Goal: Task Accomplishment & Management: Complete application form

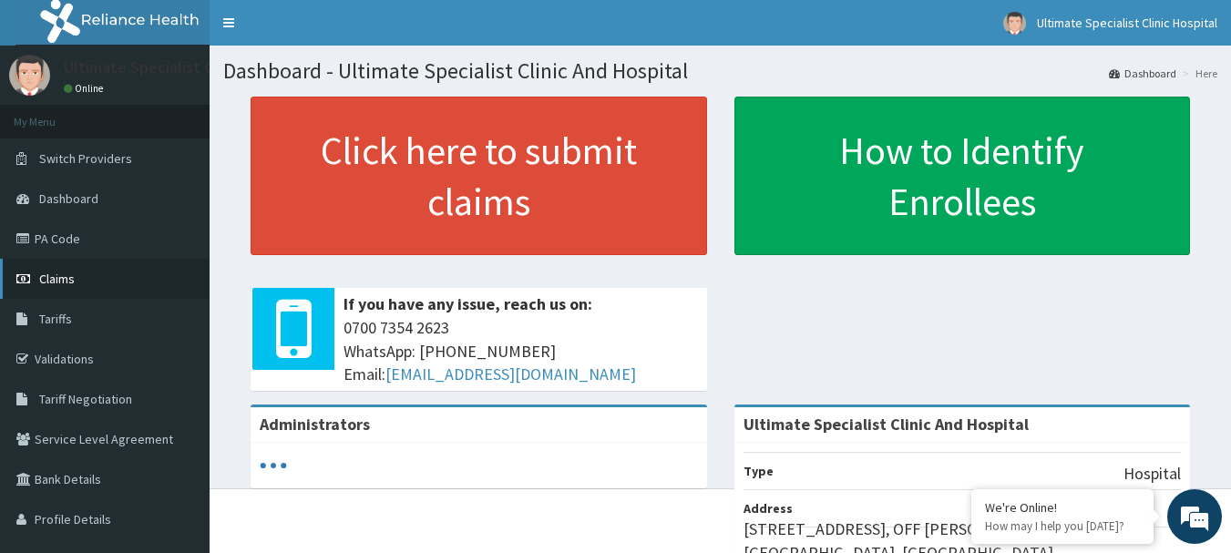
click at [56, 279] on span "Claims" at bounding box center [57, 279] width 36 height 16
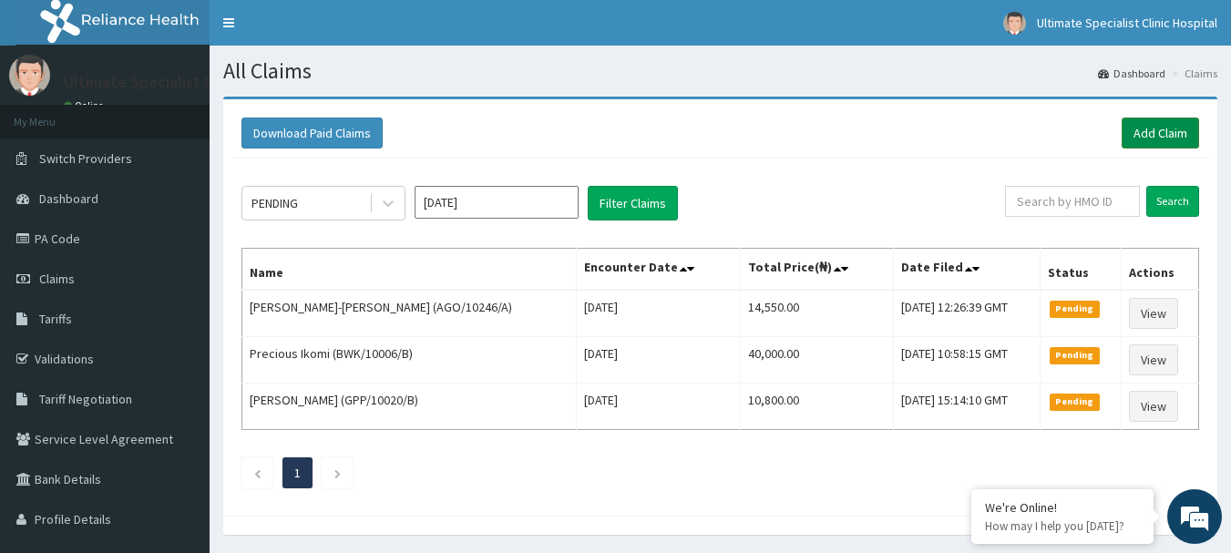
click at [1167, 131] on link "Add Claim" at bounding box center [1160, 133] width 77 height 31
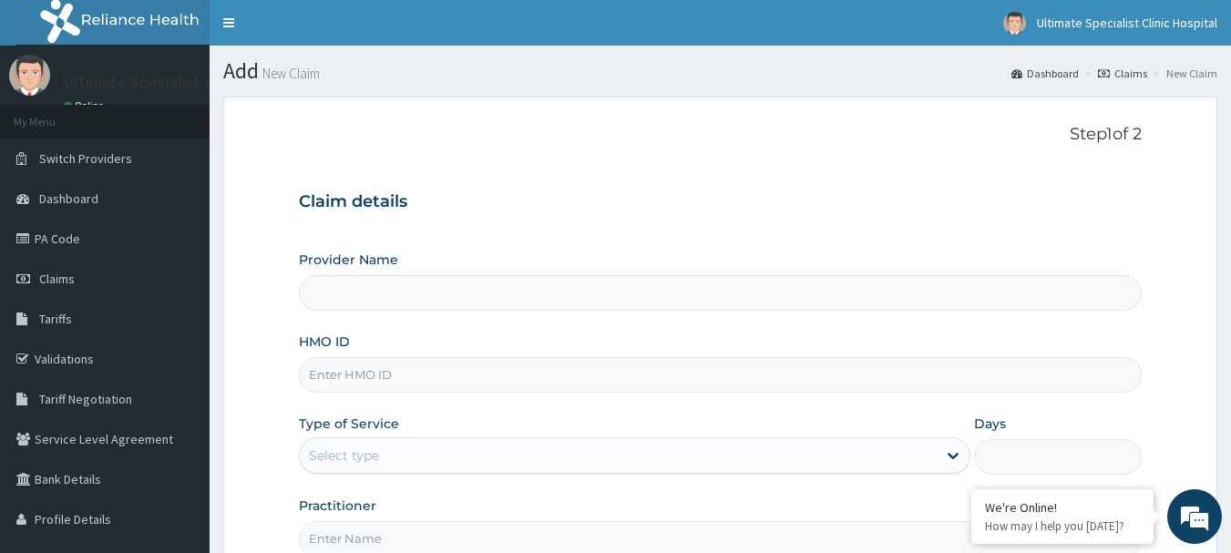
click at [391, 367] on input "HMO ID" at bounding box center [721, 375] width 844 height 36
type input "Ultimate Specialist Clinic And Hospital"
paste input "AGO/10246/C"
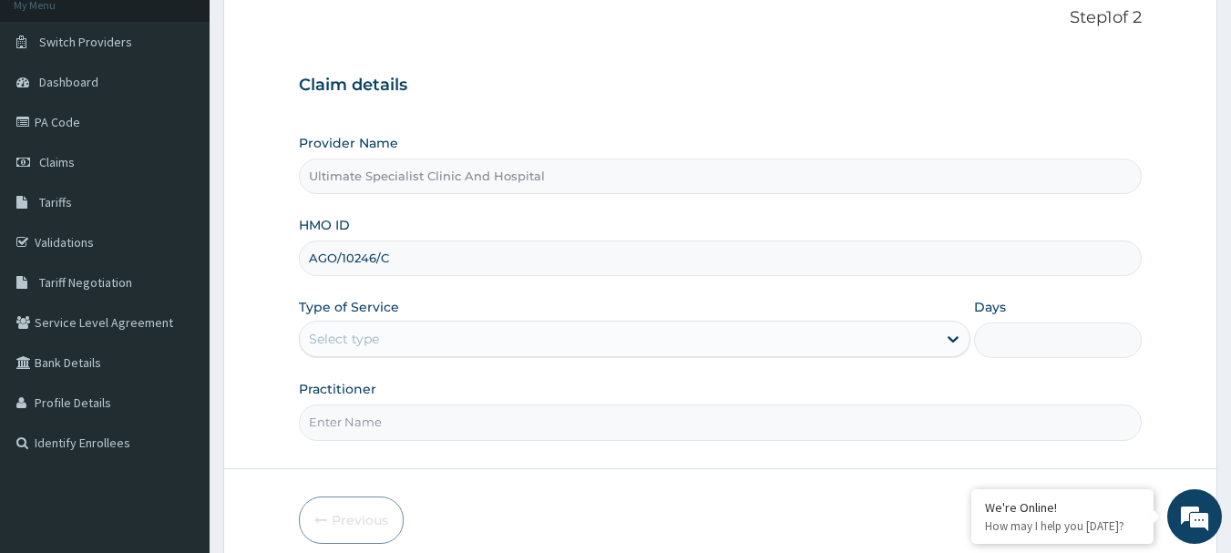
scroll to position [182, 0]
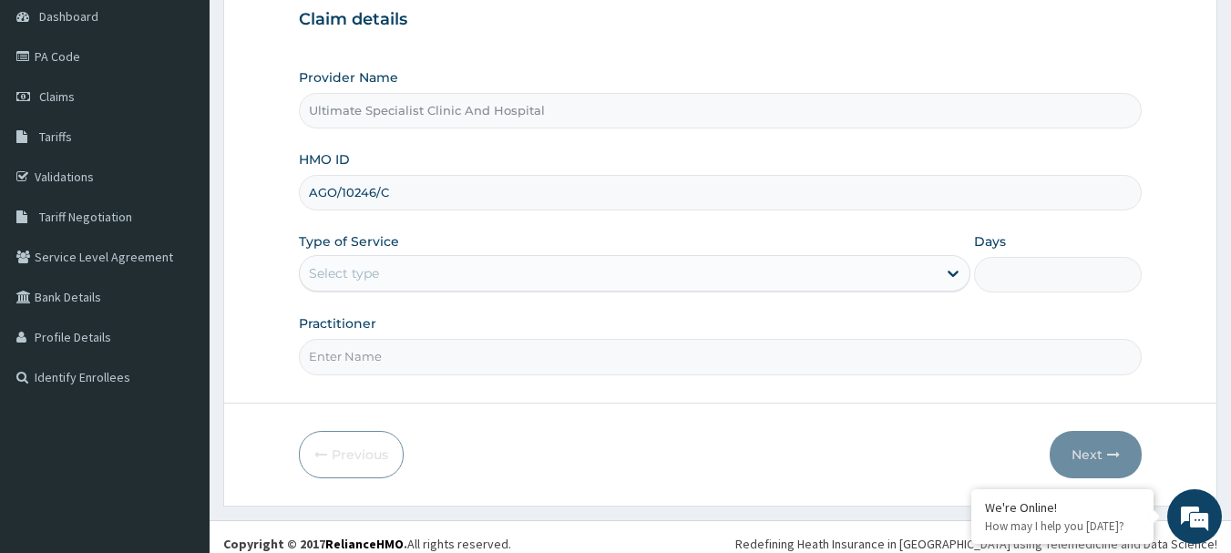
type input "AGO/10246/C"
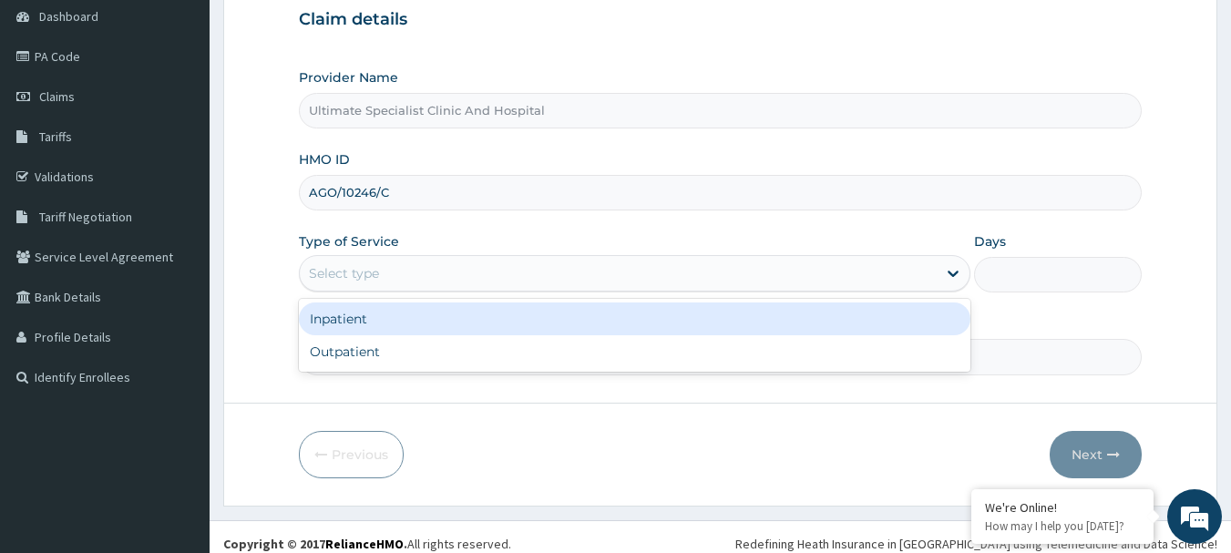
click at [405, 258] on div "Select type" at bounding box center [635, 273] width 672 height 36
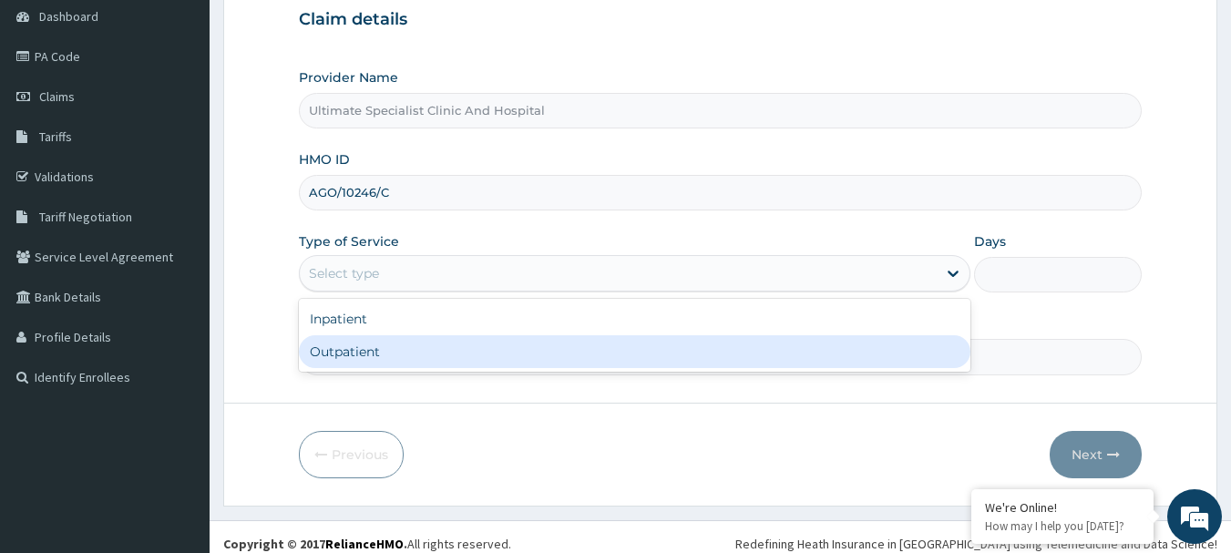
click at [383, 351] on div "Outpatient" at bounding box center [635, 351] width 672 height 33
type input "1"
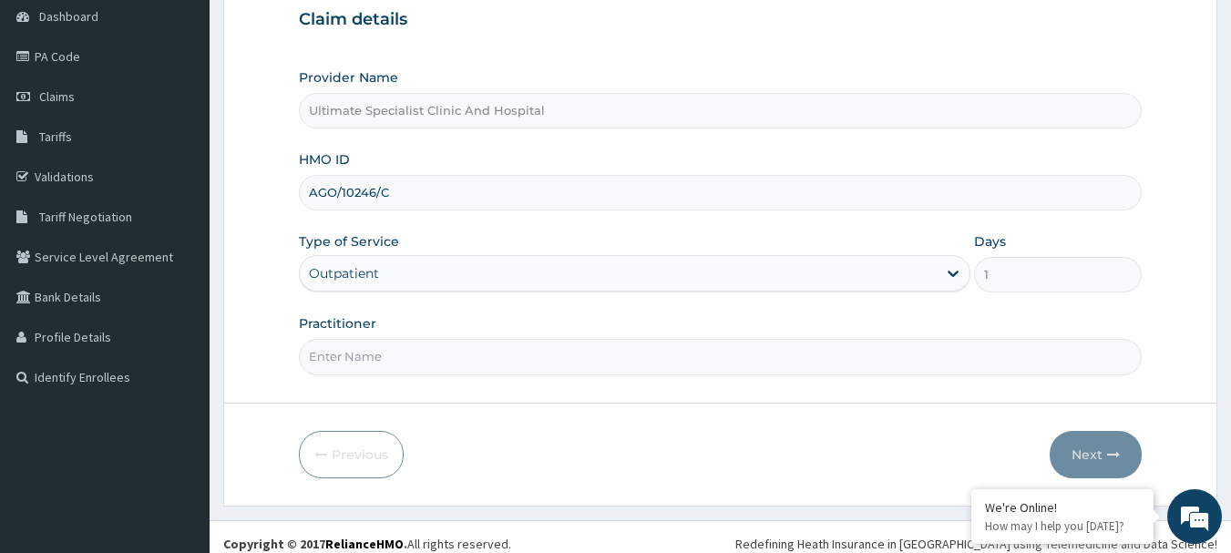
scroll to position [196, 0]
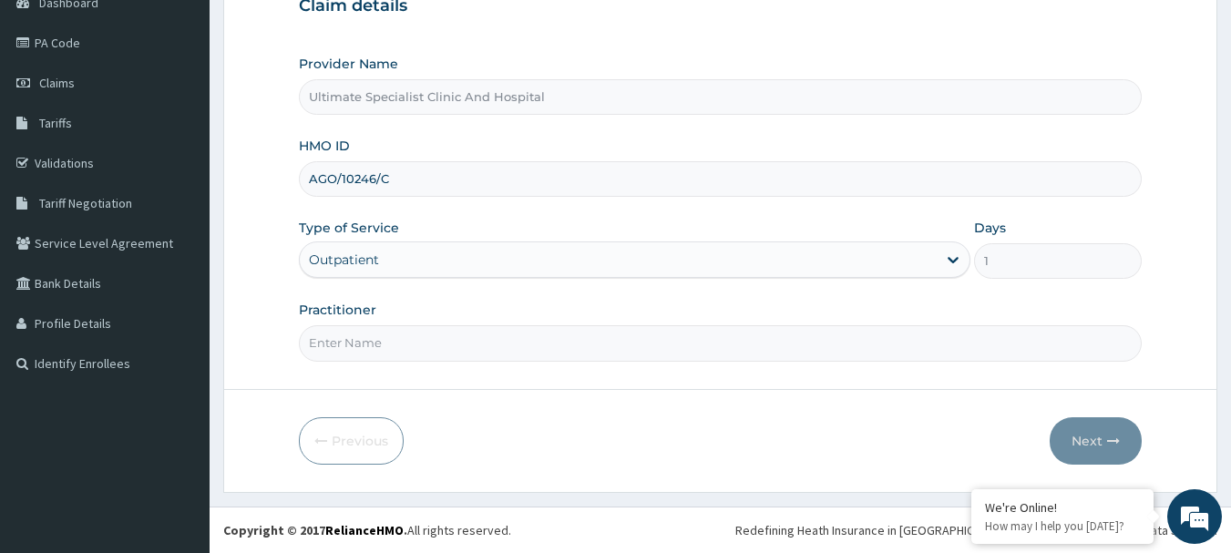
click at [379, 338] on input "Practitioner" at bounding box center [721, 343] width 844 height 36
type input "DR ESEOSE"
click at [1110, 418] on button "Next" at bounding box center [1096, 440] width 92 height 47
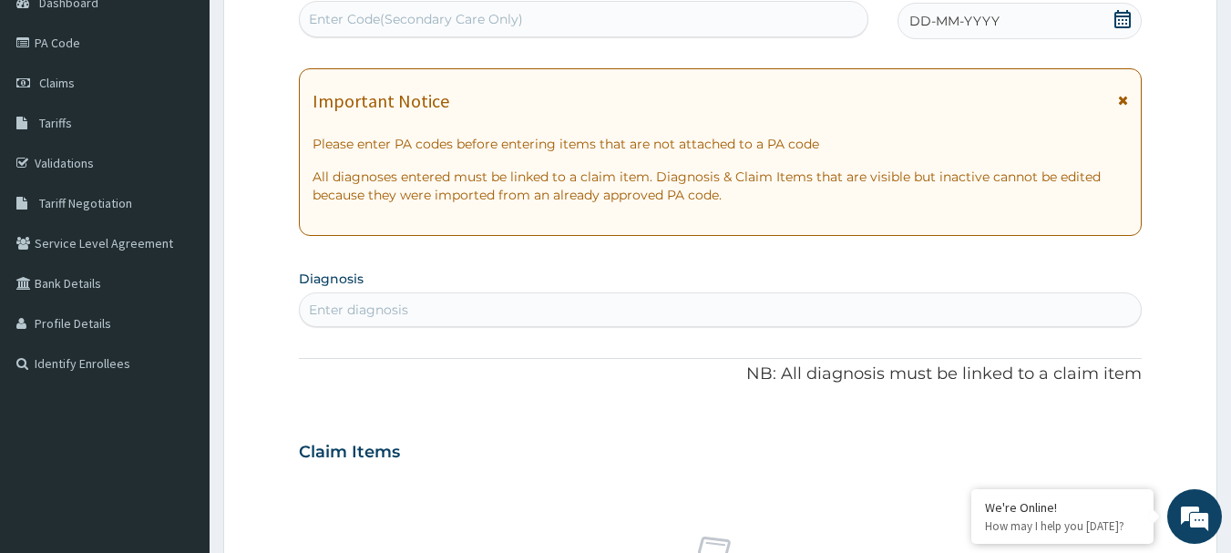
click at [1115, 10] on icon at bounding box center [1123, 19] width 18 height 18
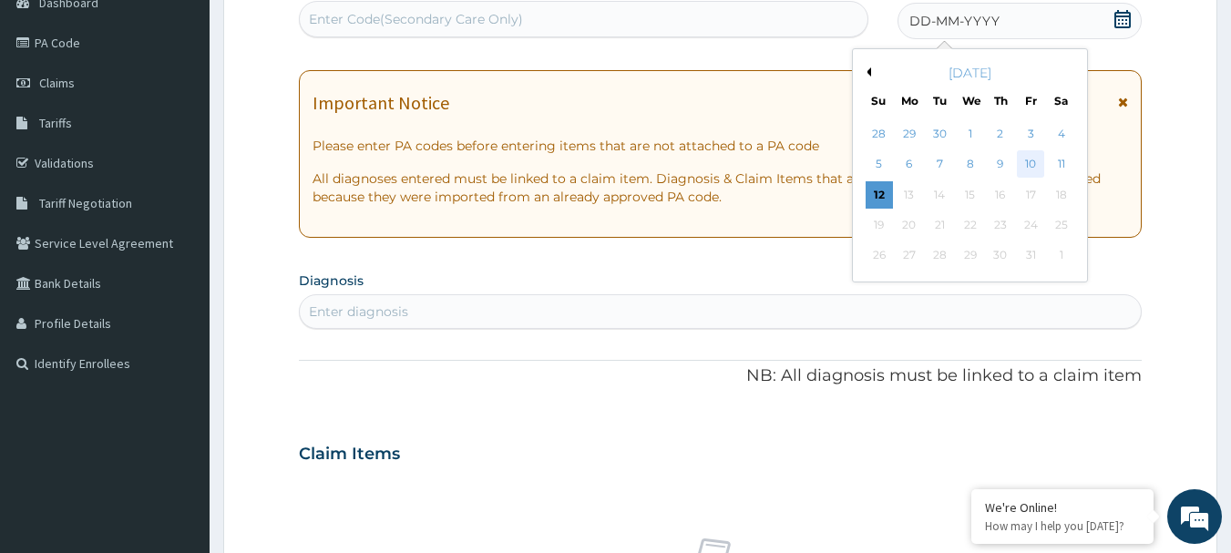
click at [1032, 161] on div "10" at bounding box center [1030, 164] width 27 height 27
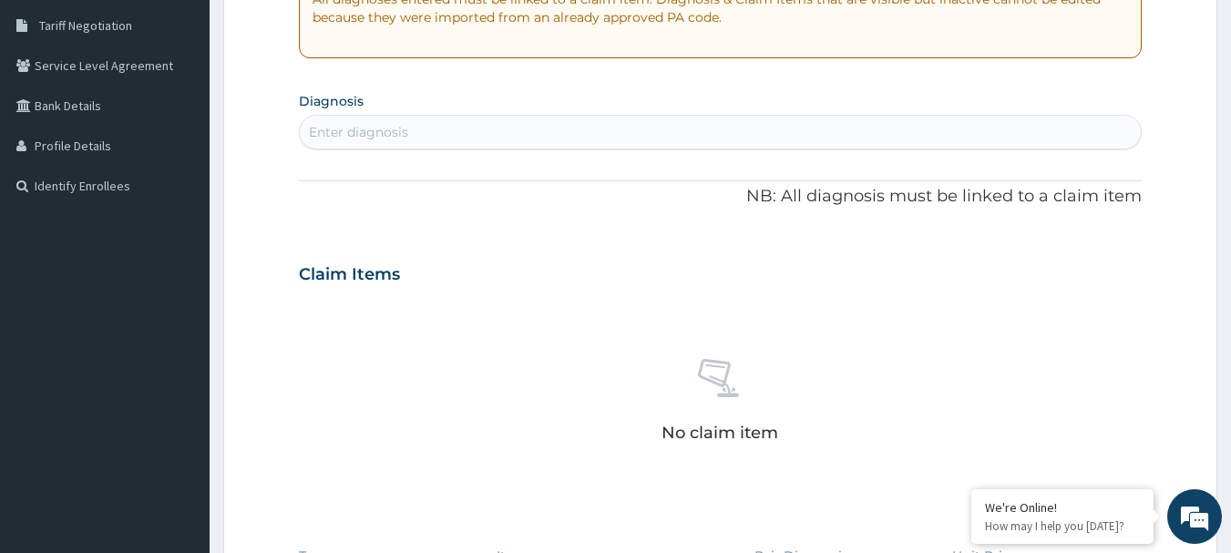
scroll to position [287, 0]
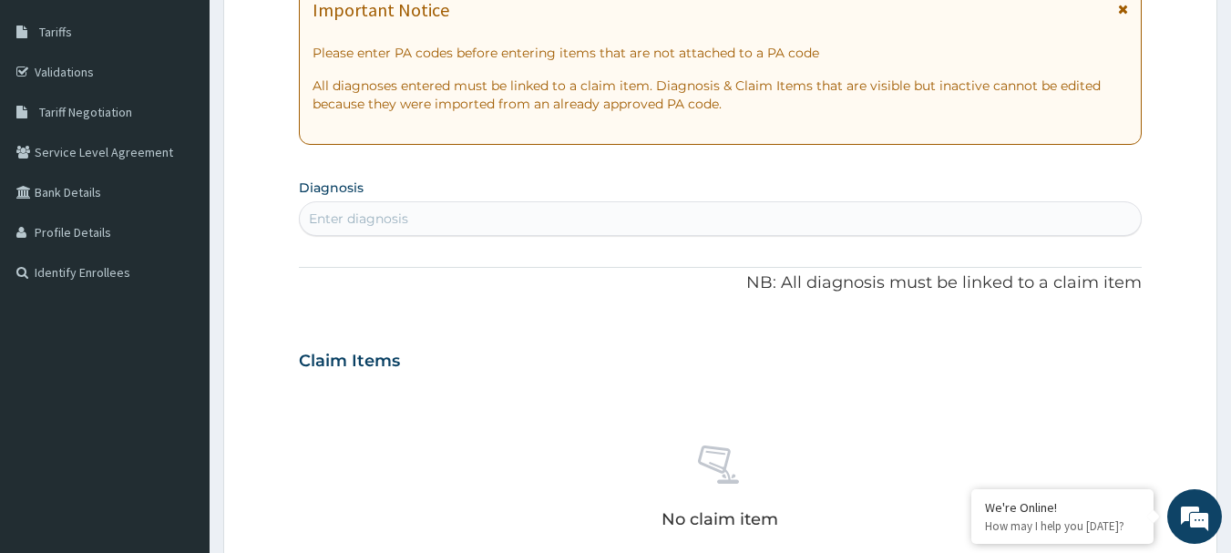
click at [443, 218] on div "Enter diagnosis" at bounding box center [721, 218] width 842 height 29
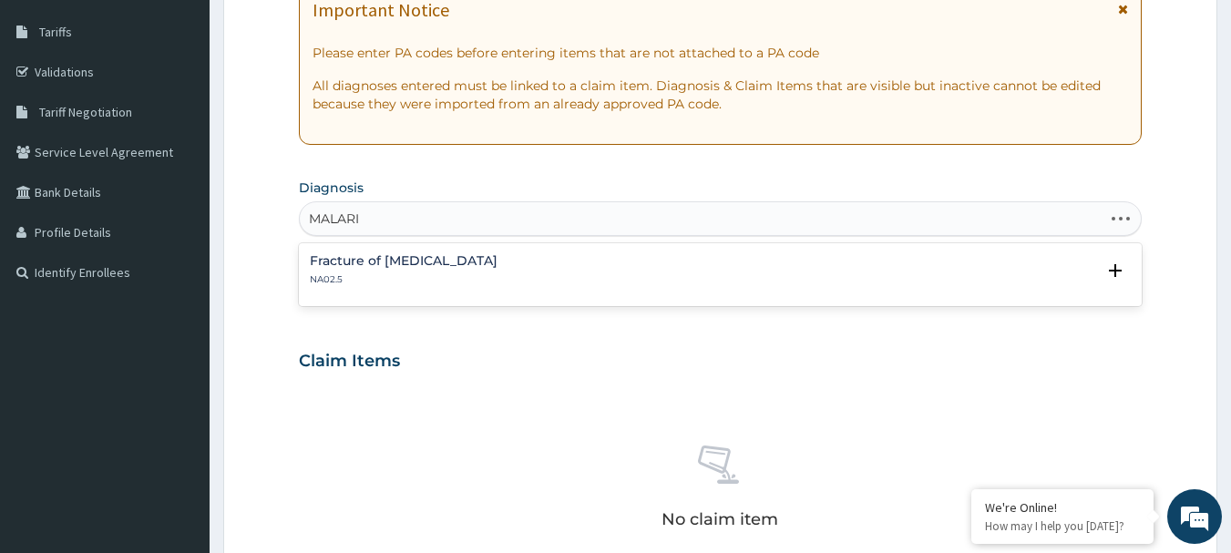
type input "[MEDICAL_DATA]"
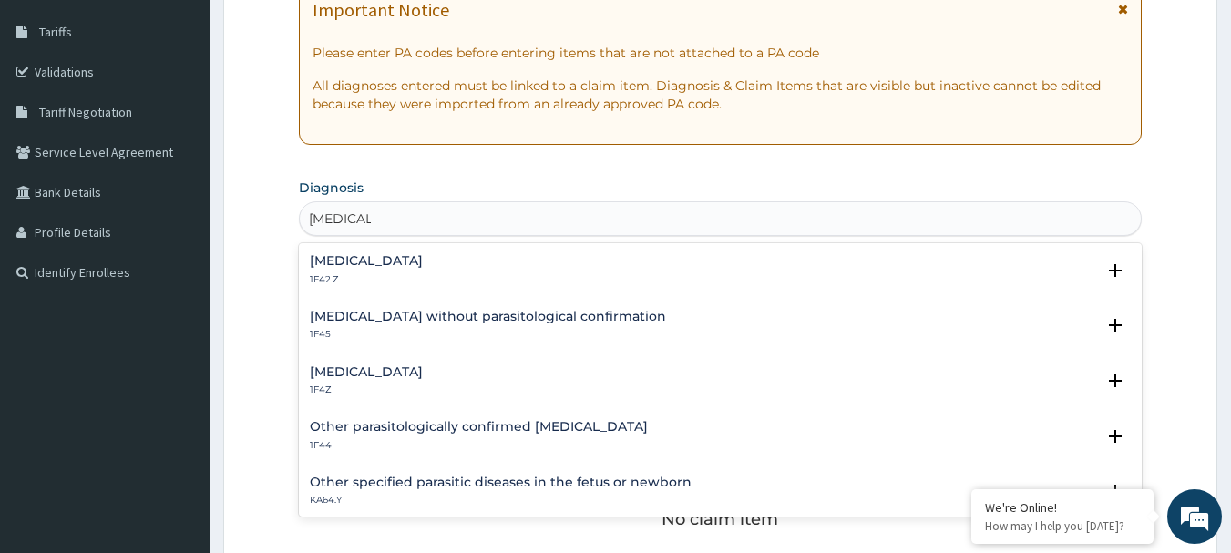
click at [405, 373] on h4 "[MEDICAL_DATA]" at bounding box center [366, 372] width 113 height 14
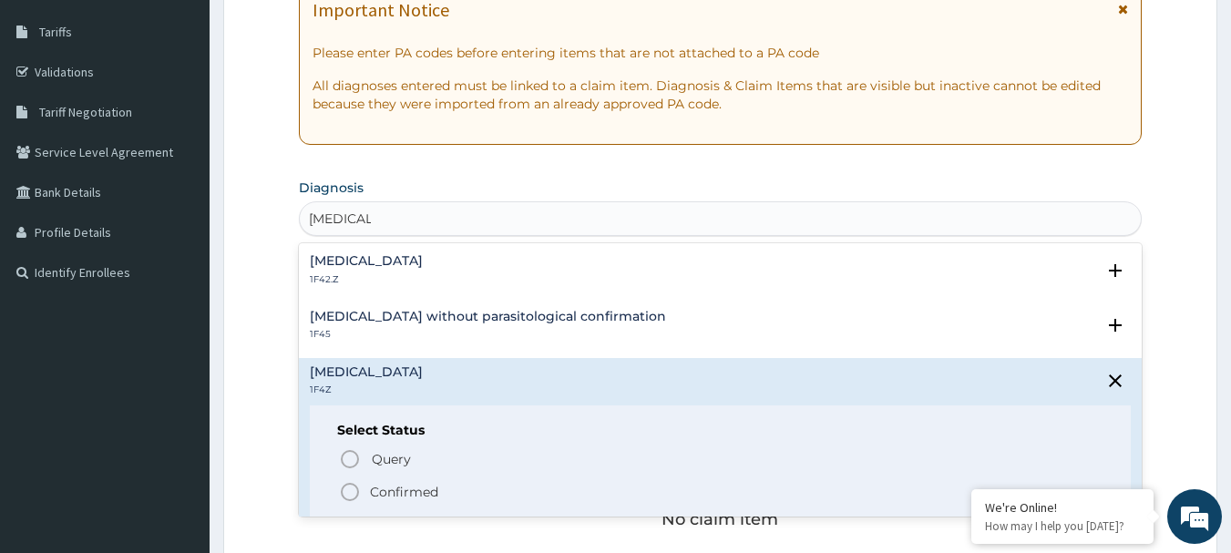
click at [349, 486] on icon "status option filled" at bounding box center [350, 492] width 22 height 22
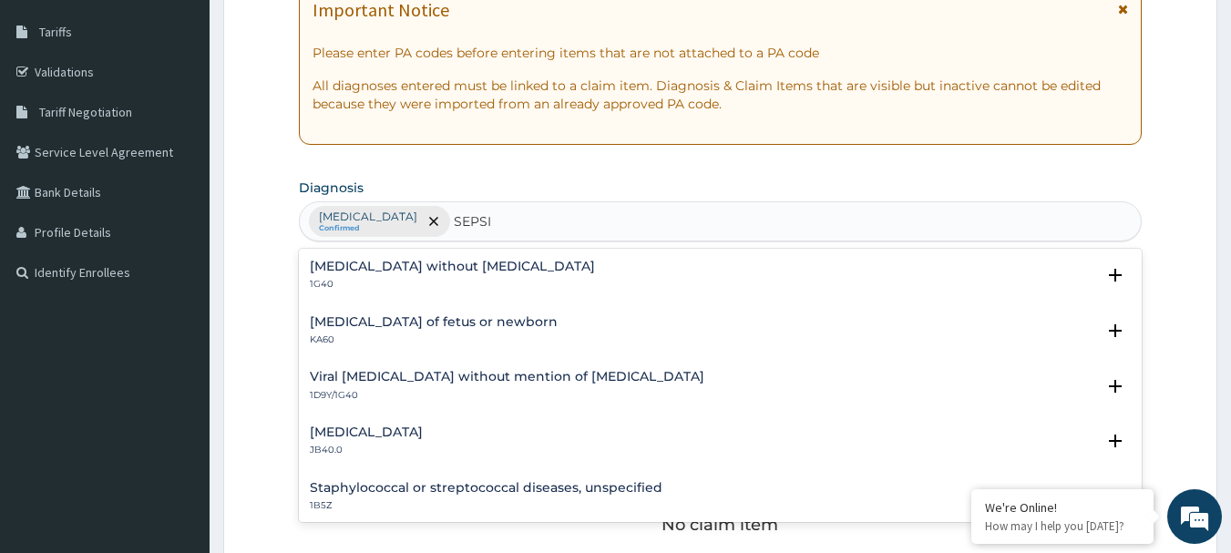
type input "SEPSIS"
click at [370, 260] on h4 "[MEDICAL_DATA] without [MEDICAL_DATA]" at bounding box center [452, 267] width 285 height 14
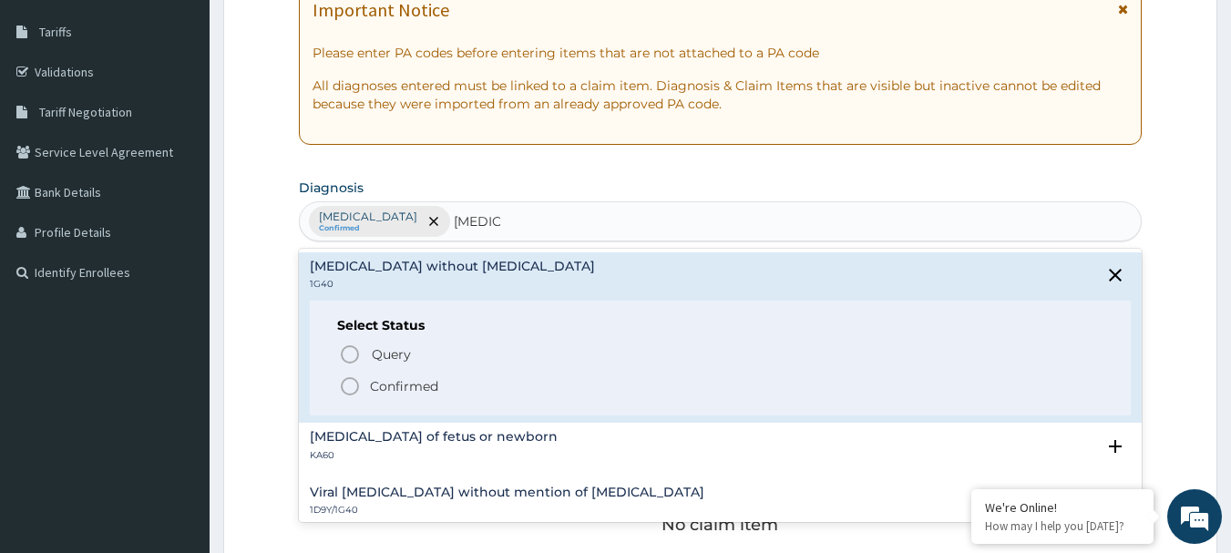
click at [352, 377] on icon "status option filled" at bounding box center [350, 386] width 22 height 22
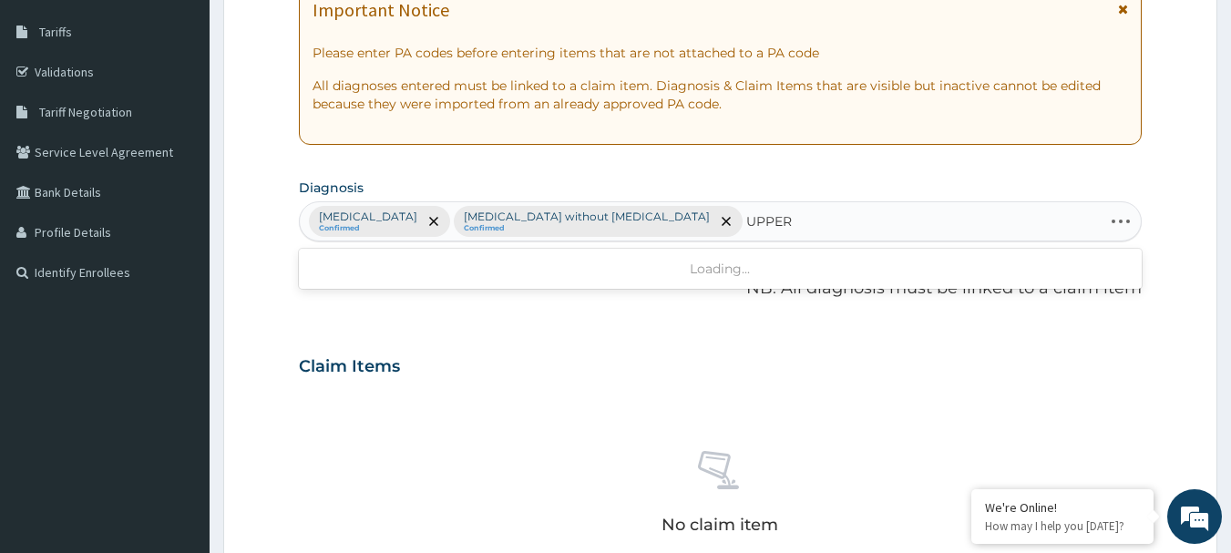
type input "UPPER"
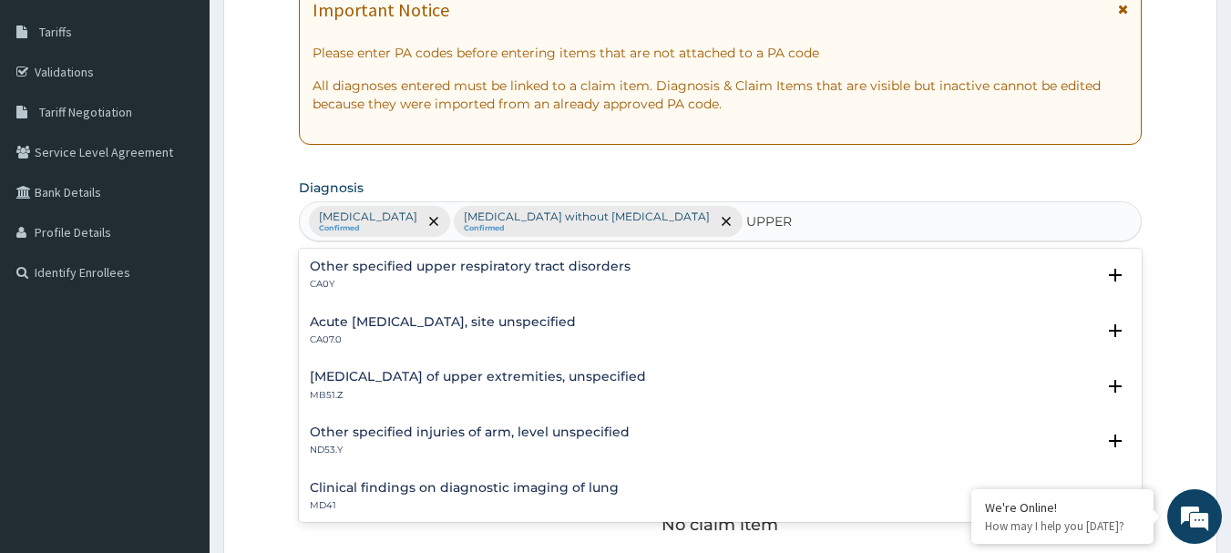
click at [402, 315] on h4 "Acute upper respiratory infection, site unspecified" at bounding box center [443, 322] width 266 height 14
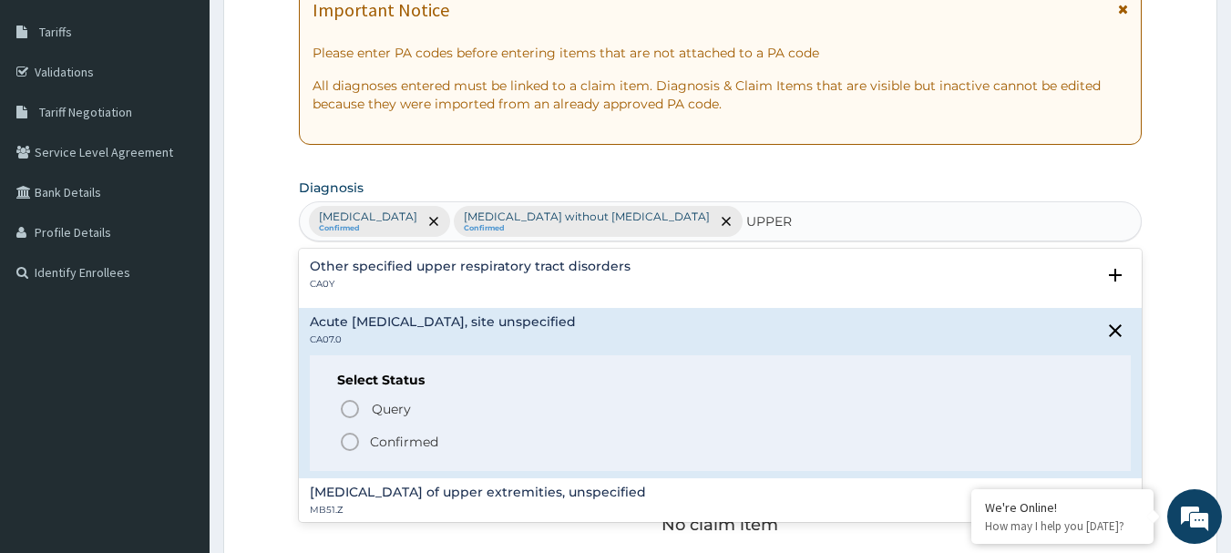
click at [354, 445] on icon "status option filled" at bounding box center [350, 442] width 22 height 22
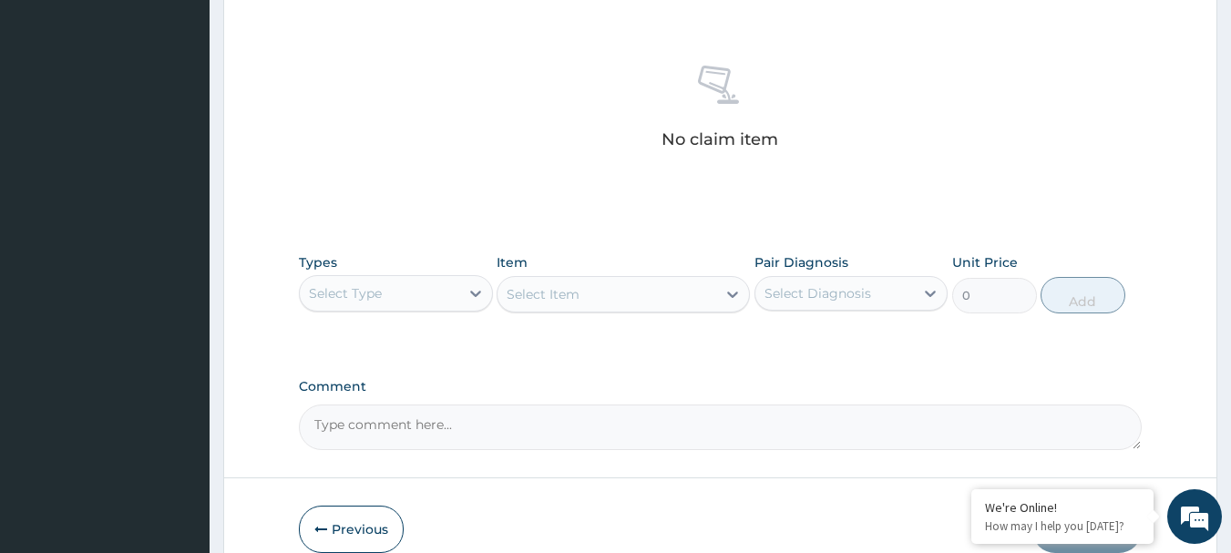
scroll to position [743, 0]
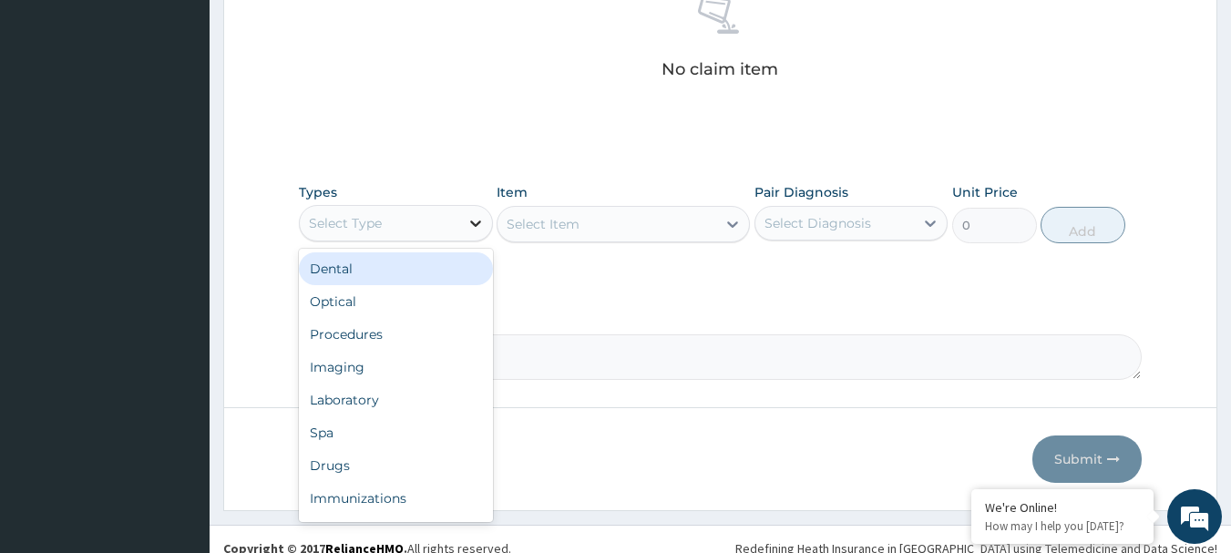
click at [476, 218] on icon at bounding box center [476, 223] width 18 height 18
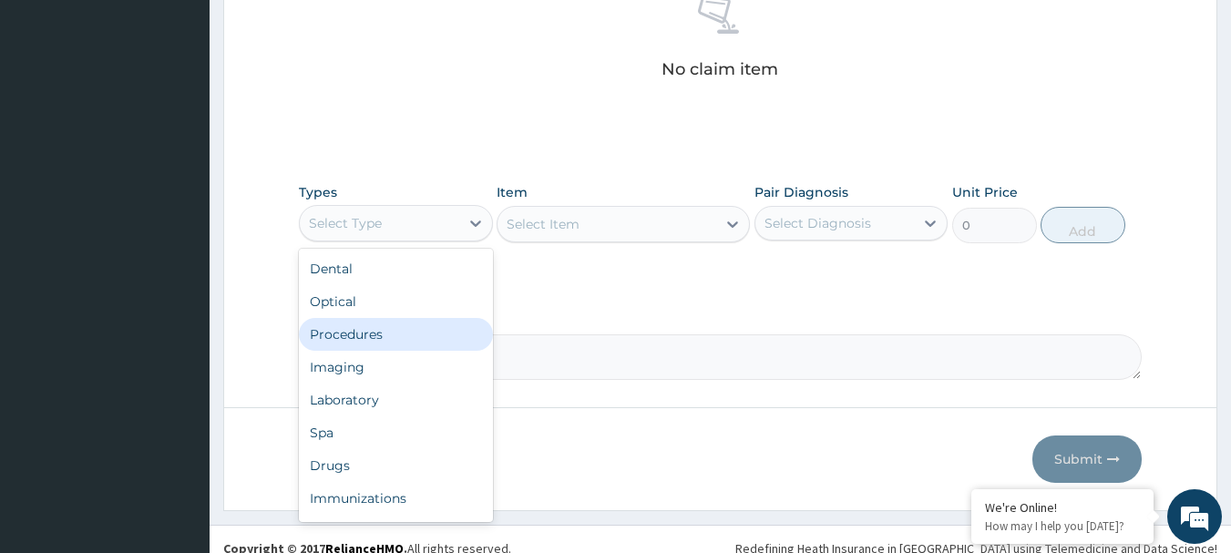
click at [376, 328] on div "Procedures" at bounding box center [396, 334] width 194 height 33
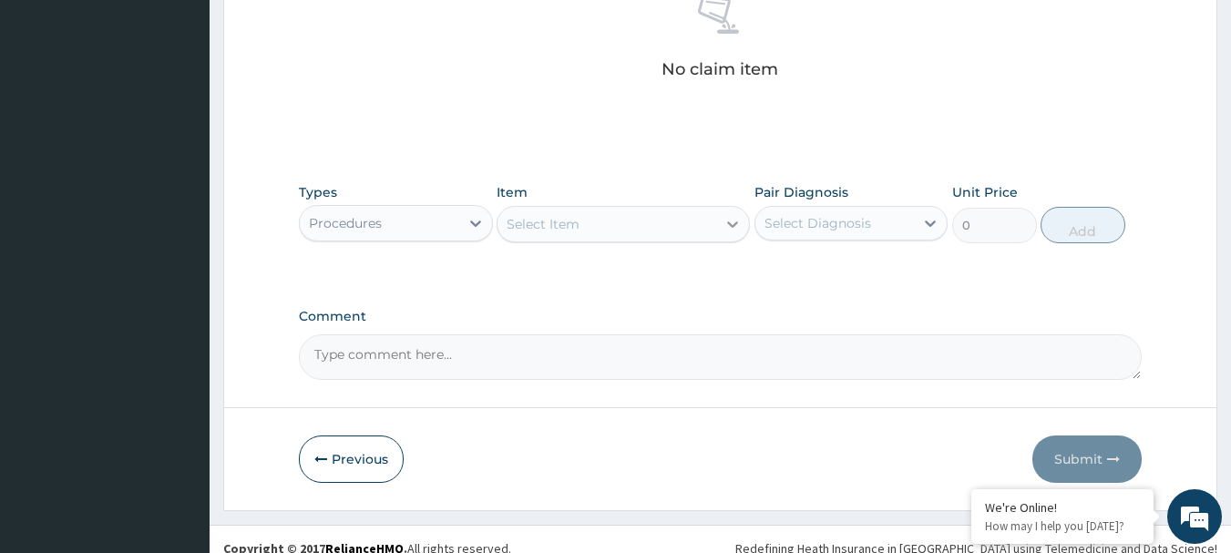
click at [726, 221] on icon at bounding box center [733, 224] width 18 height 18
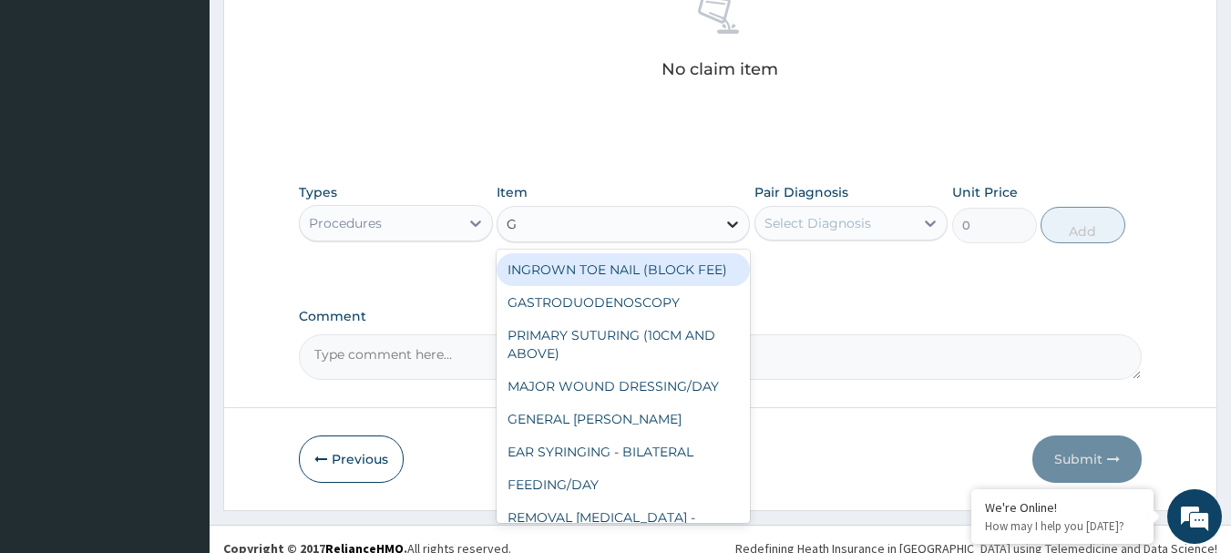
type input "GP"
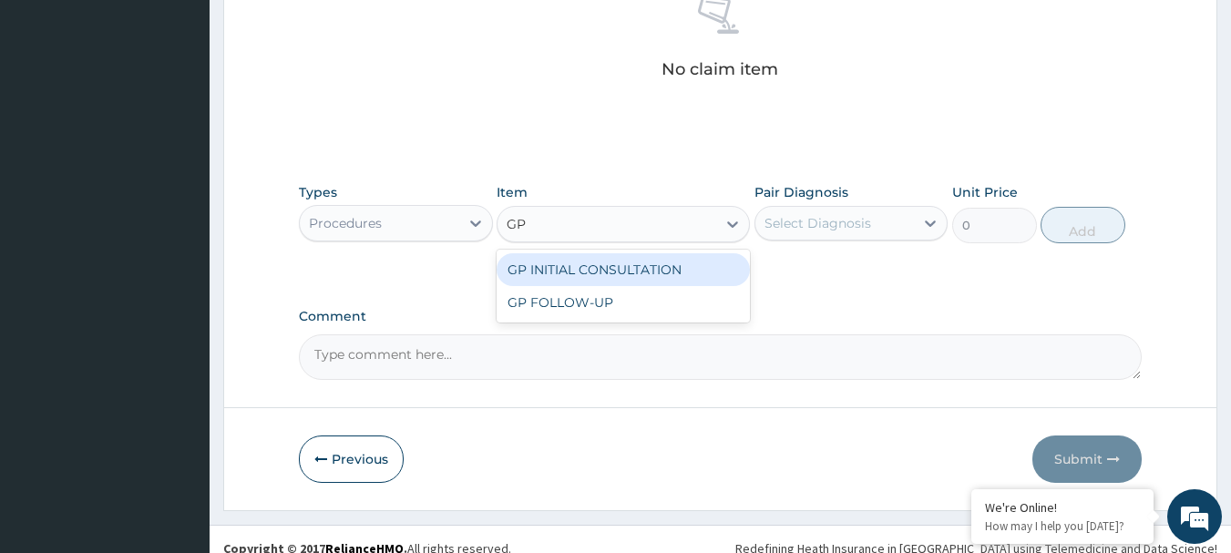
click at [646, 266] on div "GP INITIAL CONSULTATION" at bounding box center [623, 269] width 253 height 33
type input "4000"
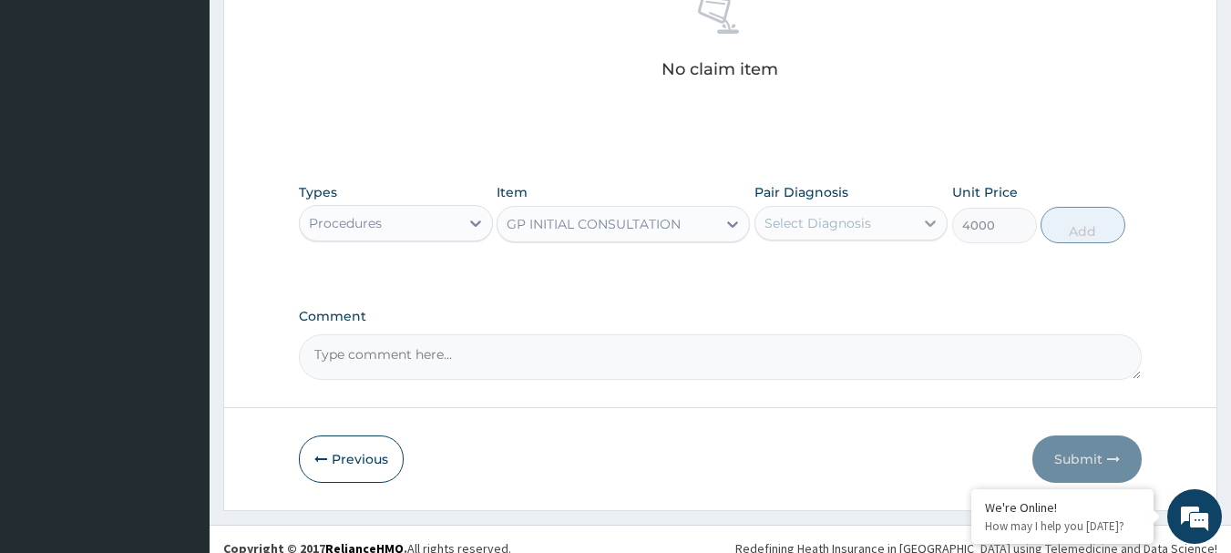
click at [943, 221] on div at bounding box center [930, 223] width 33 height 33
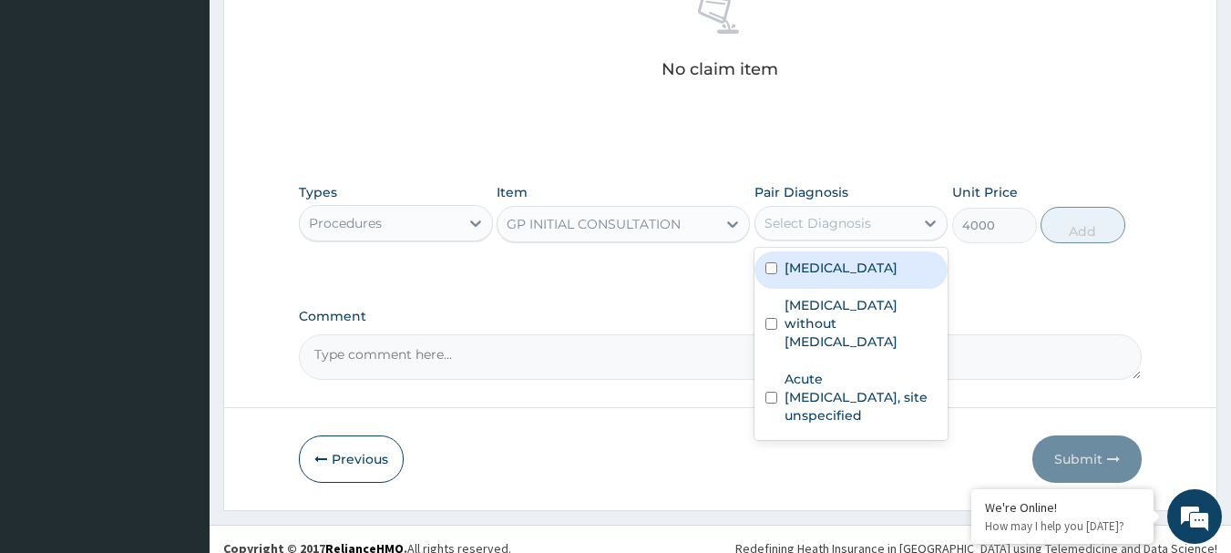
click at [806, 264] on label "[MEDICAL_DATA]" at bounding box center [841, 268] width 113 height 18
checkbox input "true"
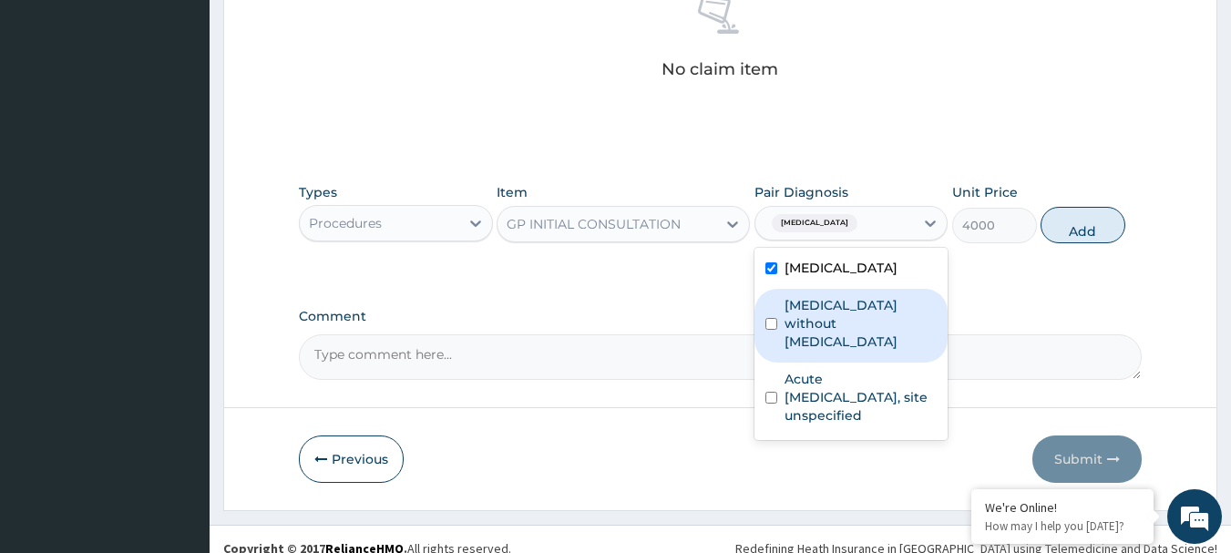
click at [778, 319] on div "Sepsis without septic shock" at bounding box center [852, 326] width 194 height 74
checkbox input "true"
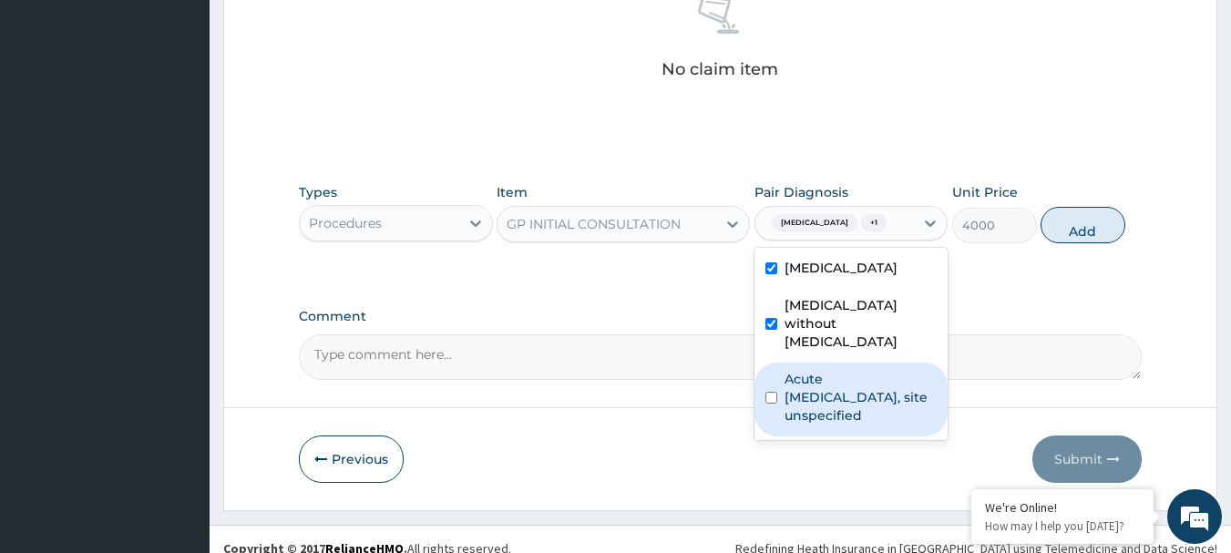
click at [775, 392] on input "checkbox" at bounding box center [771, 398] width 12 height 12
checkbox input "true"
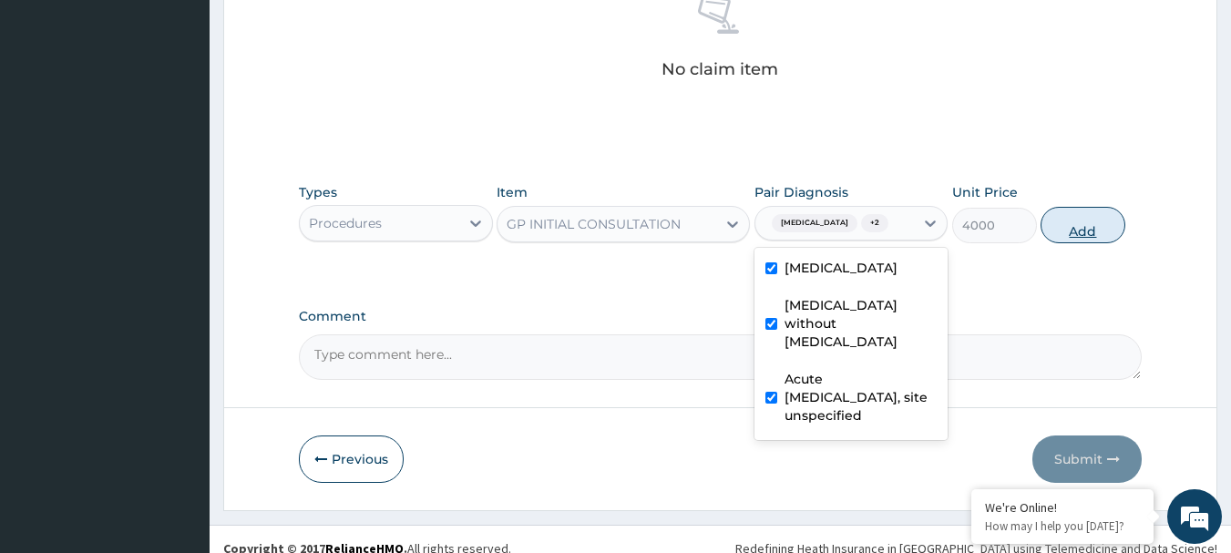
click at [1057, 222] on button "Add" at bounding box center [1083, 225] width 85 height 36
type input "0"
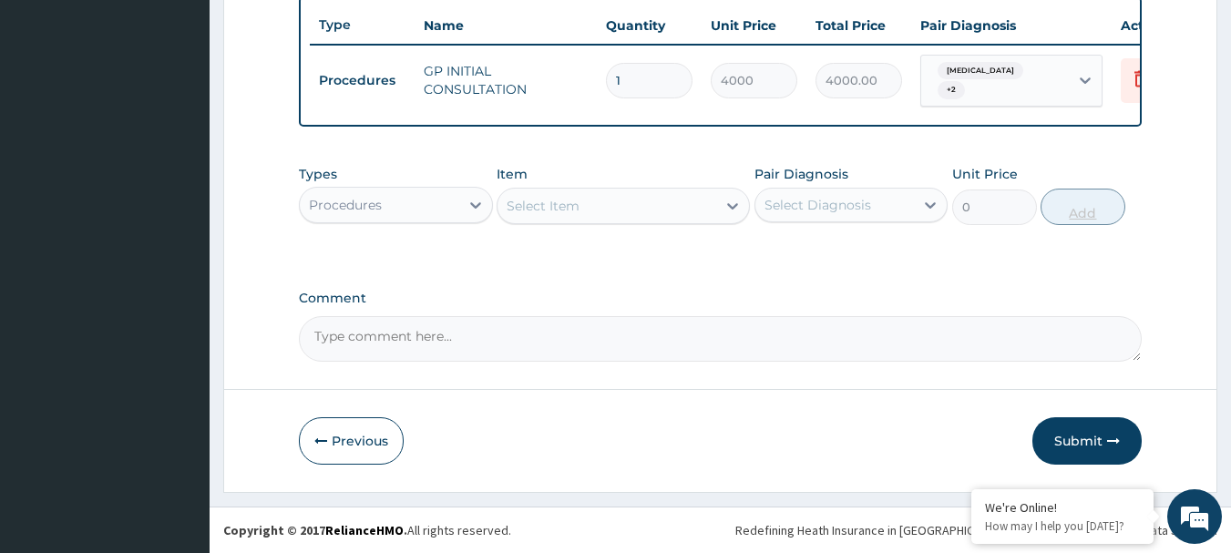
scroll to position [695, 0]
click at [477, 209] on icon at bounding box center [476, 205] width 18 height 18
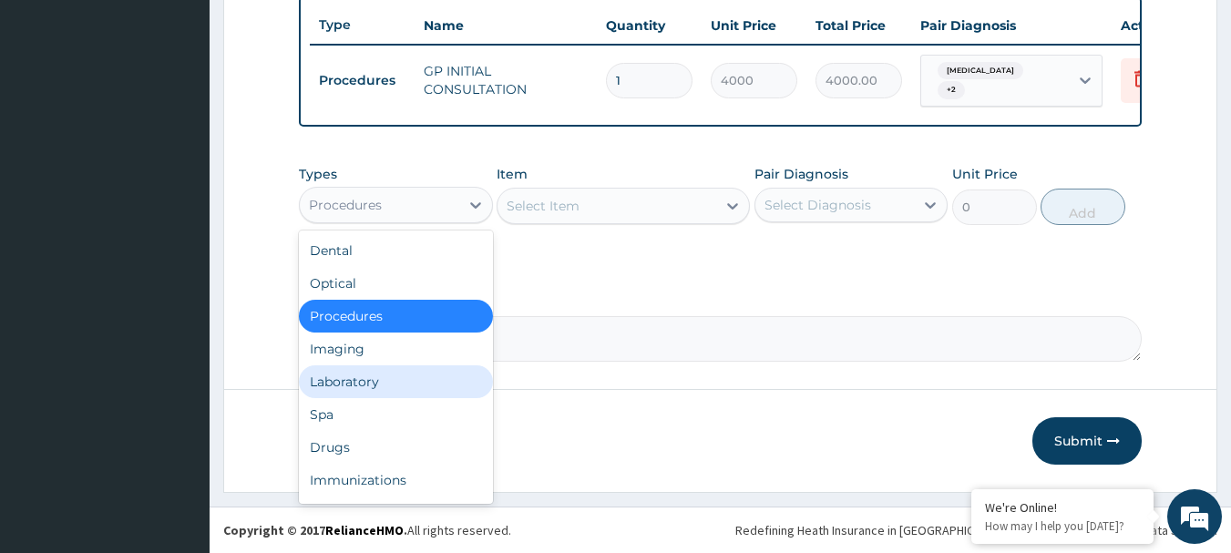
click at [396, 385] on div "Laboratory" at bounding box center [396, 381] width 194 height 33
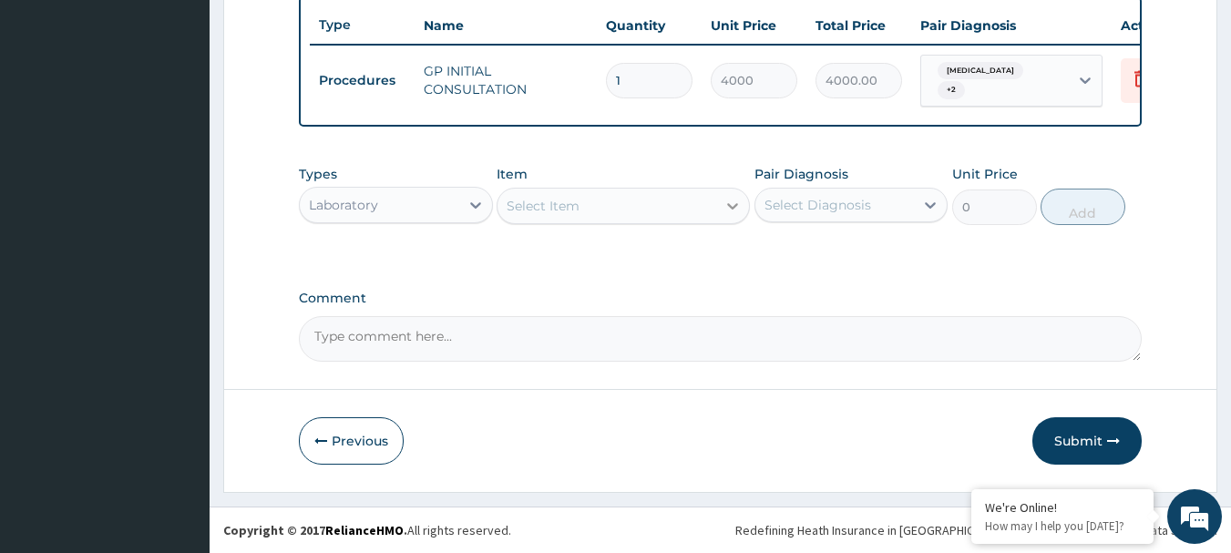
click at [734, 206] on icon at bounding box center [732, 206] width 11 height 6
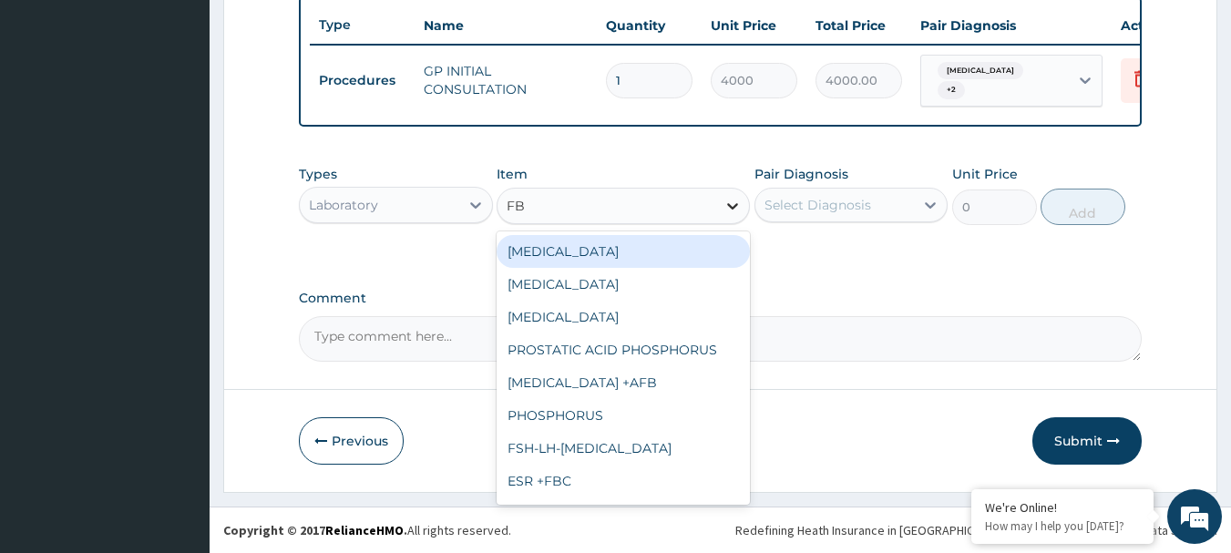
type input "FBC"
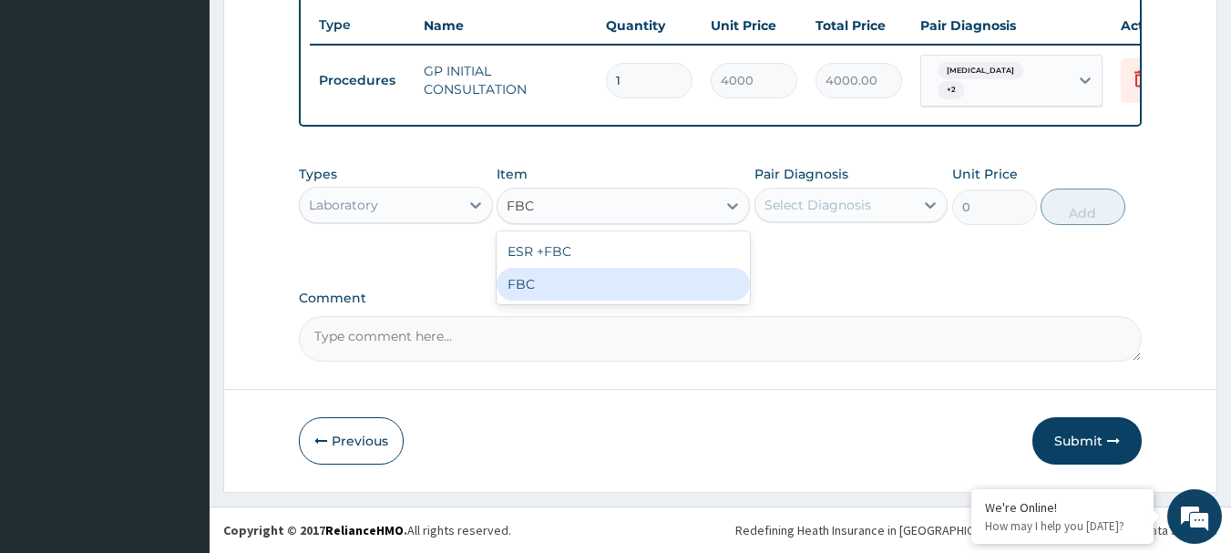
click at [508, 272] on div "FBC" at bounding box center [623, 284] width 253 height 33
type input "5000"
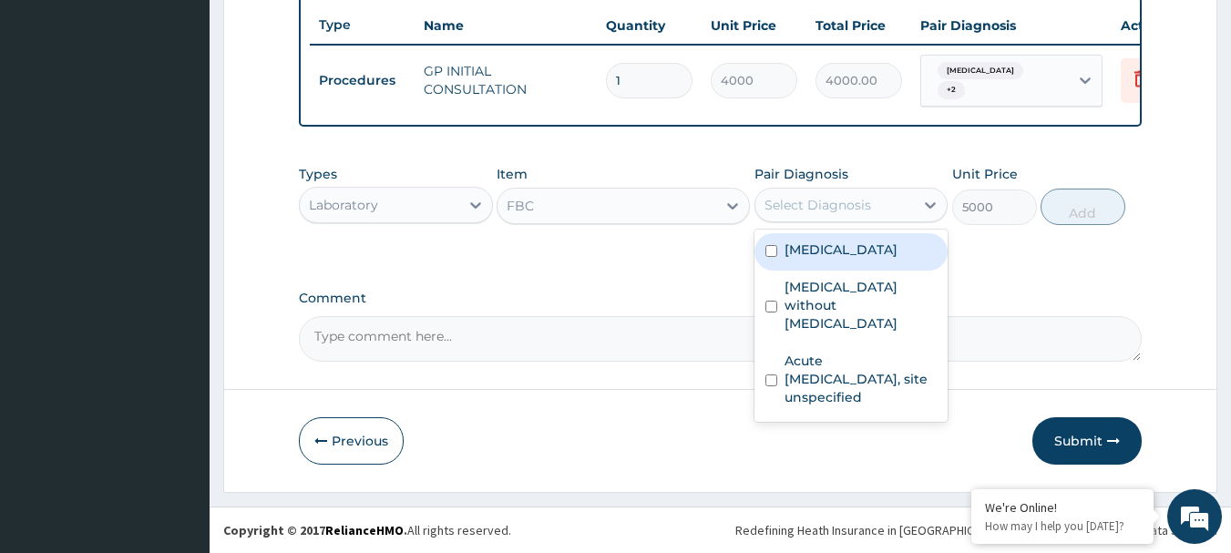
click at [913, 201] on div "Select Diagnosis" at bounding box center [834, 204] width 159 height 29
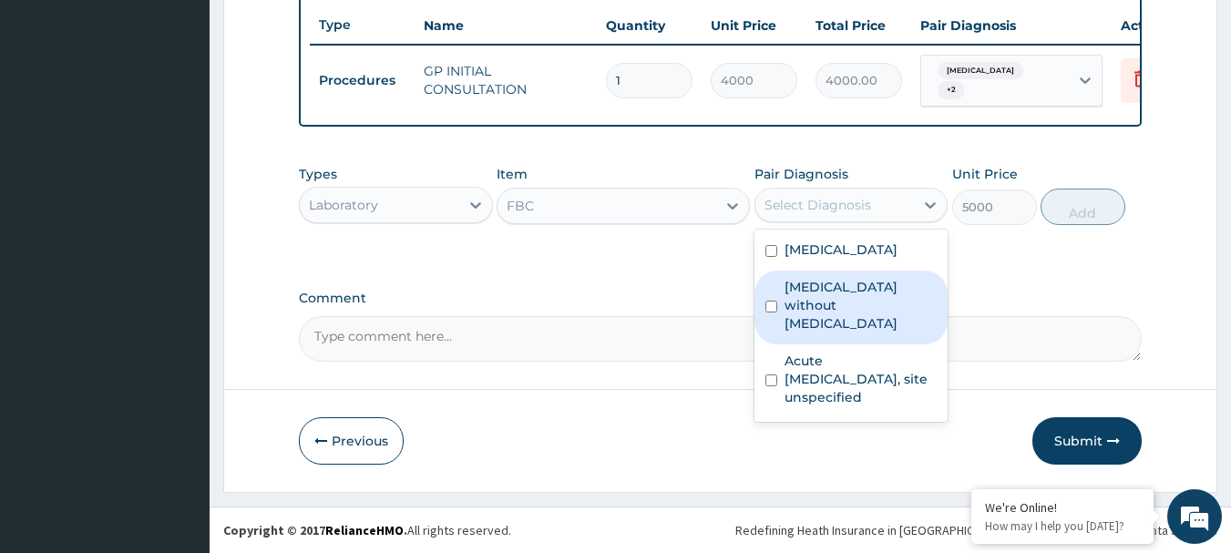
click at [781, 296] on div "[MEDICAL_DATA] without [MEDICAL_DATA]" at bounding box center [852, 308] width 194 height 74
checkbox input "true"
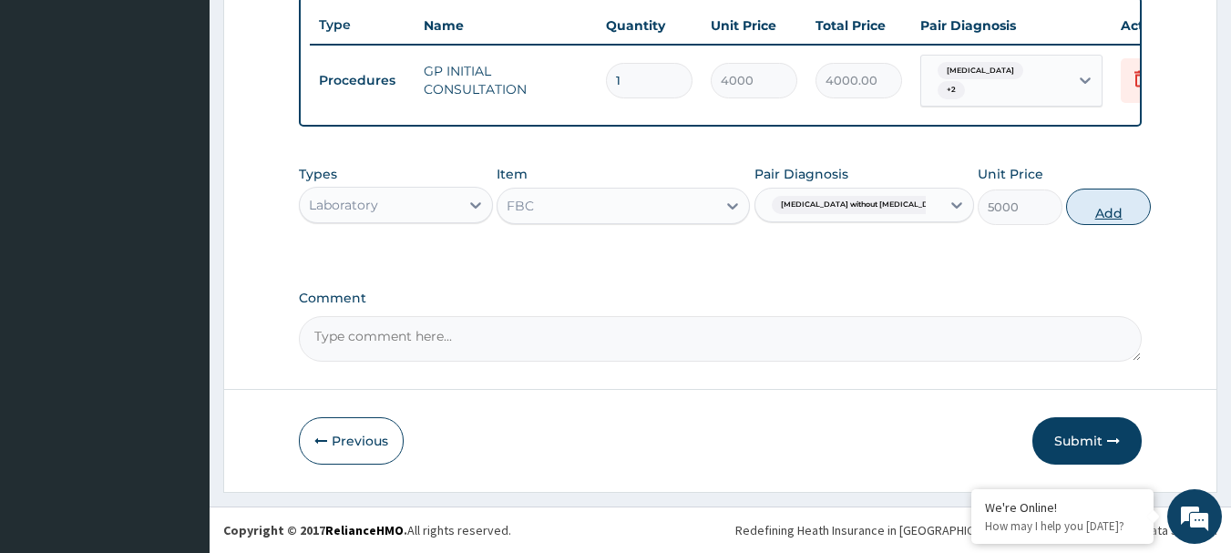
click at [1104, 200] on button "Add" at bounding box center [1108, 207] width 85 height 36
type input "0"
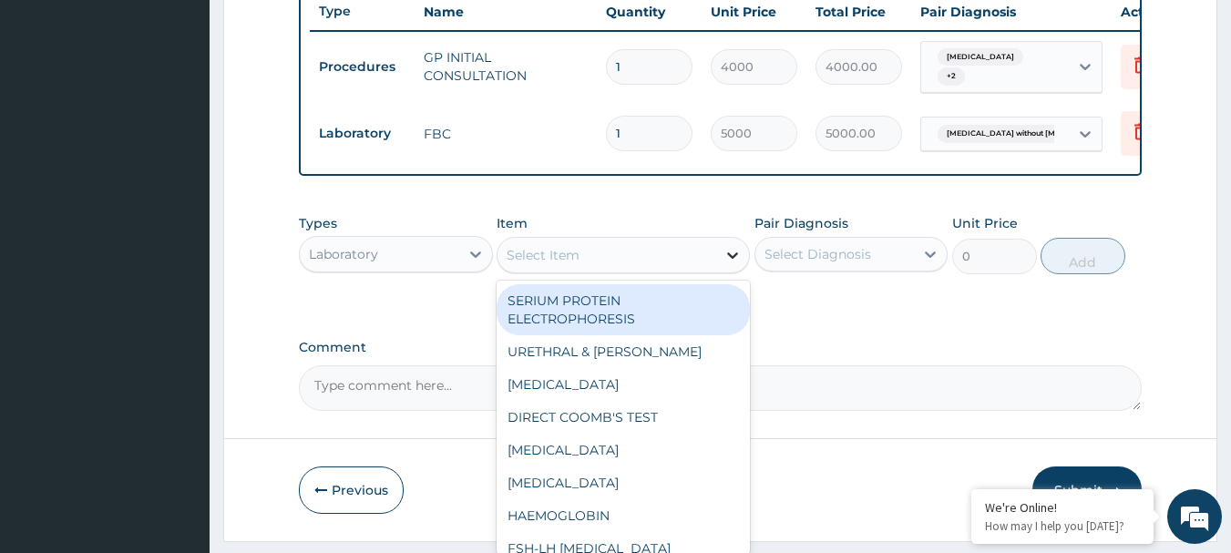
click at [732, 264] on icon at bounding box center [733, 255] width 18 height 18
type input "MP"
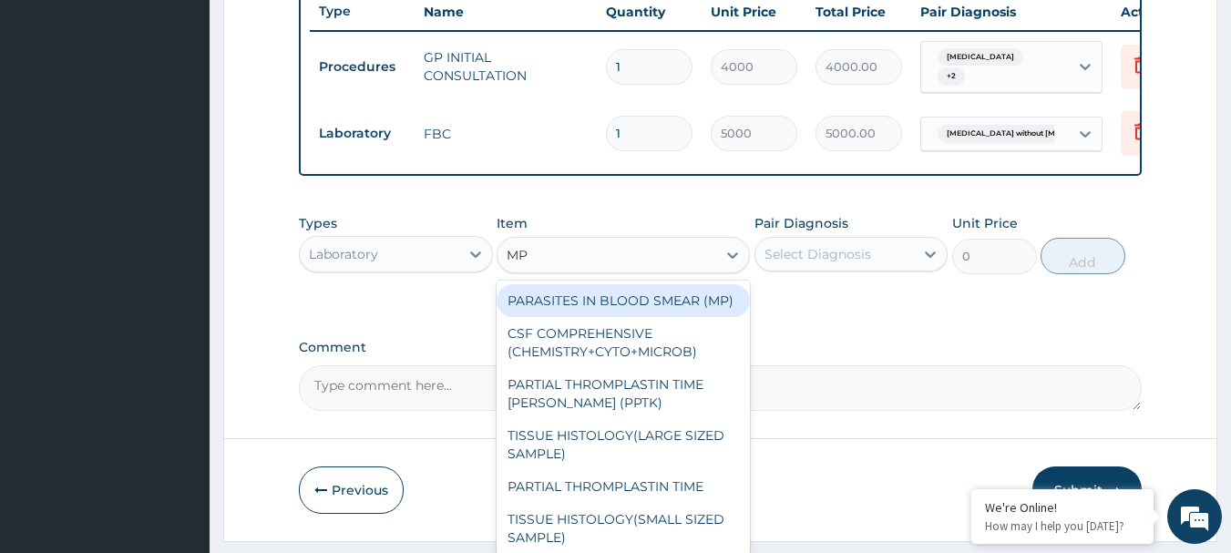
click at [643, 315] on div "PARASITES IN BLOOD SMEAR (MP)" at bounding box center [623, 300] width 253 height 33
type input "3000"
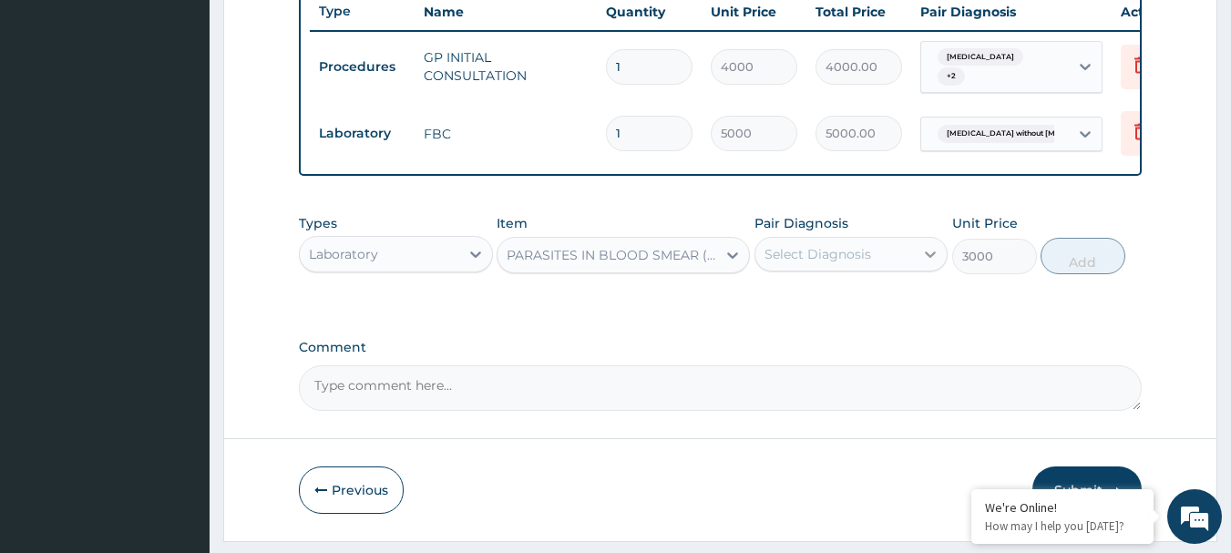
click at [930, 263] on icon at bounding box center [930, 254] width 18 height 18
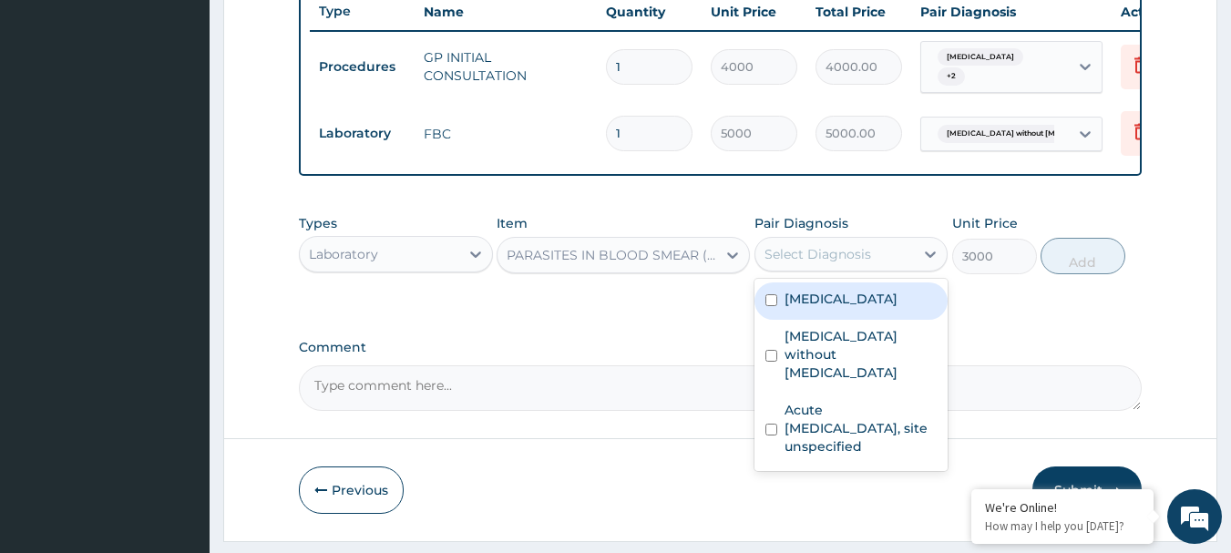
click at [788, 308] on label "[MEDICAL_DATA]" at bounding box center [841, 299] width 113 height 18
checkbox input "true"
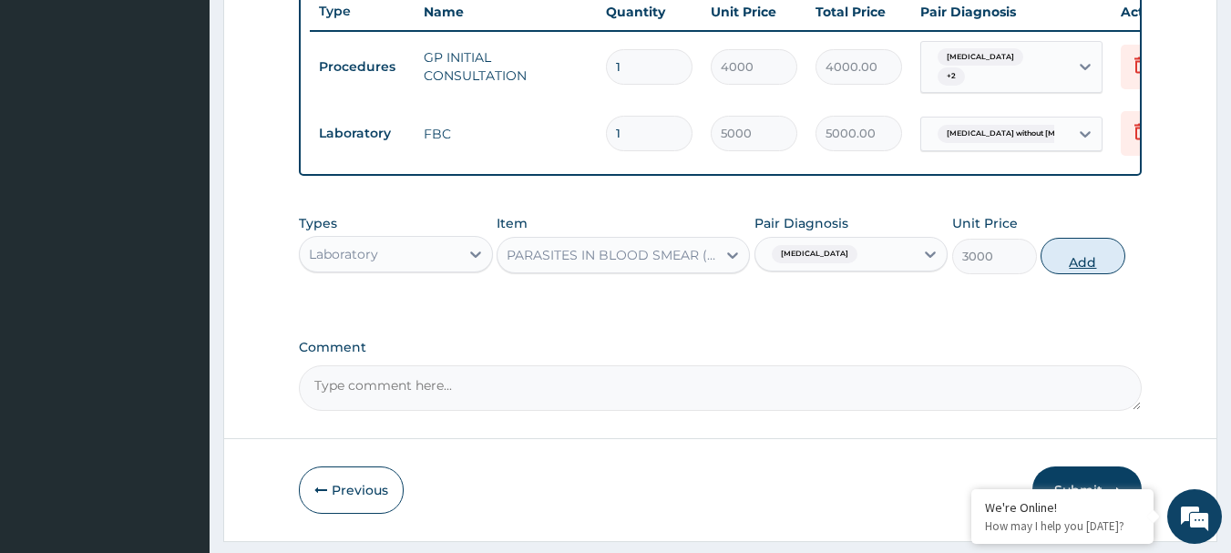
click at [1069, 271] on button "Add" at bounding box center [1083, 256] width 85 height 36
type input "0"
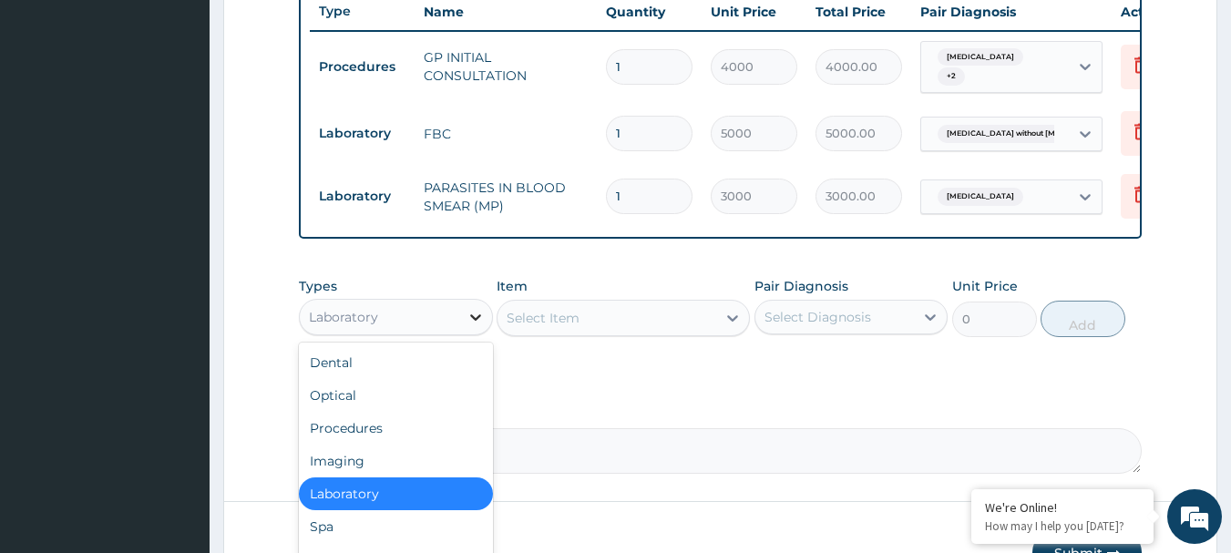
click at [473, 326] on icon at bounding box center [476, 317] width 18 height 18
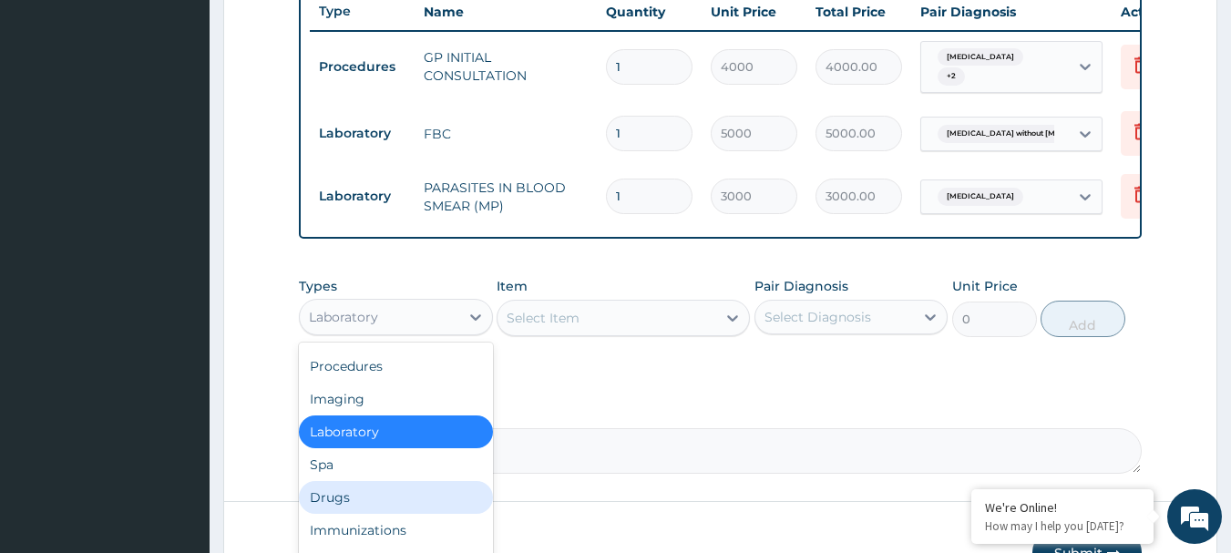
click at [352, 504] on div "Drugs" at bounding box center [396, 497] width 194 height 33
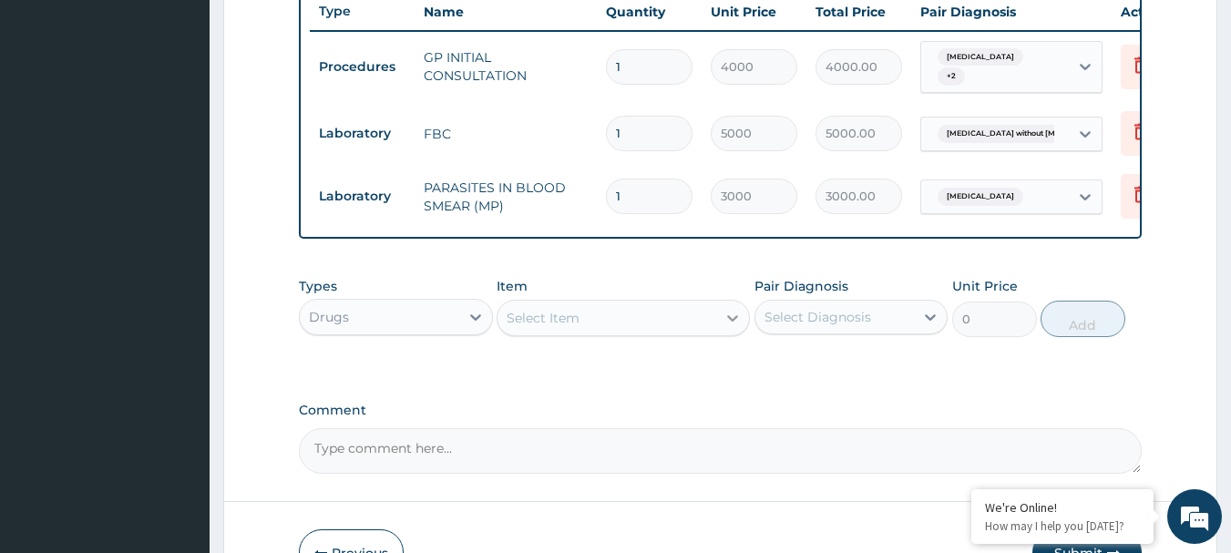
click at [728, 327] on icon at bounding box center [733, 318] width 18 height 18
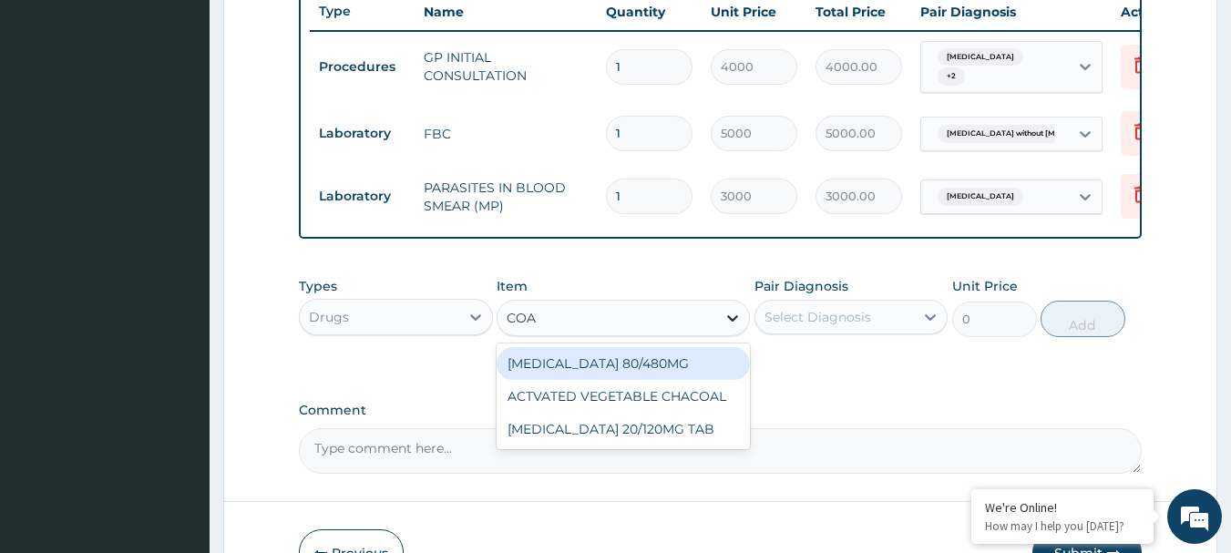
type input "[PERSON_NAME]"
click at [626, 373] on div "[MEDICAL_DATA] 80/480MG" at bounding box center [623, 363] width 253 height 33
type input "4500"
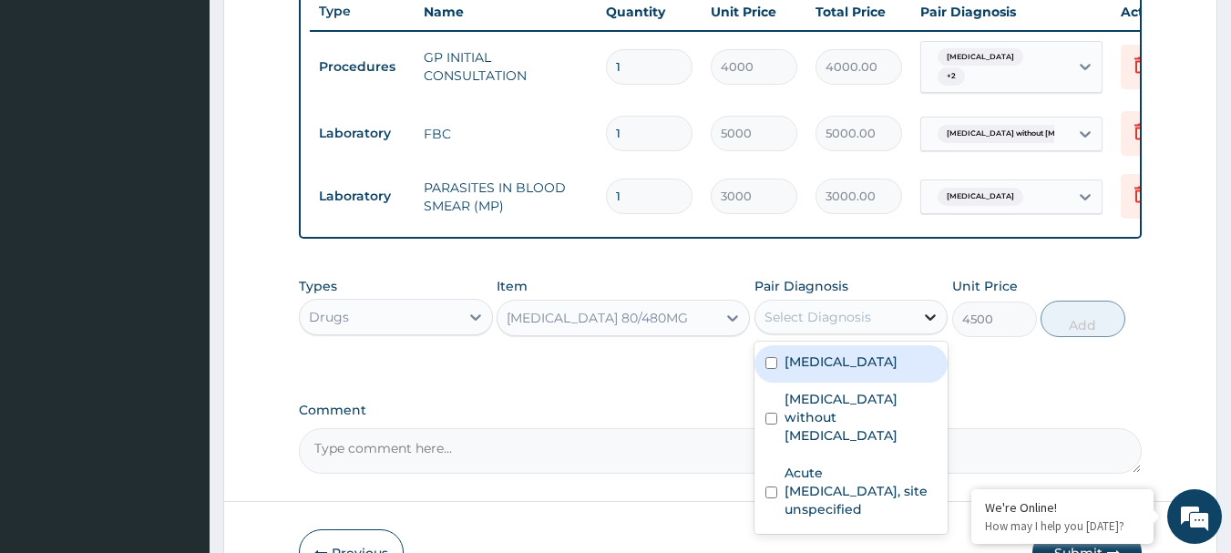
click at [927, 321] on icon at bounding box center [931, 317] width 11 height 6
click at [771, 369] on input "checkbox" at bounding box center [771, 363] width 12 height 12
checkbox input "true"
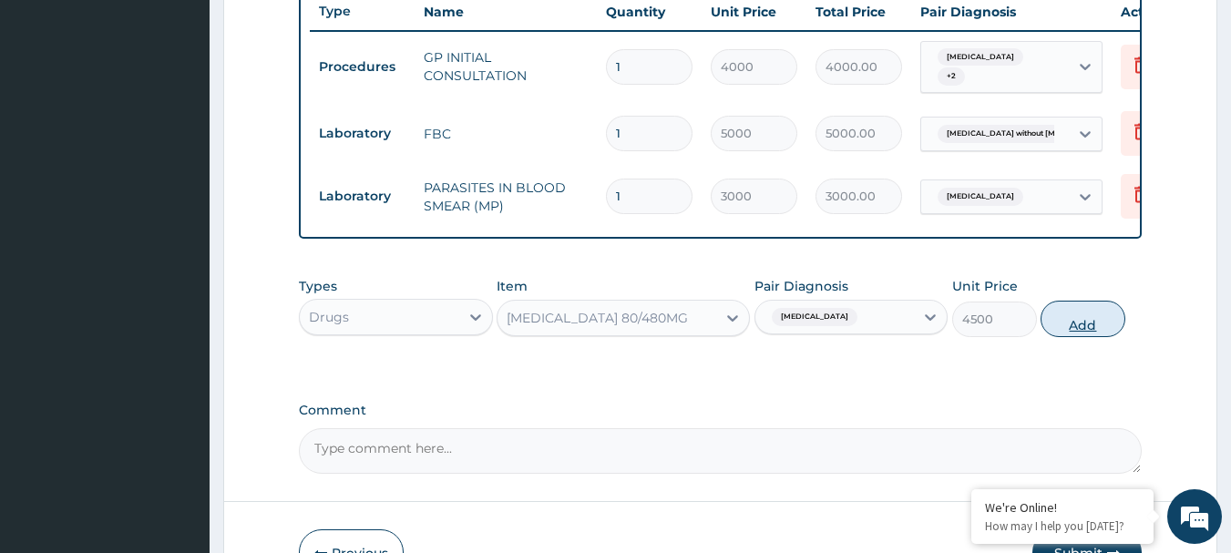
click at [1074, 324] on button "Add" at bounding box center [1083, 319] width 85 height 36
type input "0"
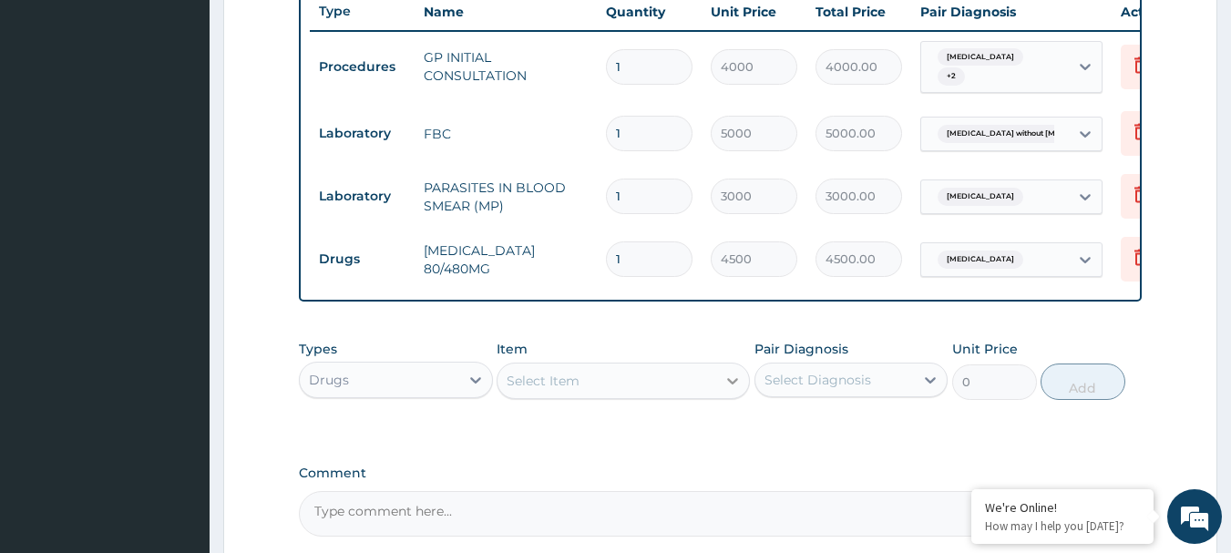
click at [734, 390] on icon at bounding box center [733, 381] width 18 height 18
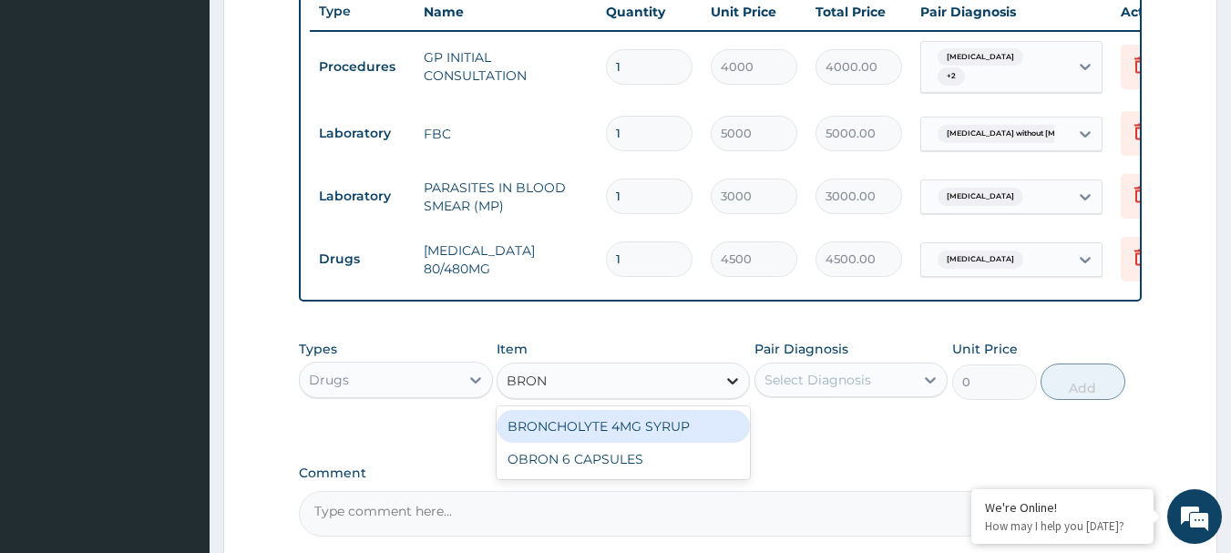
type input "BRONC"
click at [683, 437] on div "BRONCHOLYTE 4MG SYRUP" at bounding box center [623, 426] width 253 height 33
type input "3000"
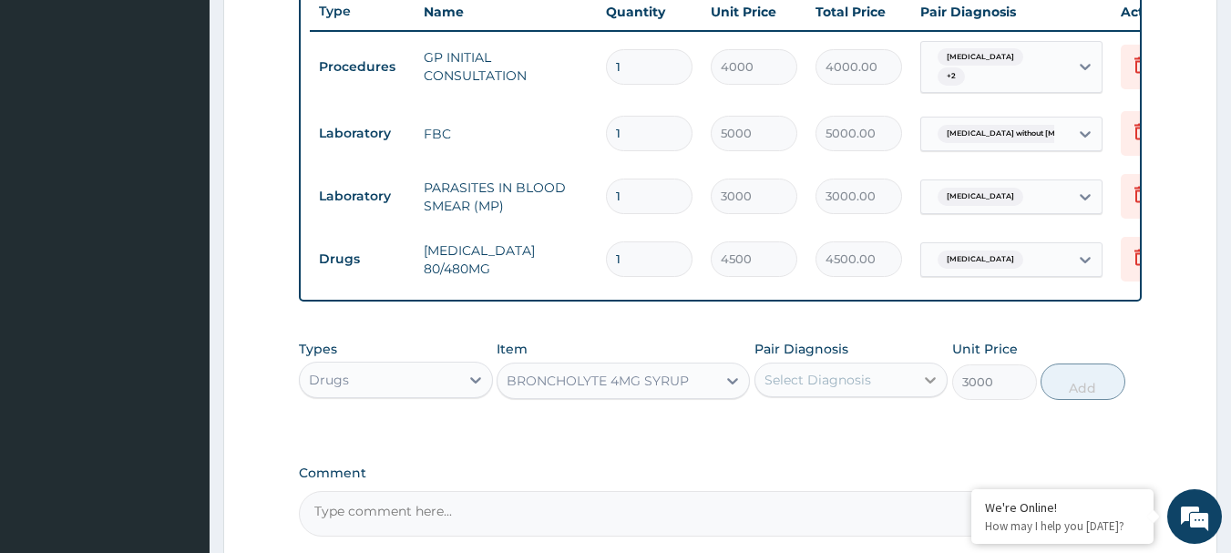
click at [931, 384] on icon at bounding box center [931, 380] width 11 height 6
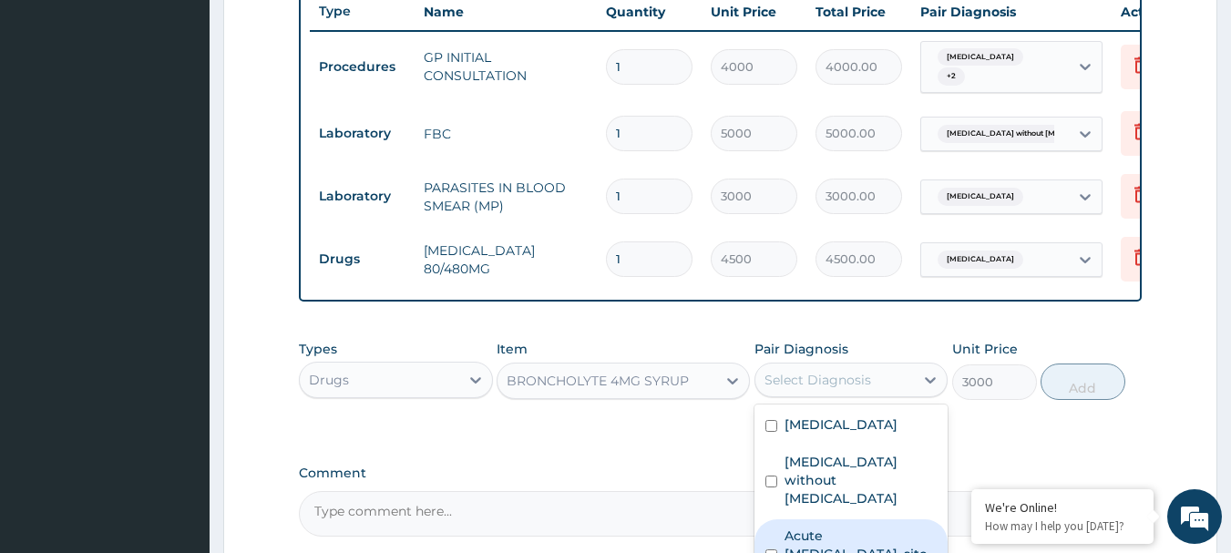
click at [803, 527] on label "Acute upper respiratory infection, site unspecified" at bounding box center [861, 554] width 153 height 55
checkbox input "true"
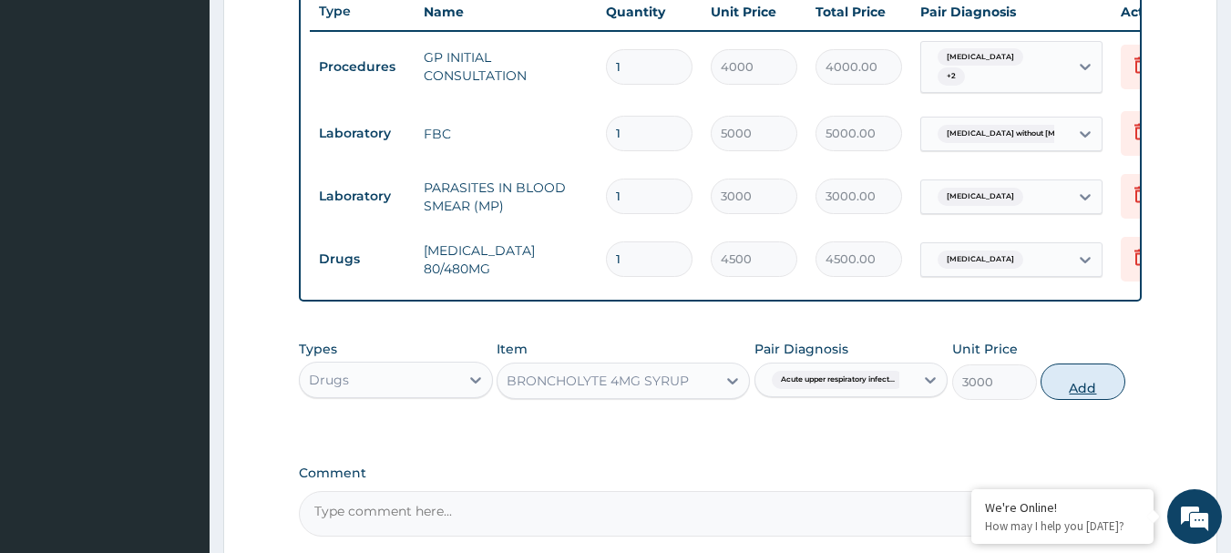
click at [1100, 399] on button "Add" at bounding box center [1083, 382] width 85 height 36
type input "0"
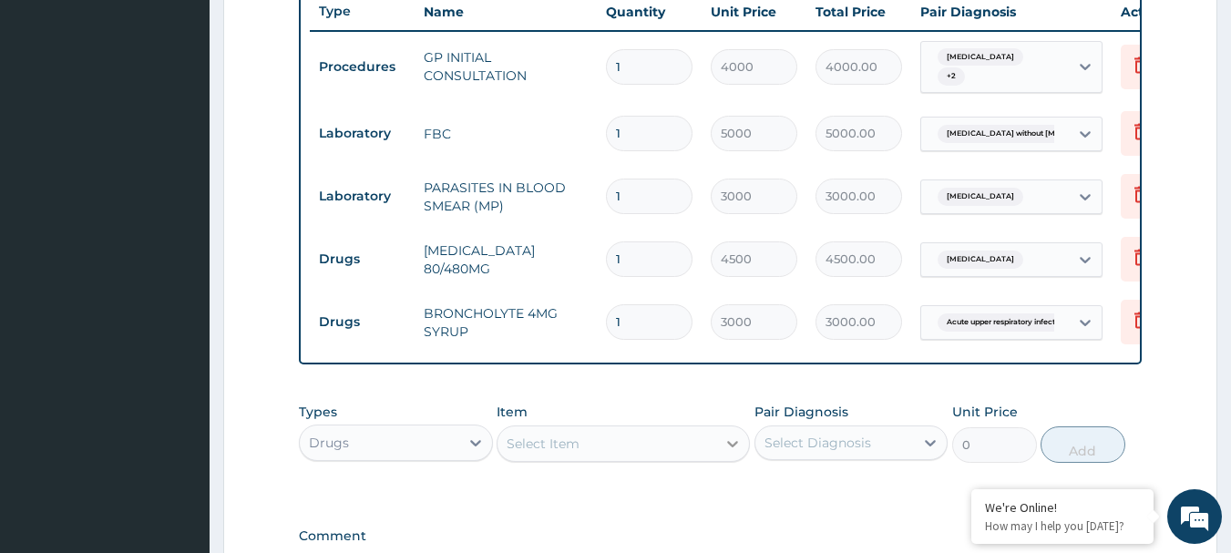
click at [741, 453] on icon at bounding box center [733, 444] width 18 height 18
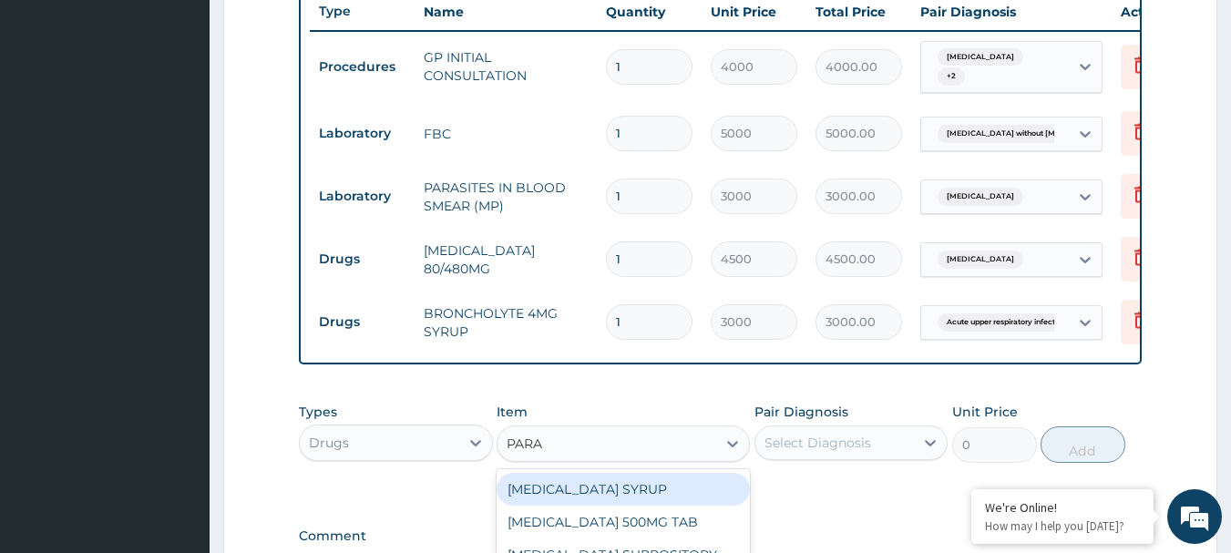
type input "PARAC"
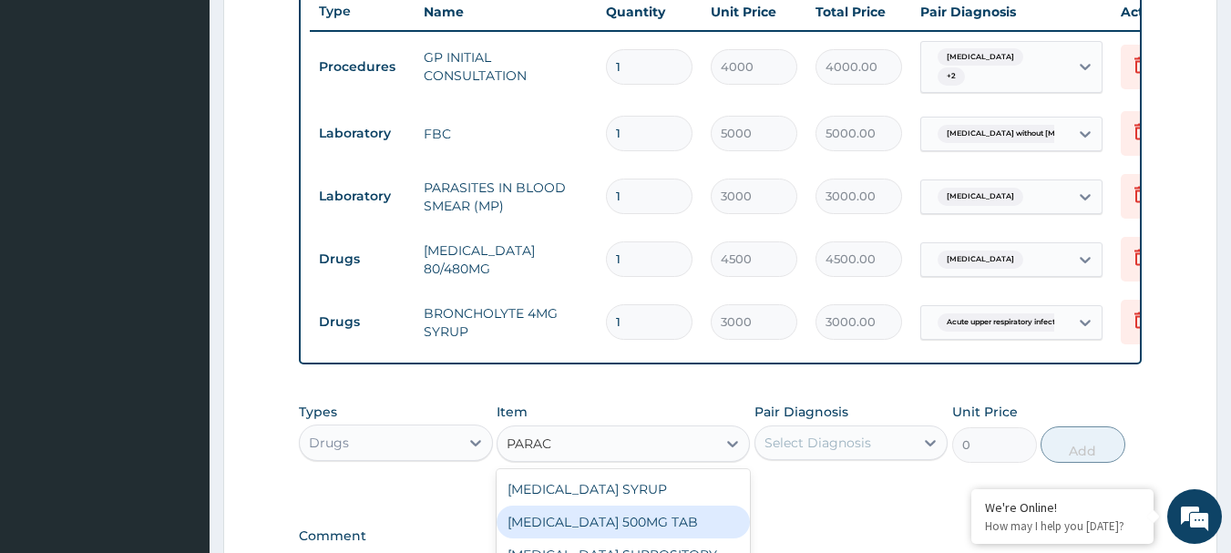
click at [619, 523] on div "PARACETAMOL 500MG TAB" at bounding box center [623, 522] width 253 height 33
type input "40"
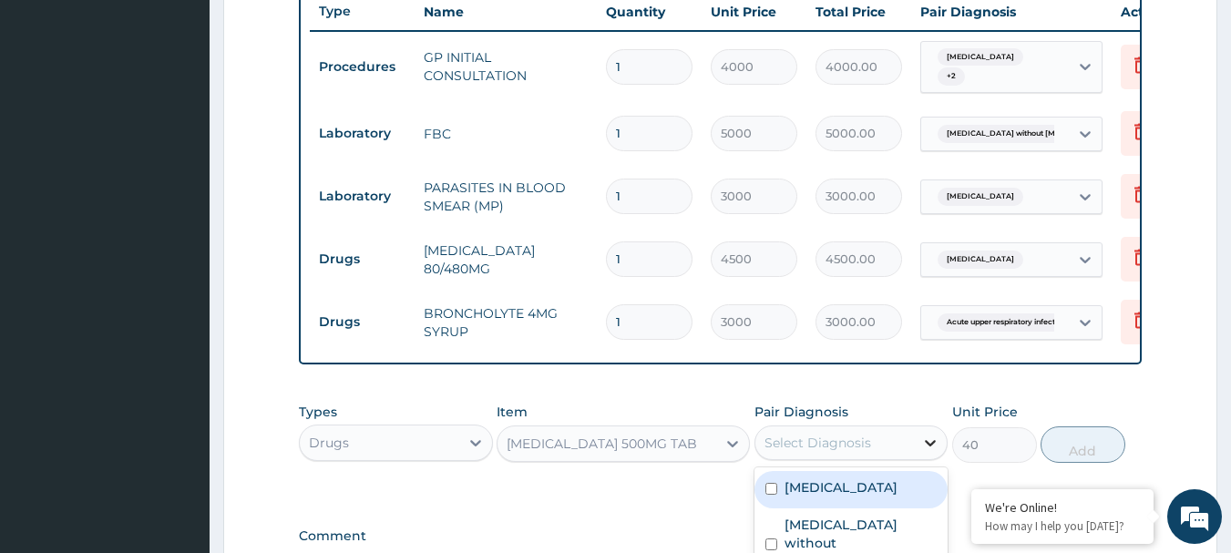
click at [930, 447] on icon at bounding box center [930, 443] width 18 height 18
click at [765, 501] on div "[MEDICAL_DATA]" at bounding box center [852, 489] width 194 height 37
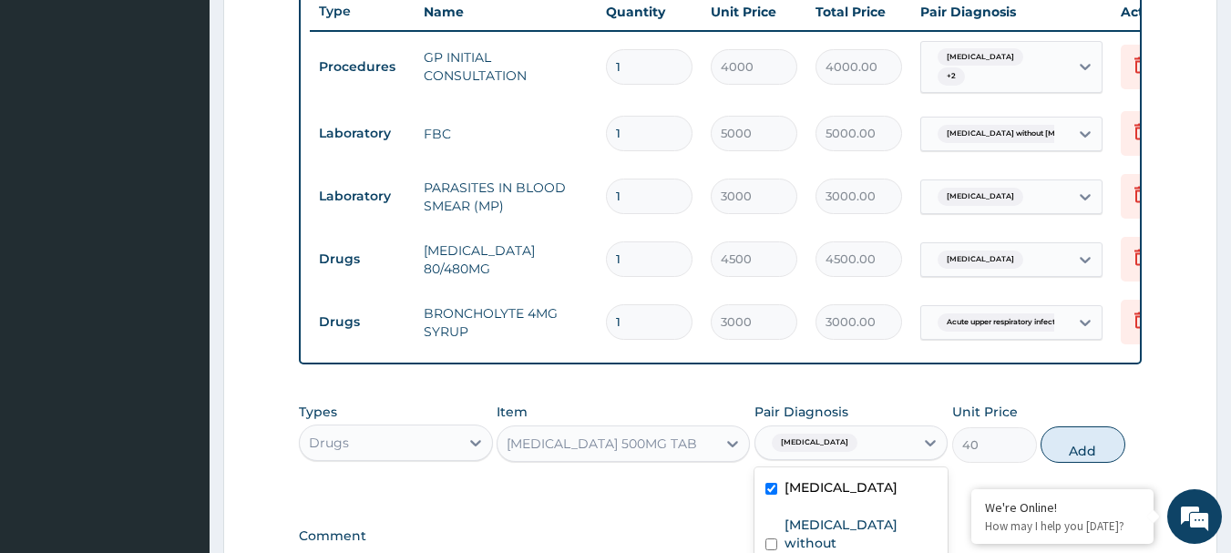
checkbox input "true"
click at [1087, 447] on button "Add" at bounding box center [1083, 444] width 85 height 36
type input "0"
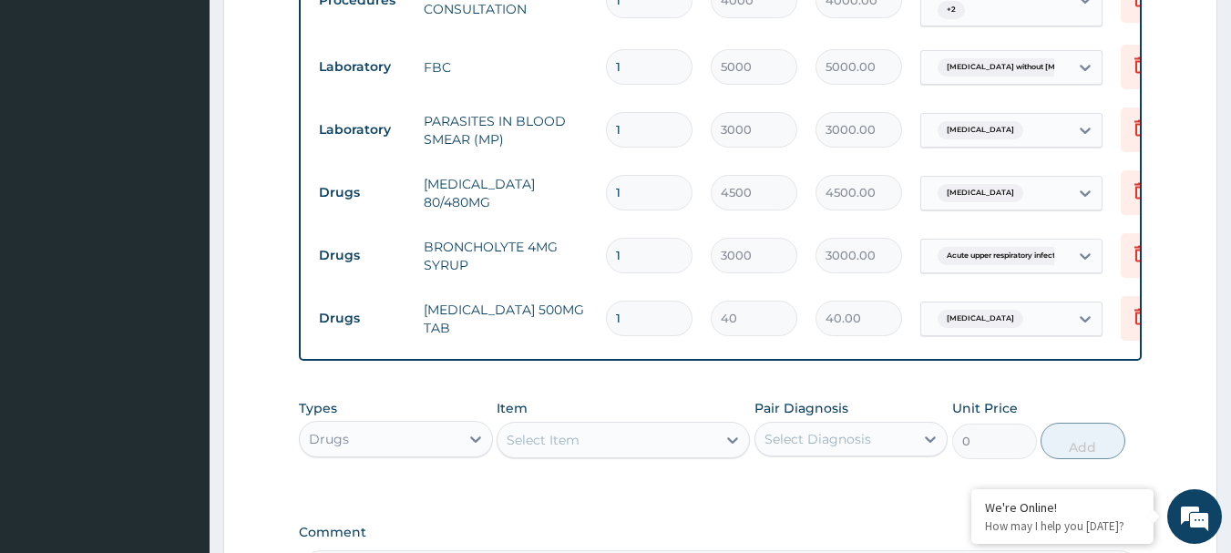
scroll to position [878, 0]
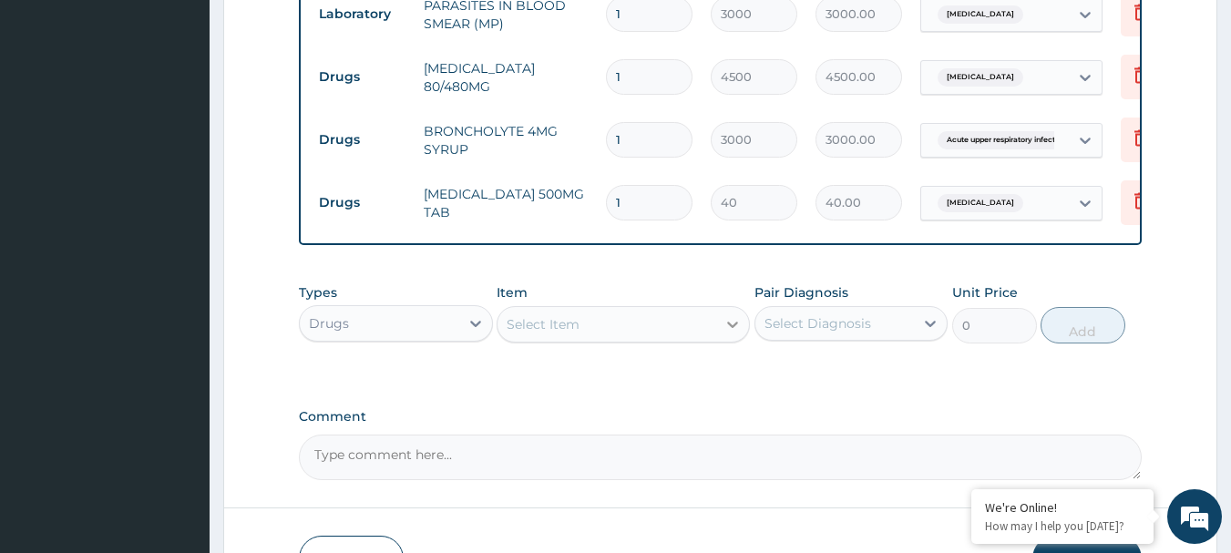
click at [746, 332] on div at bounding box center [732, 324] width 33 height 33
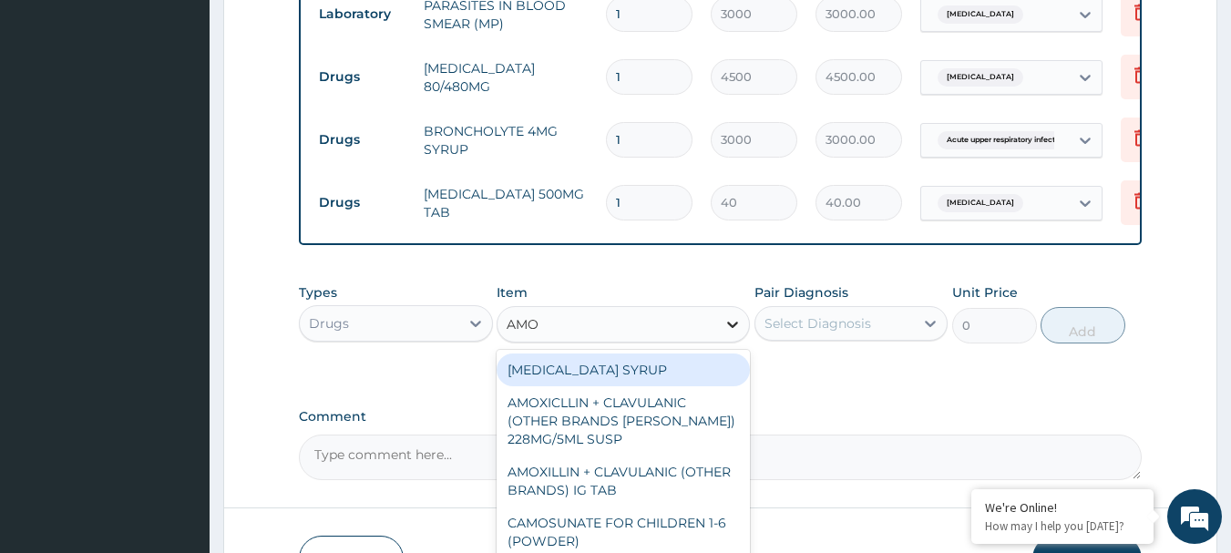
type input "AMOX"
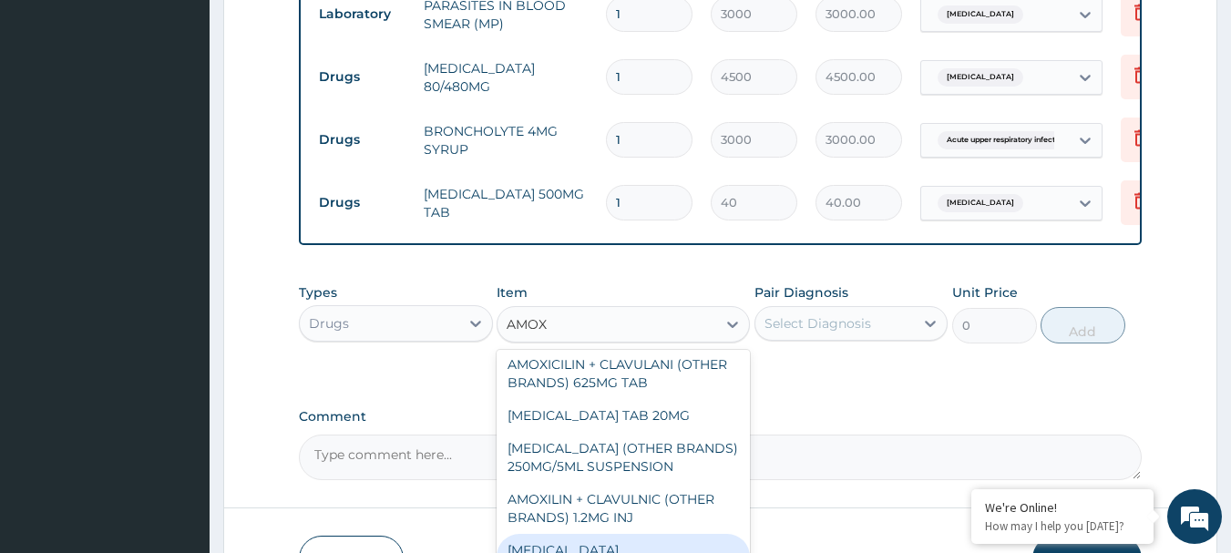
scroll to position [364, 0]
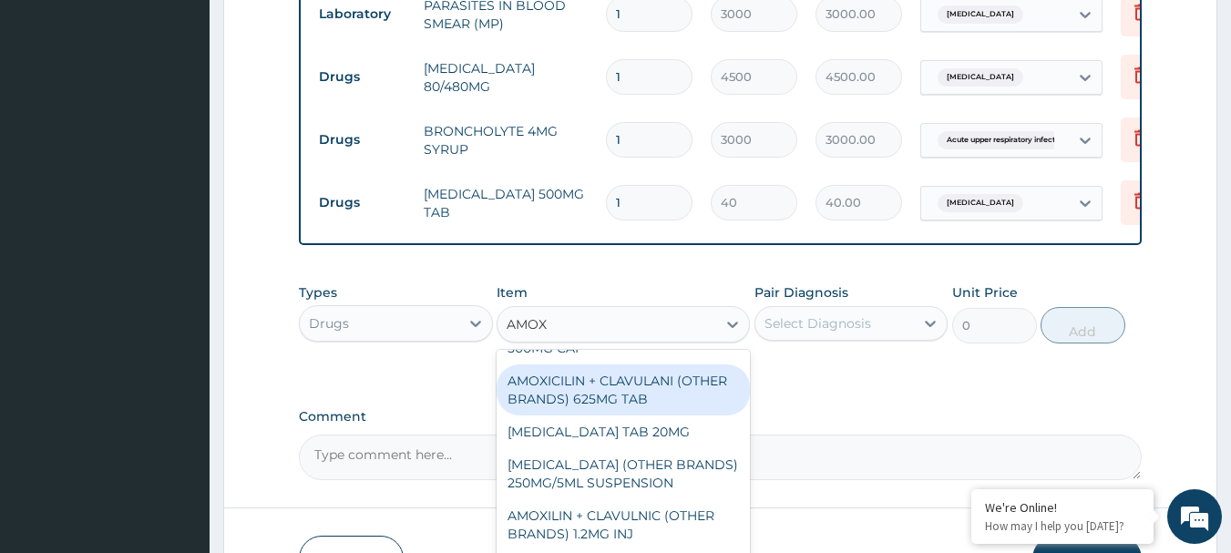
click at [583, 374] on div "AMOXICILIN + CLAVULANI (OTHER BRANDS) 625MG TAB" at bounding box center [623, 389] width 253 height 51
type input "500"
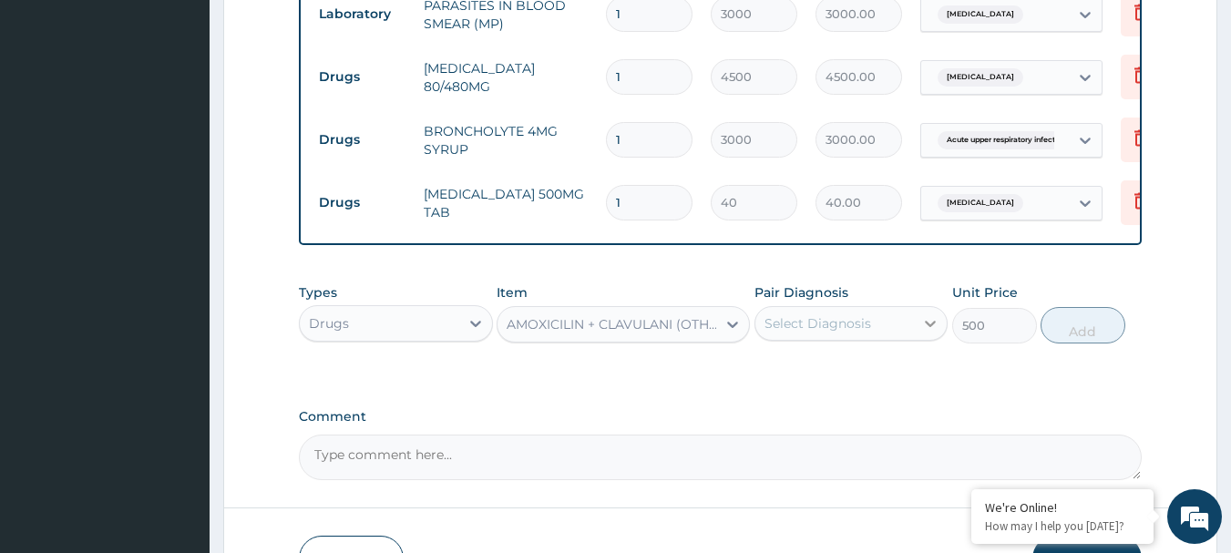
click at [923, 333] on icon at bounding box center [930, 323] width 18 height 18
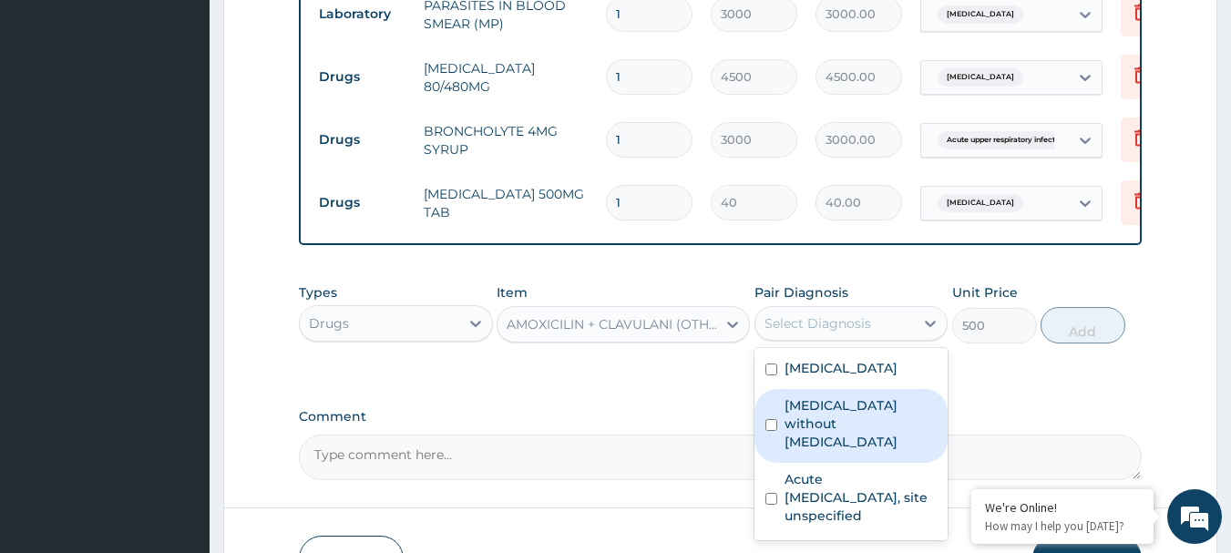
click at [793, 435] on label "Sepsis without septic shock" at bounding box center [861, 423] width 153 height 55
checkbox input "true"
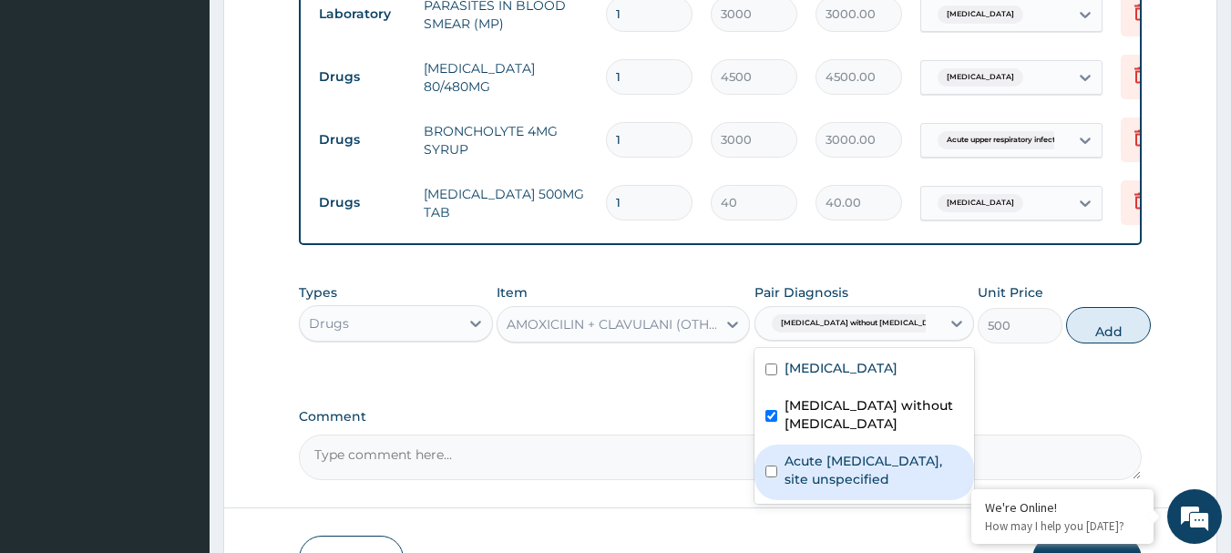
click at [785, 493] on div "Acute upper respiratory infection, site unspecified" at bounding box center [865, 473] width 220 height 56
checkbox input "true"
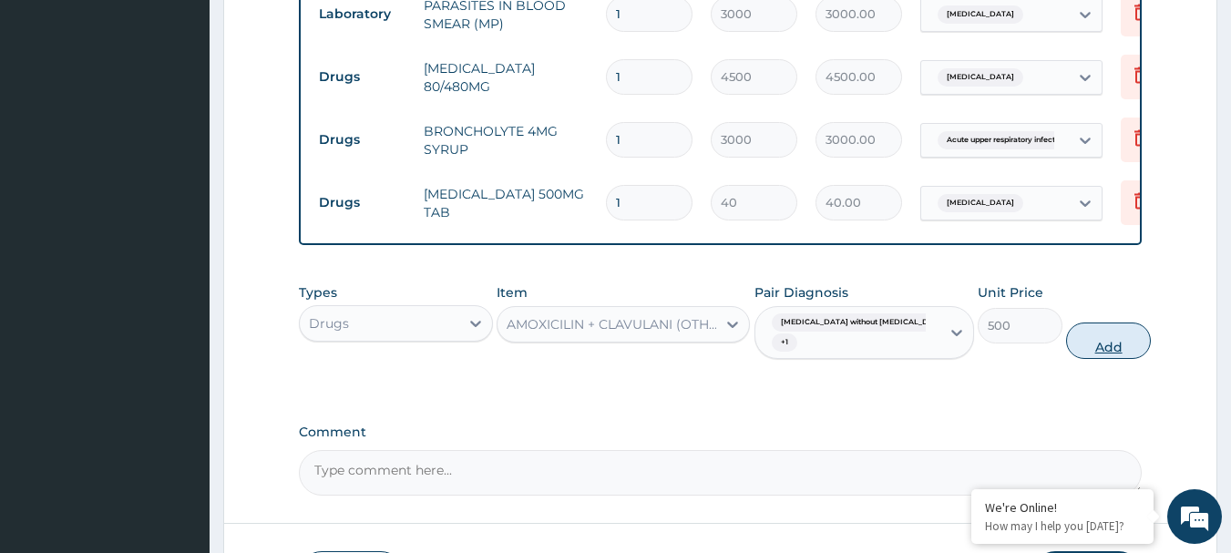
click at [1074, 359] on button "Add" at bounding box center [1108, 341] width 85 height 36
type input "0"
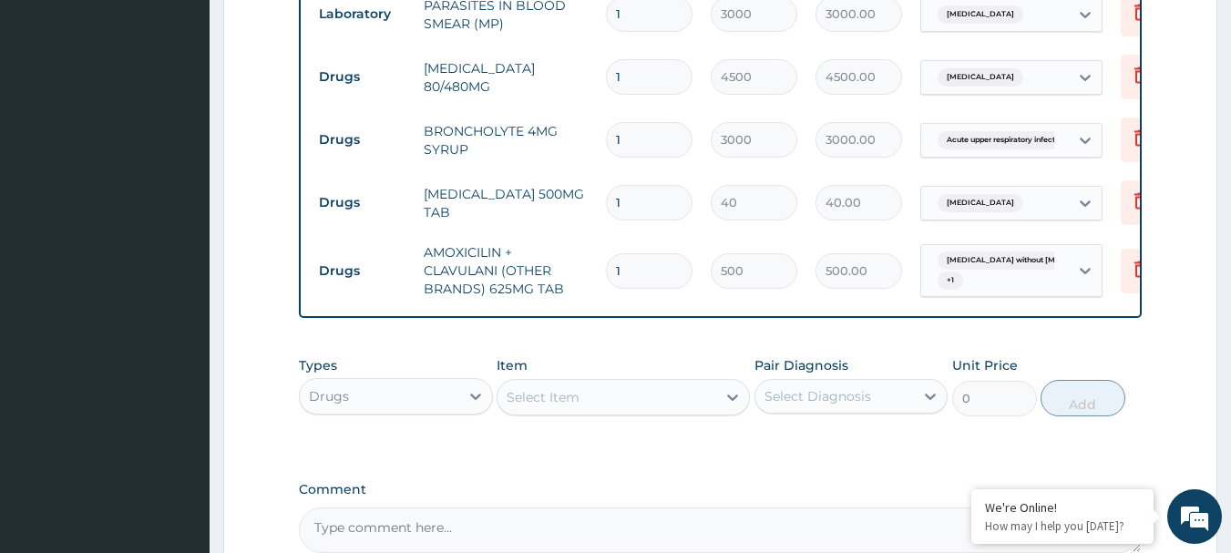
type input "10"
type input "5000.00"
type input "10"
click at [663, 213] on input "1" at bounding box center [649, 203] width 87 height 36
type input "18"
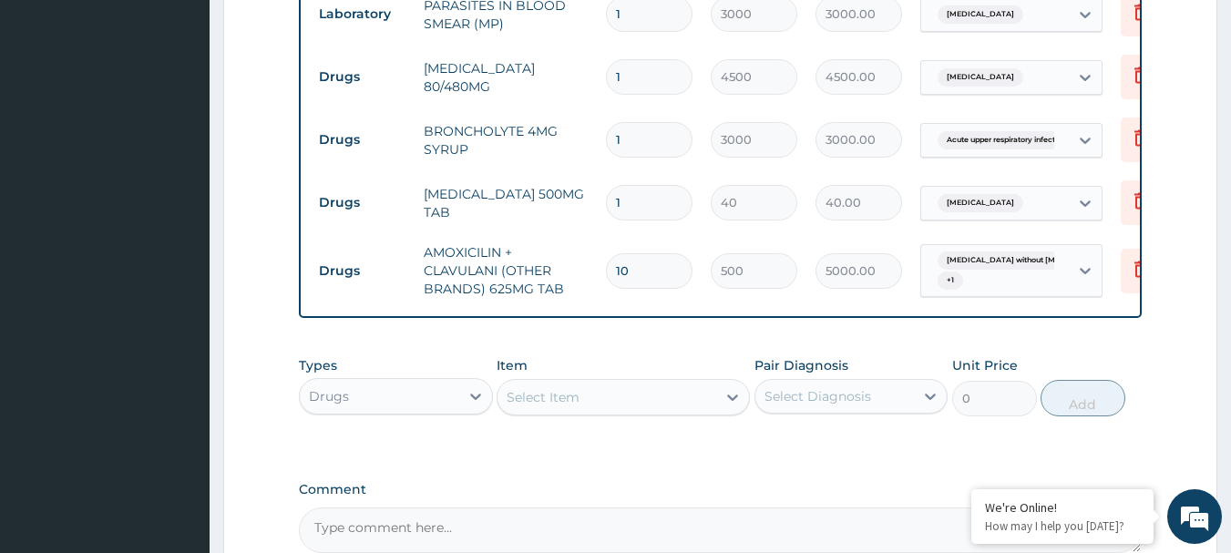
type input "720.00"
type input "18"
click at [626, 79] on input "1" at bounding box center [649, 77] width 87 height 36
type input "0.00"
type input "6"
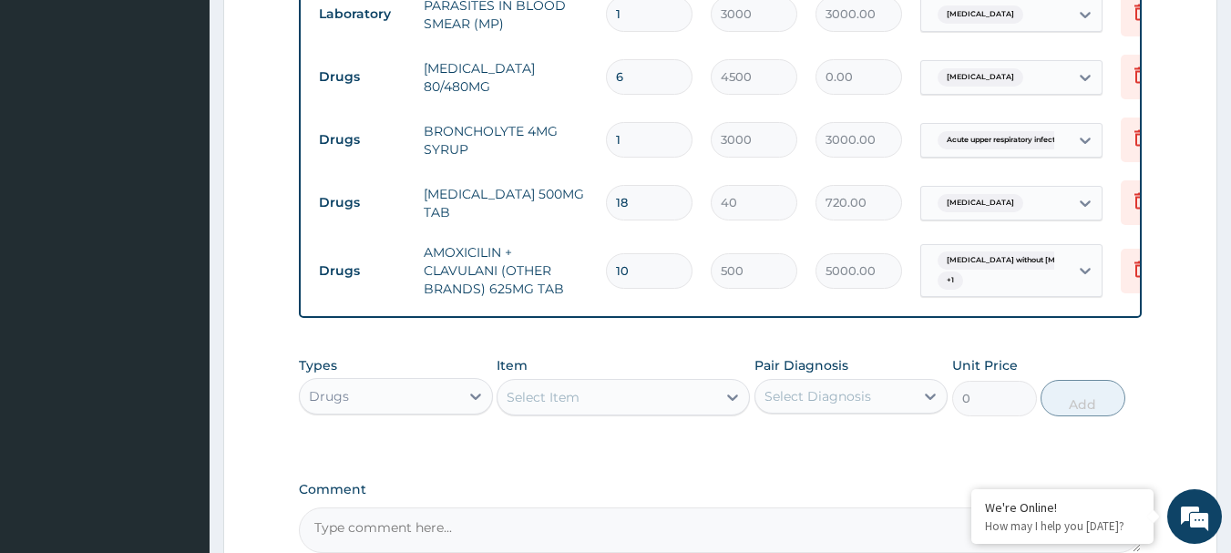
type input "27000.00"
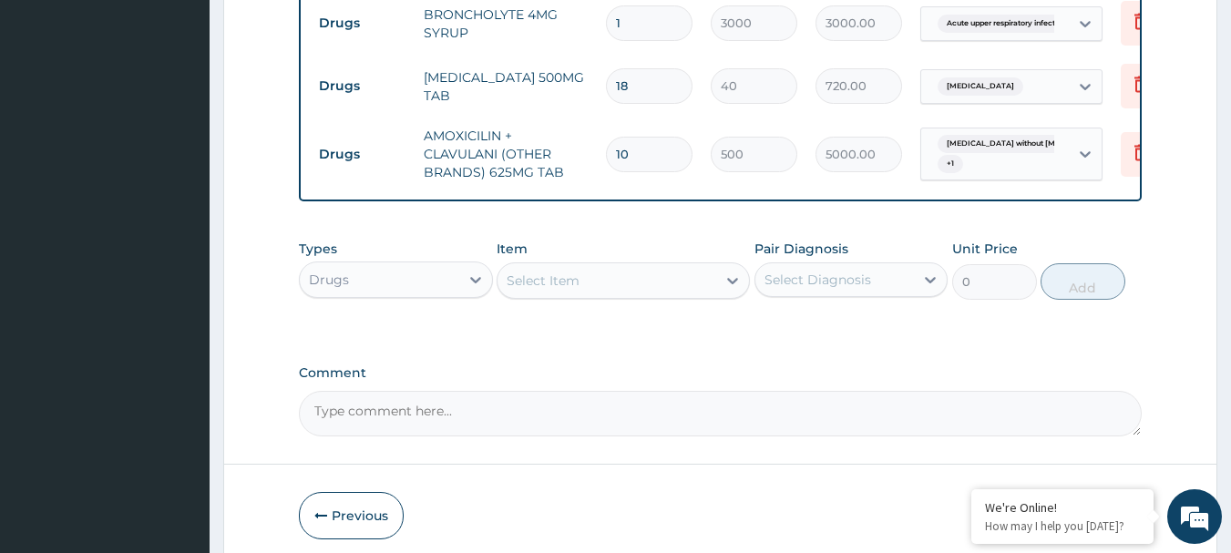
scroll to position [1083, 0]
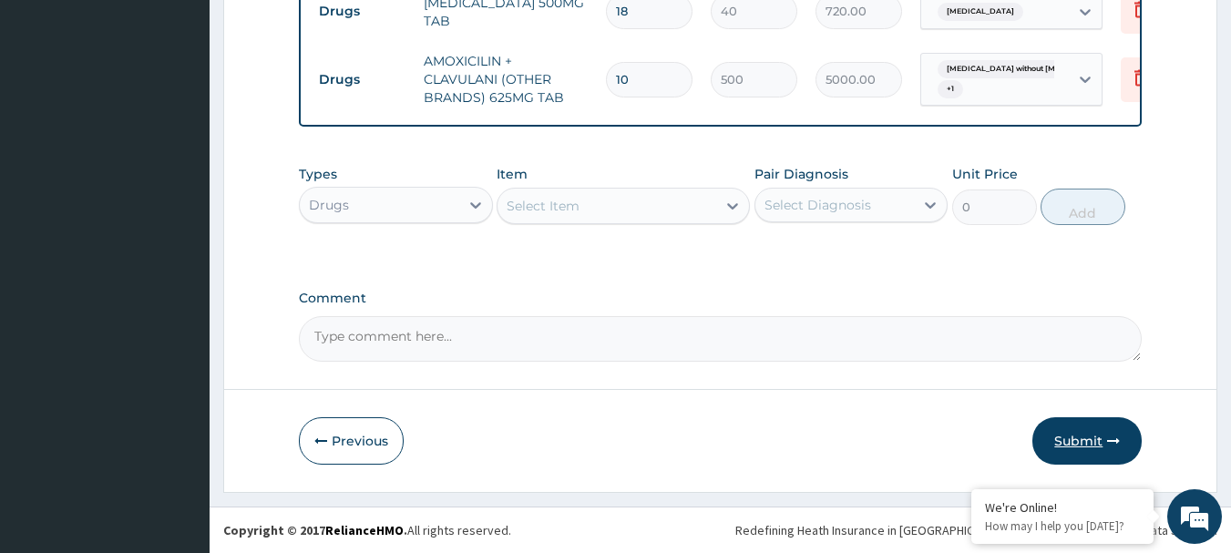
type input "6"
click at [1057, 447] on button "Submit" at bounding box center [1086, 440] width 109 height 47
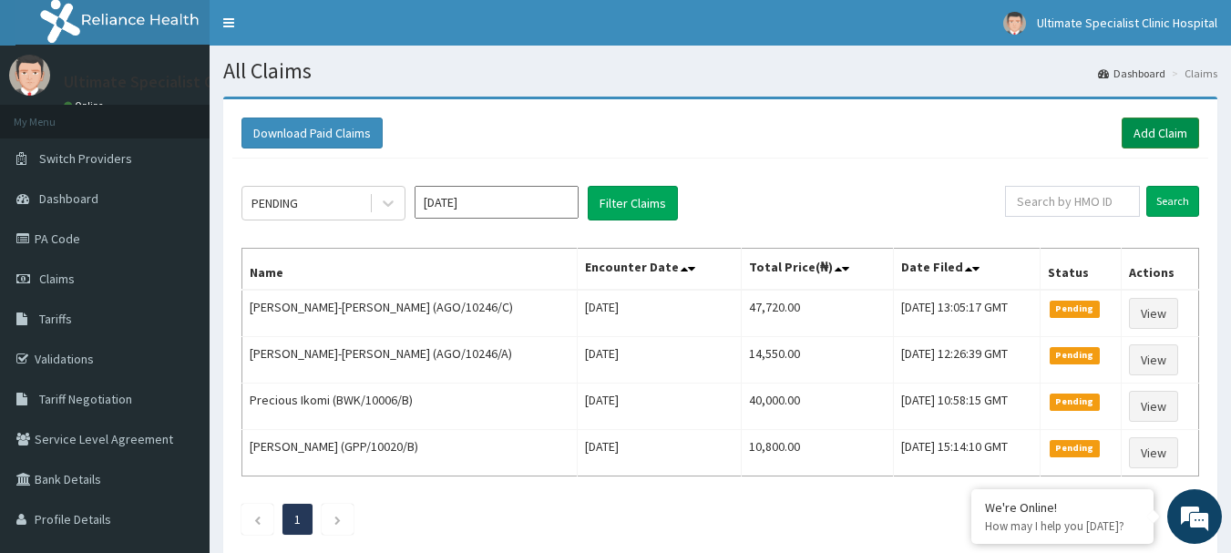
click at [1146, 128] on link "Add Claim" at bounding box center [1160, 133] width 77 height 31
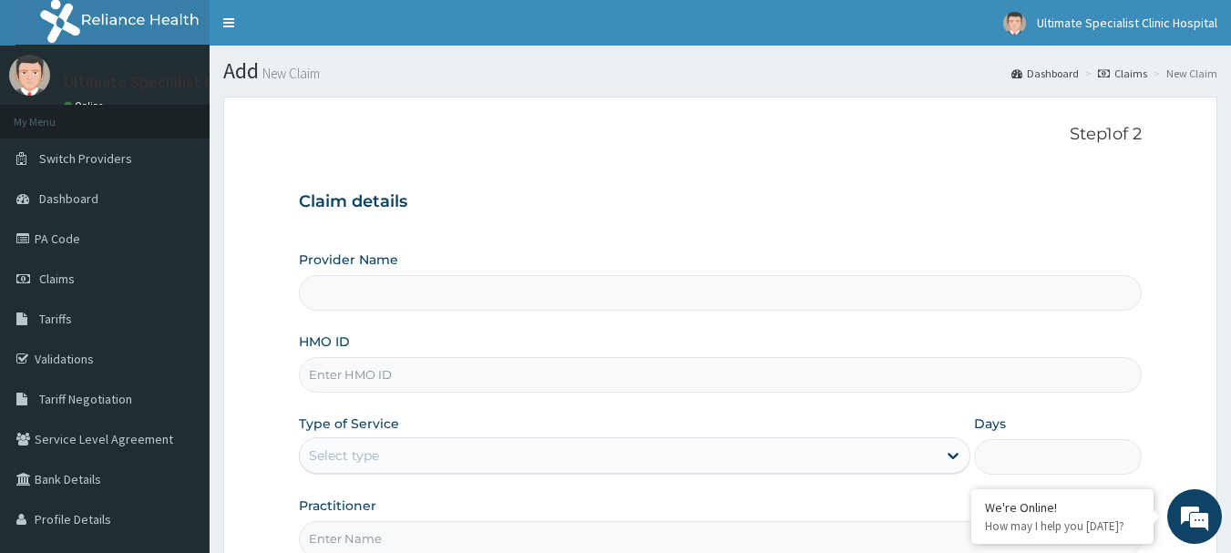
click at [406, 381] on input "HMO ID" at bounding box center [721, 375] width 844 height 36
type input "Ultimate Specialist Clinic And Hospital"
paste input "TSE/10019/C"
type input "TSE/10019/C"
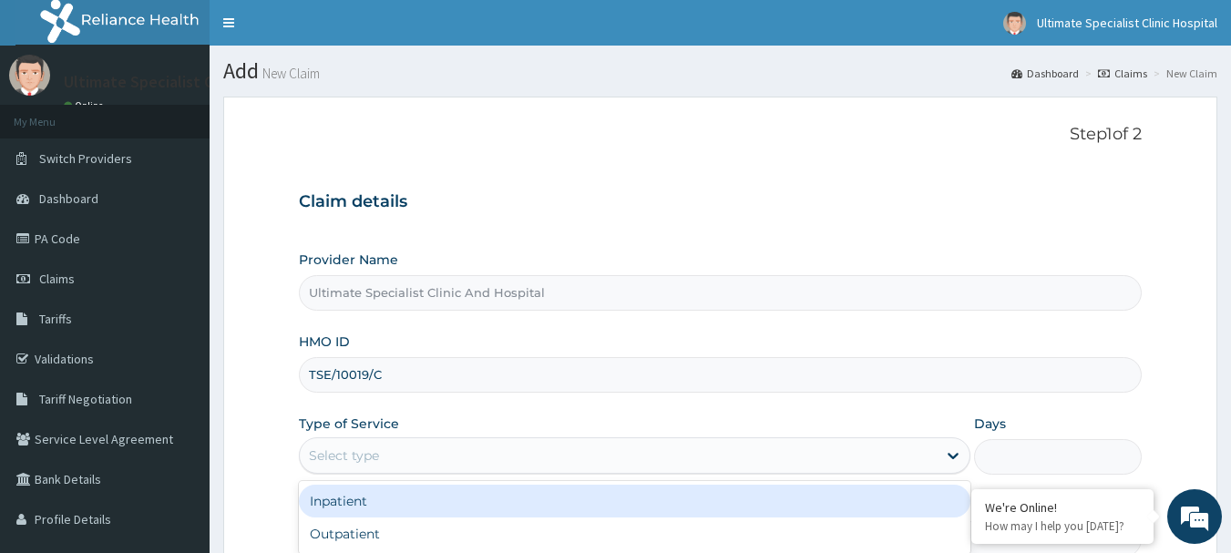
click at [387, 445] on div "Select type" at bounding box center [618, 455] width 637 height 29
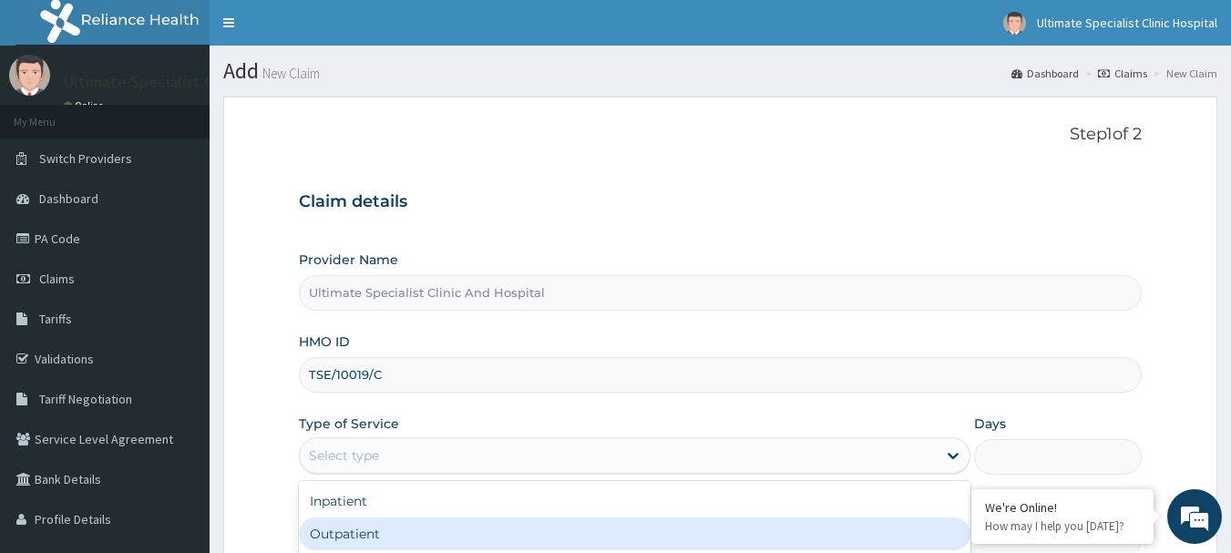
click at [339, 532] on div "Outpatient" at bounding box center [635, 534] width 672 height 33
type input "1"
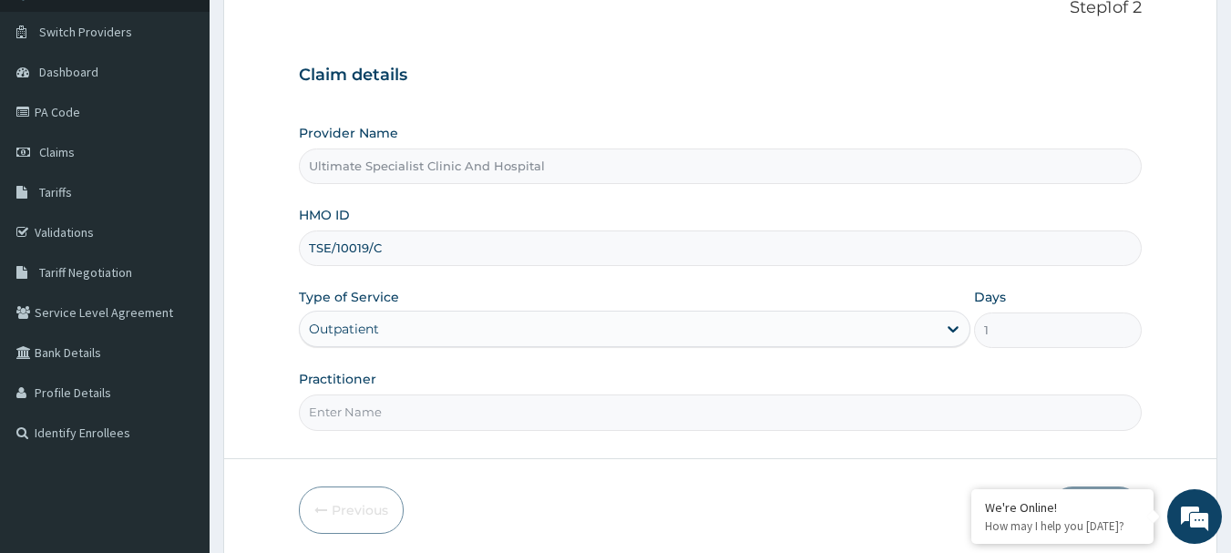
scroll to position [182, 0]
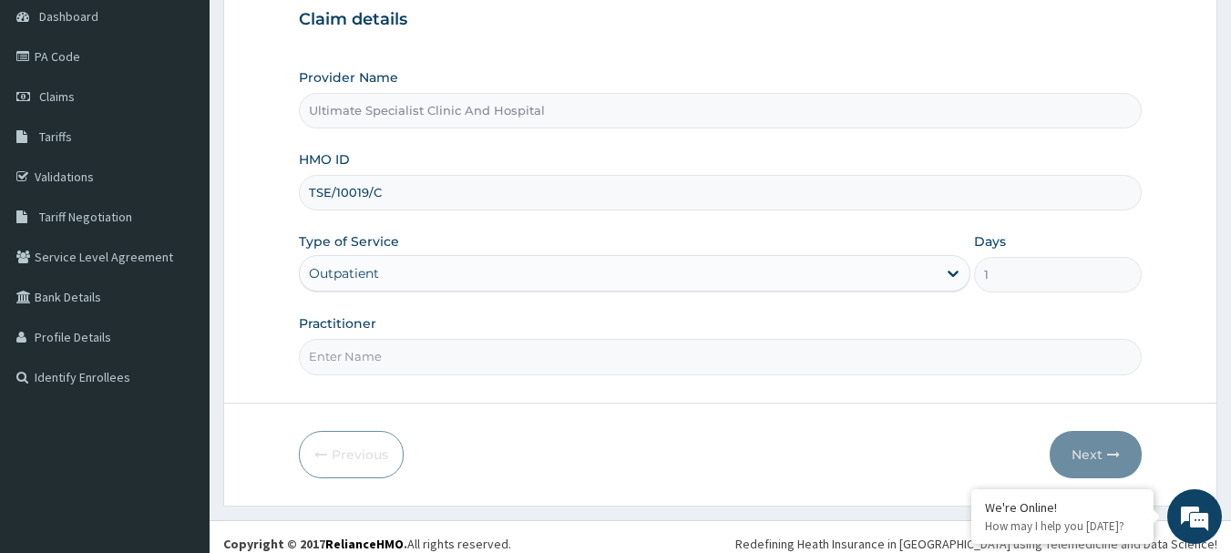
click at [392, 353] on input "Practitioner" at bounding box center [721, 357] width 844 height 36
type input "[PERSON_NAME]"
click at [1073, 451] on button "Next" at bounding box center [1096, 454] width 92 height 47
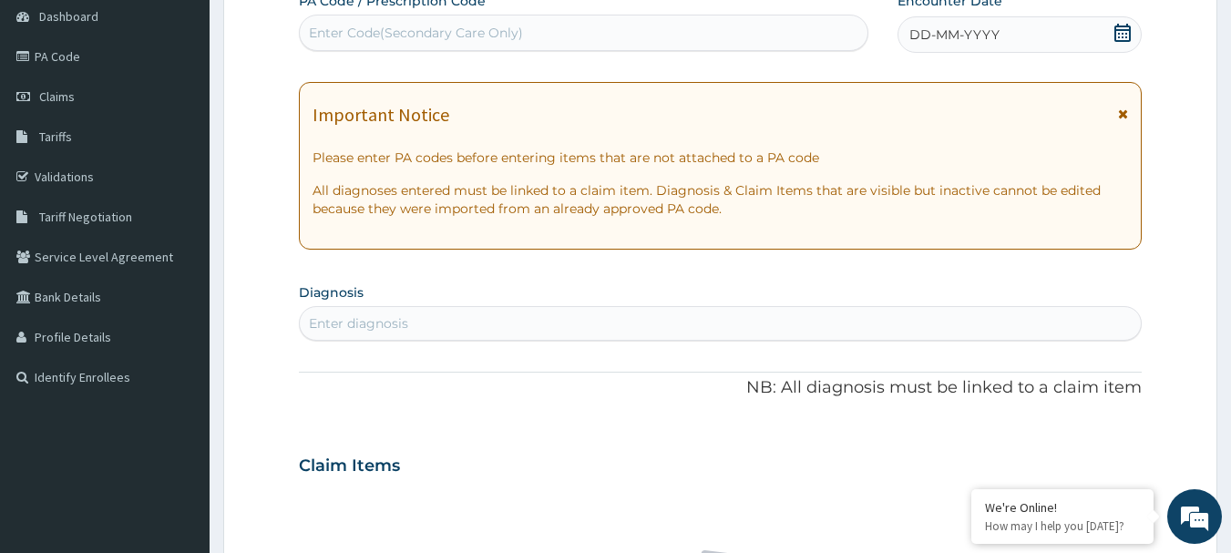
click at [1126, 32] on icon at bounding box center [1123, 33] width 18 height 18
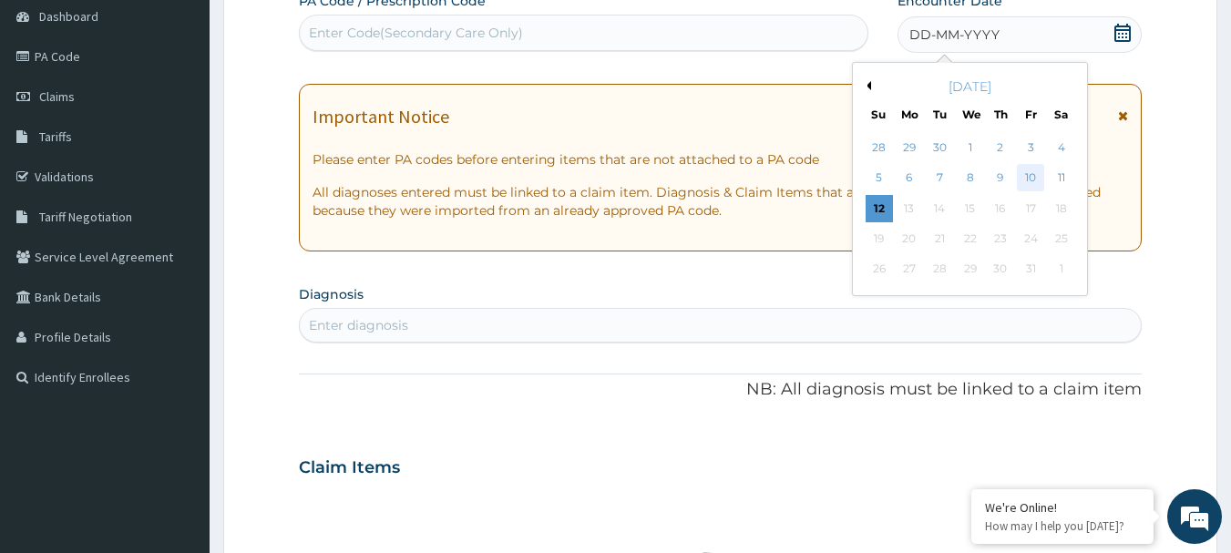
click at [1024, 170] on div "10" at bounding box center [1030, 178] width 27 height 27
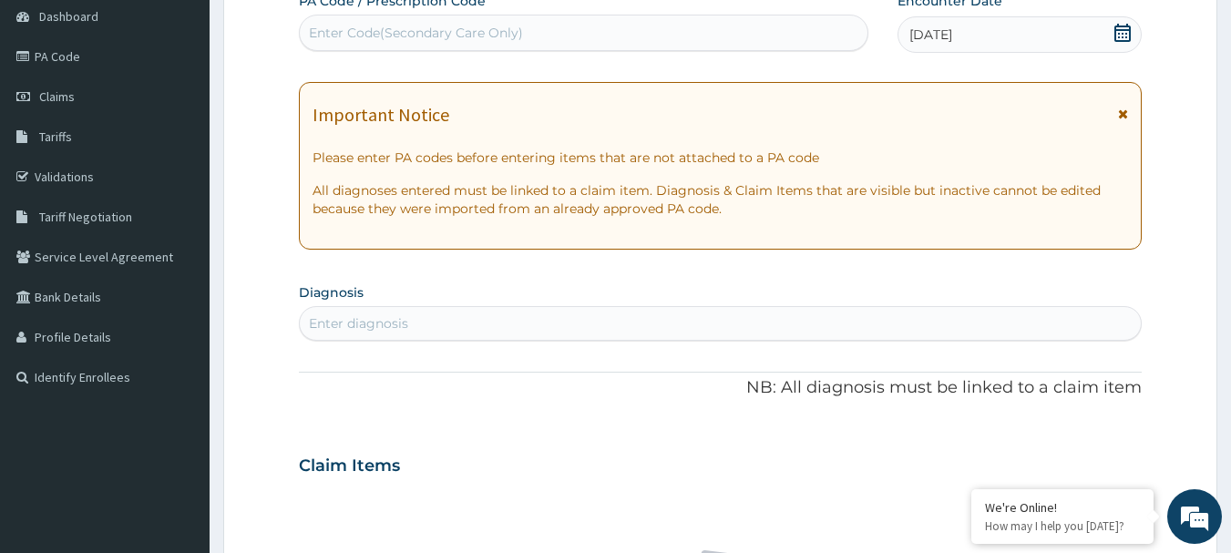
click at [488, 328] on div "Enter diagnosis" at bounding box center [721, 323] width 842 height 29
type input "PEPTIC"
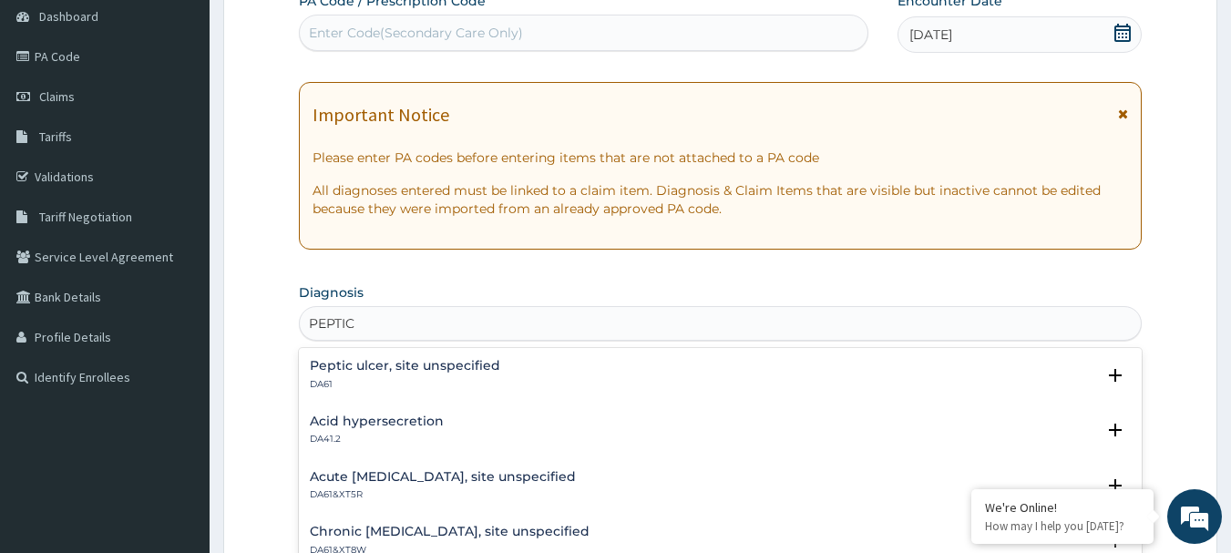
click at [389, 367] on h4 "Peptic ulcer, site unspecified" at bounding box center [405, 366] width 190 height 14
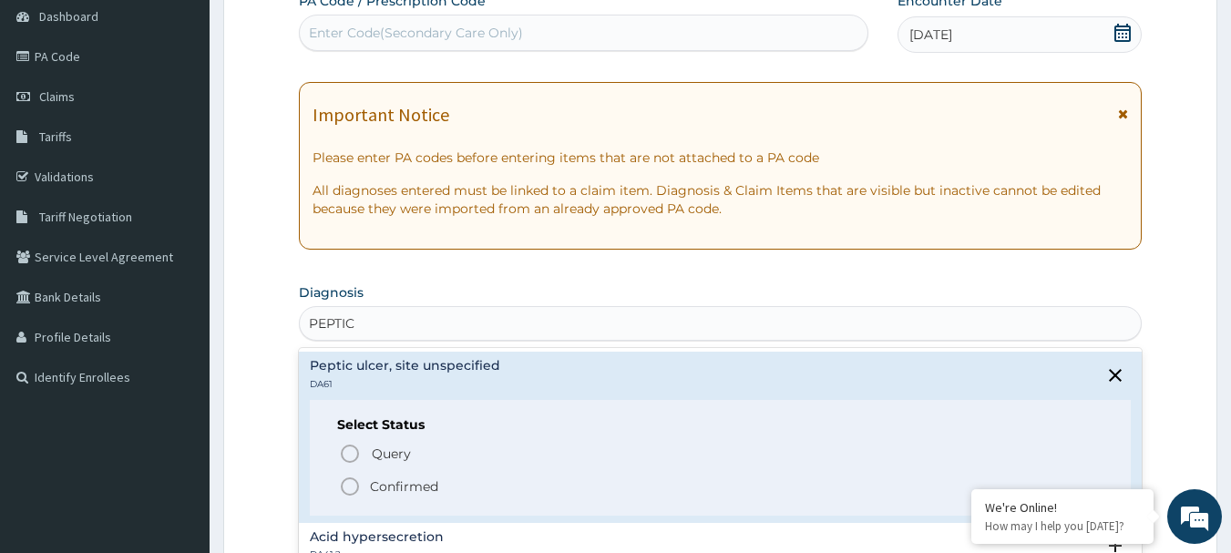
click at [344, 484] on icon "status option filled" at bounding box center [350, 487] width 22 height 22
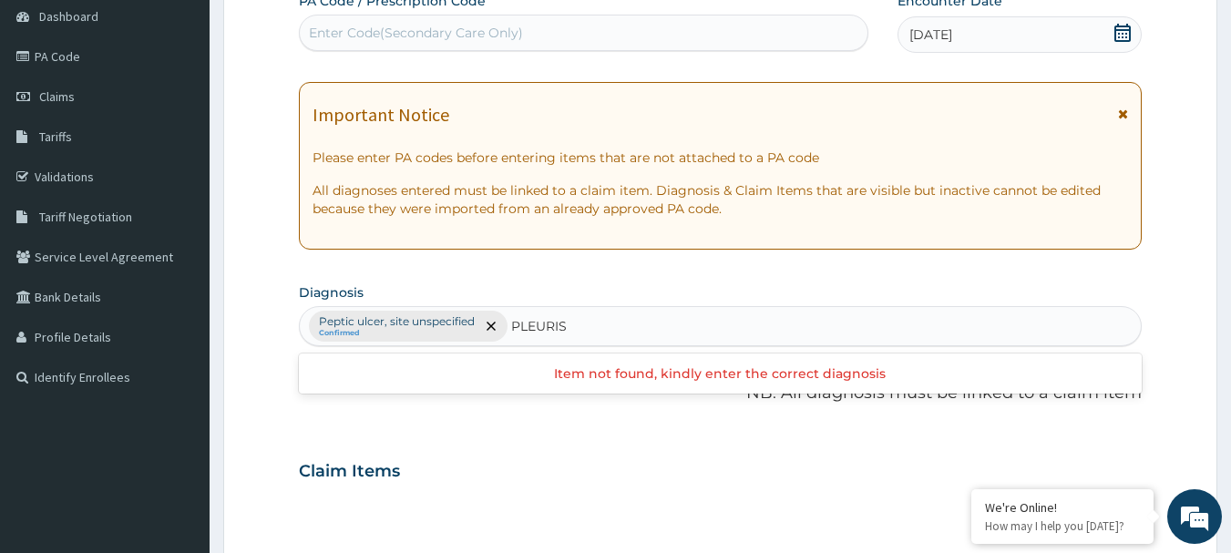
type input "PLEURISY"
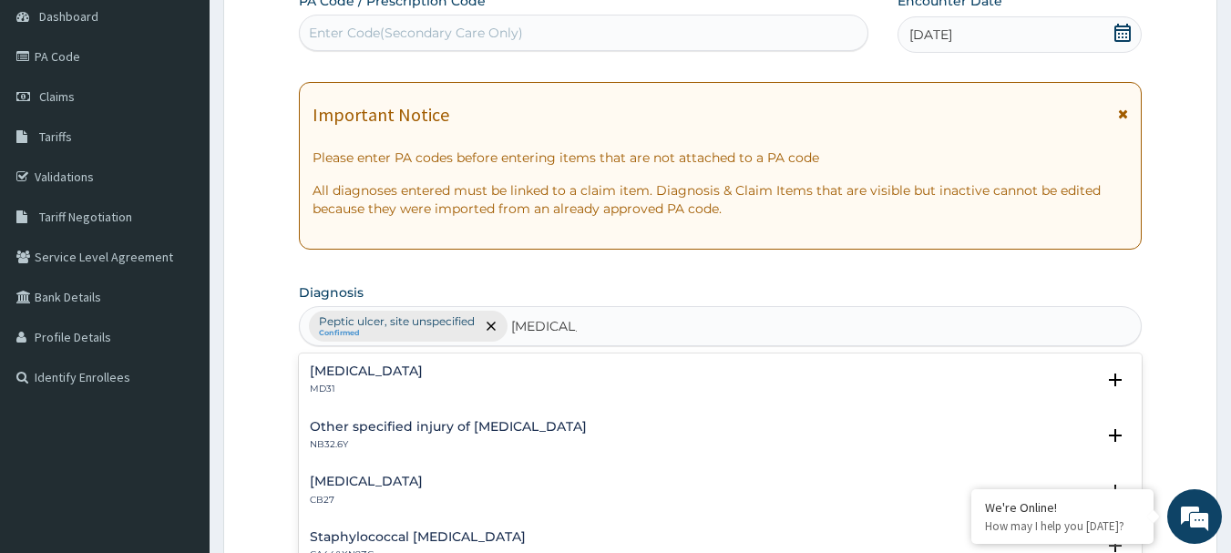
click at [336, 367] on h4 "Pleurisy" at bounding box center [366, 371] width 113 height 14
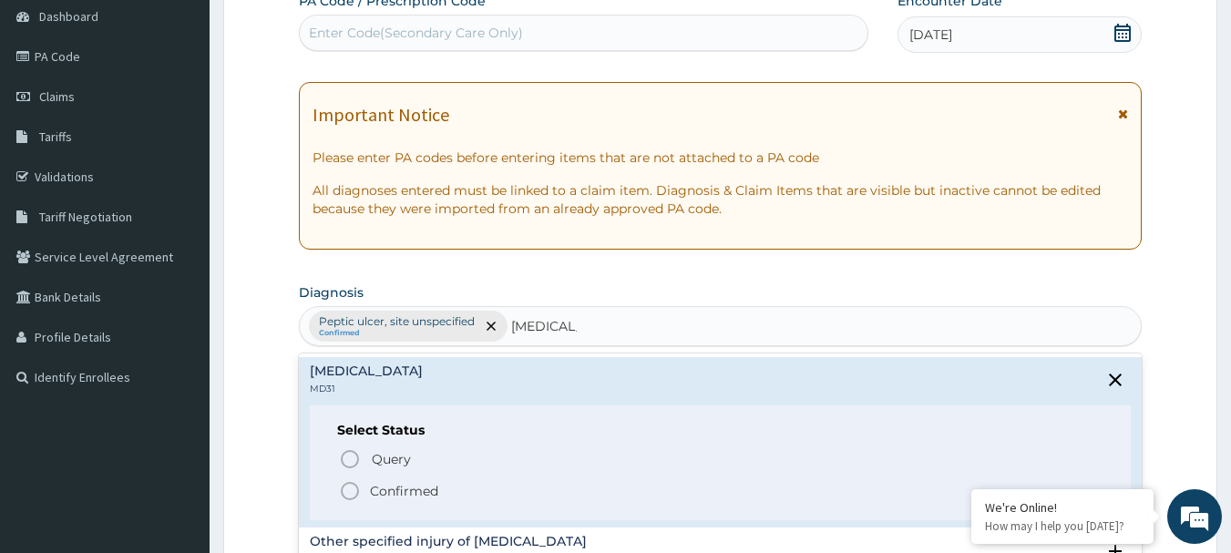
click at [357, 494] on circle "status option filled" at bounding box center [350, 491] width 16 height 16
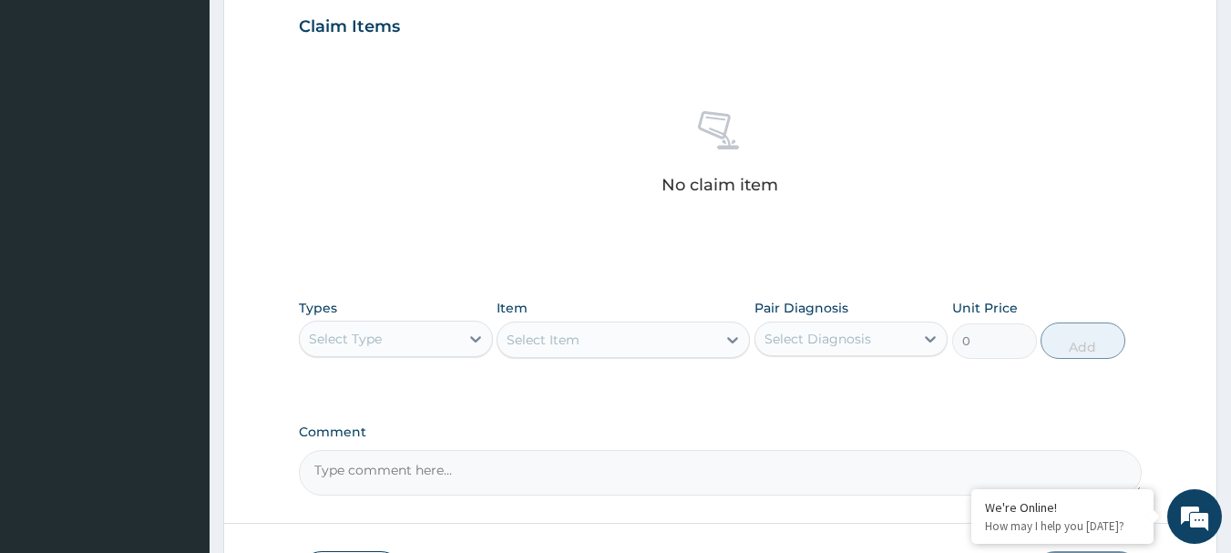
scroll to position [638, 0]
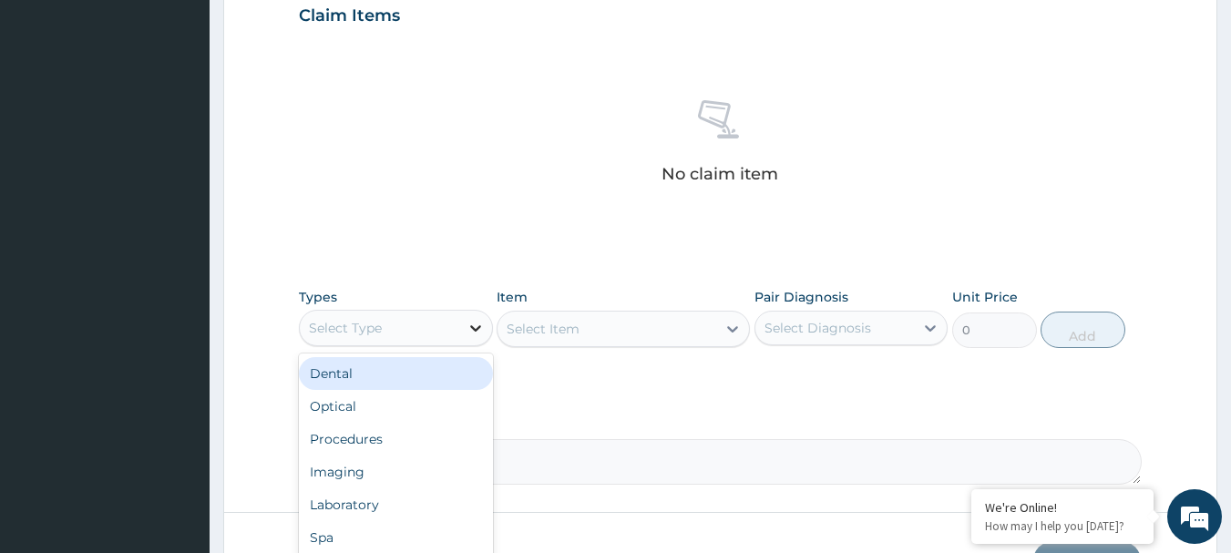
click at [476, 331] on icon at bounding box center [475, 328] width 11 height 6
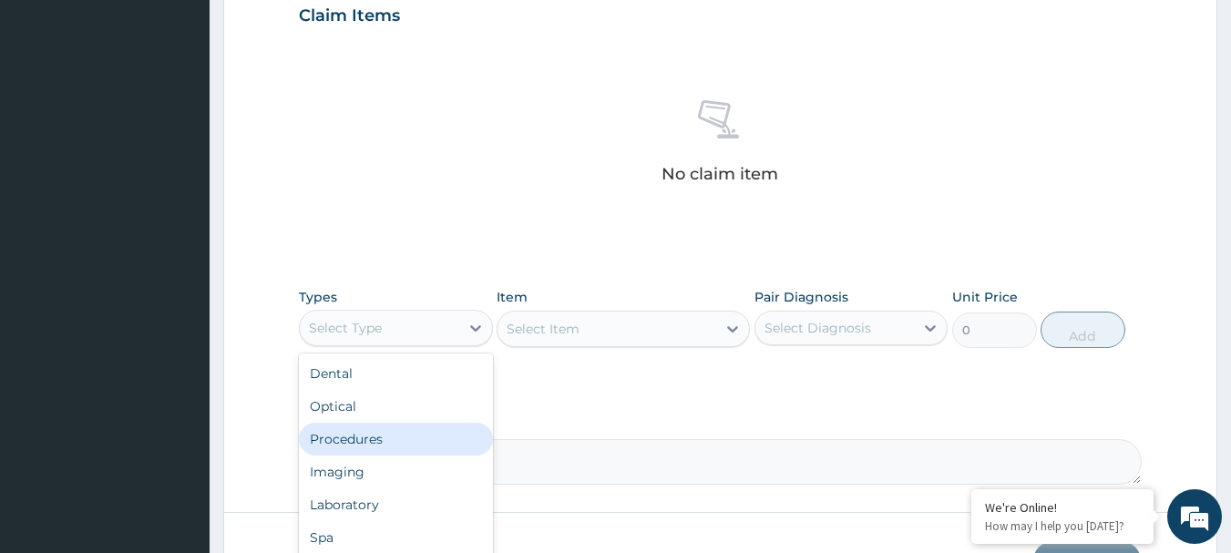
click at [369, 449] on div "Procedures" at bounding box center [396, 439] width 194 height 33
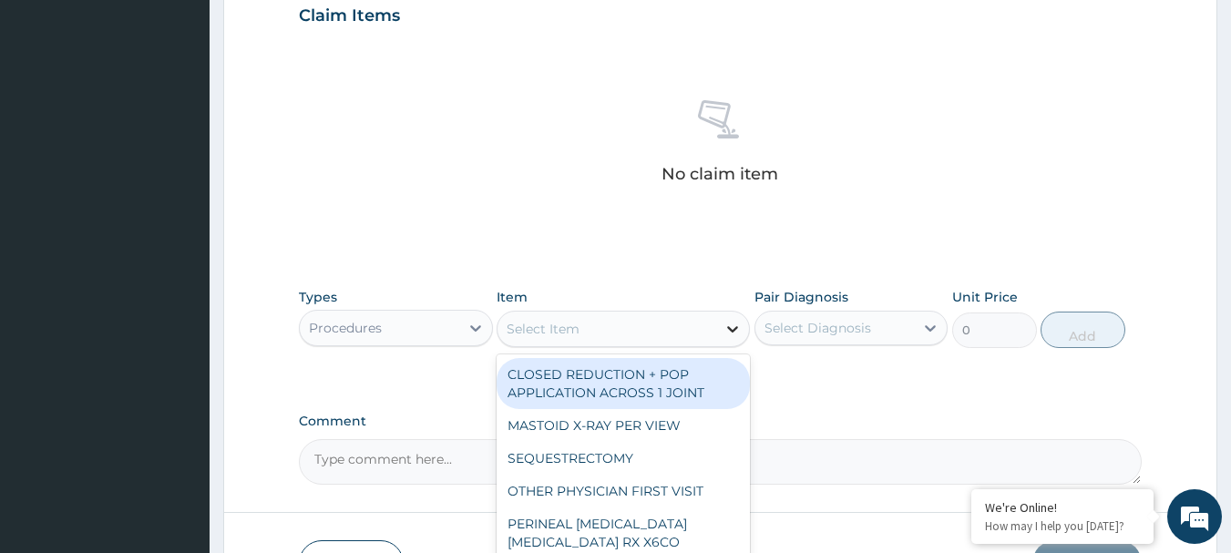
click at [725, 332] on icon at bounding box center [733, 329] width 18 height 18
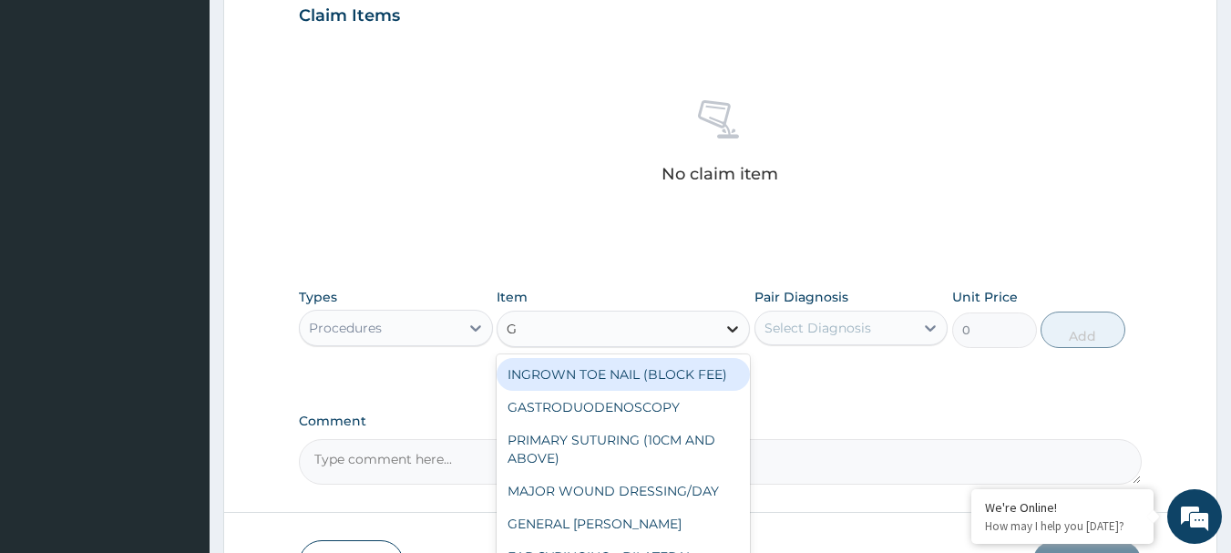
type input "GP"
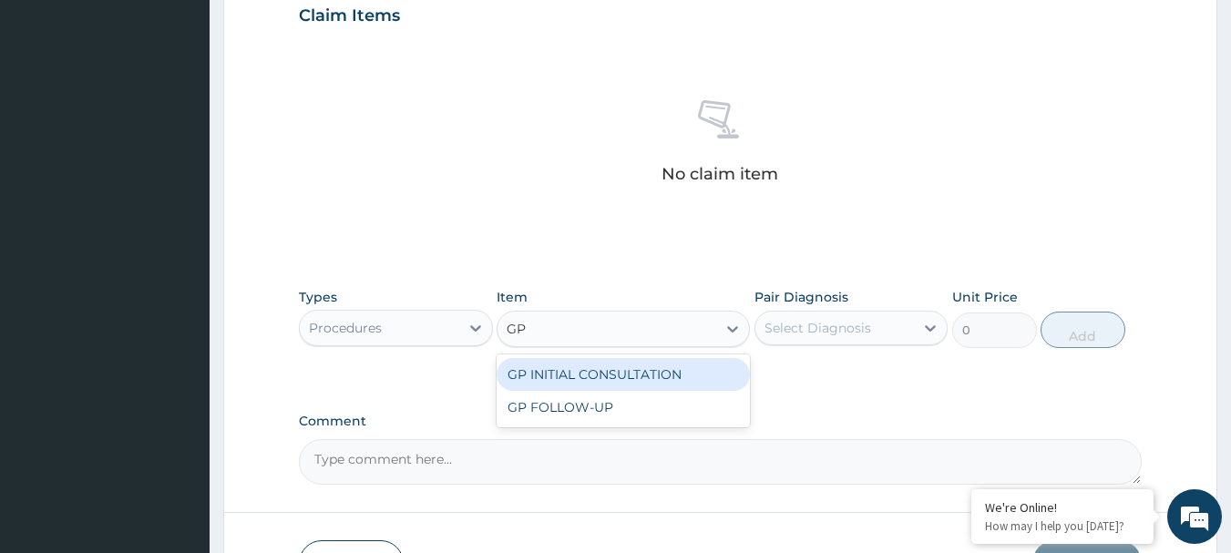
click at [668, 365] on div "GP INITIAL CONSULTATION" at bounding box center [623, 374] width 253 height 33
type input "4000"
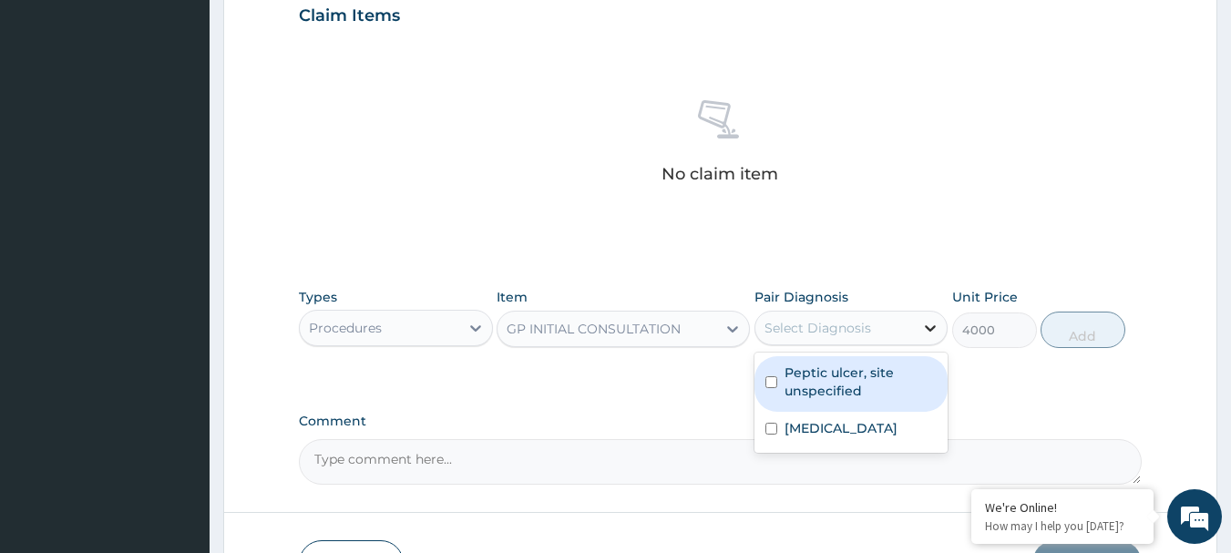
click at [931, 329] on icon at bounding box center [931, 328] width 11 height 6
click at [814, 394] on label "Peptic ulcer, site unspecified" at bounding box center [861, 382] width 153 height 36
checkbox input "true"
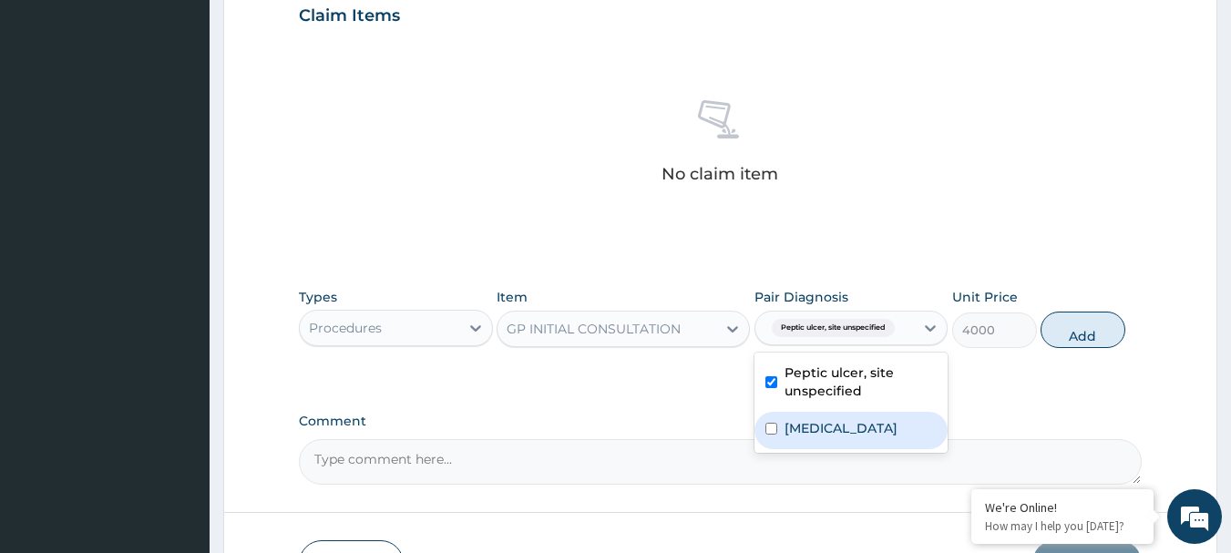
click at [765, 425] on input "checkbox" at bounding box center [771, 429] width 12 height 12
checkbox input "true"
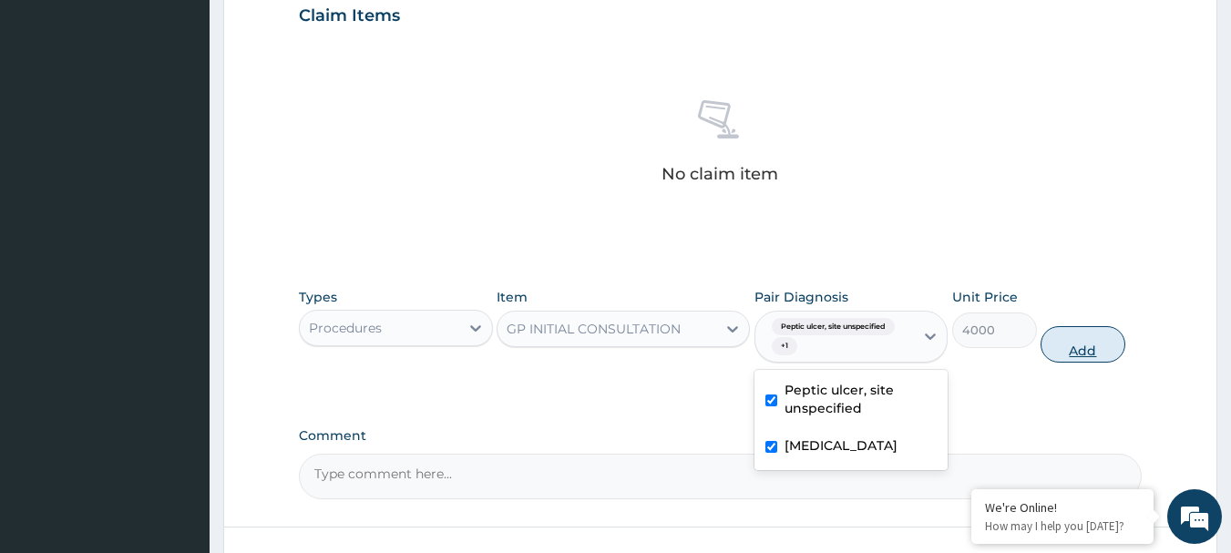
click at [1098, 344] on button "Add" at bounding box center [1083, 344] width 85 height 36
type input "0"
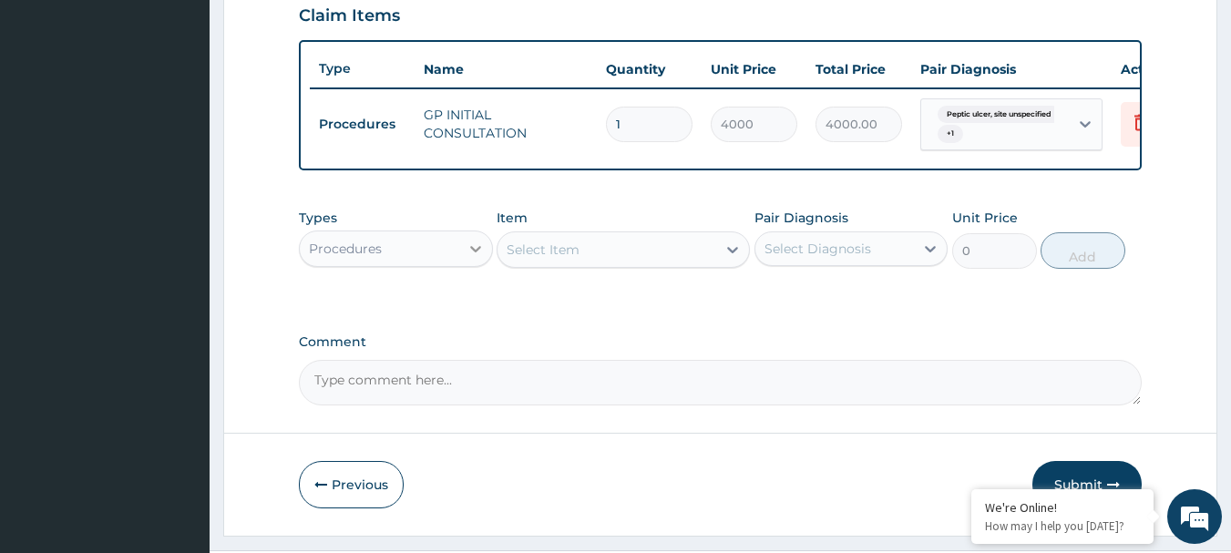
click at [477, 252] on icon at bounding box center [475, 249] width 11 height 6
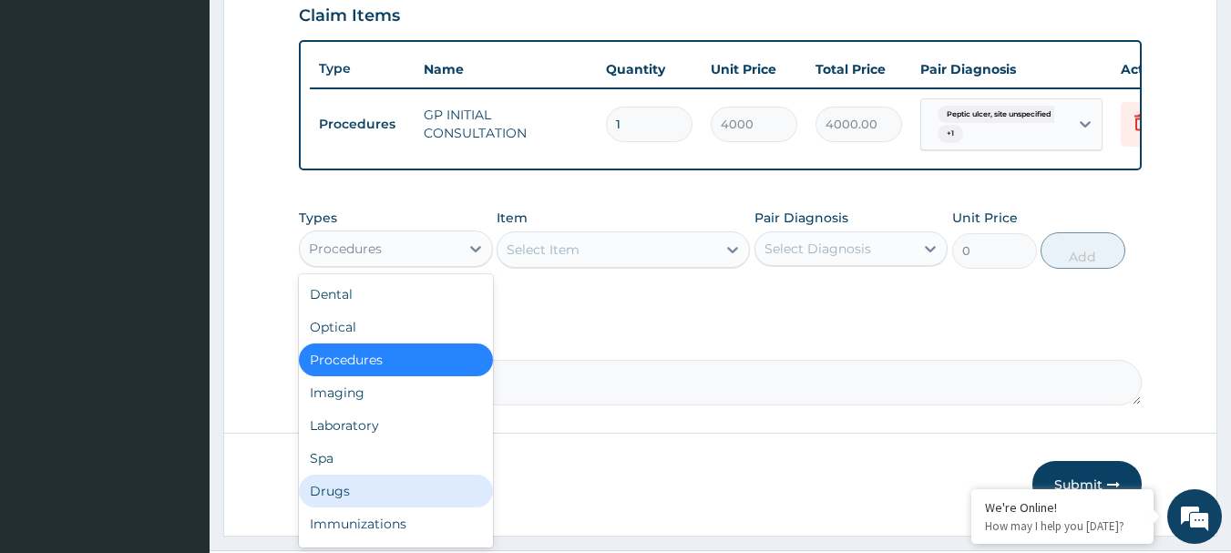
click at [356, 508] on div "Drugs" at bounding box center [396, 491] width 194 height 33
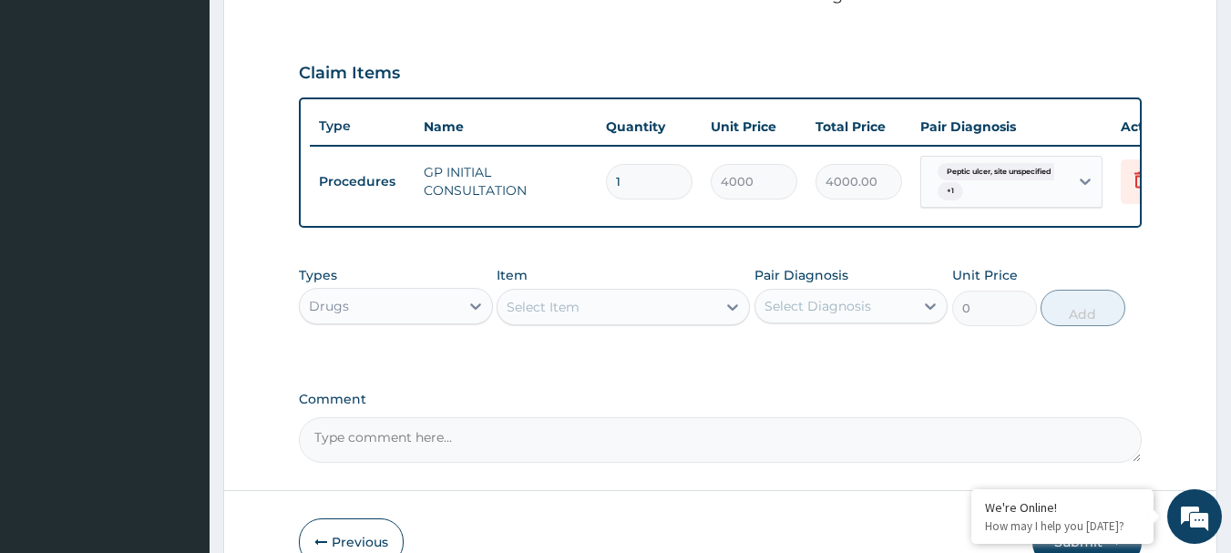
scroll to position [456, 0]
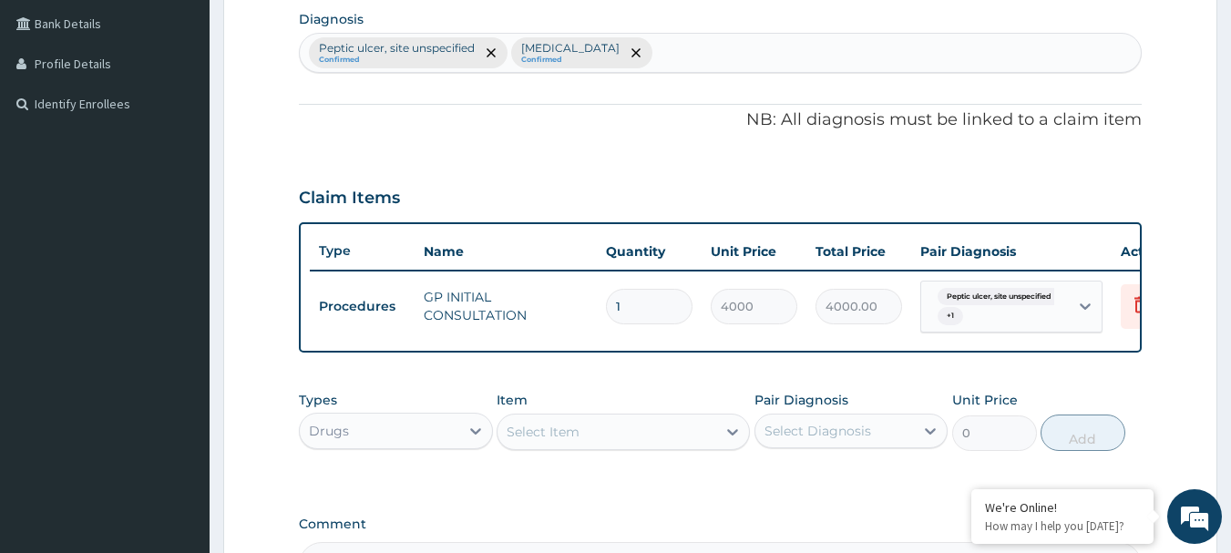
click at [638, 46] on div "Peptic ulcer, site unspecified Confirmed Pleurisy Confirmed" at bounding box center [721, 53] width 842 height 38
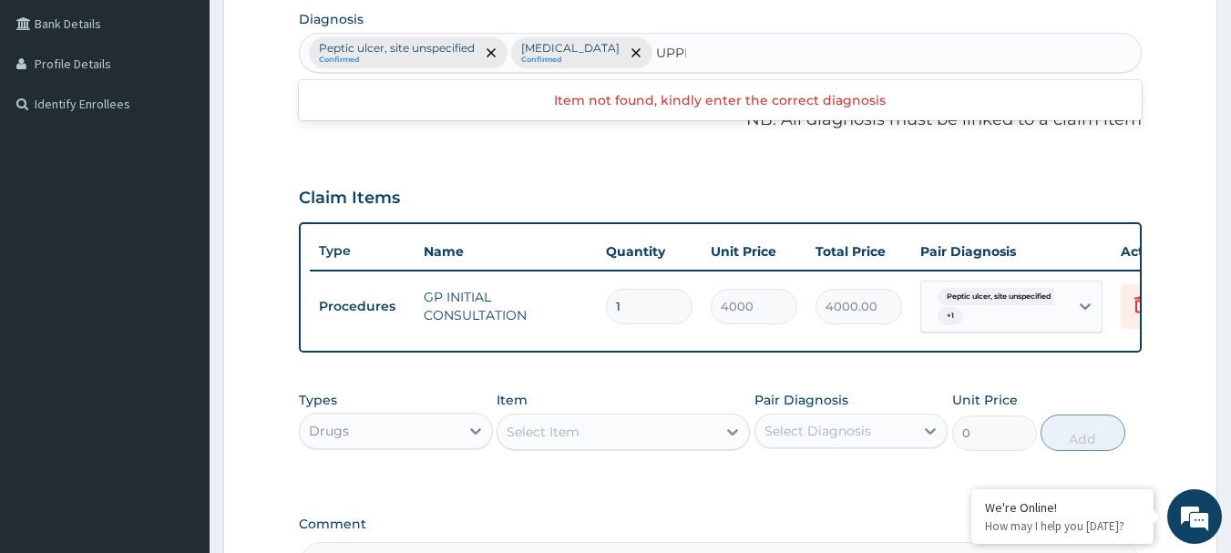
type input "UPPER"
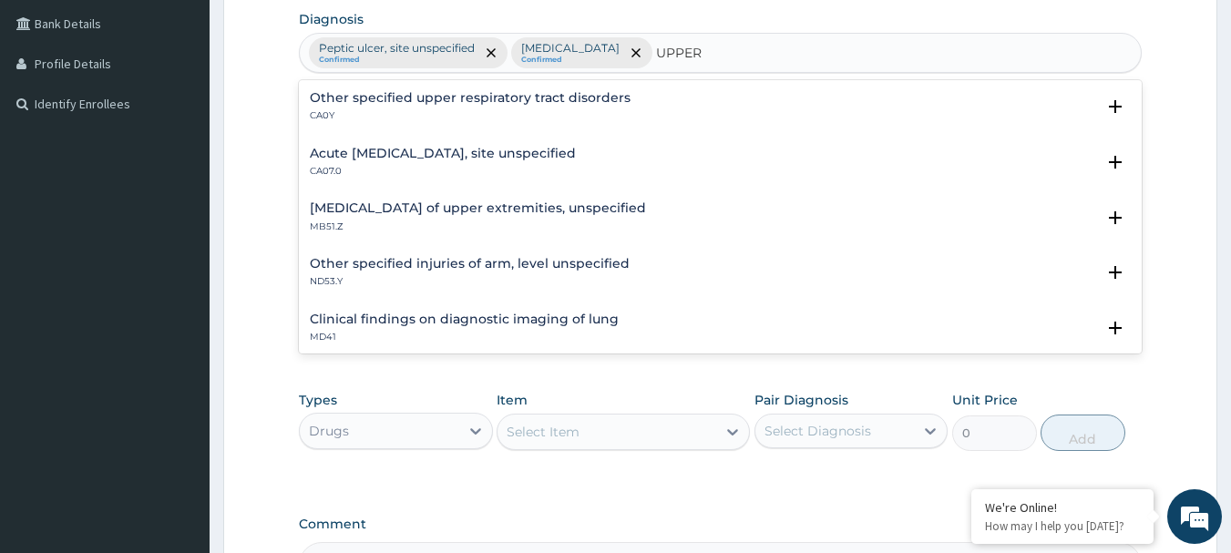
click at [483, 147] on h4 "Acute [MEDICAL_DATA], site unspecified" at bounding box center [443, 154] width 266 height 14
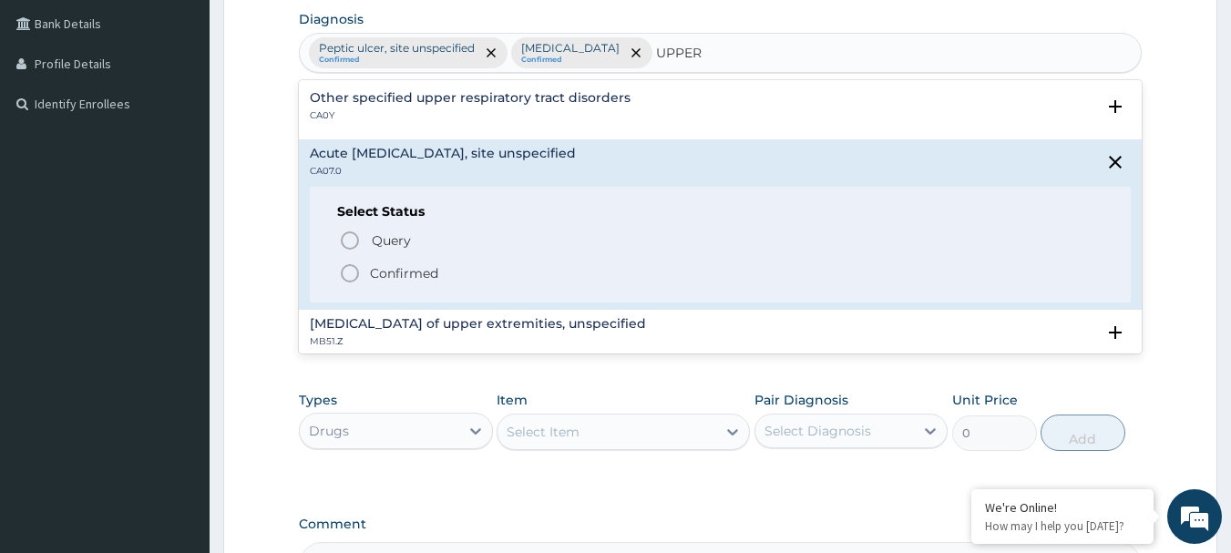
click at [349, 275] on icon "status option filled" at bounding box center [350, 273] width 22 height 22
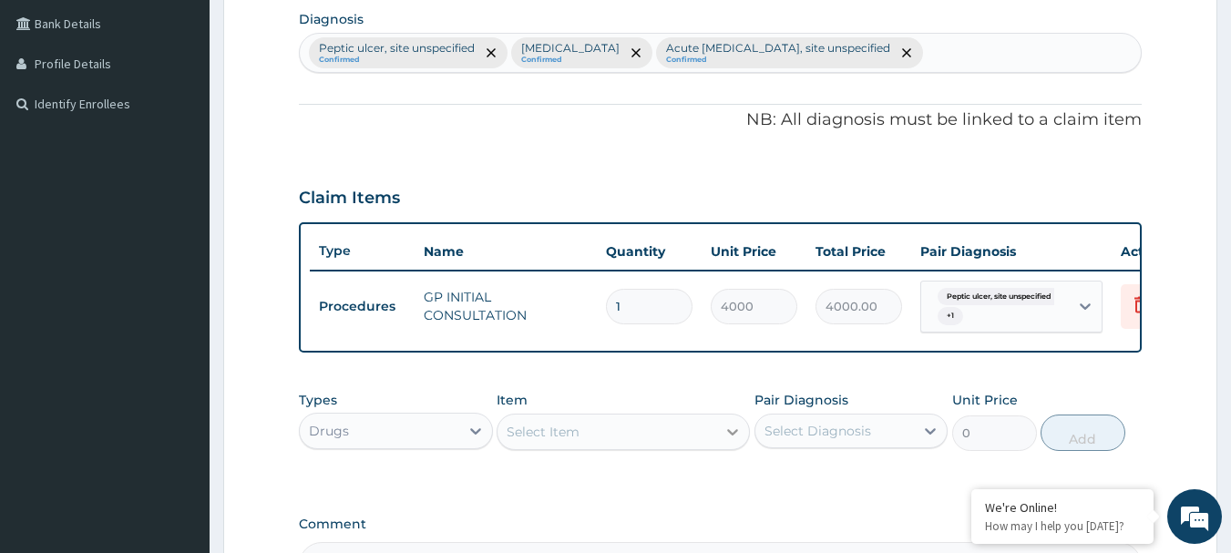
click at [728, 441] on icon at bounding box center [733, 432] width 18 height 18
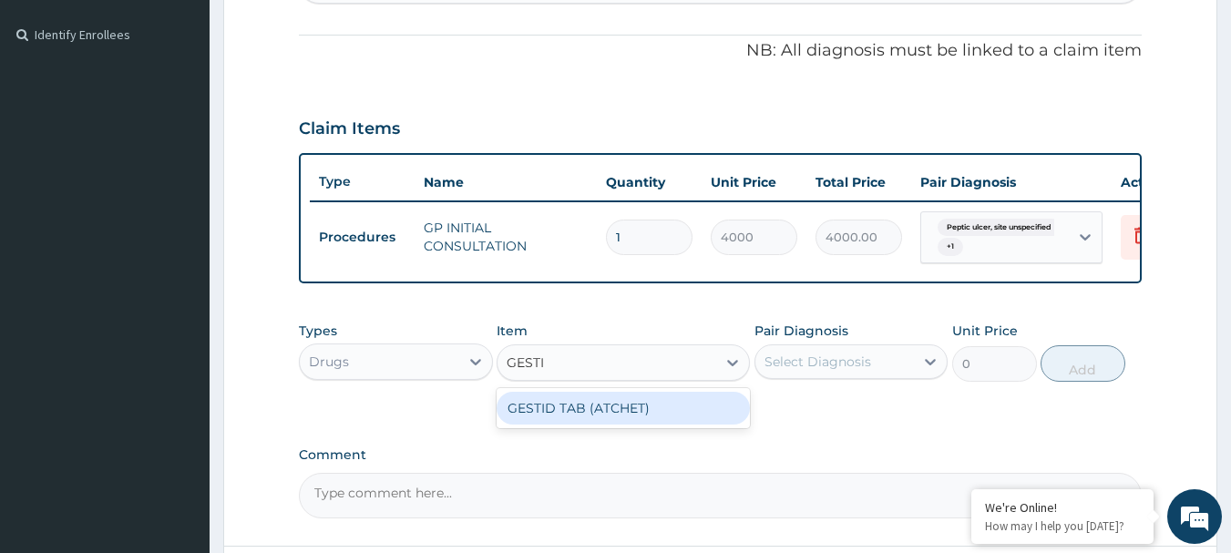
scroll to position [547, 0]
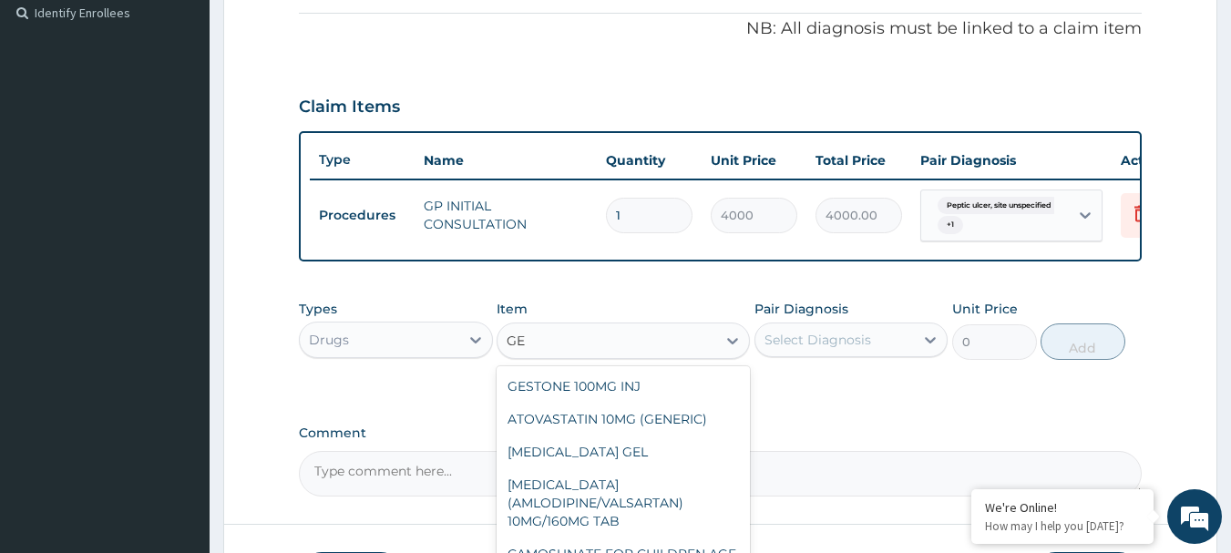
type input "G"
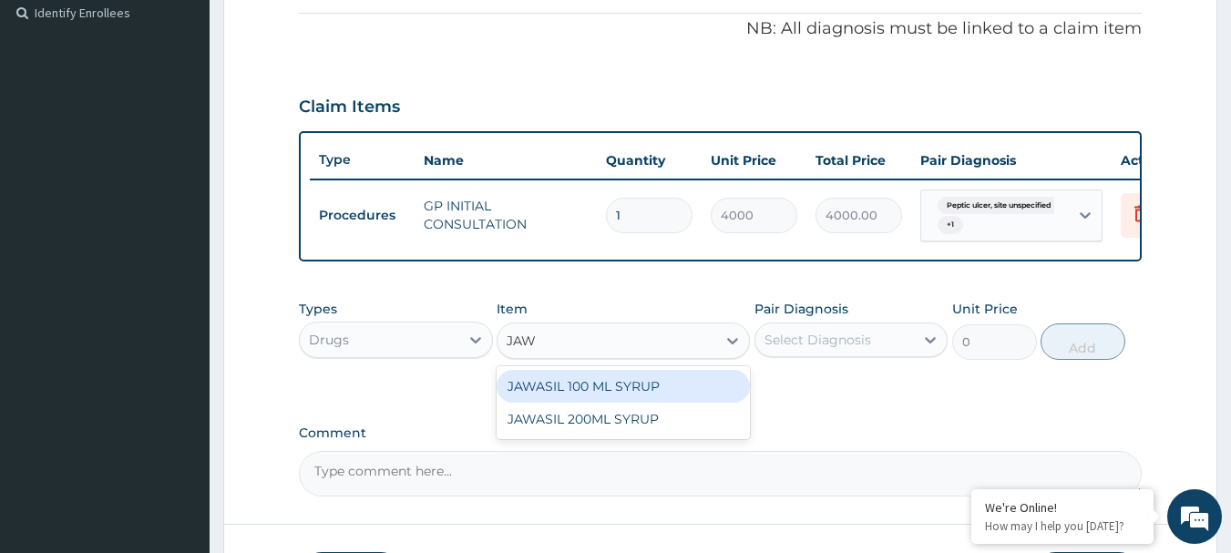
type input "JAWA"
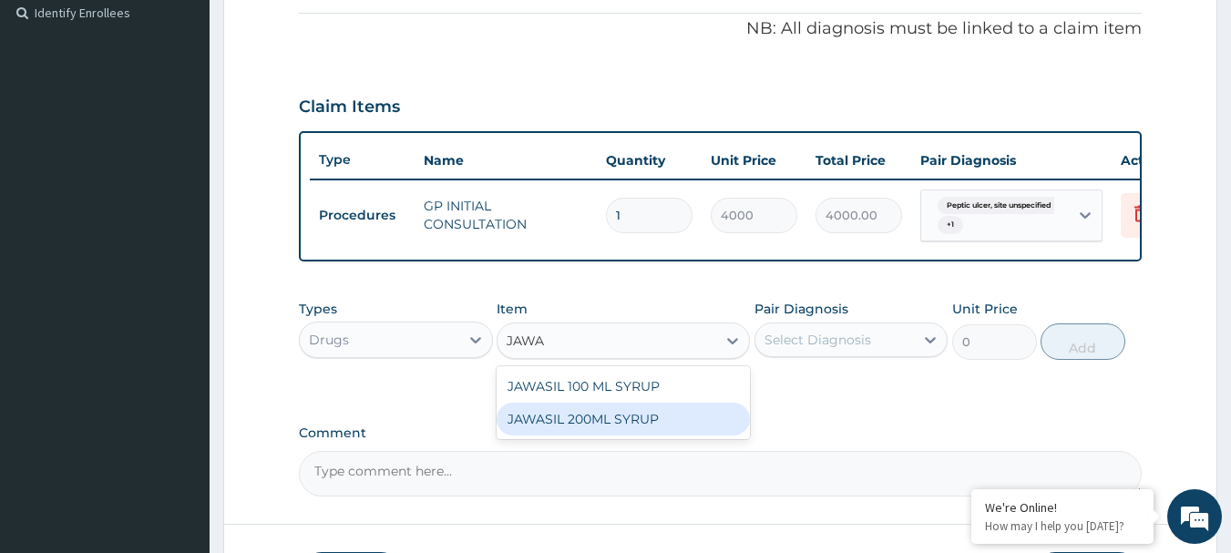
click at [560, 432] on div "JAWASIL 200ML SYRUP" at bounding box center [623, 419] width 253 height 33
type input "3500"
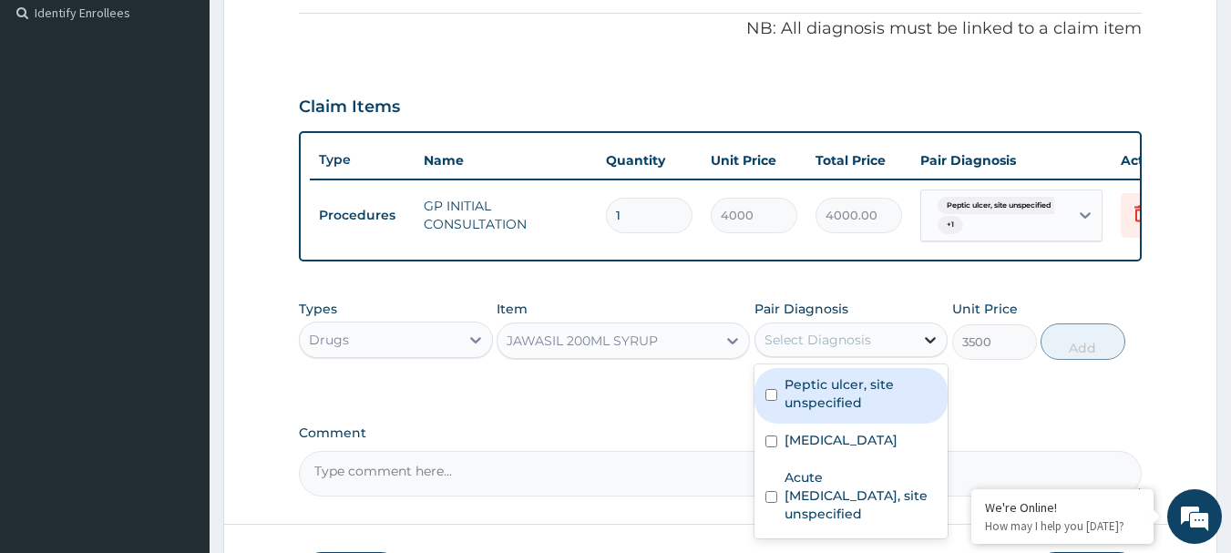
click at [934, 344] on icon at bounding box center [931, 340] width 11 height 6
click at [796, 402] on label "Peptic ulcer, site unspecified" at bounding box center [861, 393] width 153 height 36
checkbox input "true"
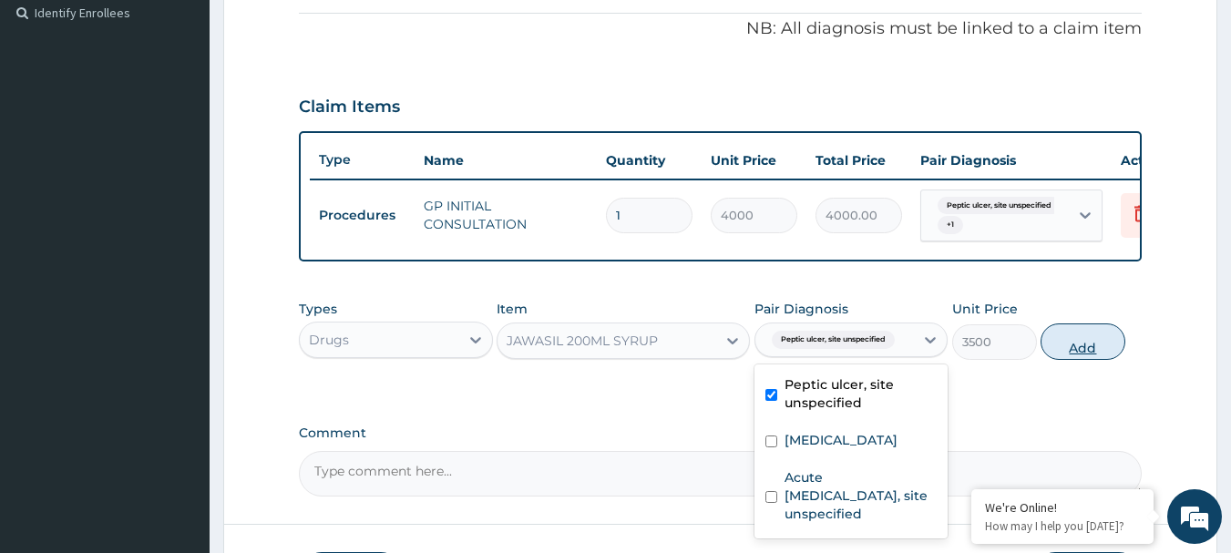
click at [1066, 344] on button "Add" at bounding box center [1083, 341] width 85 height 36
type input "0"
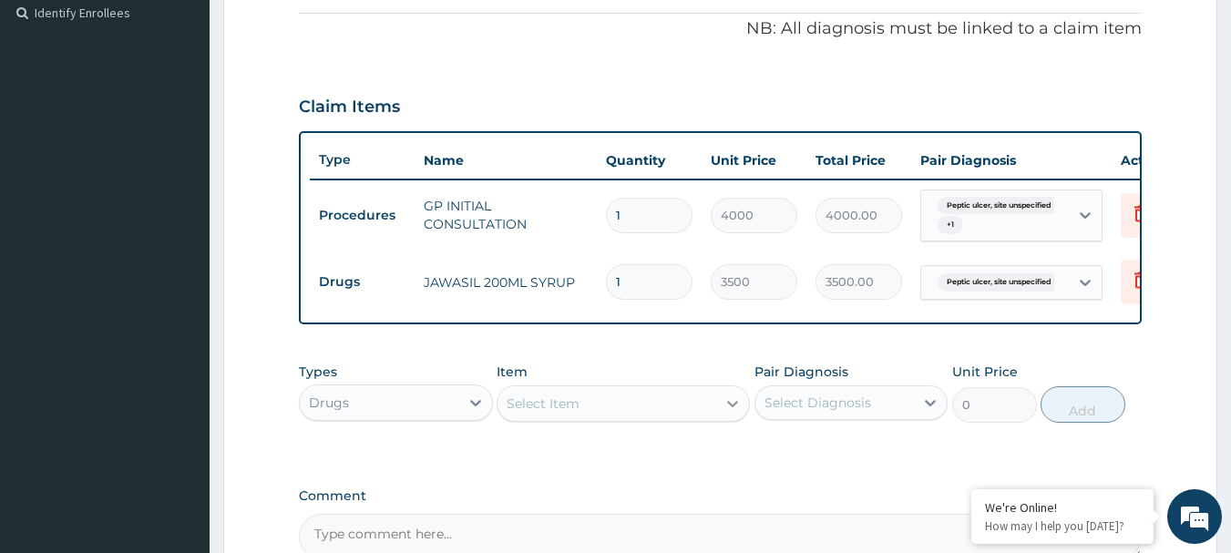
click at [724, 413] on icon at bounding box center [733, 404] width 18 height 18
type input "EMZO"
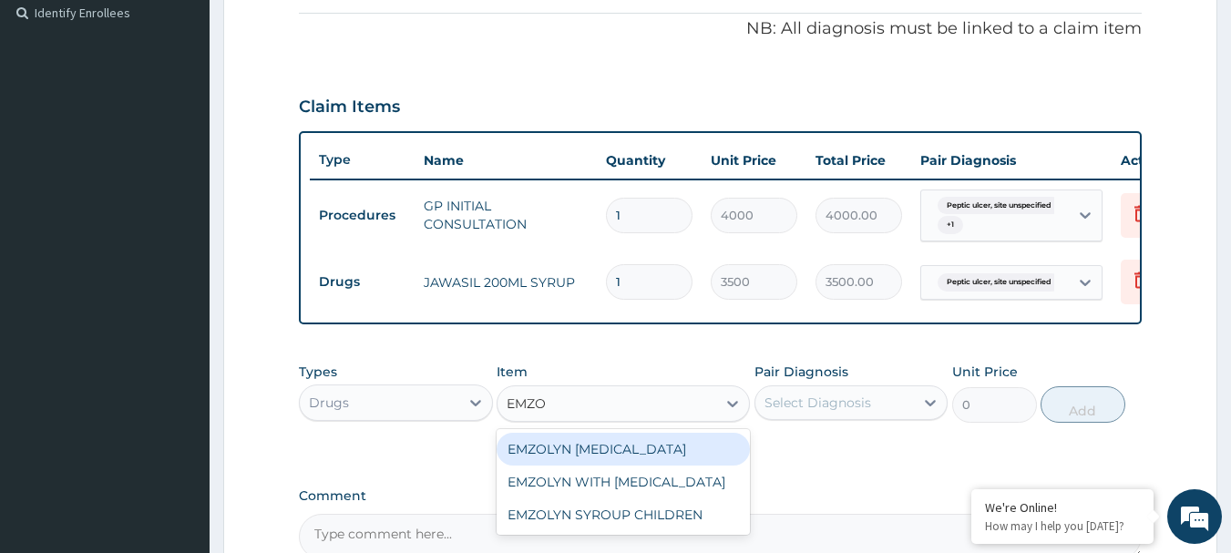
click at [625, 466] on div "EMZOLYN EXPECTORANT" at bounding box center [623, 449] width 253 height 33
type input "2450"
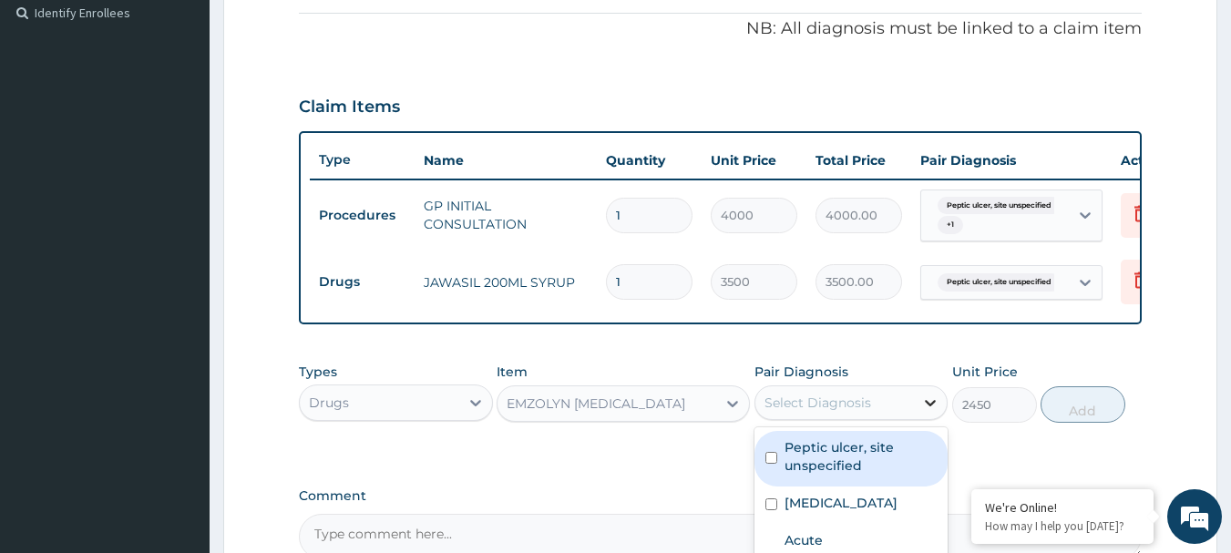
click at [926, 412] on icon at bounding box center [930, 403] width 18 height 18
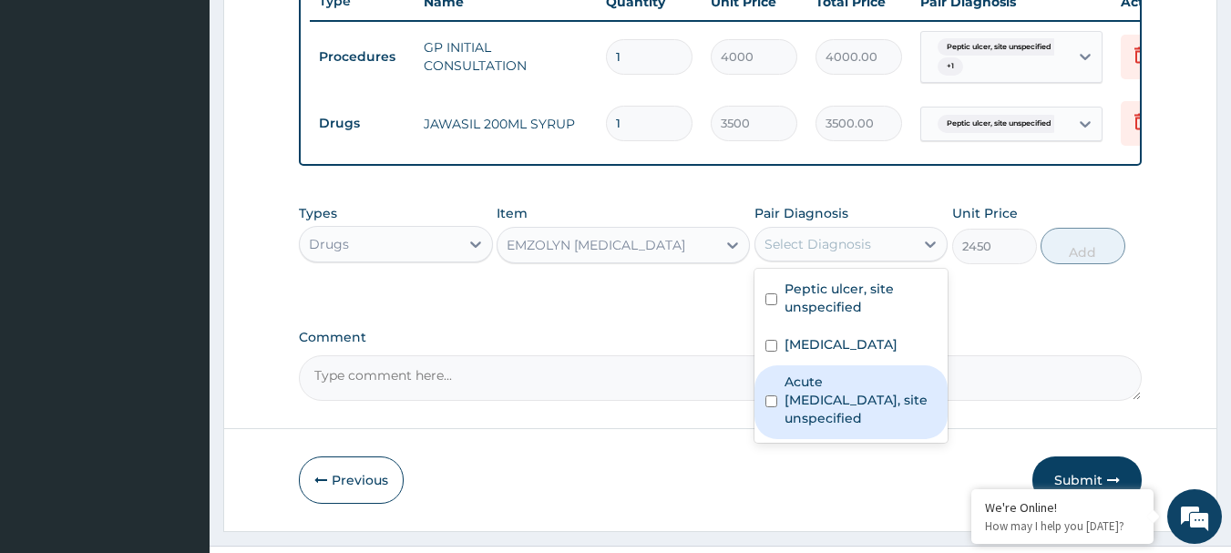
scroll to position [758, 0]
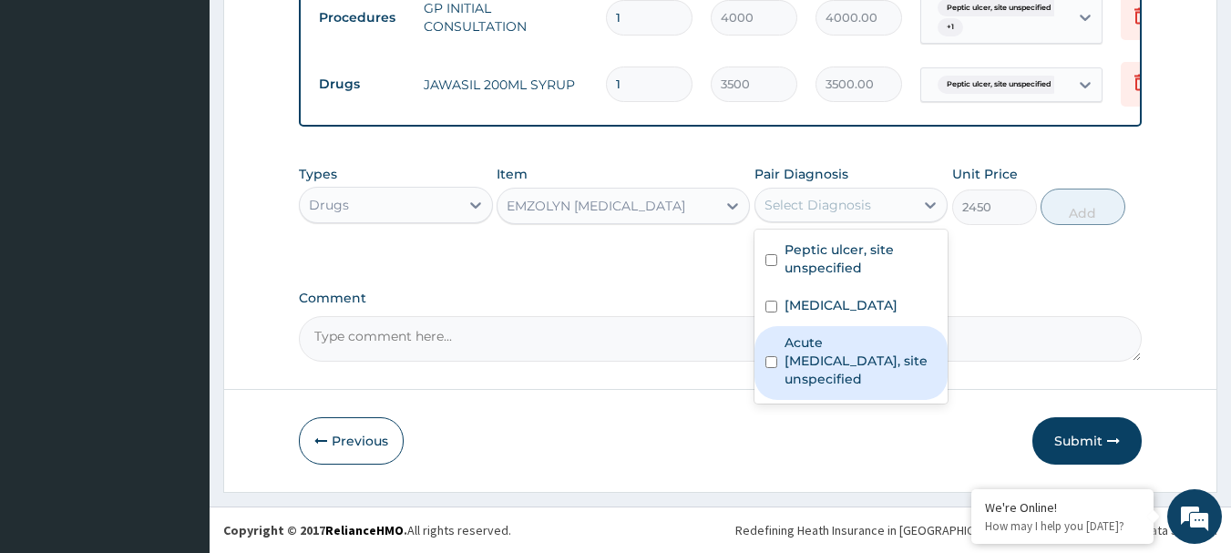
click at [788, 363] on label "Acute [MEDICAL_DATA], site unspecified" at bounding box center [861, 361] width 153 height 55
checkbox input "true"
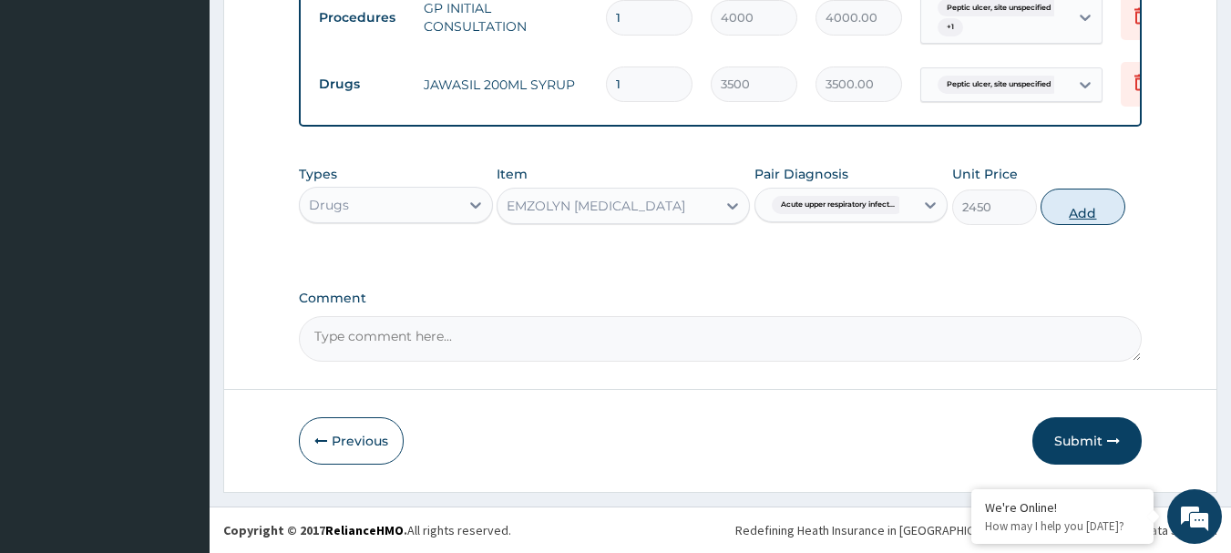
click at [1073, 200] on button "Add" at bounding box center [1083, 207] width 85 height 36
type input "0"
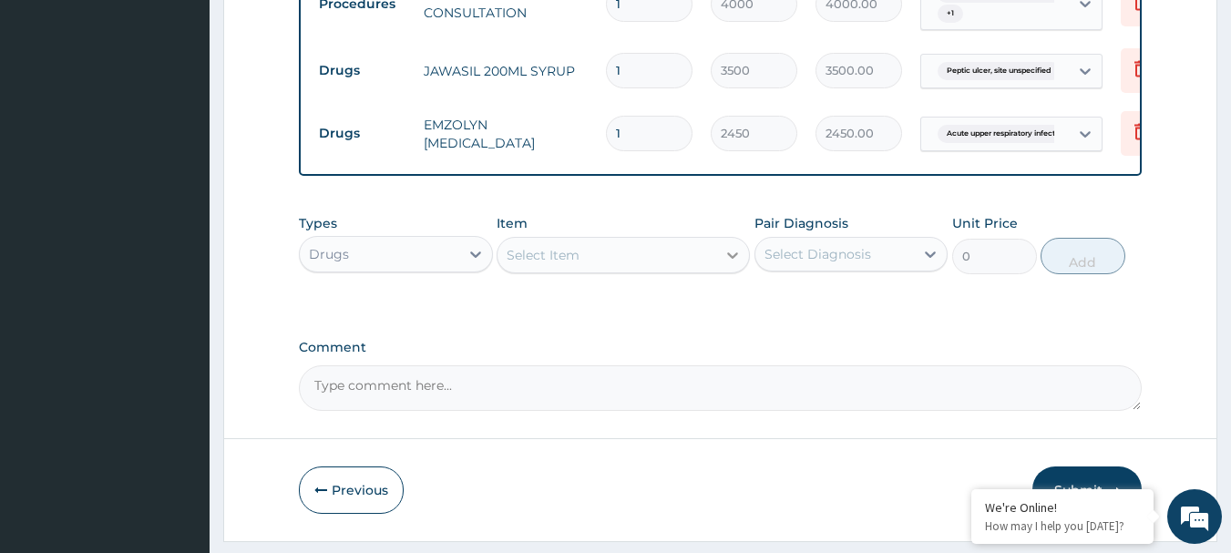
click at [731, 264] on icon at bounding box center [733, 255] width 18 height 18
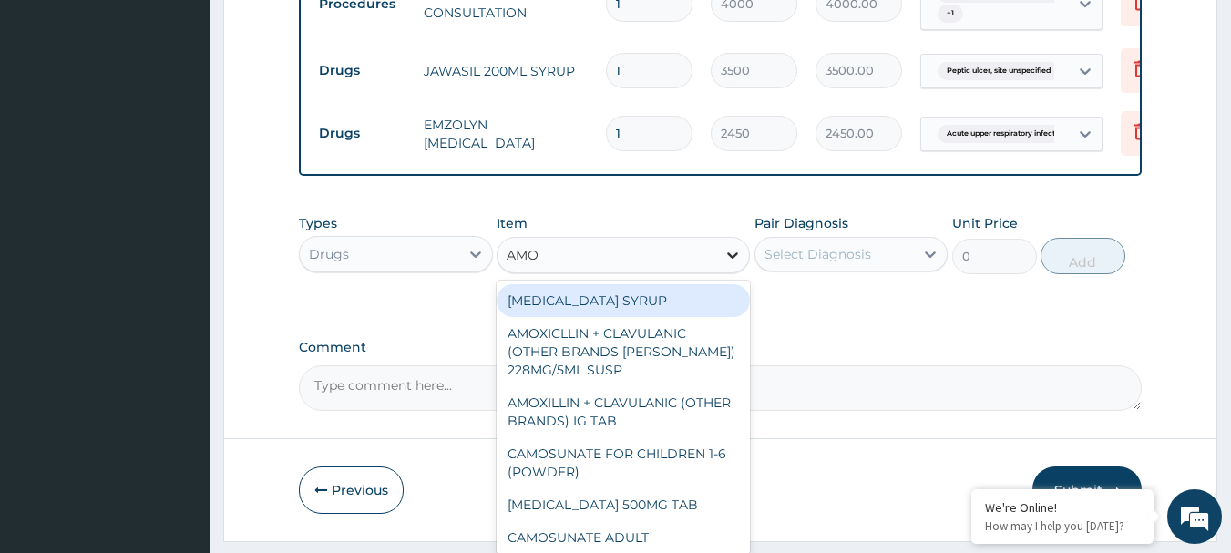
type input "AMOX"
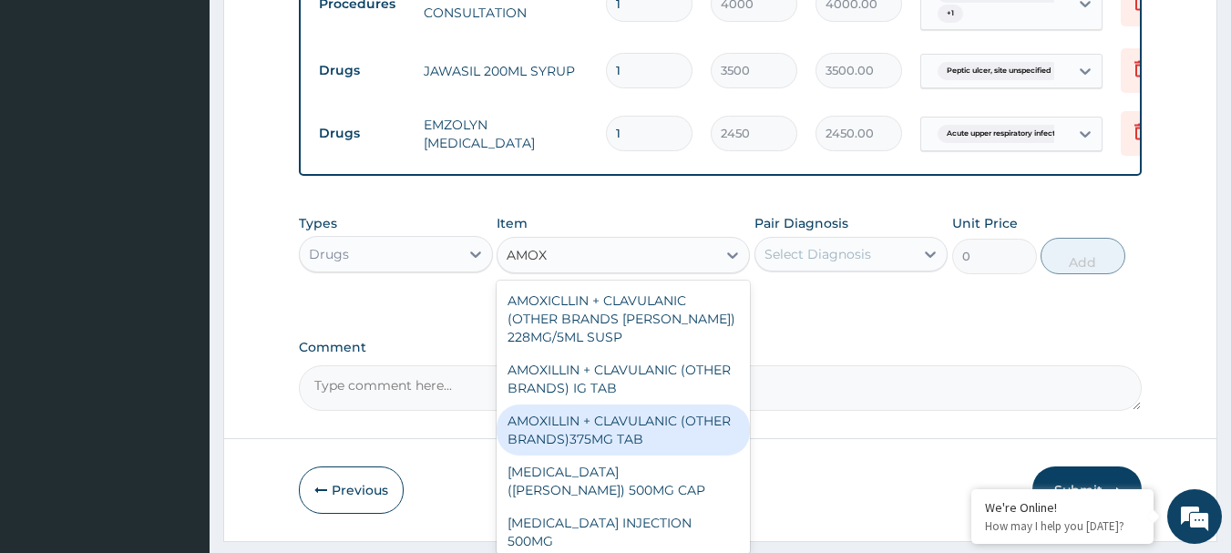
scroll to position [182, 0]
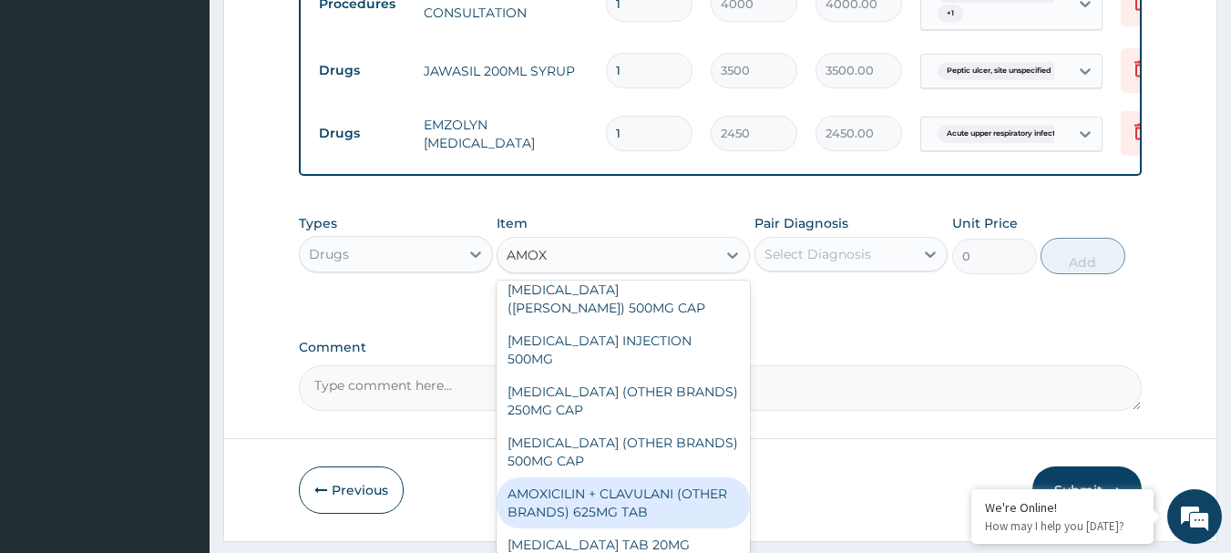
click at [600, 478] on div "AMOXICILIN + CLAVULANI (OTHER BRANDS) 625MG TAB" at bounding box center [623, 502] width 253 height 51
type input "500"
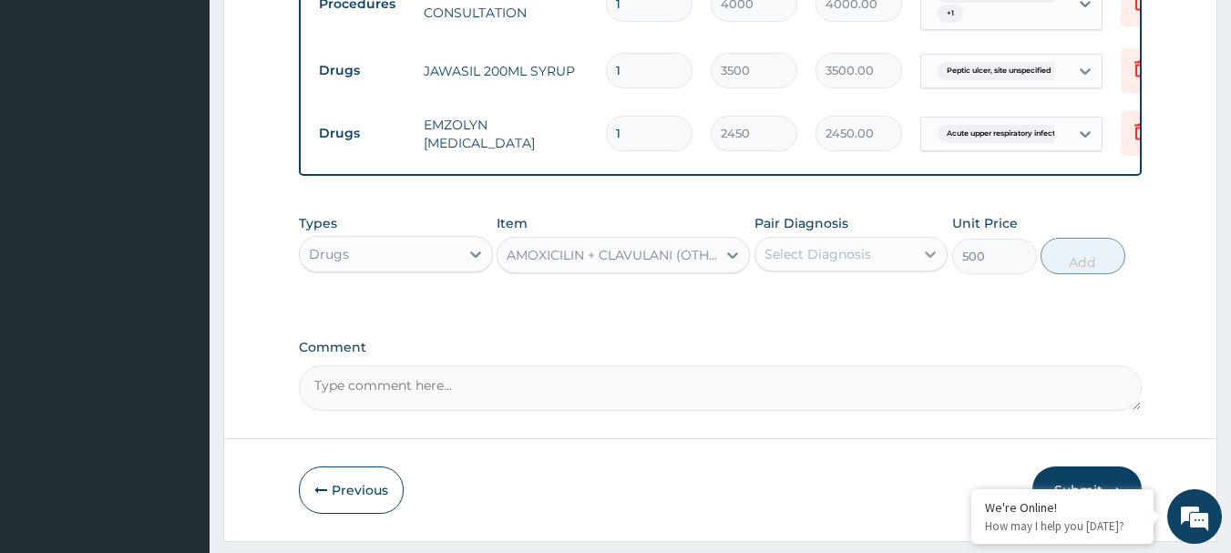
click at [920, 269] on div at bounding box center [930, 254] width 33 height 33
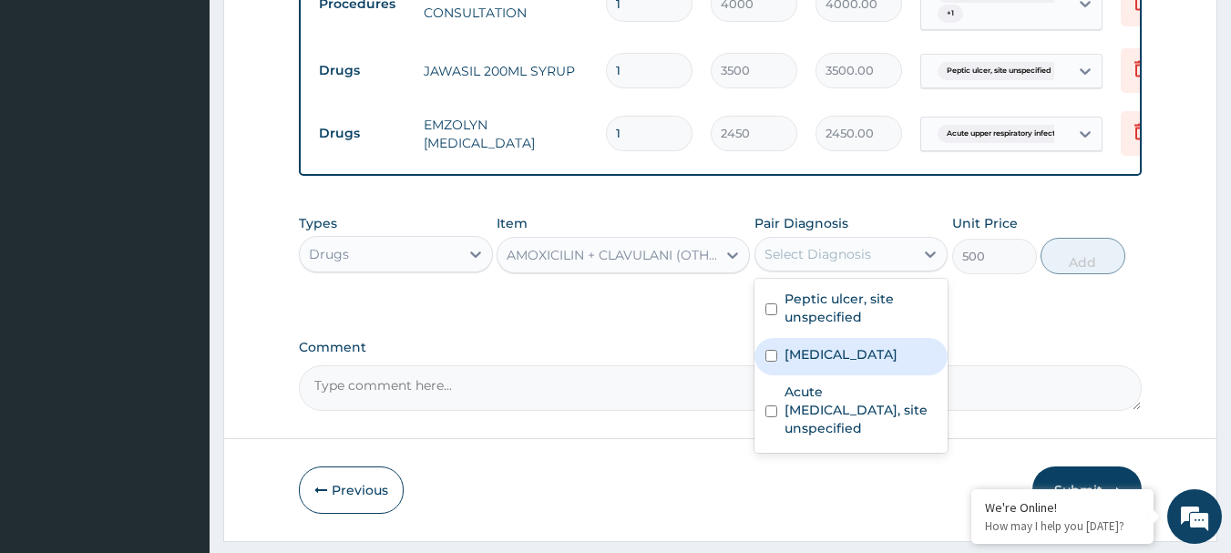
click at [776, 375] on div "Pleurisy" at bounding box center [852, 356] width 194 height 37
checkbox input "true"
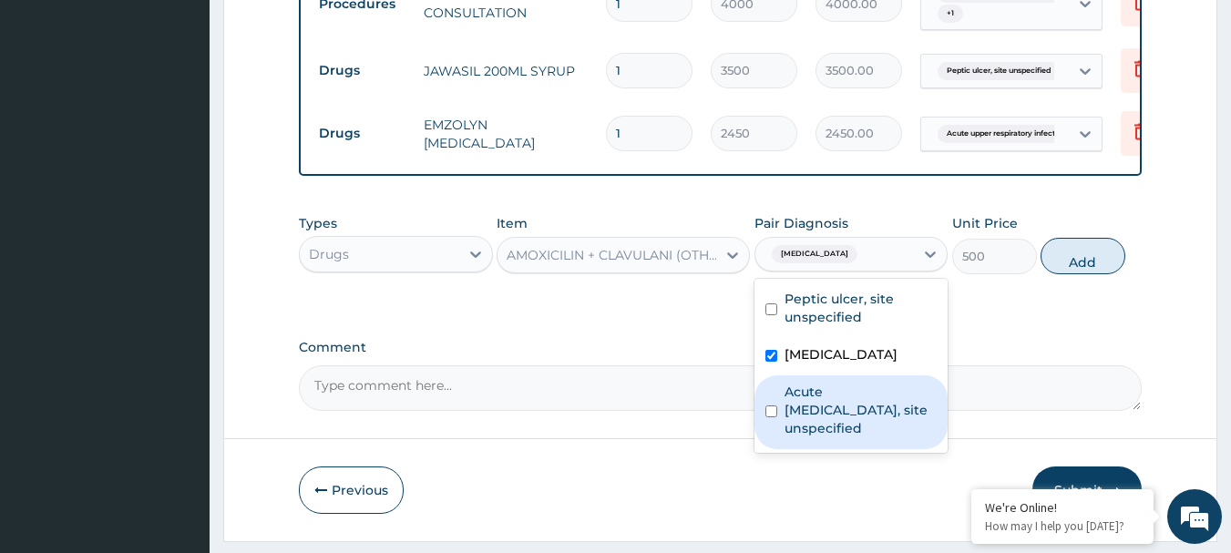
click at [791, 436] on label "Acute upper respiratory infection, site unspecified" at bounding box center [861, 410] width 153 height 55
checkbox input "true"
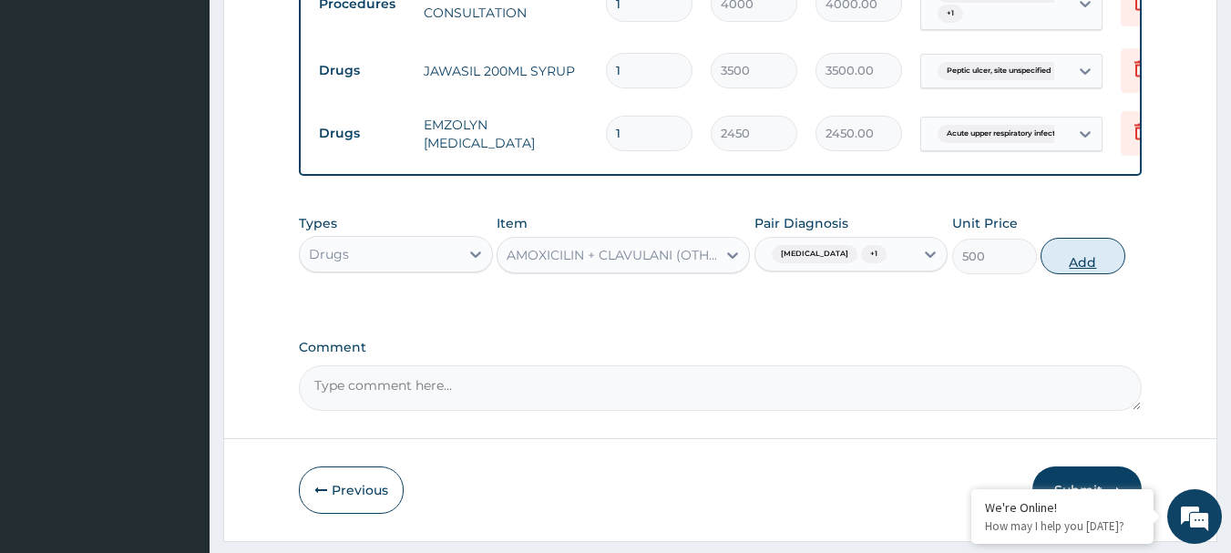
click at [1074, 274] on button "Add" at bounding box center [1083, 256] width 85 height 36
type input "0"
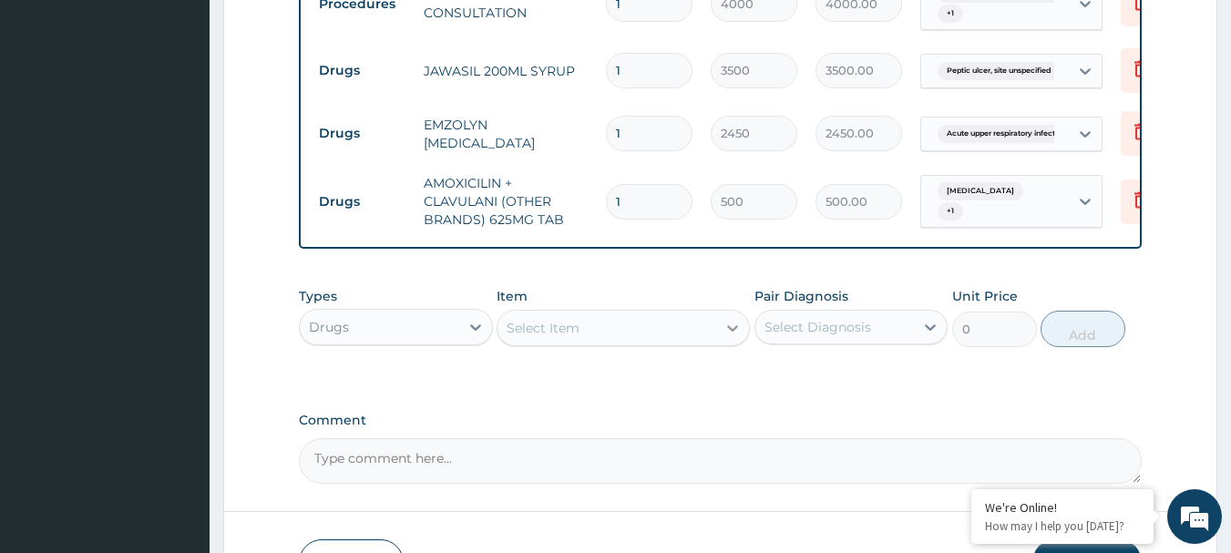
click at [717, 338] on div "Select Item" at bounding box center [623, 328] width 253 height 36
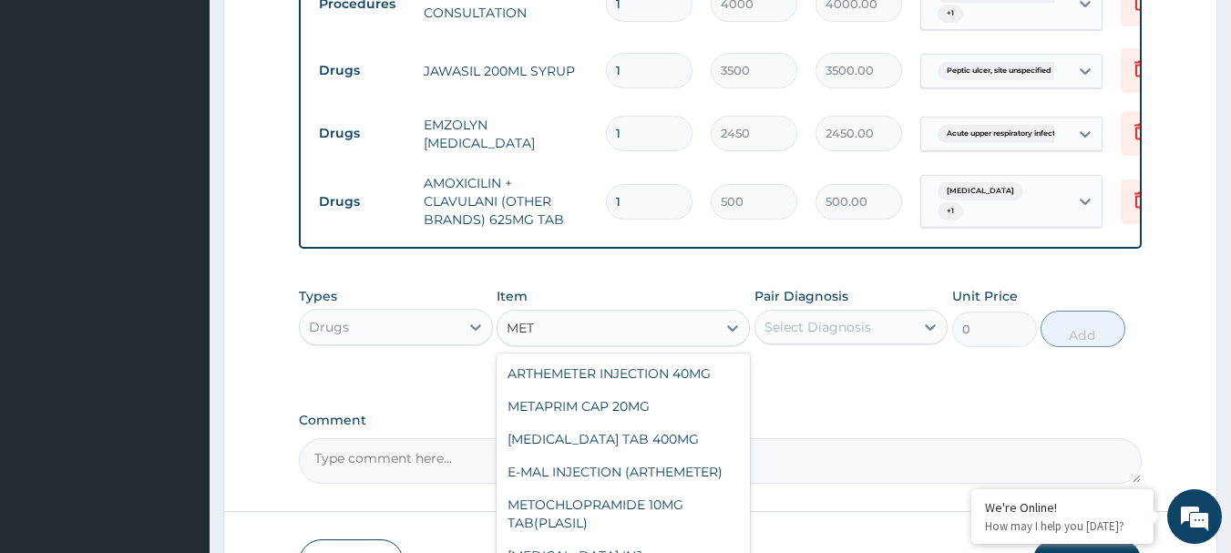
scroll to position [733, 0]
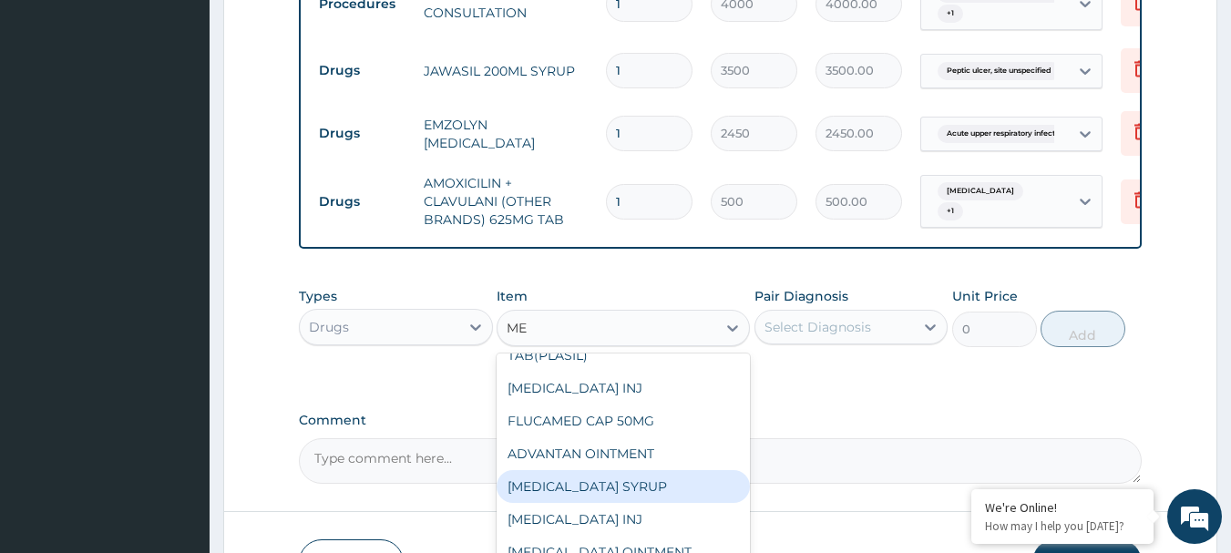
type input "M"
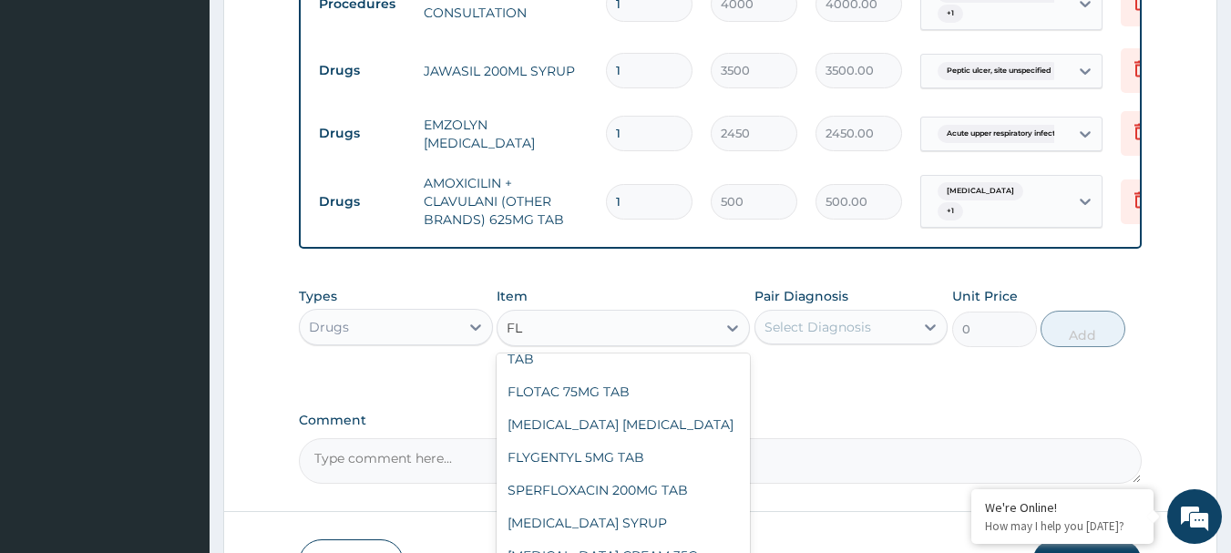
scroll to position [882, 0]
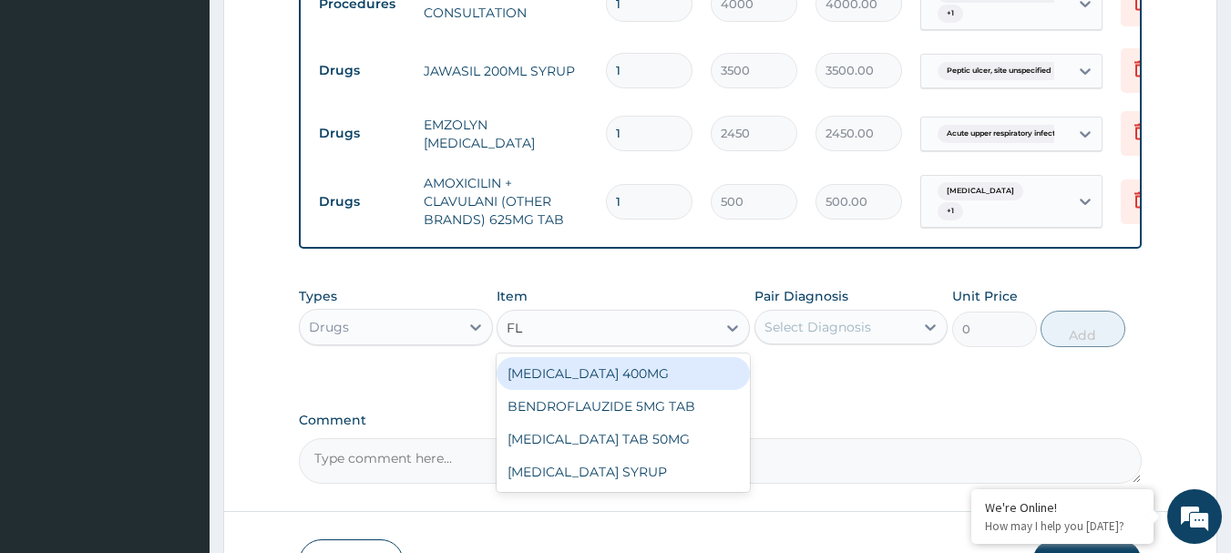
type input "FLA"
click at [579, 390] on div "FLAGYL 400MG" at bounding box center [623, 373] width 253 height 33
type input "140"
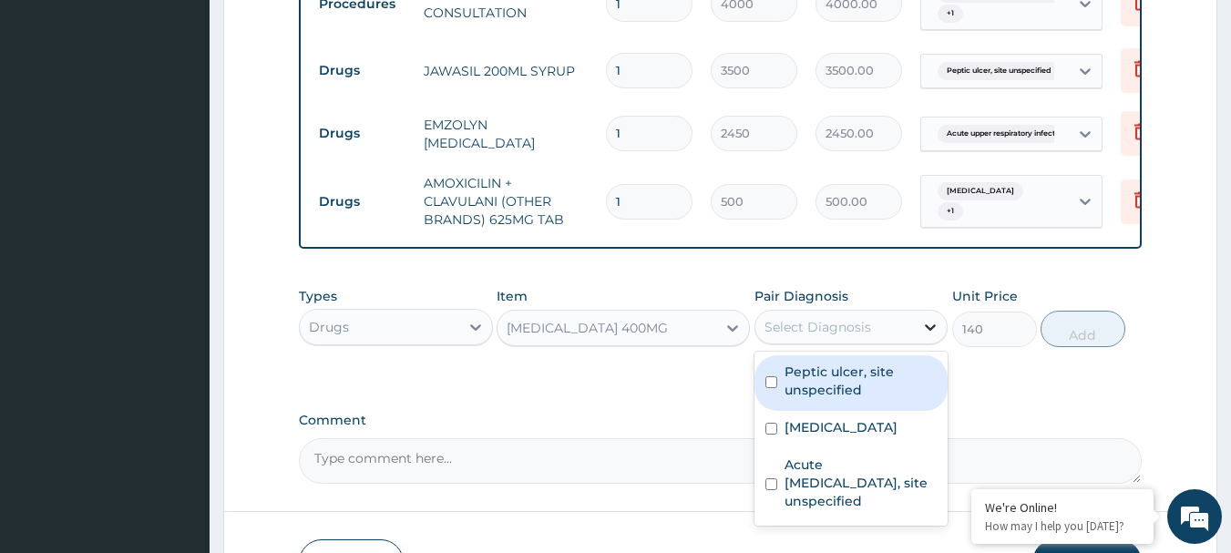
click at [920, 337] on div at bounding box center [930, 327] width 33 height 33
click at [789, 383] on label "Peptic ulcer, site unspecified" at bounding box center [861, 381] width 153 height 36
checkbox input "true"
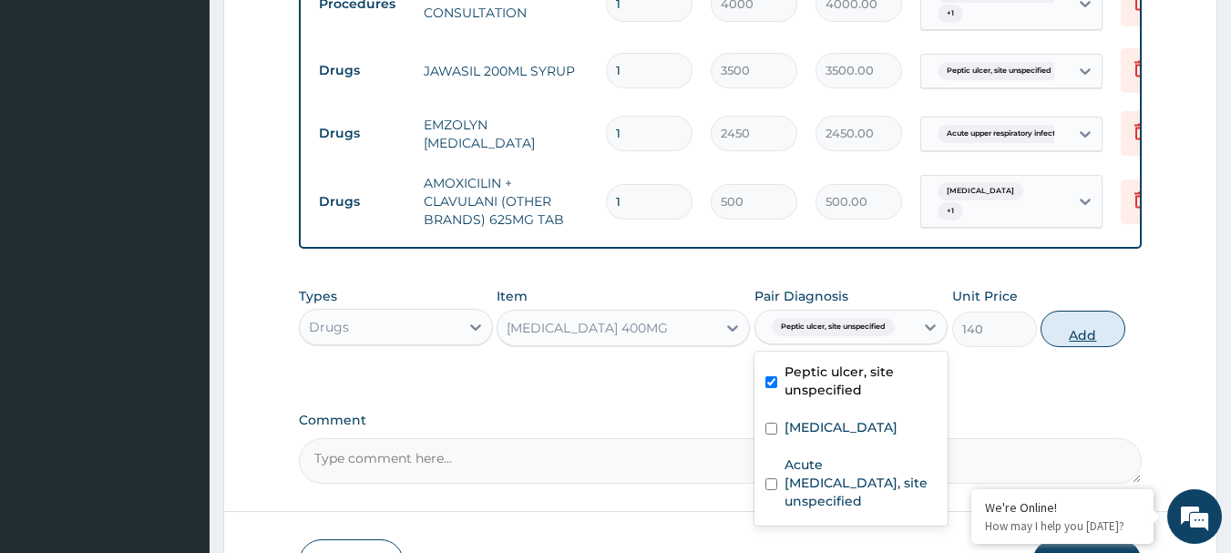
click at [1078, 347] on button "Add" at bounding box center [1083, 329] width 85 height 36
type input "0"
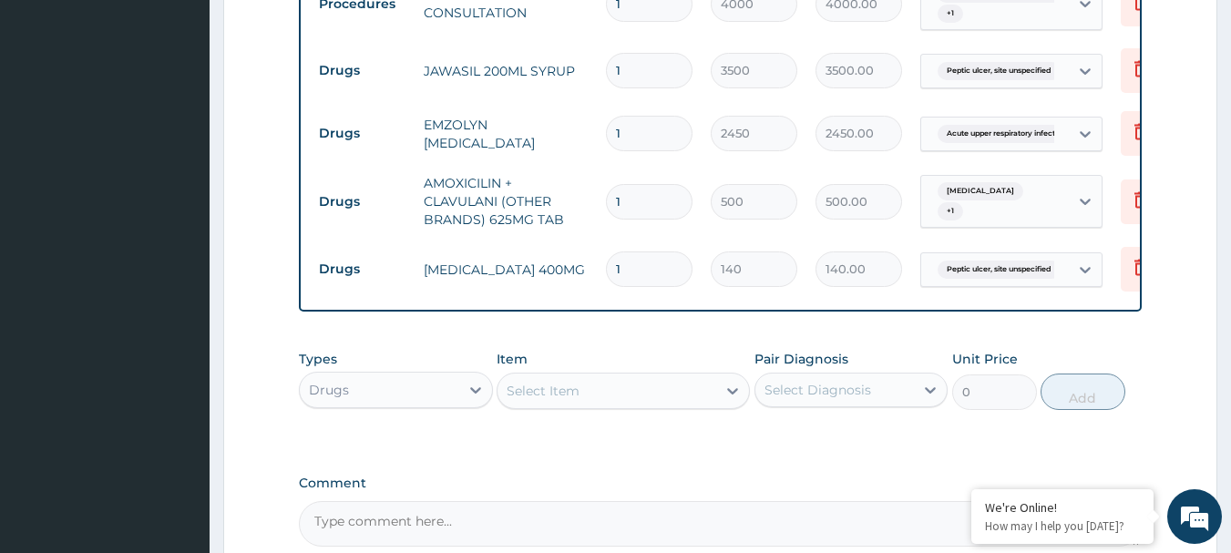
type input "10"
type input "1400.00"
type input "10"
click at [726, 400] on icon at bounding box center [733, 391] width 18 height 18
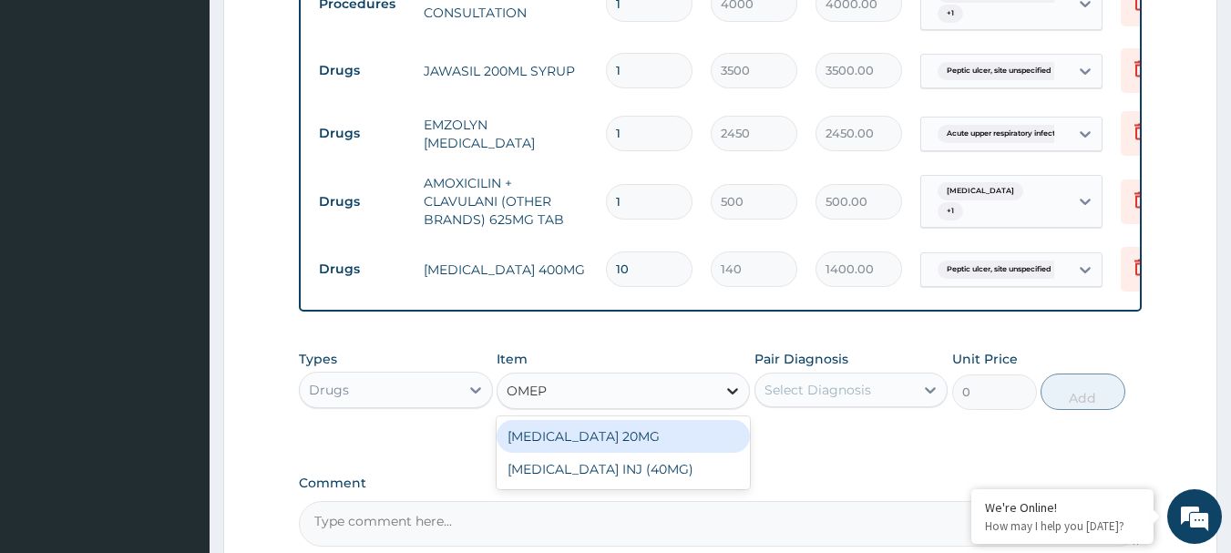
type input "OMEPR"
click at [664, 450] on div "OMEPRAZOLE 20MG" at bounding box center [623, 436] width 253 height 33
type input "121.5"
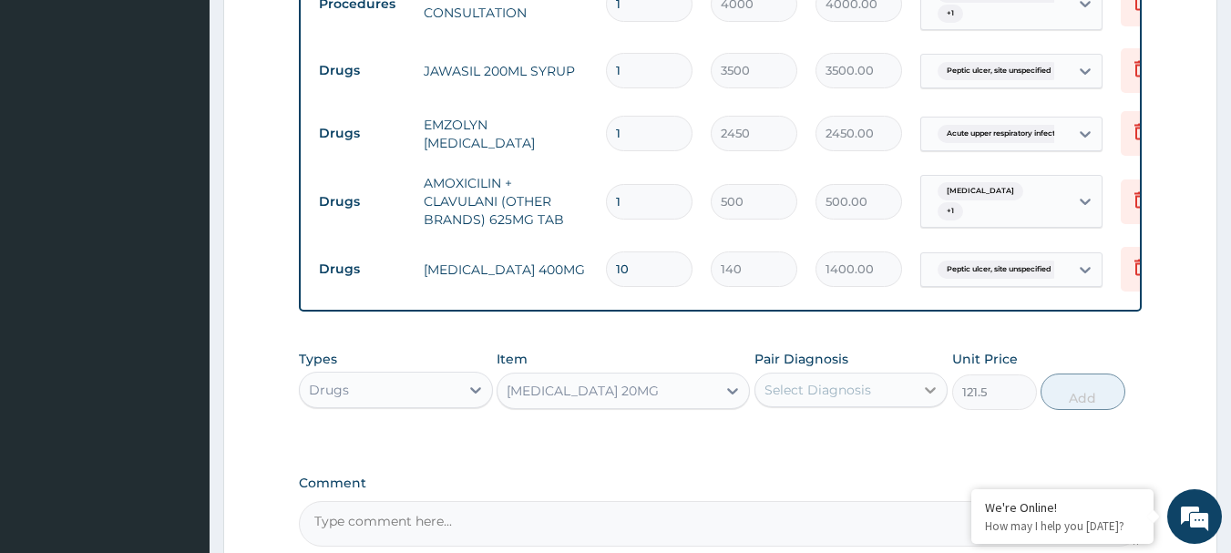
click at [931, 394] on icon at bounding box center [931, 390] width 11 height 6
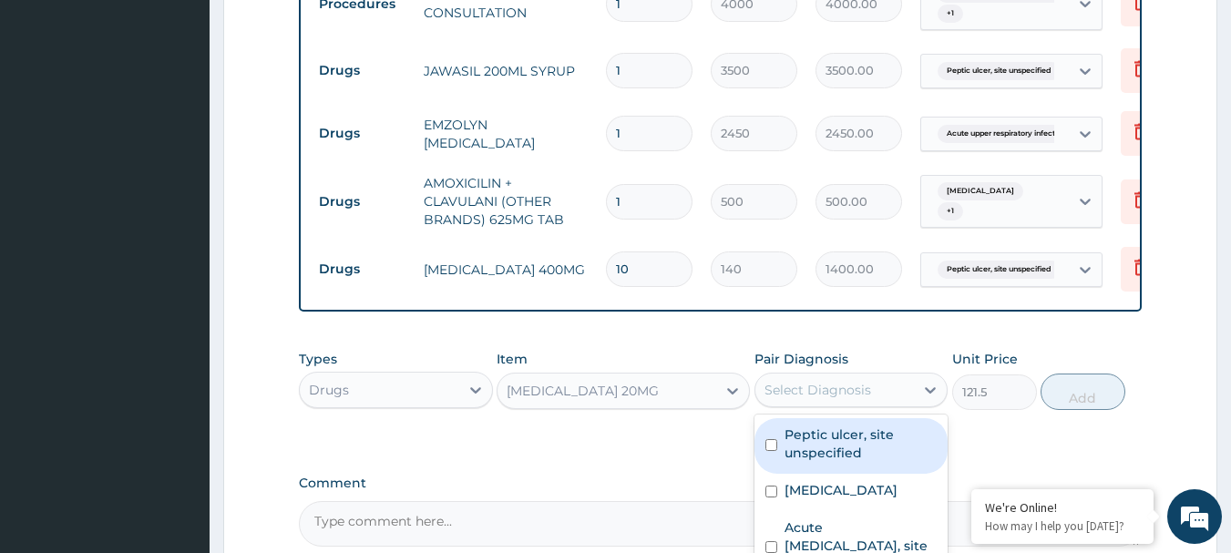
click at [782, 460] on div "Peptic ulcer, site unspecified" at bounding box center [852, 446] width 194 height 56
checkbox input "true"
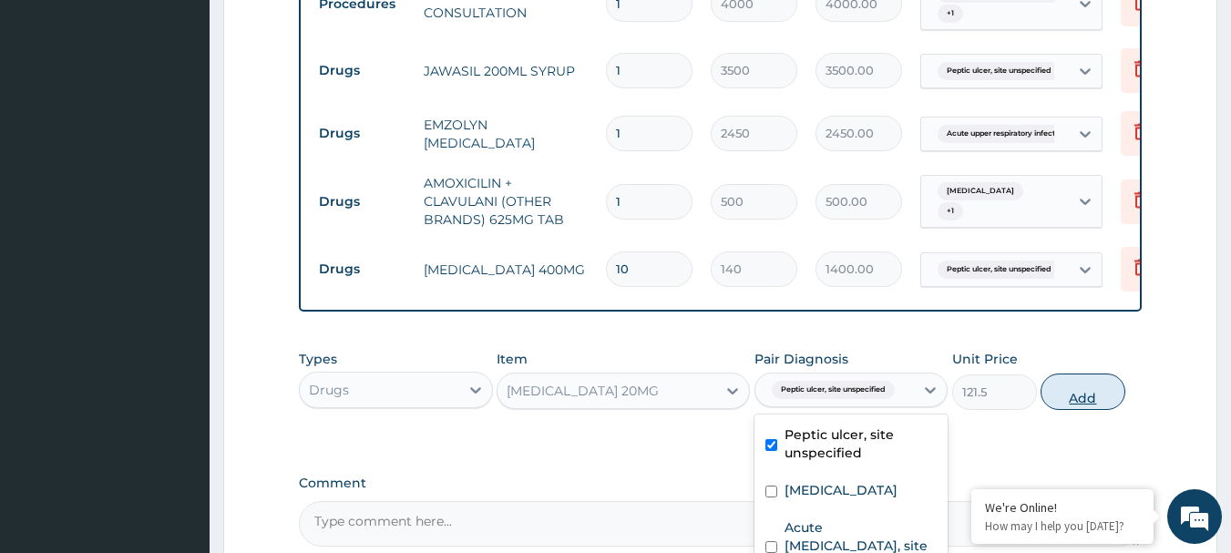
click at [1090, 410] on button "Add" at bounding box center [1083, 392] width 85 height 36
type input "0"
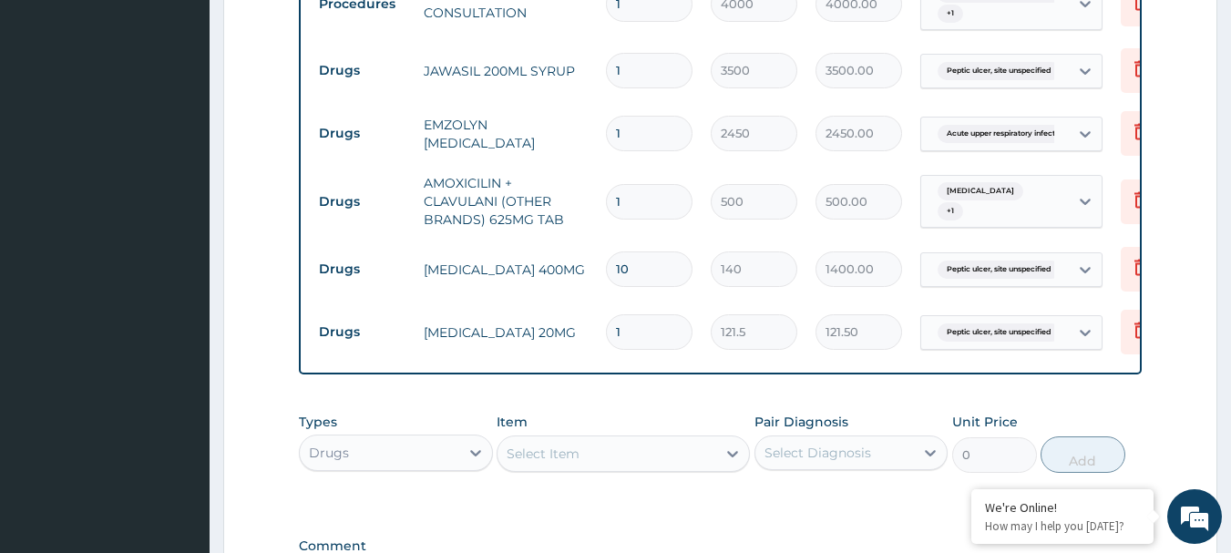
type input "14"
type input "1701.00"
type input "14"
click at [641, 199] on input "1" at bounding box center [649, 202] width 87 height 36
type input "10"
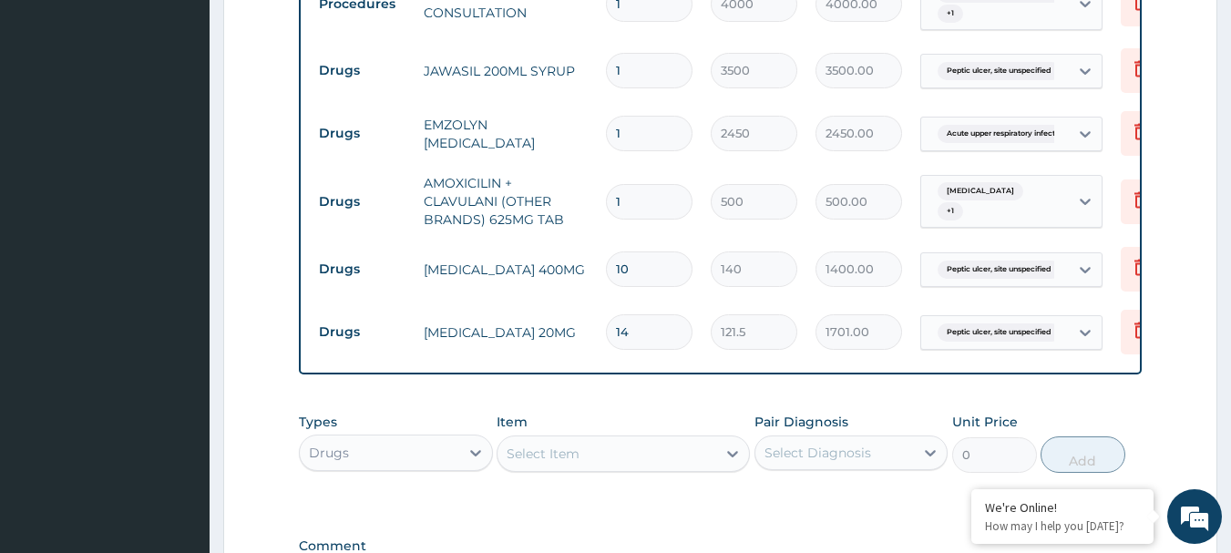
type input "5000.00"
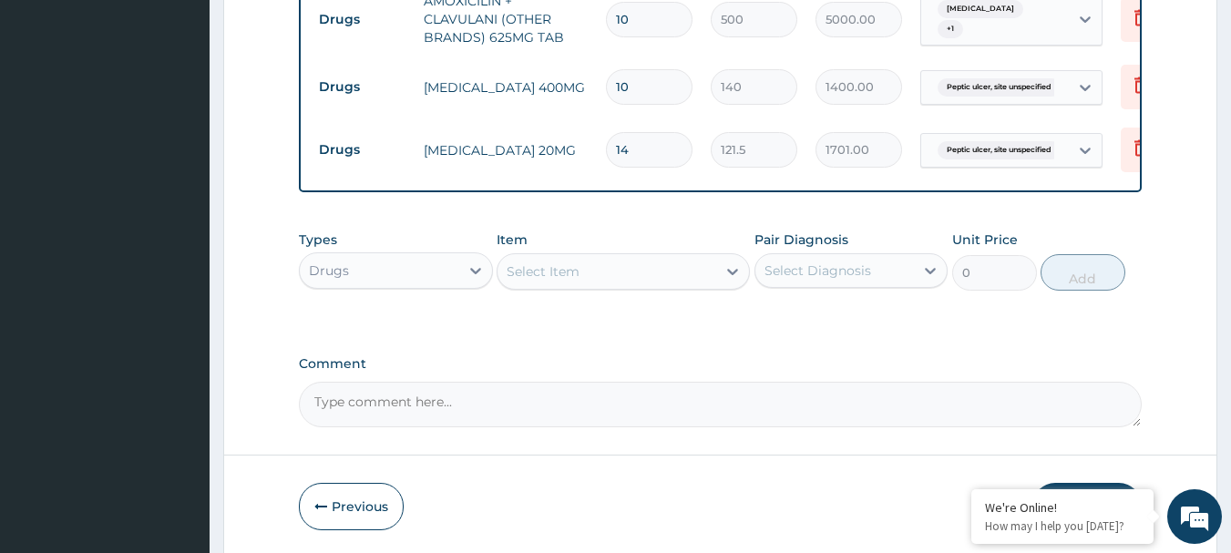
scroll to position [1020, 0]
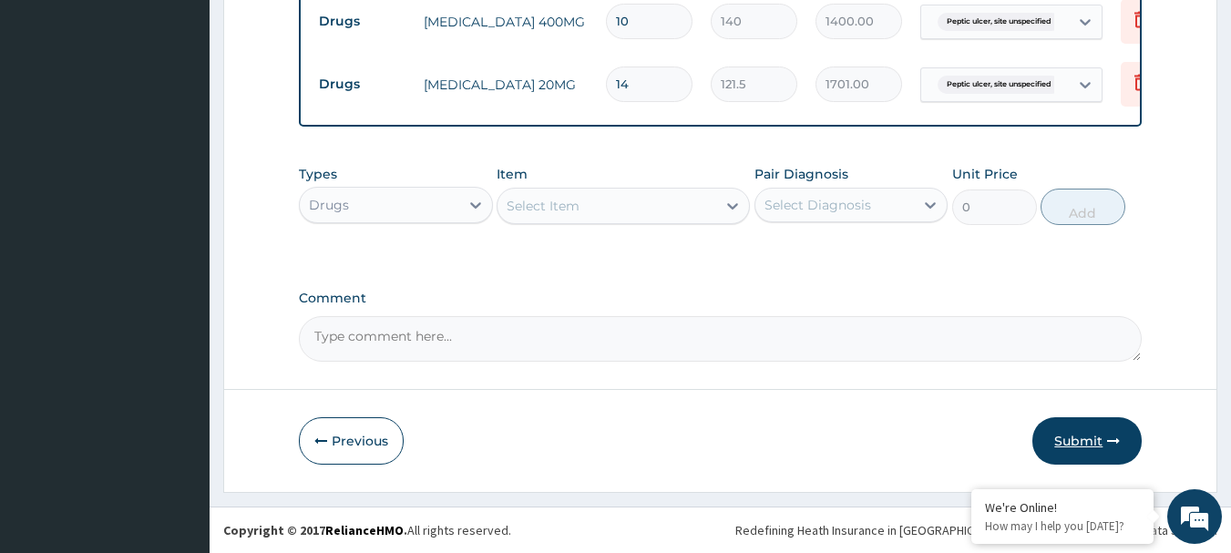
type input "10"
click at [1083, 430] on button "Submit" at bounding box center [1086, 440] width 109 height 47
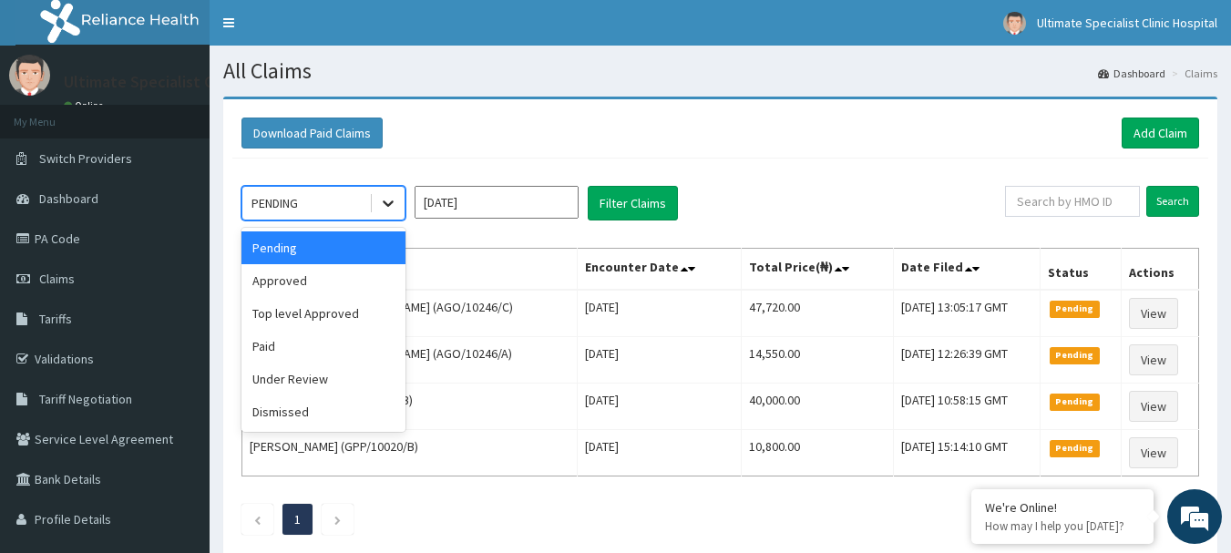
click at [393, 206] on icon at bounding box center [388, 203] width 18 height 18
click at [298, 281] on div "Approved" at bounding box center [323, 280] width 164 height 33
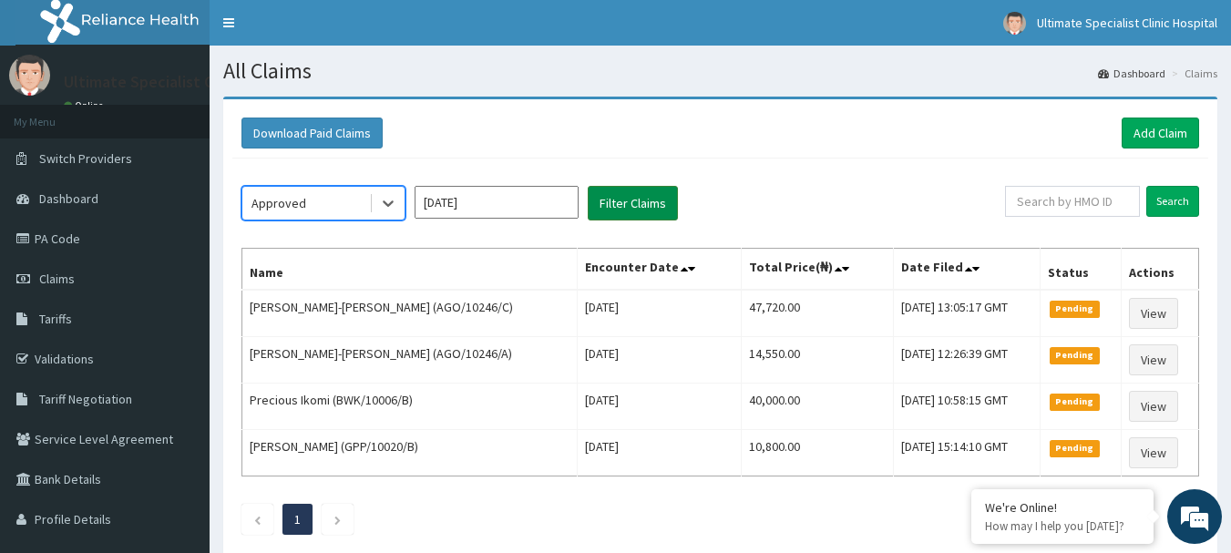
click at [641, 201] on button "Filter Claims" at bounding box center [633, 203] width 90 height 35
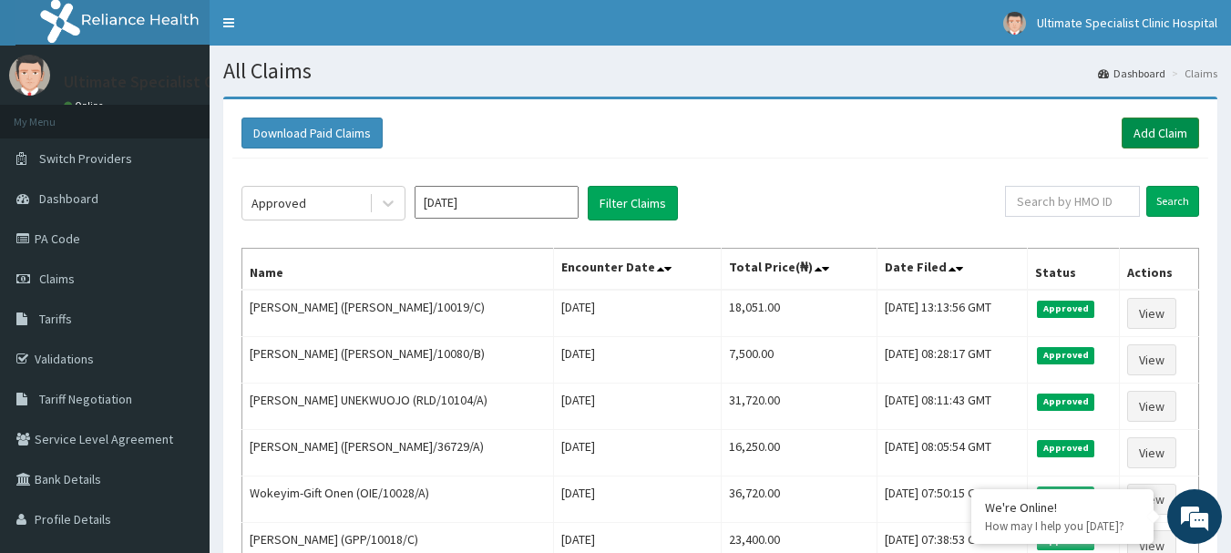
click at [1135, 127] on link "Add Claim" at bounding box center [1160, 133] width 77 height 31
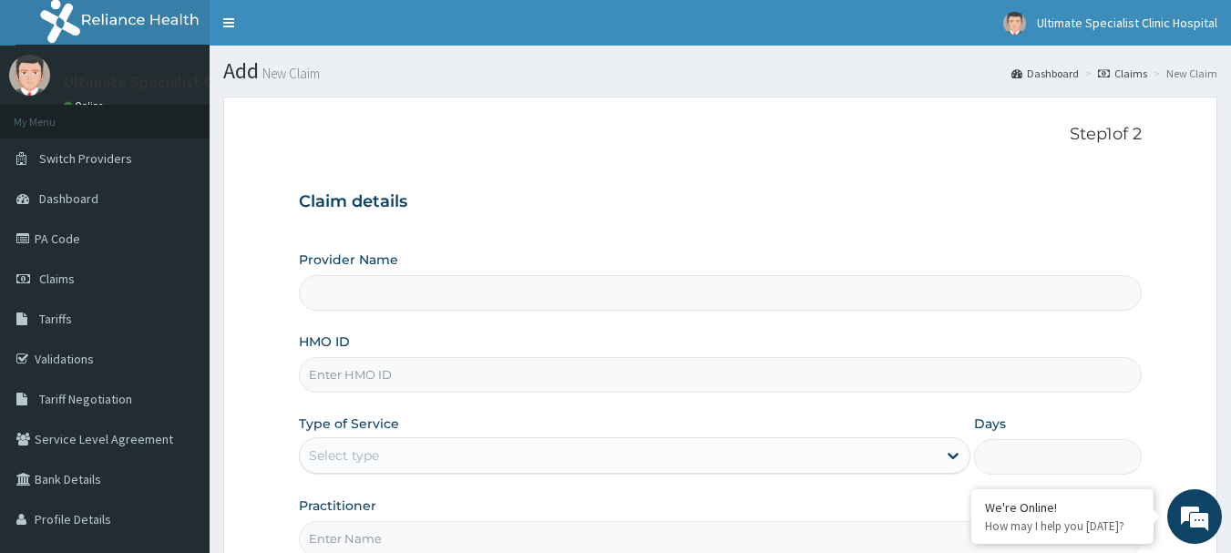
click at [382, 368] on input "HMO ID" at bounding box center [721, 375] width 844 height 36
type input "Ultimate Specialist Clinic And Hospital"
paste input "ERM/10313/A"
type input "ERM/10313/A"
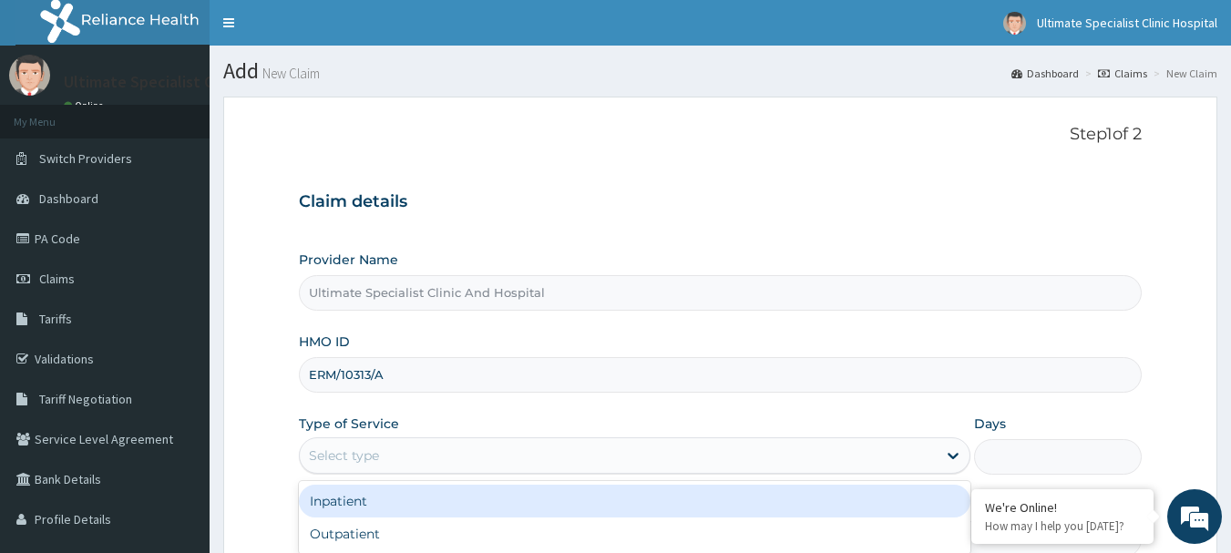
click at [521, 470] on div "Select type" at bounding box center [618, 455] width 637 height 29
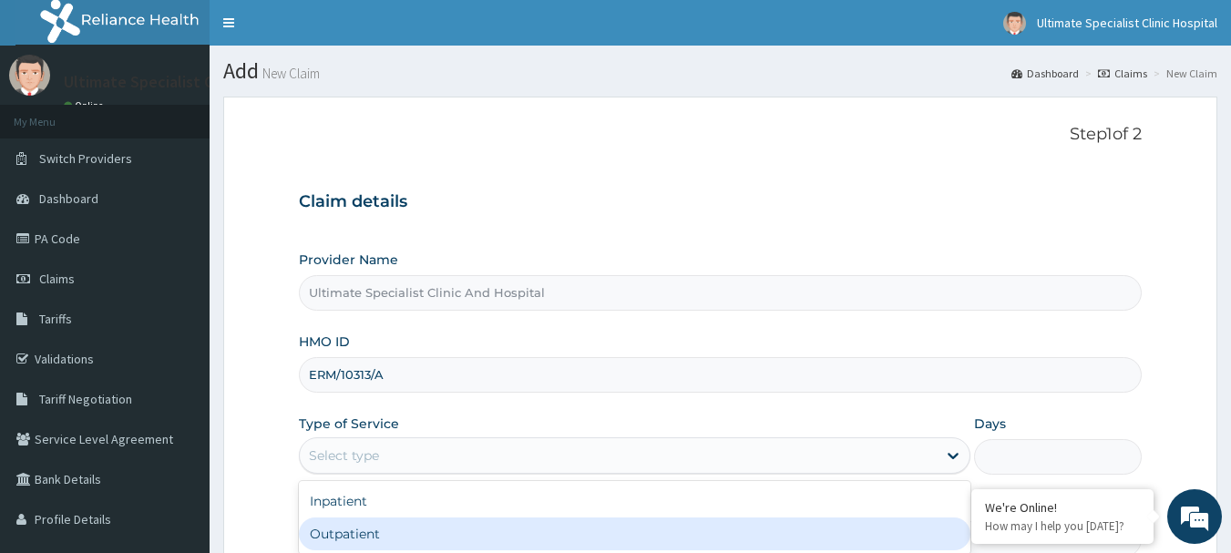
click at [330, 533] on div "Outpatient" at bounding box center [635, 534] width 672 height 33
type input "1"
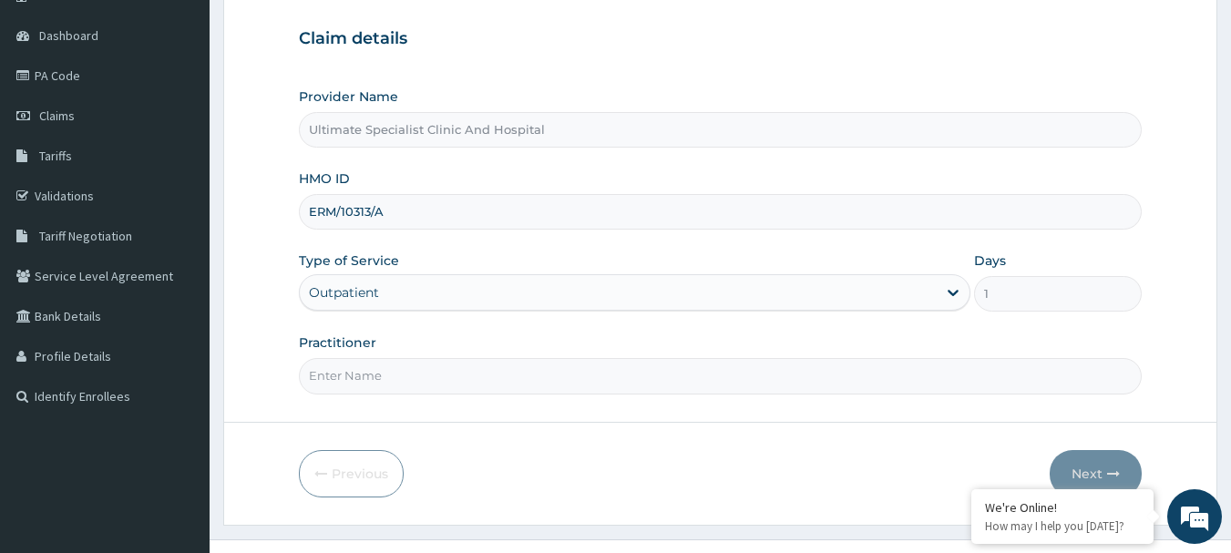
scroll to position [182, 0]
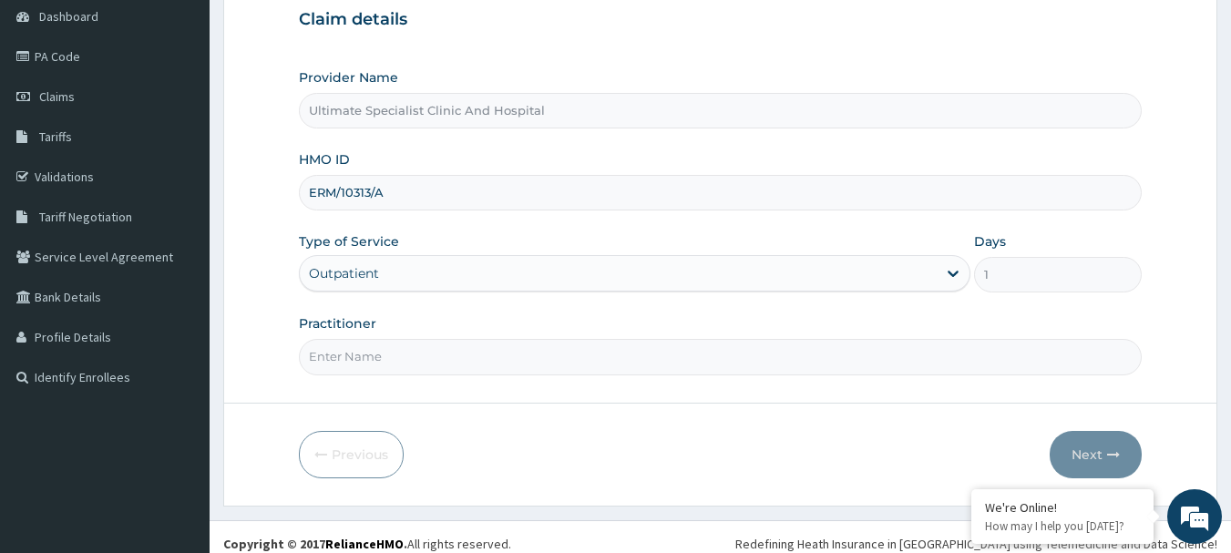
click at [406, 360] on input "Practitioner" at bounding box center [721, 357] width 844 height 36
type input "DR TELEMA"
click at [1105, 456] on button "Next" at bounding box center [1096, 454] width 92 height 47
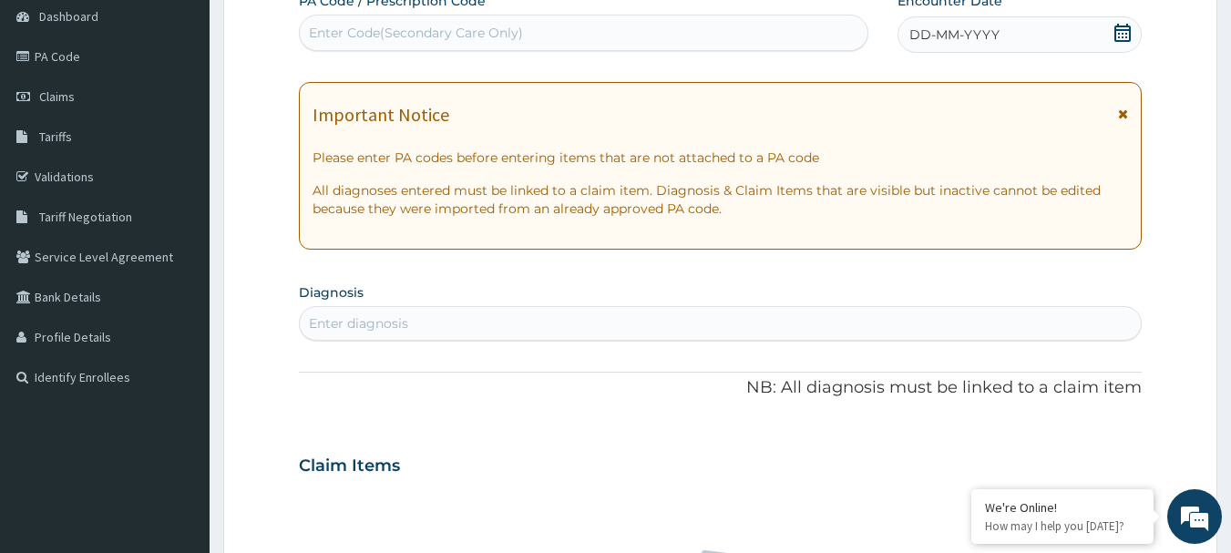
click at [1118, 30] on icon at bounding box center [1123, 33] width 18 height 18
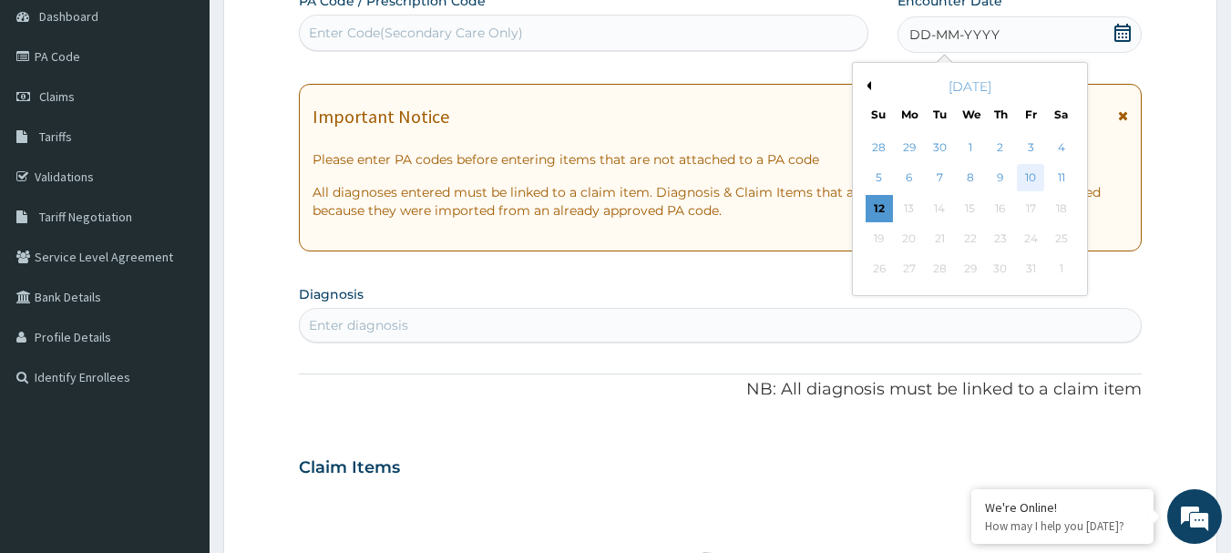
click at [1033, 174] on div "10" at bounding box center [1030, 178] width 27 height 27
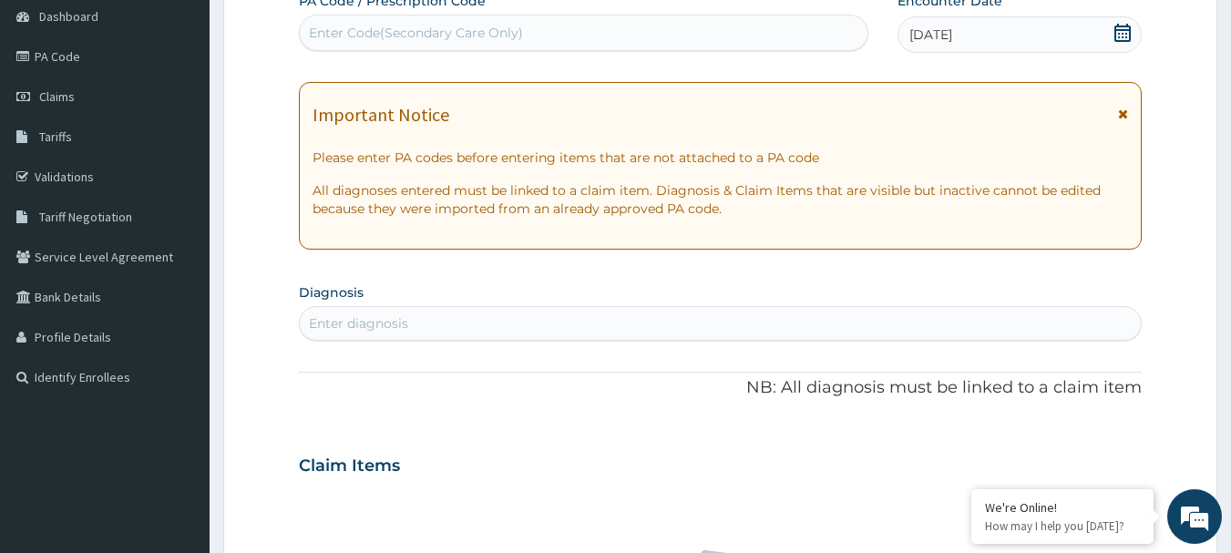
click at [444, 315] on div "Enter diagnosis" at bounding box center [721, 323] width 842 height 29
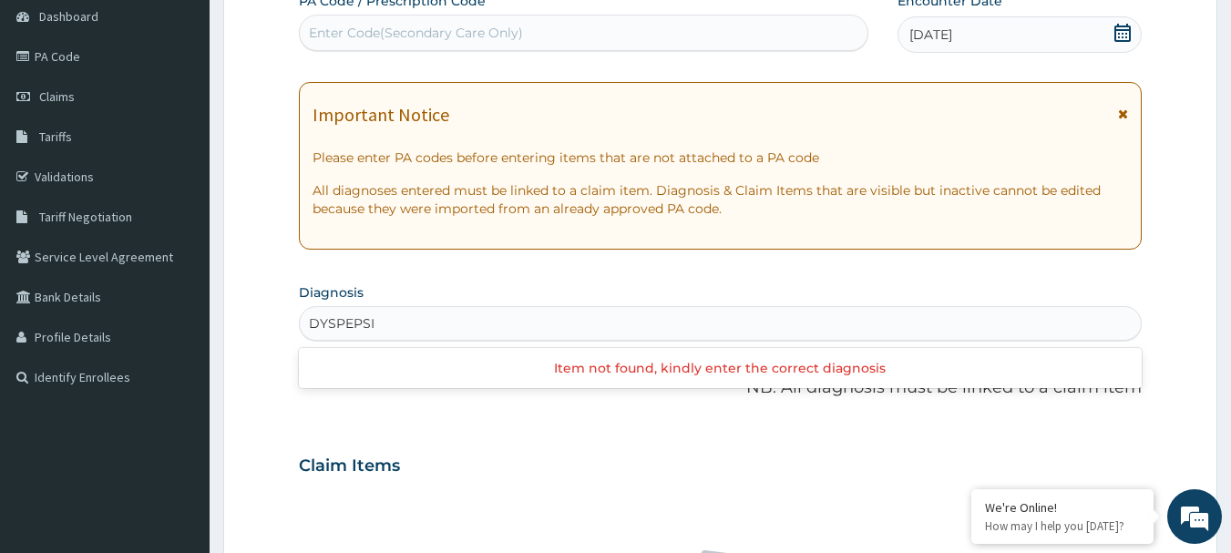
type input "DYSPEPSIA"
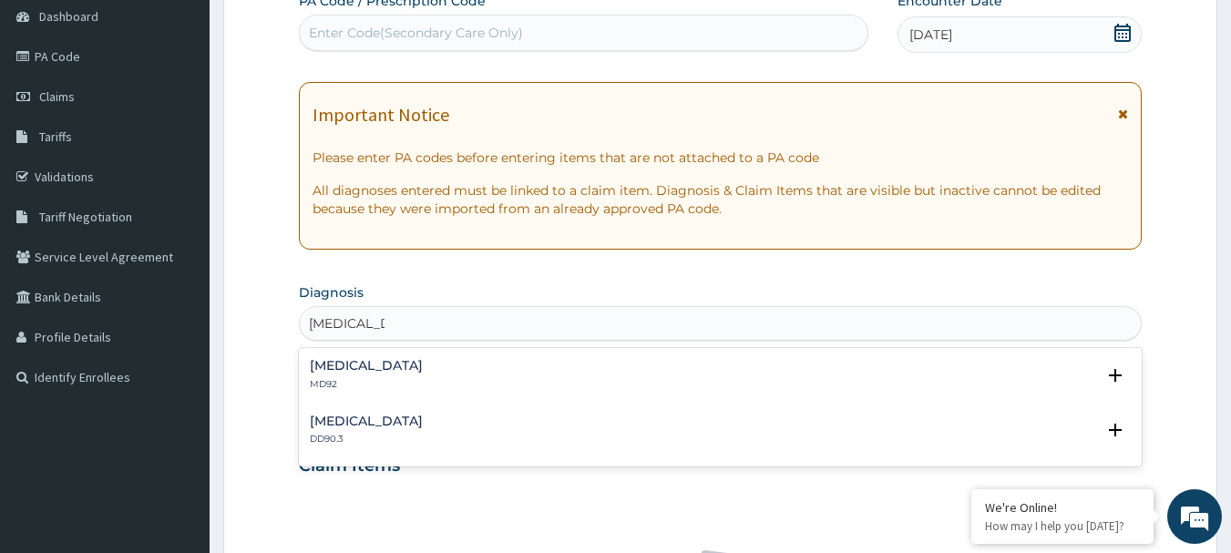
click at [327, 418] on h4 "Functional dyspepsia" at bounding box center [366, 422] width 113 height 14
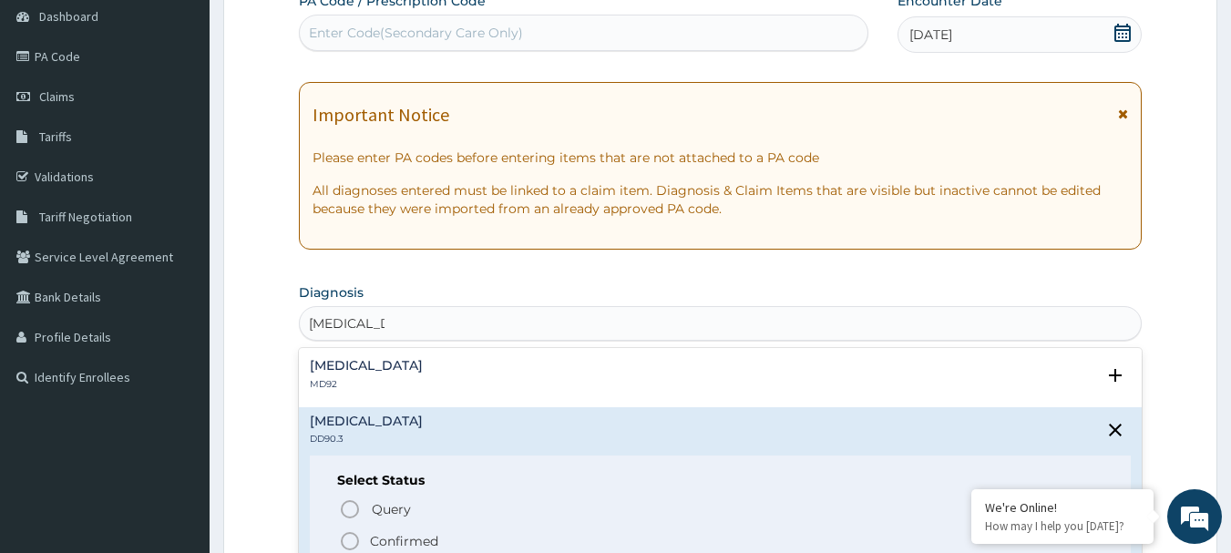
click at [356, 541] on icon "status option filled" at bounding box center [350, 541] width 22 height 22
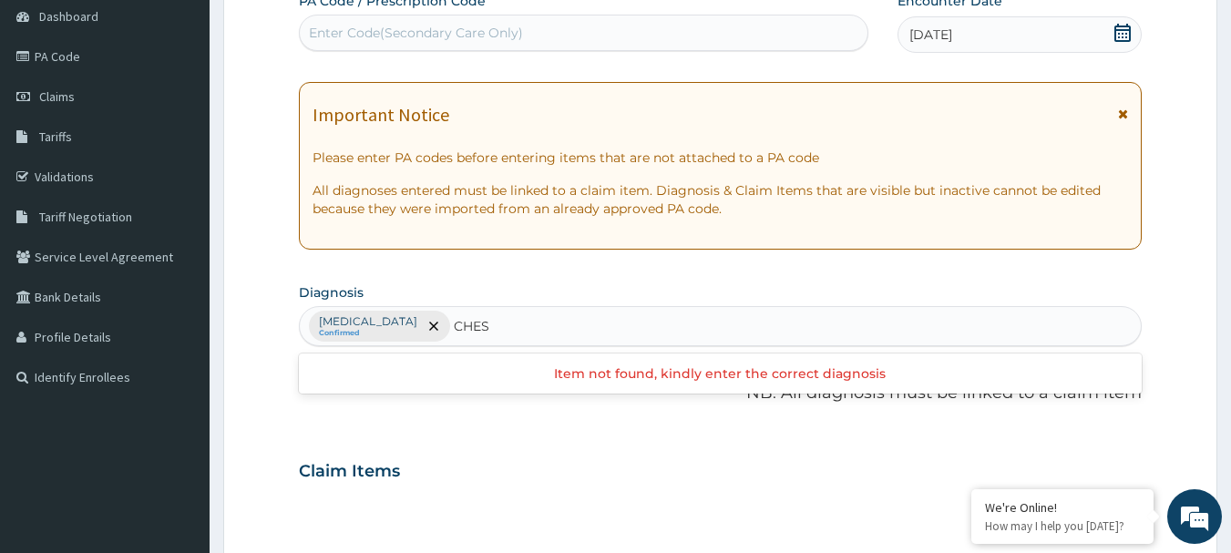
type input "CHEST"
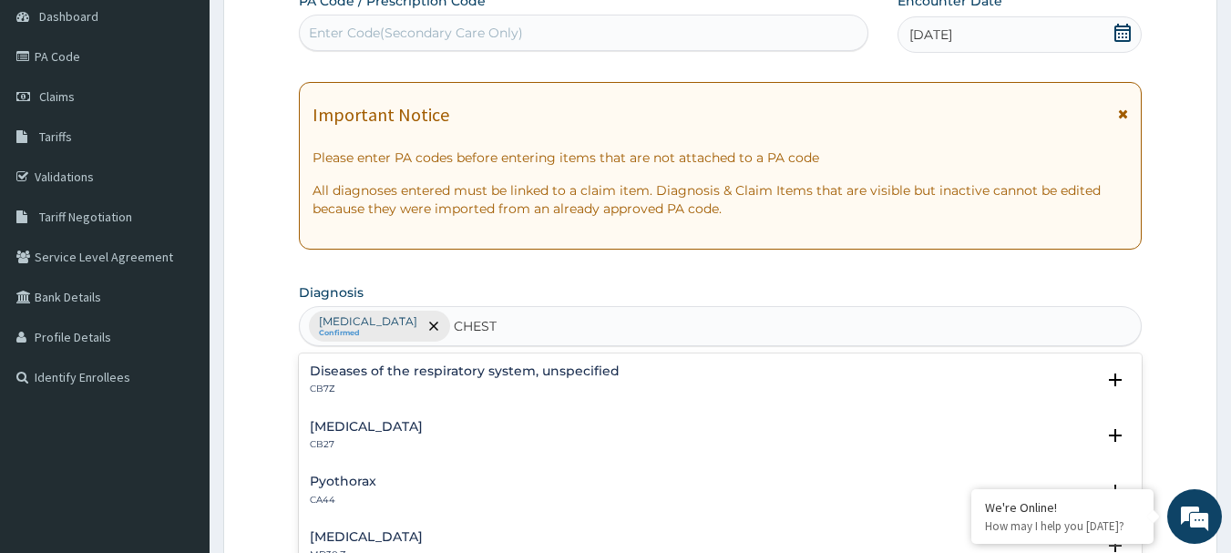
click at [353, 542] on h4 "Chest pain, unspecified" at bounding box center [366, 537] width 113 height 14
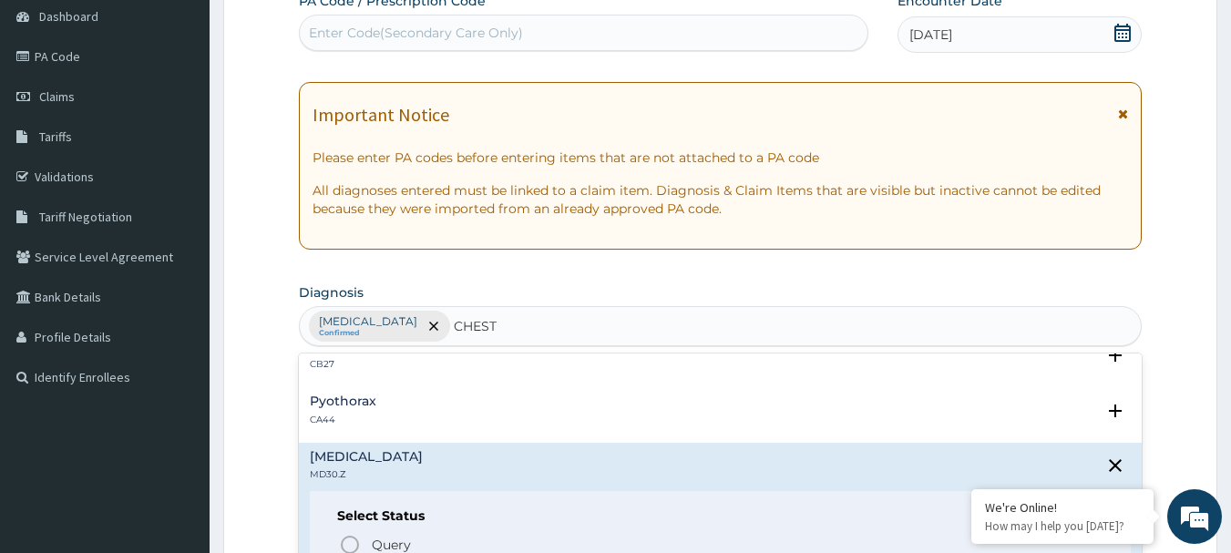
scroll to position [182, 0]
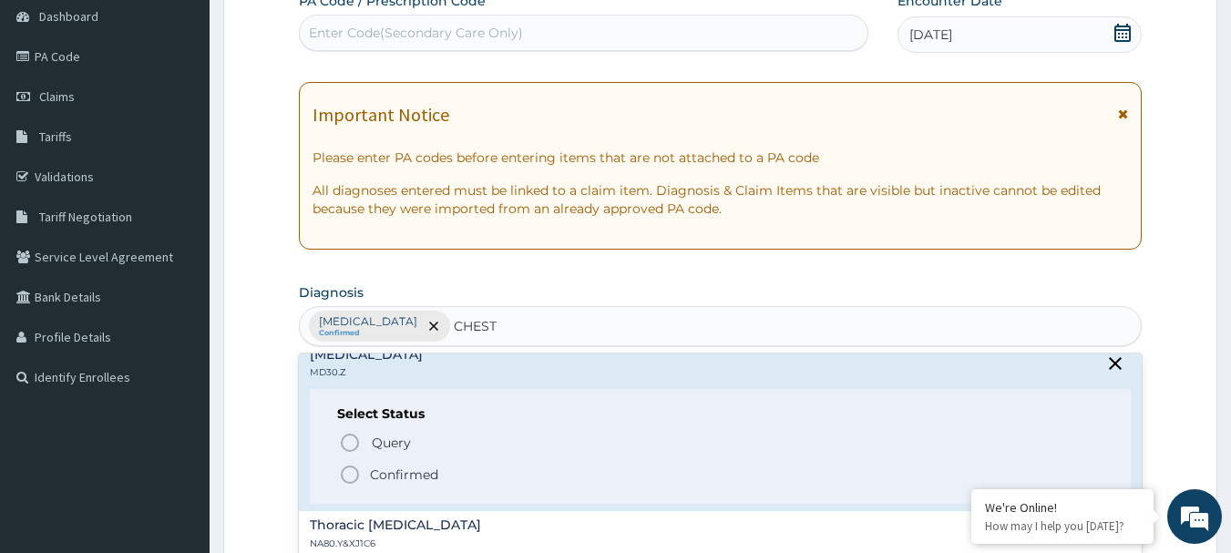
click at [362, 465] on span "Confirmed" at bounding box center [721, 475] width 765 height 22
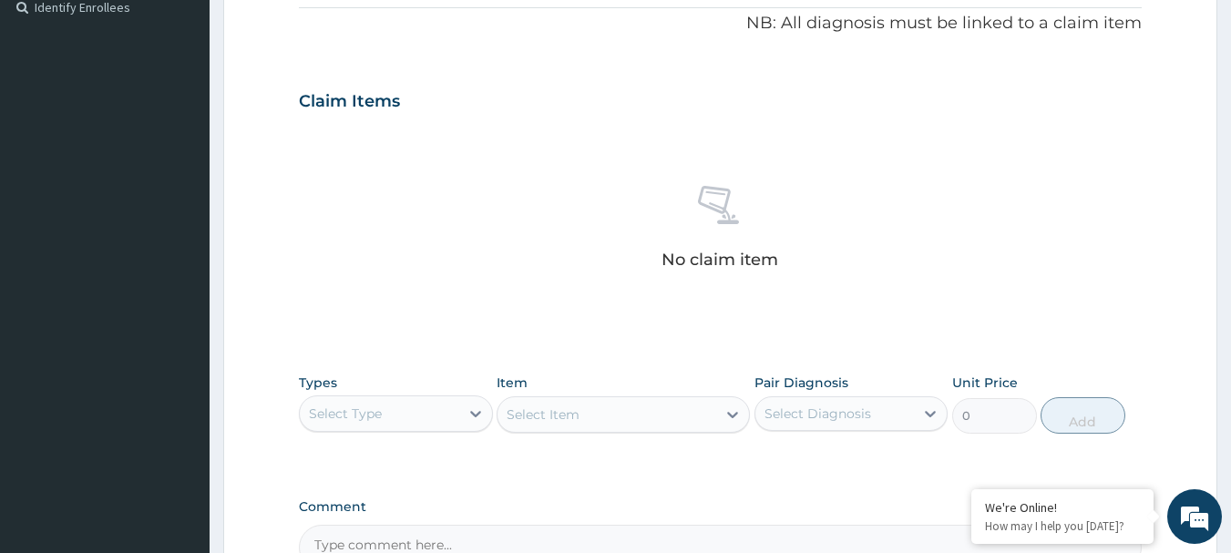
scroll to position [638, 0]
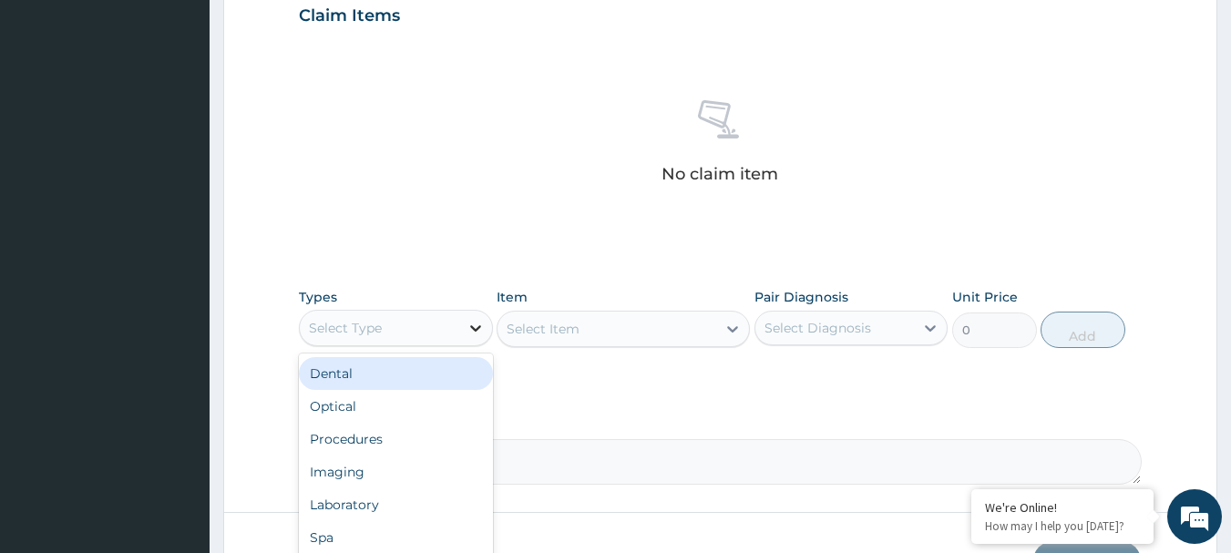
click at [473, 323] on icon at bounding box center [476, 328] width 18 height 18
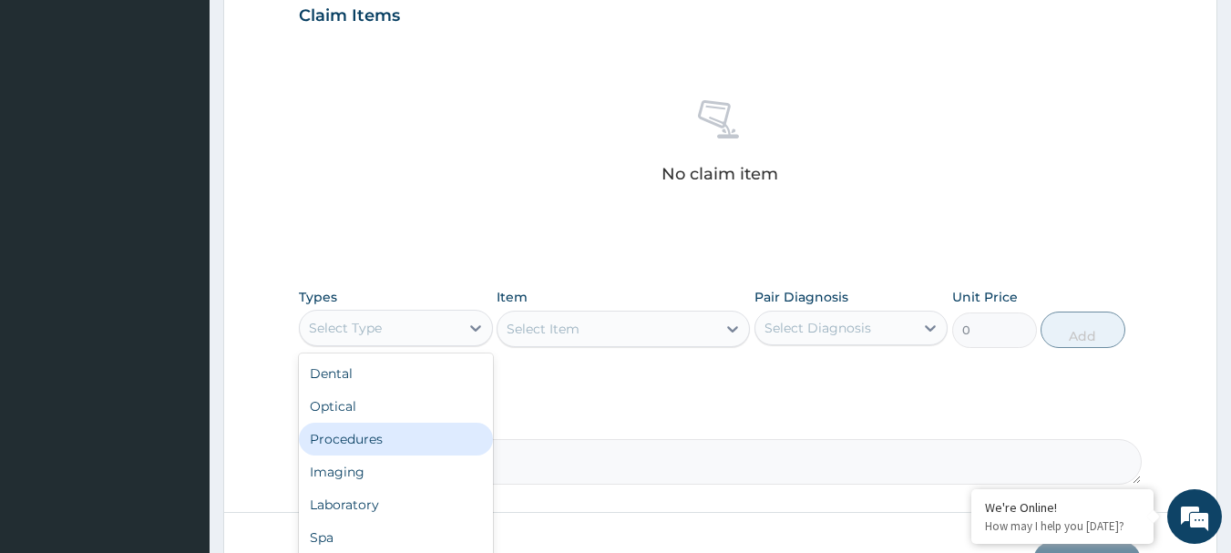
click at [389, 438] on div "Procedures" at bounding box center [396, 439] width 194 height 33
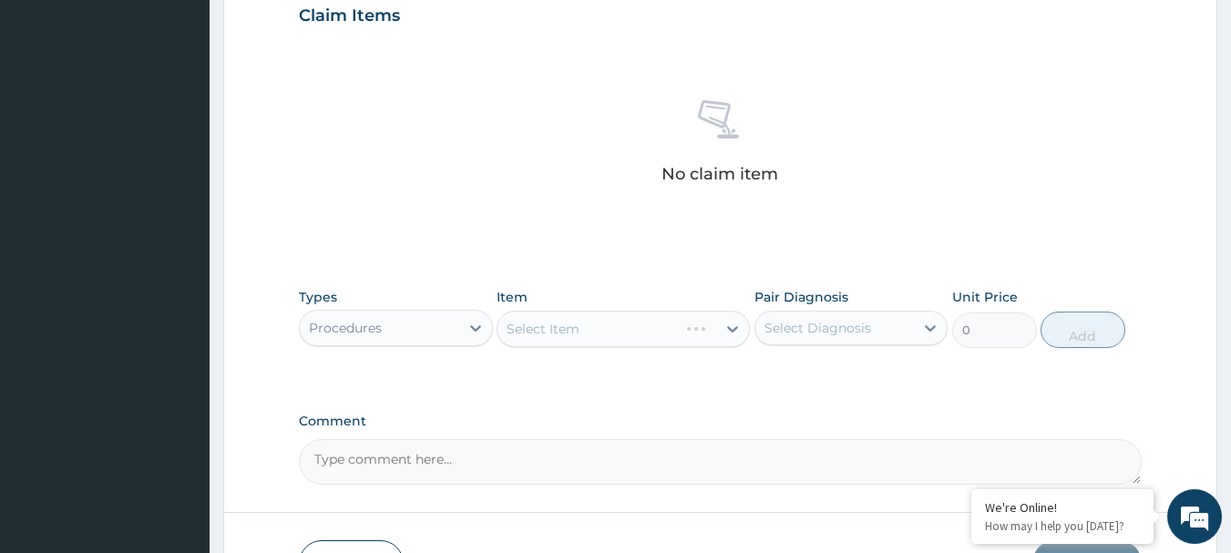
click at [722, 327] on div "Select Item" at bounding box center [623, 329] width 253 height 36
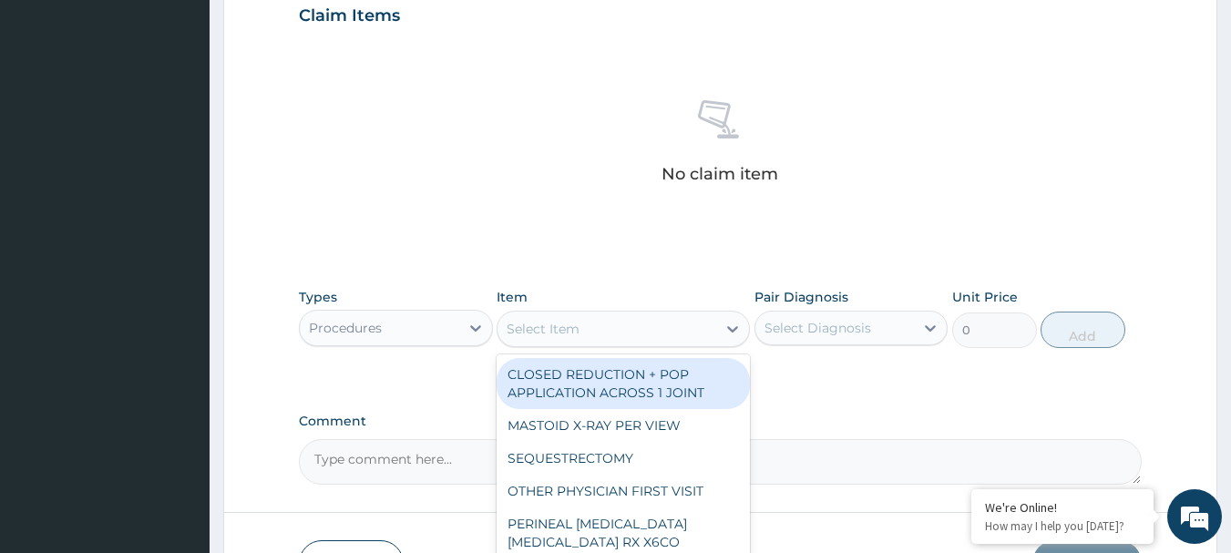
click at [735, 334] on icon at bounding box center [733, 329] width 18 height 18
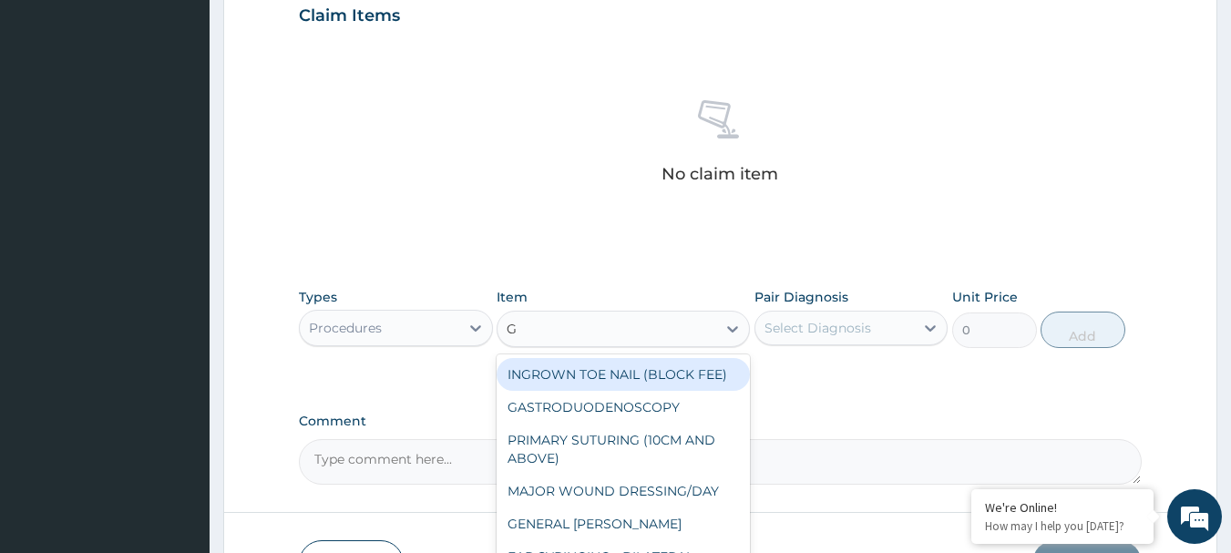
type input "GP"
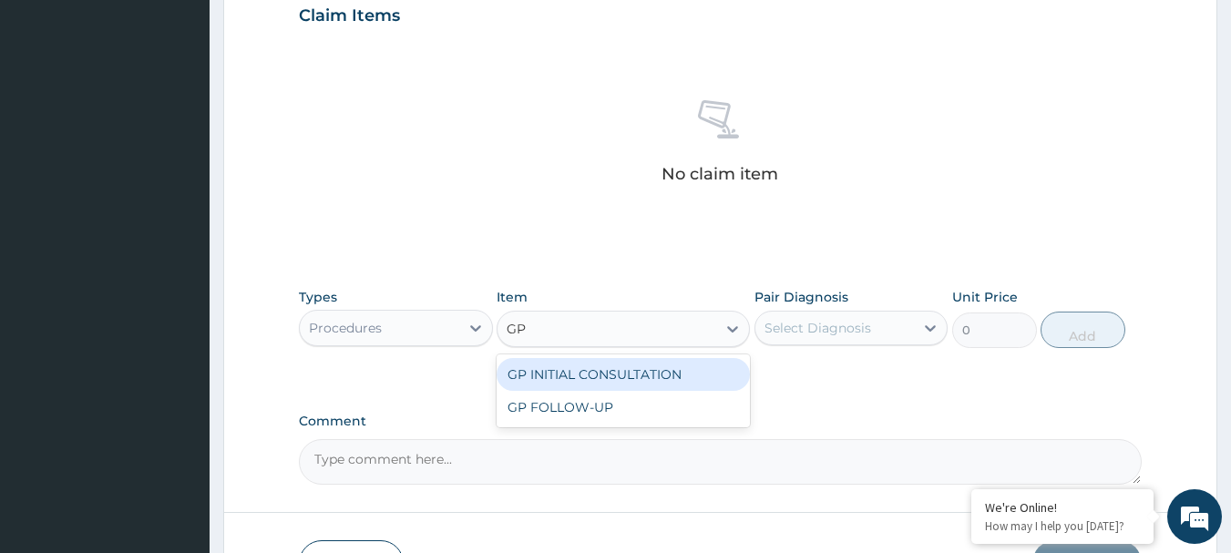
click at [695, 366] on div "GP INITIAL CONSULTATION" at bounding box center [623, 374] width 253 height 33
type input "4000"
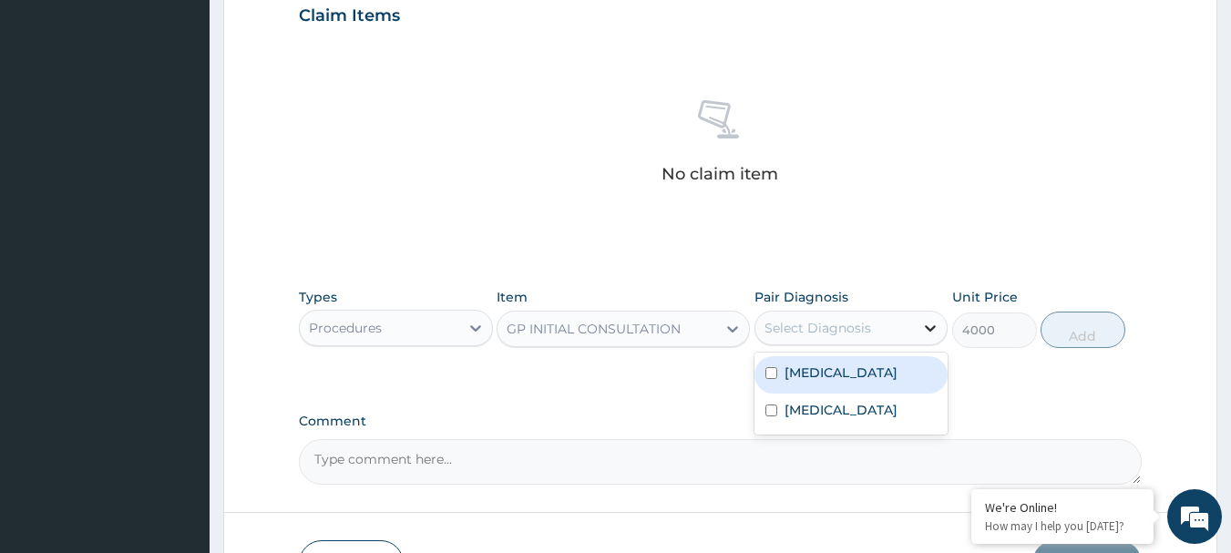
click at [925, 333] on icon at bounding box center [930, 328] width 18 height 18
click at [799, 375] on label "Functional dyspepsia" at bounding box center [841, 373] width 113 height 18
checkbox input "true"
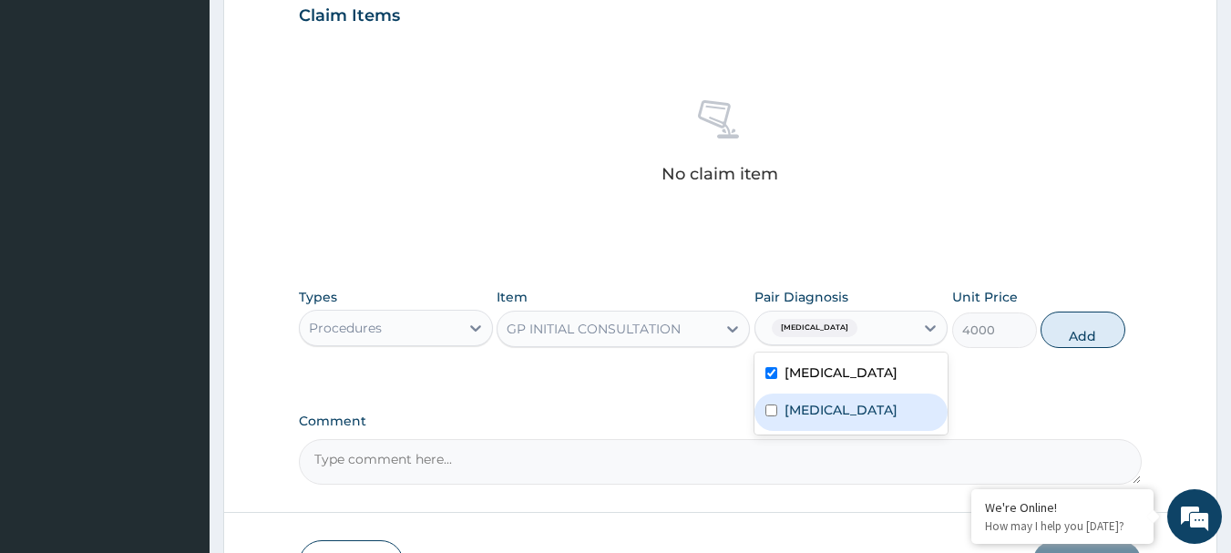
click at [780, 421] on div "Chest pain, unspecified" at bounding box center [852, 412] width 194 height 37
checkbox input "true"
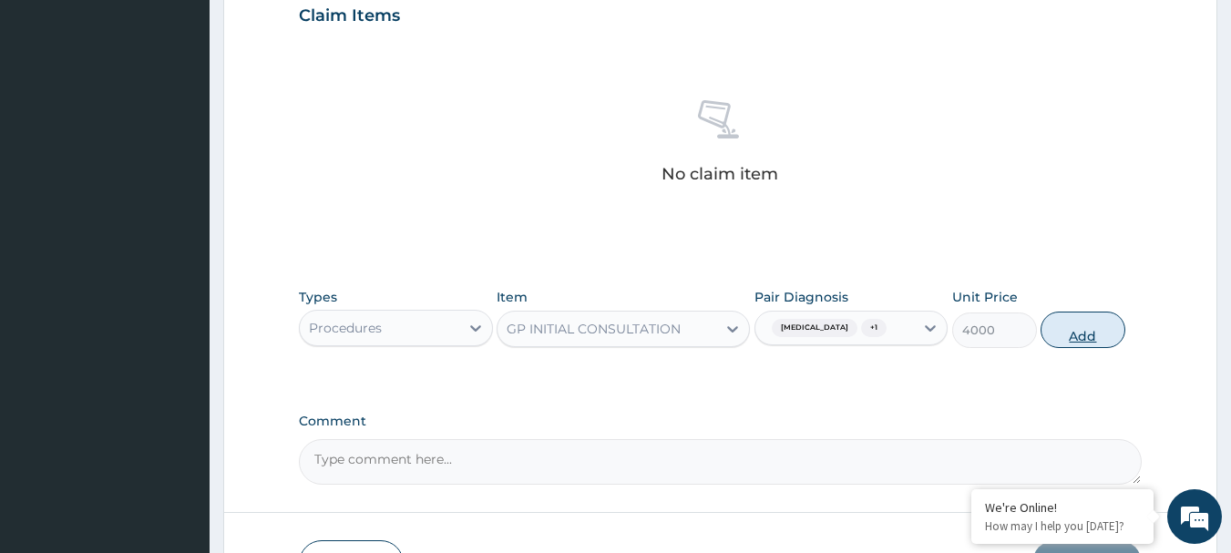
click at [1078, 348] on button "Add" at bounding box center [1083, 330] width 85 height 36
type input "0"
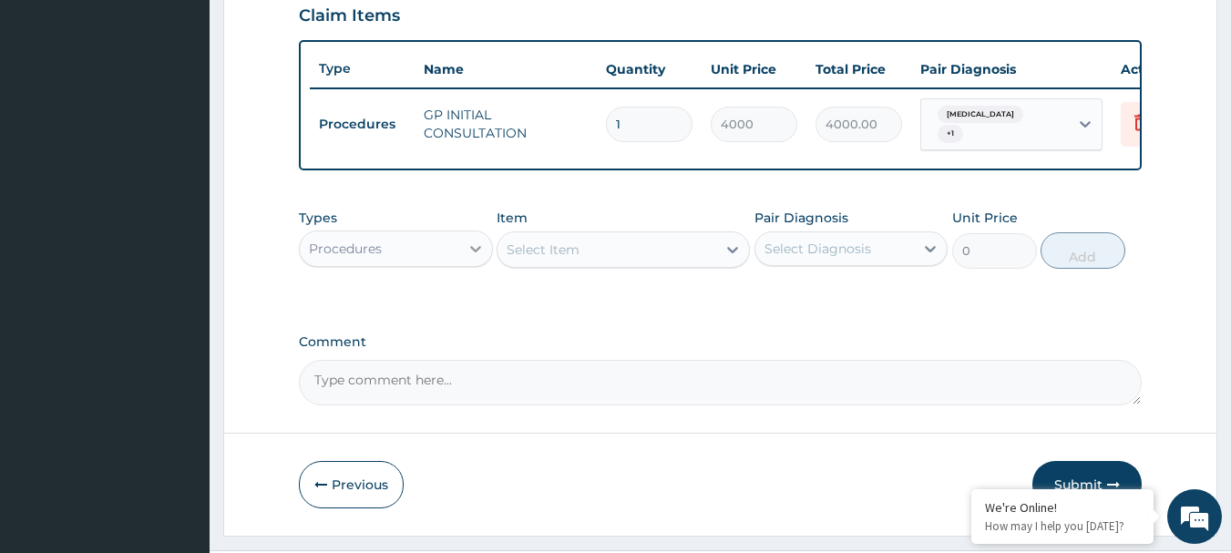
click at [478, 252] on icon at bounding box center [475, 249] width 11 height 6
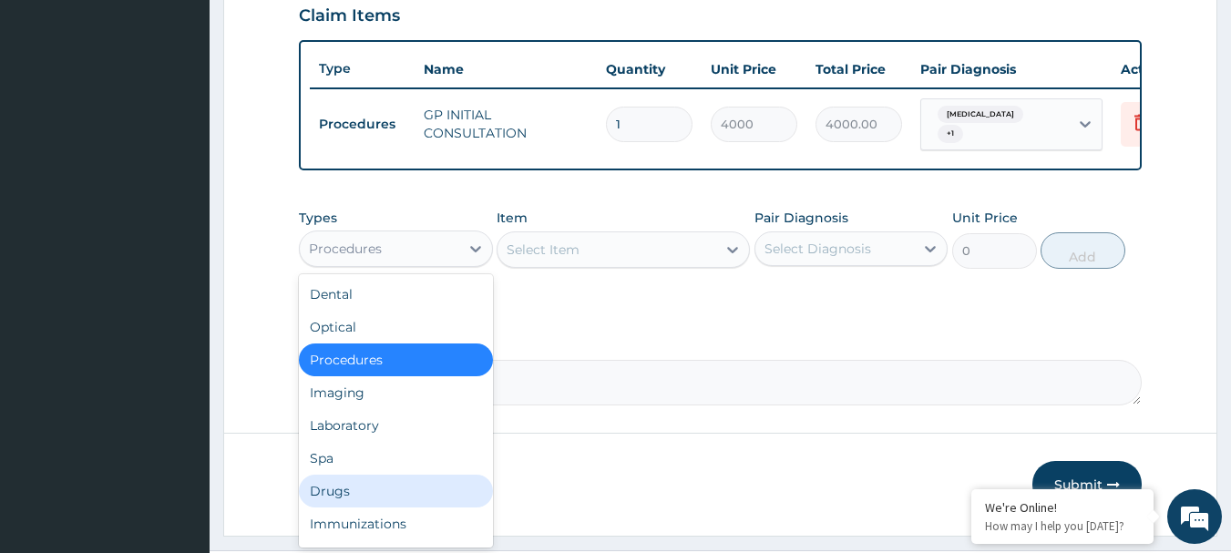
click at [346, 502] on div "Drugs" at bounding box center [396, 491] width 194 height 33
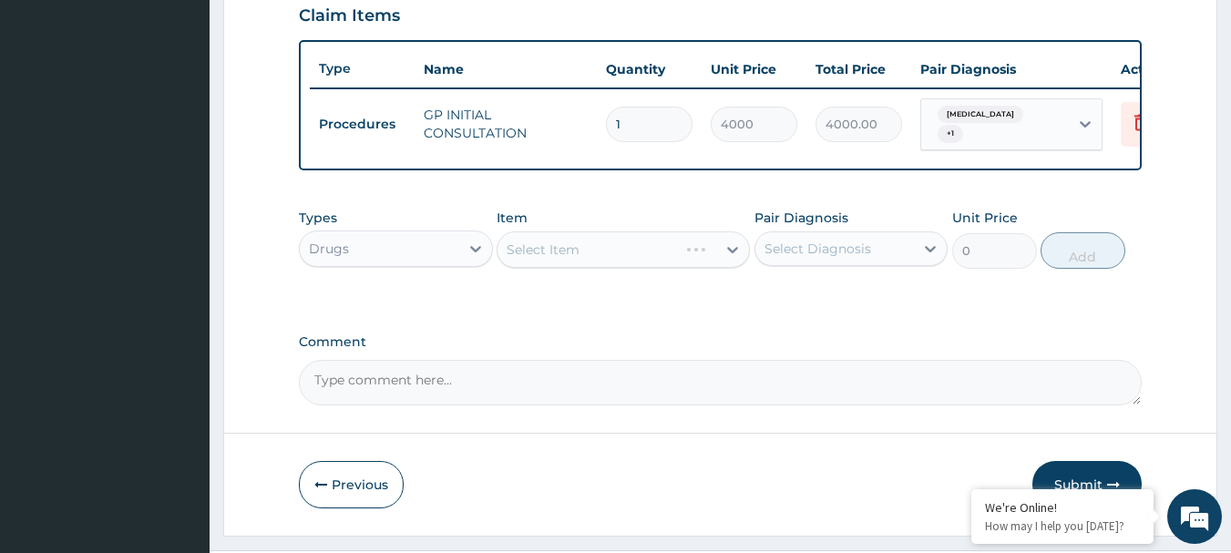
click at [729, 259] on div "Select Item" at bounding box center [623, 249] width 253 height 36
click at [737, 261] on div "Select Item" at bounding box center [623, 249] width 253 height 36
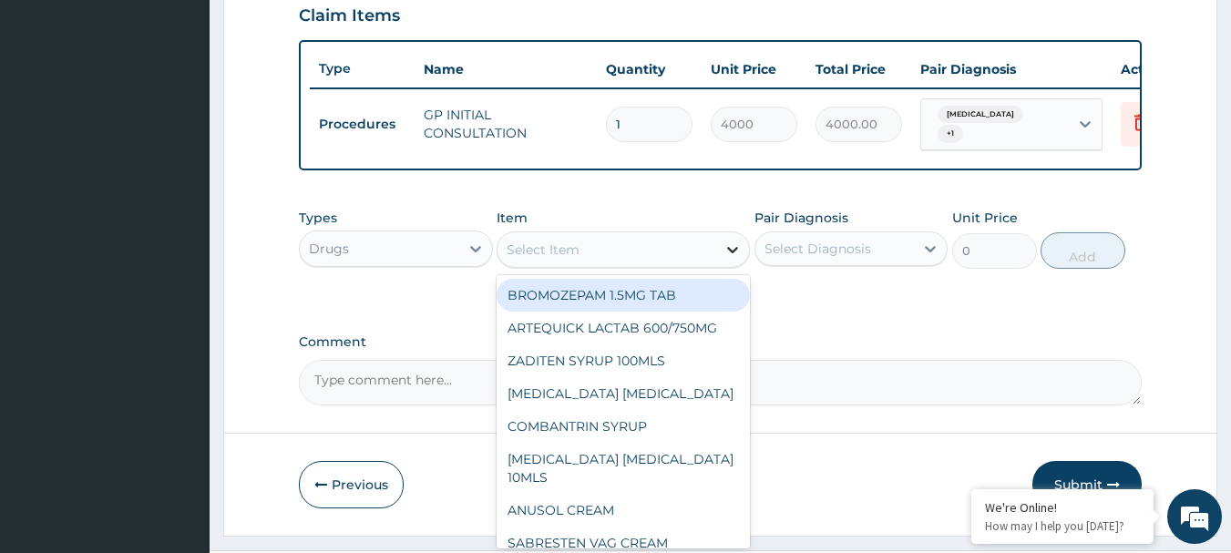
click at [736, 259] on icon at bounding box center [733, 250] width 18 height 18
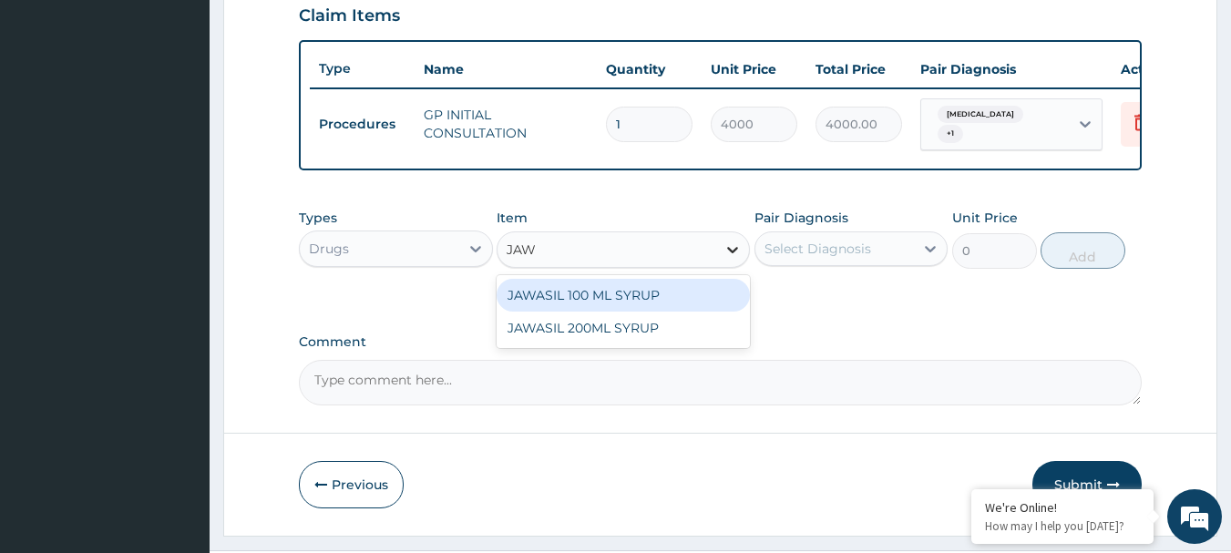
type input "JAWA"
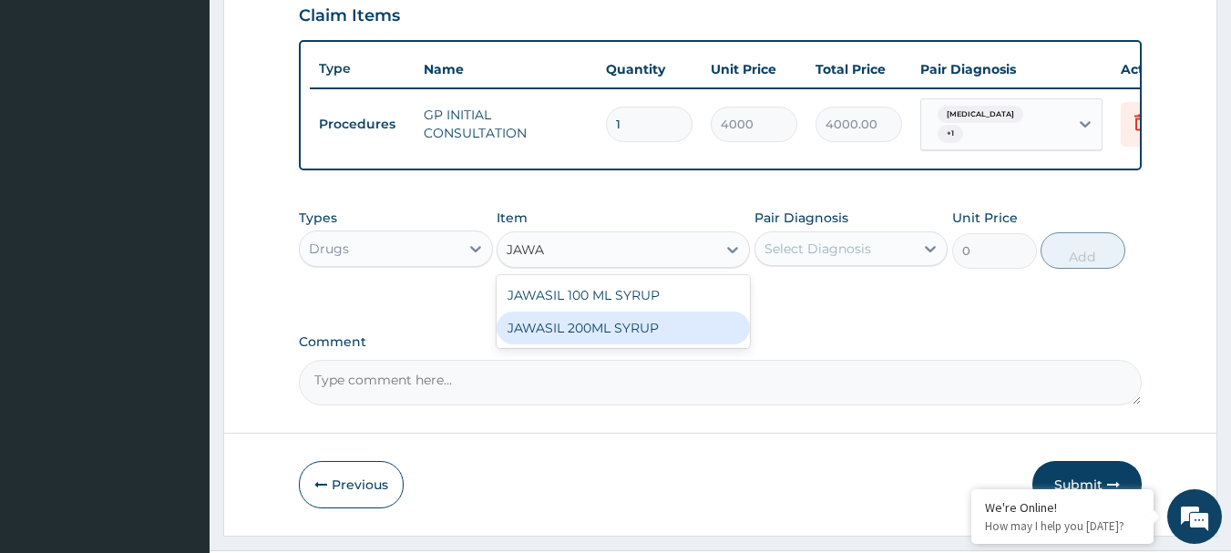
click at [630, 344] on div "JAWASIL 200ML SYRUP" at bounding box center [623, 328] width 253 height 33
type input "3500"
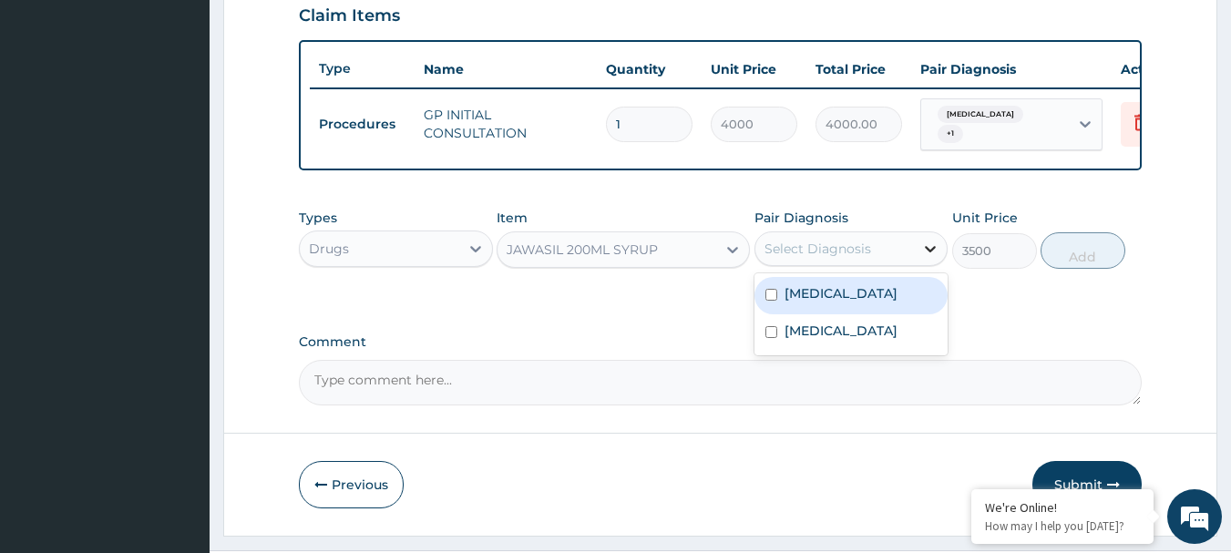
click at [928, 256] on icon at bounding box center [930, 249] width 18 height 18
click at [818, 303] on label "Functional dyspepsia" at bounding box center [841, 293] width 113 height 18
checkbox input "true"
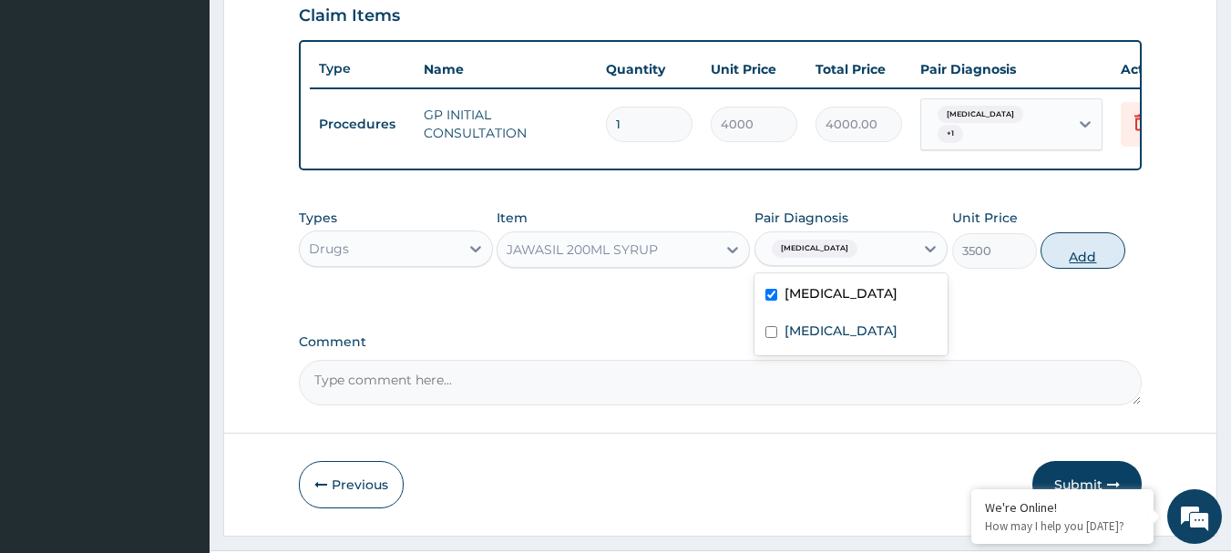
click at [1084, 256] on button "Add" at bounding box center [1083, 250] width 85 height 36
type input "0"
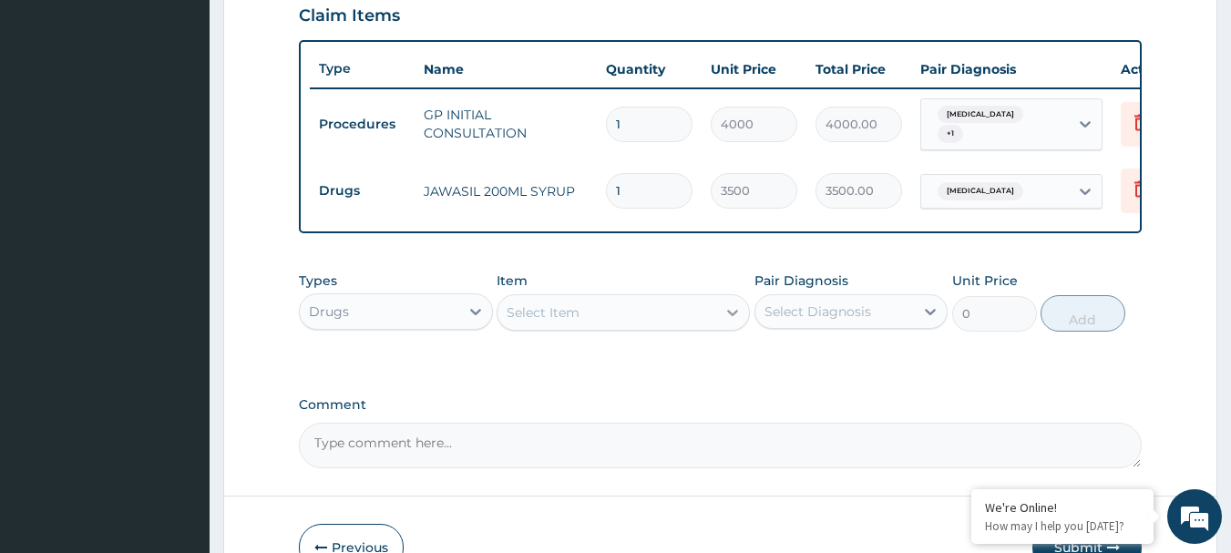
click at [742, 328] on div at bounding box center [732, 312] width 33 height 33
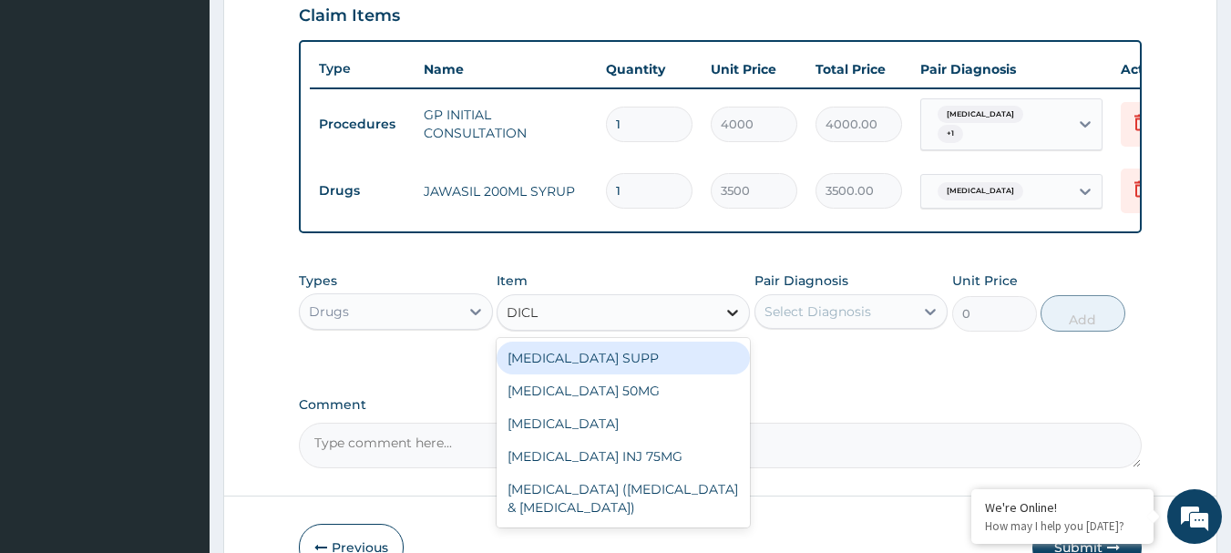
type input "DICLO"
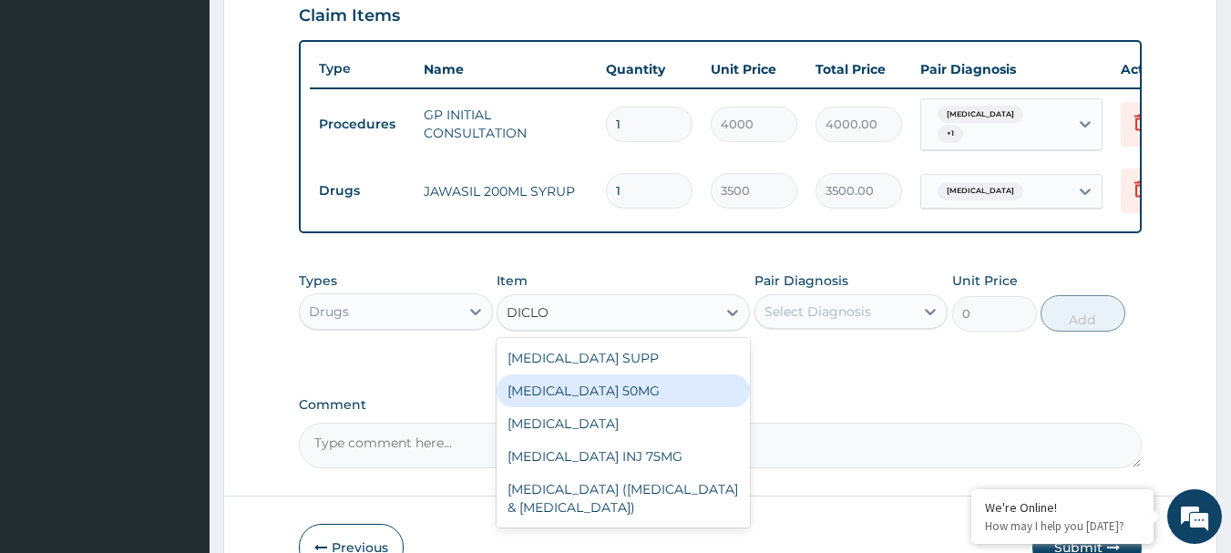
click at [634, 402] on div "DICLOFENAC 50MG" at bounding box center [623, 391] width 253 height 33
type input "100"
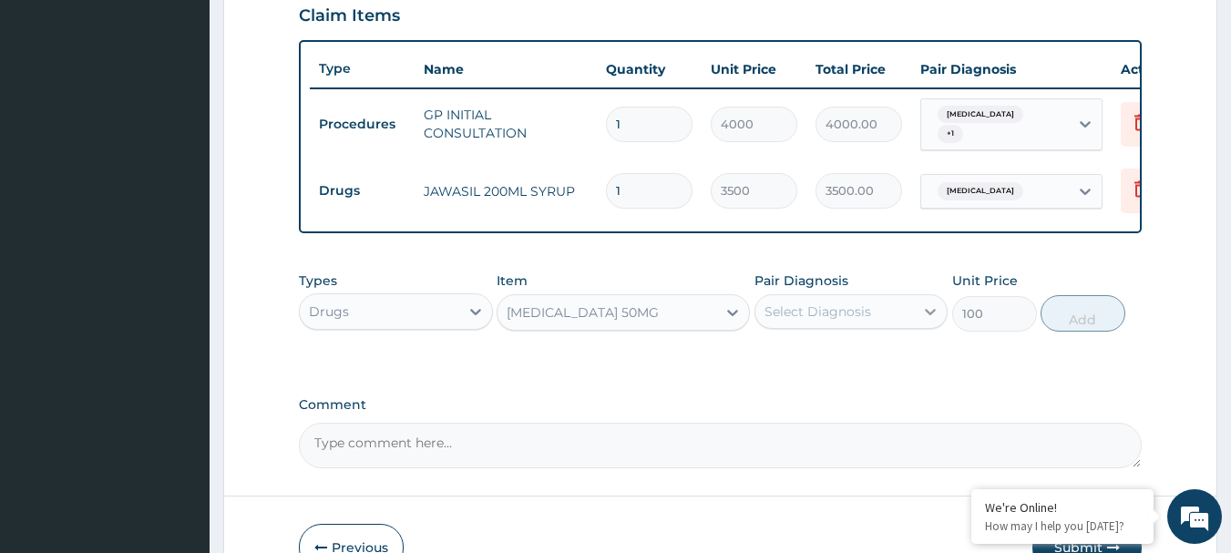
click at [931, 321] on icon at bounding box center [930, 312] width 18 height 18
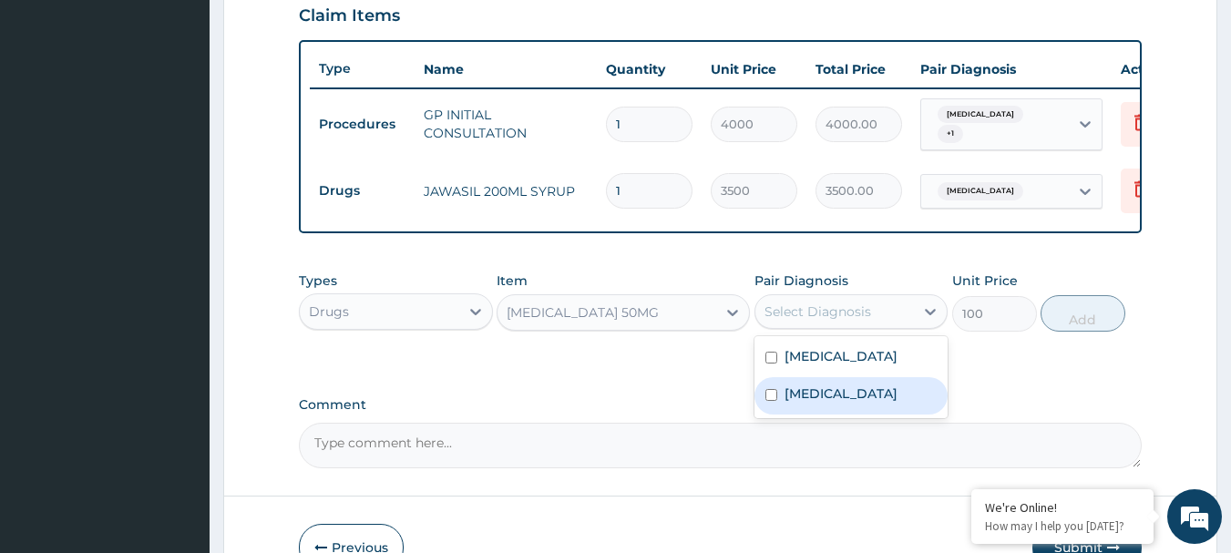
click at [792, 403] on label "Chest pain, unspecified" at bounding box center [841, 394] width 113 height 18
checkbox input "true"
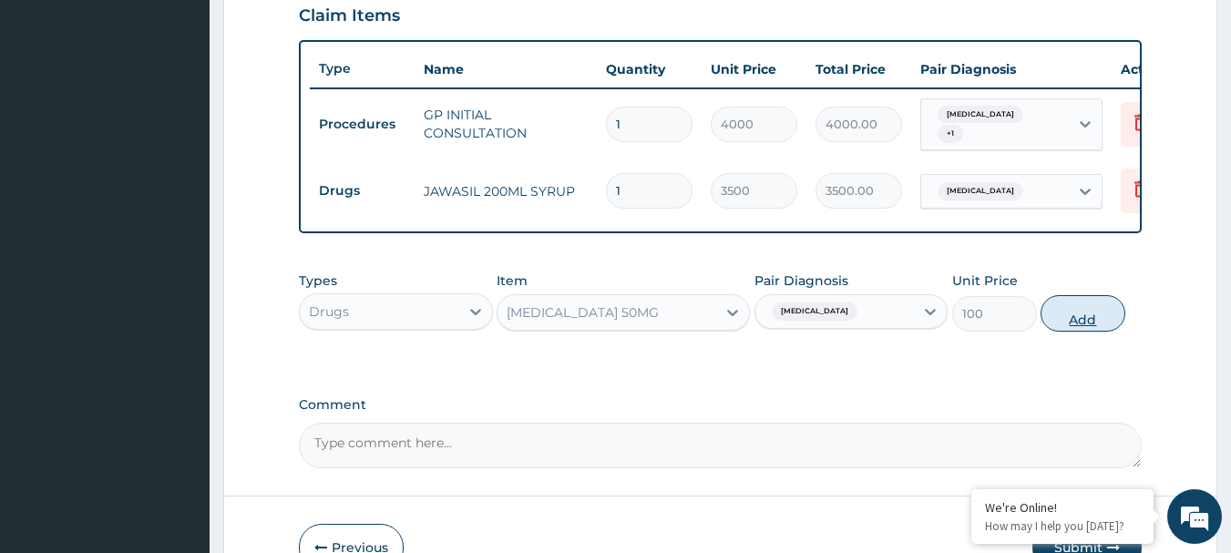
click at [1106, 331] on button "Add" at bounding box center [1083, 313] width 85 height 36
type input "0"
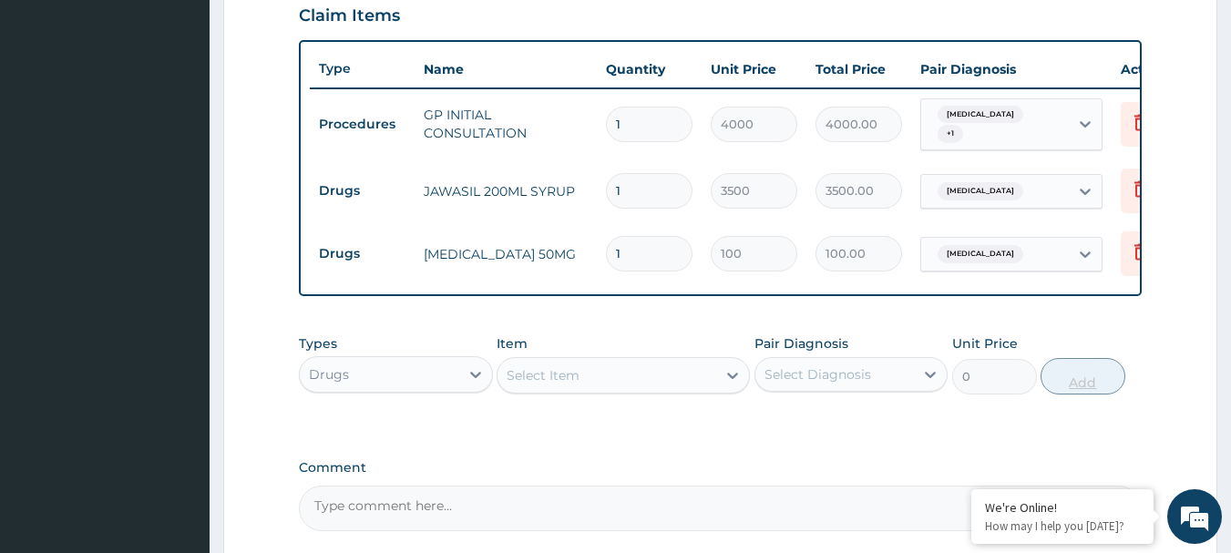
type input "10"
type input "1000.00"
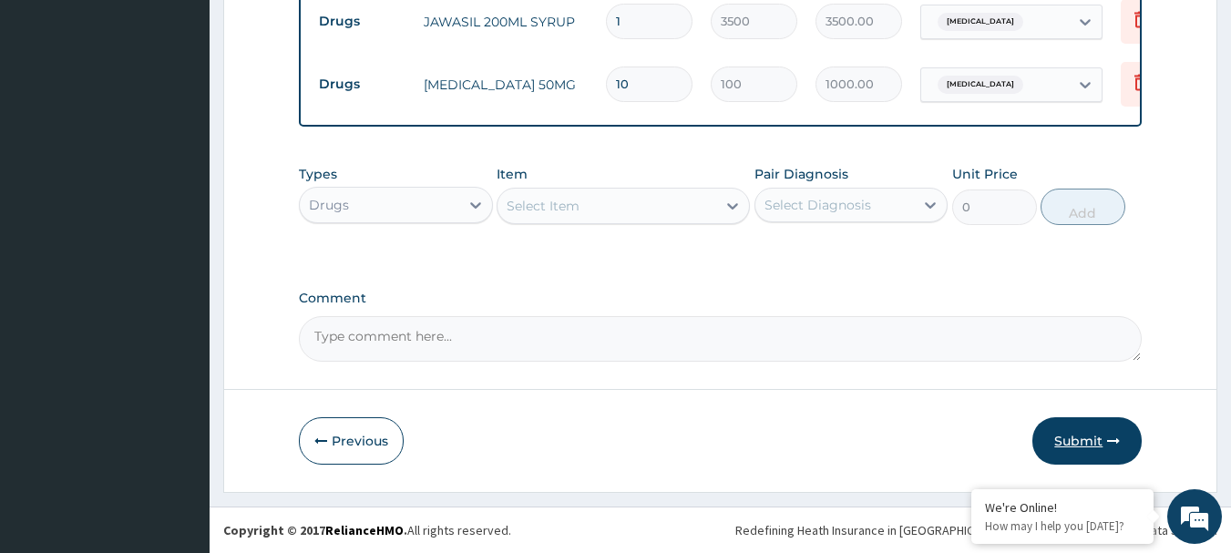
type input "10"
click at [1093, 427] on button "Submit" at bounding box center [1086, 440] width 109 height 47
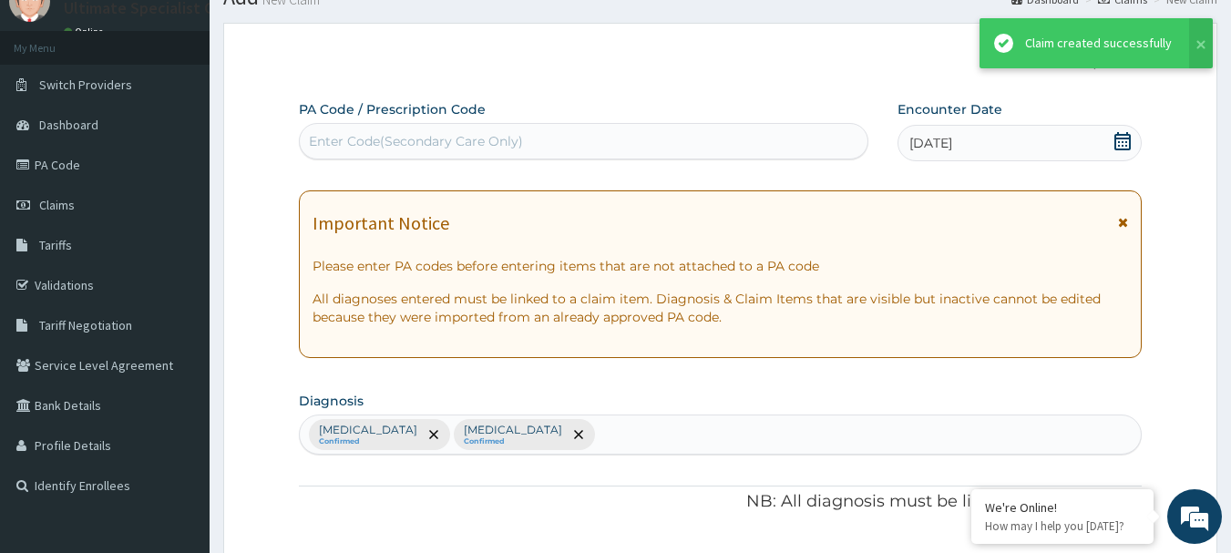
scroll to position [821, 0]
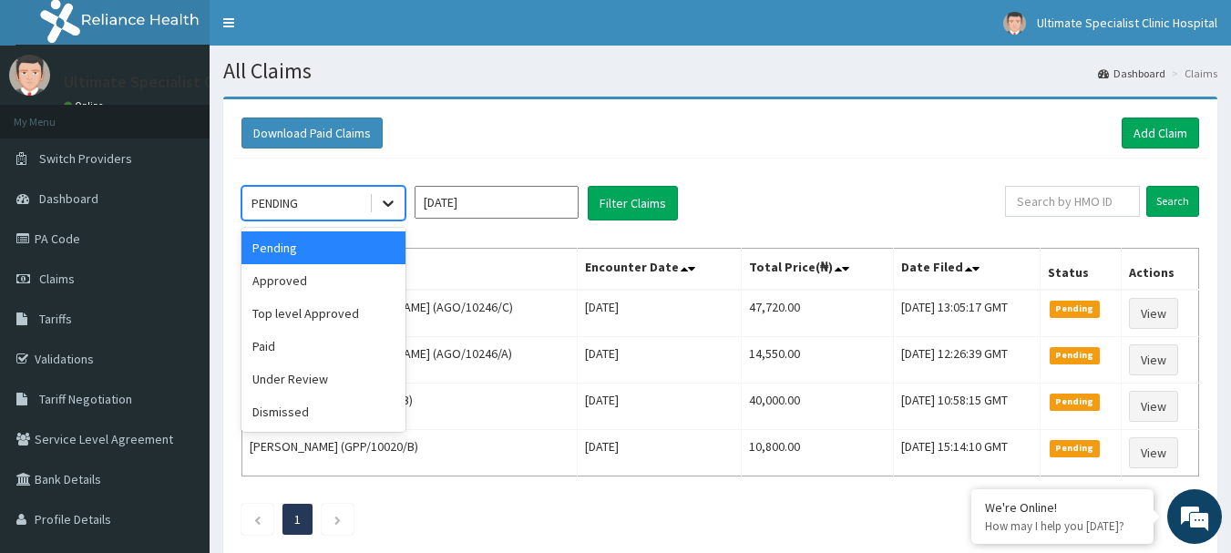
click at [388, 198] on icon at bounding box center [388, 203] width 18 height 18
click at [314, 275] on div "Approved" at bounding box center [323, 280] width 164 height 33
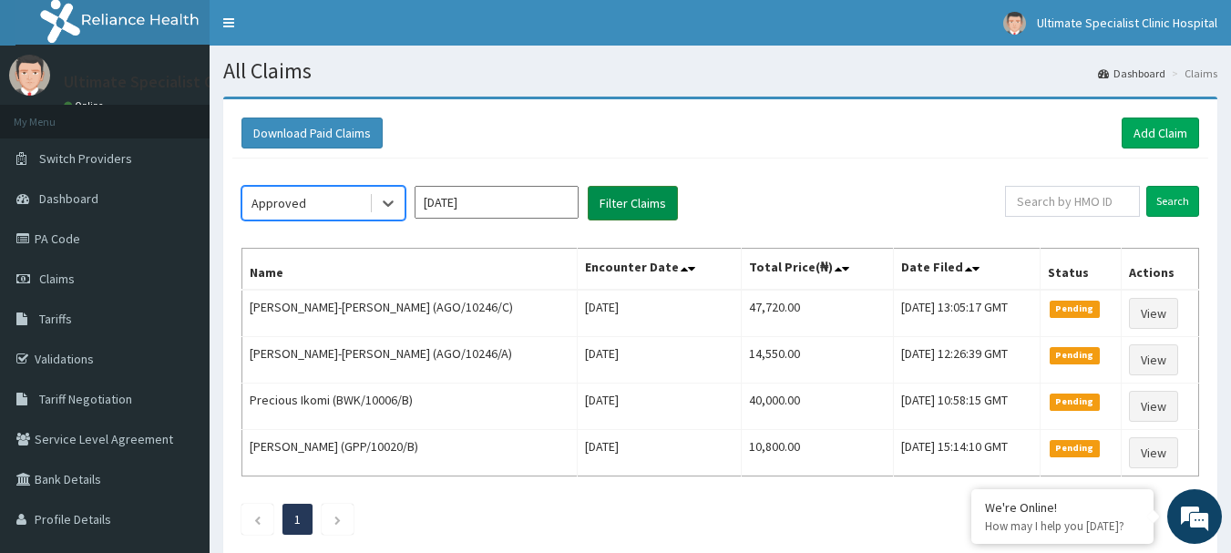
click at [619, 190] on button "Filter Claims" at bounding box center [633, 203] width 90 height 35
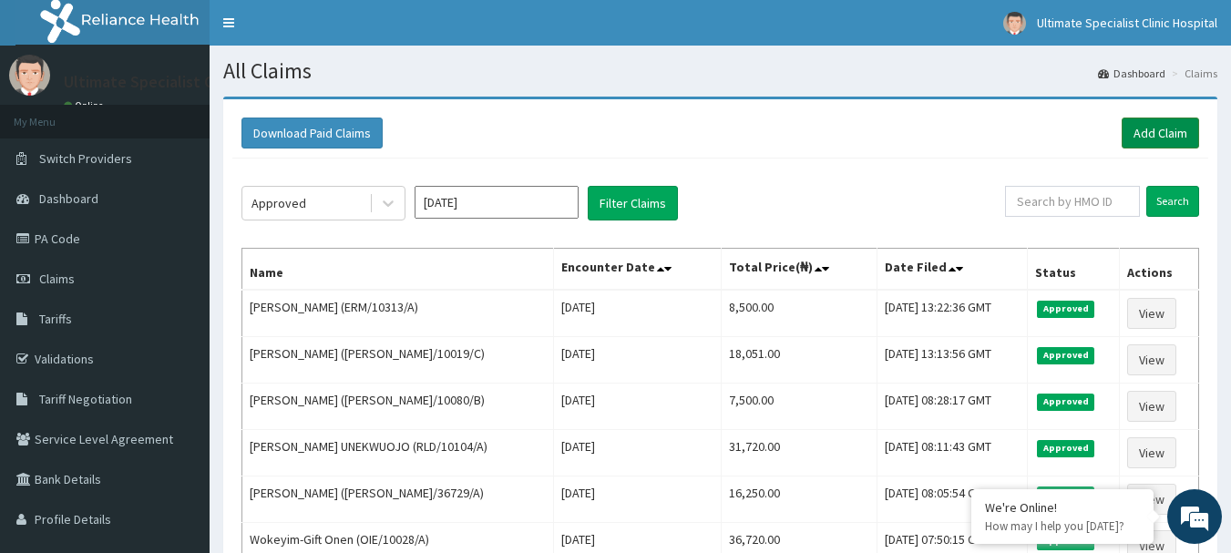
click at [1165, 124] on link "Add Claim" at bounding box center [1160, 133] width 77 height 31
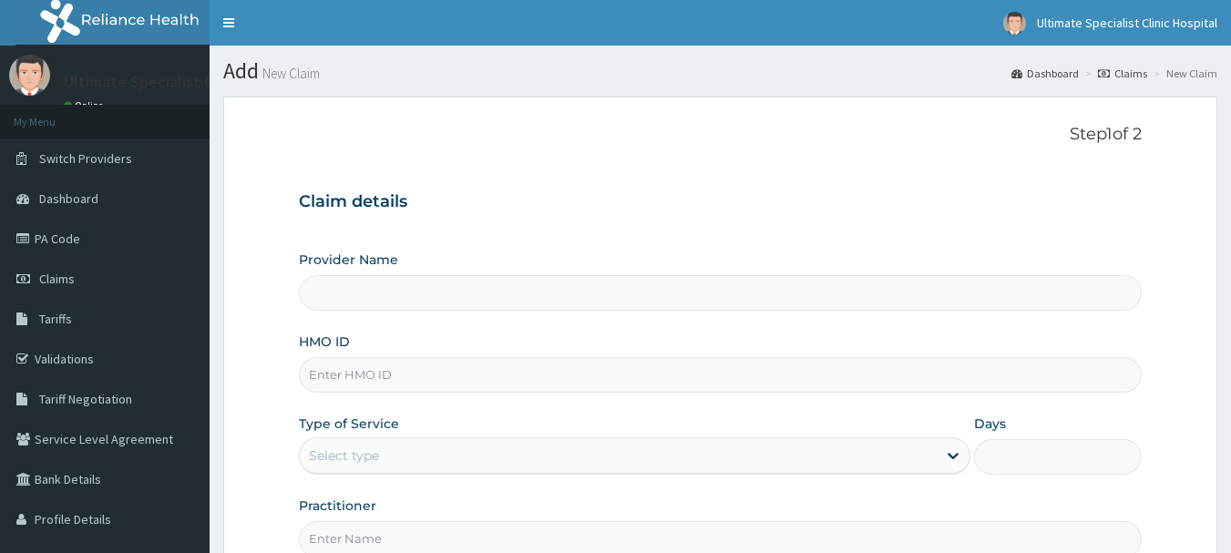
click at [363, 374] on input "HMO ID" at bounding box center [721, 375] width 844 height 36
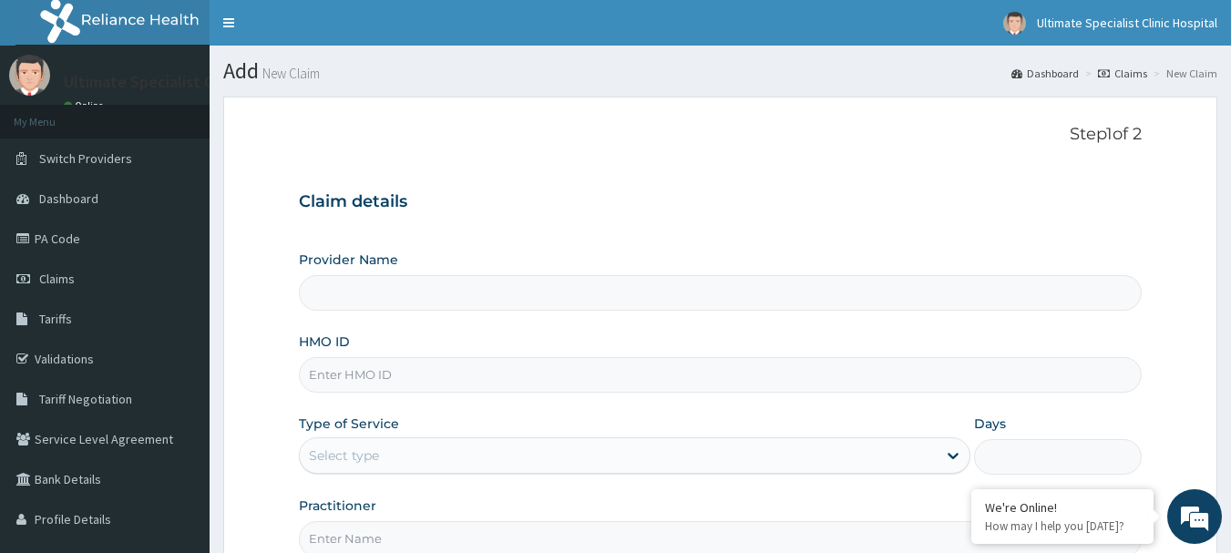
type input "Ultimate Specialist Clinic And Hospital"
paste input "IOL/10010/E"
type input "IOL/10010/E"
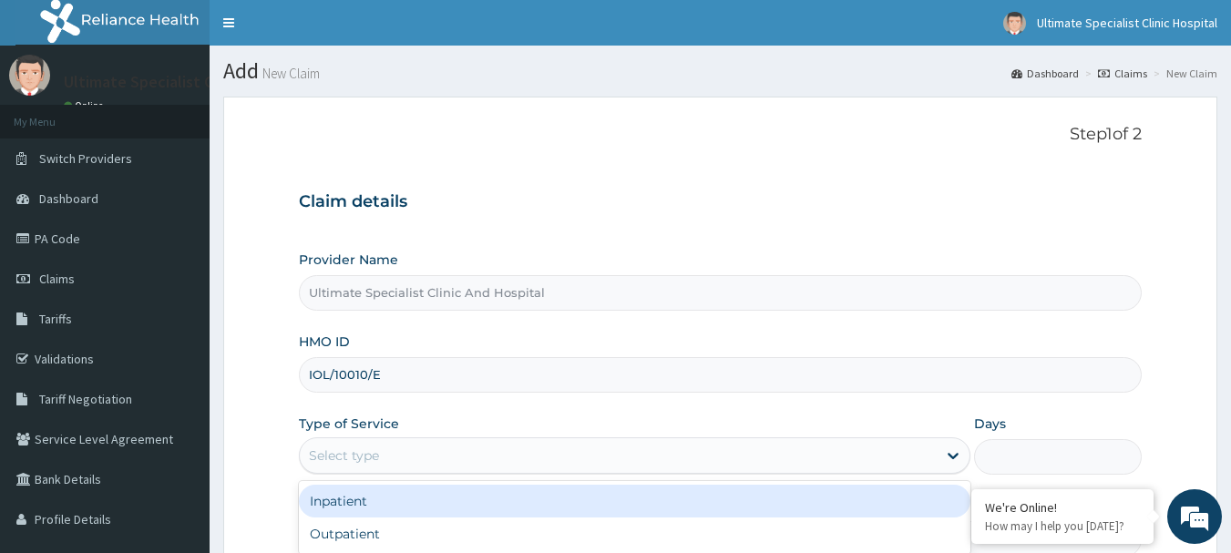
click at [401, 464] on div "Select type" at bounding box center [618, 455] width 637 height 29
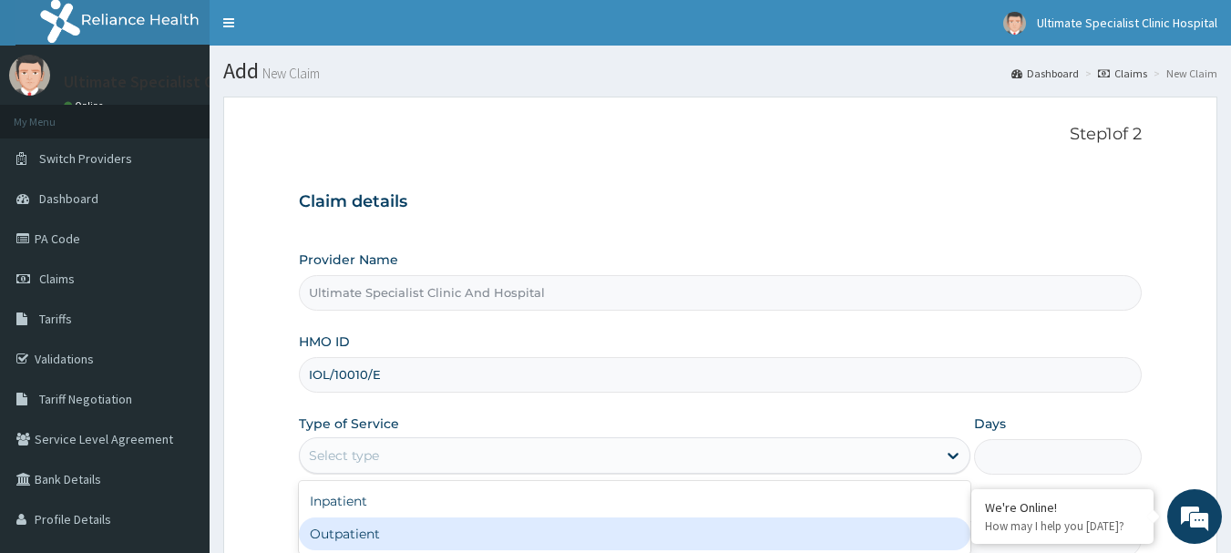
click at [386, 535] on div "Outpatient" at bounding box center [635, 534] width 672 height 33
type input "1"
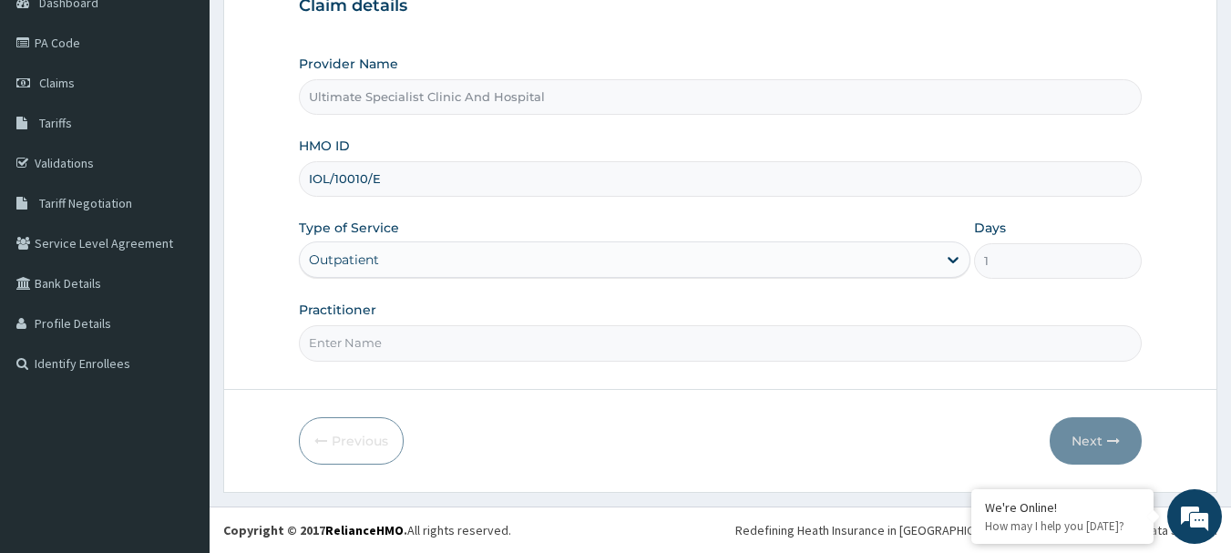
click at [412, 334] on input "Practitioner" at bounding box center [721, 343] width 844 height 36
type input "[PERSON_NAME]"
click at [1104, 436] on button "Next" at bounding box center [1096, 440] width 92 height 47
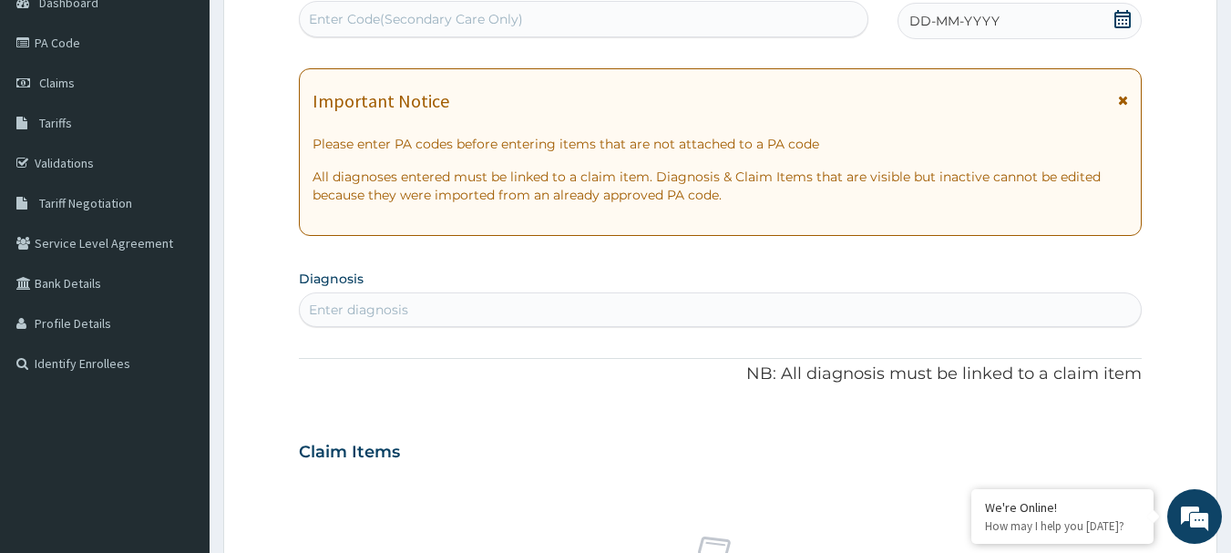
click at [1120, 20] on icon at bounding box center [1122, 19] width 16 height 18
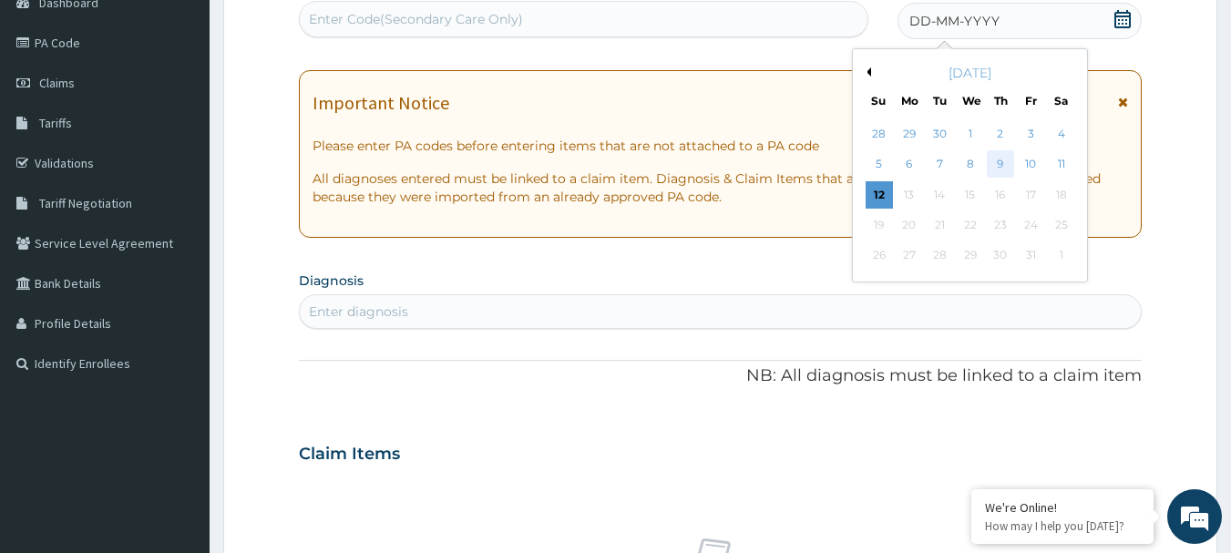
click at [1002, 155] on div "9" at bounding box center [1000, 164] width 27 height 27
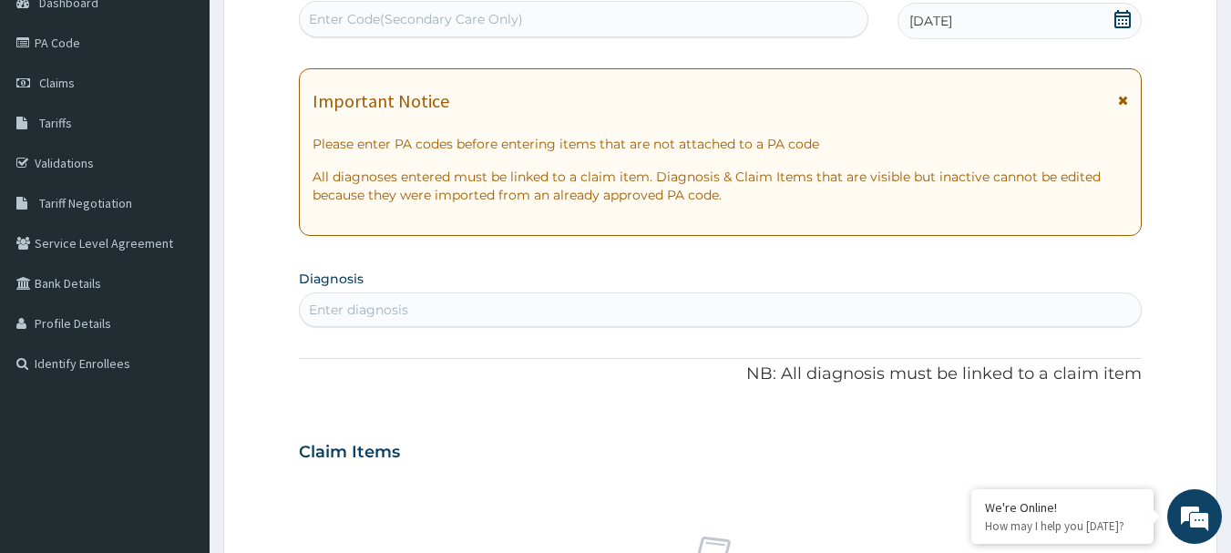
click at [417, 310] on div "Enter diagnosis" at bounding box center [721, 309] width 842 height 29
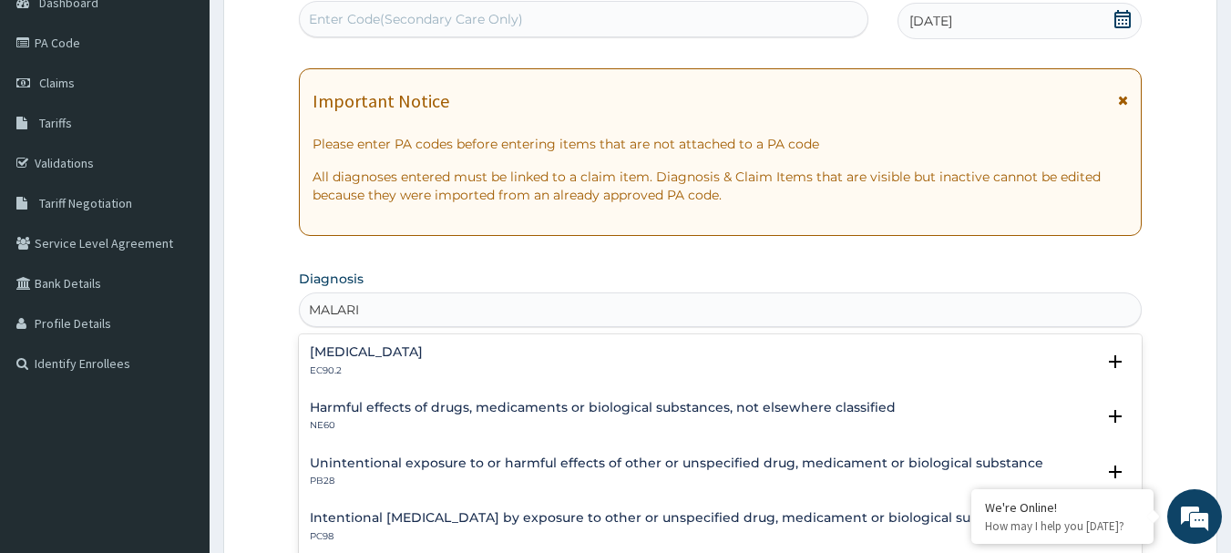
type input "[MEDICAL_DATA]"
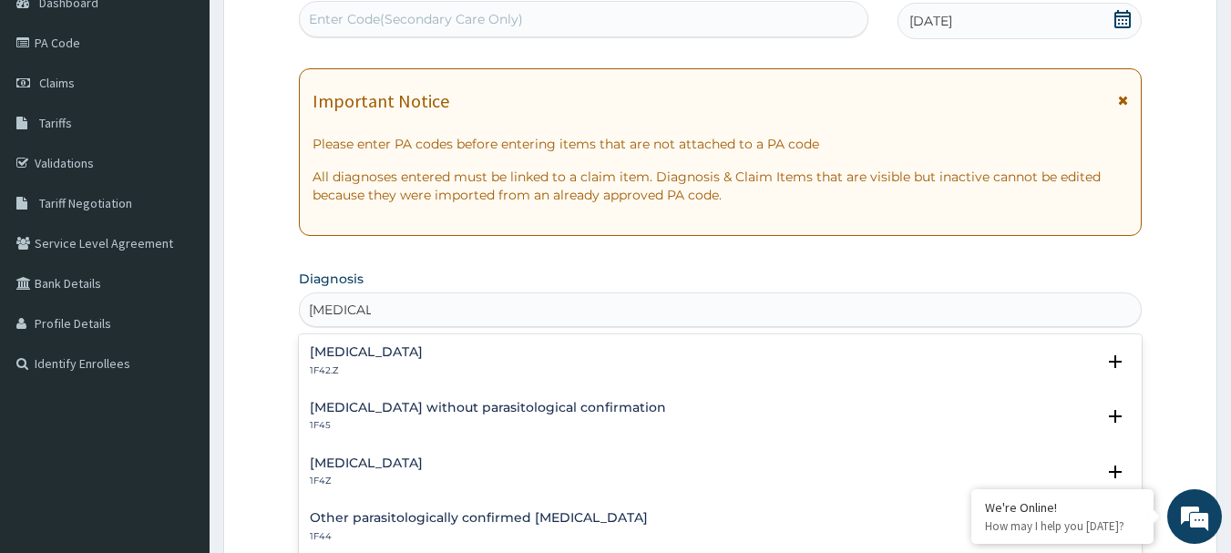
click at [356, 453] on div "[MEDICAL_DATA] 1F4Z Select Status Query Query covers suspected (?), Keep in vie…" at bounding box center [721, 477] width 844 height 56
click at [362, 457] on h4 "[MEDICAL_DATA]" at bounding box center [366, 464] width 113 height 14
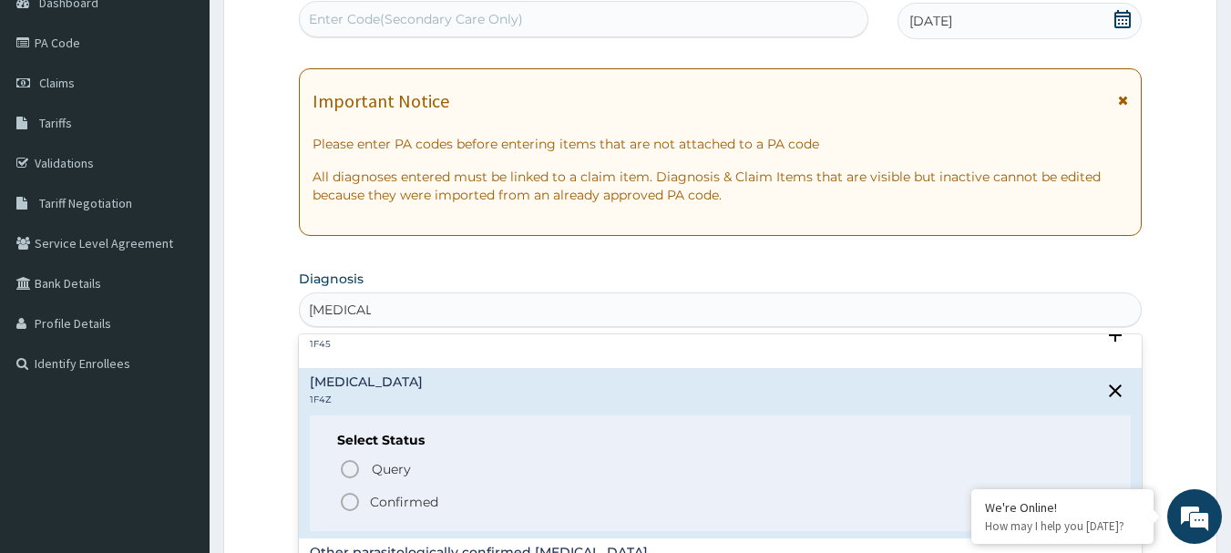
scroll to position [91, 0]
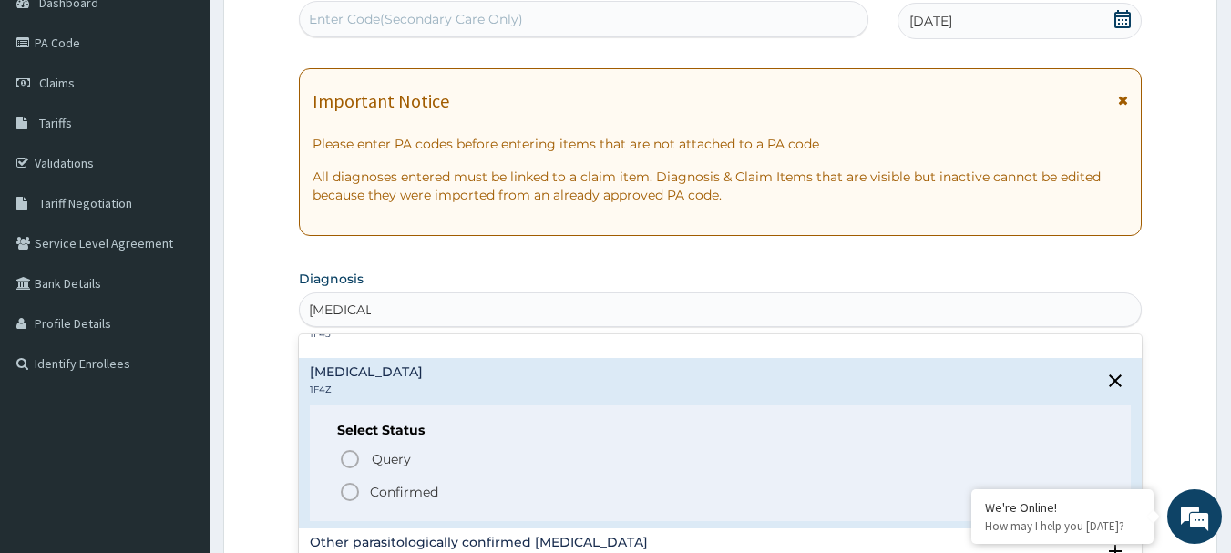
click at [350, 484] on circle "status option filled" at bounding box center [350, 492] width 16 height 16
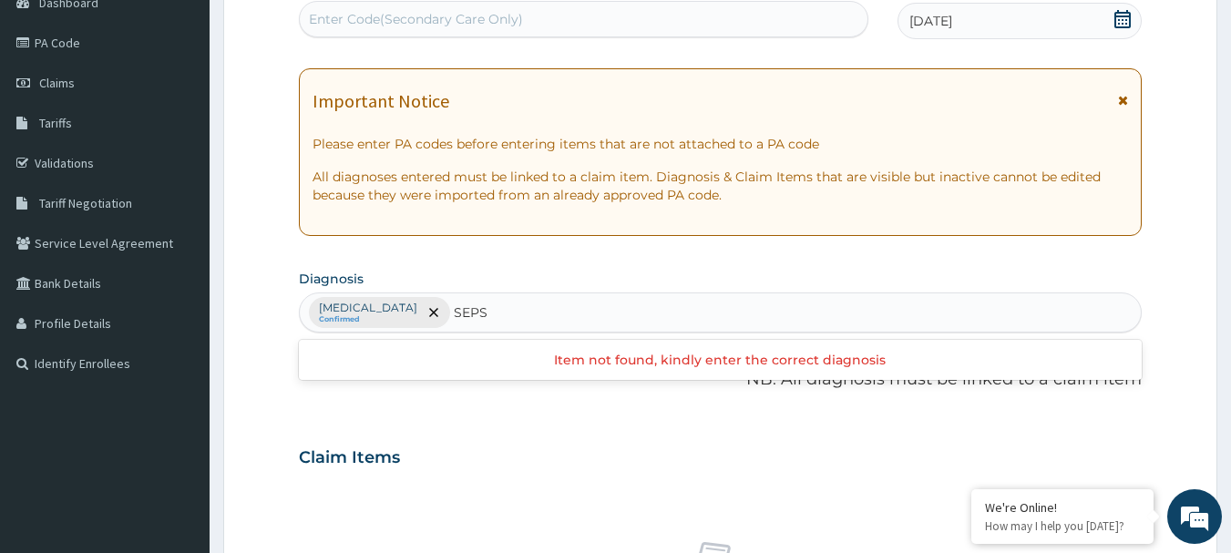
type input "SEPSI"
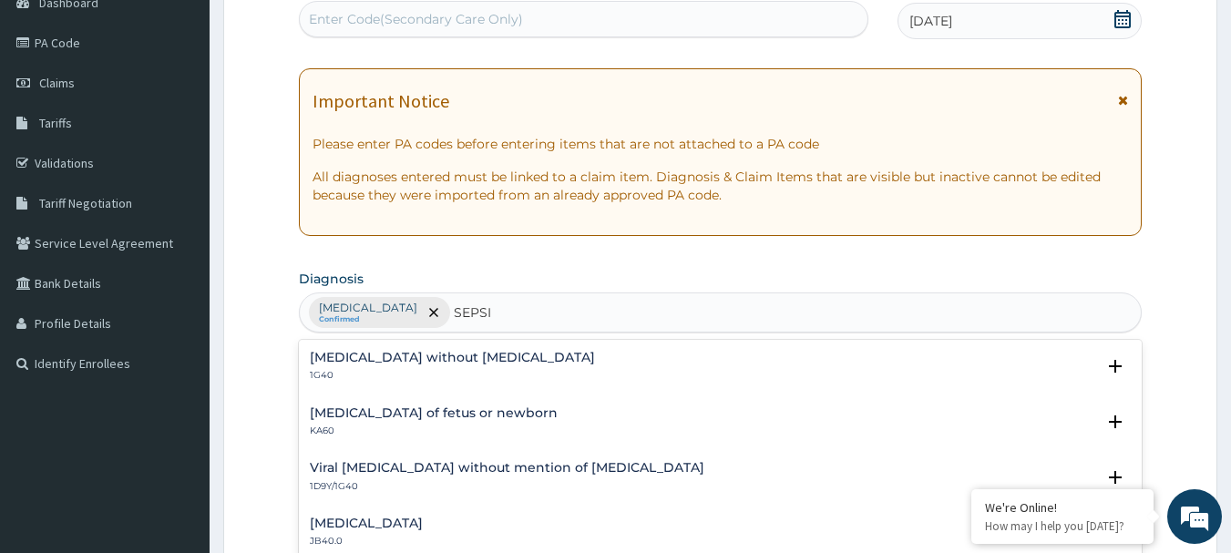
click at [378, 361] on h4 "[MEDICAL_DATA] without [MEDICAL_DATA]" at bounding box center [452, 358] width 285 height 14
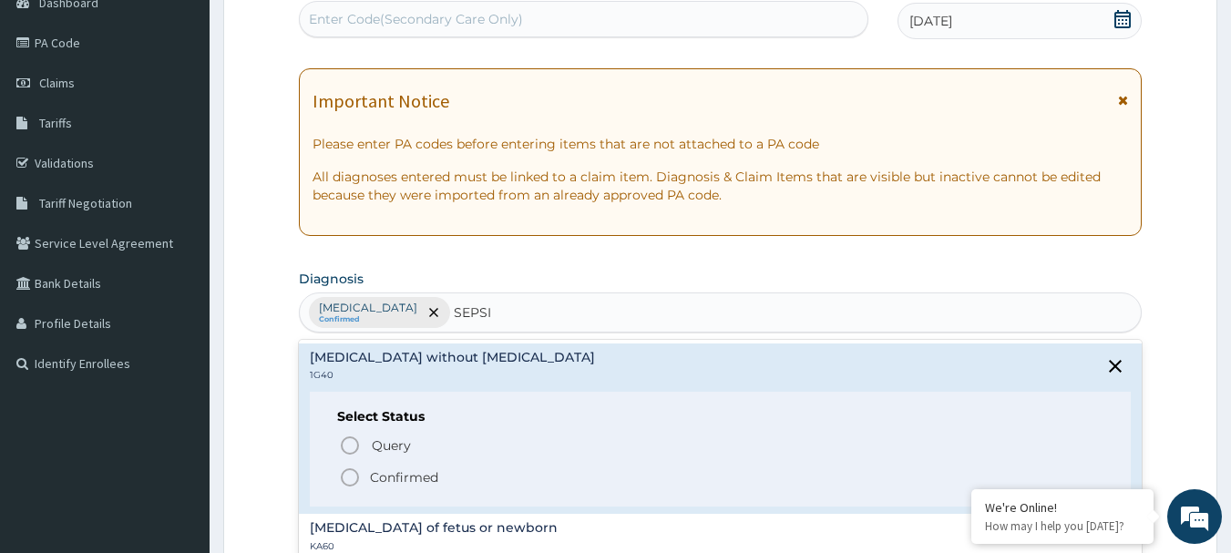
click at [363, 475] on span "Confirmed" at bounding box center [721, 478] width 765 height 22
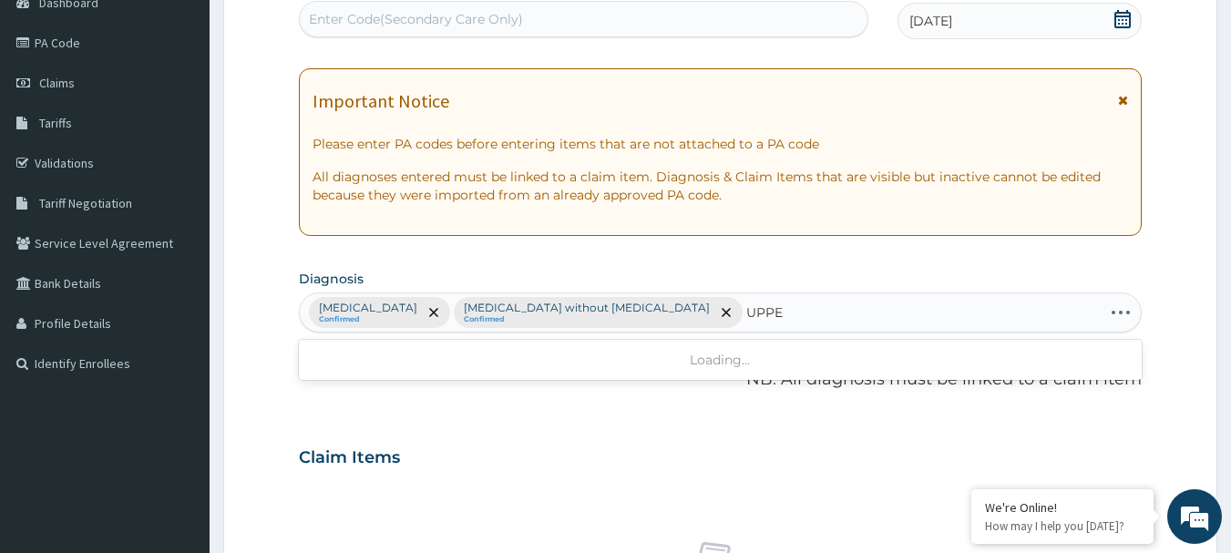
type input "UPPER"
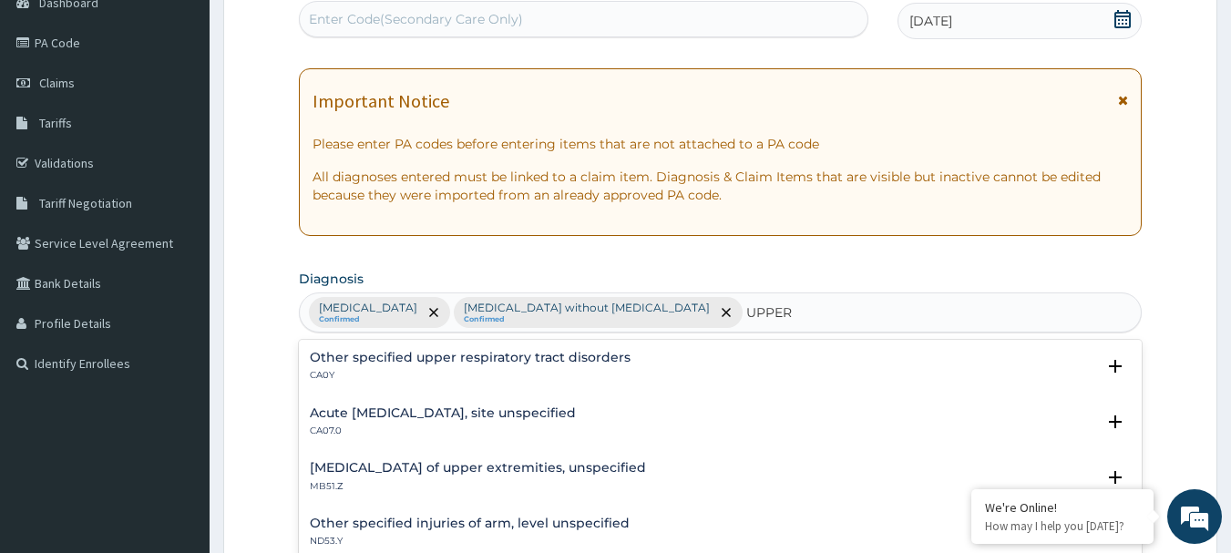
click at [367, 408] on h4 "Acute [MEDICAL_DATA], site unspecified" at bounding box center [443, 413] width 266 height 14
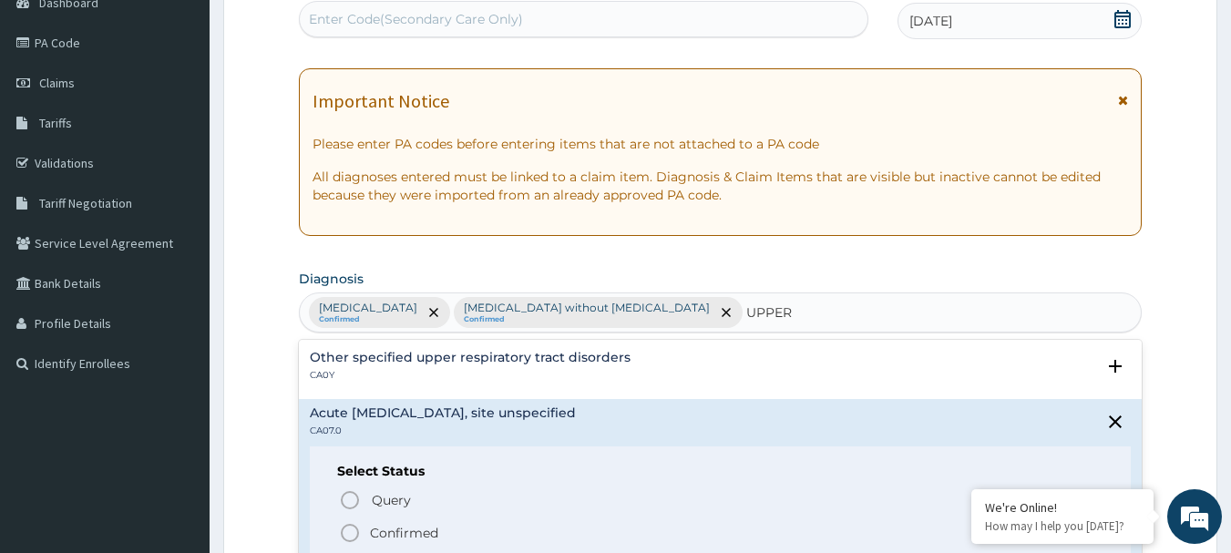
click at [344, 526] on circle "status option filled" at bounding box center [350, 533] width 16 height 16
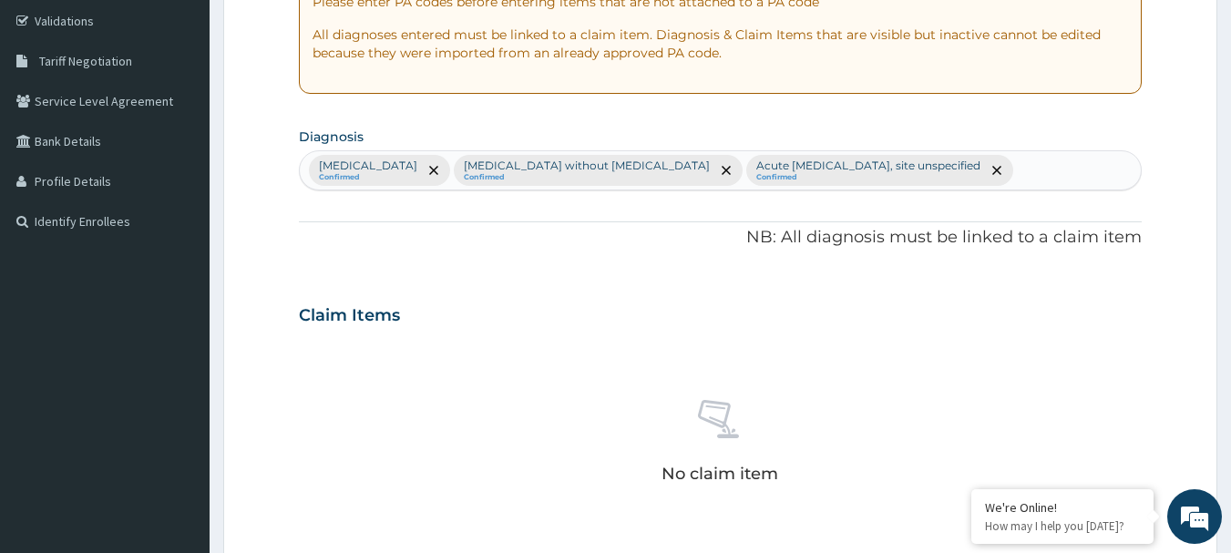
scroll to position [560, 0]
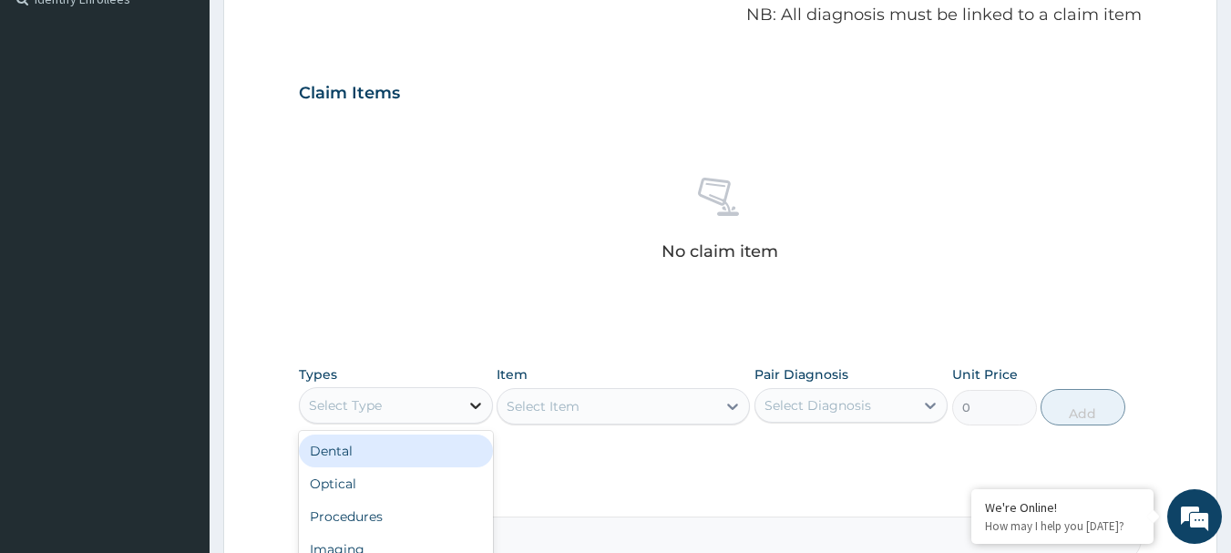
click at [475, 413] on icon at bounding box center [476, 405] width 18 height 18
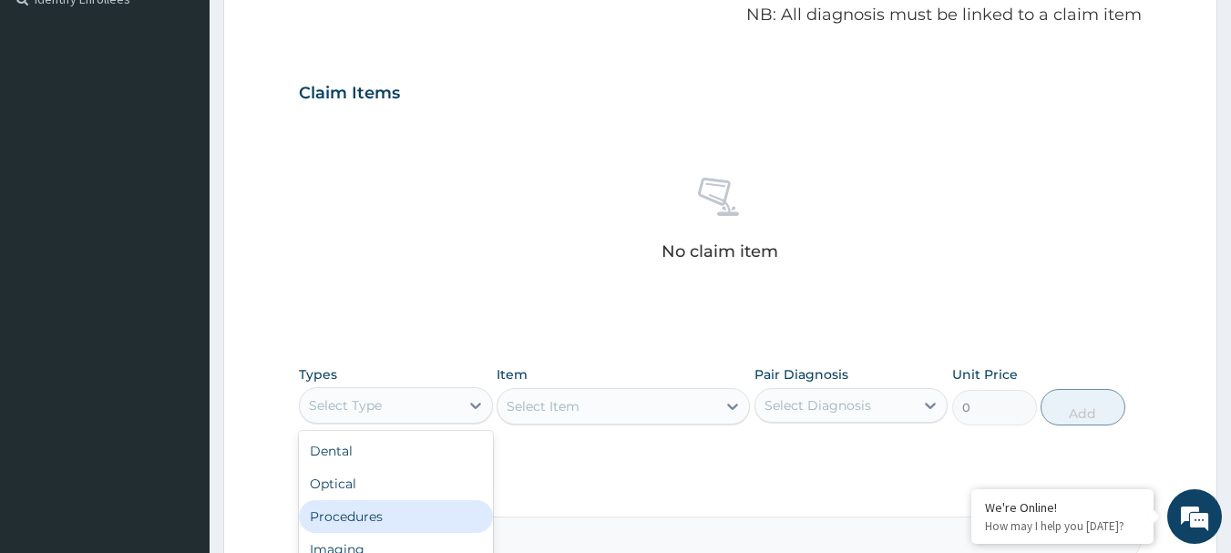
click at [357, 516] on div "Procedures" at bounding box center [396, 516] width 194 height 33
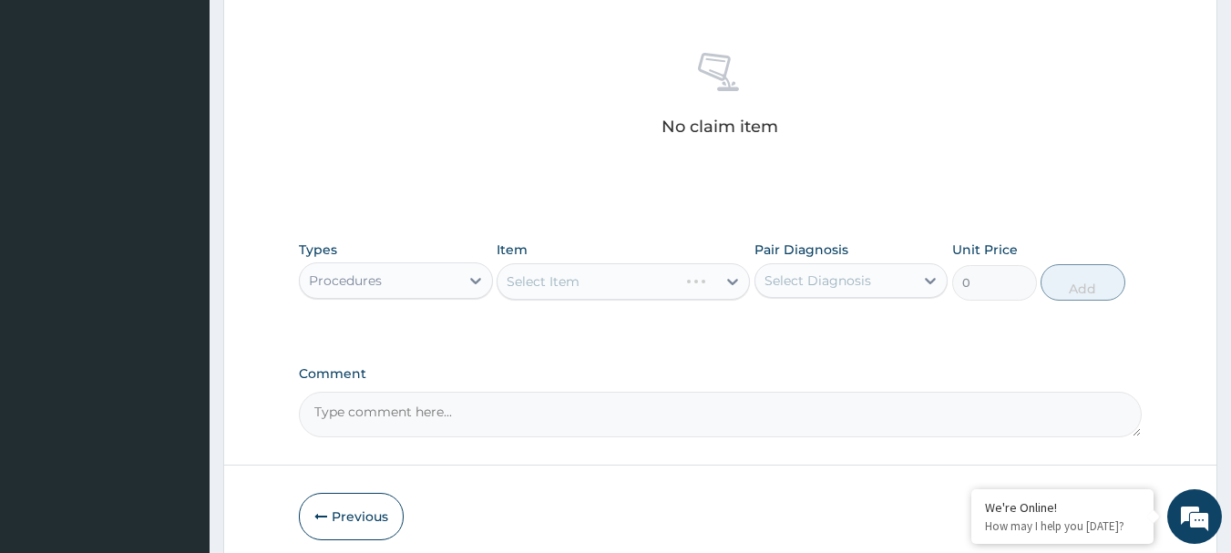
scroll to position [761, 0]
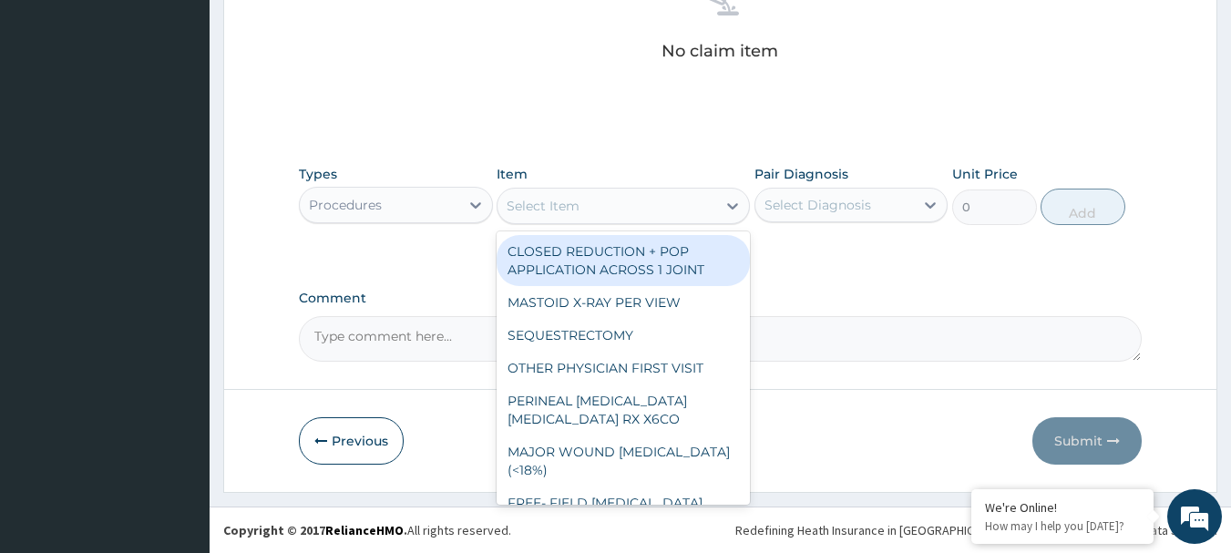
click at [726, 206] on icon at bounding box center [733, 206] width 18 height 18
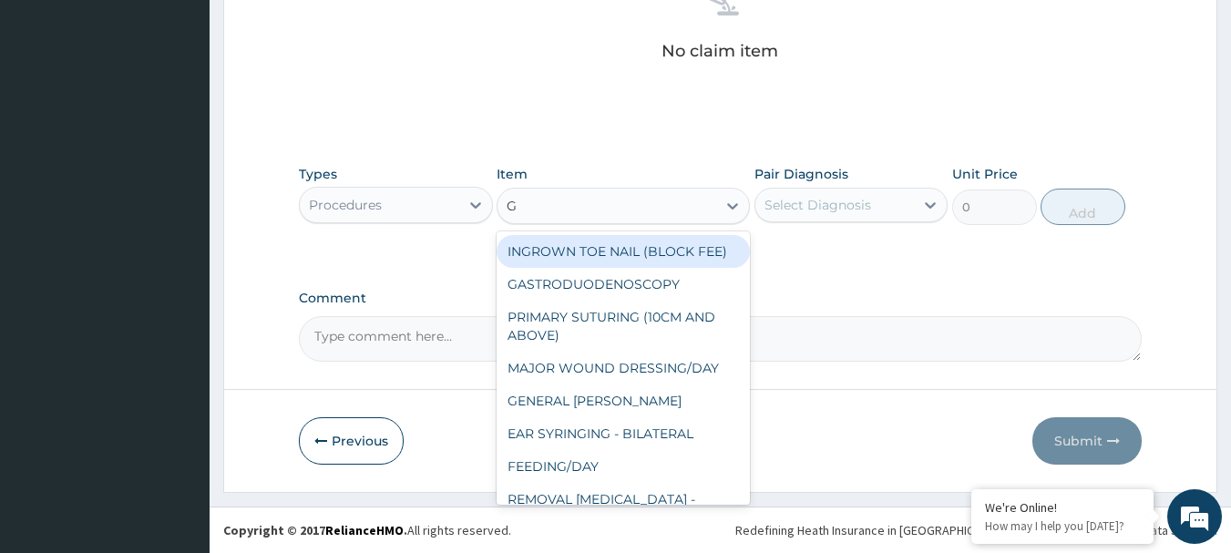
type input "GP"
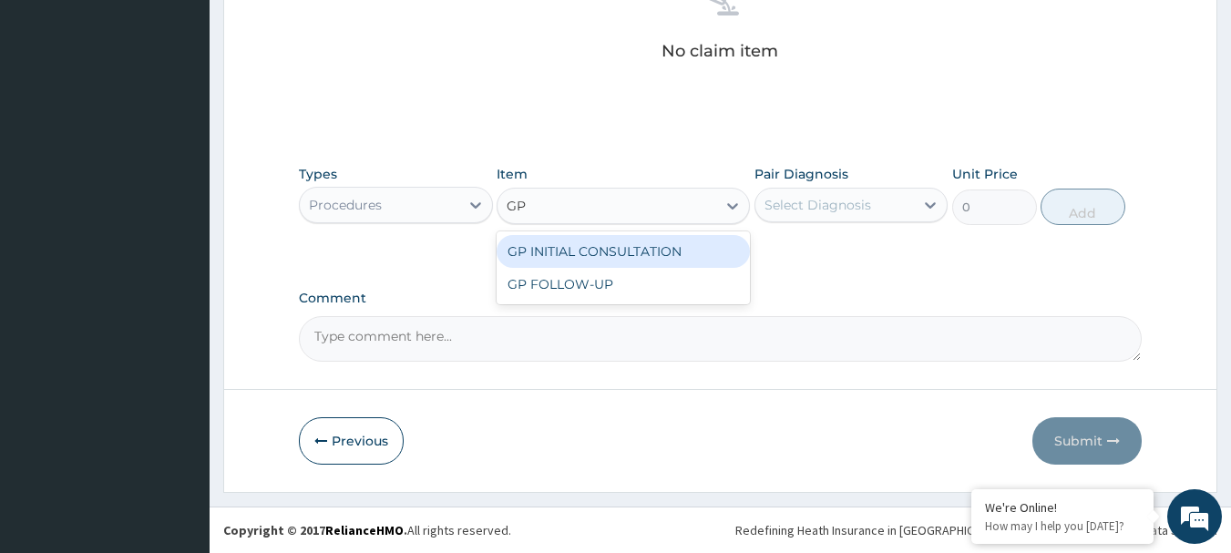
click at [662, 245] on div "GP INITIAL CONSULTATION" at bounding box center [623, 251] width 253 height 33
type input "4000"
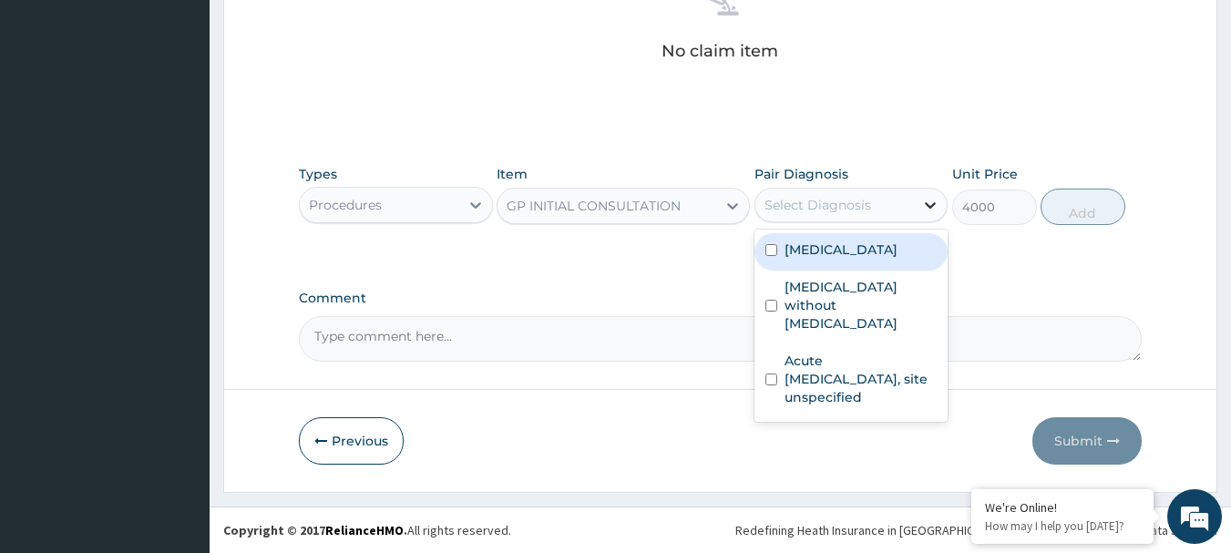
click at [927, 204] on icon at bounding box center [931, 205] width 11 height 6
click at [810, 246] on label "[MEDICAL_DATA]" at bounding box center [841, 250] width 113 height 18
checkbox input "true"
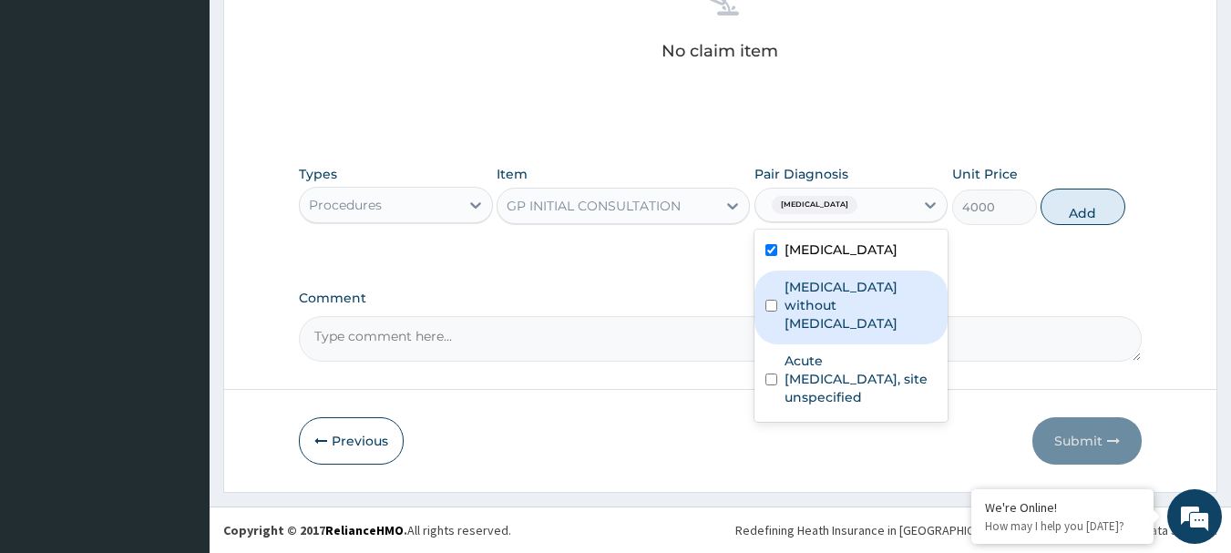
click at [787, 284] on label "[MEDICAL_DATA] without [MEDICAL_DATA]" at bounding box center [861, 305] width 153 height 55
checkbox input "true"
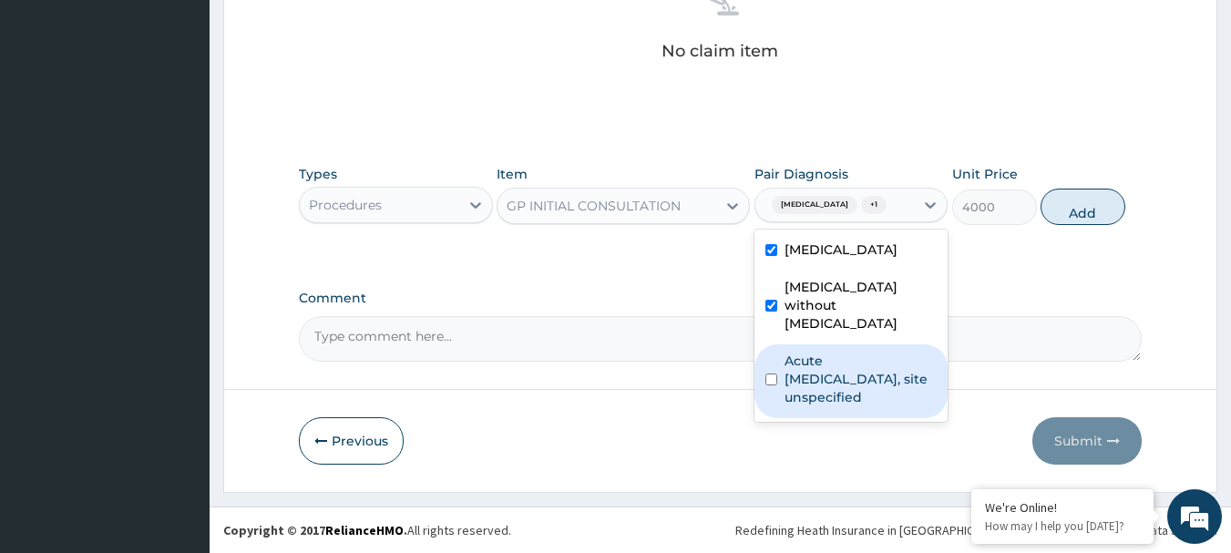
click at [764, 367] on div "Acute [MEDICAL_DATA], site unspecified" at bounding box center [852, 381] width 194 height 74
checkbox input "true"
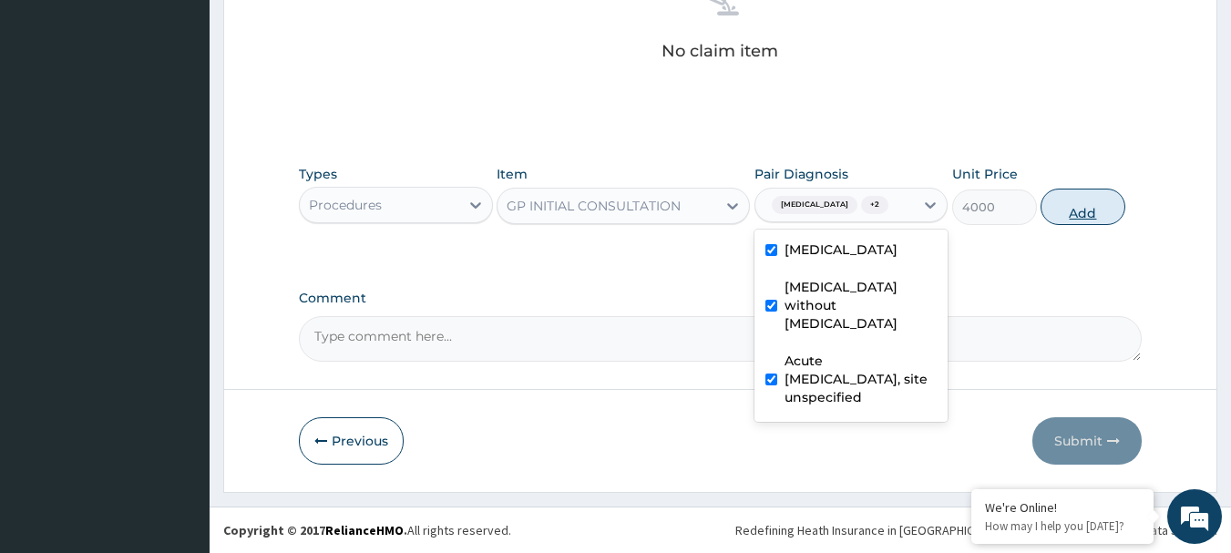
click at [1079, 212] on button "Add" at bounding box center [1083, 207] width 85 height 36
type input "0"
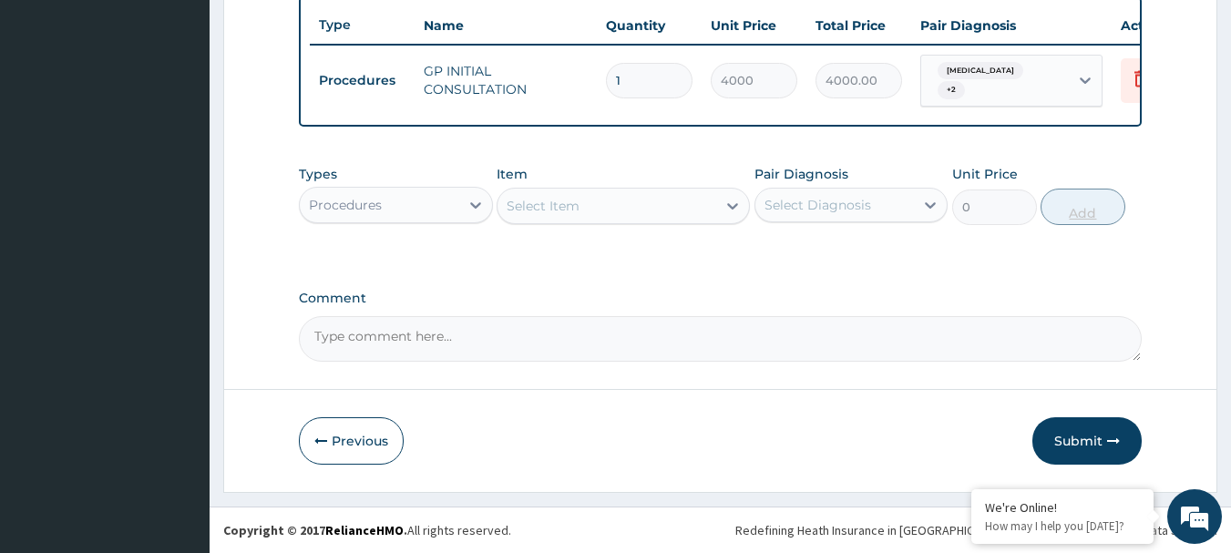
scroll to position [695, 0]
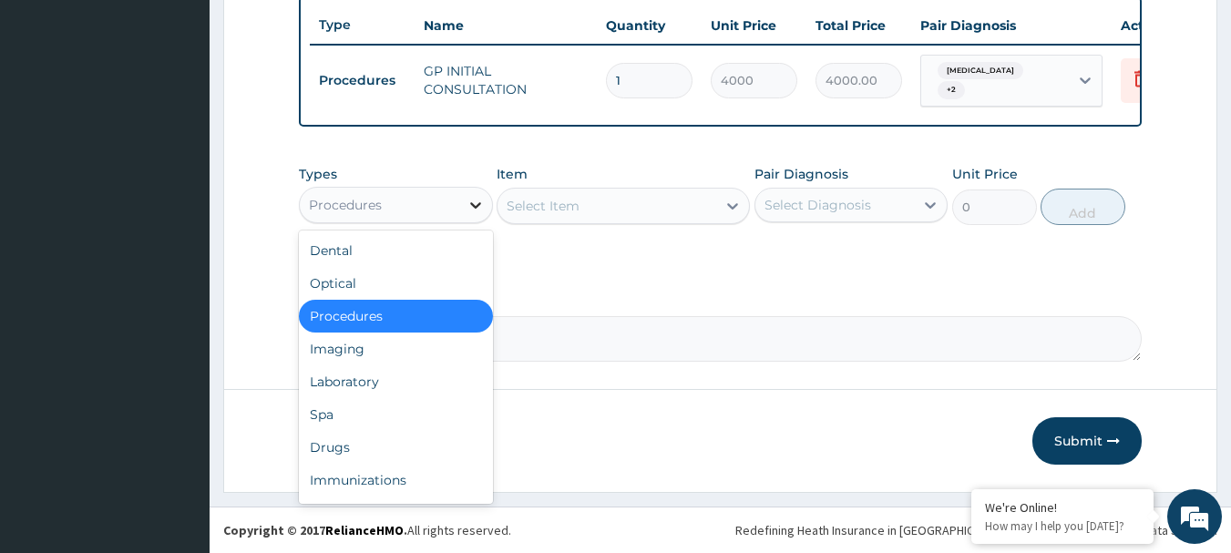
click at [477, 206] on icon at bounding box center [475, 205] width 11 height 6
click at [355, 385] on div "Laboratory" at bounding box center [396, 381] width 194 height 33
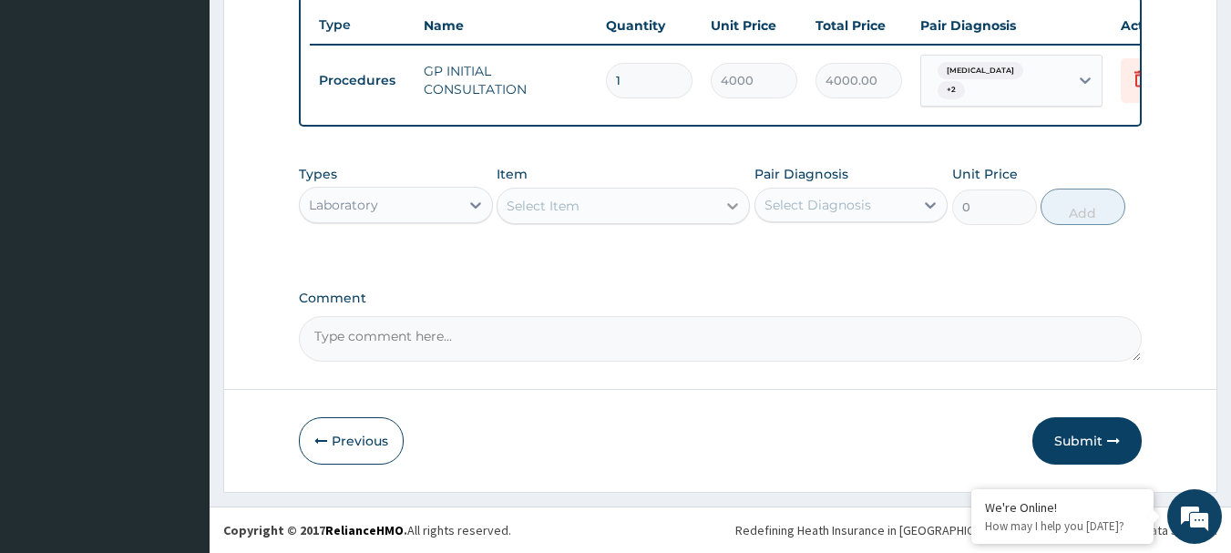
click at [720, 210] on div at bounding box center [732, 206] width 33 height 33
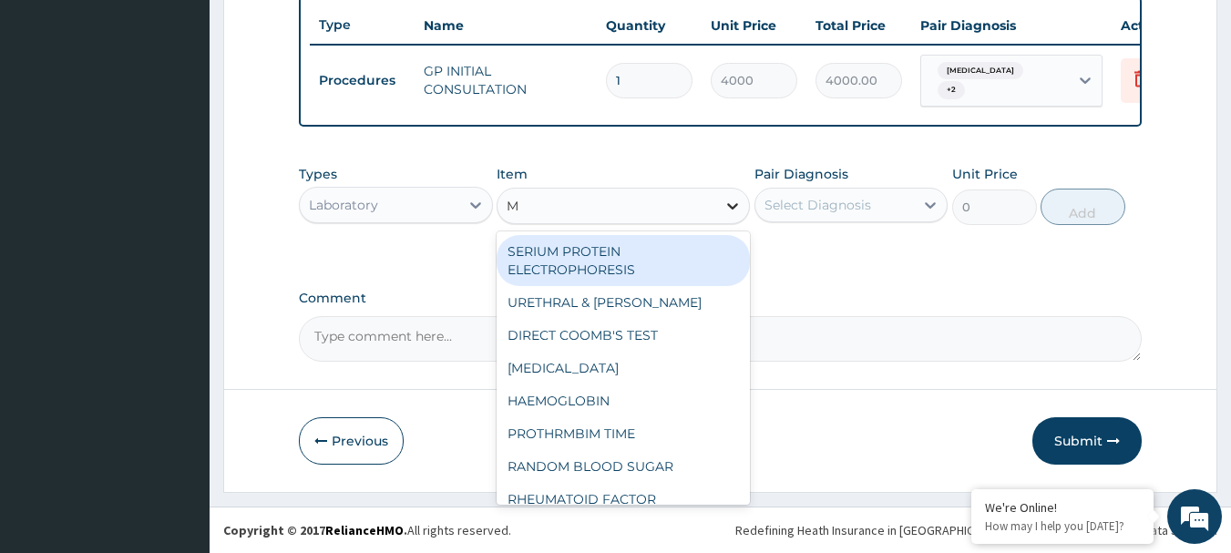
type input "MP"
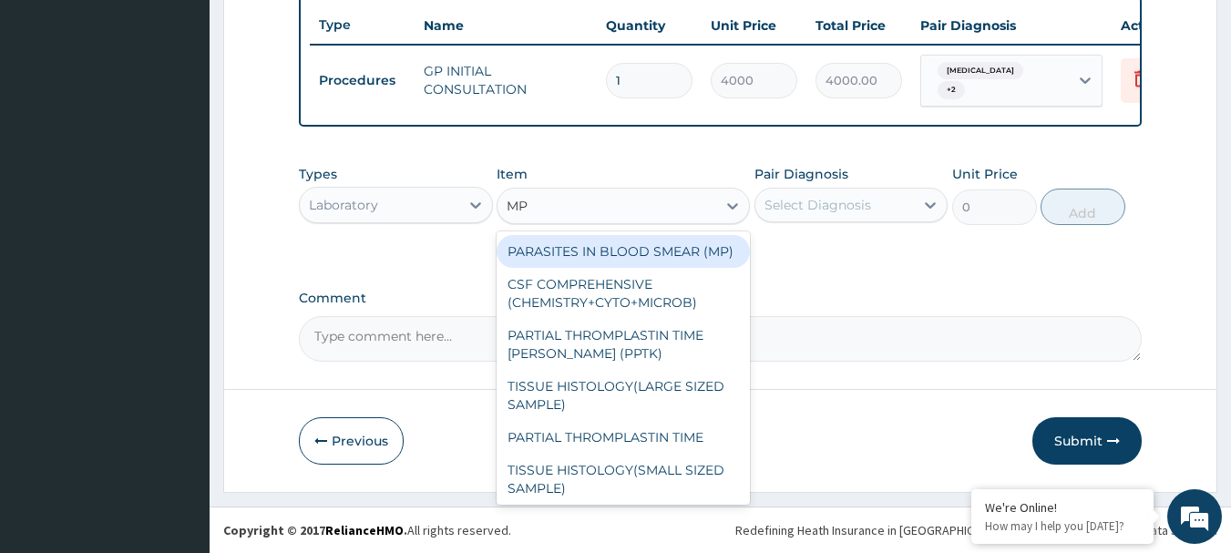
click at [594, 254] on div "PARASITES IN BLOOD SMEAR (MP)" at bounding box center [623, 251] width 253 height 33
type input "3000"
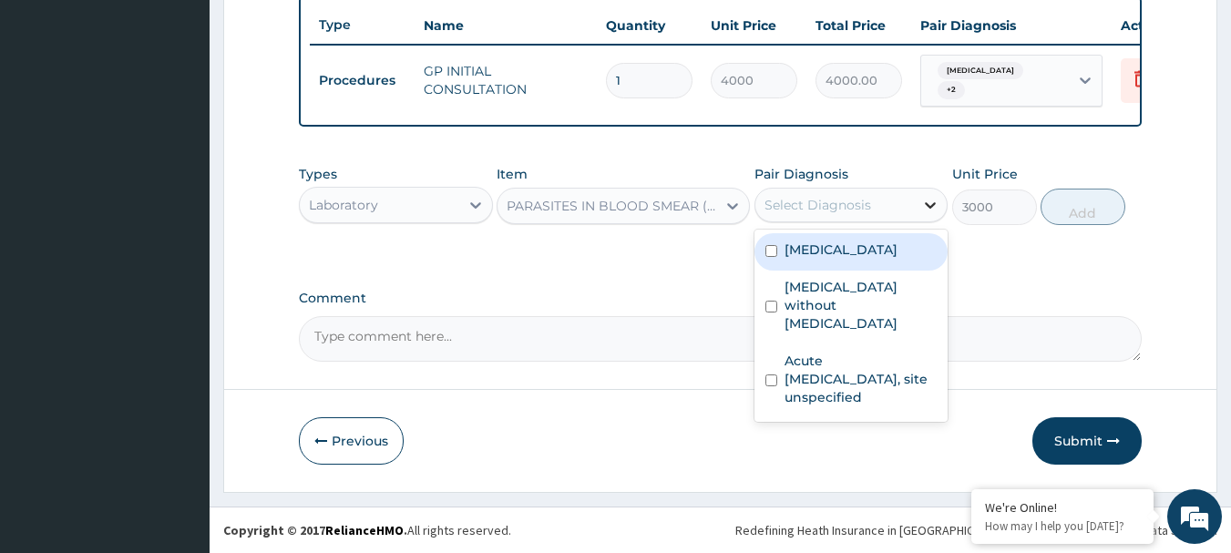
click at [933, 201] on icon at bounding box center [930, 205] width 18 height 18
click at [770, 265] on div "[MEDICAL_DATA]" at bounding box center [852, 251] width 194 height 37
checkbox input "true"
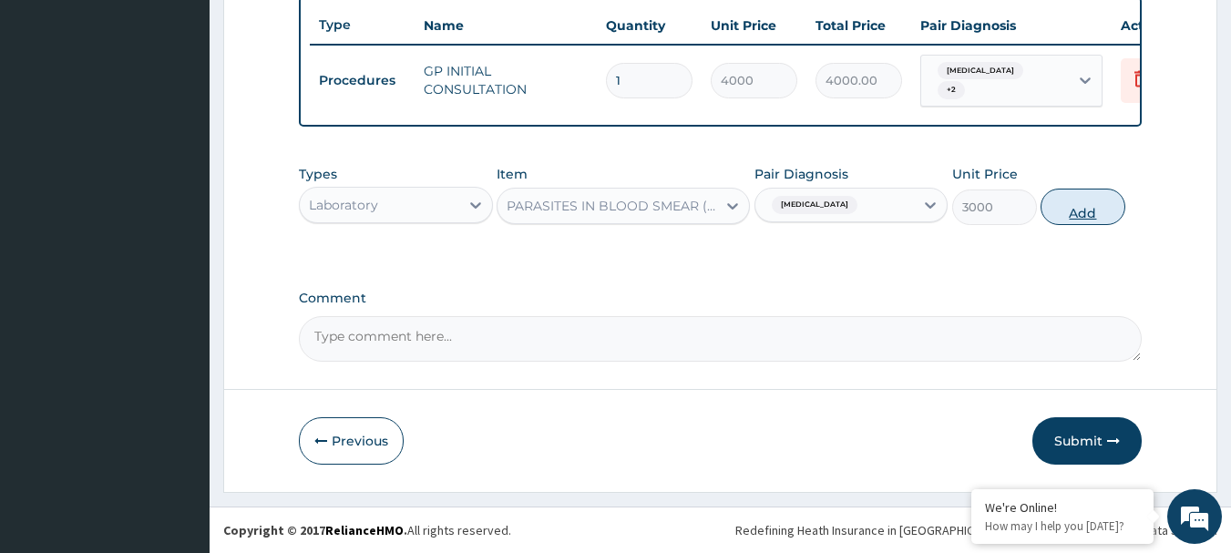
click at [1083, 213] on button "Add" at bounding box center [1083, 207] width 85 height 36
type input "0"
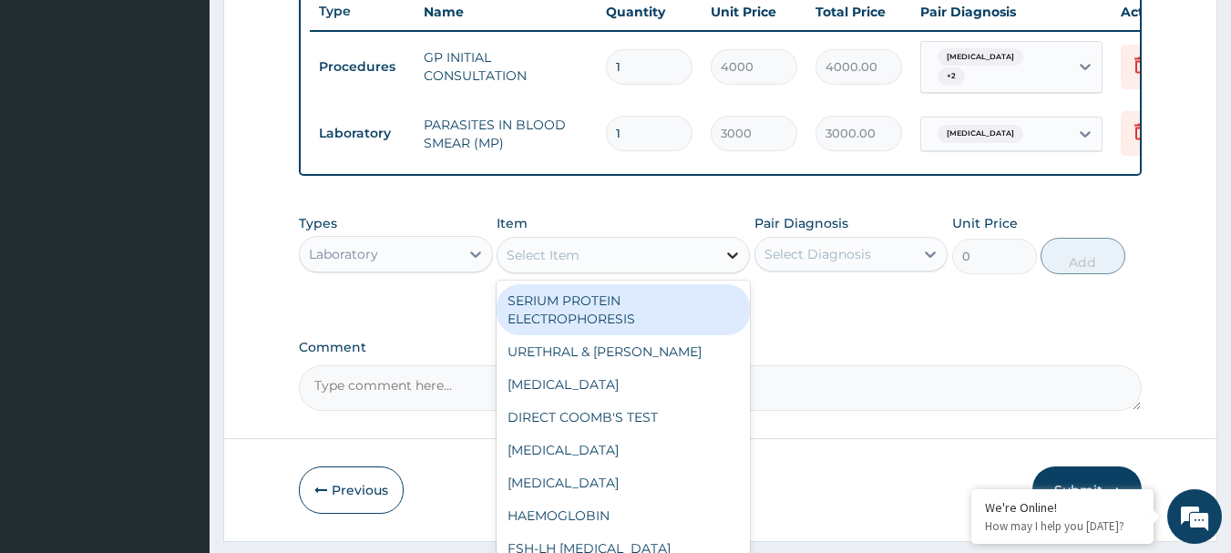
click at [722, 269] on div at bounding box center [732, 255] width 33 height 33
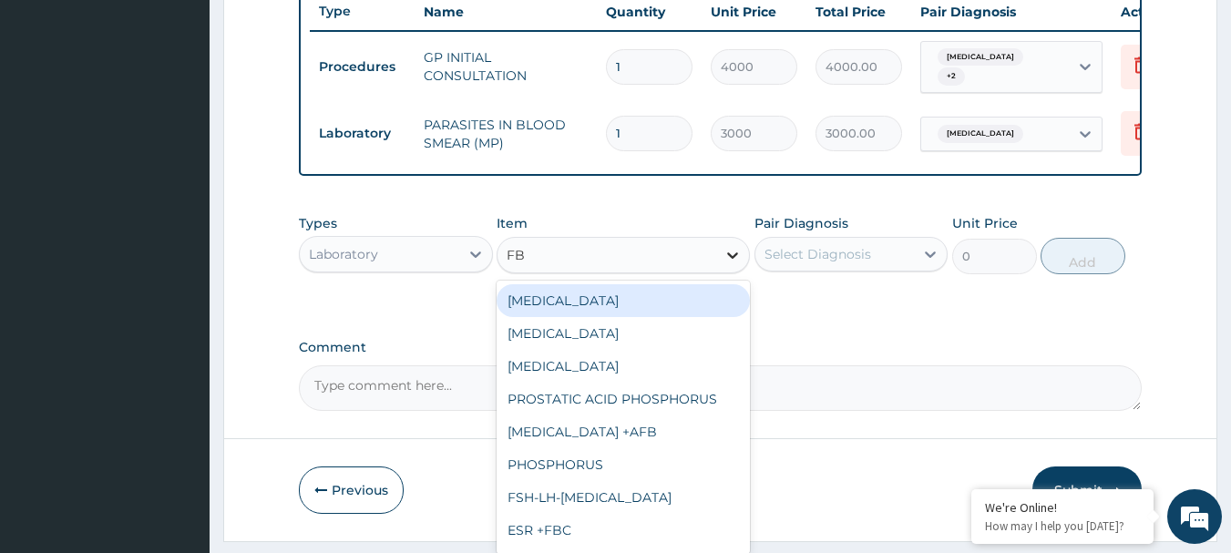
type input "FBC"
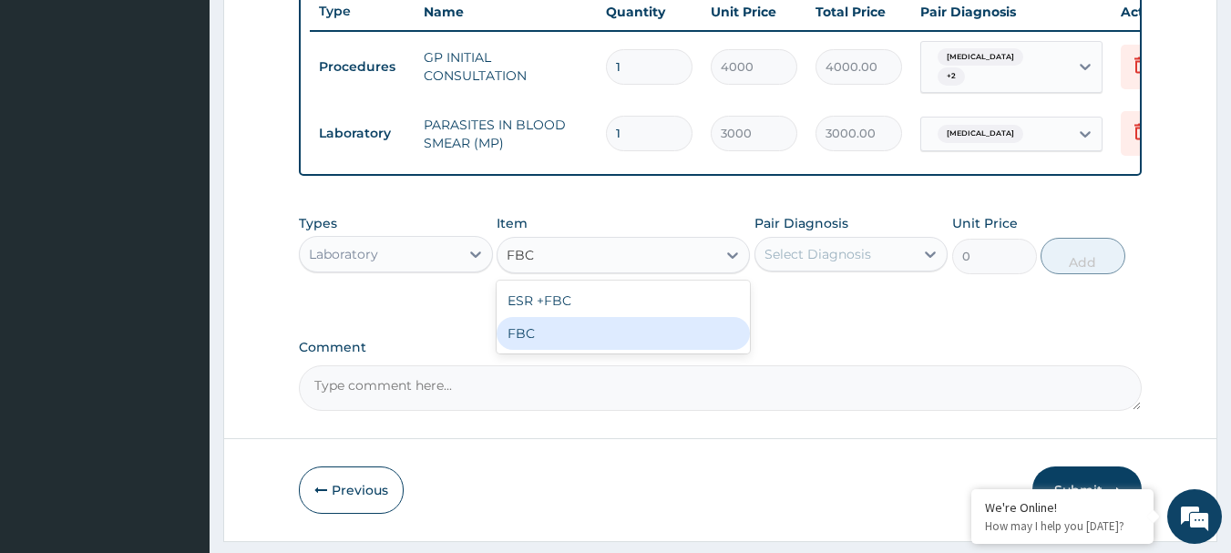
click at [560, 344] on div "FBC" at bounding box center [623, 333] width 253 height 33
type input "5000"
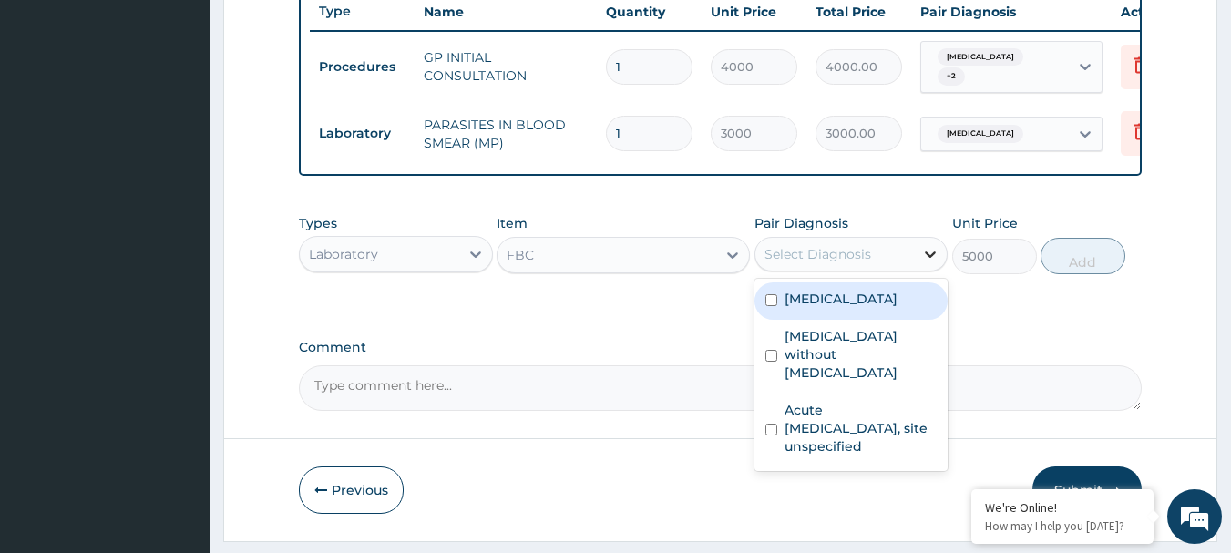
click at [925, 263] on icon at bounding box center [930, 254] width 18 height 18
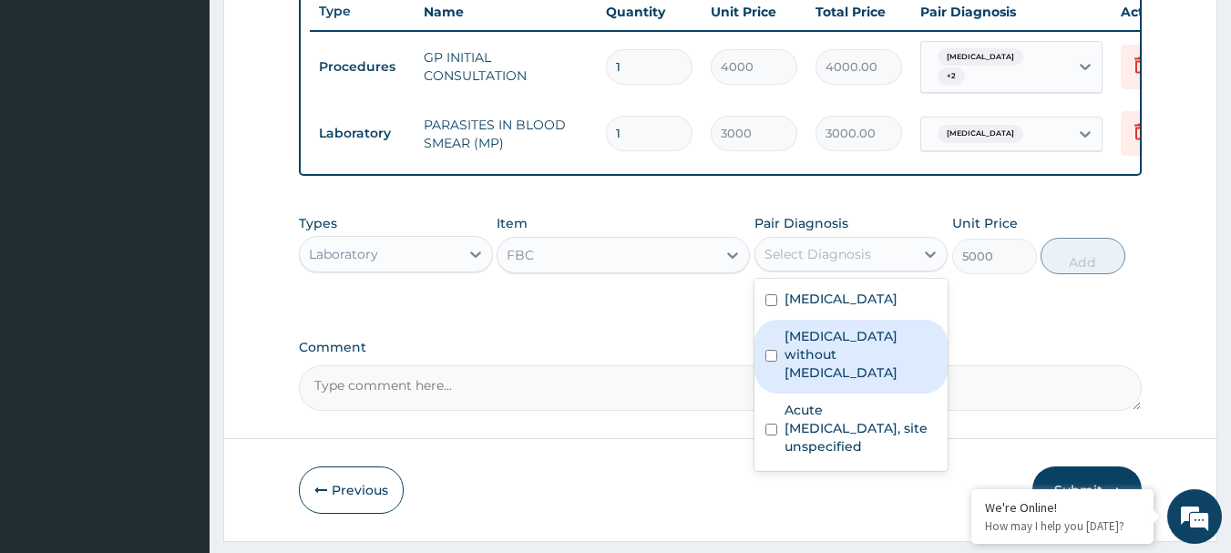
click at [767, 362] on input "checkbox" at bounding box center [771, 356] width 12 height 12
checkbox input "true"
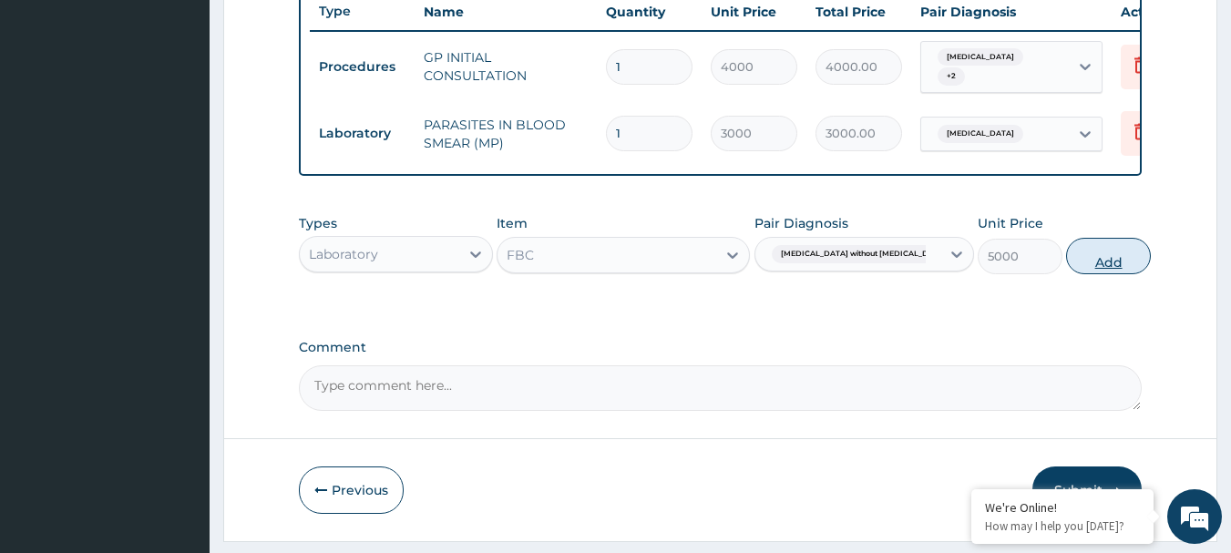
click at [1093, 263] on button "Add" at bounding box center [1108, 256] width 85 height 36
type input "0"
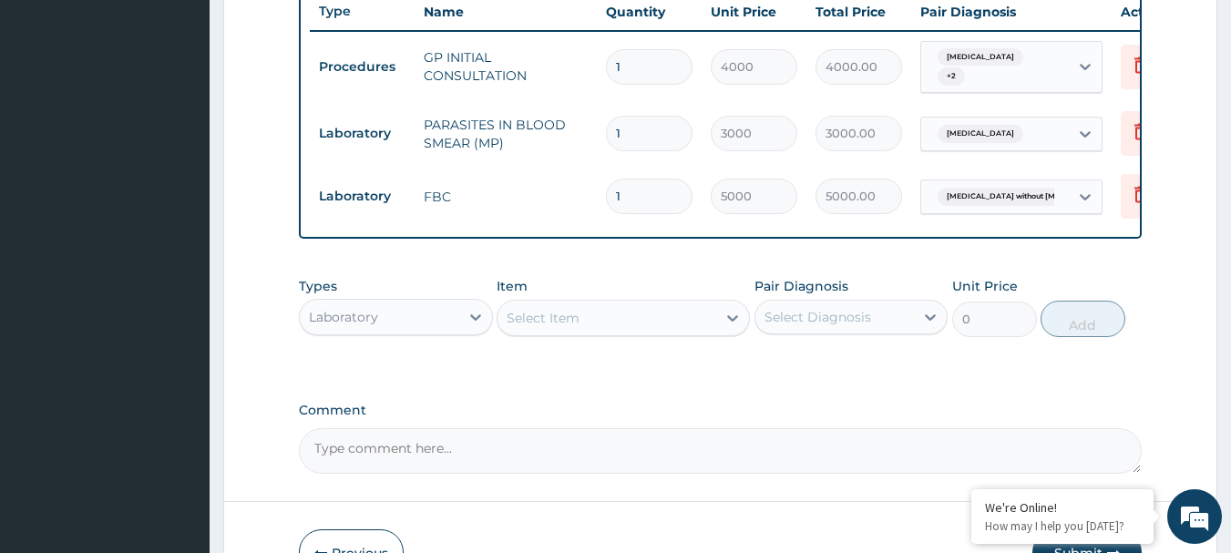
drag, startPoint x: 476, startPoint y: 331, endPoint x: 489, endPoint y: 180, distance: 151.0
click at [476, 319] on div at bounding box center [475, 317] width 33 height 33
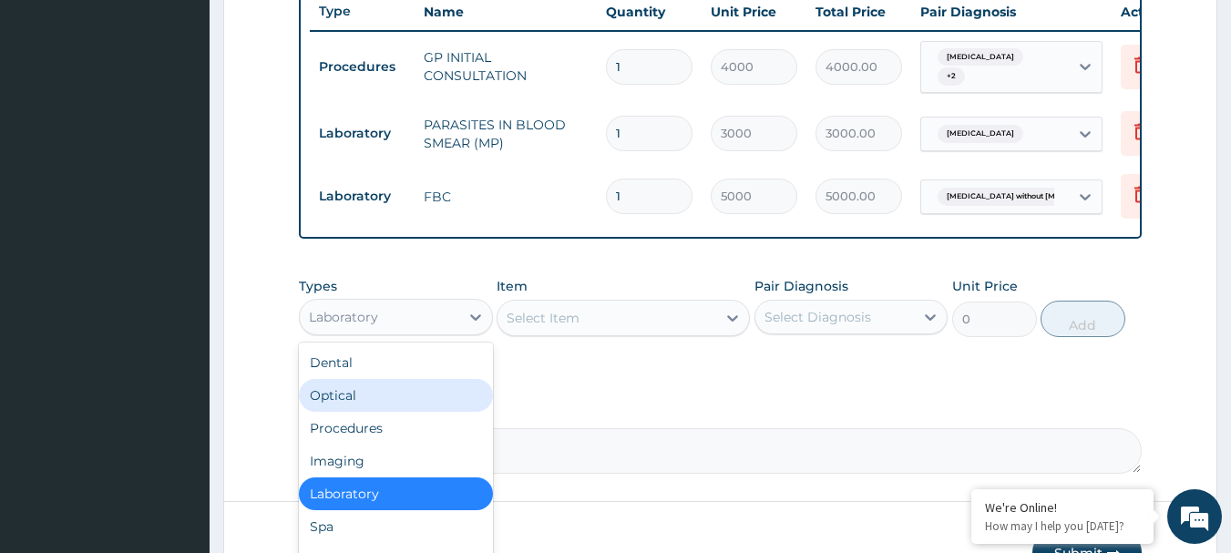
scroll to position [62, 0]
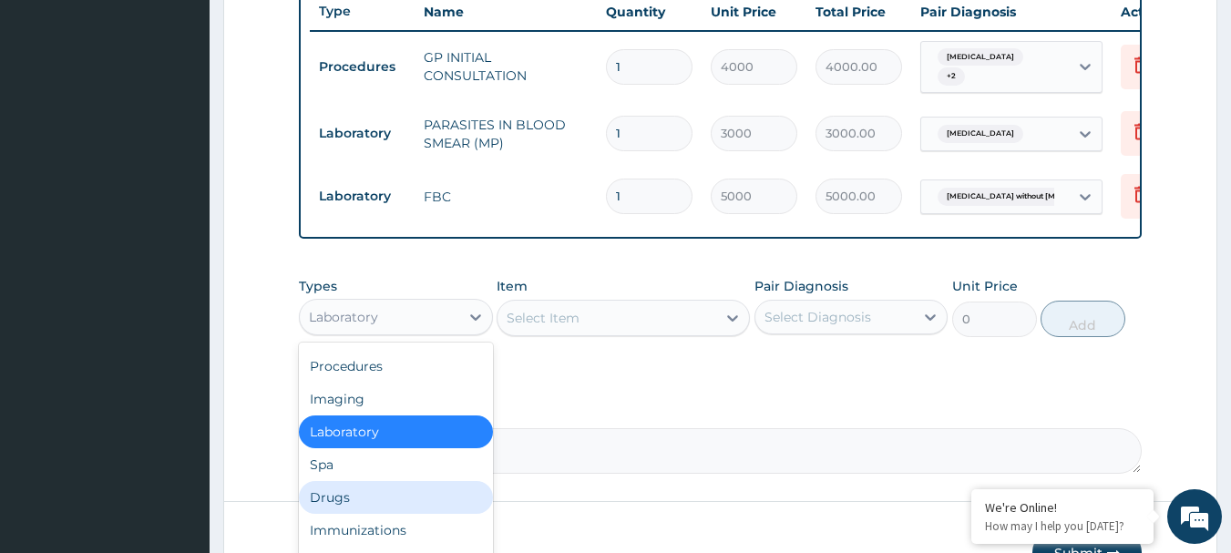
click at [336, 503] on div "Drugs" at bounding box center [396, 497] width 194 height 33
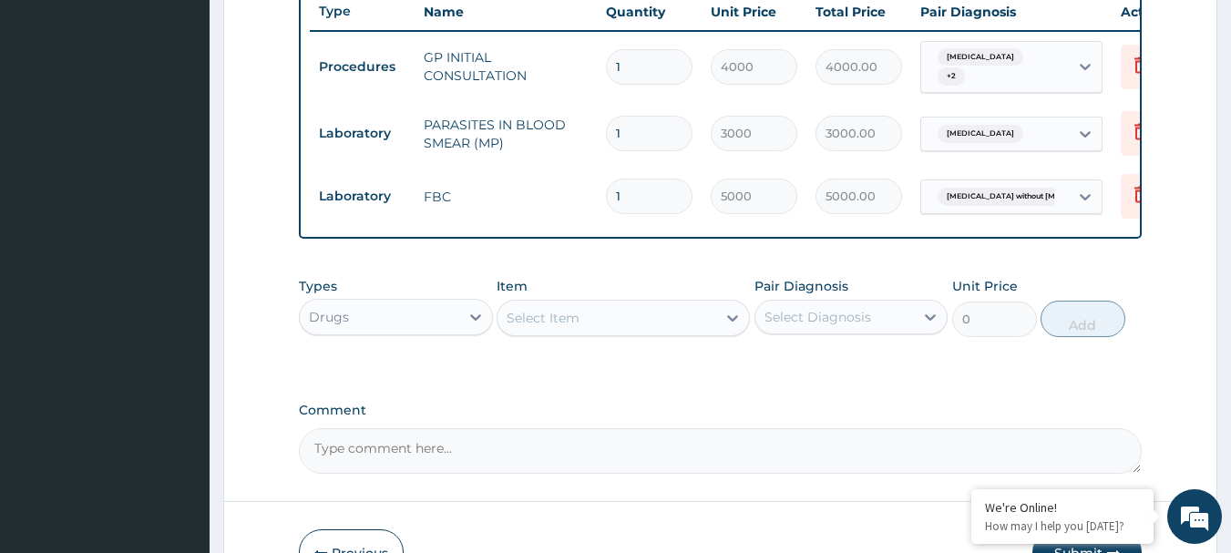
scroll to position [821, 0]
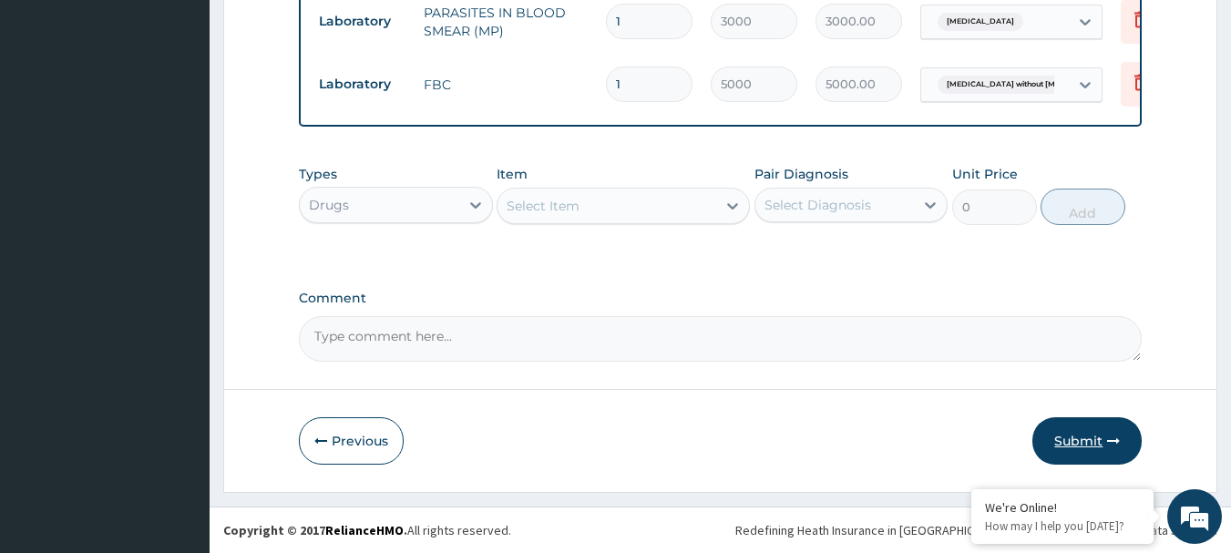
click at [1111, 436] on icon "button" at bounding box center [1113, 441] width 13 height 13
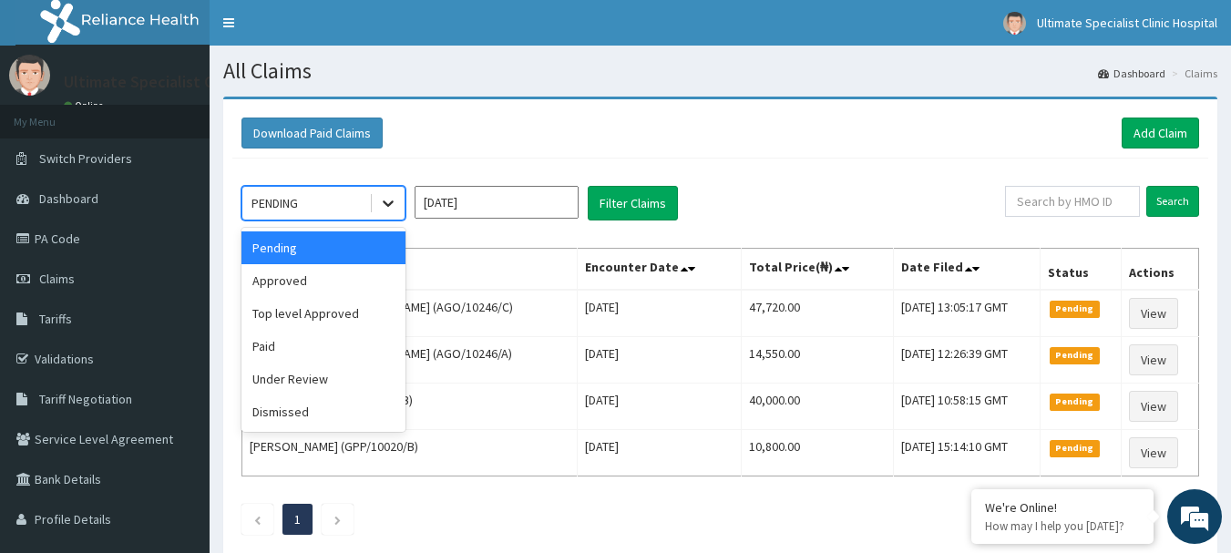
click at [392, 201] on icon at bounding box center [388, 204] width 11 height 6
click at [291, 279] on div "Approved" at bounding box center [323, 280] width 164 height 33
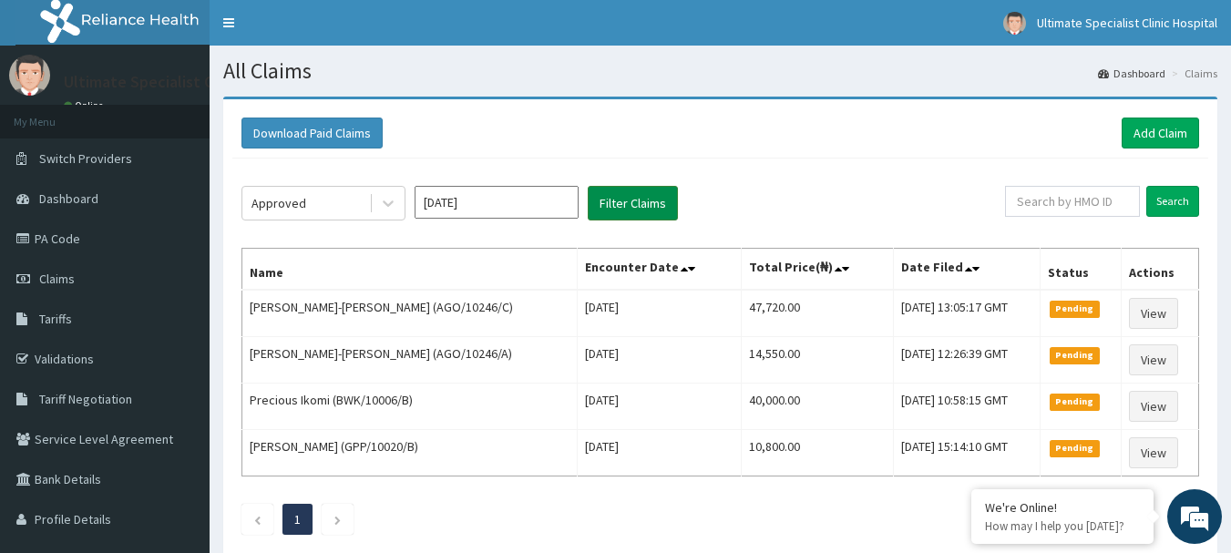
click at [616, 203] on button "Filter Claims" at bounding box center [633, 203] width 90 height 35
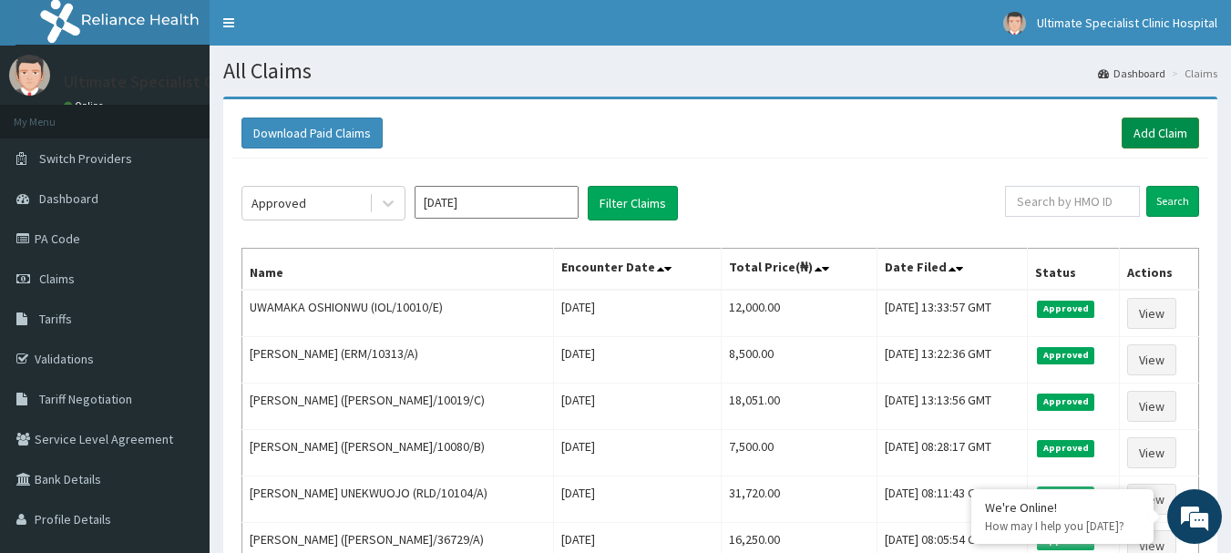
click at [1155, 120] on link "Add Claim" at bounding box center [1160, 133] width 77 height 31
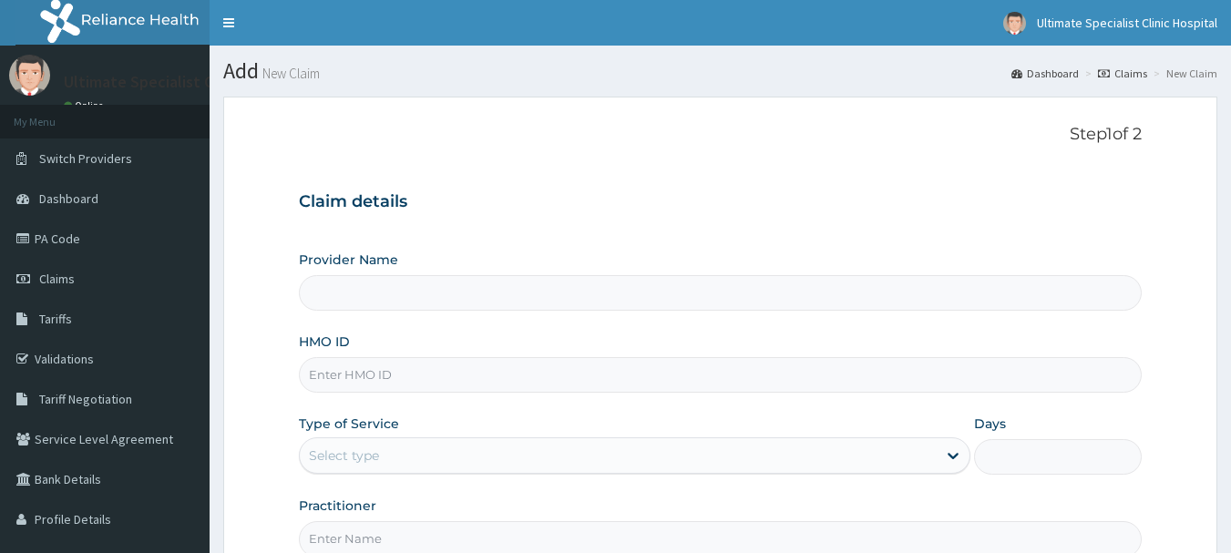
click at [385, 385] on input "HMO ID" at bounding box center [721, 375] width 844 height 36
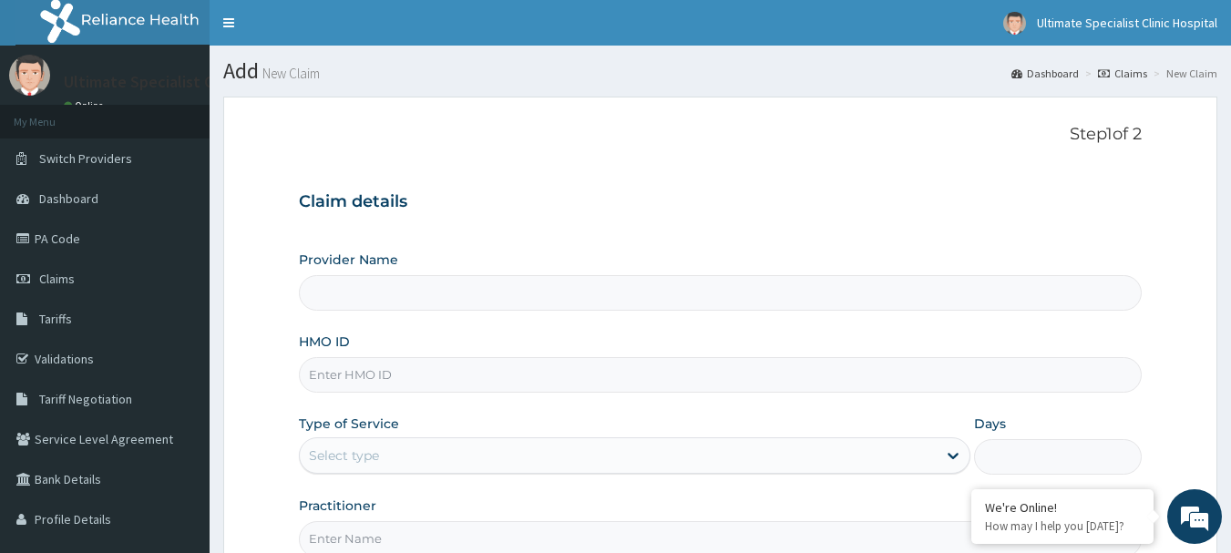
type input "Ultimate Specialist Clinic And Hospital"
paste input "MAD/10027/A"
type input "MAD/10027/A"
click at [375, 450] on div "Select type" at bounding box center [344, 456] width 70 height 18
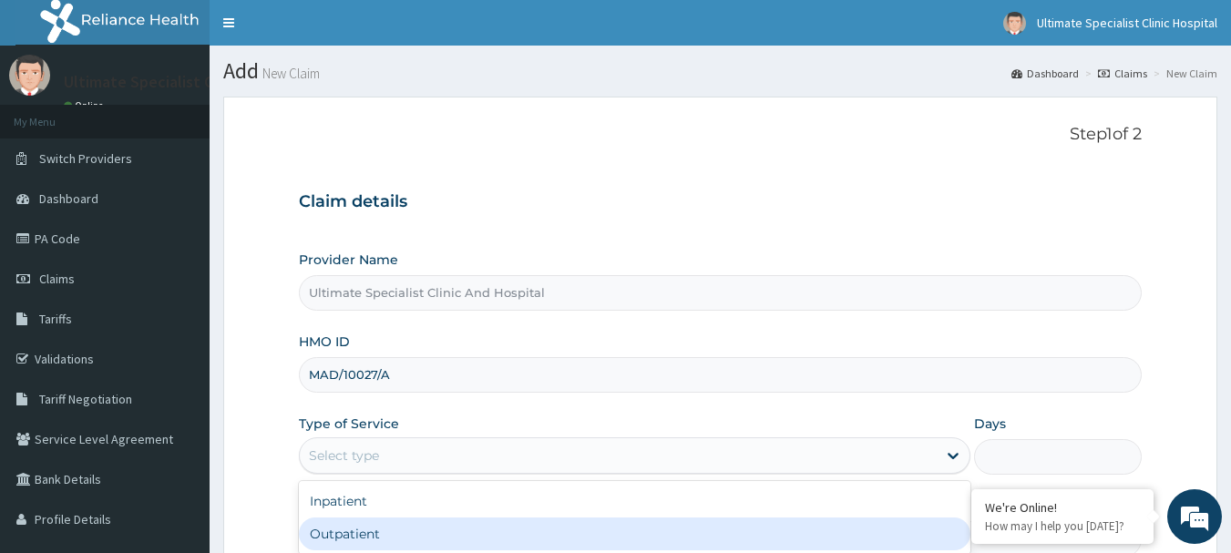
click at [351, 533] on div "Outpatient" at bounding box center [635, 534] width 672 height 33
type input "1"
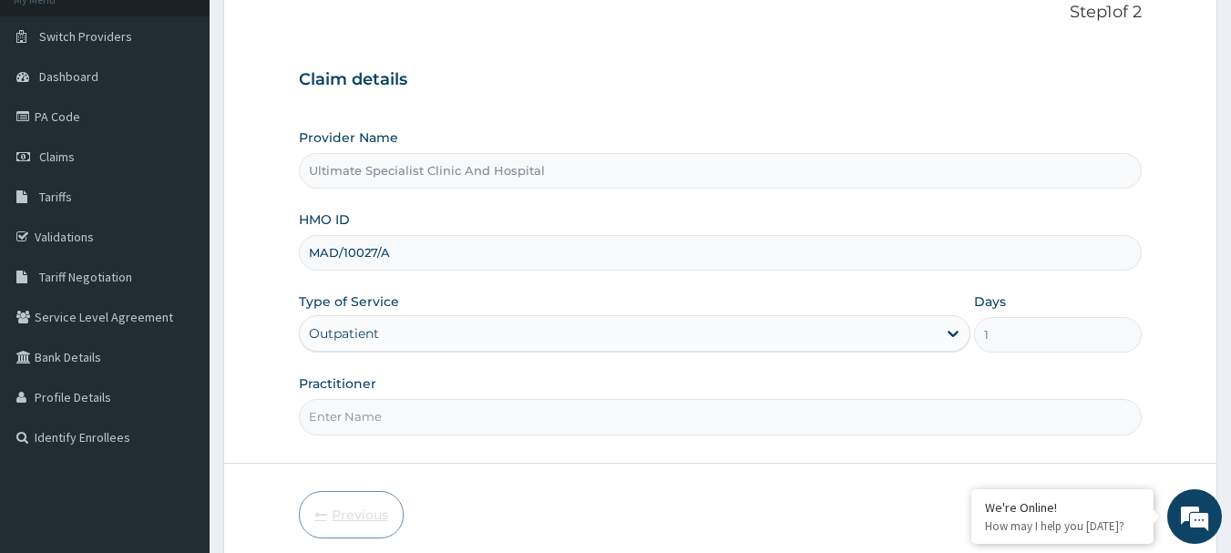
scroll to position [196, 0]
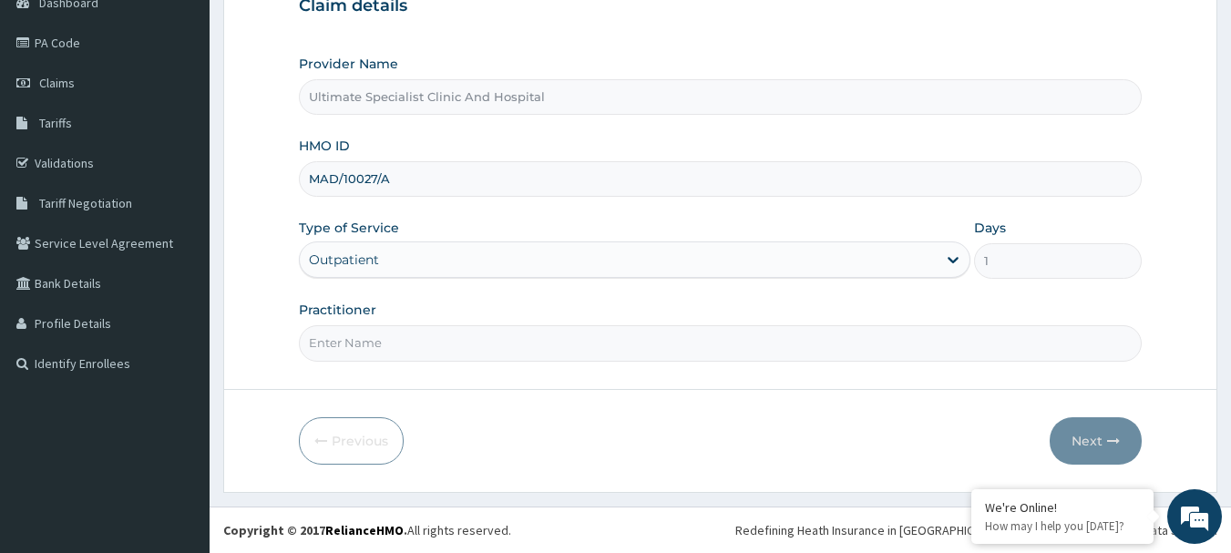
click at [388, 372] on form "Step 1 of 2 Claim details Provider Name Ultimate Specialist Clinic And Hospital…" at bounding box center [720, 196] width 994 height 591
click at [388, 335] on input "Practitioner" at bounding box center [721, 343] width 844 height 36
type input "DR ESEOSE"
click at [1094, 429] on button "Next" at bounding box center [1096, 440] width 92 height 47
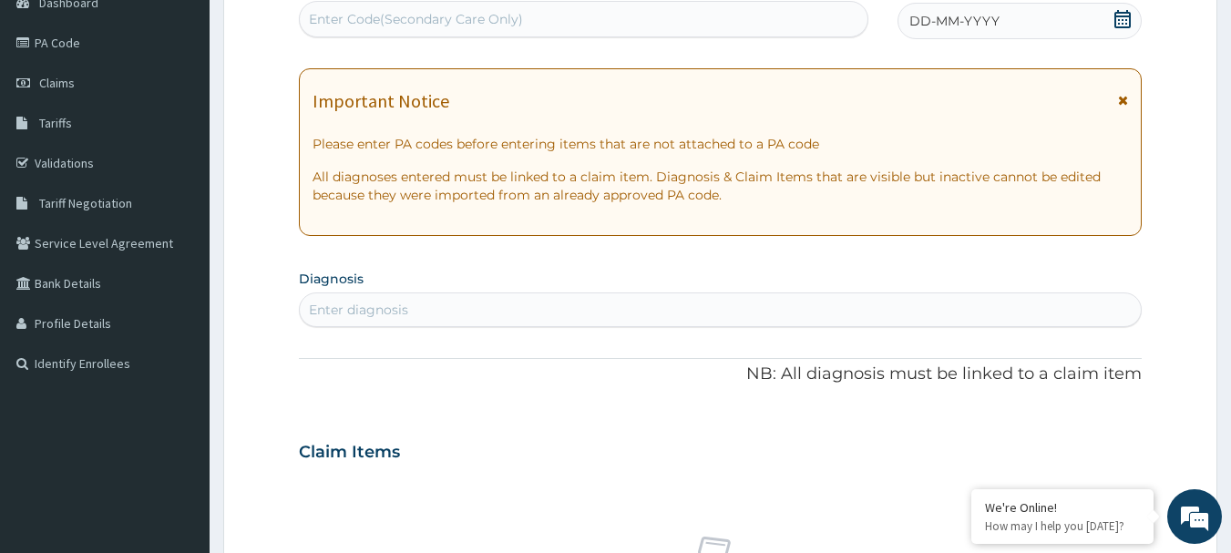
click at [1119, 19] on icon at bounding box center [1122, 19] width 16 height 18
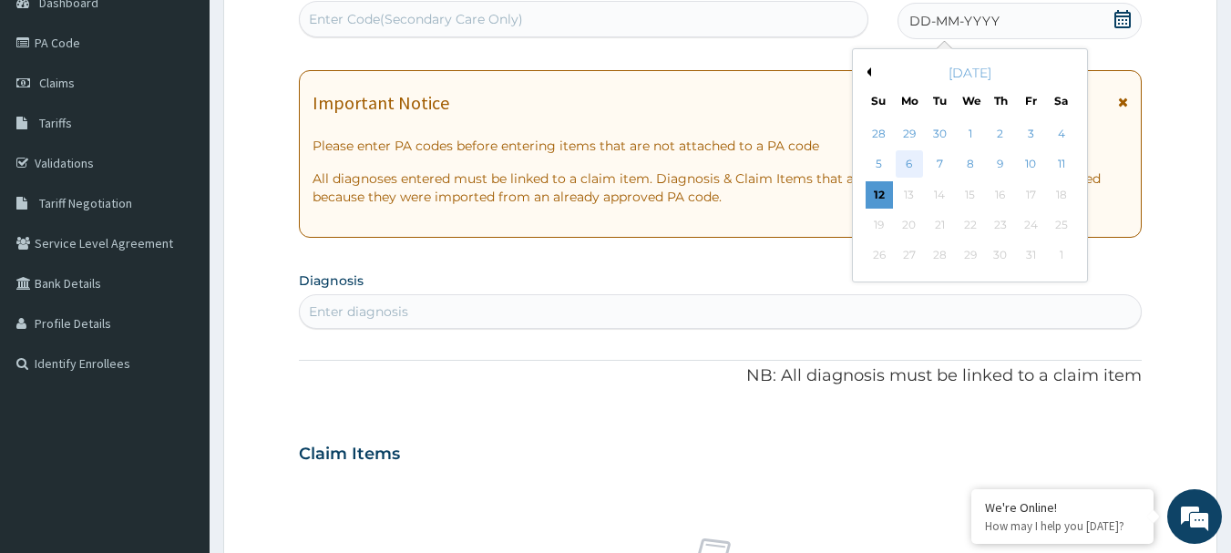
click at [901, 165] on div "6" at bounding box center [909, 164] width 27 height 27
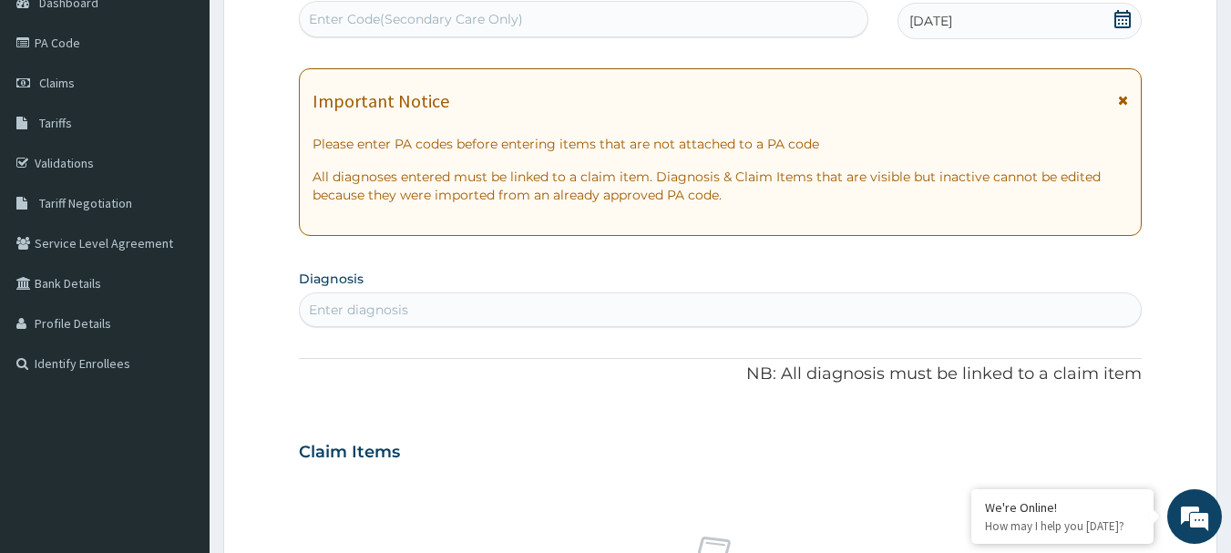
click at [398, 309] on div "Enter diagnosis" at bounding box center [358, 310] width 99 height 18
type input "LEFT CARPAL"
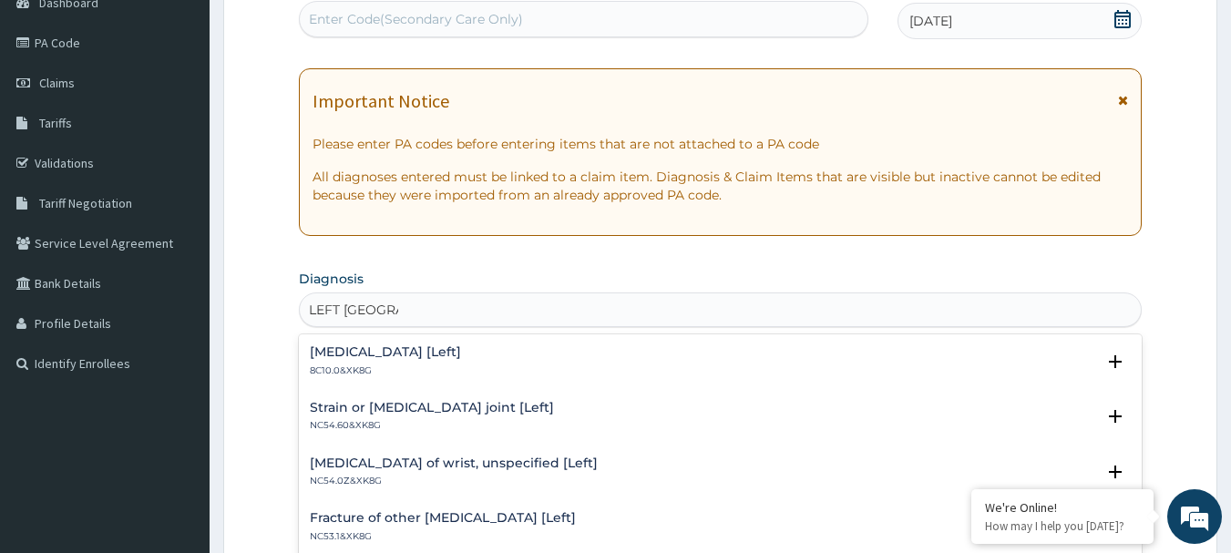
click at [452, 357] on h4 "Carpal tunnel syndrome [Left]" at bounding box center [385, 352] width 151 height 14
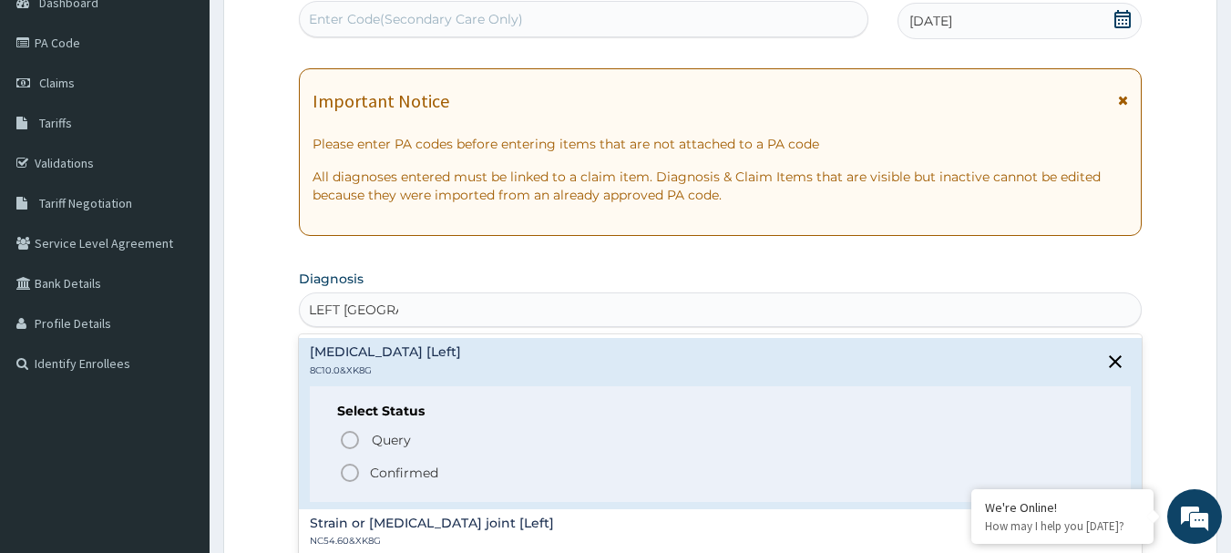
click at [350, 465] on circle "status option filled" at bounding box center [350, 473] width 16 height 16
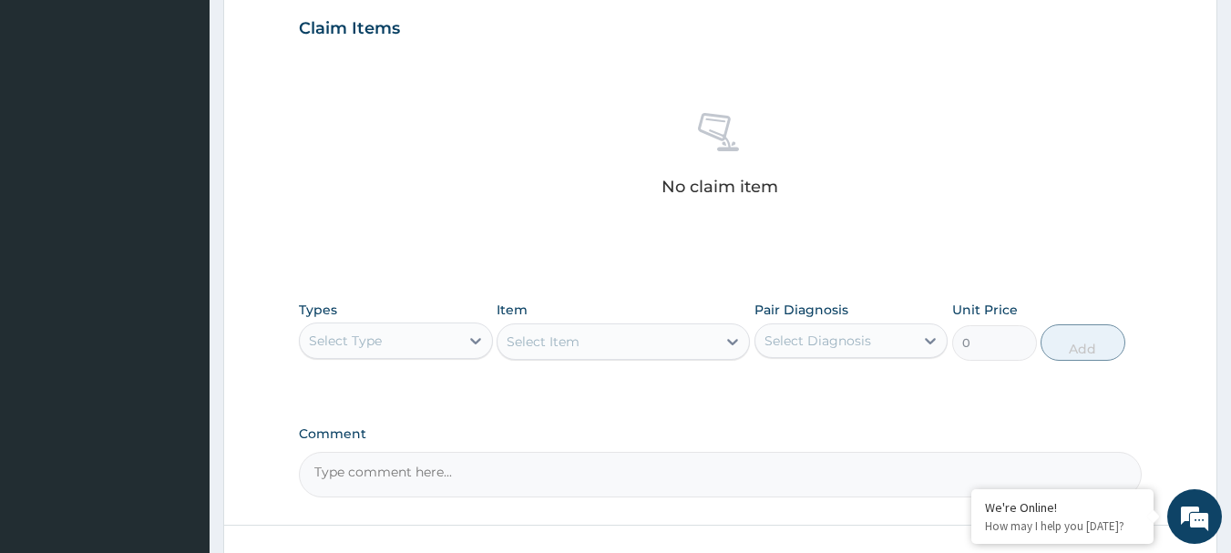
scroll to position [743, 0]
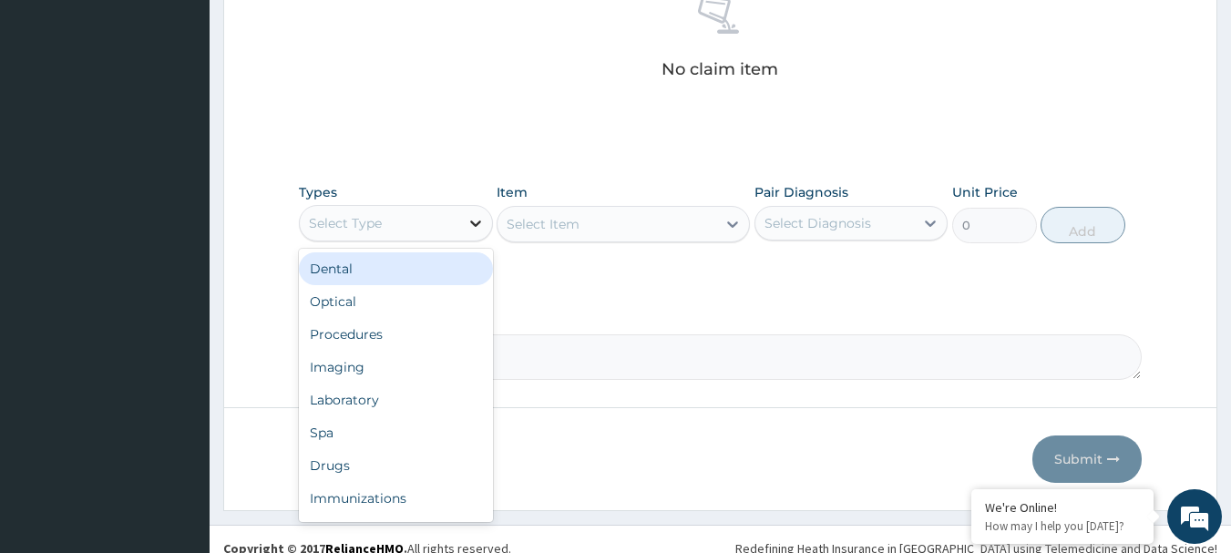
click at [470, 225] on icon at bounding box center [476, 223] width 18 height 18
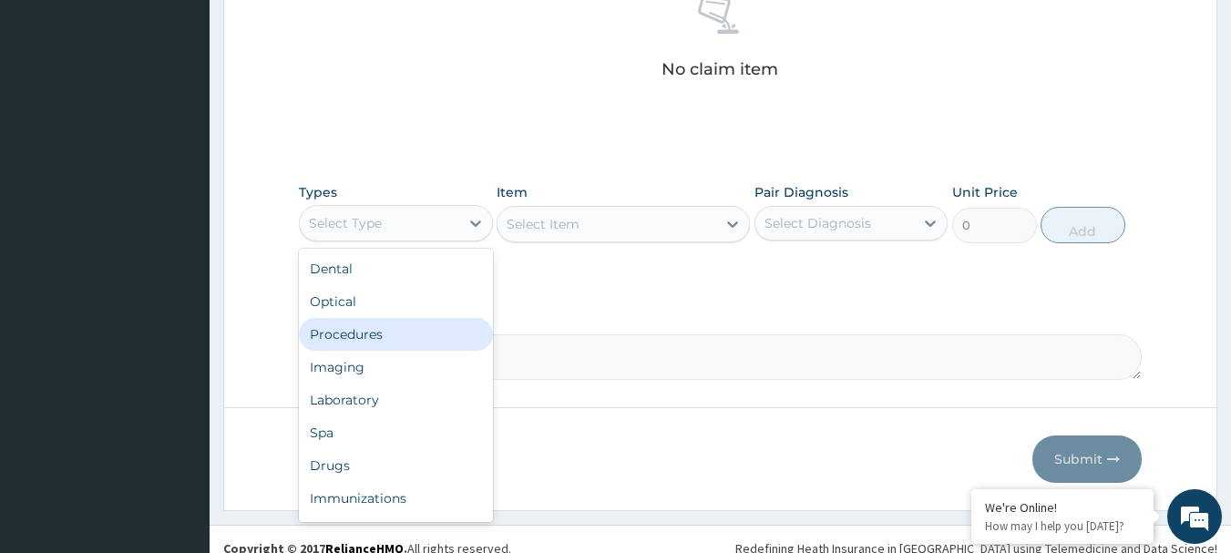
click at [364, 334] on div "Procedures" at bounding box center [396, 334] width 194 height 33
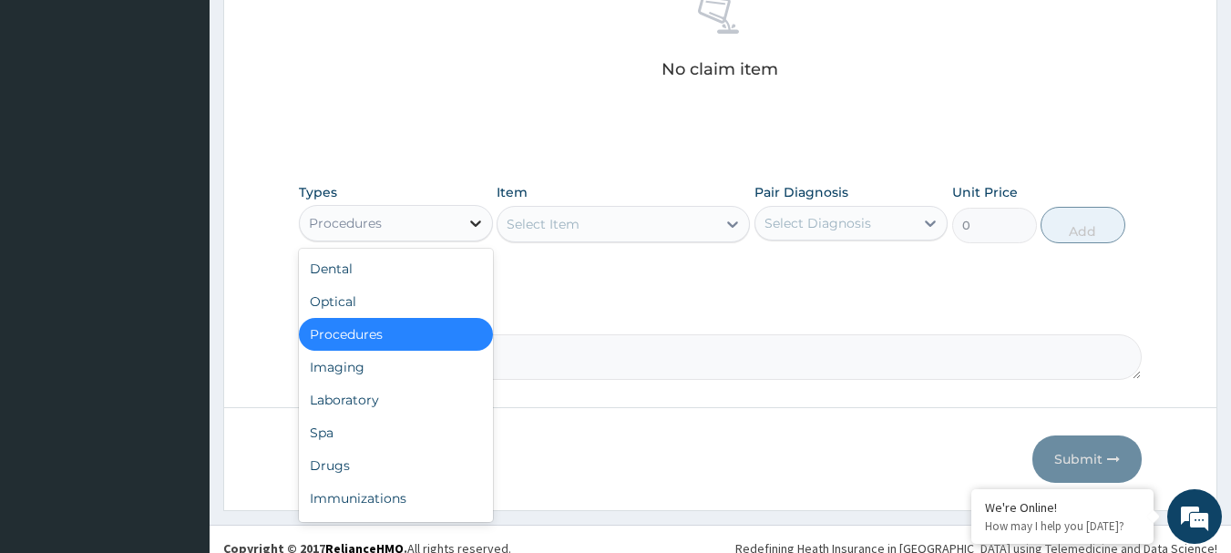
click at [468, 221] on icon at bounding box center [476, 223] width 18 height 18
click at [334, 468] on div "Drugs" at bounding box center [396, 465] width 194 height 33
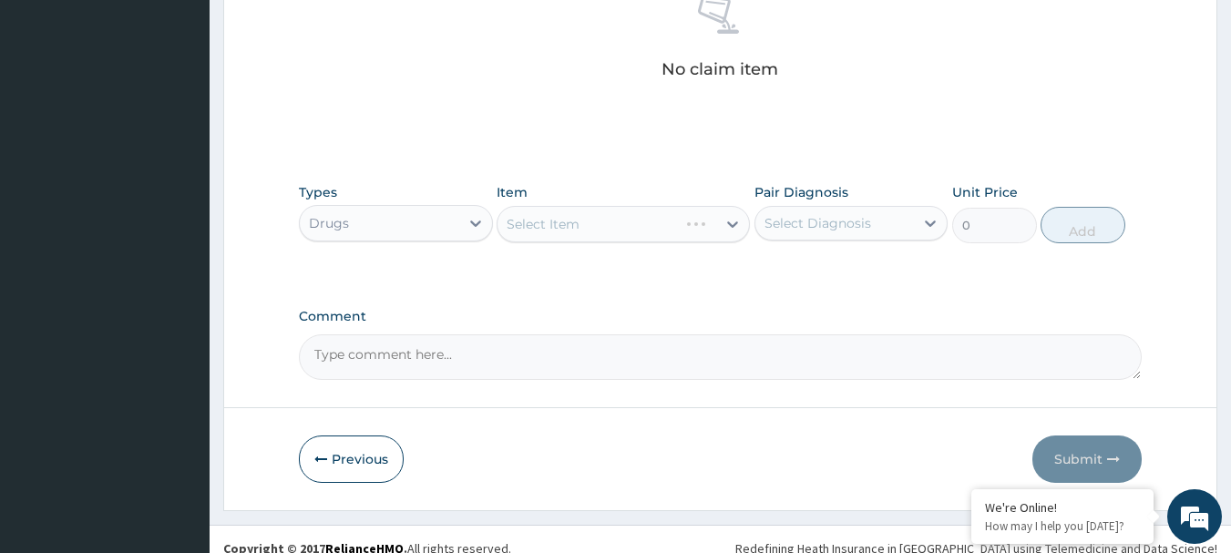
click at [728, 226] on div "Select Item" at bounding box center [623, 224] width 253 height 36
click at [724, 223] on icon at bounding box center [733, 224] width 18 height 18
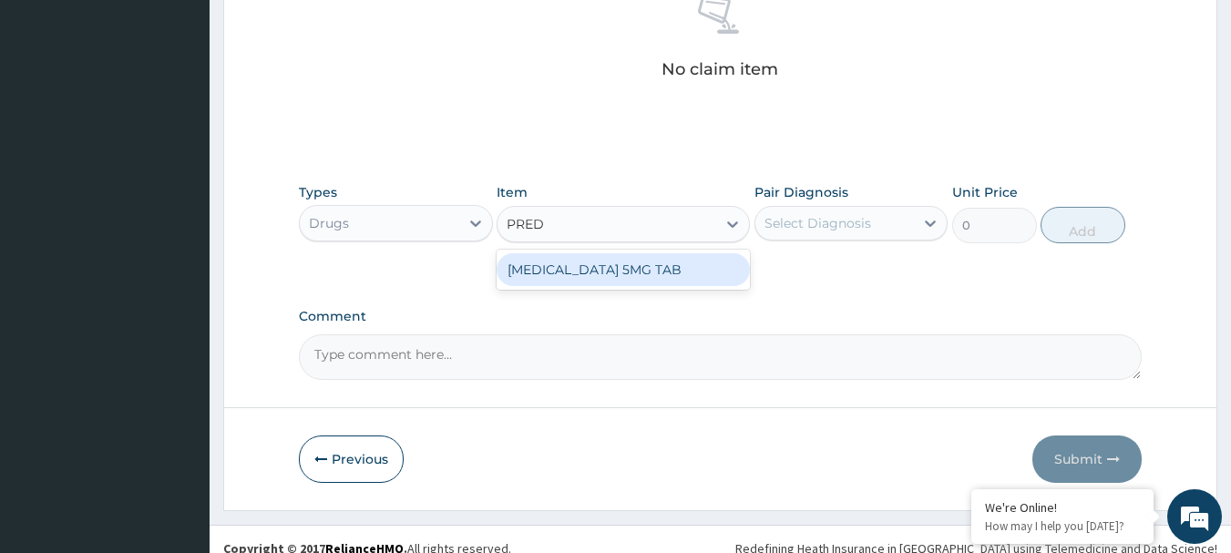
type input "PREDN"
click at [701, 262] on div "[MEDICAL_DATA] 5MG TAB" at bounding box center [623, 269] width 253 height 33
type input "80"
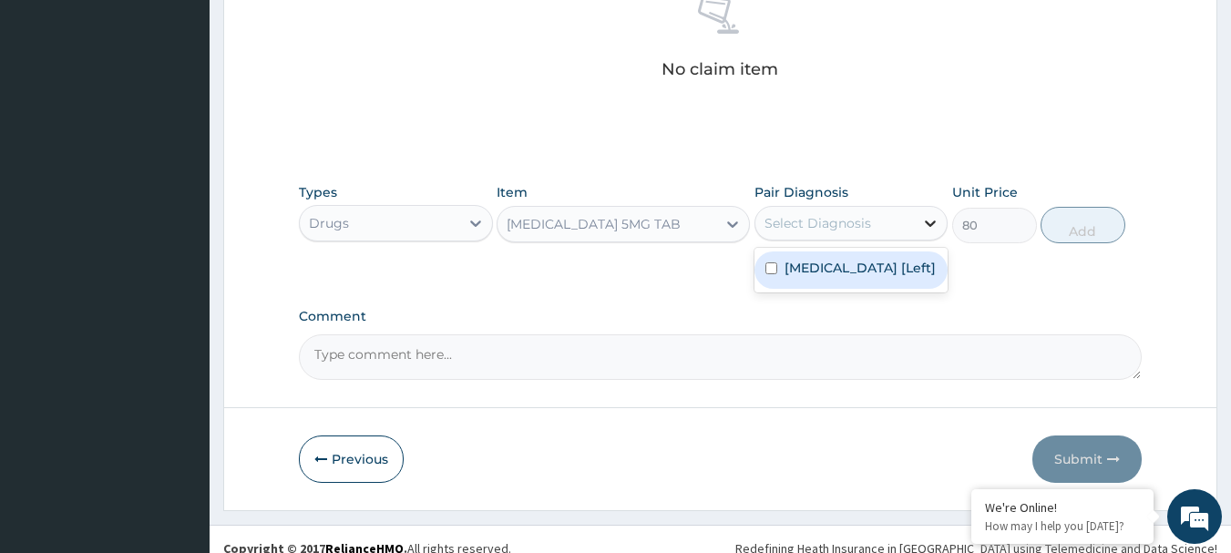
click at [924, 211] on div at bounding box center [930, 223] width 33 height 33
click at [846, 269] on label "Carpal tunnel syndrome [Left]" at bounding box center [860, 268] width 151 height 18
checkbox input "true"
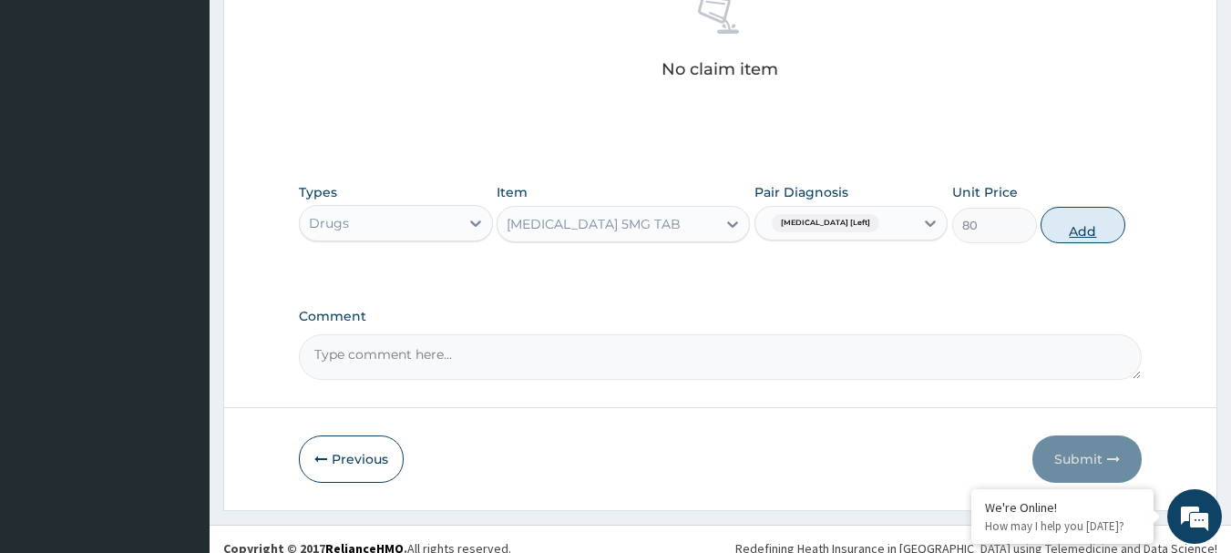
click at [1067, 227] on button "Add" at bounding box center [1083, 225] width 85 height 36
type input "0"
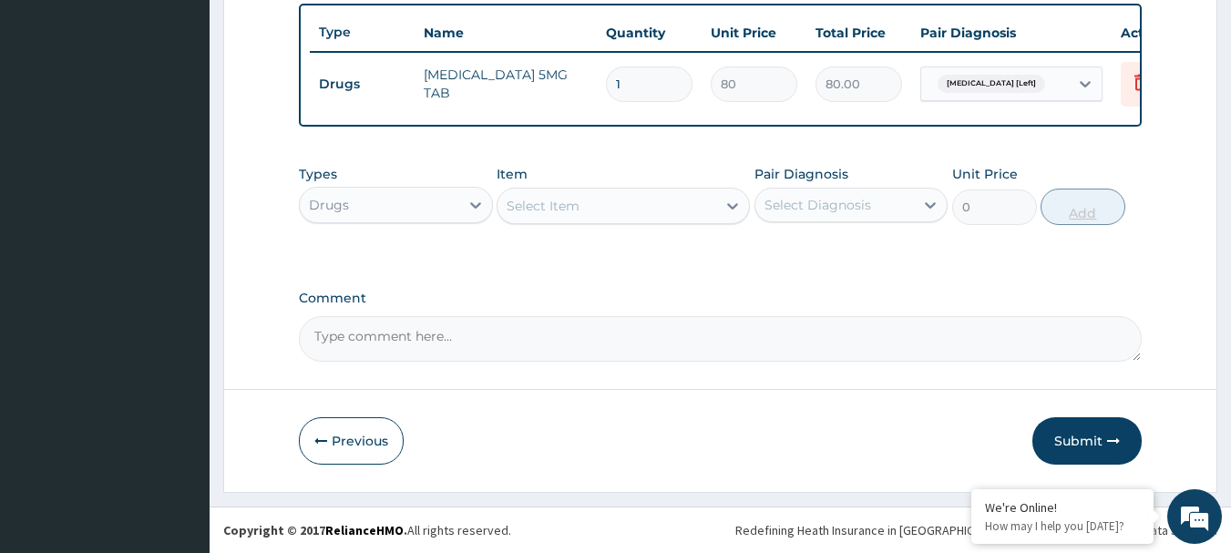
scroll to position [688, 0]
click at [712, 202] on div "Select Item" at bounding box center [607, 205] width 219 height 29
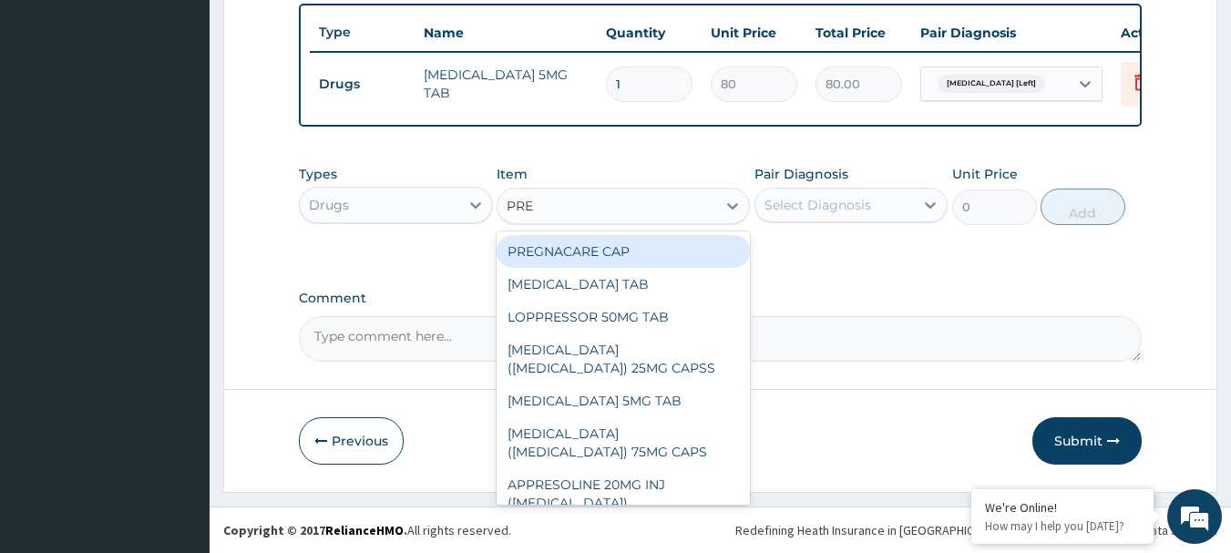
type input "PREG"
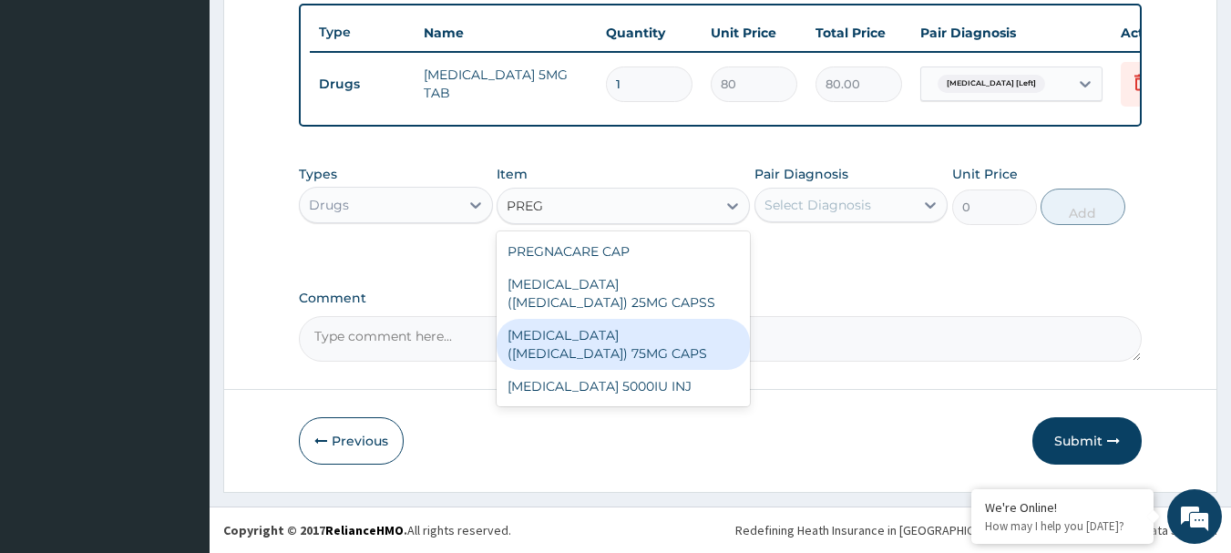
click at [600, 319] on div "[MEDICAL_DATA] ([MEDICAL_DATA]) 75MG CAPS" at bounding box center [623, 344] width 253 height 51
type input "1620"
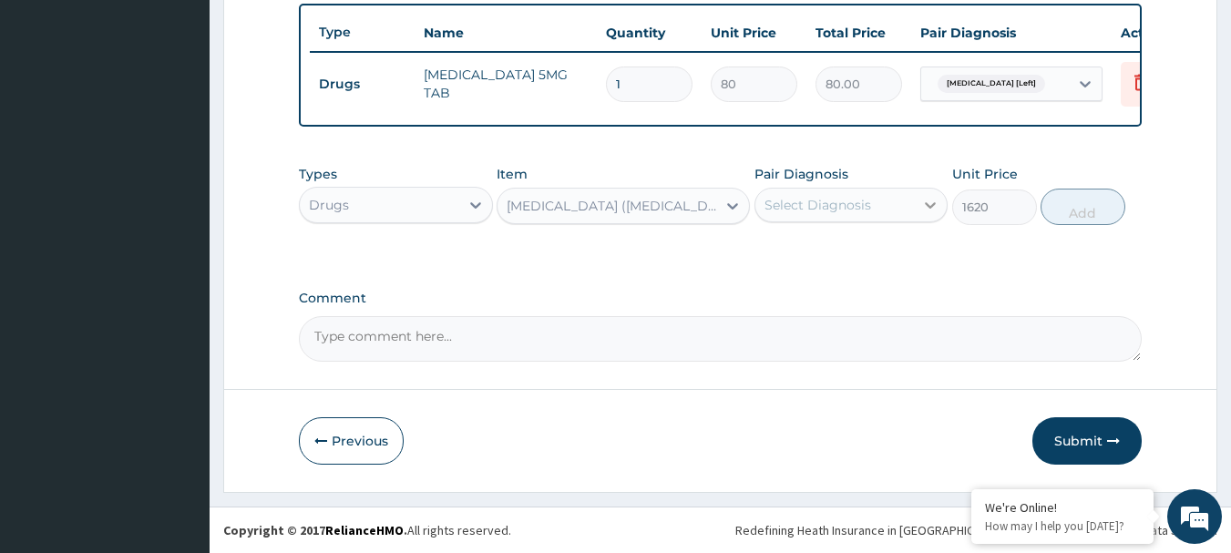
click at [932, 211] on icon at bounding box center [930, 205] width 18 height 18
click at [819, 257] on label "Carpal tunnel syndrome [Left]" at bounding box center [860, 250] width 151 height 18
checkbox input "true"
click at [1068, 206] on button "Add" at bounding box center [1083, 207] width 85 height 36
type input "0"
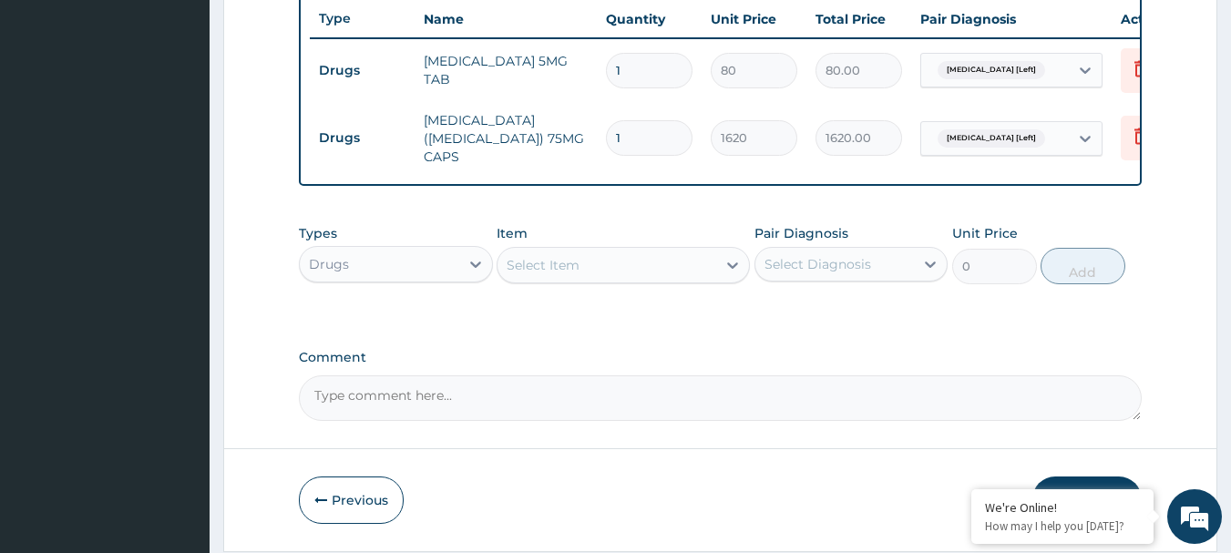
type input "14"
type input "22680.00"
type input "14"
click at [667, 75] on input "1" at bounding box center [649, 71] width 87 height 36
type input "12"
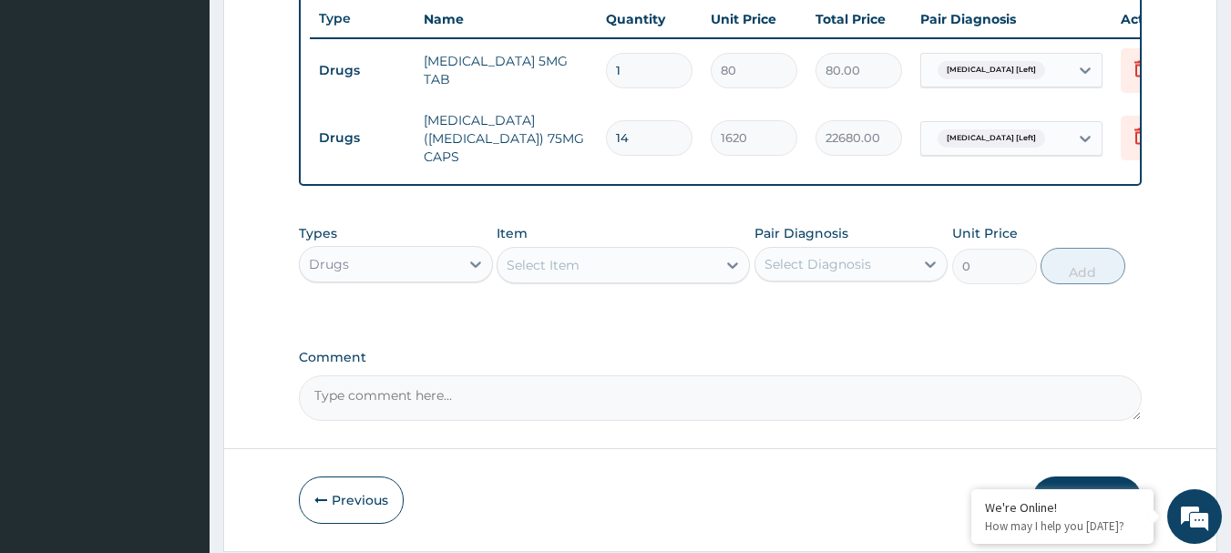
type input "960.00"
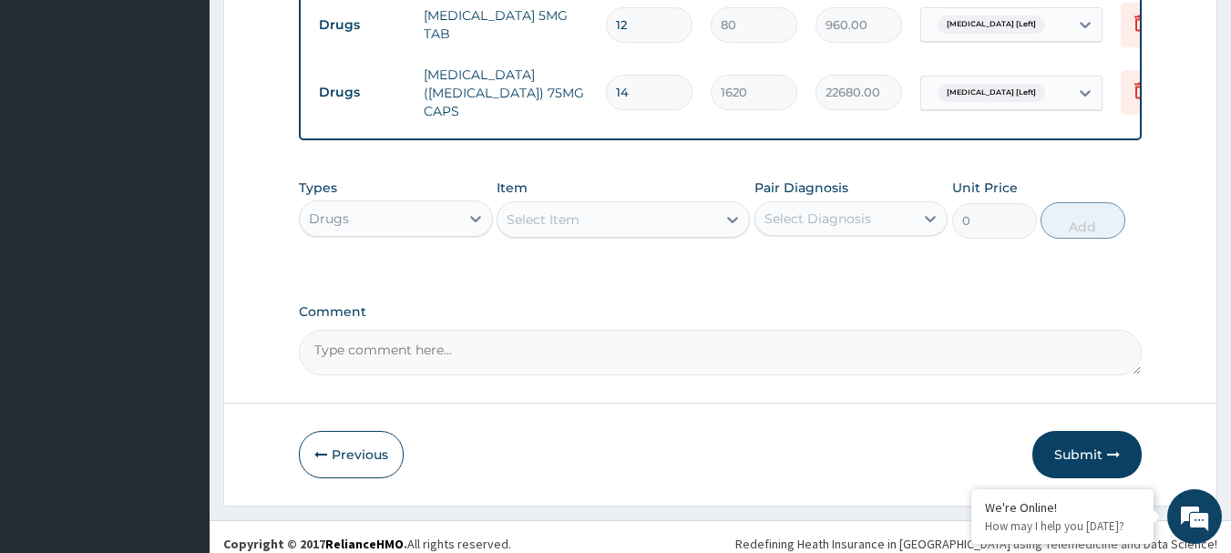
scroll to position [751, 0]
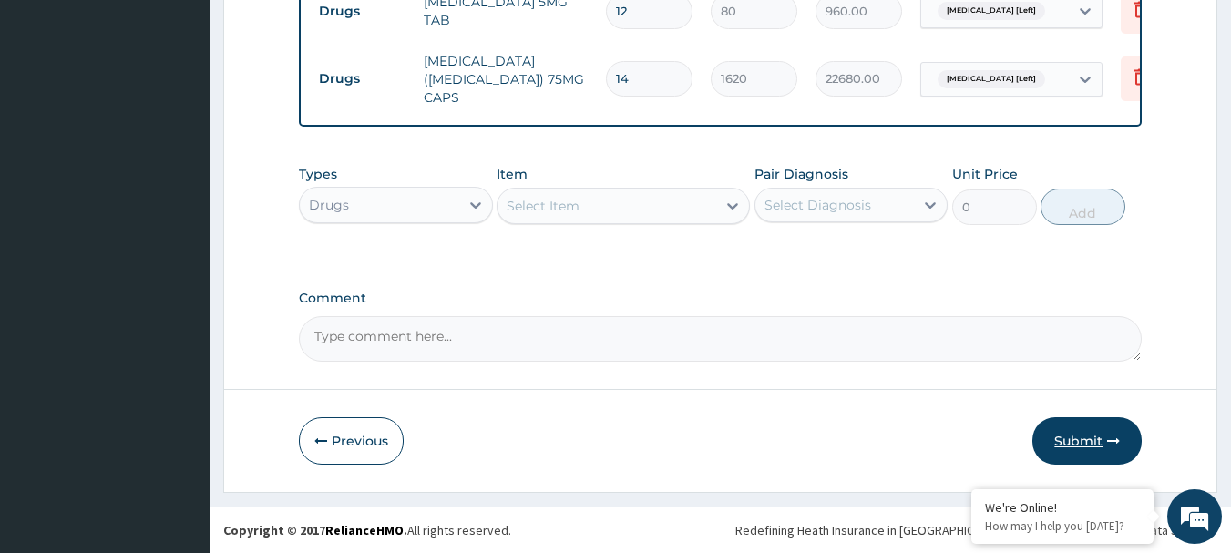
type input "12"
click at [1073, 430] on button "Submit" at bounding box center [1086, 440] width 109 height 47
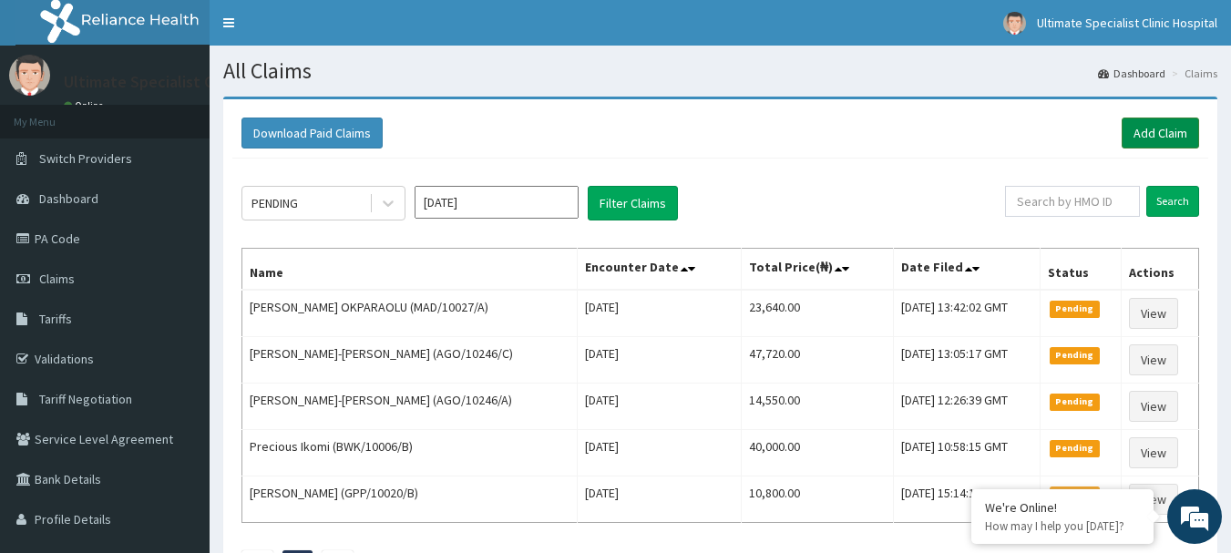
click at [1142, 135] on link "Add Claim" at bounding box center [1160, 133] width 77 height 31
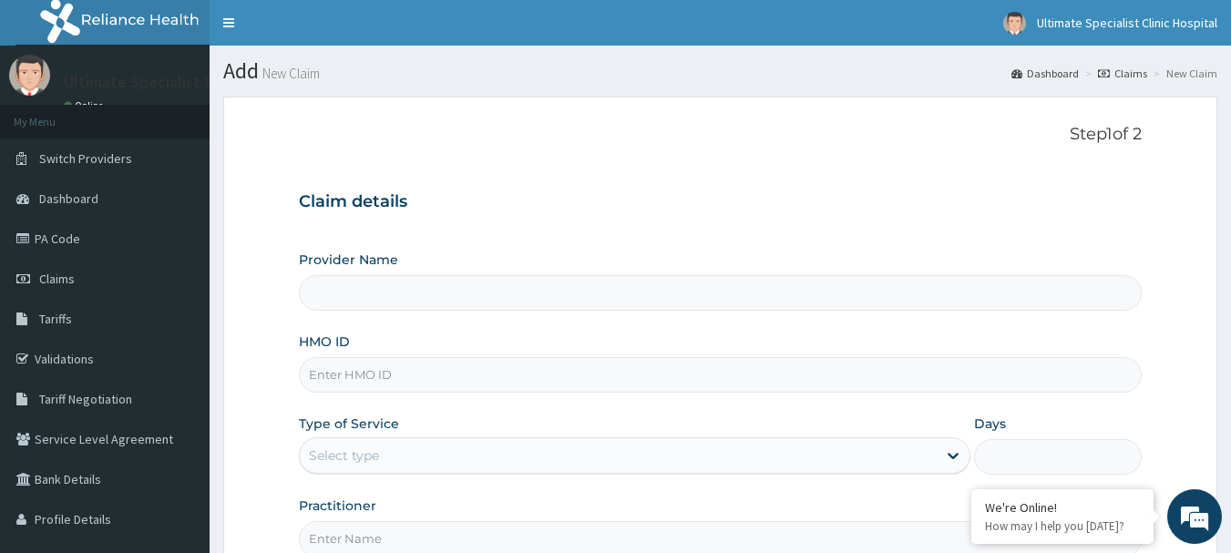
click at [339, 383] on input "HMO ID" at bounding box center [721, 375] width 844 height 36
type input "Ultimate Specialist Clinic And Hospital"
paste input "RGE/10031/A"
type input "RGE/10031/A"
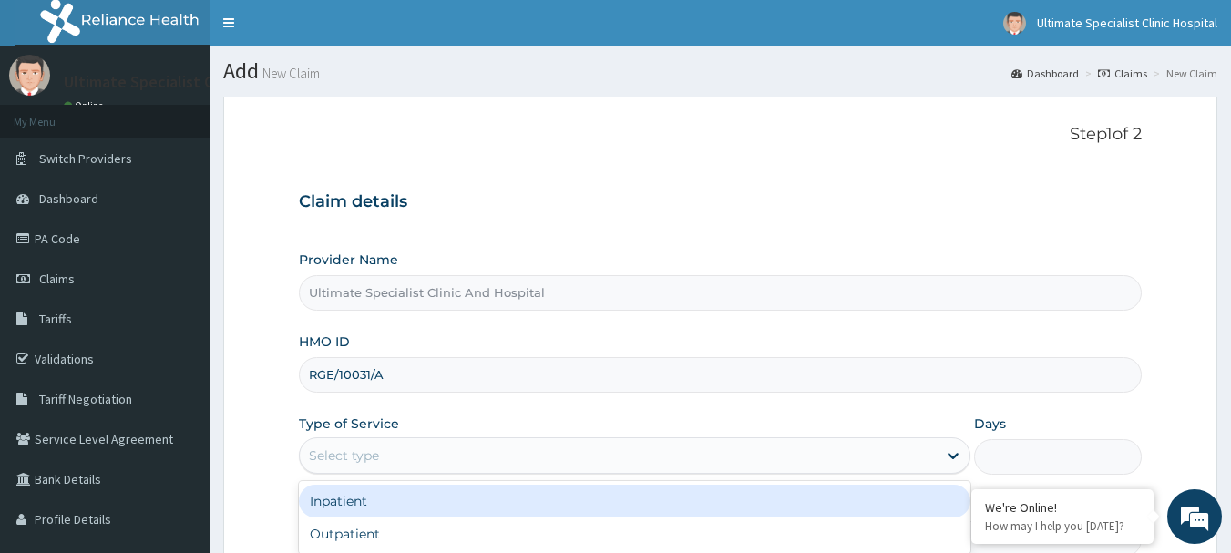
click at [364, 448] on div "Select type" at bounding box center [344, 456] width 70 height 18
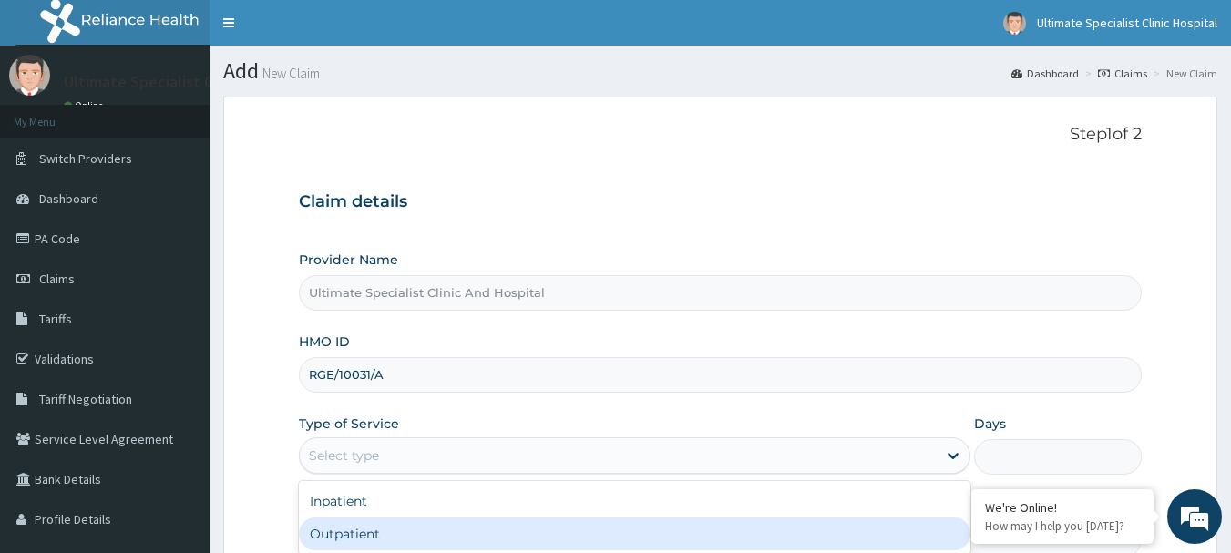
click at [343, 527] on div "Outpatient" at bounding box center [635, 534] width 672 height 33
type input "1"
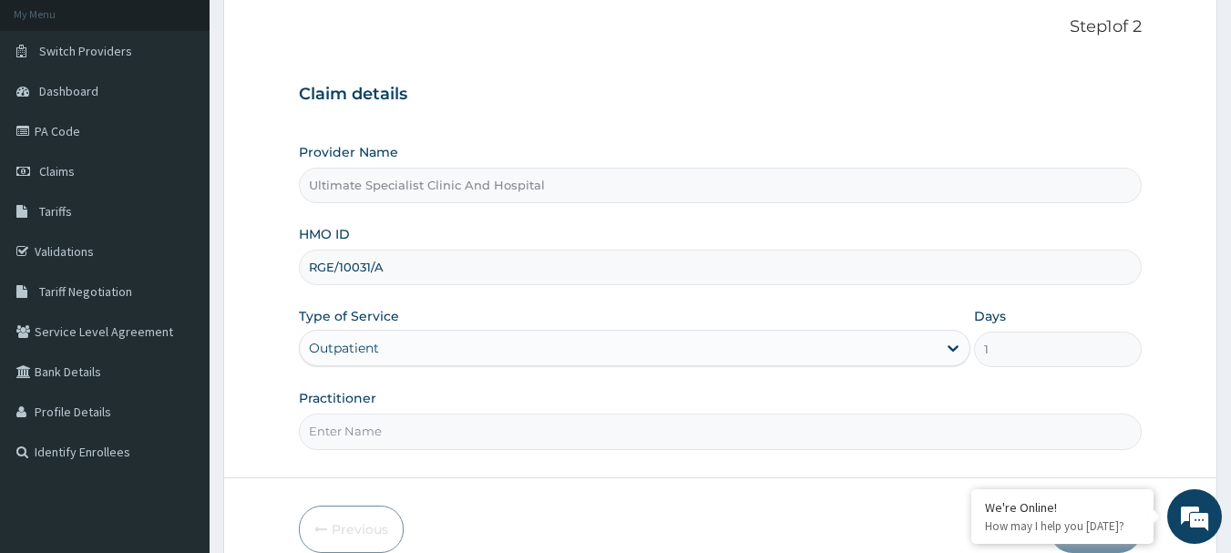
scroll to position [182, 0]
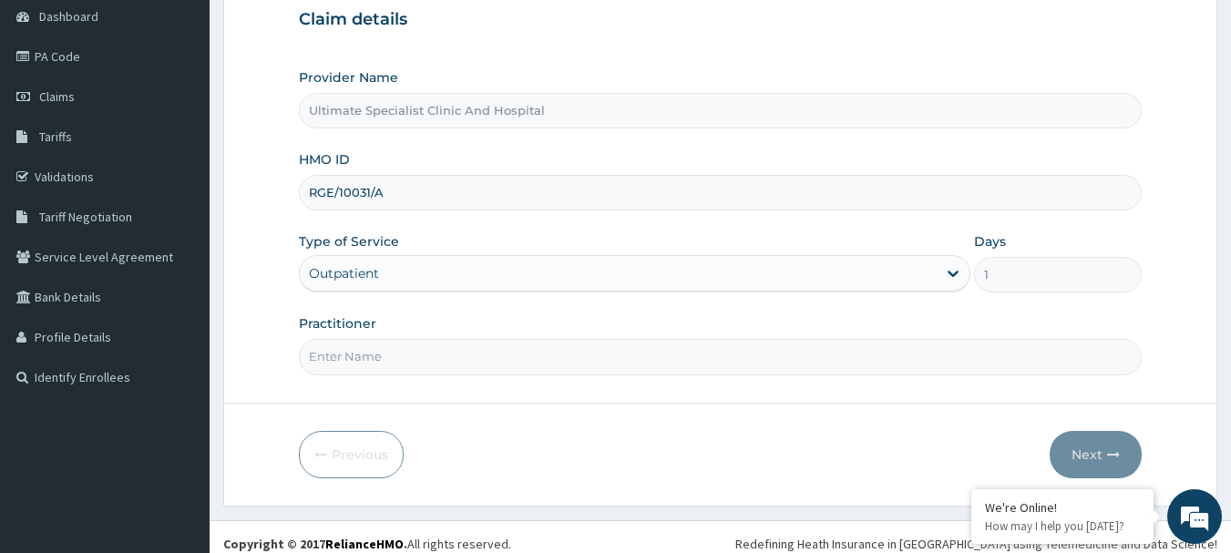
click at [385, 357] on input "Practitioner" at bounding box center [721, 357] width 844 height 36
type input "DR [PERSON_NAME]"
click at [1098, 453] on button "Next" at bounding box center [1096, 454] width 92 height 47
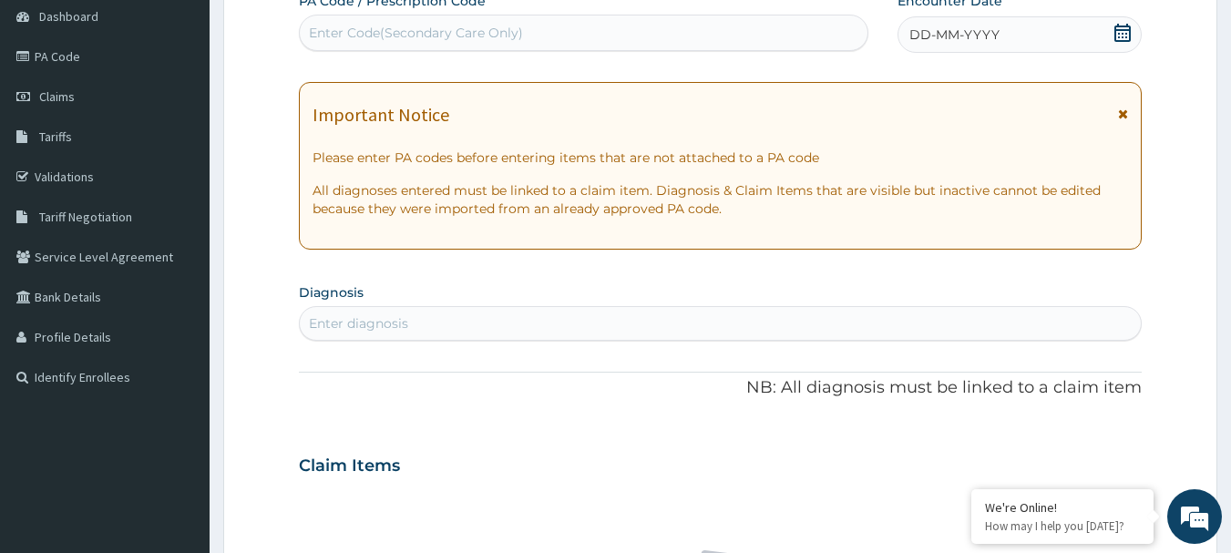
click at [1122, 30] on icon at bounding box center [1122, 33] width 16 height 18
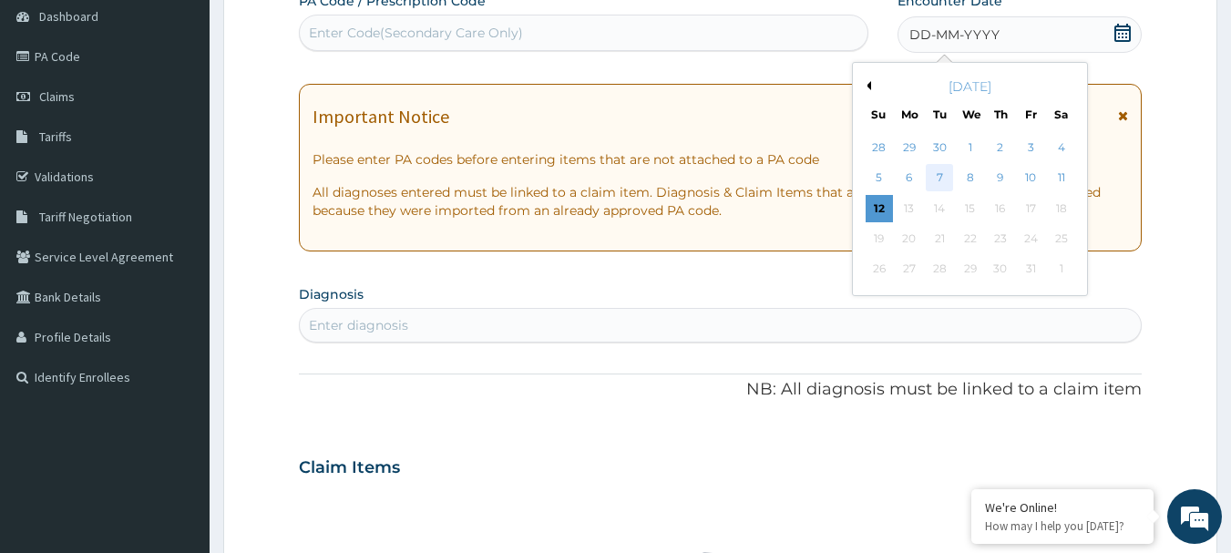
click at [934, 178] on div "7" at bounding box center [940, 178] width 27 height 27
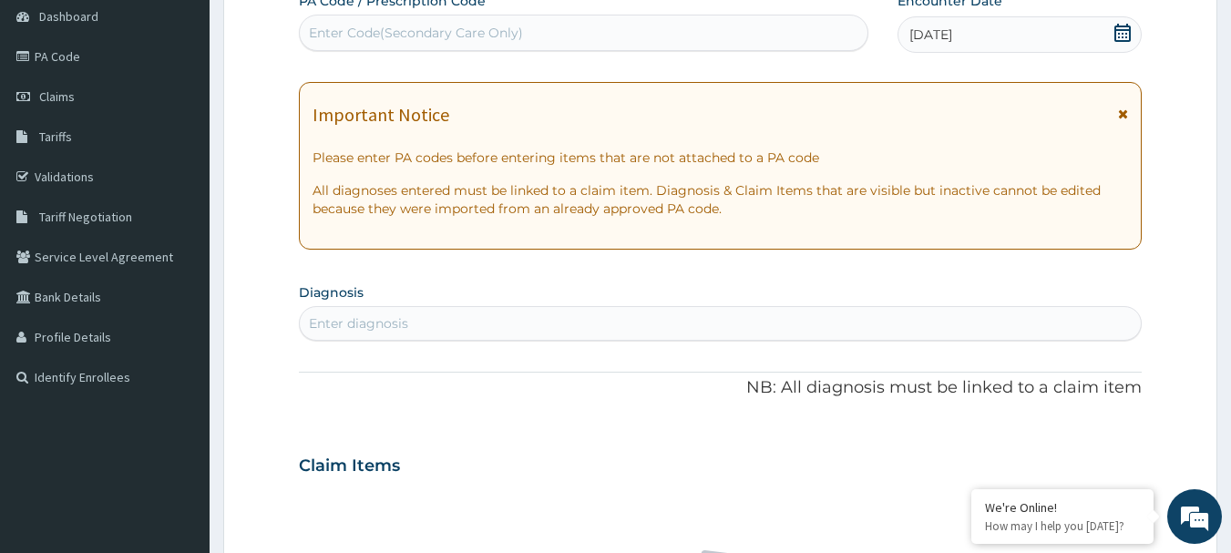
click at [398, 325] on div "Enter diagnosis" at bounding box center [358, 323] width 99 height 18
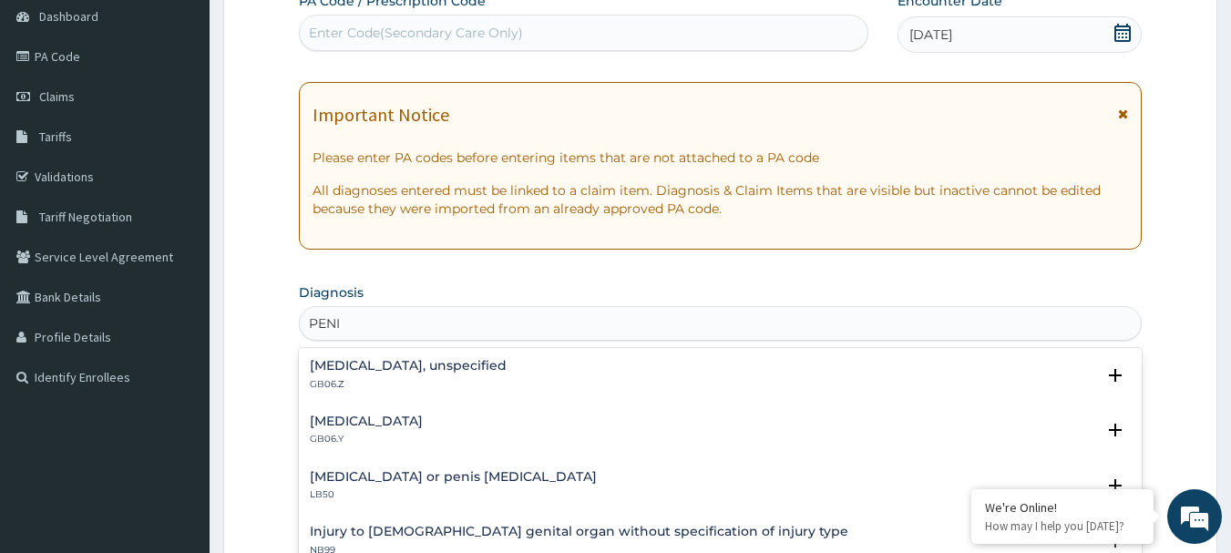
type input "PENIL"
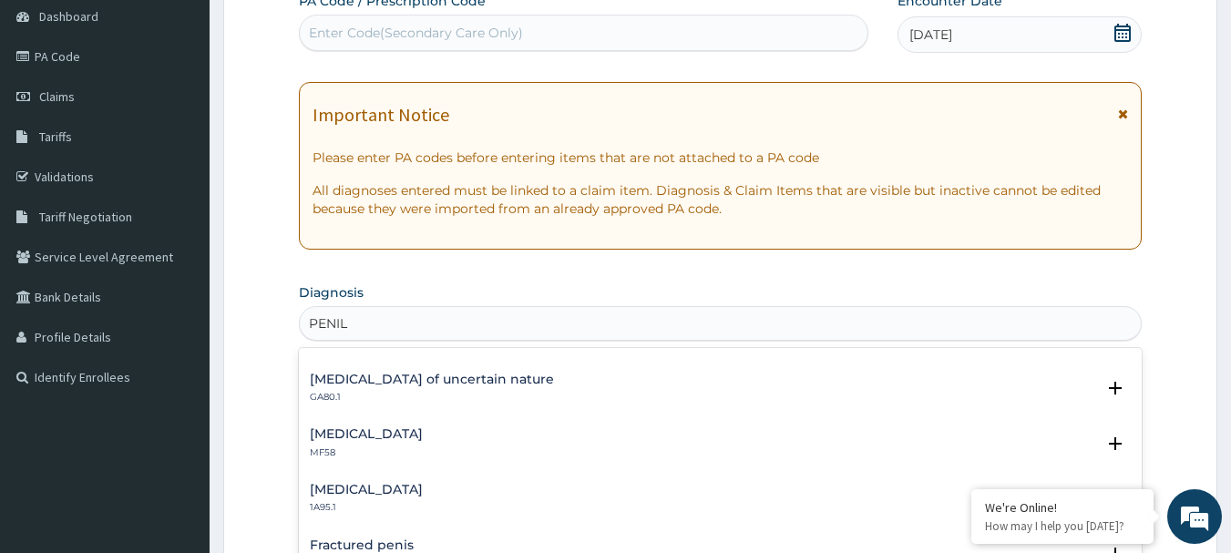
scroll to position [91, 0]
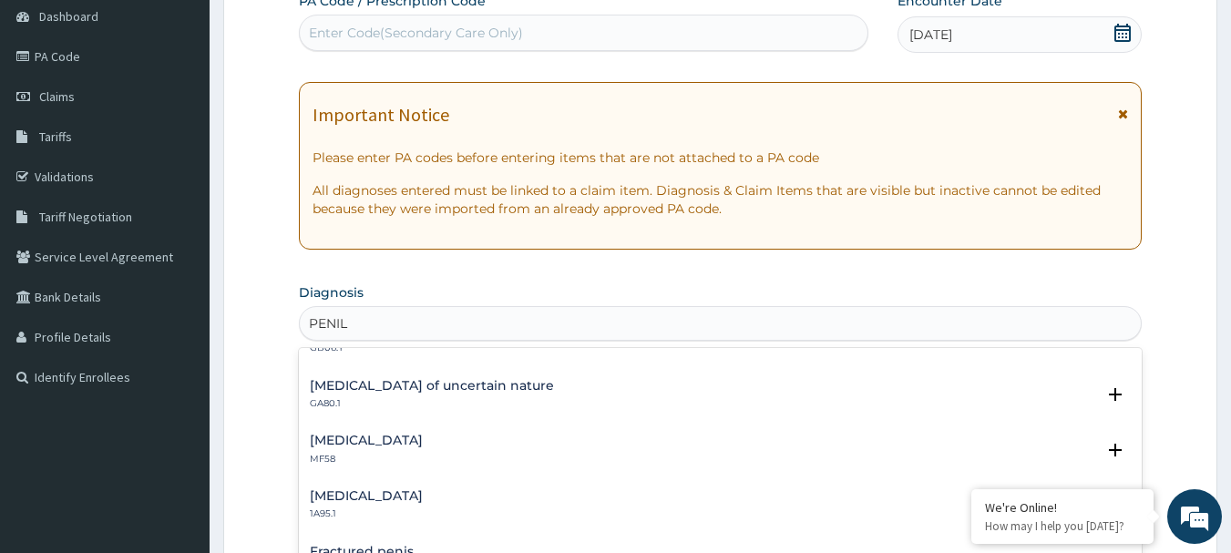
click at [360, 441] on h4 "[MEDICAL_DATA]" at bounding box center [366, 441] width 113 height 14
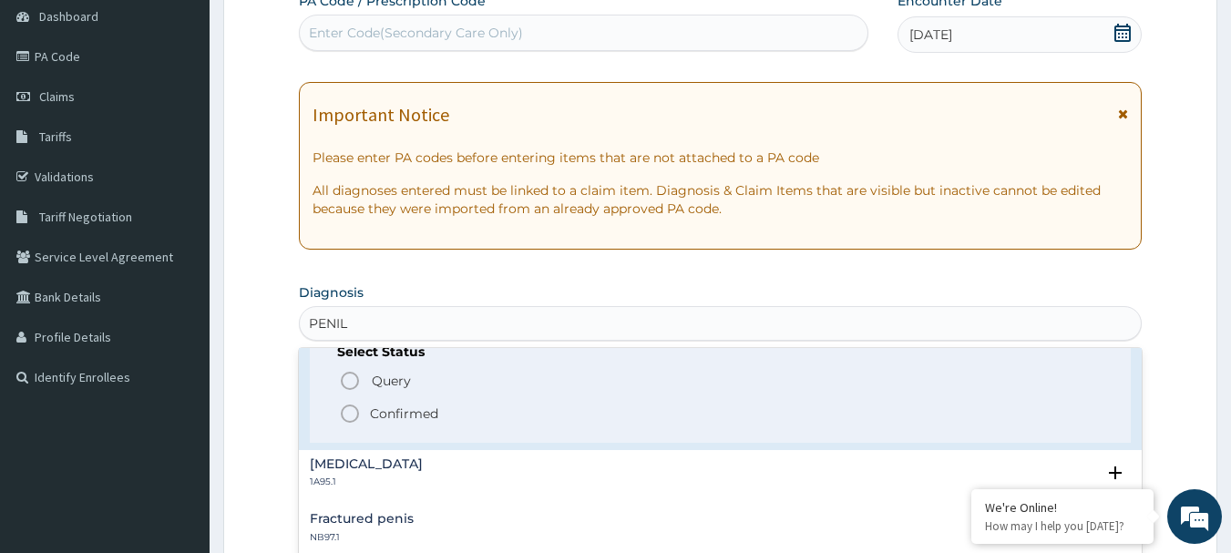
scroll to position [273, 0]
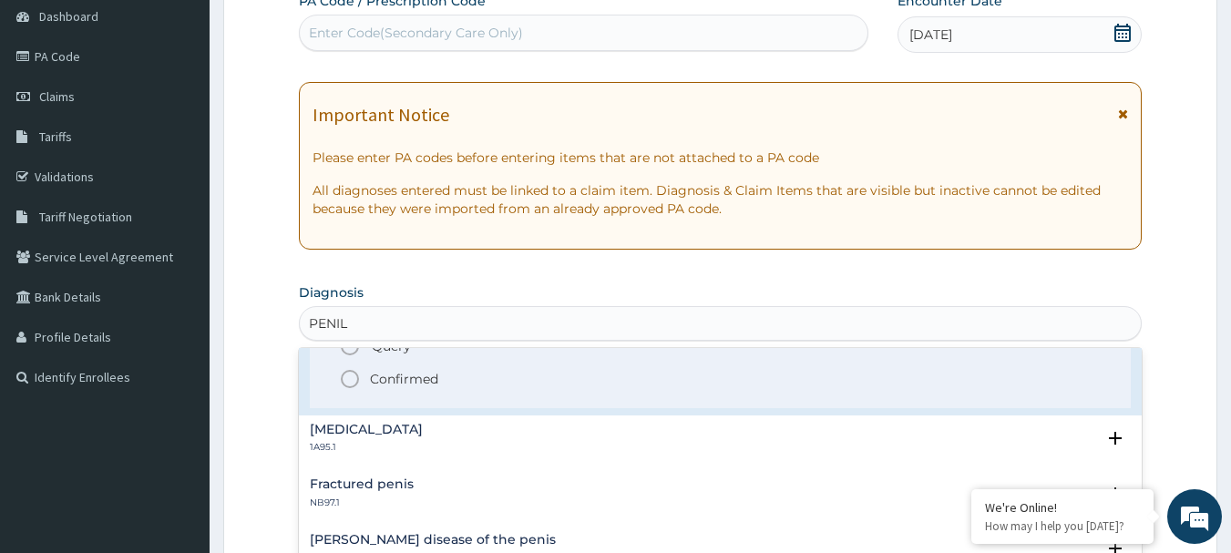
click at [346, 379] on icon "status option filled" at bounding box center [350, 379] width 22 height 22
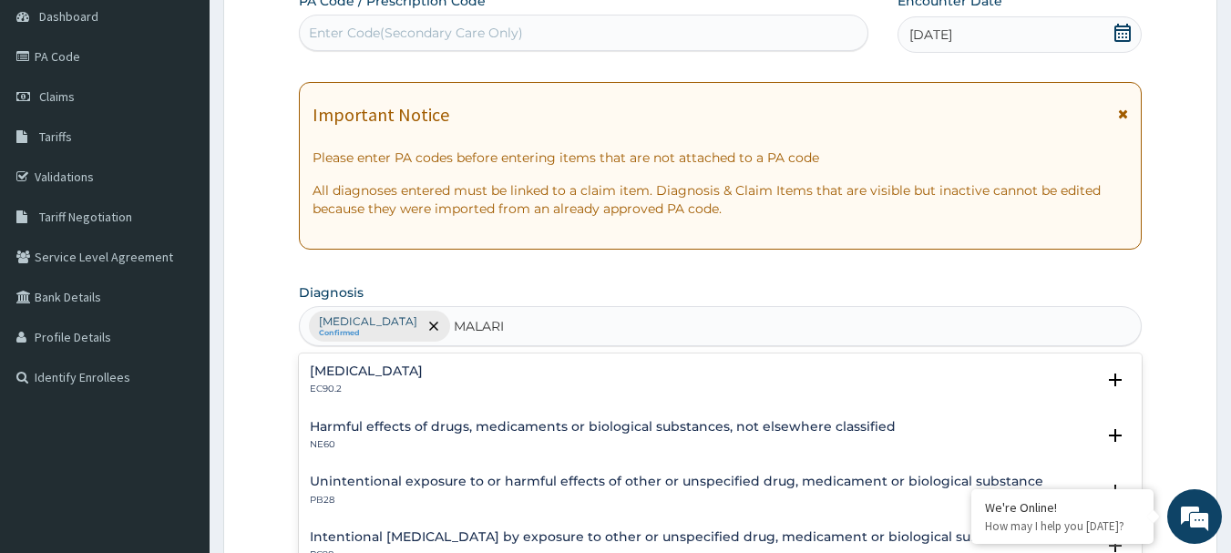
type input "[MEDICAL_DATA]"
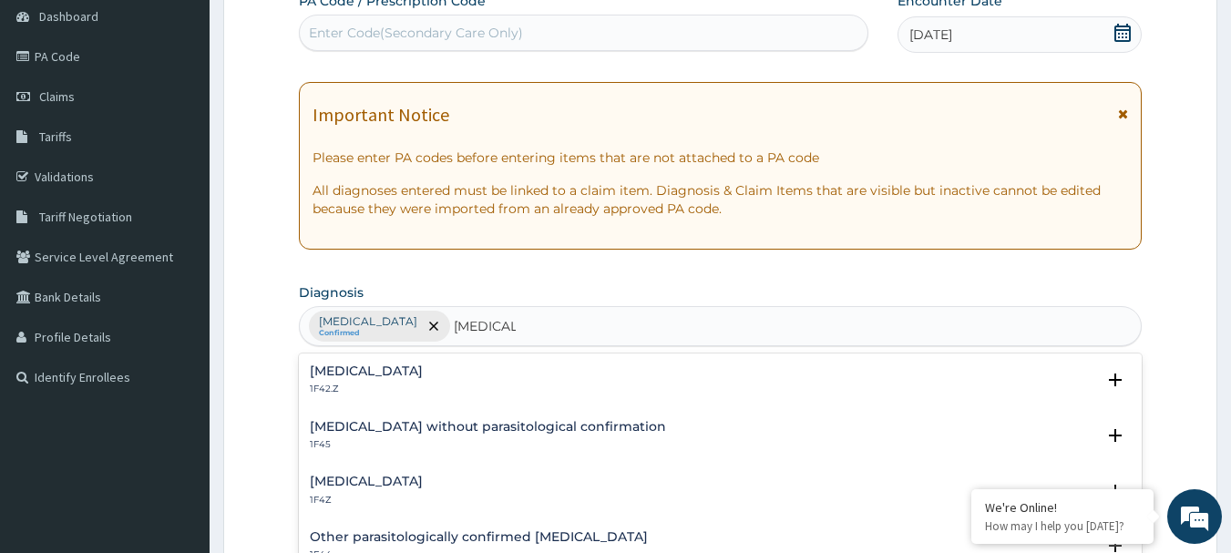
click at [369, 479] on h4 "[MEDICAL_DATA]" at bounding box center [366, 482] width 113 height 14
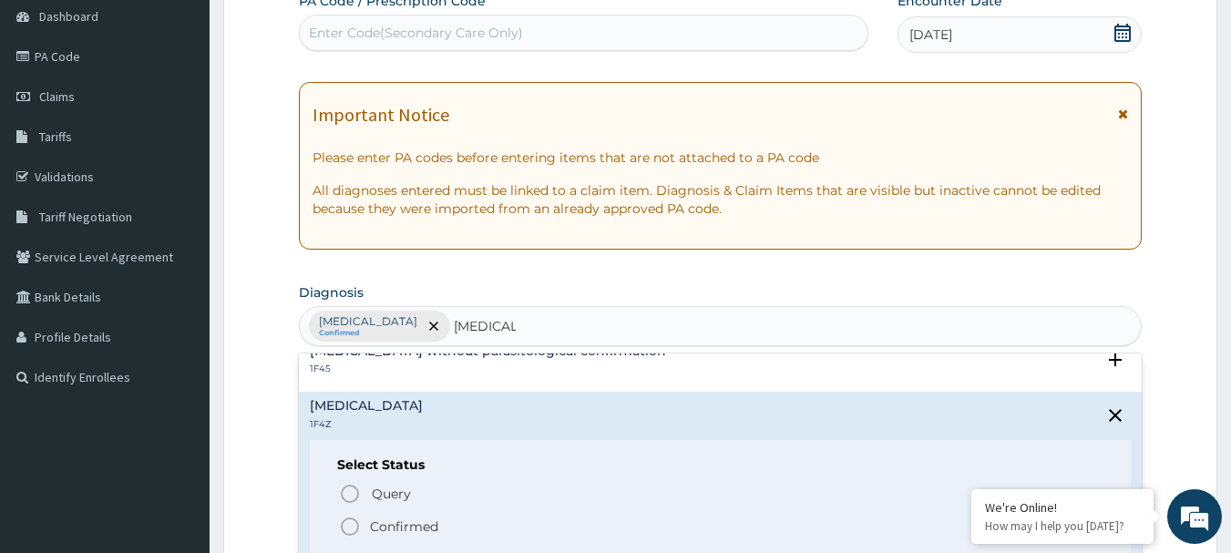
scroll to position [91, 0]
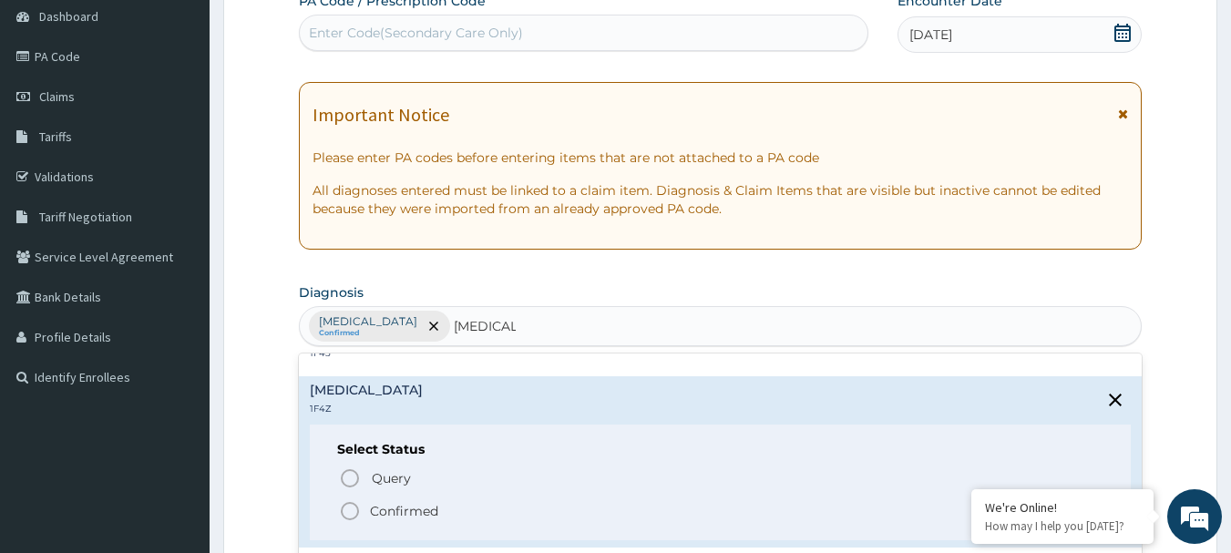
click at [344, 508] on icon "status option filled" at bounding box center [350, 511] width 22 height 22
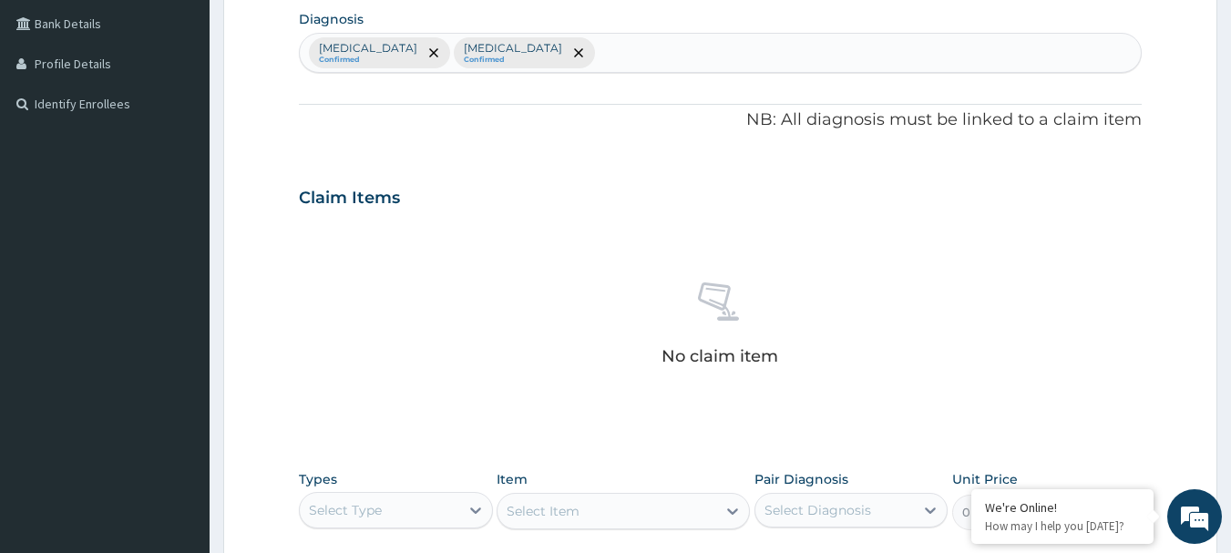
scroll to position [638, 0]
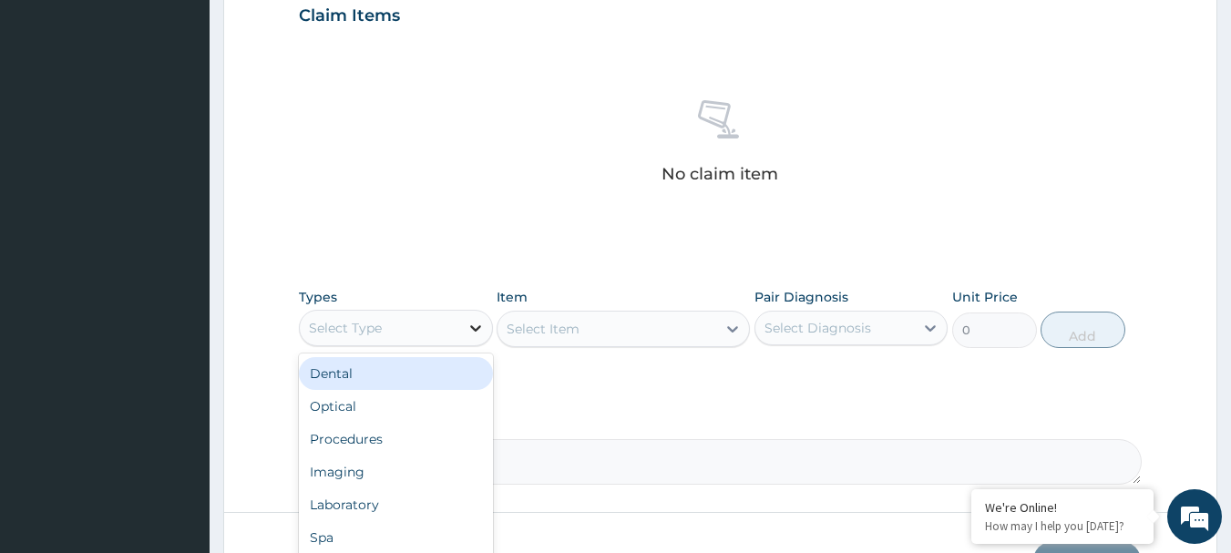
click at [476, 323] on icon at bounding box center [476, 328] width 18 height 18
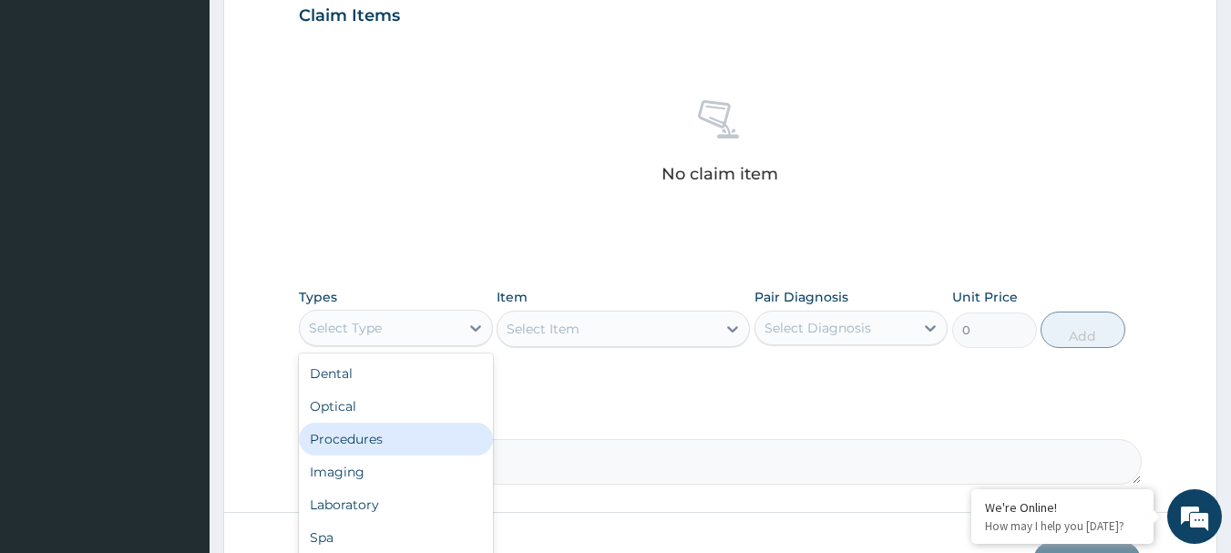
click at [326, 428] on div "Procedures" at bounding box center [396, 439] width 194 height 33
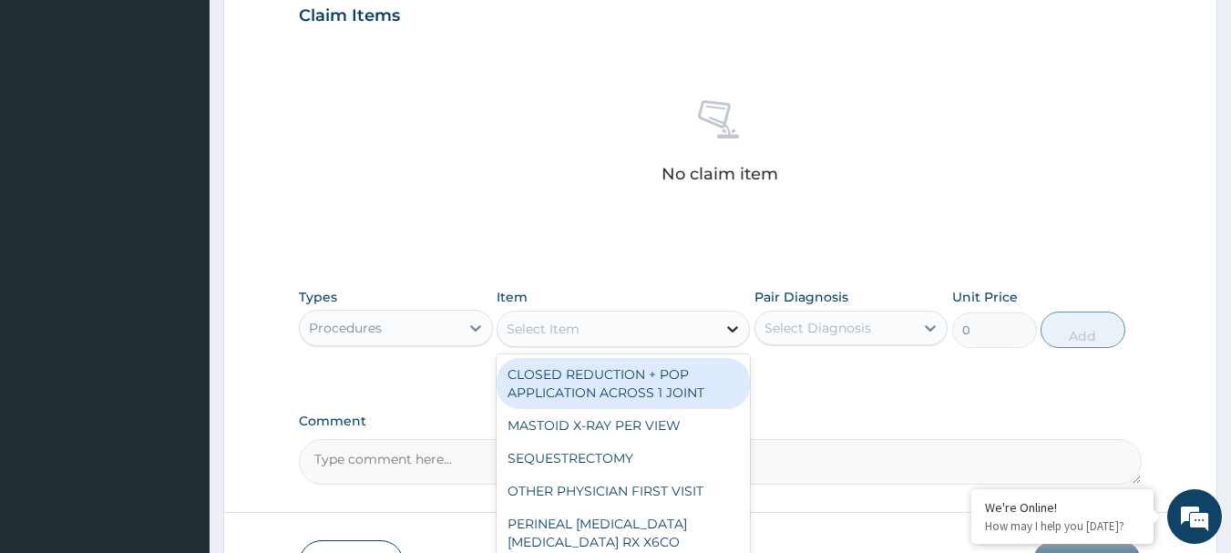
click at [733, 330] on icon at bounding box center [732, 329] width 11 height 6
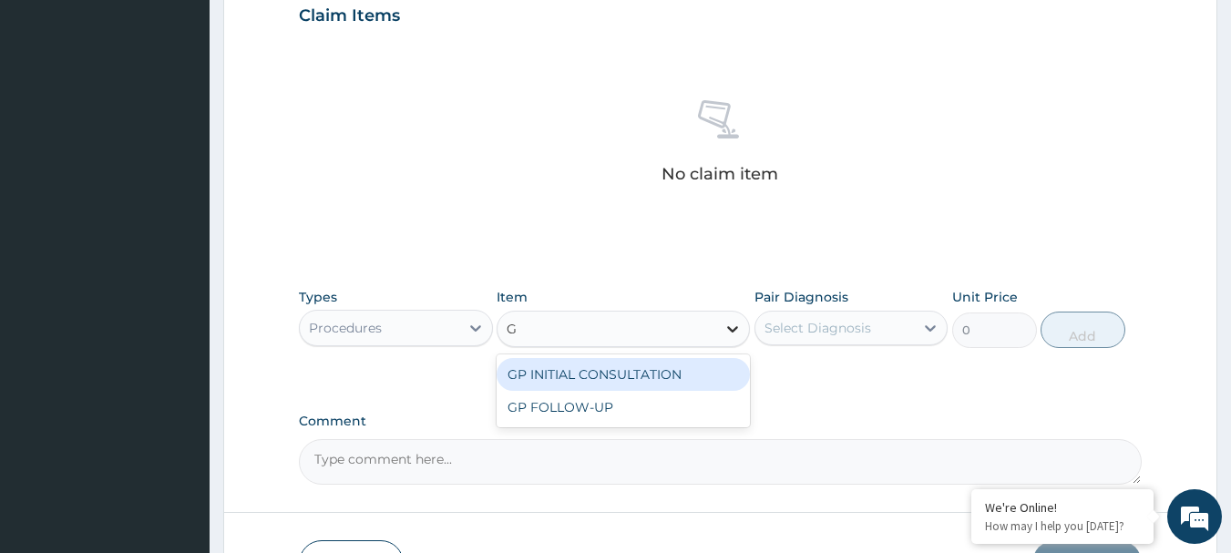
type input "GP"
click at [606, 371] on div "GP INITIAL CONSULTATION" at bounding box center [623, 374] width 253 height 33
type input "4000"
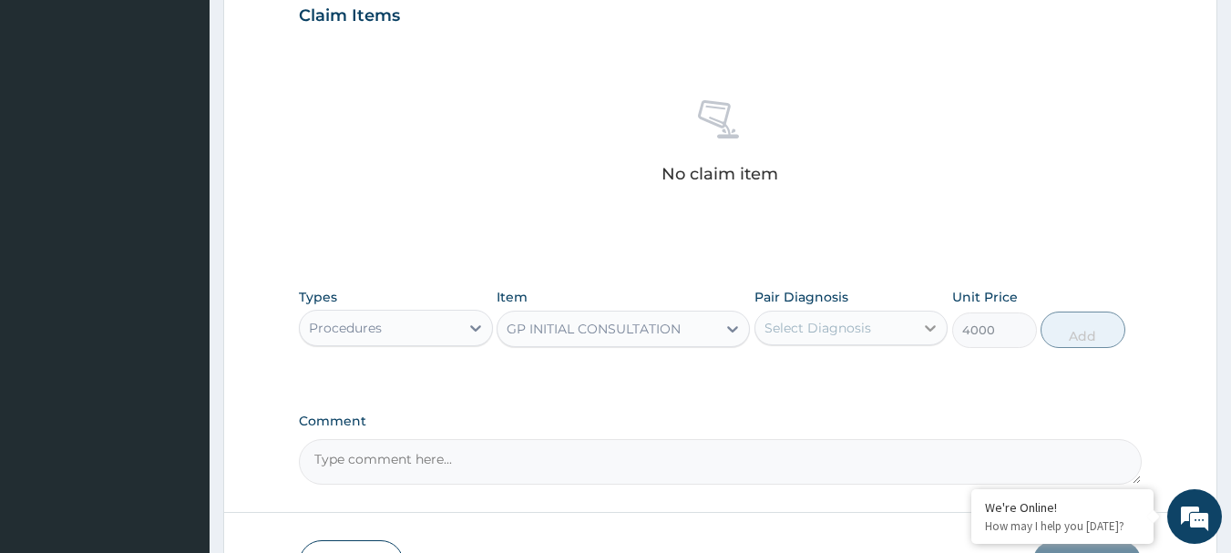
click at [937, 324] on icon at bounding box center [930, 328] width 18 height 18
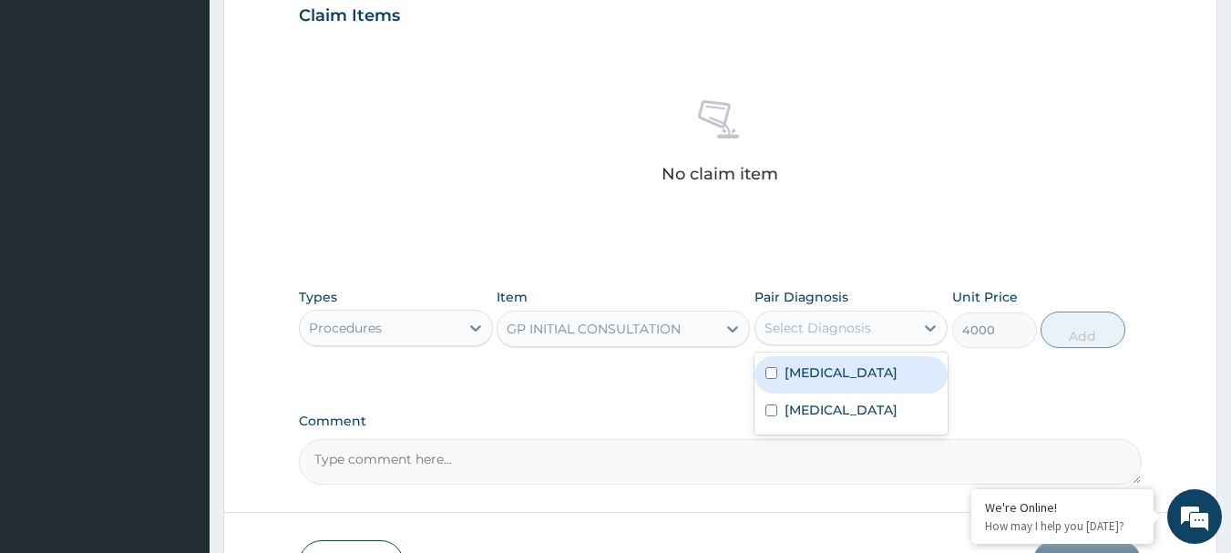
click at [797, 367] on label "Urethral discharge" at bounding box center [841, 373] width 113 height 18
checkbox input "true"
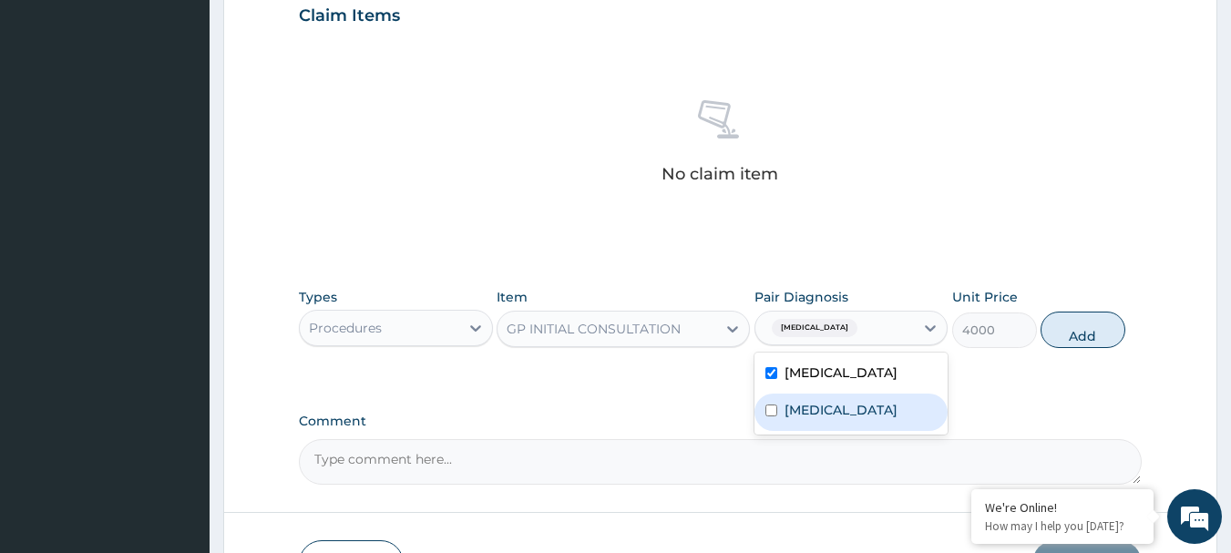
click at [786, 412] on label "Malaria, unspecified" at bounding box center [841, 410] width 113 height 18
checkbox input "true"
click at [1070, 332] on button "Add" at bounding box center [1083, 330] width 85 height 36
type input "0"
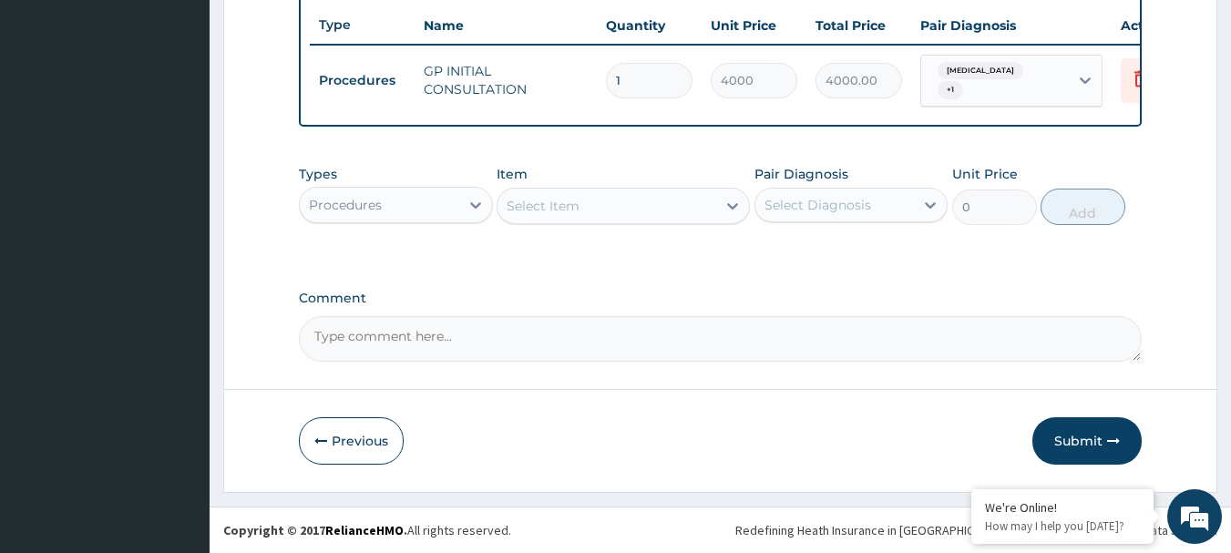
scroll to position [695, 0]
click at [470, 205] on icon at bounding box center [476, 205] width 18 height 18
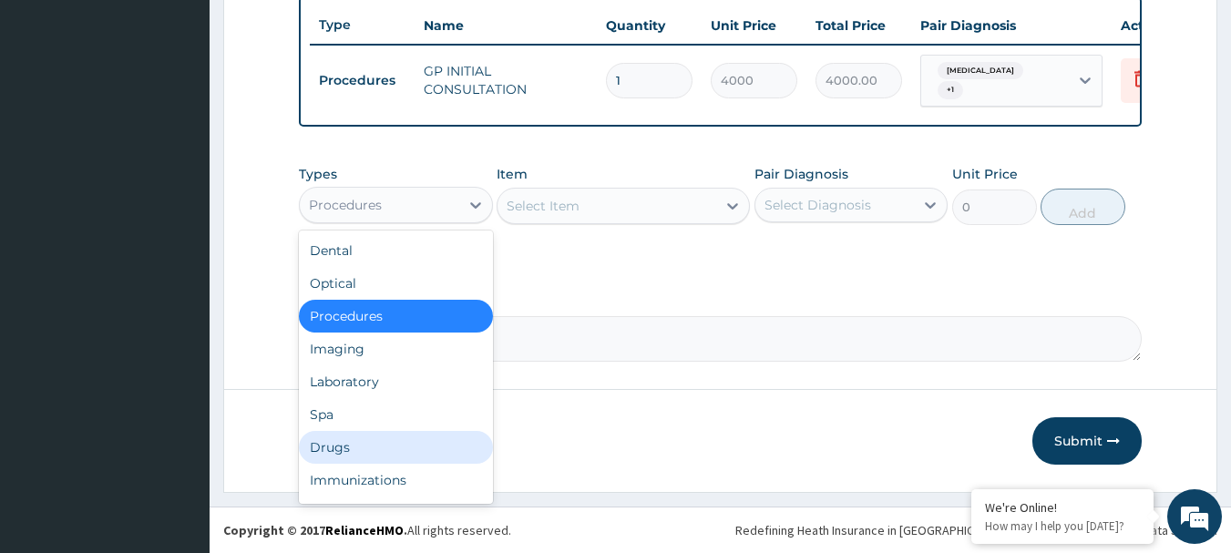
click at [340, 449] on div "Drugs" at bounding box center [396, 447] width 194 height 33
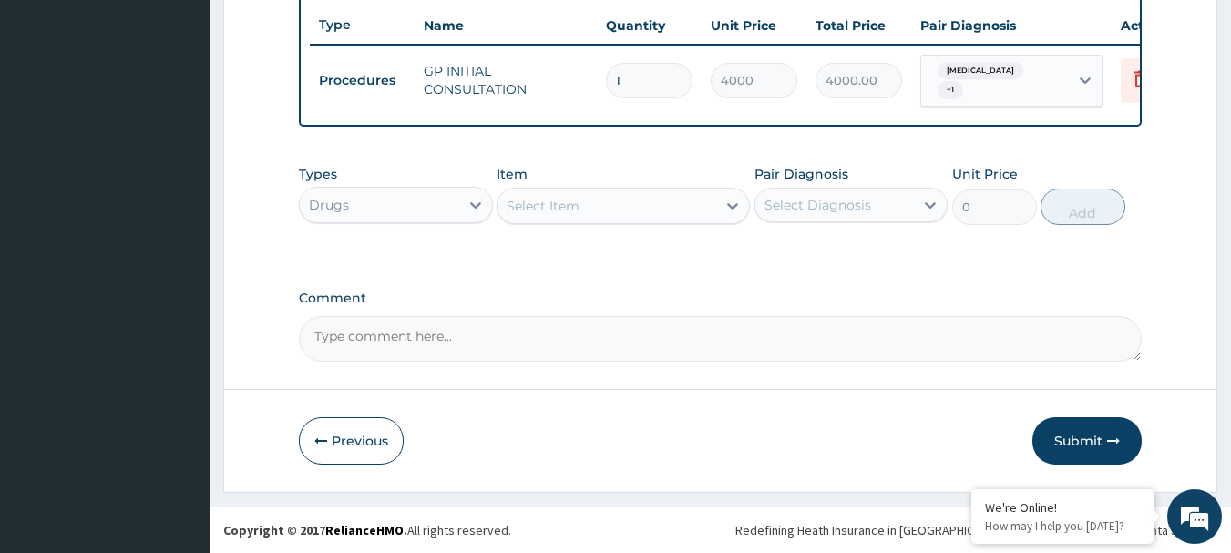
click at [725, 205] on icon at bounding box center [733, 206] width 18 height 18
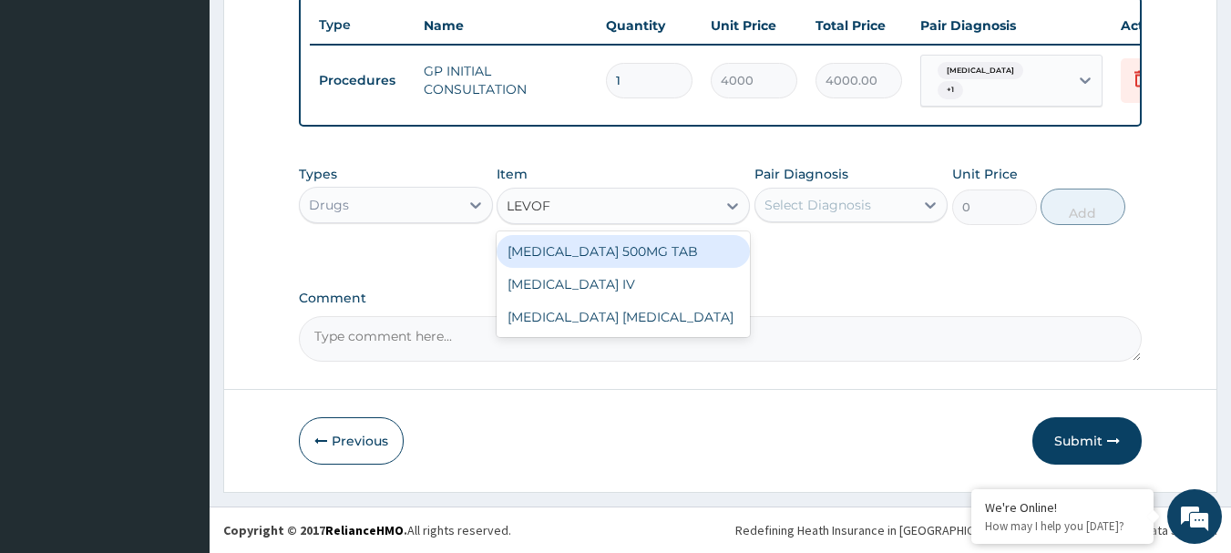
type input "LEVOFL"
click at [651, 248] on div "[MEDICAL_DATA] 500MG TAB" at bounding box center [623, 251] width 253 height 33
type input "189"
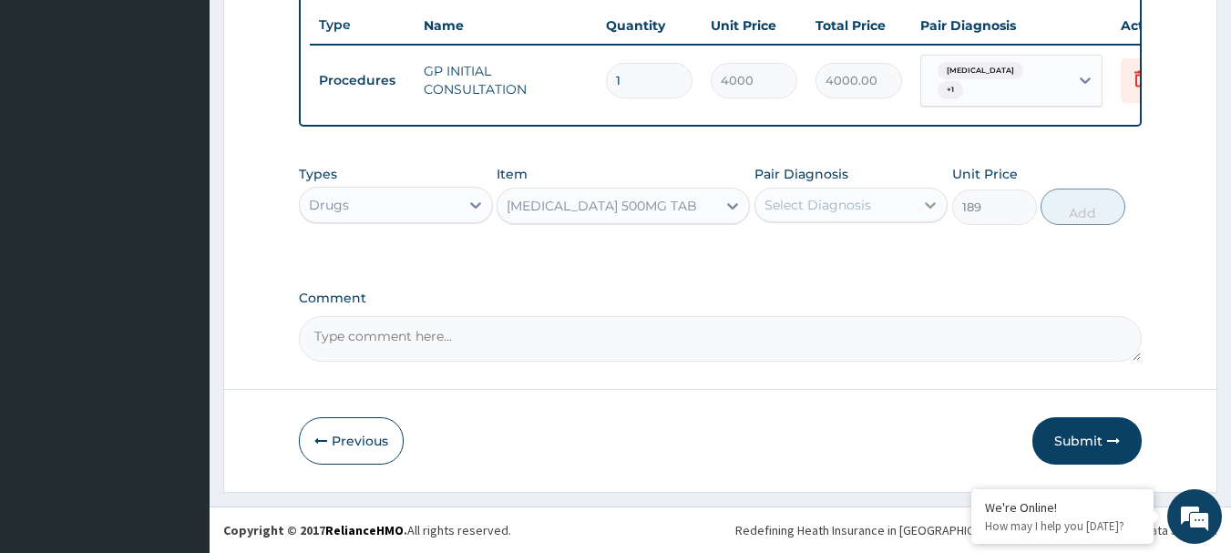
click at [915, 198] on div at bounding box center [930, 205] width 33 height 33
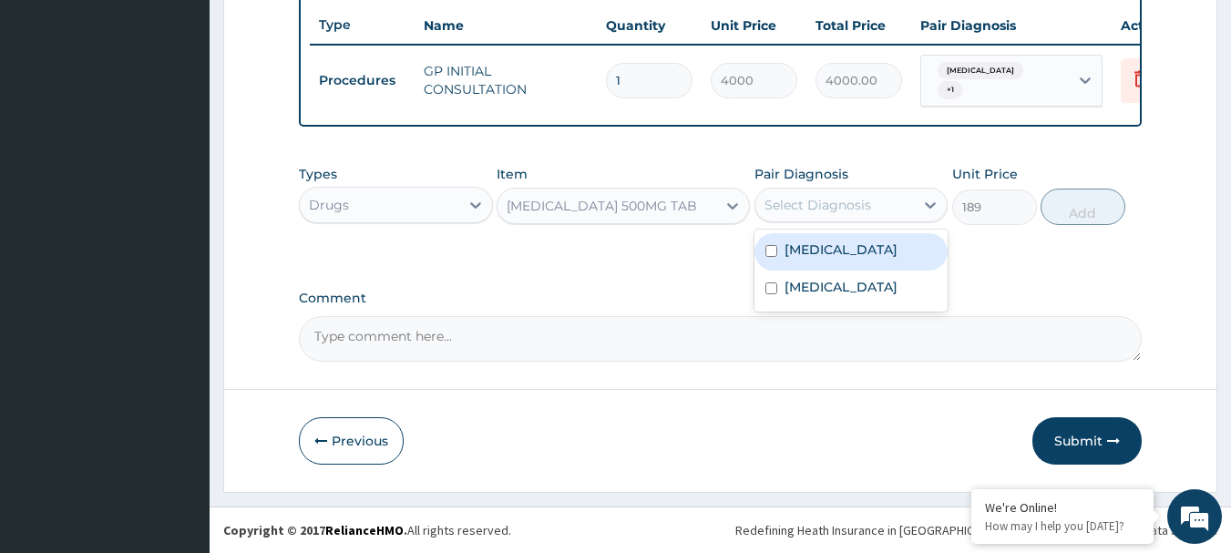
click at [790, 251] on label "Urethral discharge" at bounding box center [841, 250] width 113 height 18
checkbox input "true"
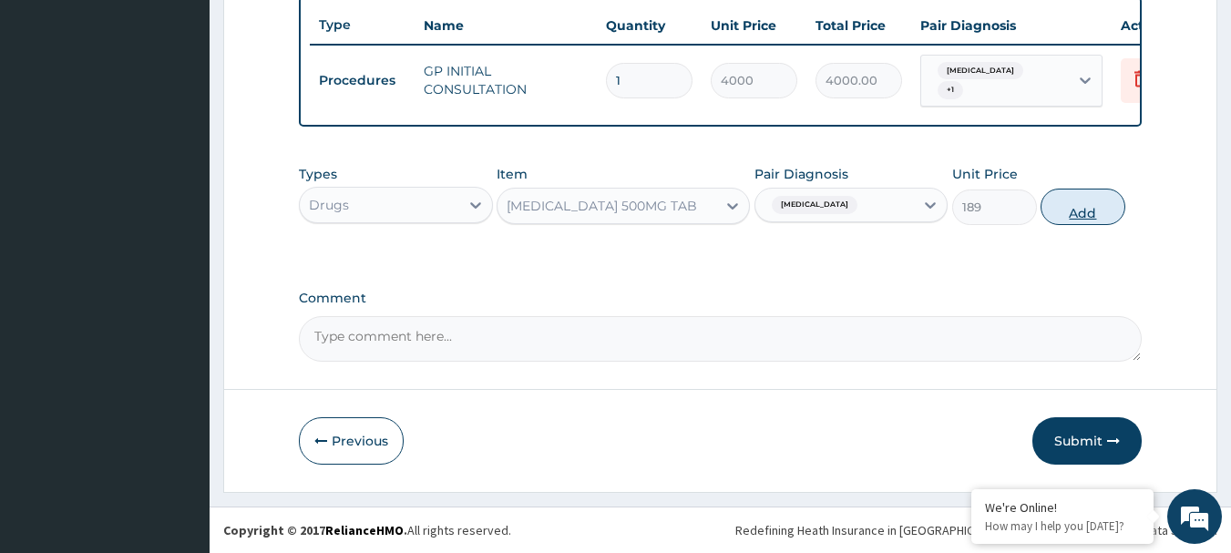
click at [1082, 206] on button "Add" at bounding box center [1083, 207] width 85 height 36
type input "0"
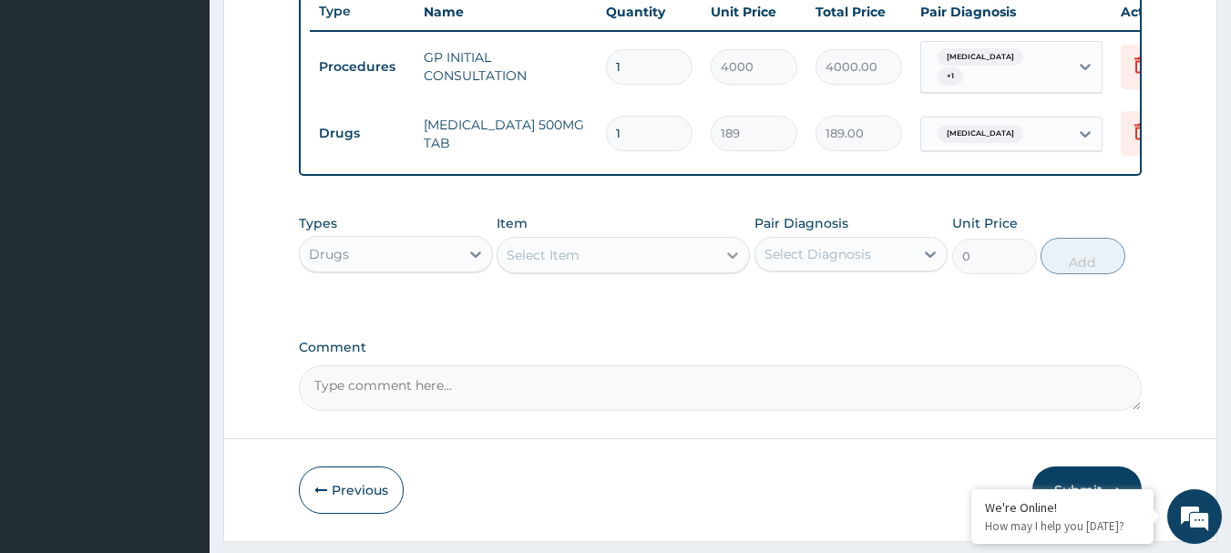
click at [724, 264] on icon at bounding box center [733, 255] width 18 height 18
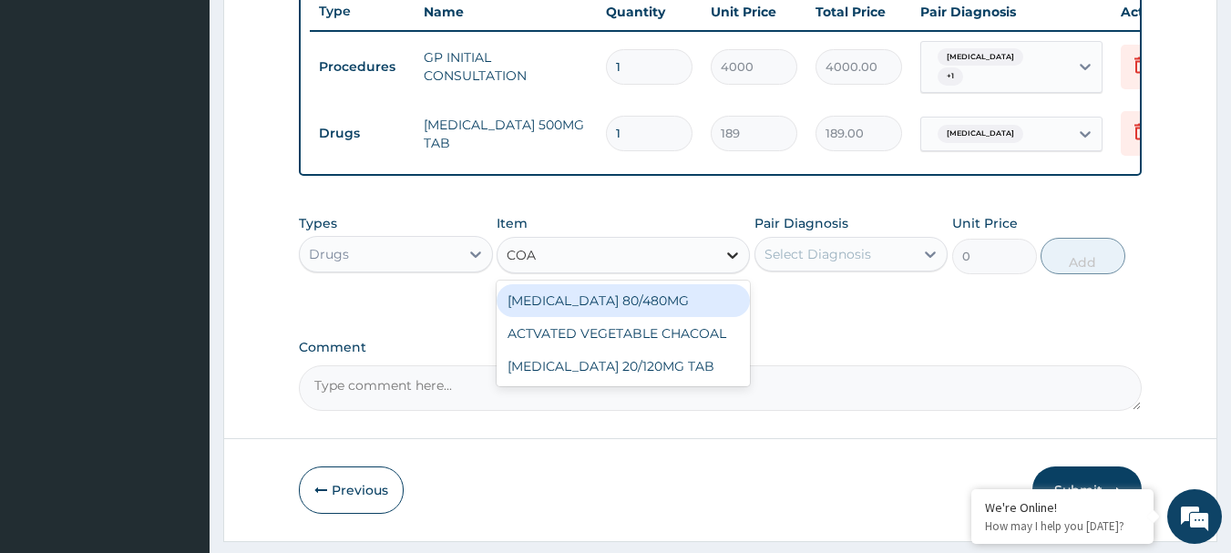
type input "[PERSON_NAME]"
click at [638, 307] on div "[MEDICAL_DATA] 80/480MG" at bounding box center [623, 300] width 253 height 33
type input "4500"
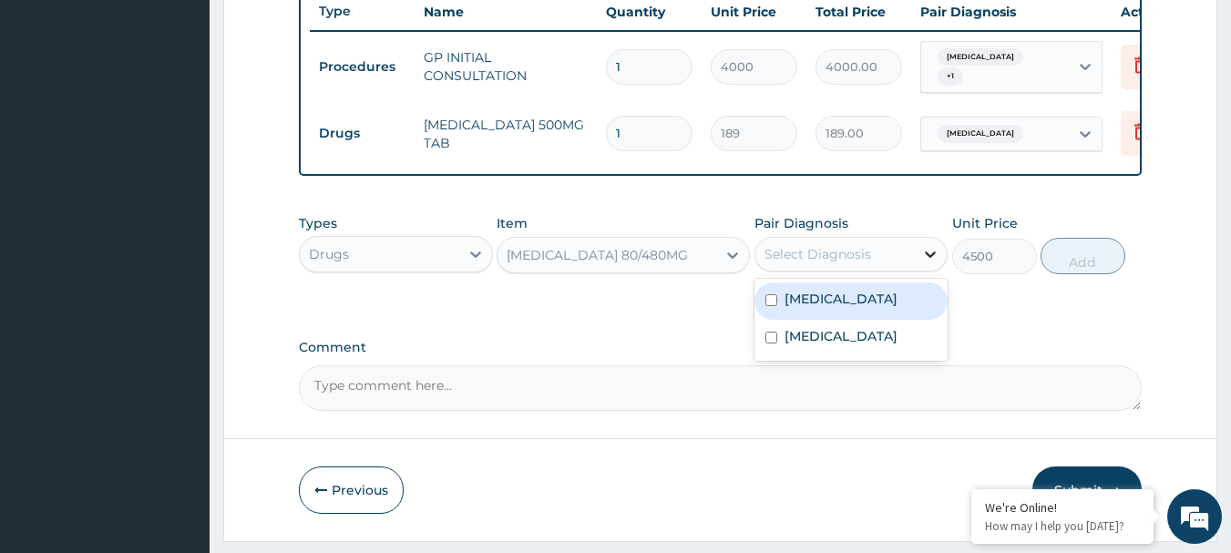
click at [922, 263] on icon at bounding box center [930, 254] width 18 height 18
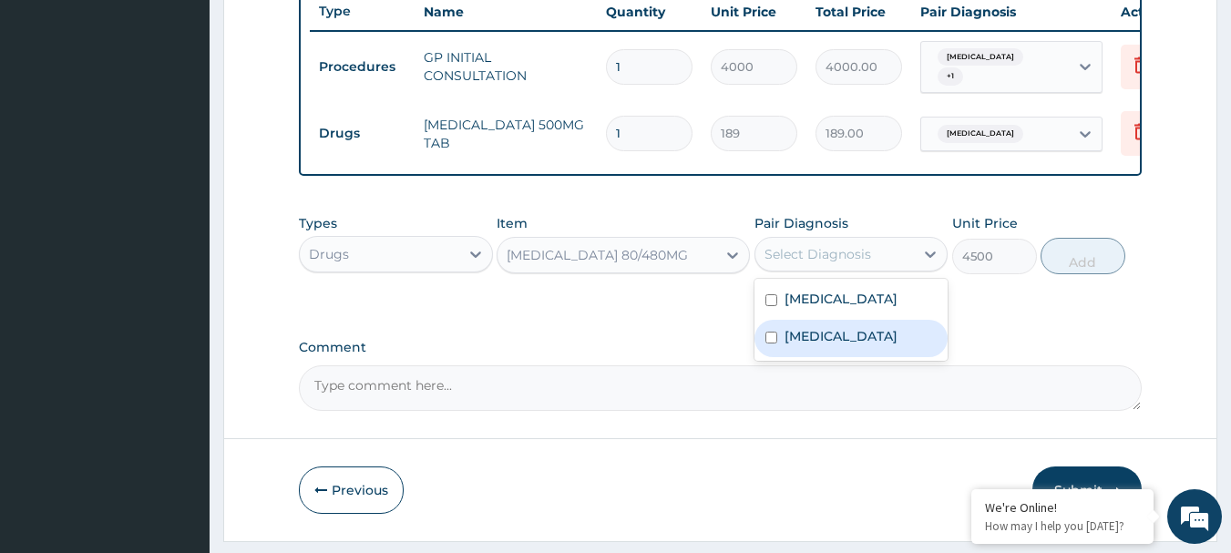
click at [771, 344] on input "checkbox" at bounding box center [771, 338] width 12 height 12
checkbox input "true"
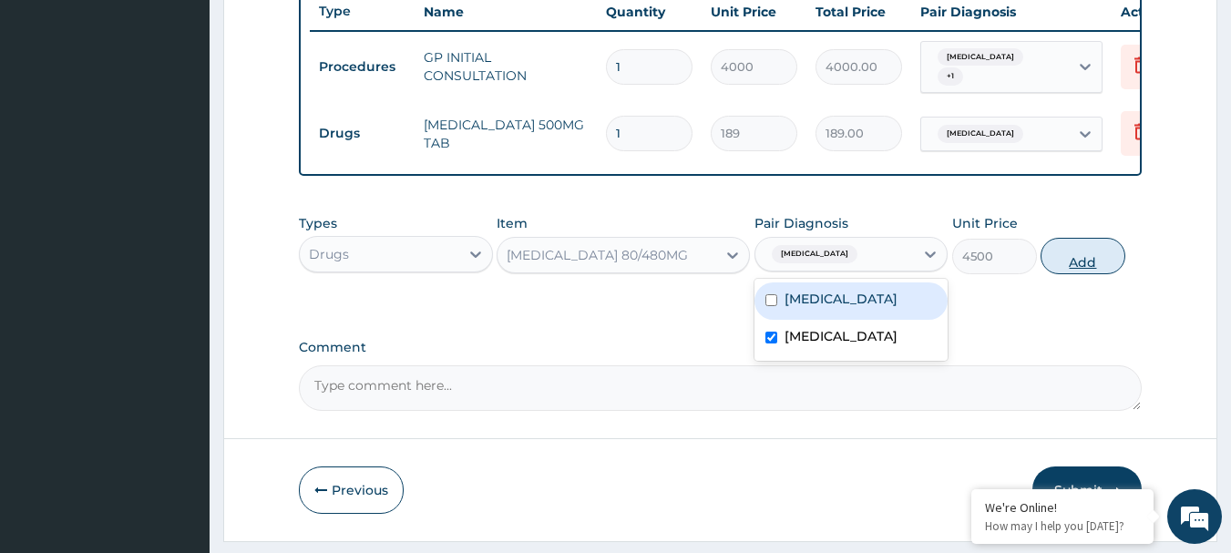
click at [1078, 270] on button "Add" at bounding box center [1083, 256] width 85 height 36
type input "0"
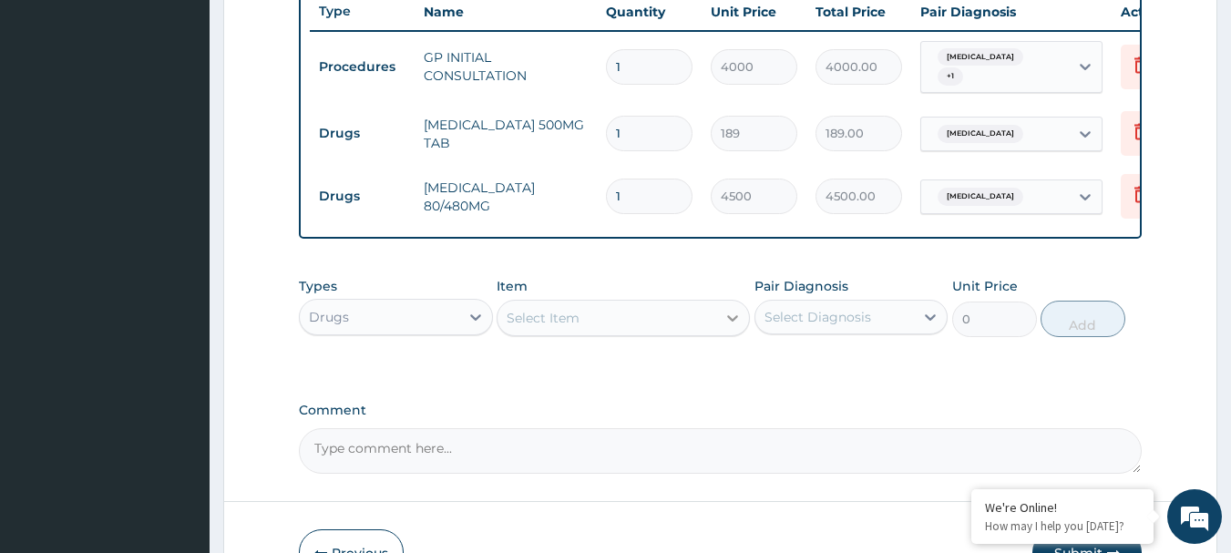
click at [729, 327] on icon at bounding box center [733, 318] width 18 height 18
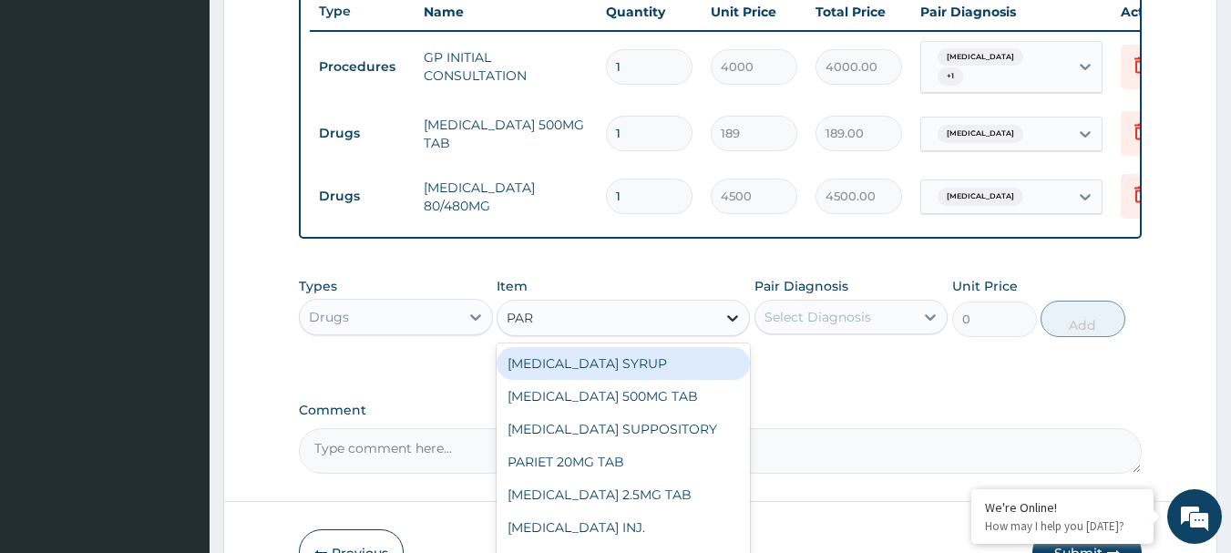
type input "PARA"
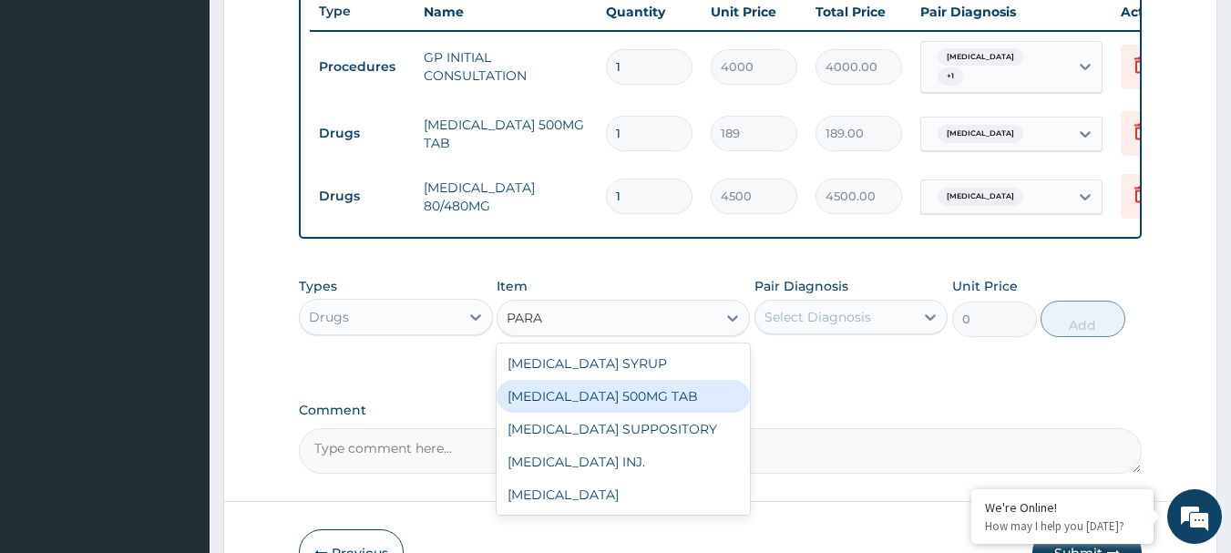
click at [642, 408] on div "[MEDICAL_DATA] 500MG TAB" at bounding box center [623, 396] width 253 height 33
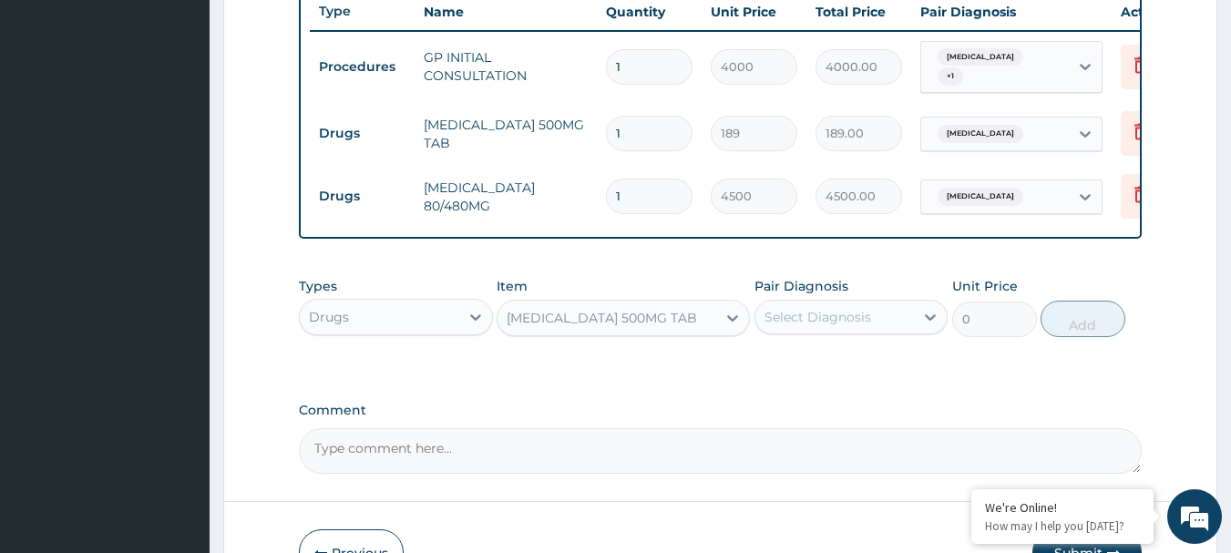
type input "40"
click at [924, 326] on icon at bounding box center [930, 317] width 18 height 18
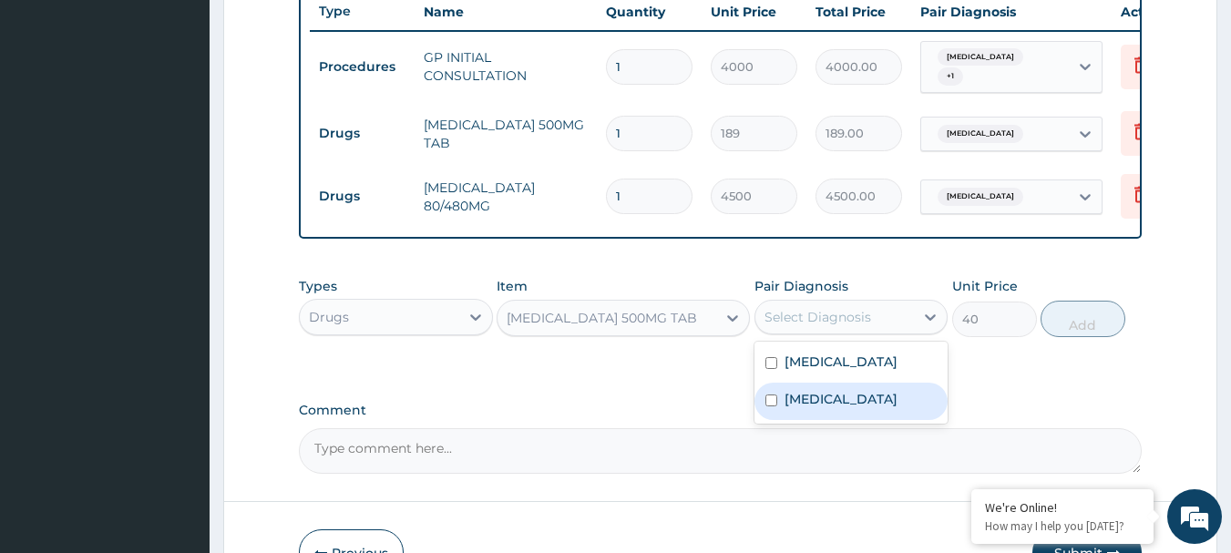
click at [775, 406] on input "checkbox" at bounding box center [771, 401] width 12 height 12
checkbox input "true"
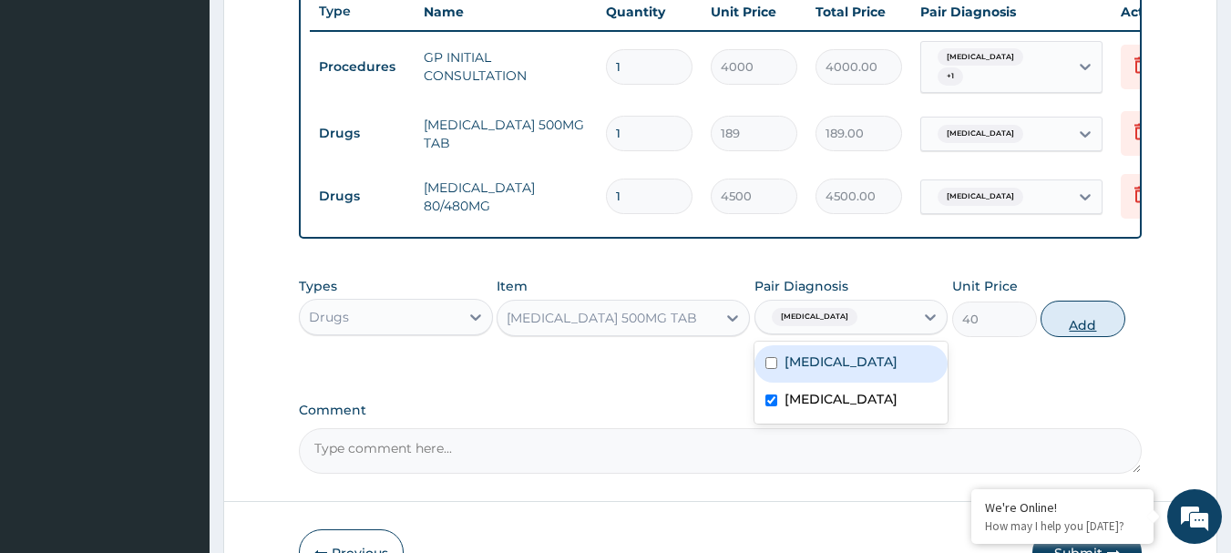
click at [1077, 324] on button "Add" at bounding box center [1083, 319] width 85 height 36
type input "0"
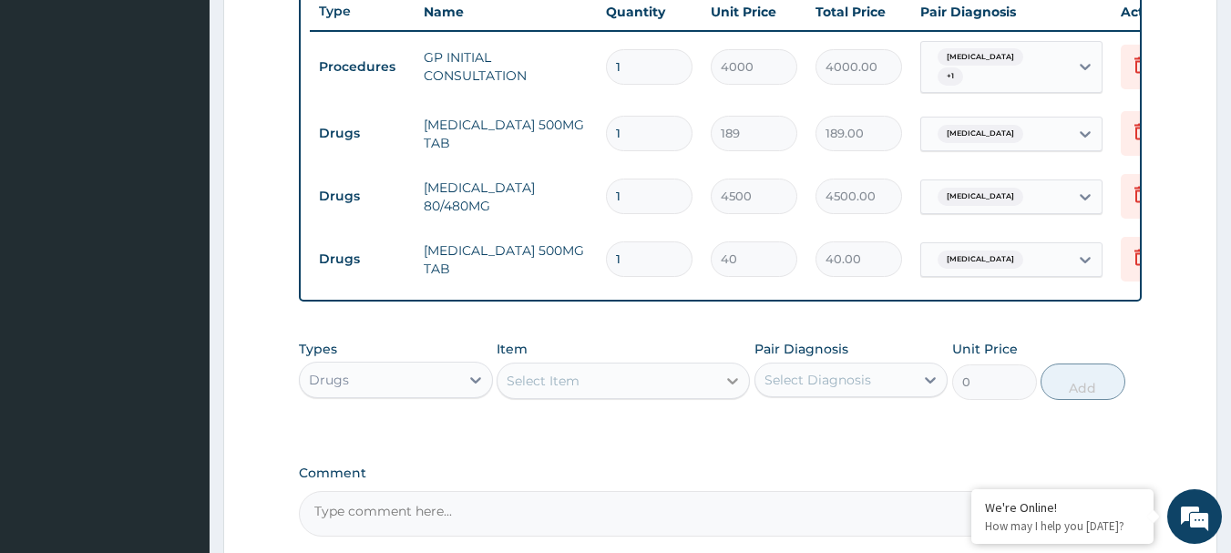
click at [734, 390] on icon at bounding box center [733, 381] width 18 height 18
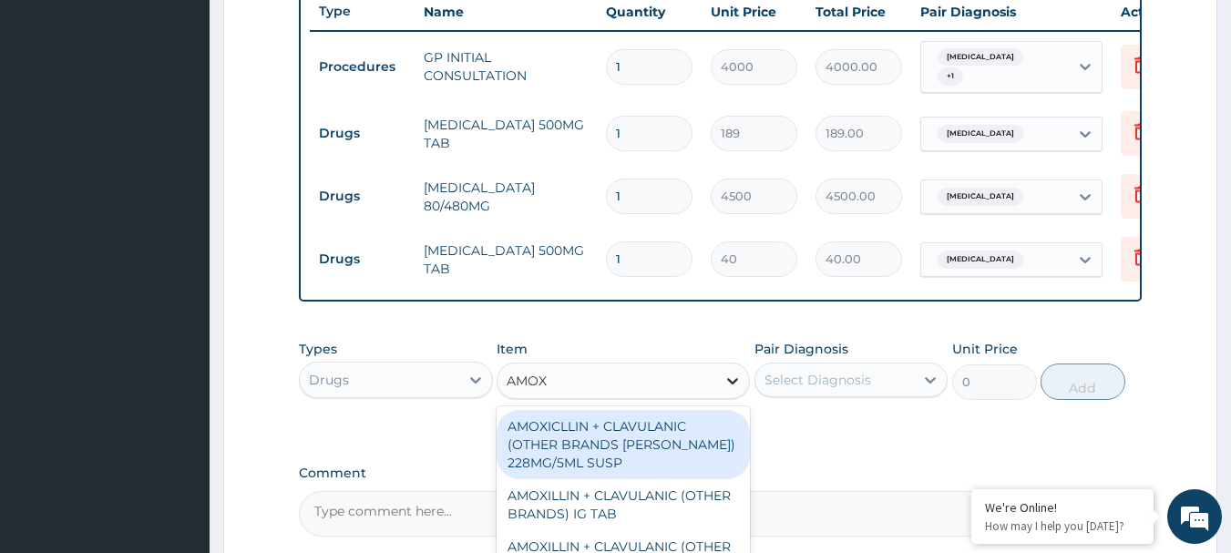
type input "AMOXI"
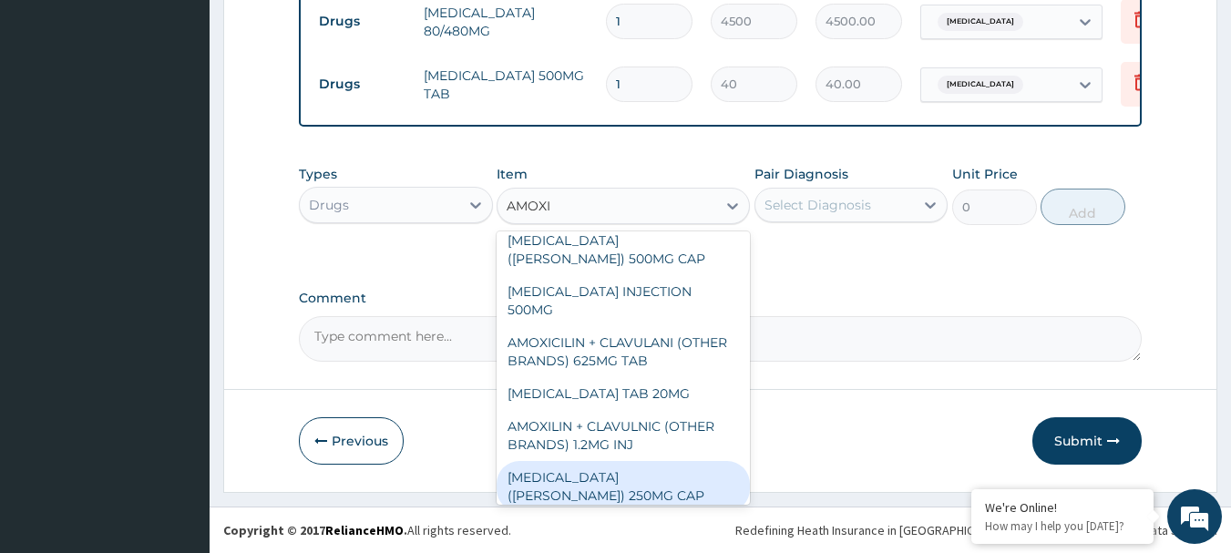
scroll to position [259, 0]
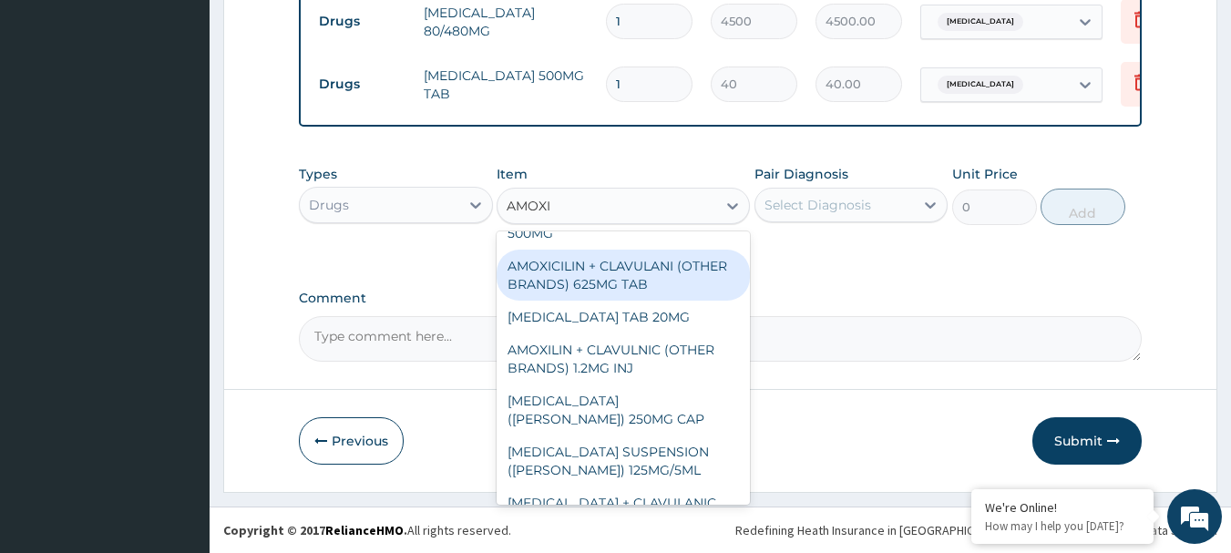
click at [623, 250] on div "AMOXICILIN + CLAVULANI (OTHER BRANDS) 625MG TAB" at bounding box center [623, 275] width 253 height 51
type input "500"
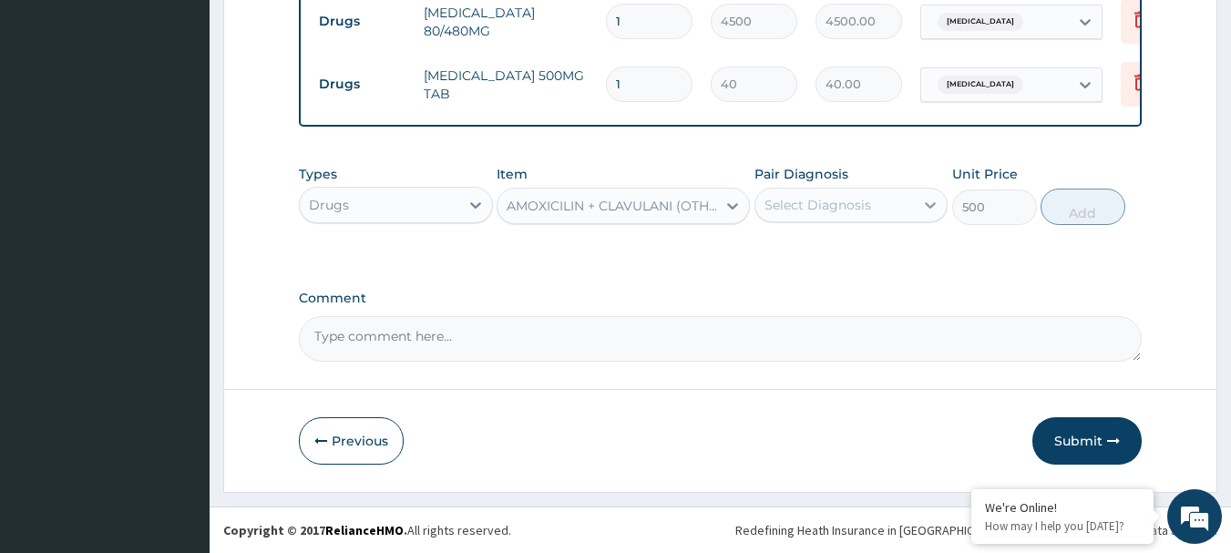
click at [933, 206] on icon at bounding box center [931, 205] width 11 height 6
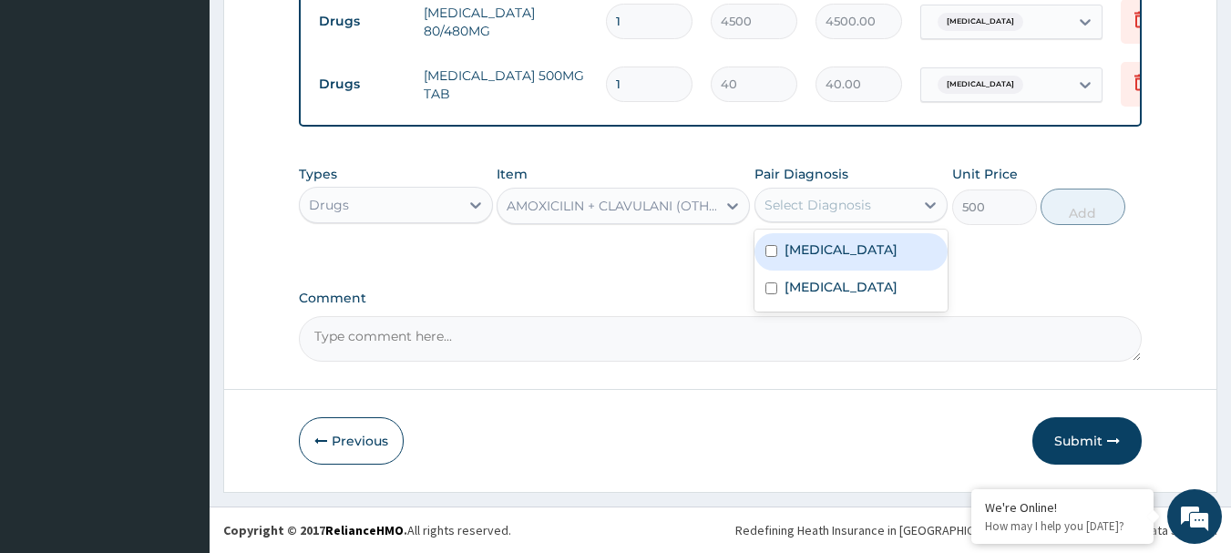
click at [794, 241] on label "Urethral discharge" at bounding box center [841, 250] width 113 height 18
checkbox input "true"
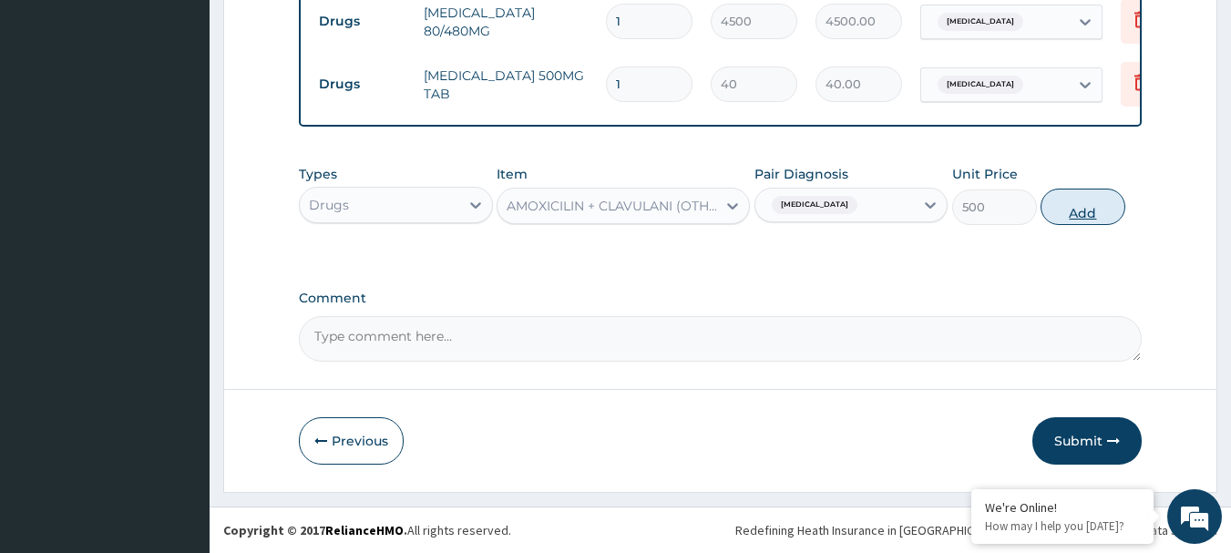
click at [1078, 190] on button "Add" at bounding box center [1083, 207] width 85 height 36
type input "0"
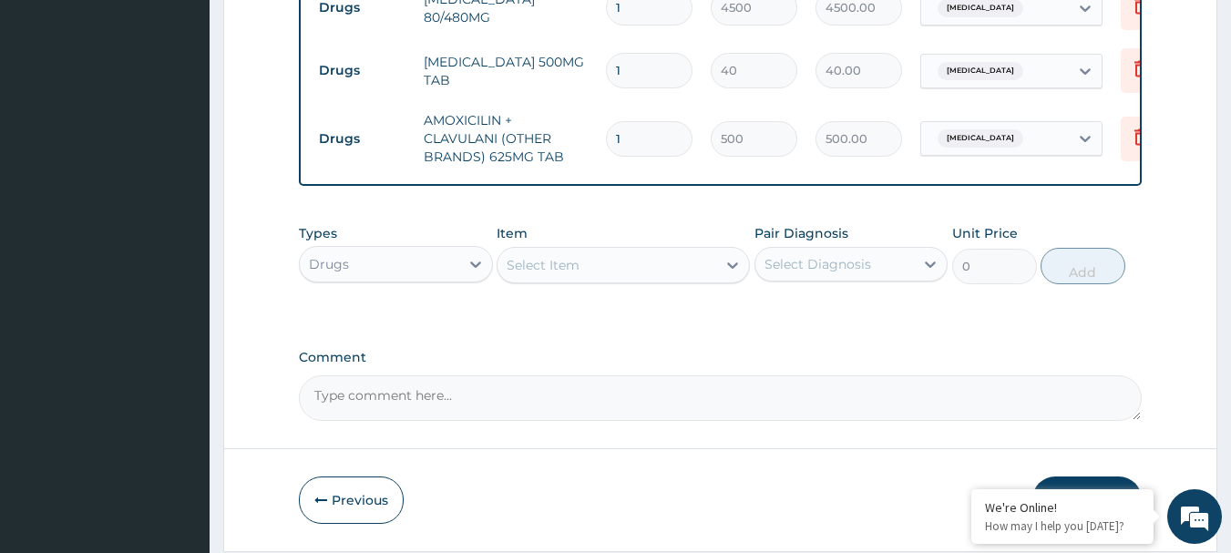
type input "10"
type input "5000.00"
type input "10"
click at [645, 57] on input "1" at bounding box center [649, 71] width 87 height 36
type input "18"
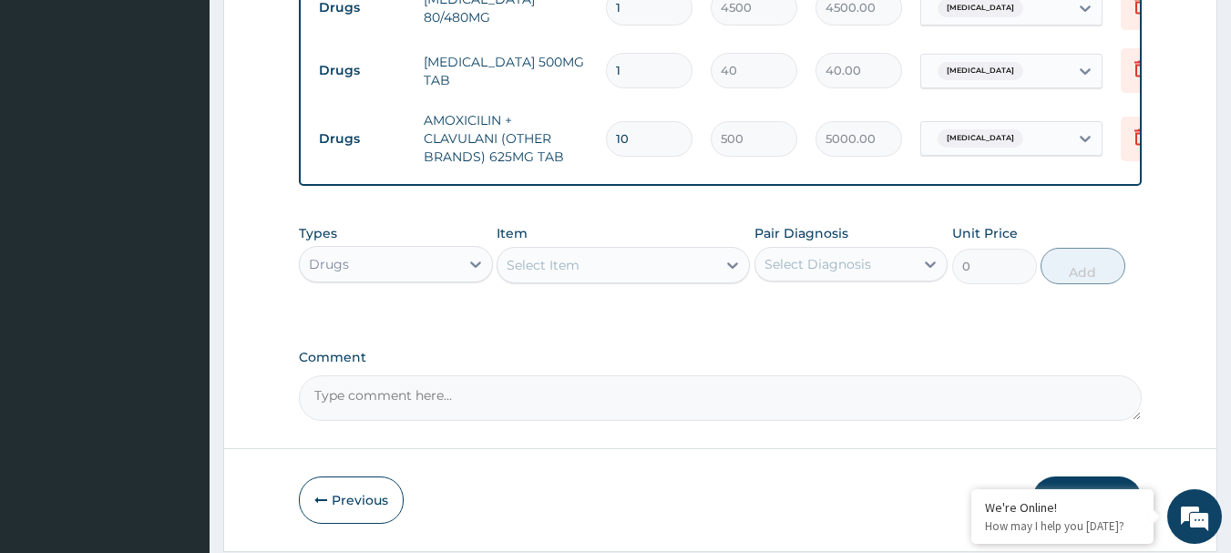
type input "720.00"
type input "18"
click at [627, 11] on input "1" at bounding box center [649, 8] width 87 height 36
type input "0.00"
type input "6"
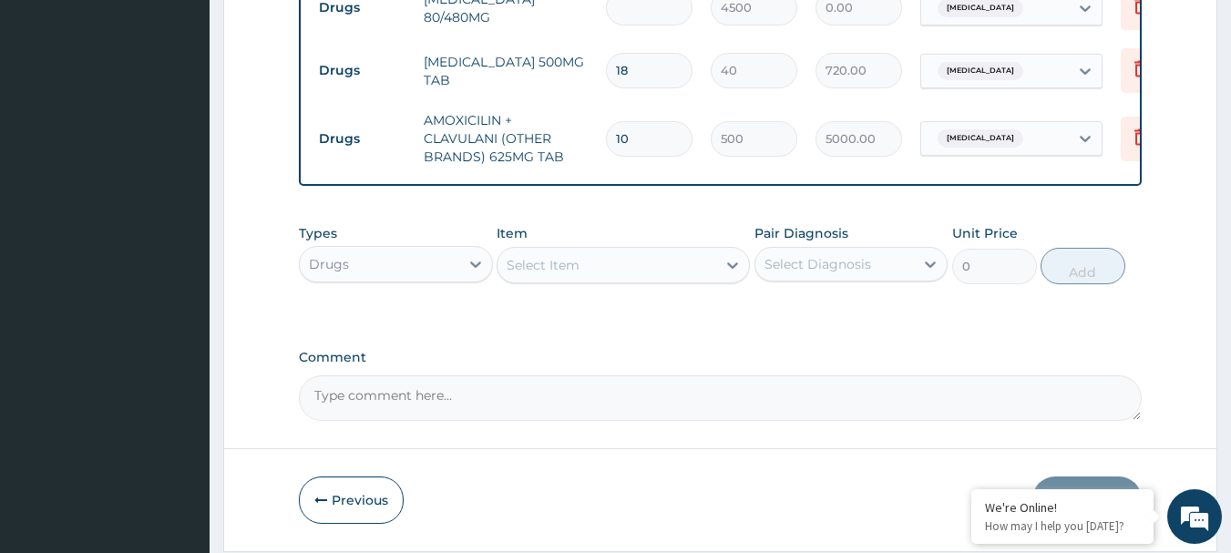
type input "27000.00"
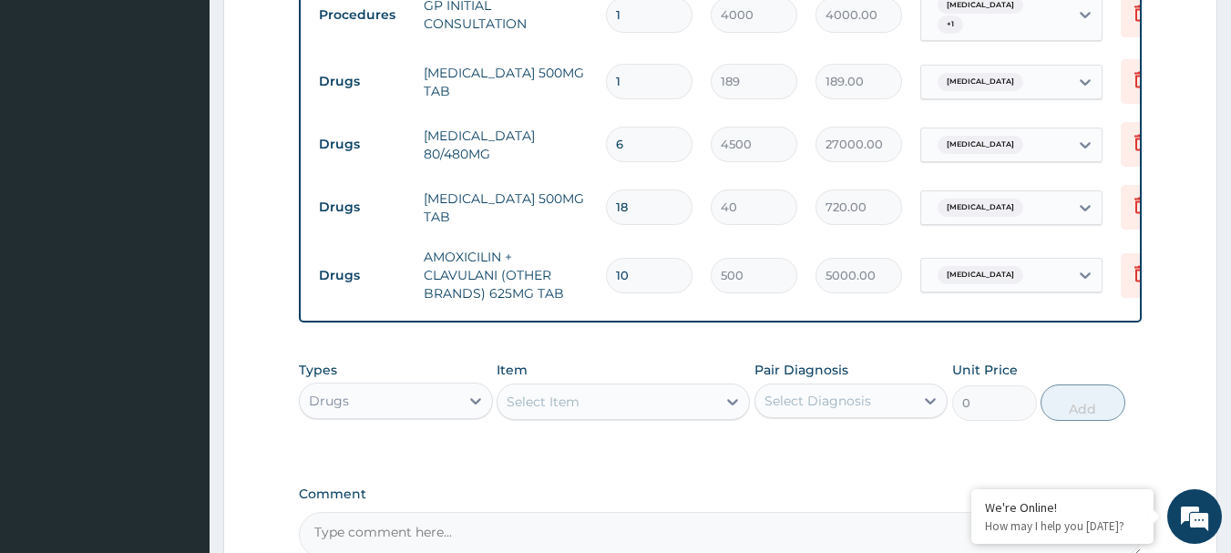
scroll to position [702, 0]
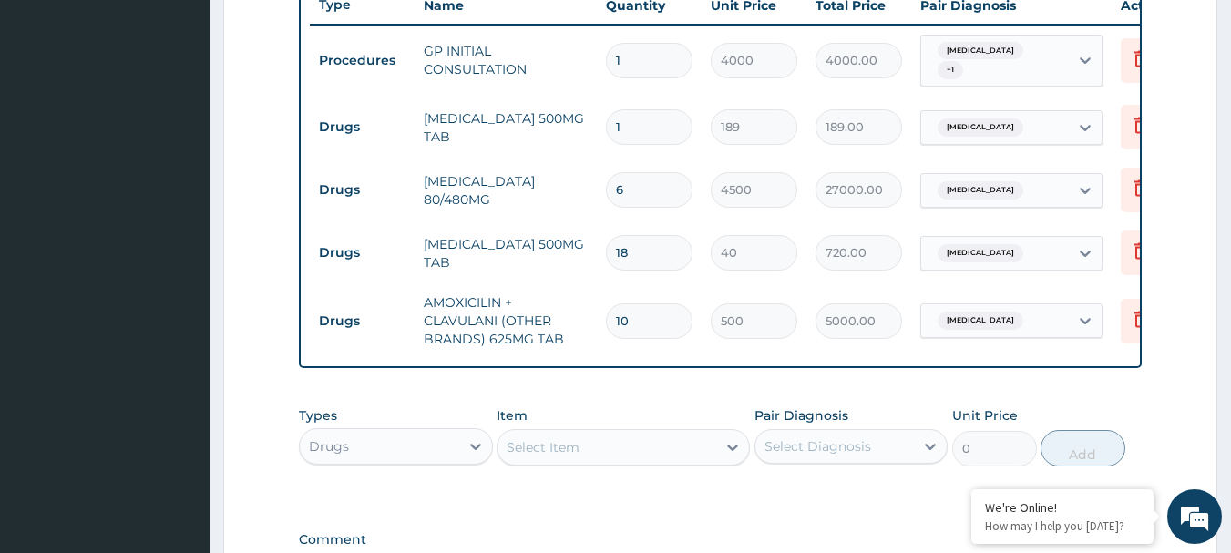
type input "6"
click at [648, 128] on input "1" at bounding box center [649, 127] width 87 height 36
type input "0.00"
type input "7"
type input "1323.00"
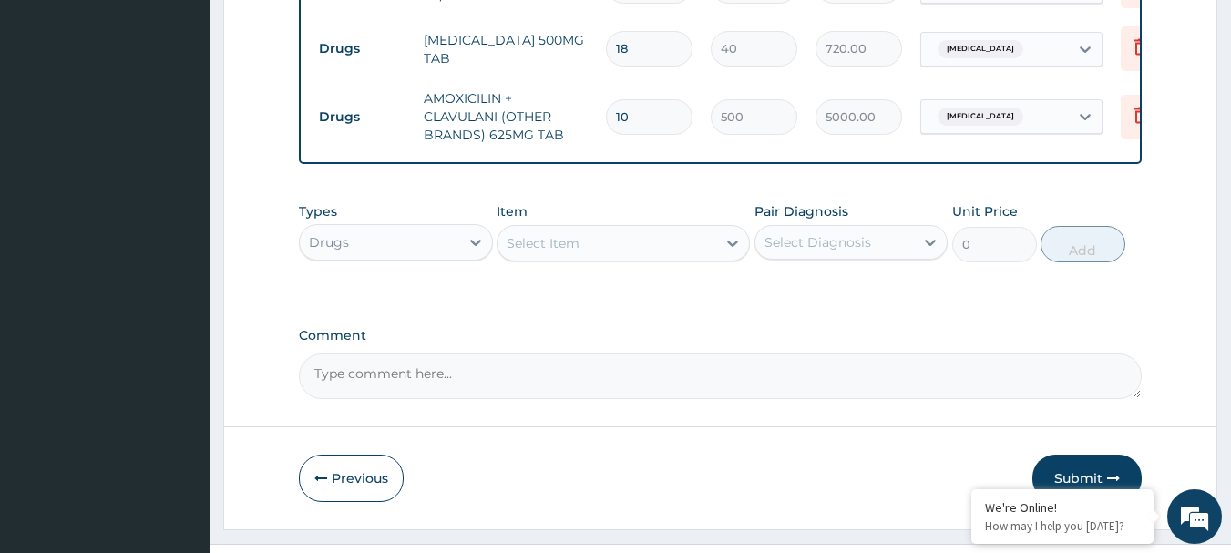
scroll to position [957, 0]
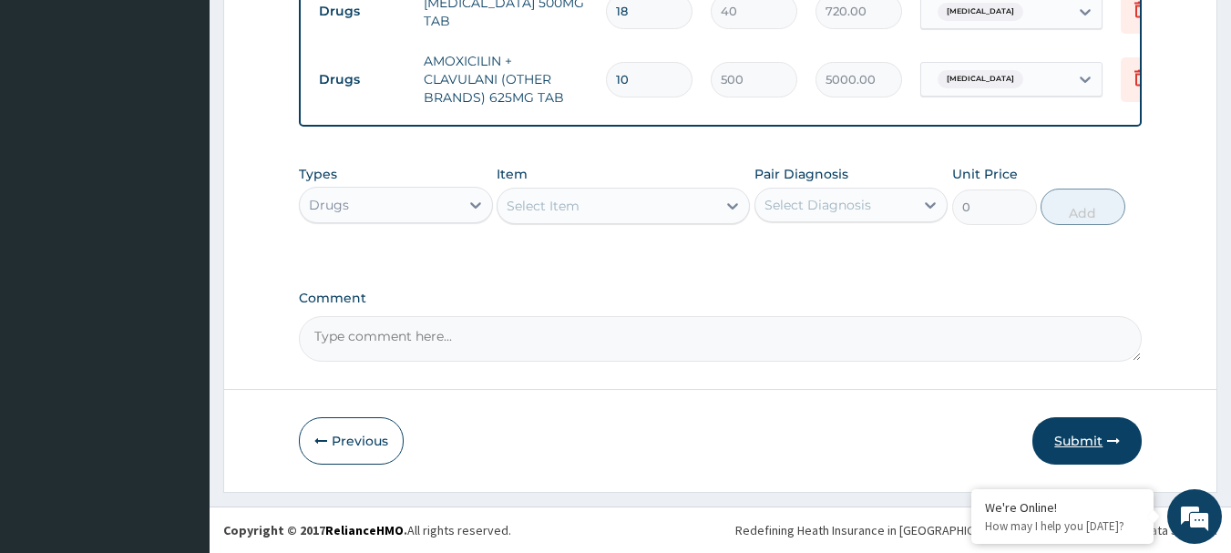
type input "7"
click at [1052, 425] on button "Submit" at bounding box center [1086, 440] width 109 height 47
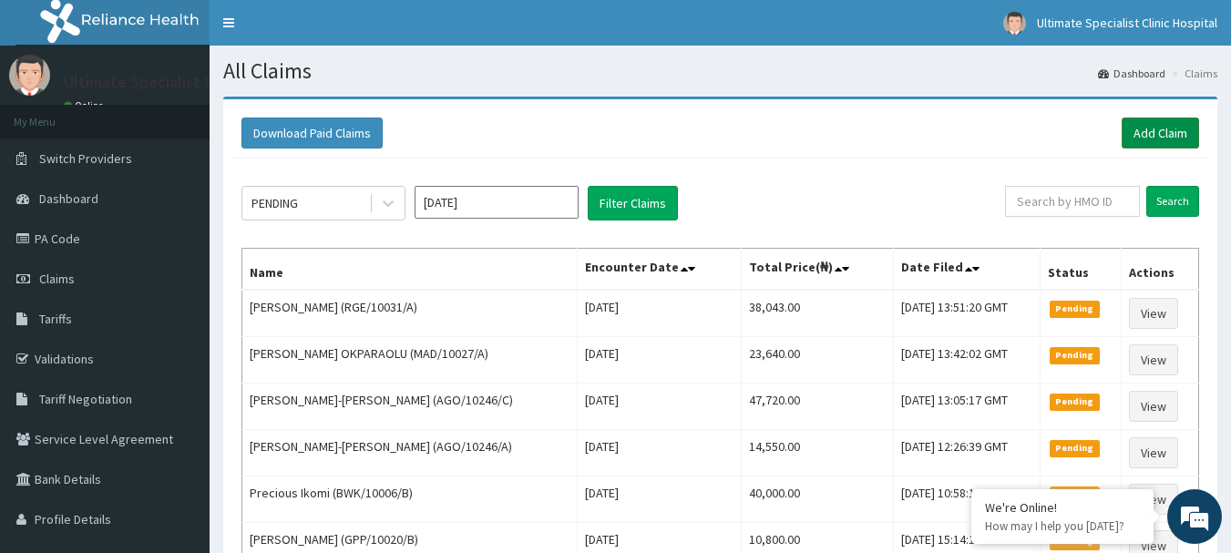
click at [1158, 126] on link "Add Claim" at bounding box center [1160, 133] width 77 height 31
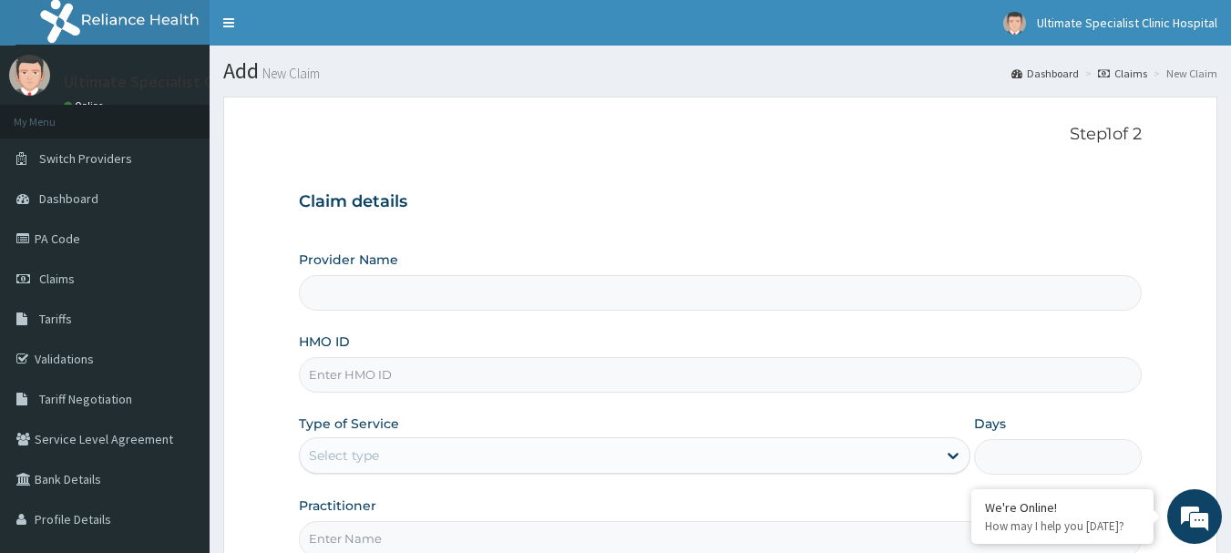
type input "Ultimate Specialist Clinic And Hospital"
click at [403, 386] on input "HMO ID" at bounding box center [721, 375] width 844 height 36
paste input "GMS/10051/F"
type input "GMS/10051/F"
click at [388, 451] on div "Select type" at bounding box center [618, 455] width 637 height 29
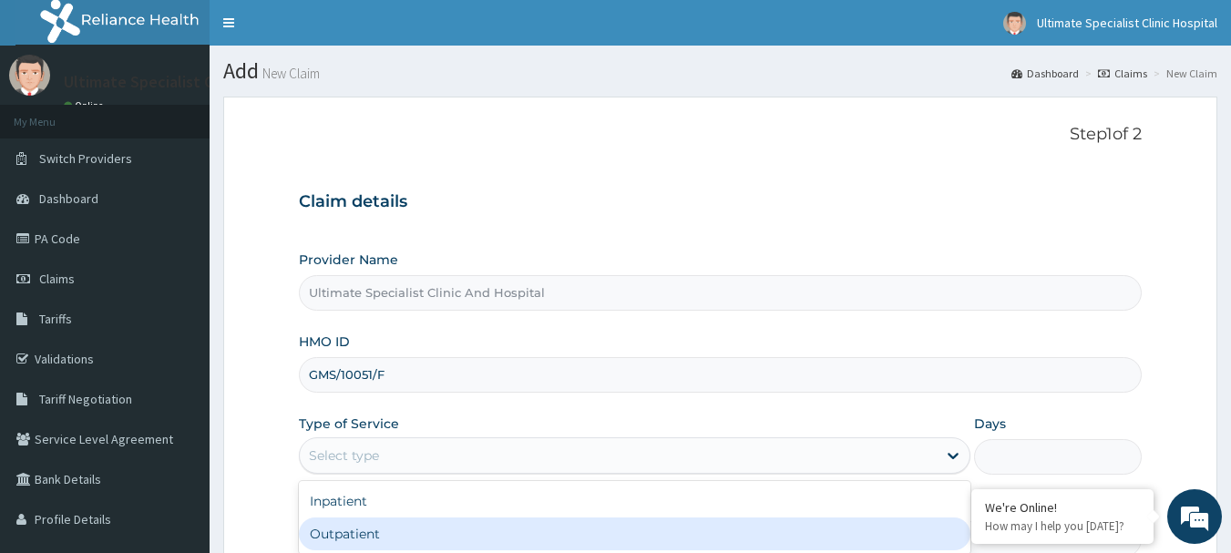
click at [299, 526] on div "Inpatient Outpatient" at bounding box center [635, 517] width 672 height 73
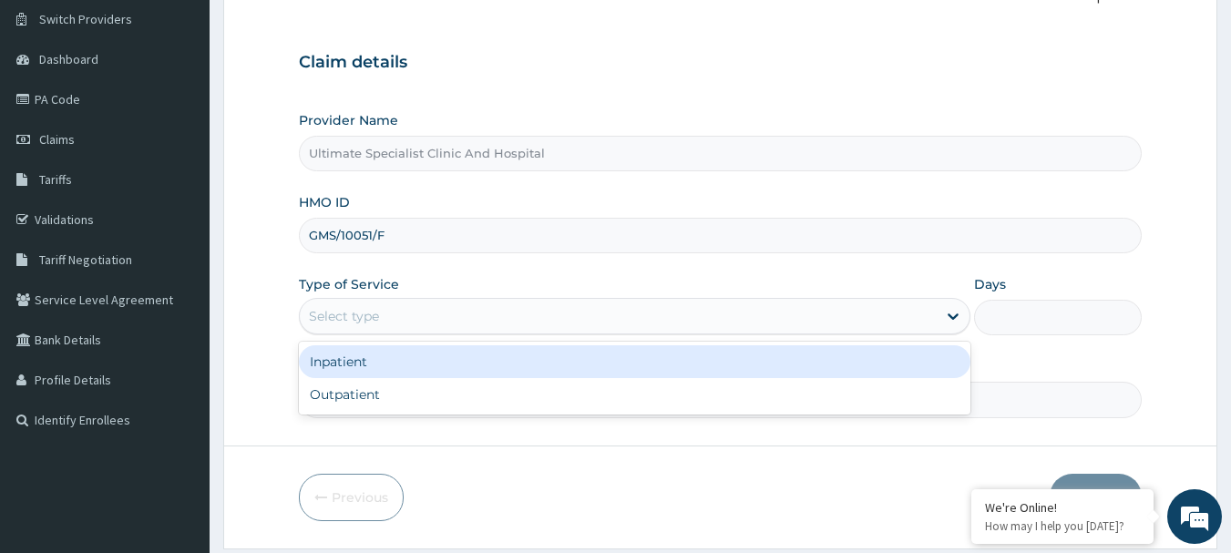
scroll to position [196, 0]
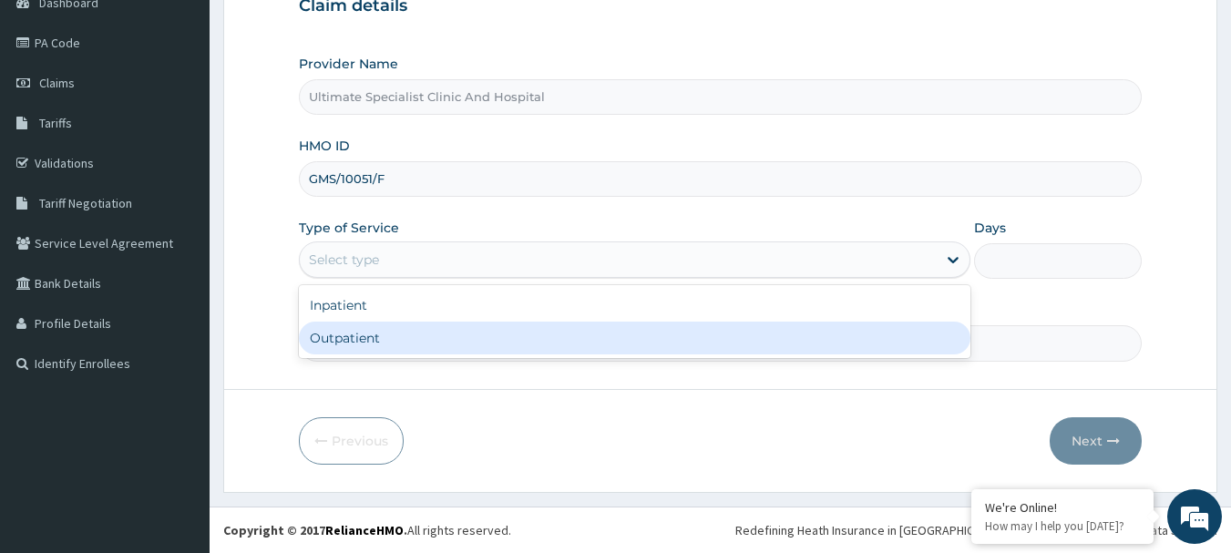
click at [381, 329] on div "Outpatient" at bounding box center [635, 338] width 672 height 33
type input "1"
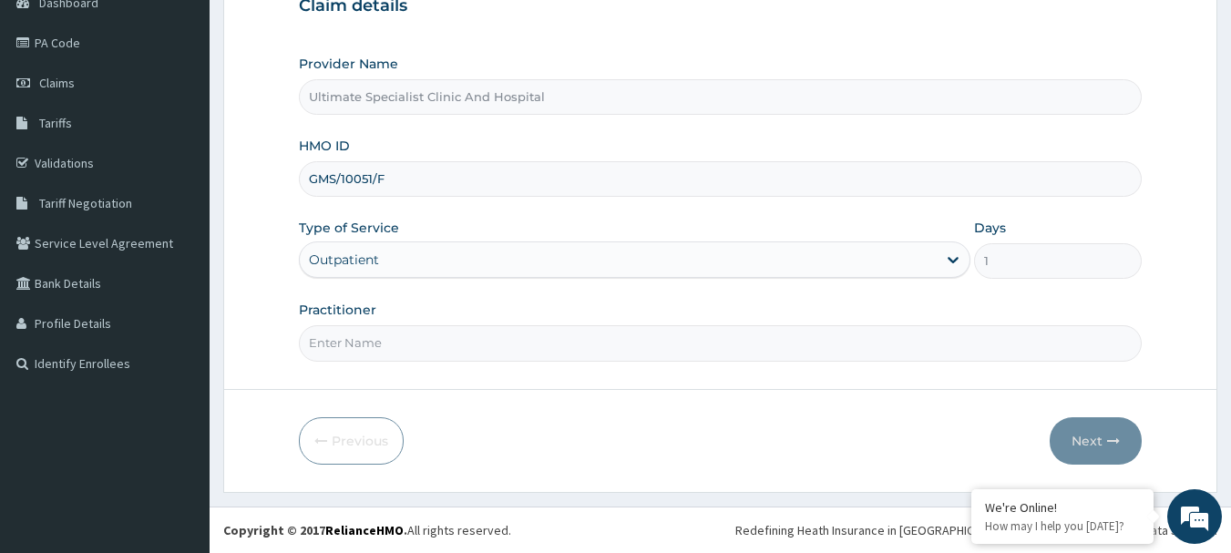
click at [383, 341] on input "Practitioner" at bounding box center [721, 343] width 844 height 36
type input "DR [PERSON_NAME]"
click at [1099, 441] on button "Next" at bounding box center [1096, 440] width 92 height 47
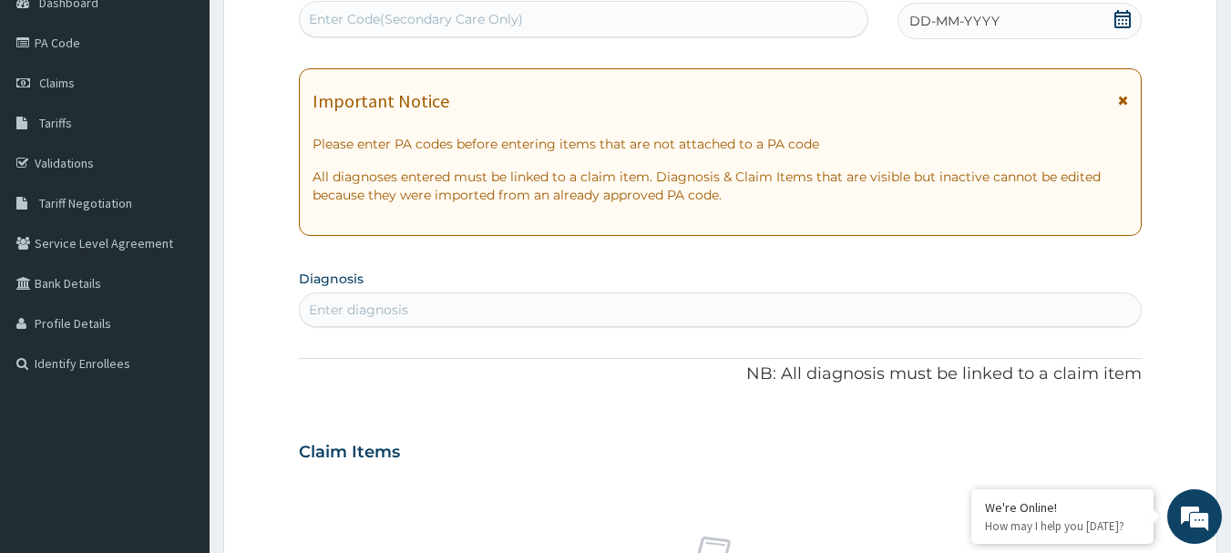
click at [1116, 25] on icon at bounding box center [1122, 19] width 16 height 18
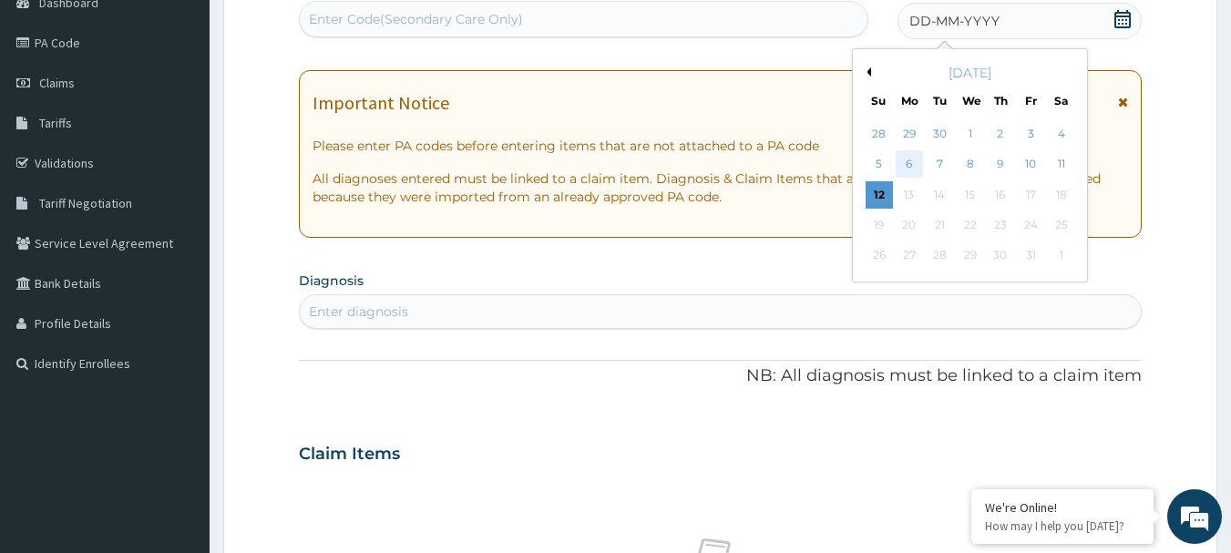
click at [901, 160] on div "6" at bounding box center [909, 164] width 27 height 27
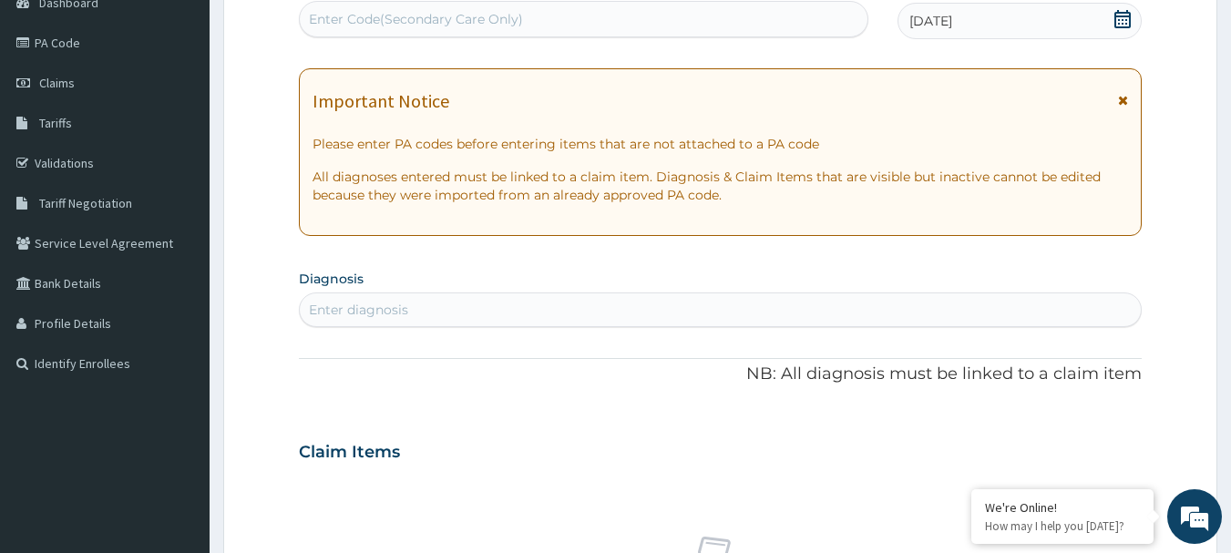
click at [488, 289] on section "Diagnosis Enter diagnosis" at bounding box center [721, 296] width 844 height 62
click at [416, 297] on div "Enter diagnosis" at bounding box center [721, 309] width 842 height 29
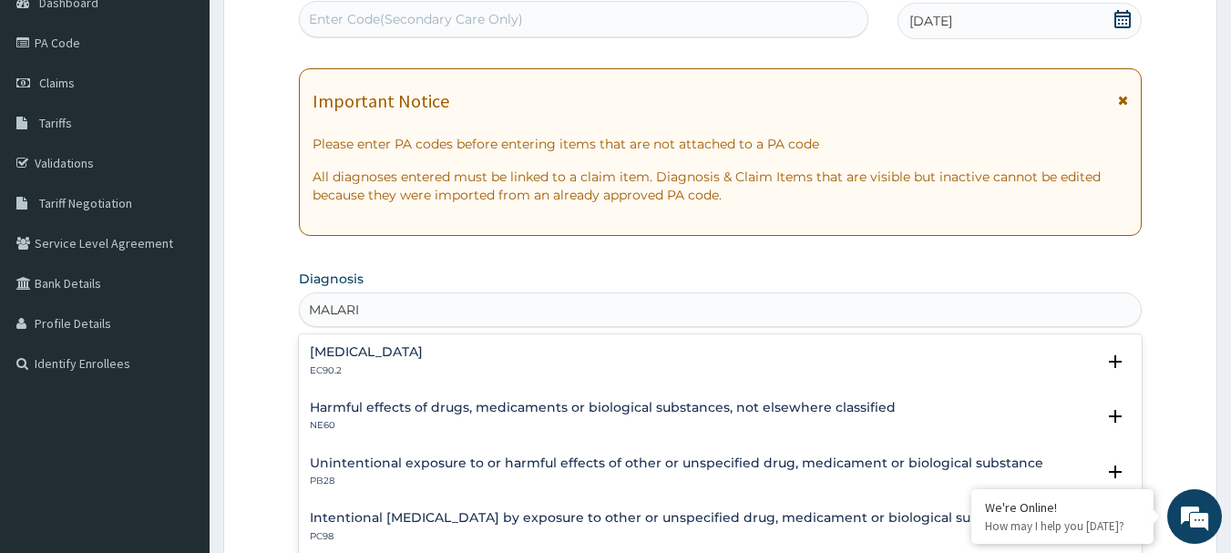
type input "[MEDICAL_DATA]"
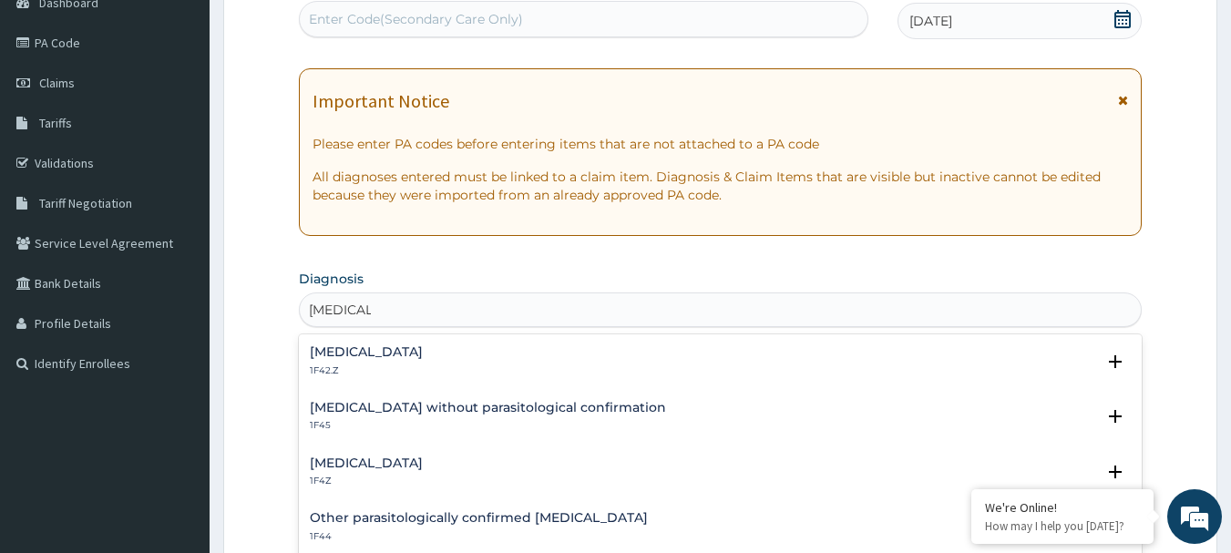
click at [338, 454] on div "[MEDICAL_DATA] 1F4Z Select Status Query Query covers suspected (?), Keep in vie…" at bounding box center [721, 477] width 844 height 56
click at [364, 458] on h4 "[MEDICAL_DATA]" at bounding box center [366, 464] width 113 height 14
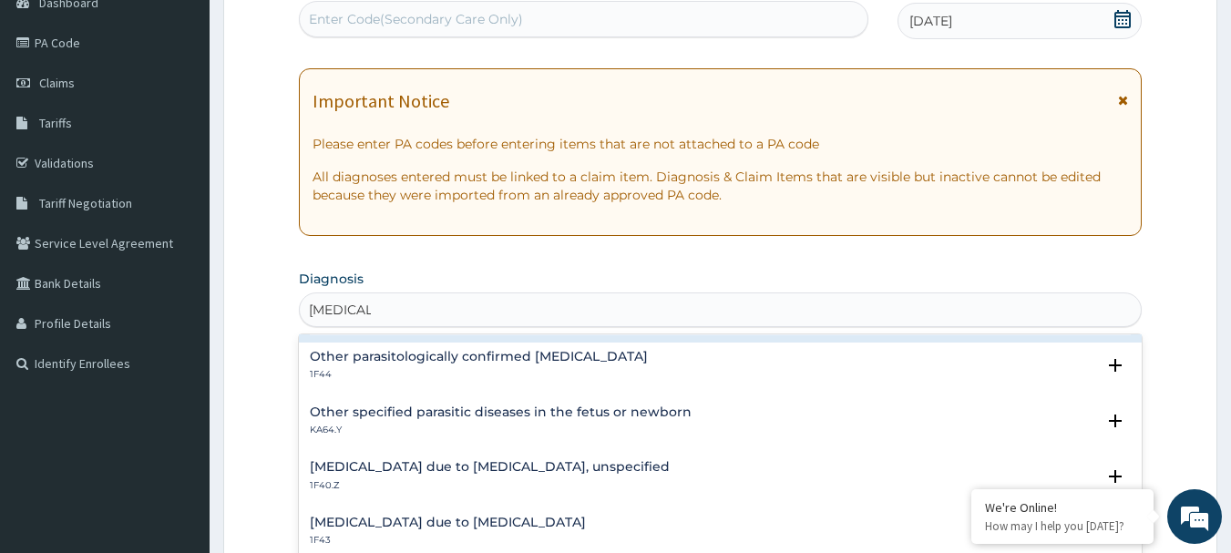
scroll to position [182, 0]
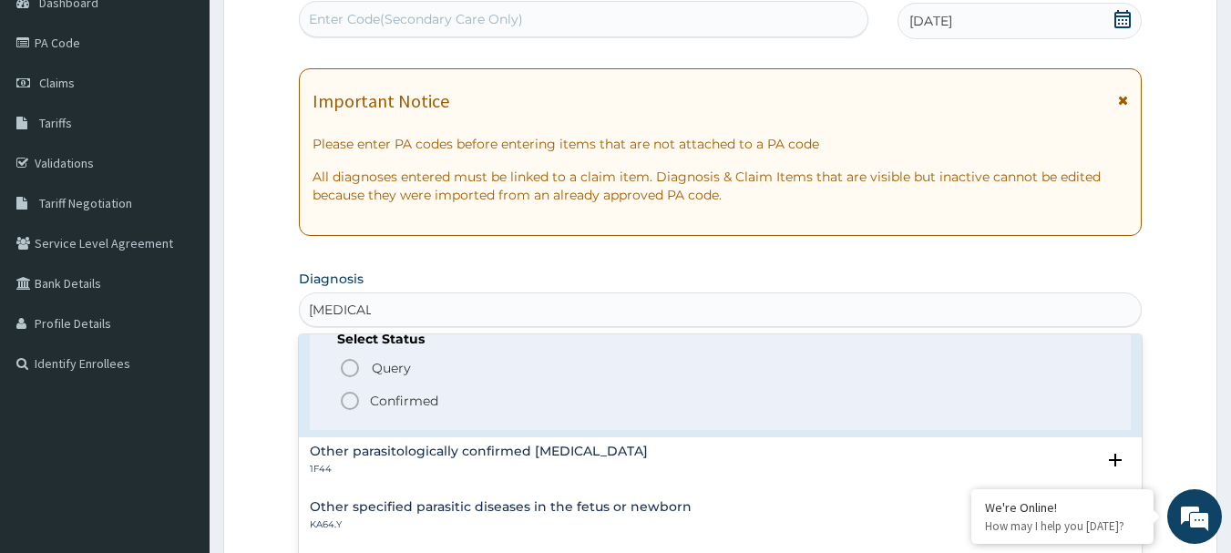
click at [347, 400] on icon "status option filled" at bounding box center [350, 401] width 22 height 22
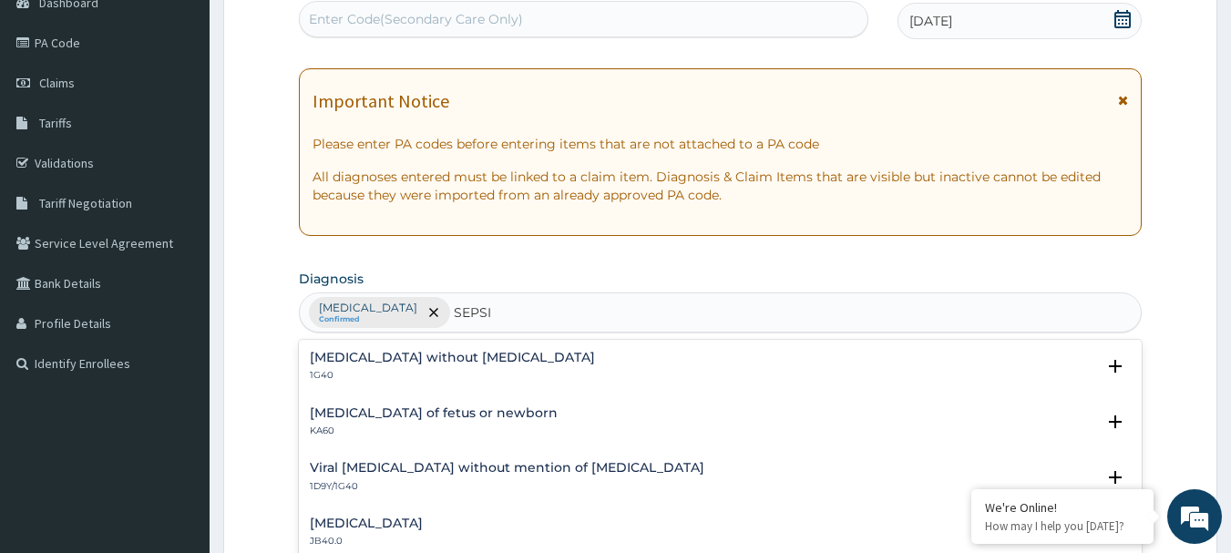
type input "[MEDICAL_DATA]"
click at [409, 348] on div "[MEDICAL_DATA] without [MEDICAL_DATA] 1G40 Select Status Query Query covers sus…" at bounding box center [721, 372] width 844 height 56
click at [406, 354] on h4 "[MEDICAL_DATA] without [MEDICAL_DATA]" at bounding box center [452, 358] width 285 height 14
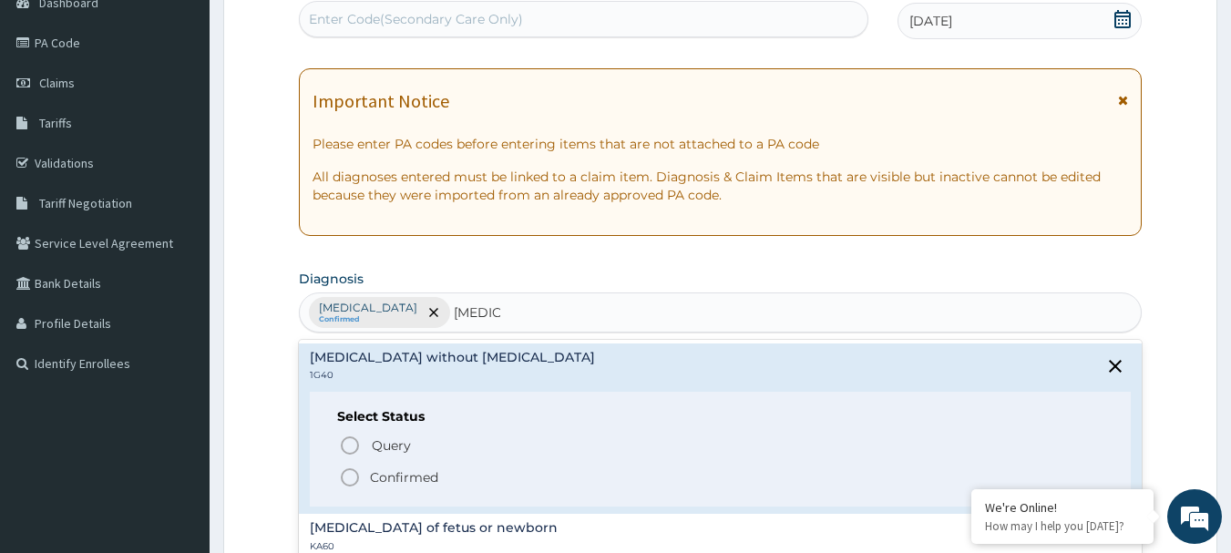
click at [353, 483] on icon "status option filled" at bounding box center [350, 478] width 22 height 22
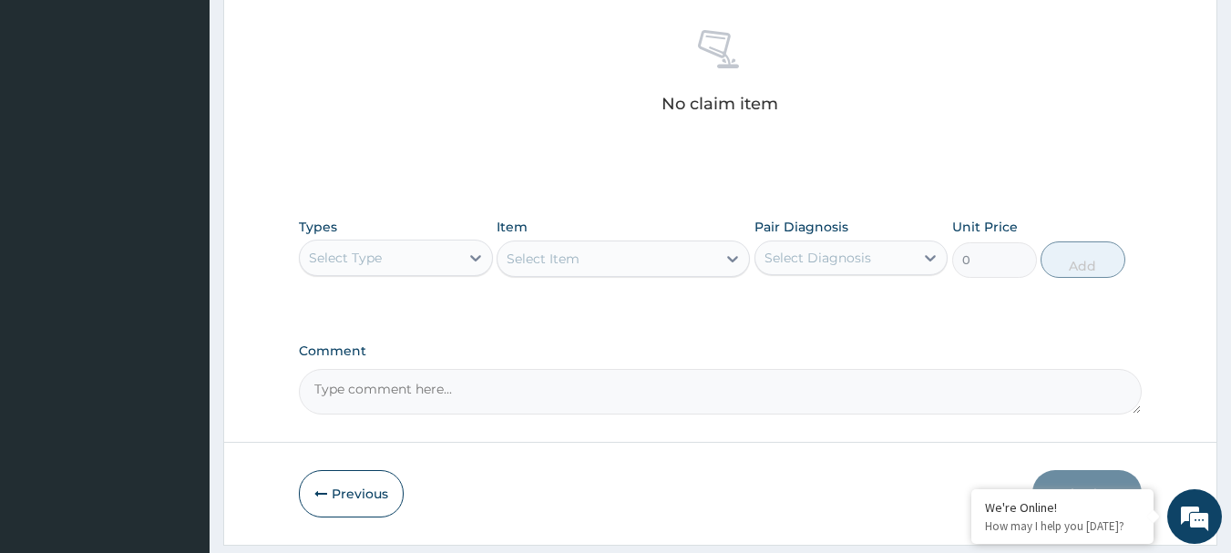
scroll to position [761, 0]
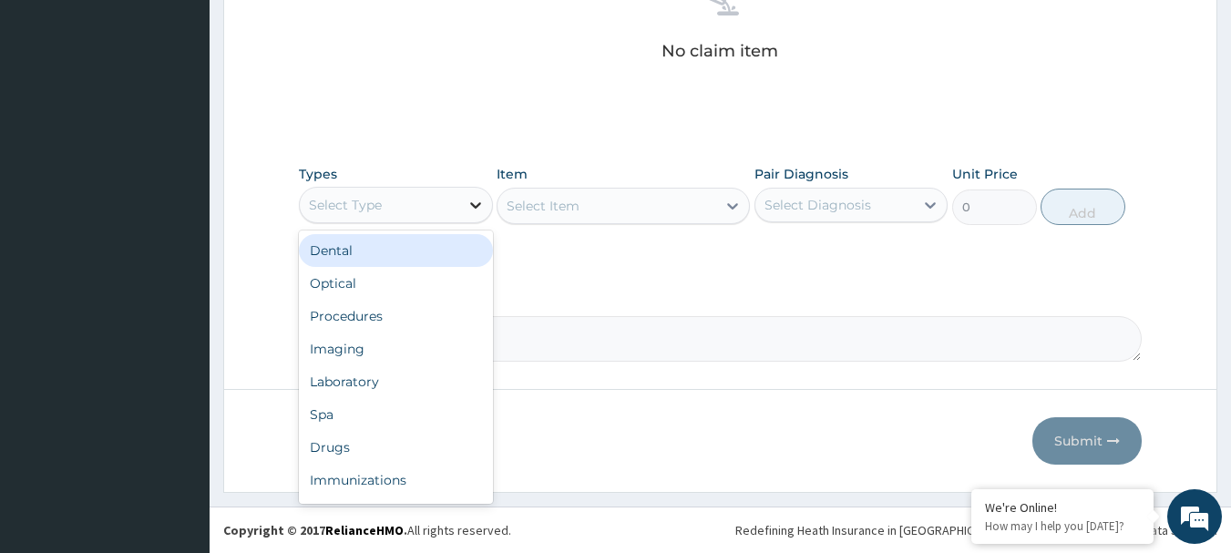
click at [478, 200] on icon at bounding box center [476, 205] width 18 height 18
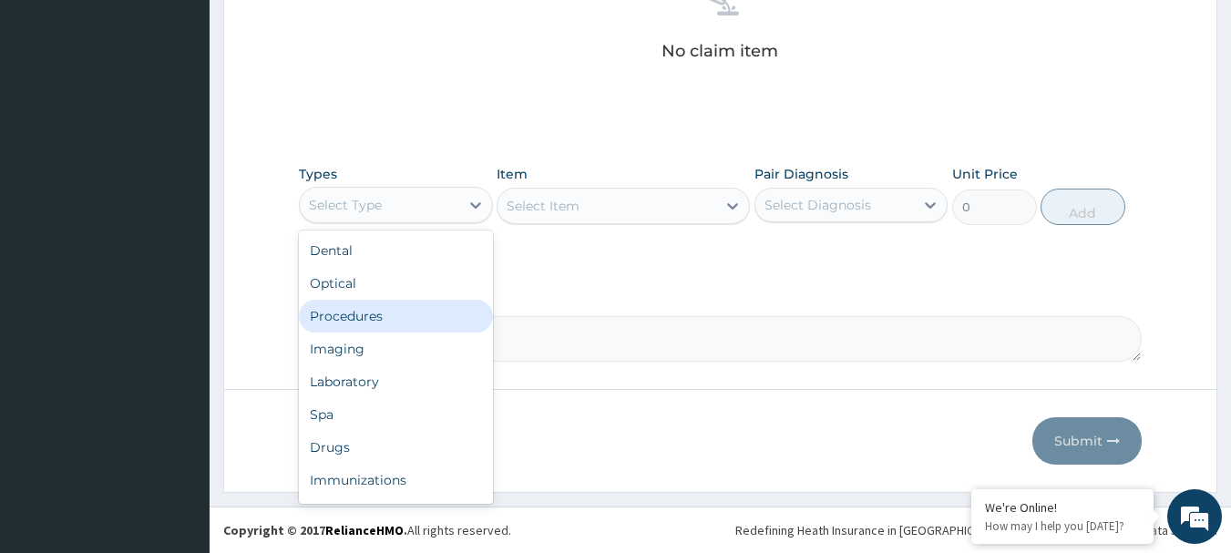
click at [336, 312] on div "Procedures" at bounding box center [396, 316] width 194 height 33
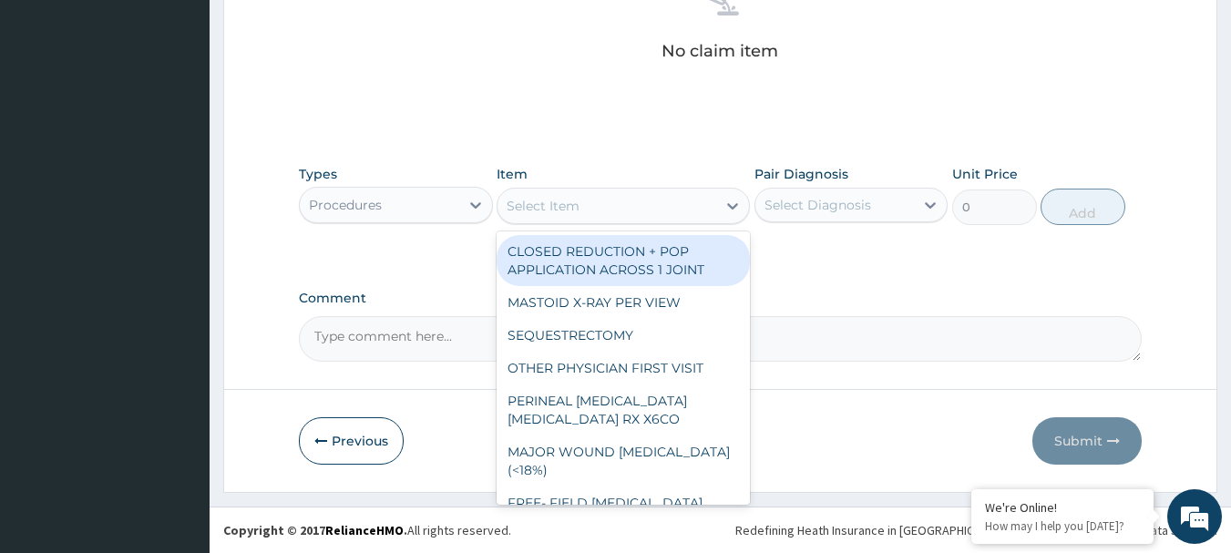
click at [726, 204] on icon at bounding box center [733, 206] width 18 height 18
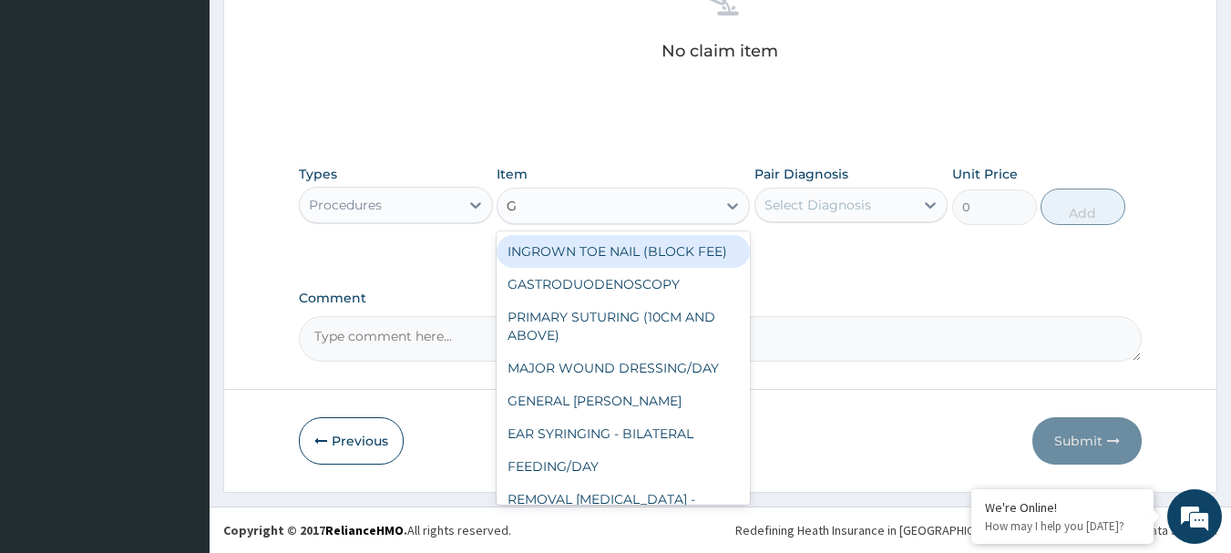
type input "GP"
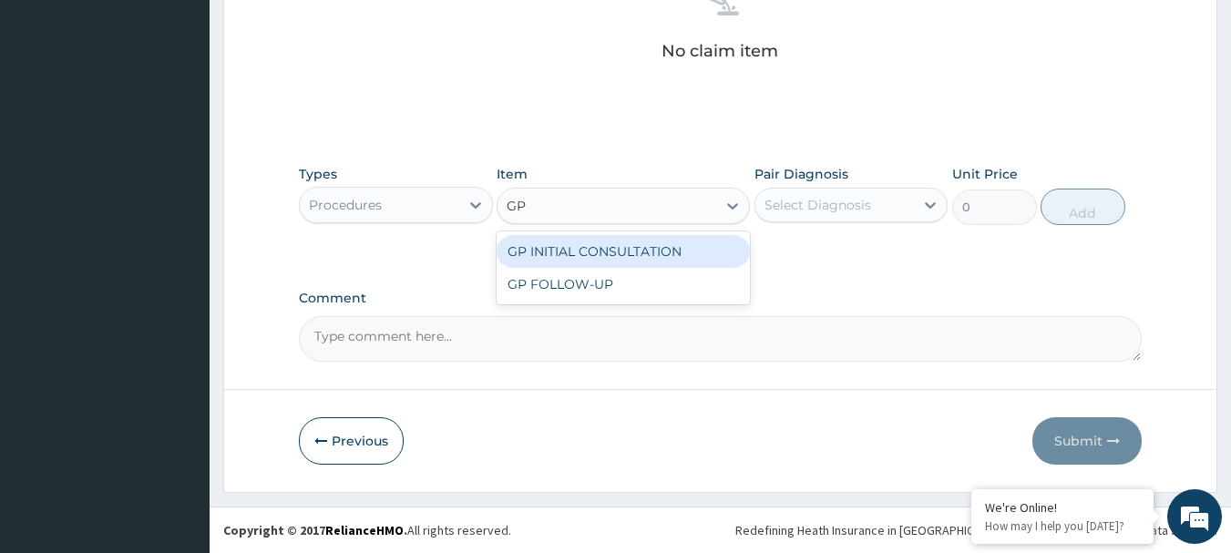
click at [677, 252] on div "GP INITIAL CONSULTATION" at bounding box center [623, 251] width 253 height 33
type input "4000"
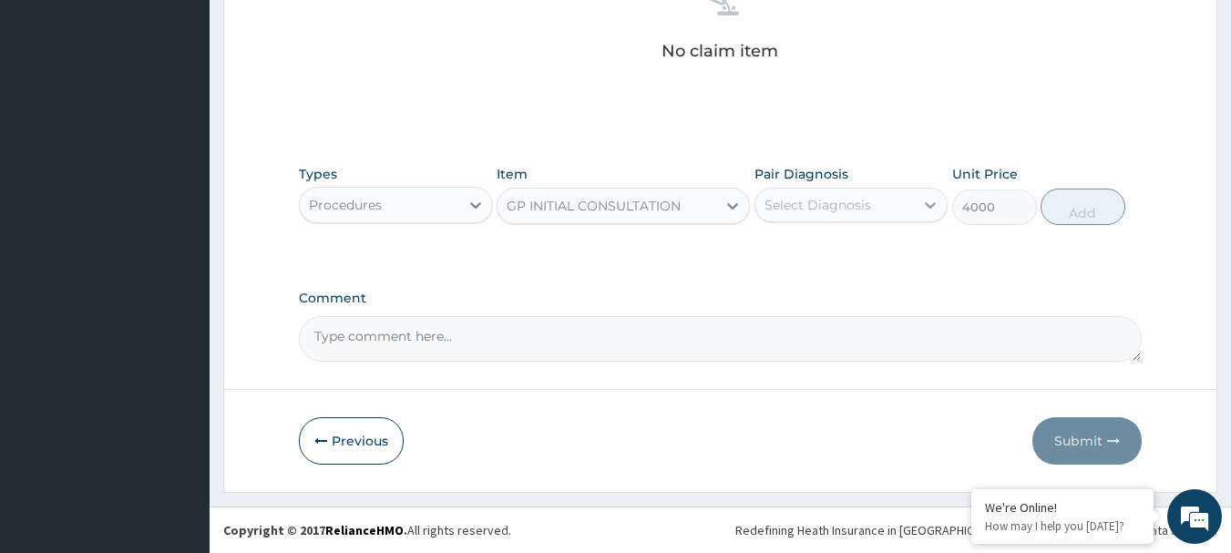
click at [920, 210] on div at bounding box center [930, 205] width 33 height 33
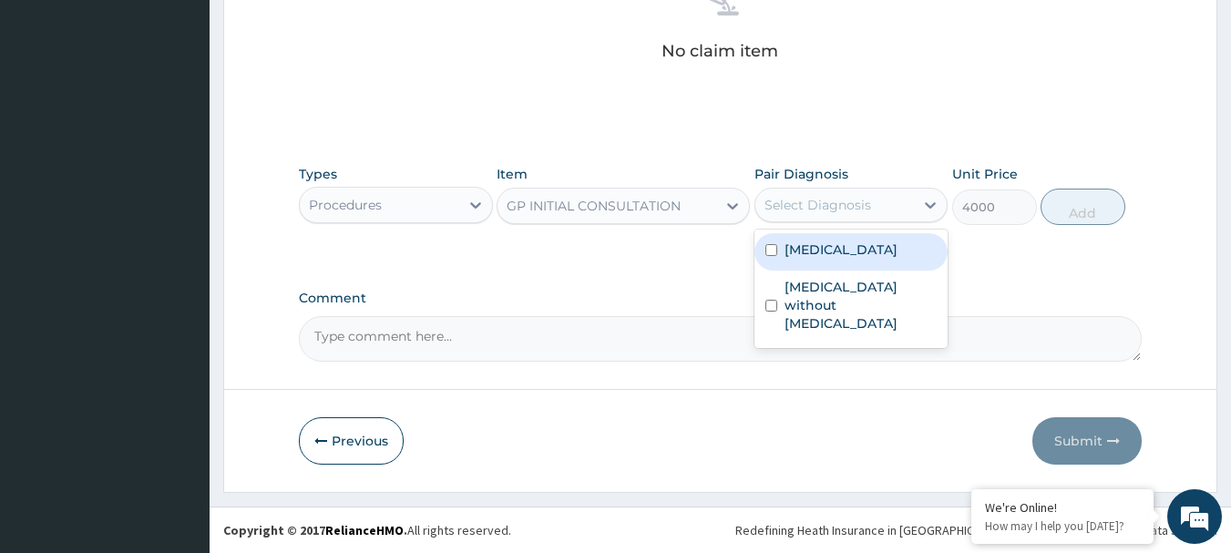
click at [820, 251] on label "[MEDICAL_DATA]" at bounding box center [841, 250] width 113 height 18
checkbox input "true"
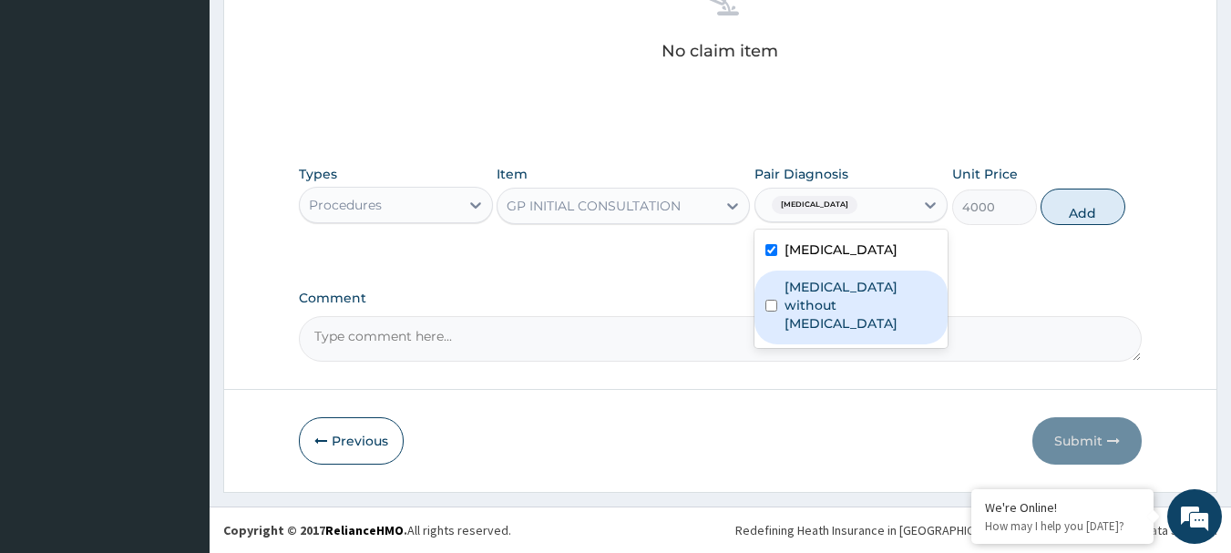
click at [782, 297] on div "[MEDICAL_DATA] without [MEDICAL_DATA]" at bounding box center [852, 308] width 194 height 74
checkbox input "true"
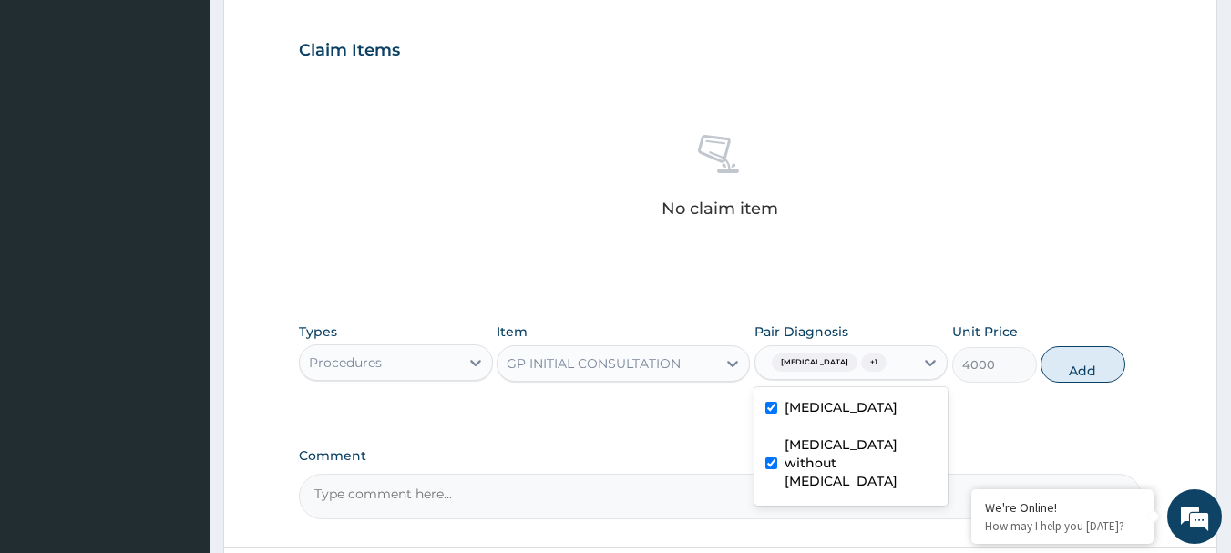
scroll to position [488, 0]
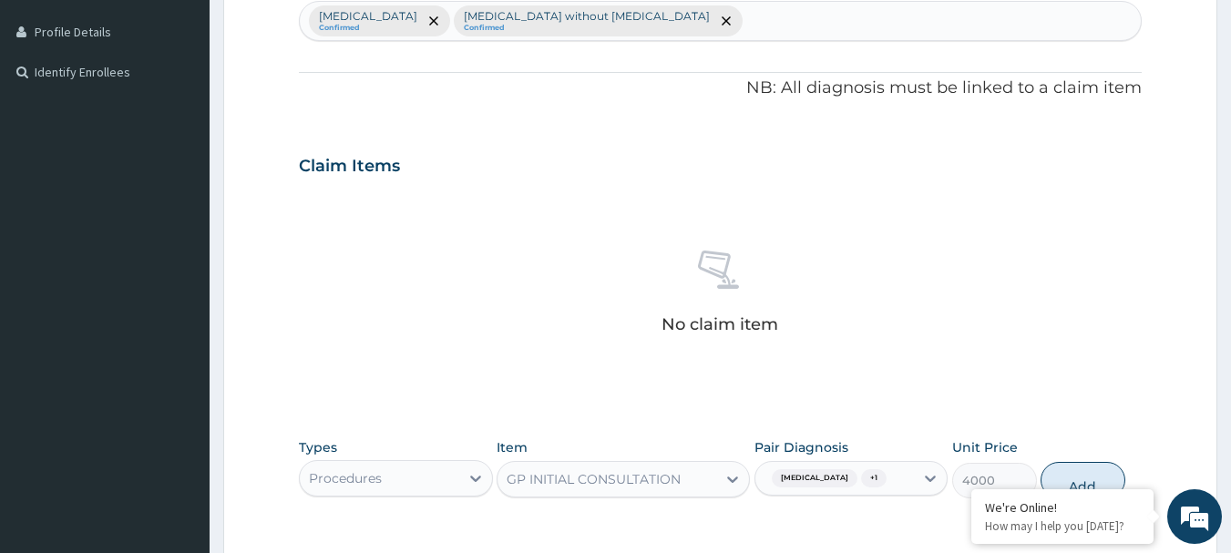
click at [698, 19] on div "[MEDICAL_DATA] Confirmed [MEDICAL_DATA] without [MEDICAL_DATA] Confirmed" at bounding box center [721, 21] width 842 height 38
type input "UPPER"
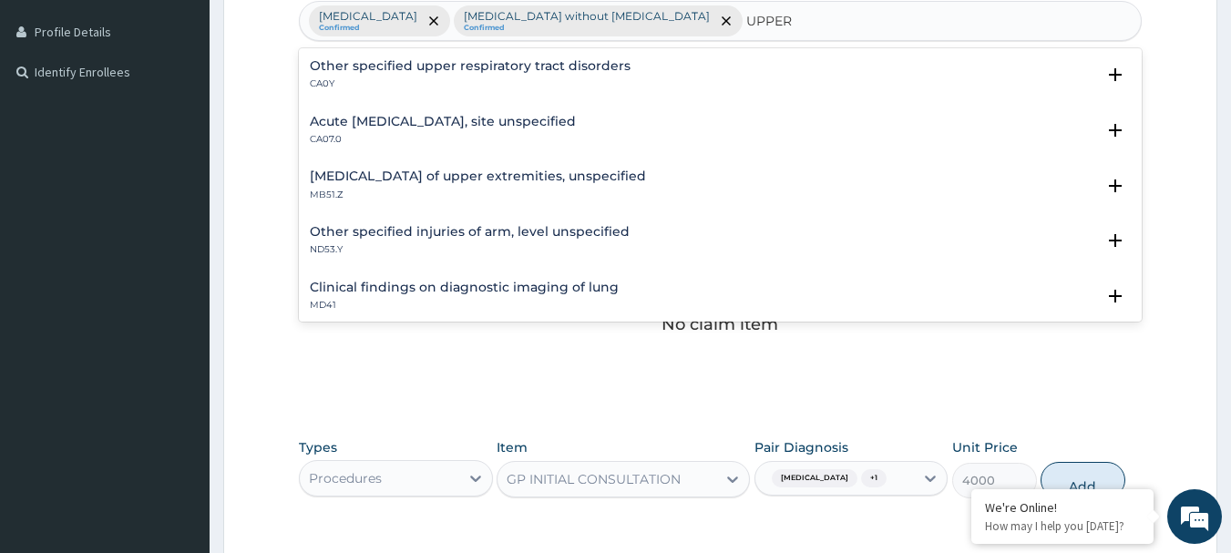
click at [476, 123] on h4 "Acute [MEDICAL_DATA], site unspecified" at bounding box center [443, 122] width 266 height 14
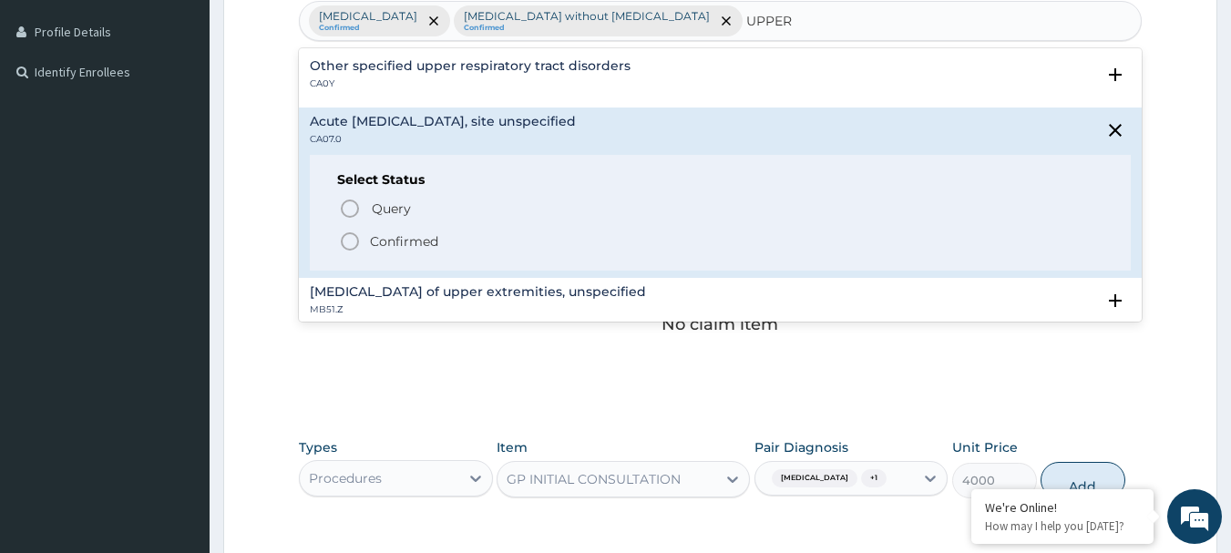
click at [353, 236] on icon "status option filled" at bounding box center [350, 242] width 22 height 22
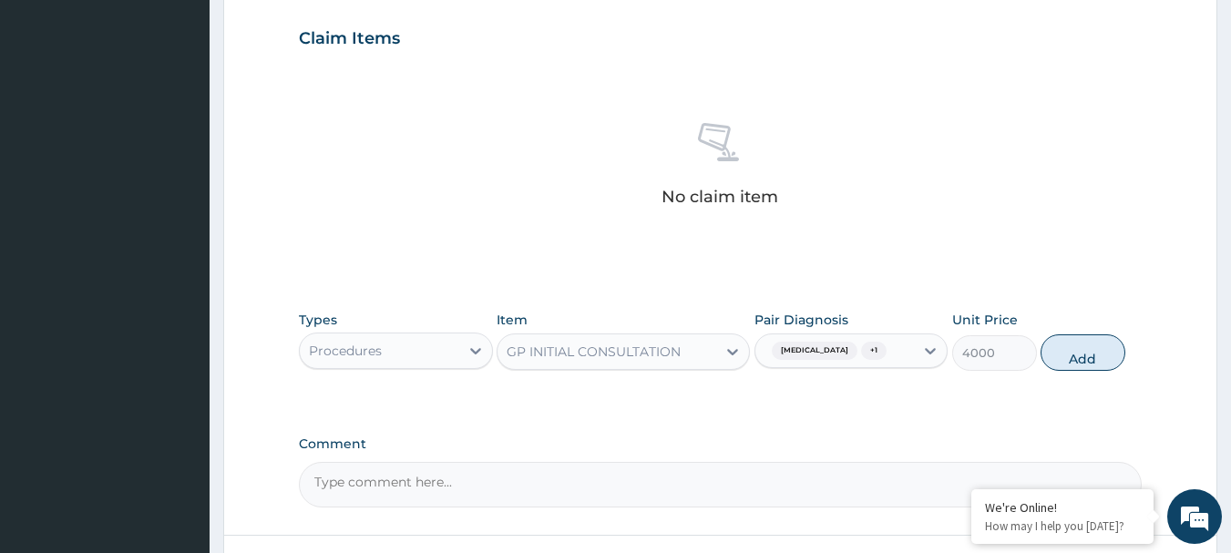
scroll to position [761, 0]
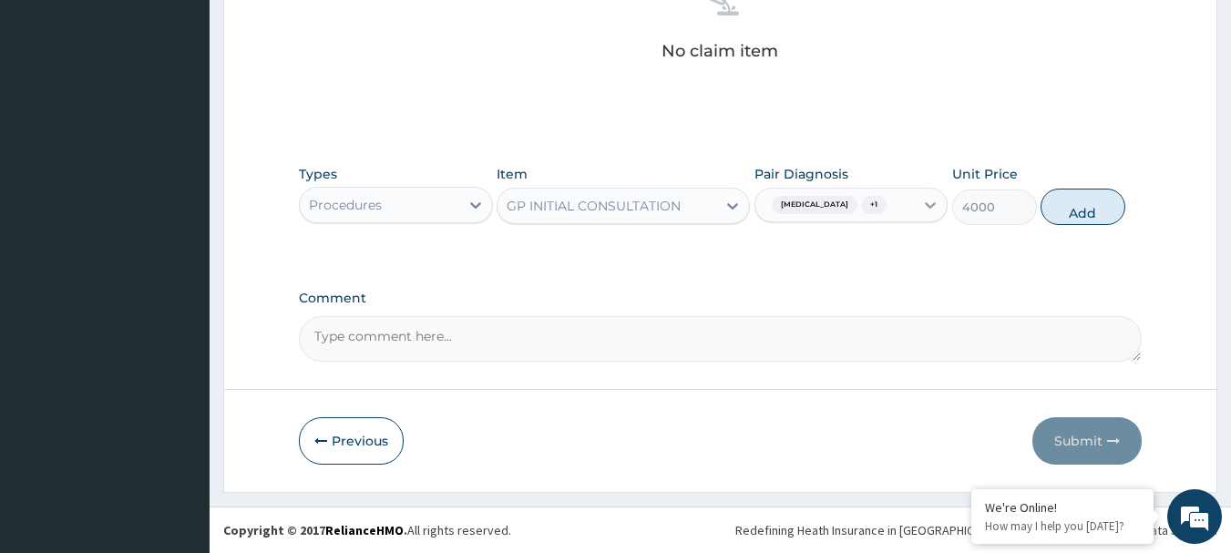
click at [929, 208] on icon at bounding box center [930, 205] width 18 height 18
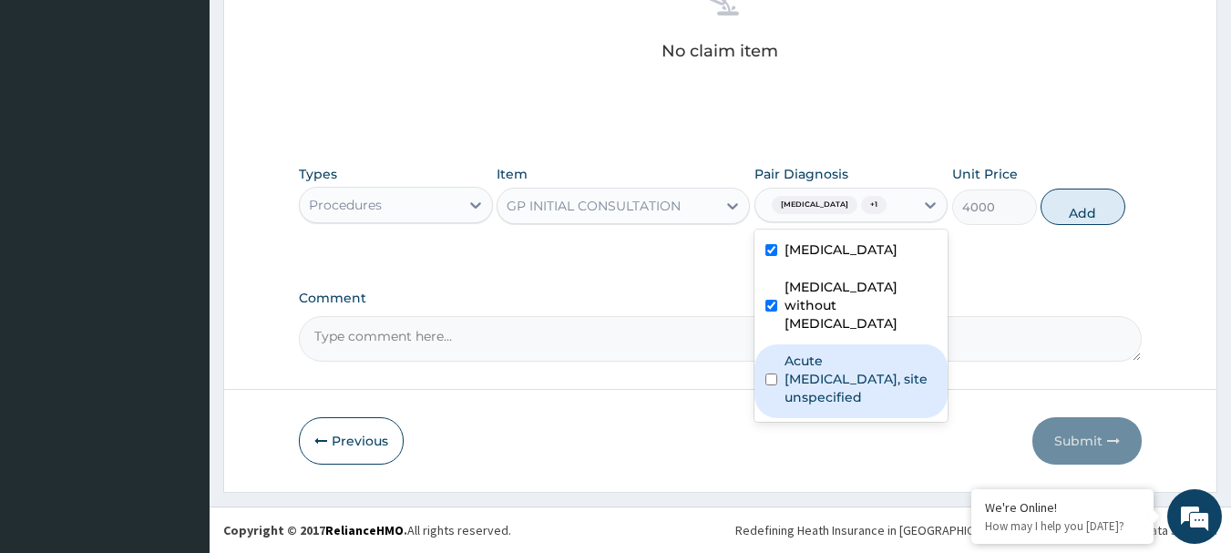
click at [776, 374] on input "checkbox" at bounding box center [771, 380] width 12 height 12
checkbox input "true"
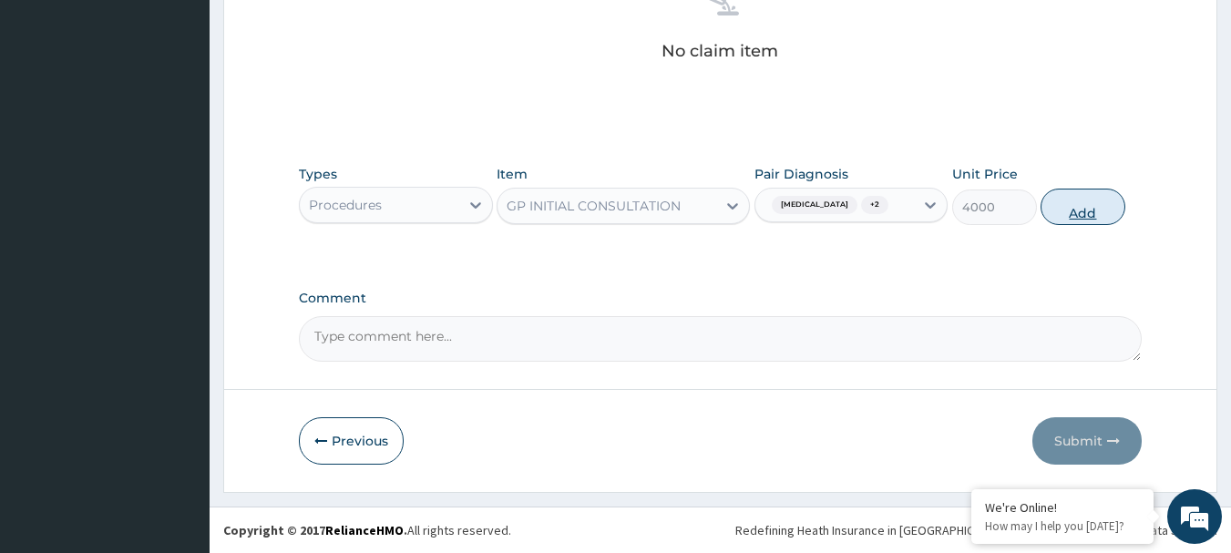
click at [1066, 201] on button "Add" at bounding box center [1083, 207] width 85 height 36
type input "0"
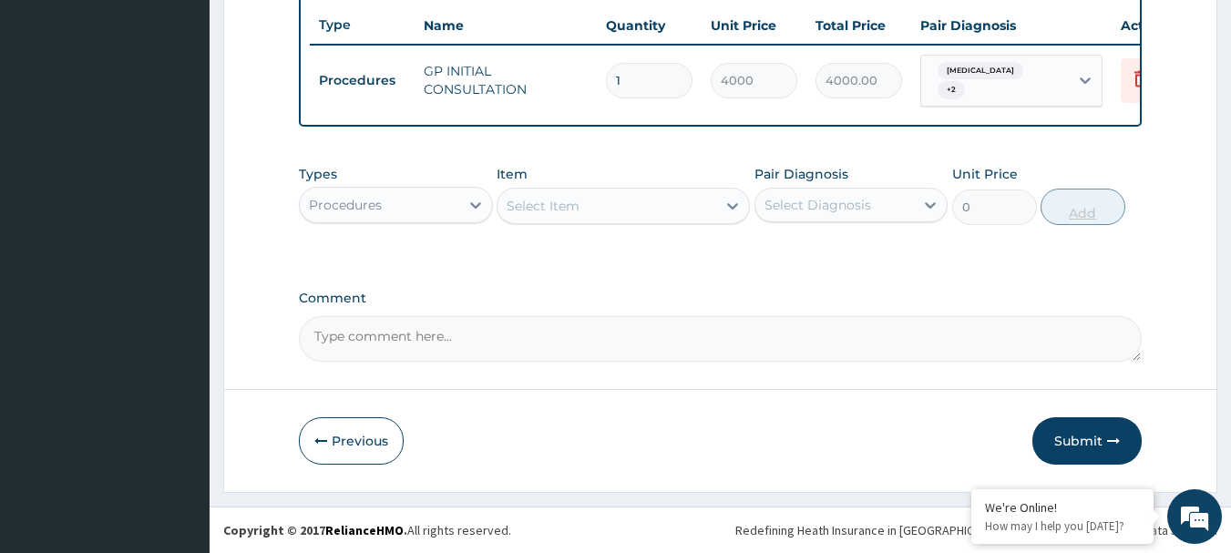
scroll to position [695, 0]
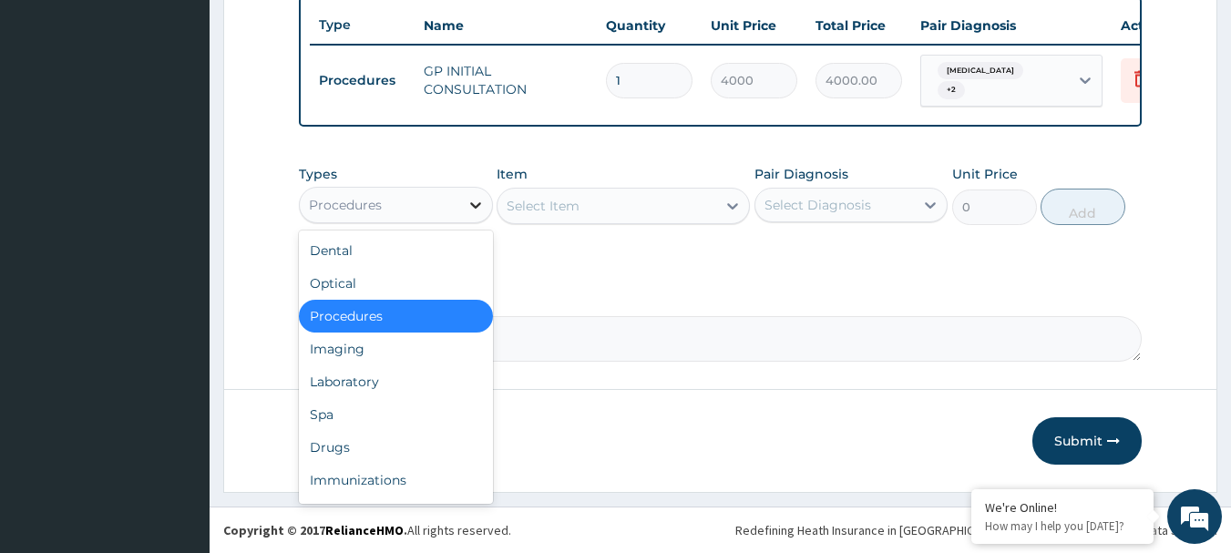
click at [477, 210] on icon at bounding box center [476, 205] width 18 height 18
click at [330, 443] on div "Drugs" at bounding box center [396, 447] width 194 height 33
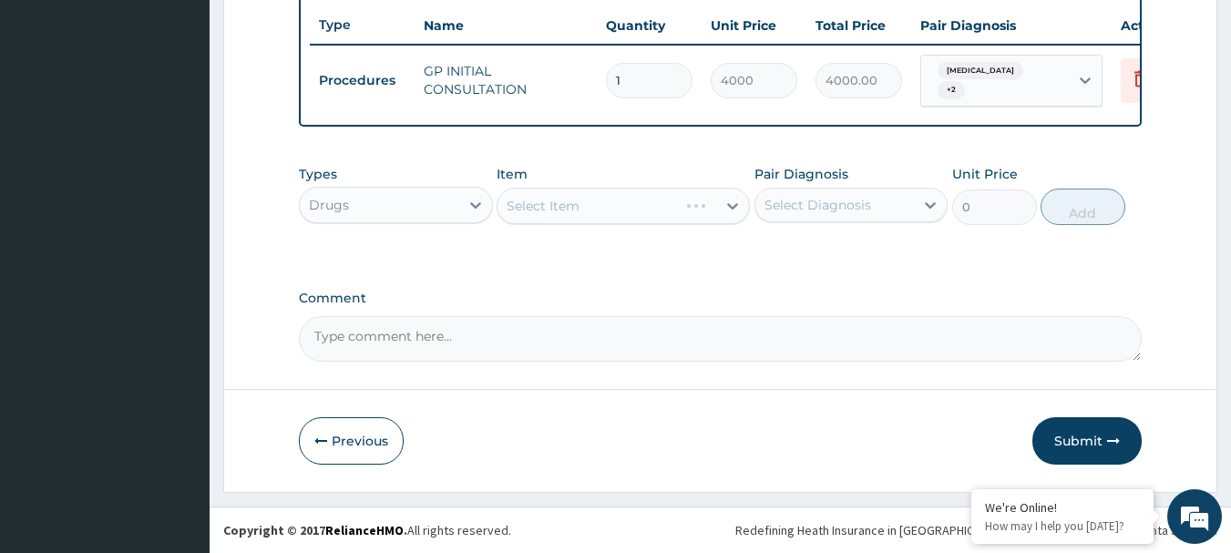
click at [736, 206] on div "Select Item" at bounding box center [623, 206] width 253 height 36
click at [734, 207] on icon at bounding box center [732, 206] width 11 height 6
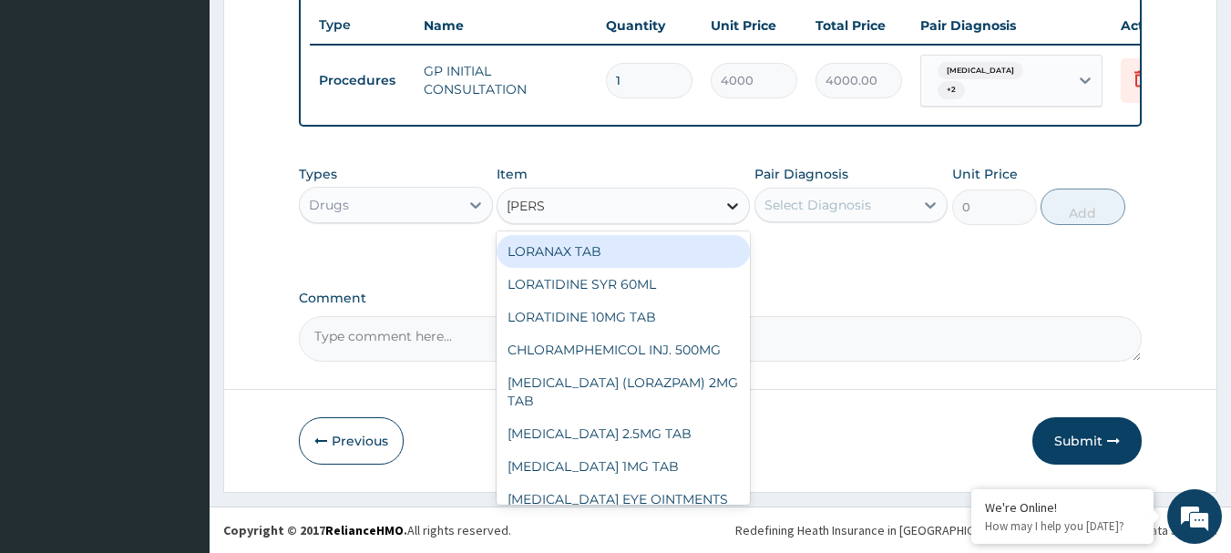
type input "LORAT"
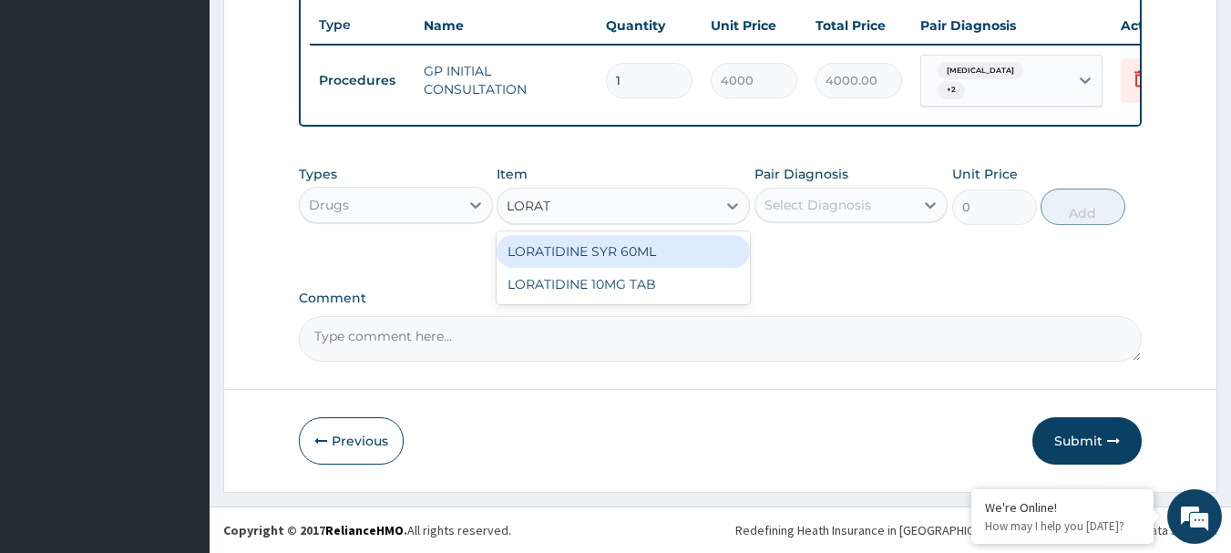
click at [637, 252] on div "LORATIDINE SYR 60ML" at bounding box center [623, 251] width 253 height 33
type input "3000"
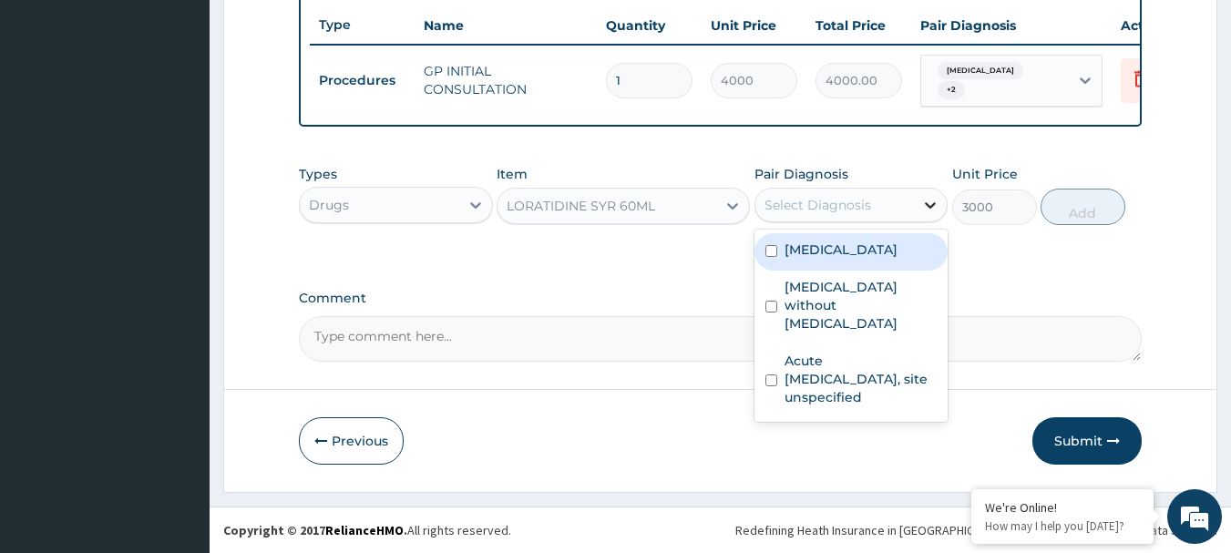
click at [926, 200] on icon at bounding box center [930, 205] width 18 height 18
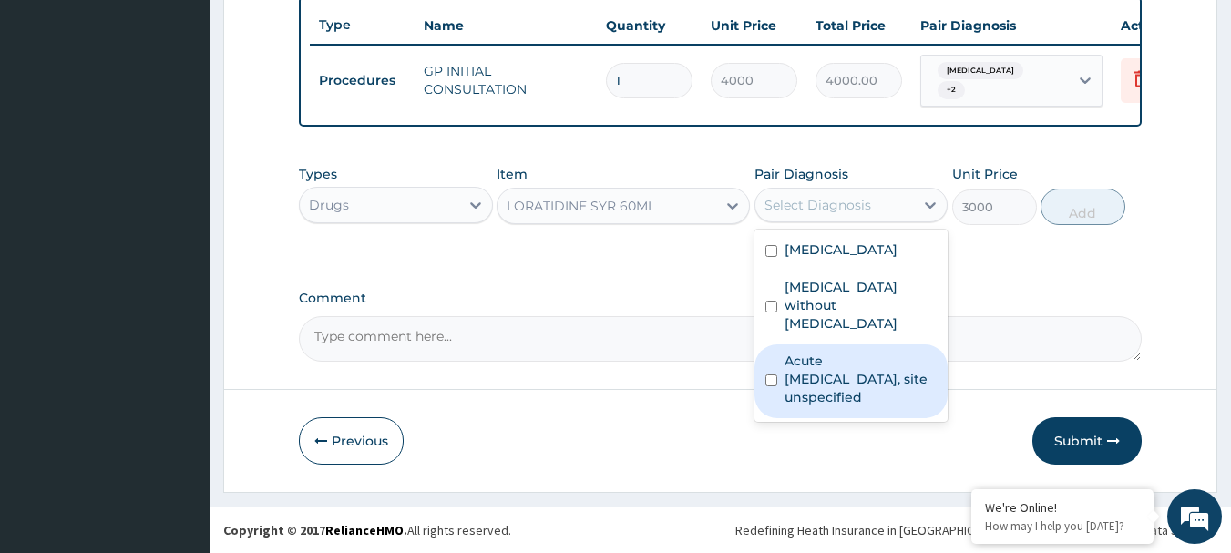
click at [779, 373] on div "Acute upper respiratory infection, site unspecified" at bounding box center [852, 381] width 194 height 74
checkbox input "true"
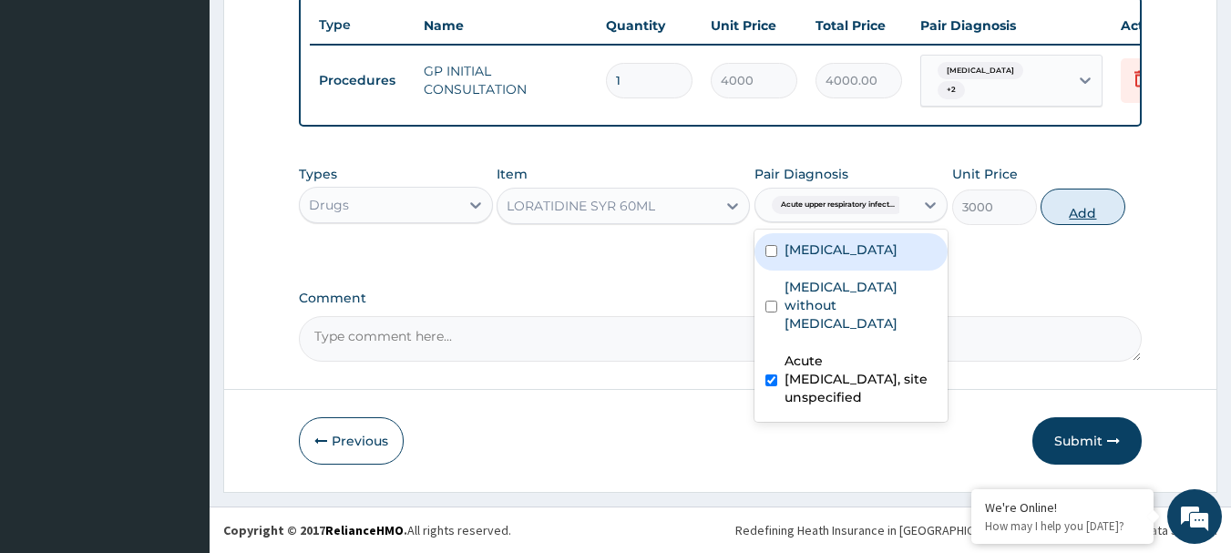
click at [1093, 207] on button "Add" at bounding box center [1083, 207] width 85 height 36
type input "0"
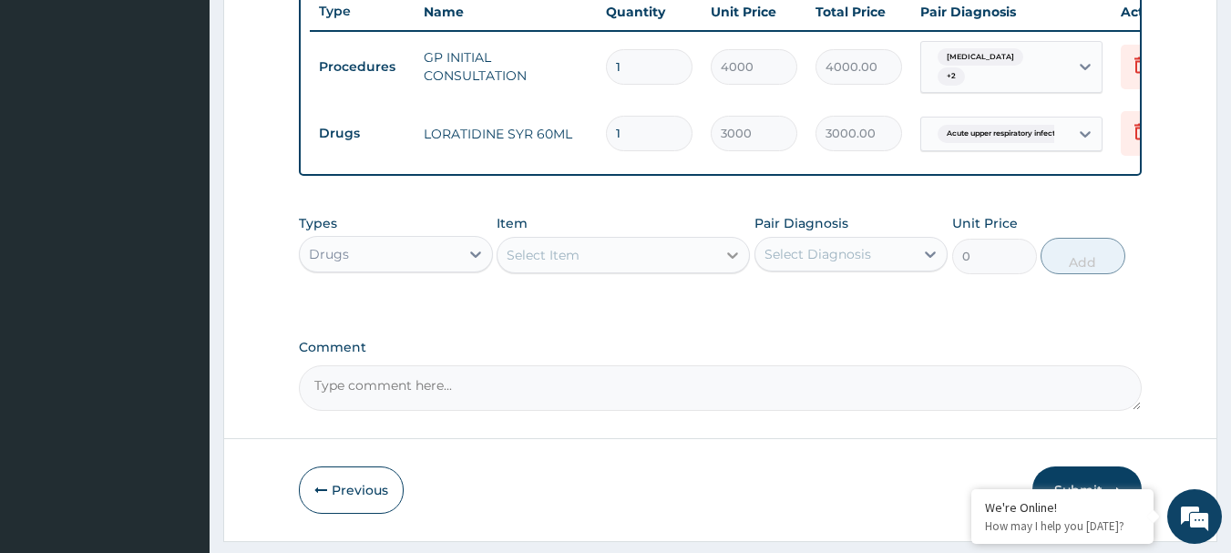
click at [733, 259] on icon at bounding box center [732, 255] width 11 height 6
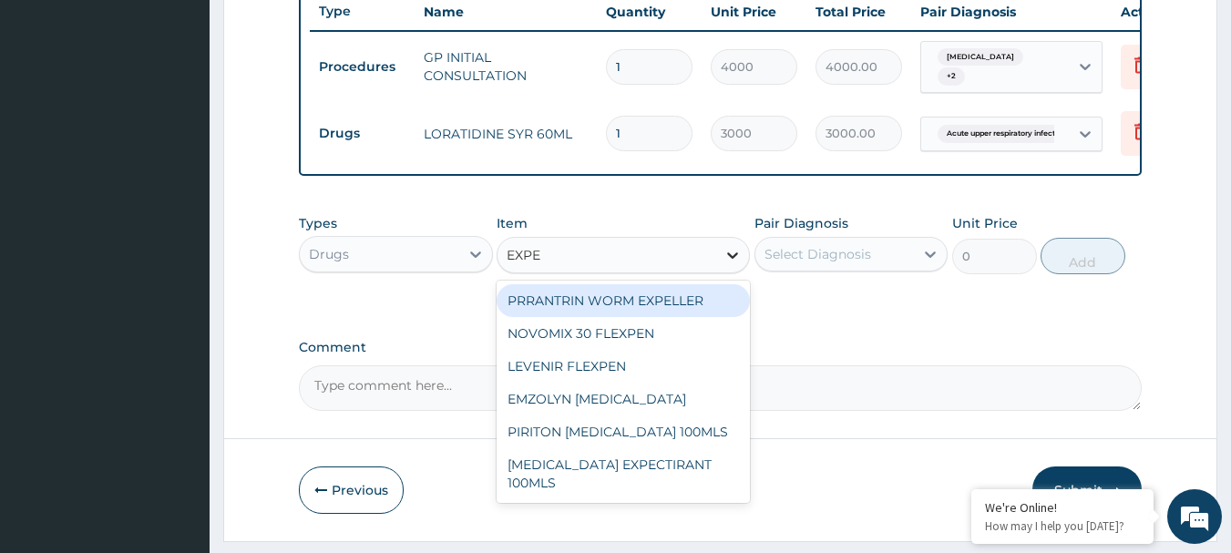
type input "EXPEC"
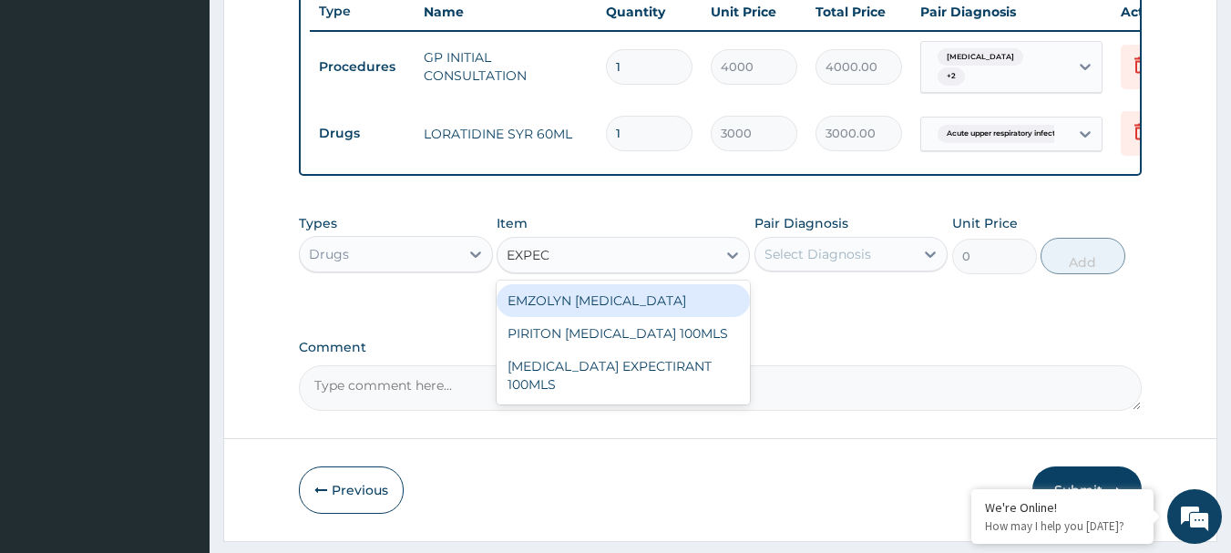
click at [549, 310] on div "EMZOLYN EXPECTORANT" at bounding box center [623, 300] width 253 height 33
type input "2450"
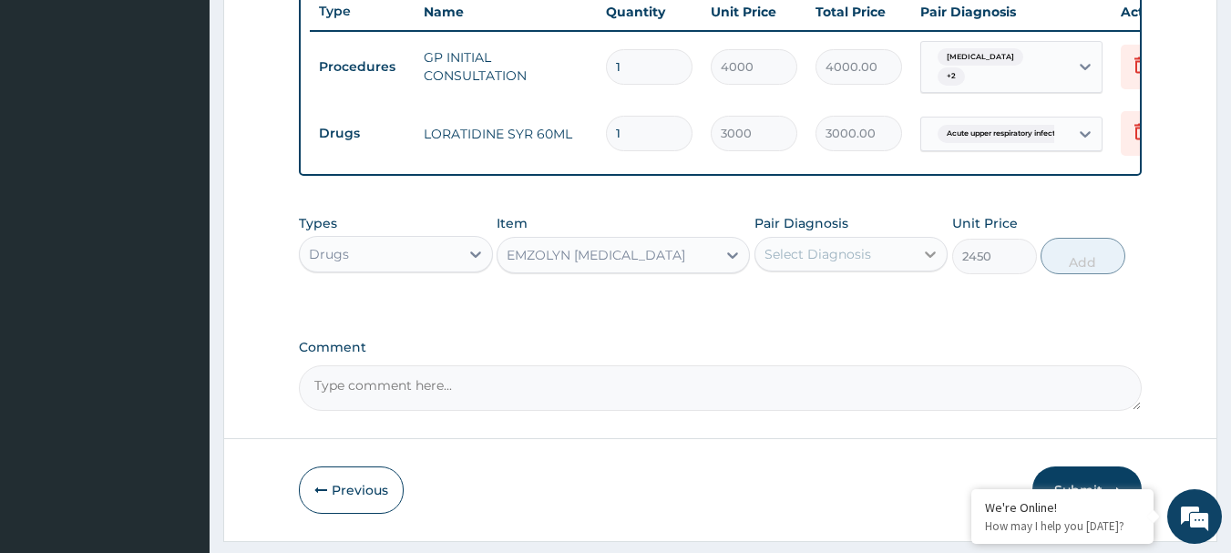
click at [919, 262] on div at bounding box center [930, 254] width 33 height 33
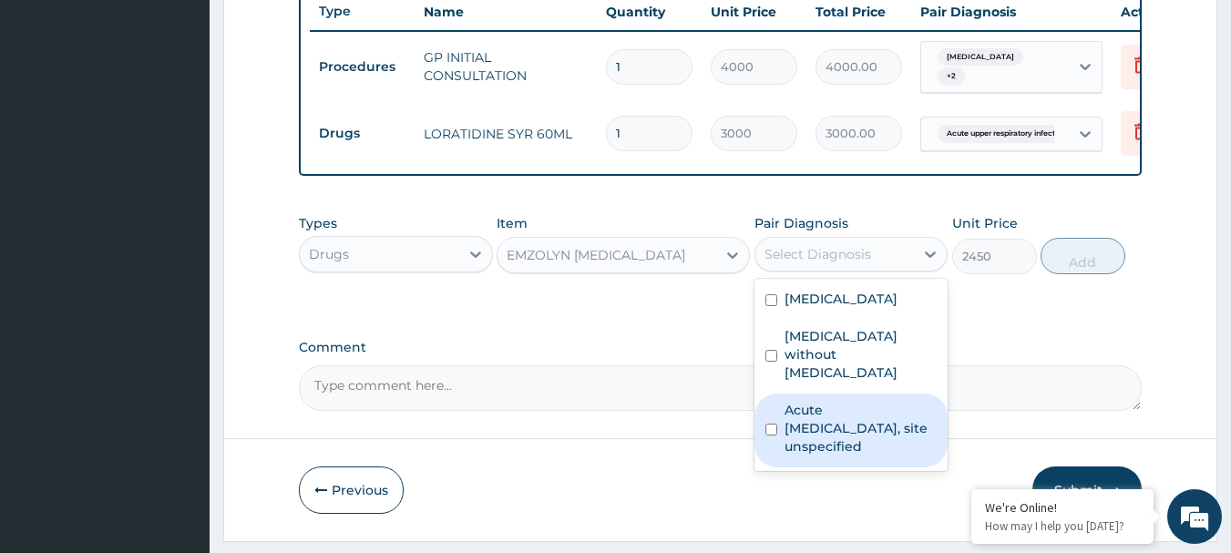
click at [776, 424] on input "checkbox" at bounding box center [771, 430] width 12 height 12
checkbox input "true"
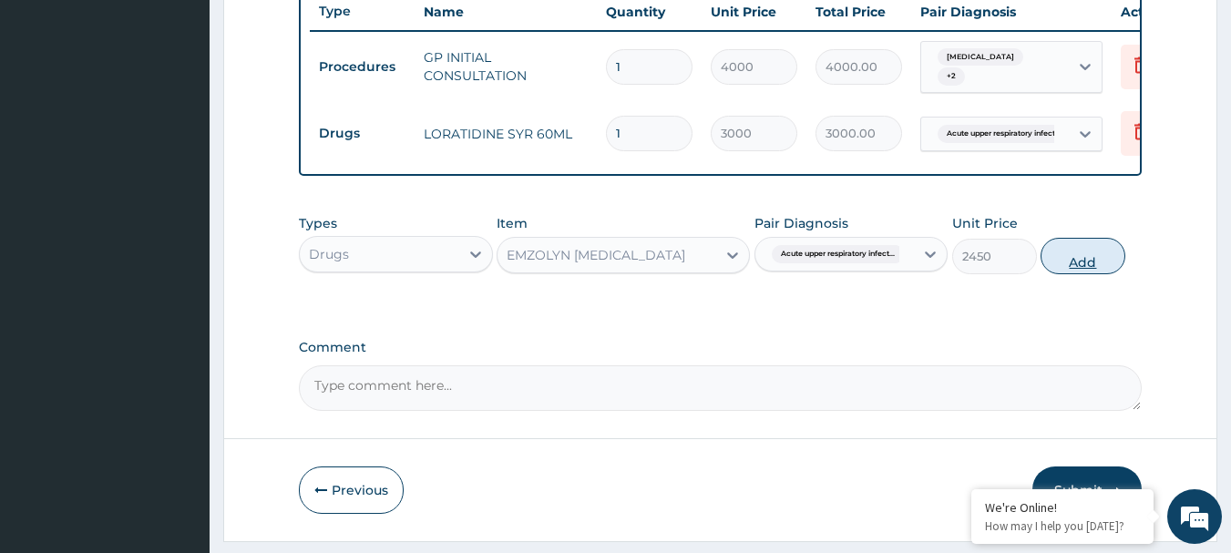
click at [1083, 252] on button "Add" at bounding box center [1083, 256] width 85 height 36
type input "0"
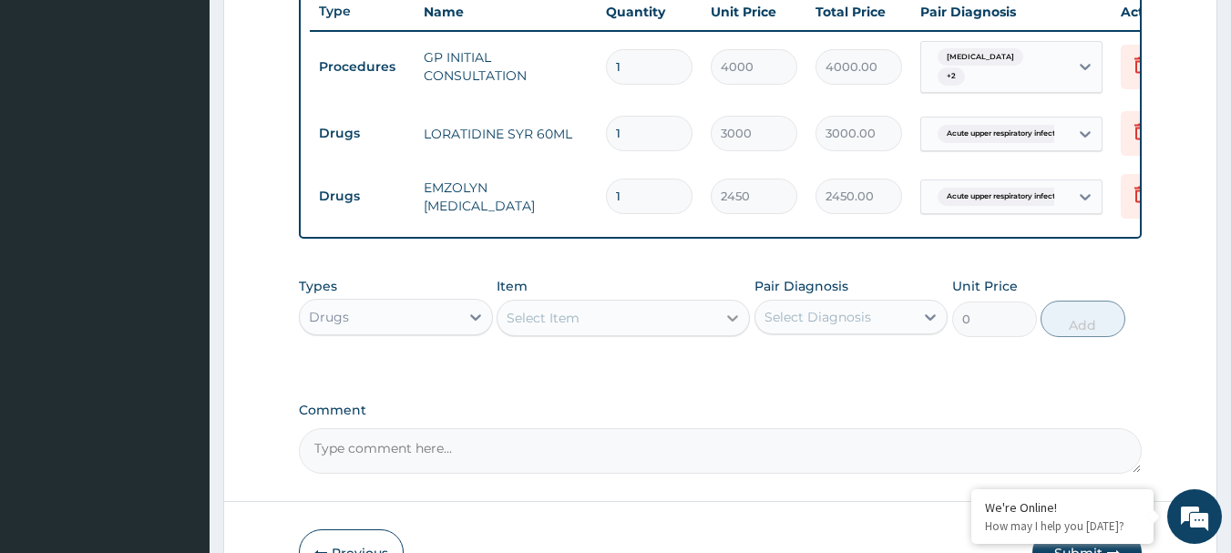
click at [719, 334] on div at bounding box center [732, 318] width 33 height 33
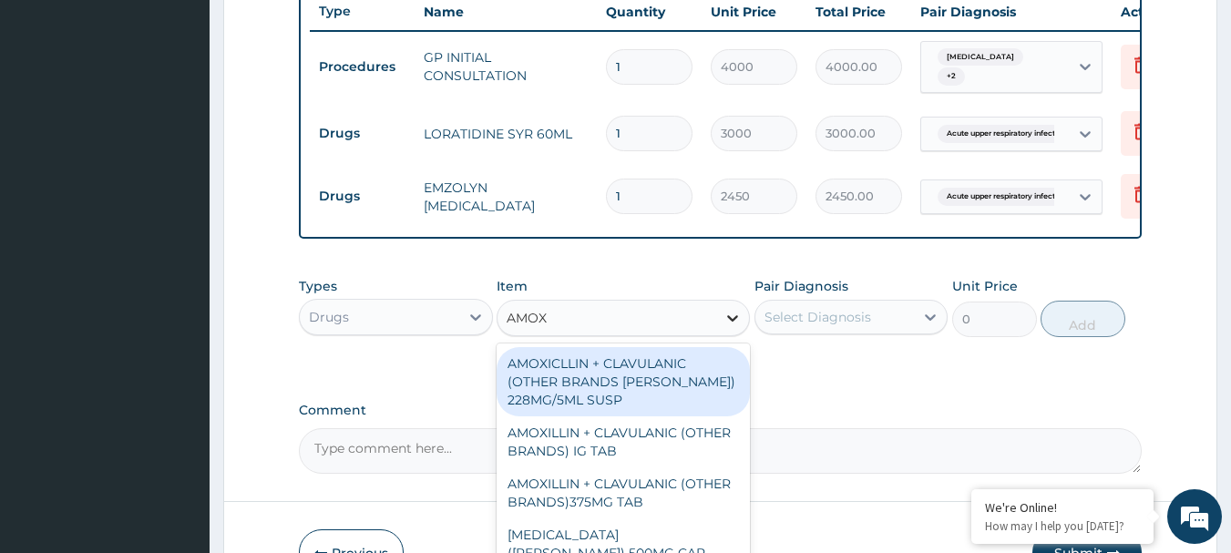
type input "AMOXI"
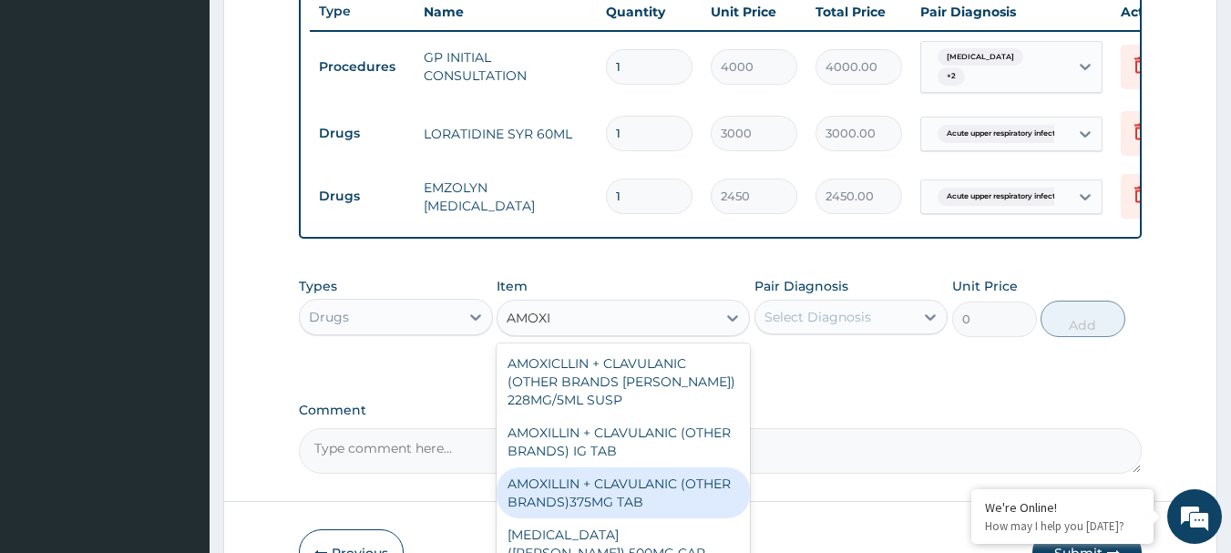
click at [576, 496] on div "AMOXILLIN + CLAVULANIC (OTHER BRANDS)375MG TAB" at bounding box center [623, 492] width 253 height 51
type input "400"
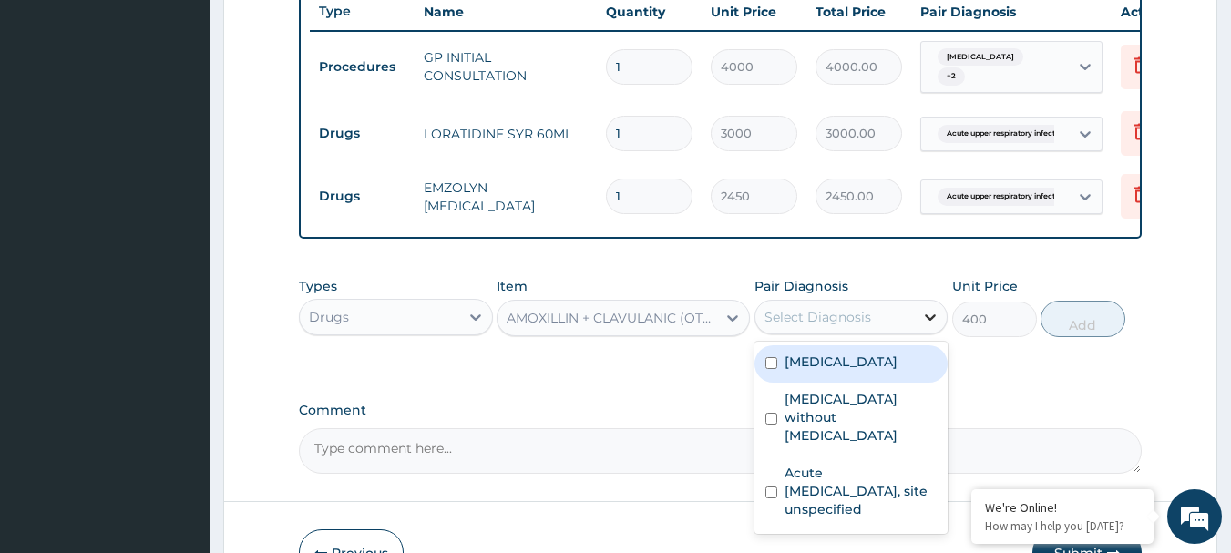
click at [932, 326] on icon at bounding box center [930, 317] width 18 height 18
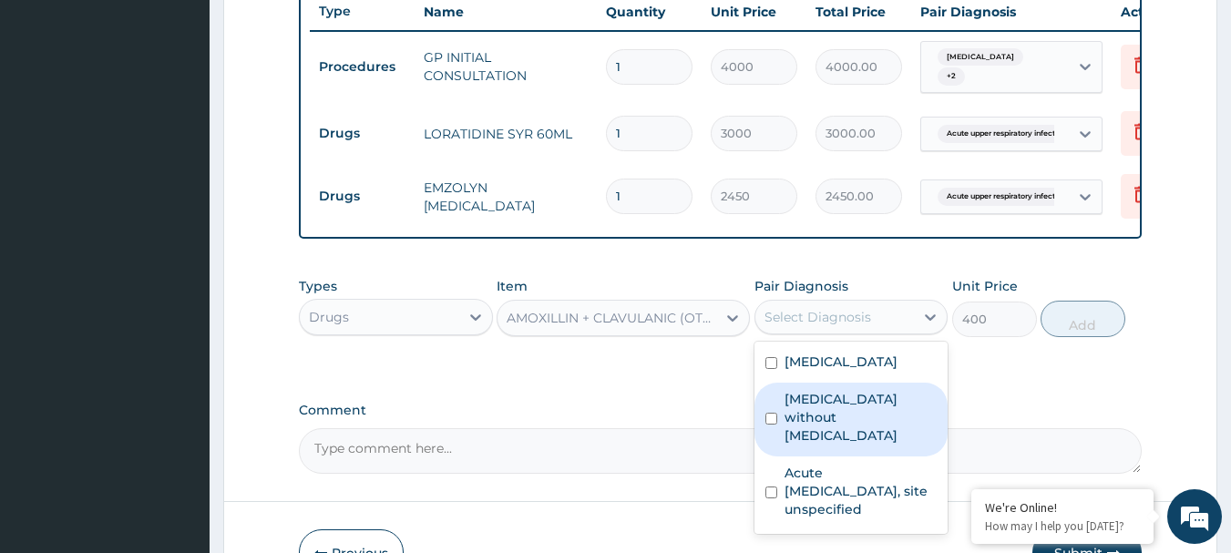
click at [787, 426] on label "Sepsis without septic shock" at bounding box center [861, 417] width 153 height 55
checkbox input "true"
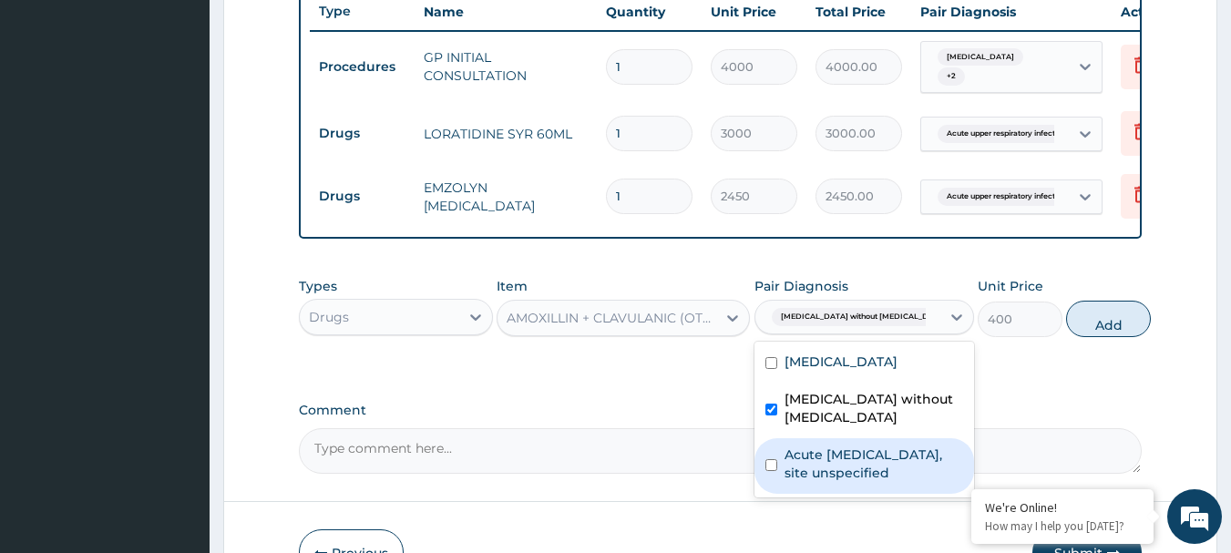
click at [777, 486] on div "Acute upper respiratory infection, site unspecified" at bounding box center [865, 466] width 220 height 56
checkbox input "true"
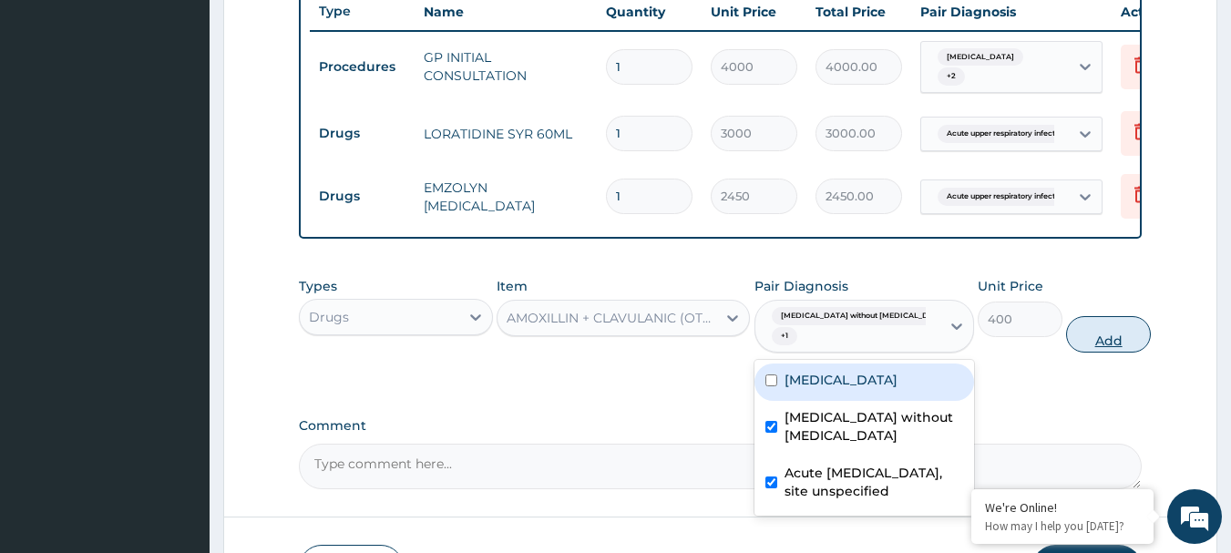
click at [1072, 348] on button "Add" at bounding box center [1108, 334] width 85 height 36
type input "0"
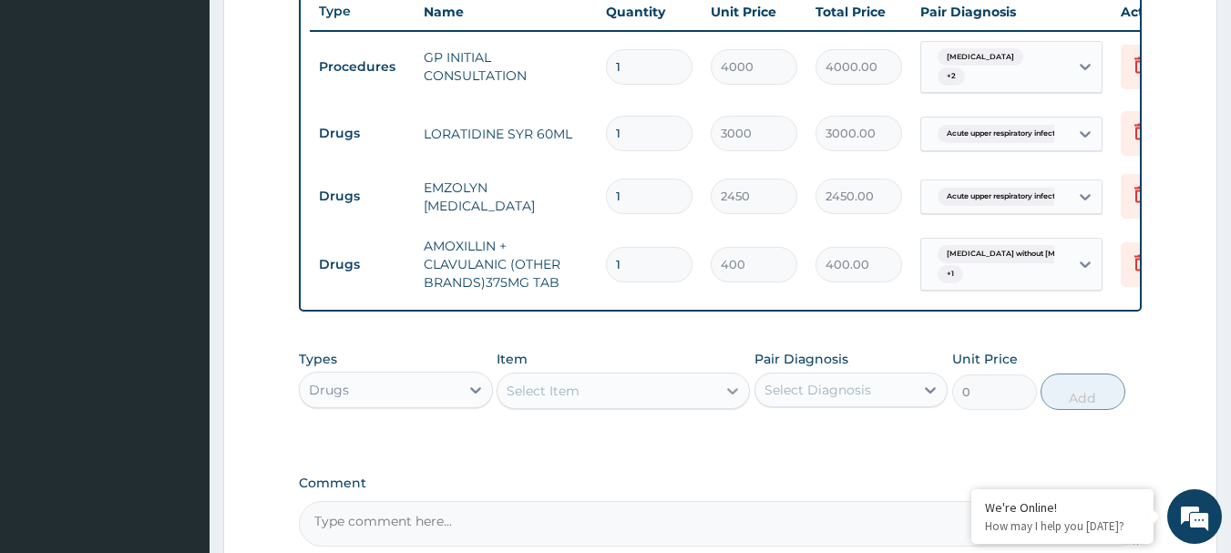
click at [732, 400] on icon at bounding box center [733, 391] width 18 height 18
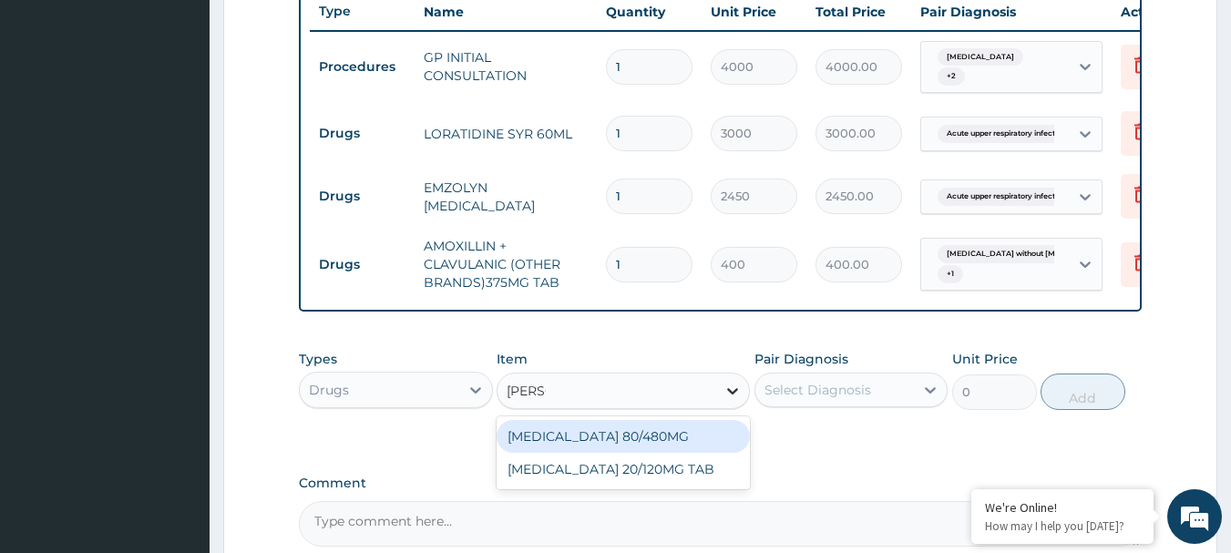
type input "COART"
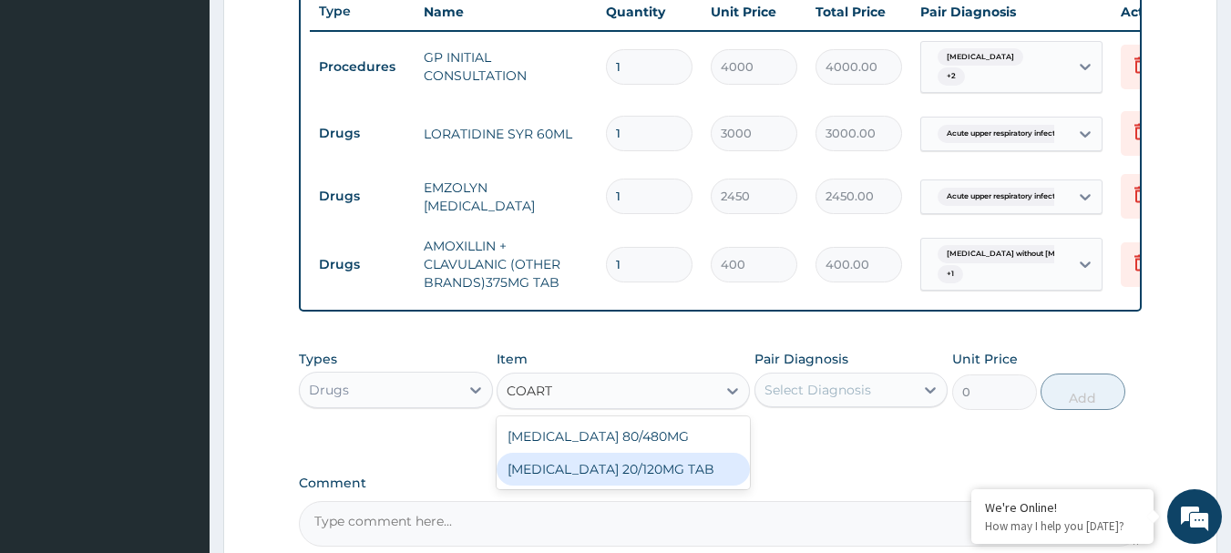
click at [565, 486] on div "[MEDICAL_DATA] 20/120MG TAB" at bounding box center [623, 469] width 253 height 33
type input "300"
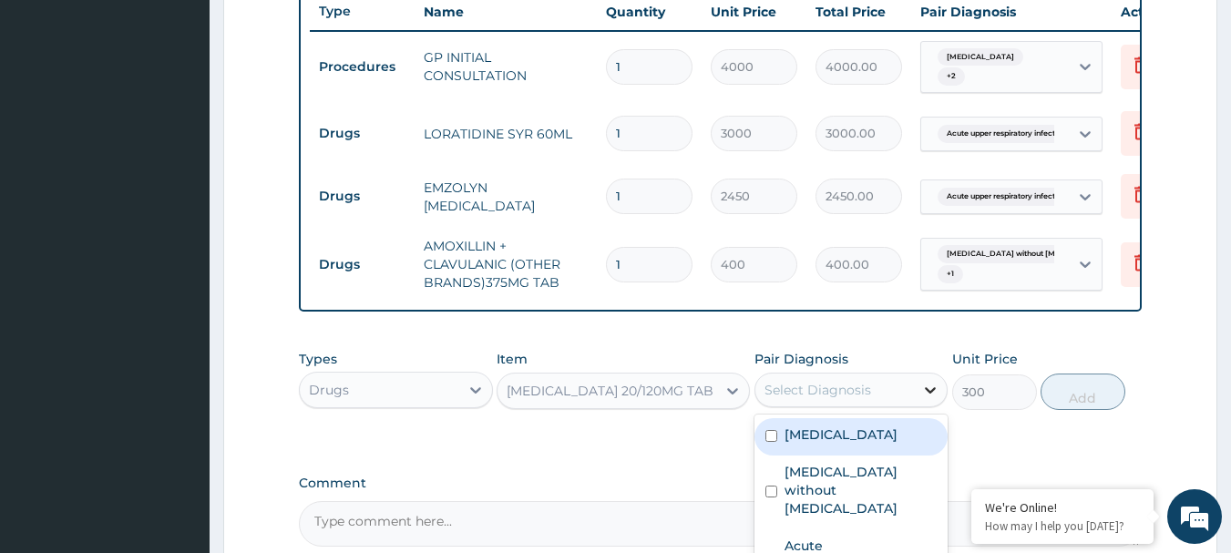
click at [937, 399] on icon at bounding box center [930, 390] width 18 height 18
click at [780, 449] on div "[MEDICAL_DATA]" at bounding box center [852, 436] width 194 height 37
checkbox input "true"
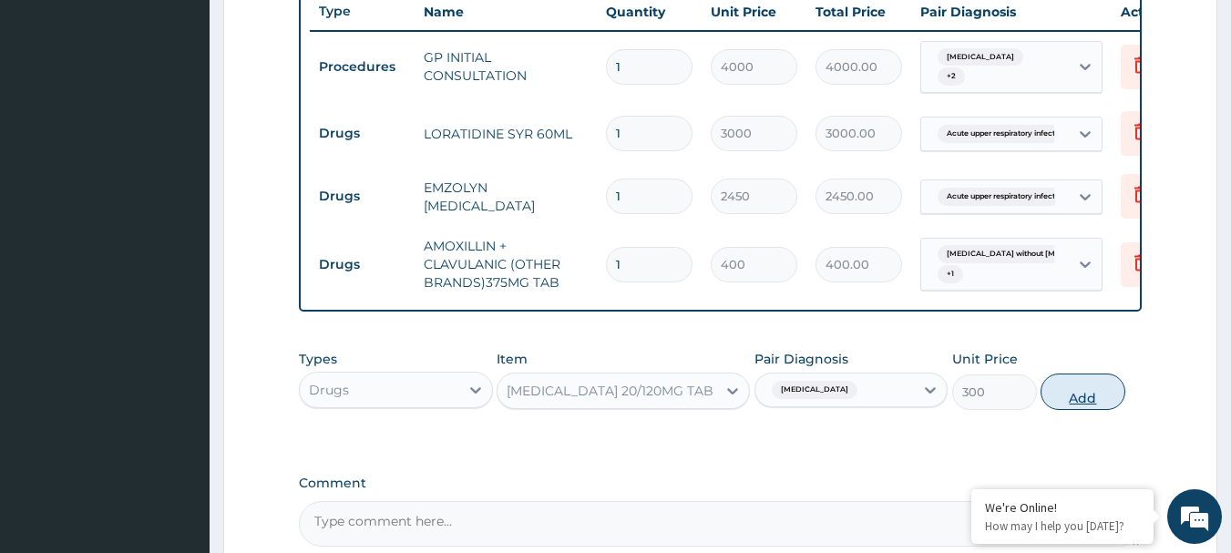
click at [1064, 394] on button "Add" at bounding box center [1083, 392] width 85 height 36
type input "0"
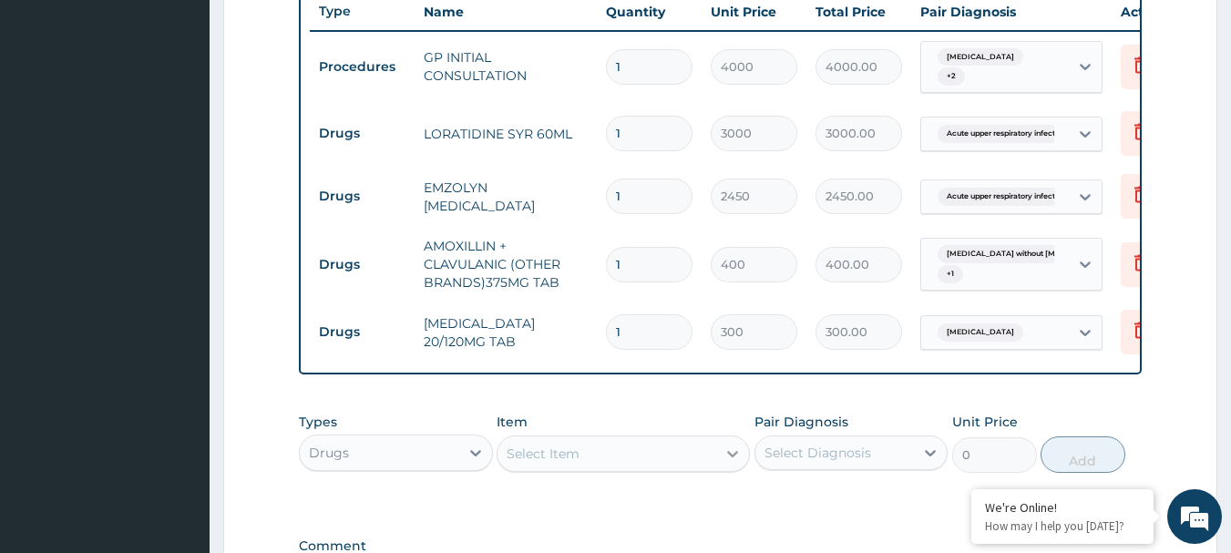
click at [724, 463] on icon at bounding box center [733, 454] width 18 height 18
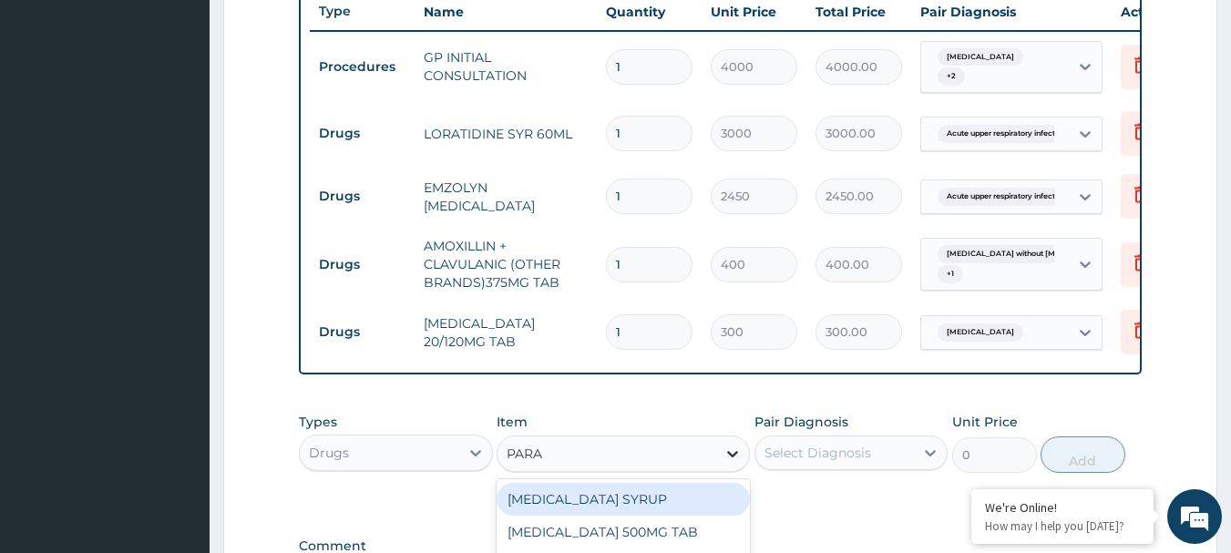
type input "PARAC"
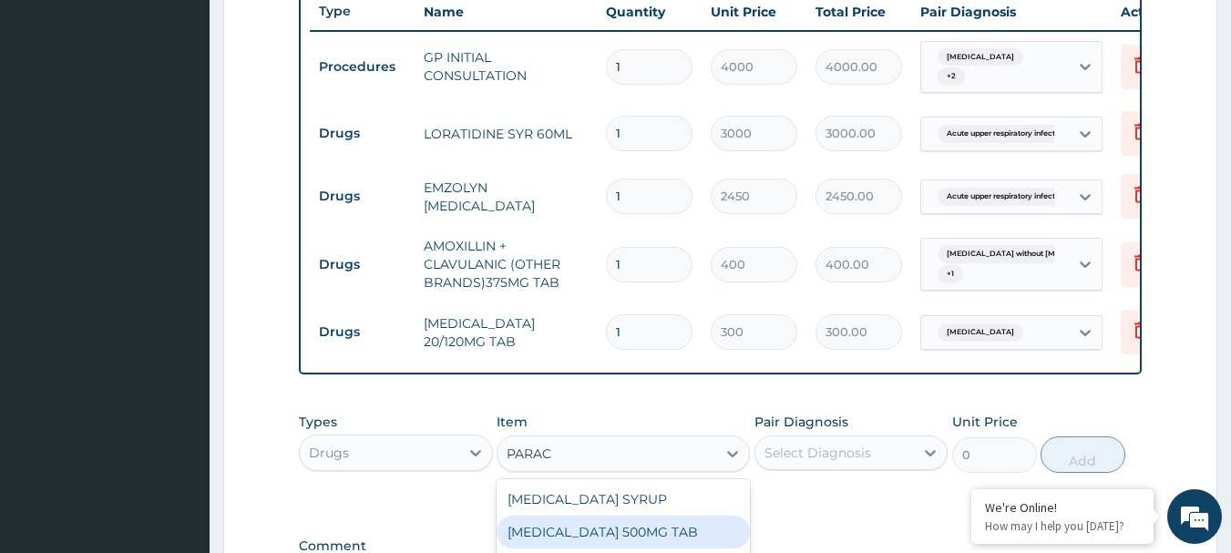
click at [699, 545] on div "[MEDICAL_DATA] 500MG TAB" at bounding box center [623, 532] width 253 height 33
type input "40"
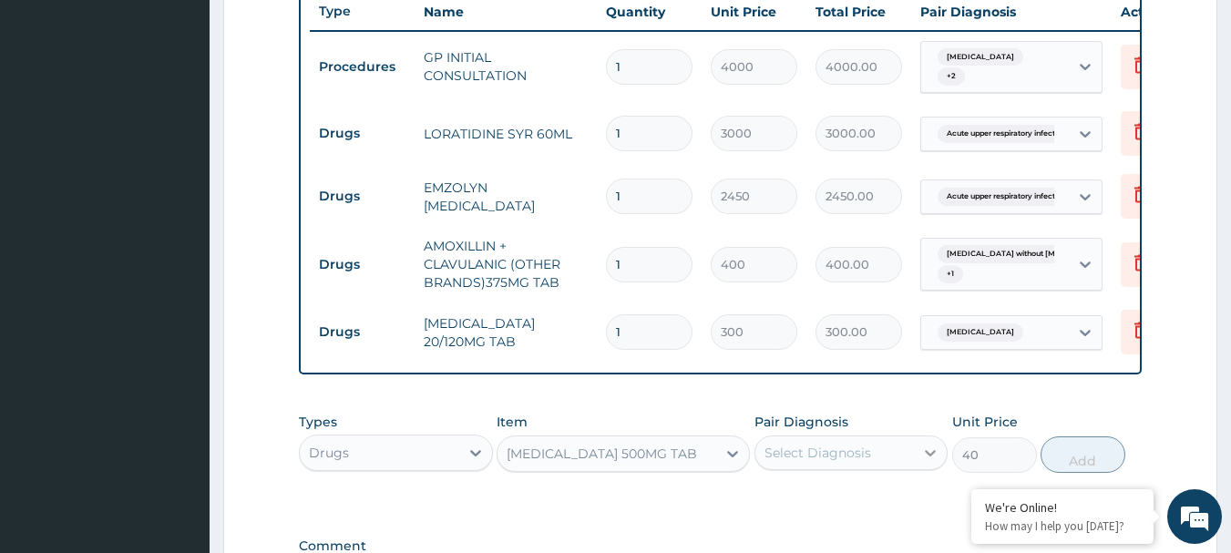
click at [928, 462] on icon at bounding box center [930, 453] width 18 height 18
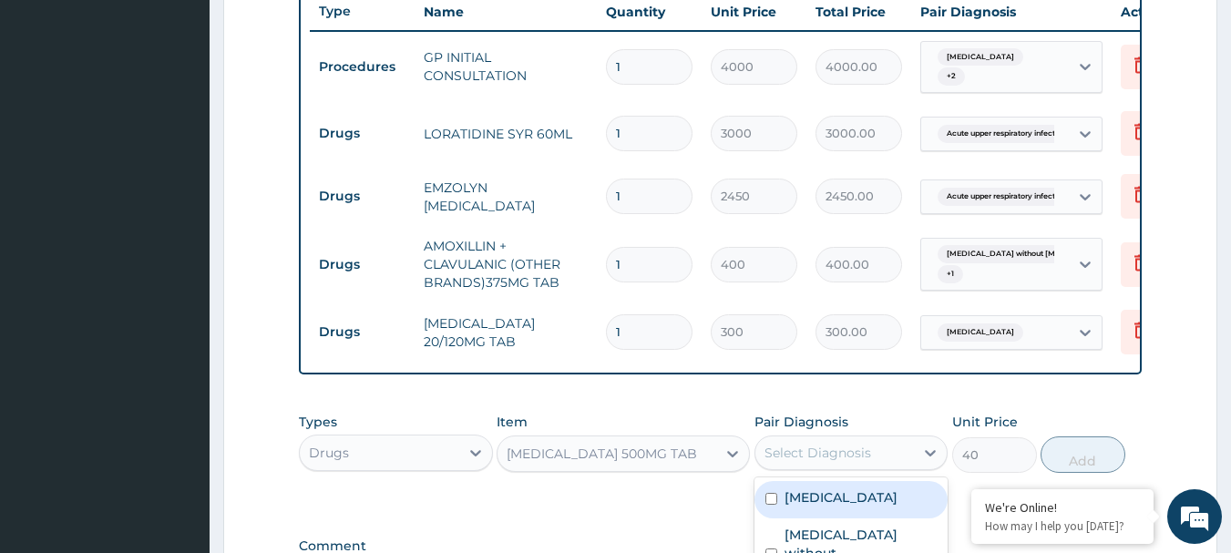
click at [799, 507] on label "[MEDICAL_DATA]" at bounding box center [841, 497] width 113 height 18
checkbox input "true"
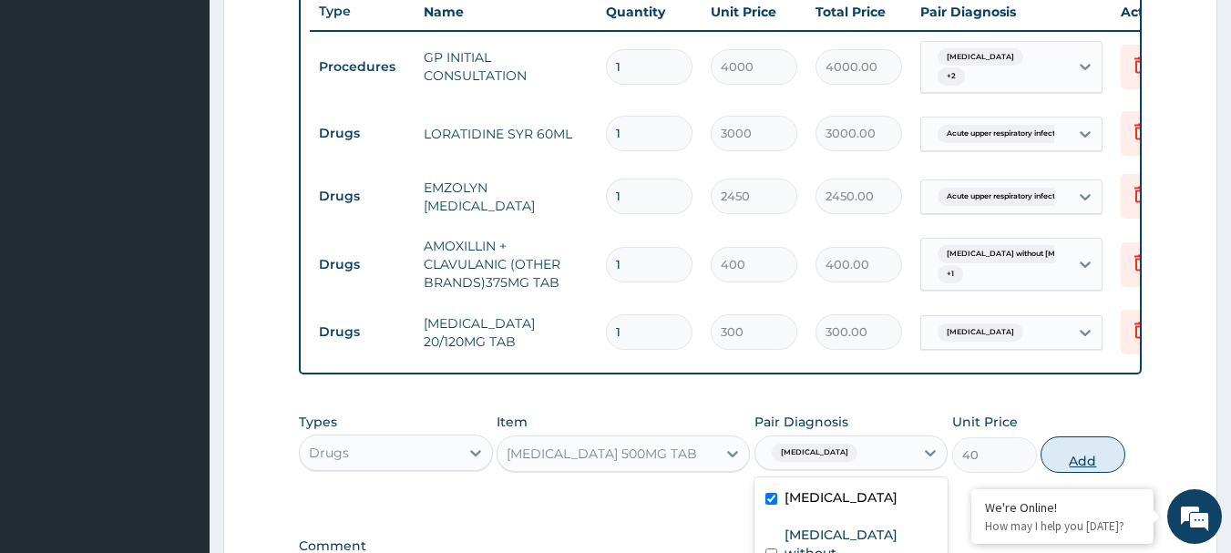
click at [1097, 466] on button "Add" at bounding box center [1083, 454] width 85 height 36
type input "0"
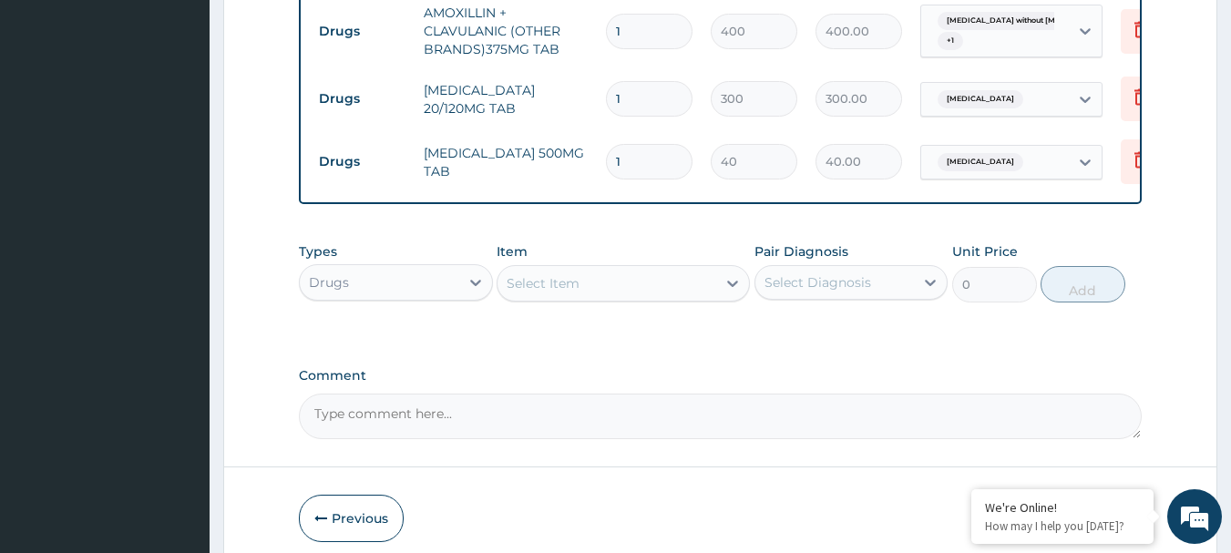
scroll to position [1020, 0]
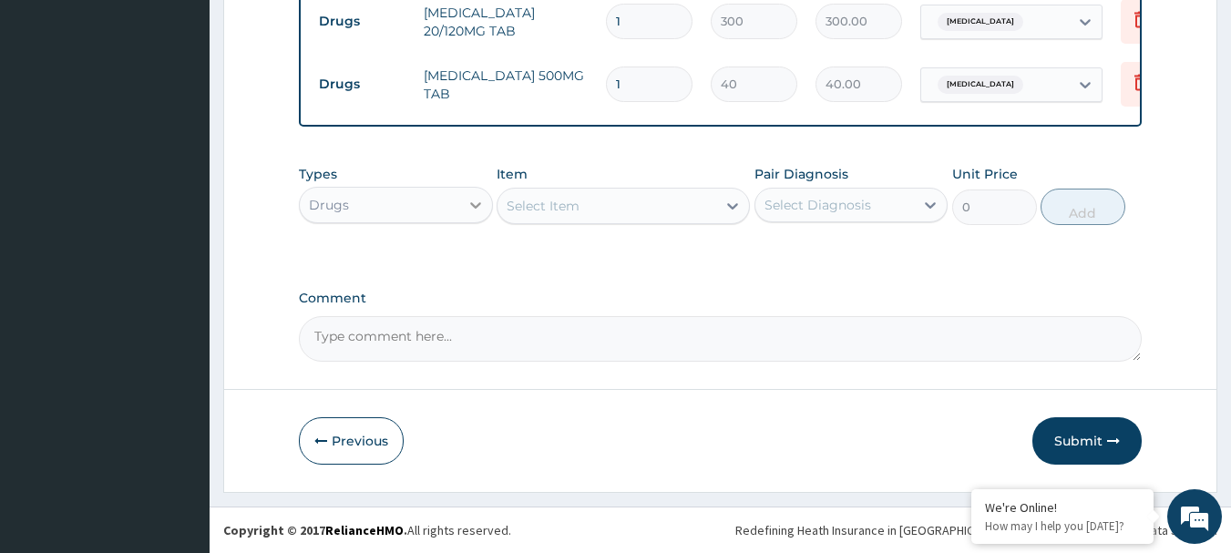
click at [485, 205] on div at bounding box center [475, 205] width 33 height 33
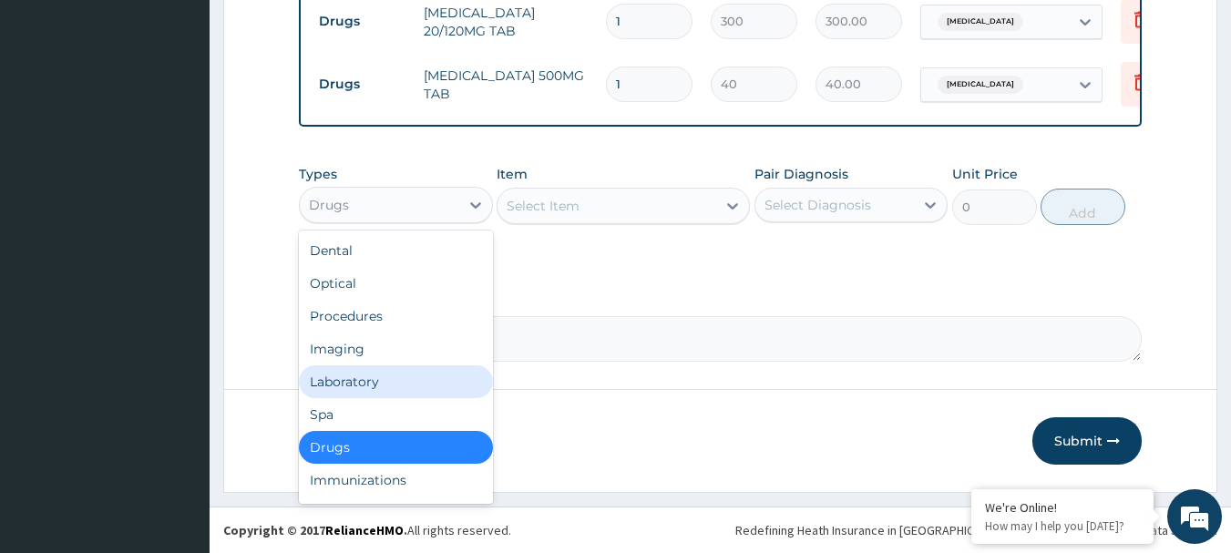
click at [376, 384] on div "Laboratory" at bounding box center [396, 381] width 194 height 33
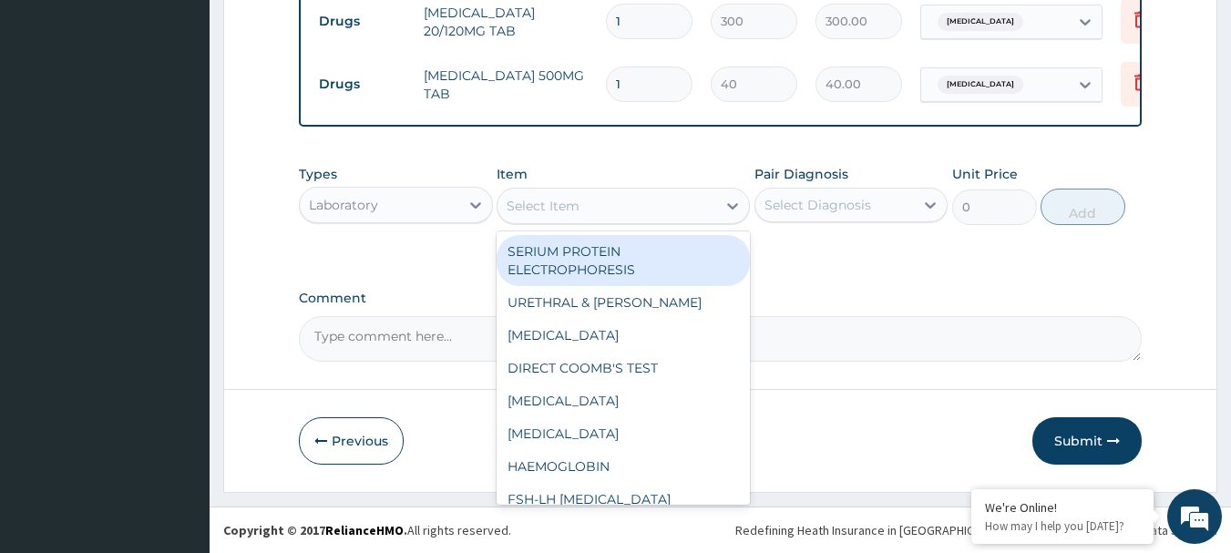
click at [724, 212] on icon at bounding box center [733, 206] width 18 height 18
type input "MP"
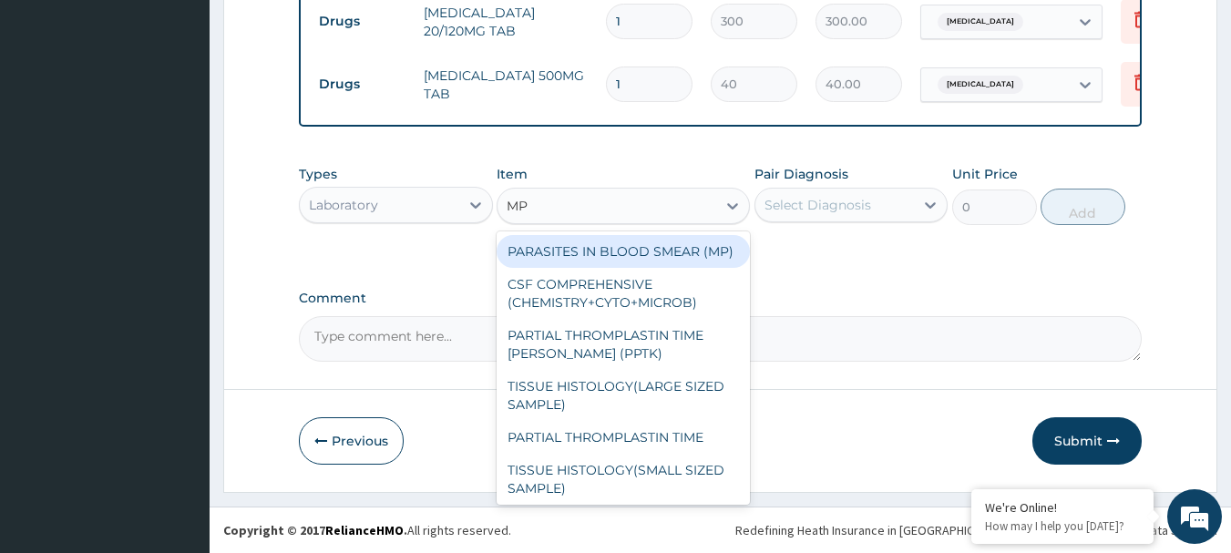
click at [703, 262] on div "PARASITES IN BLOOD SMEAR (MP)" at bounding box center [623, 251] width 253 height 33
type input "3000"
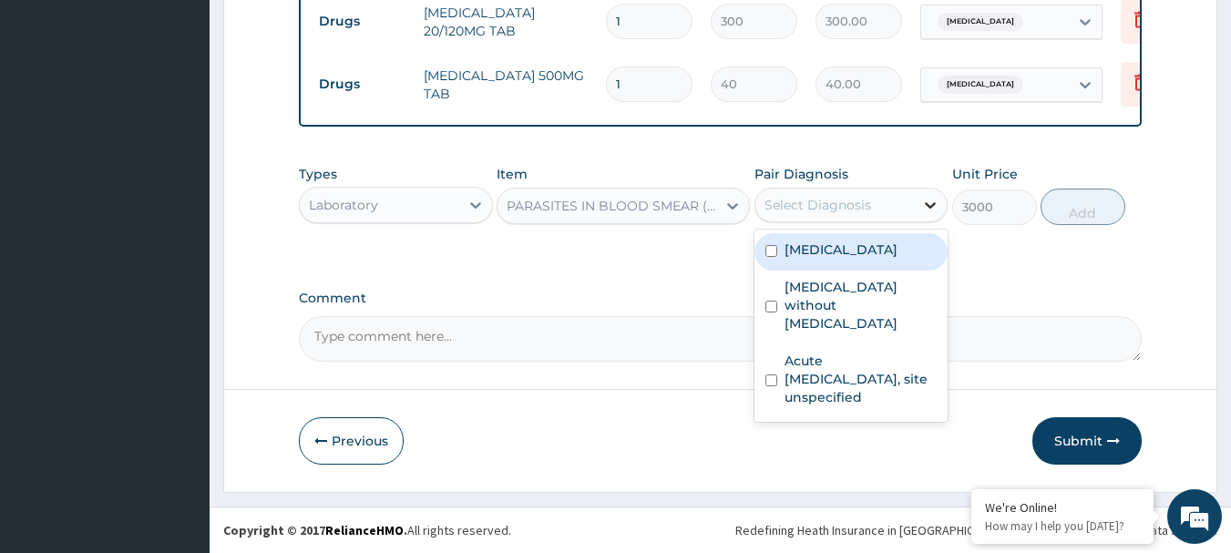
click at [922, 206] on icon at bounding box center [930, 205] width 18 height 18
click at [771, 252] on input "checkbox" at bounding box center [771, 251] width 12 height 12
checkbox input "true"
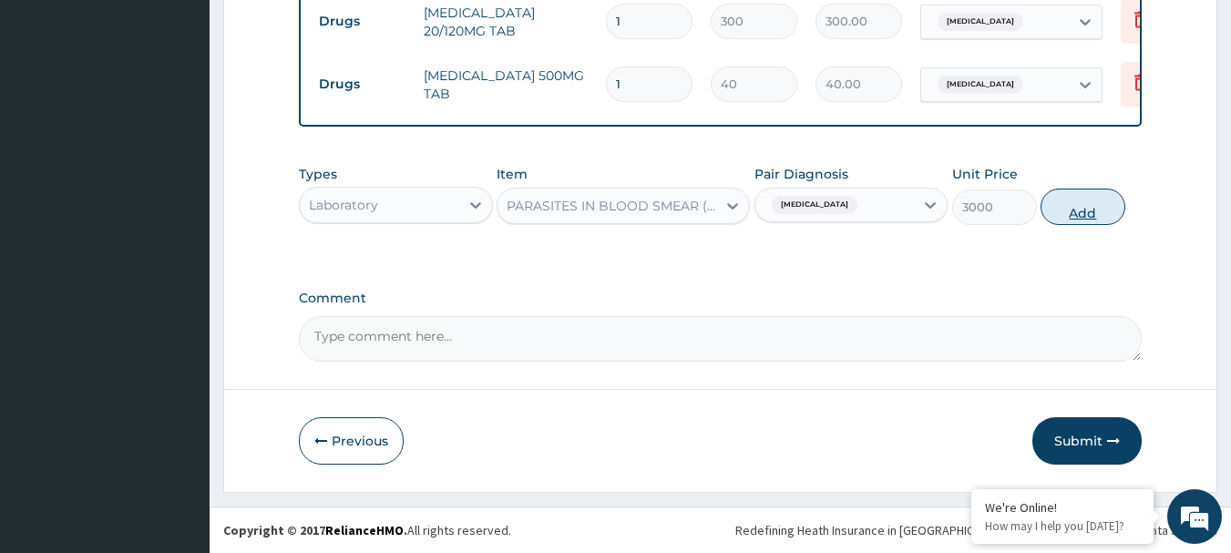
click at [1096, 210] on button "Add" at bounding box center [1083, 207] width 85 height 36
type input "0"
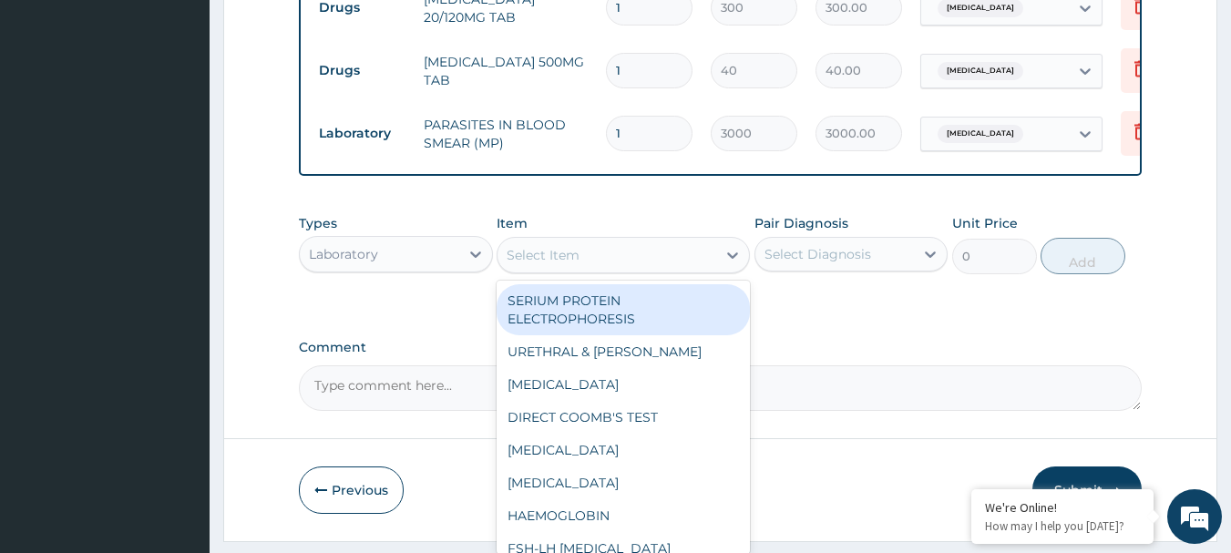
click at [601, 268] on div "Select Item" at bounding box center [607, 255] width 219 height 29
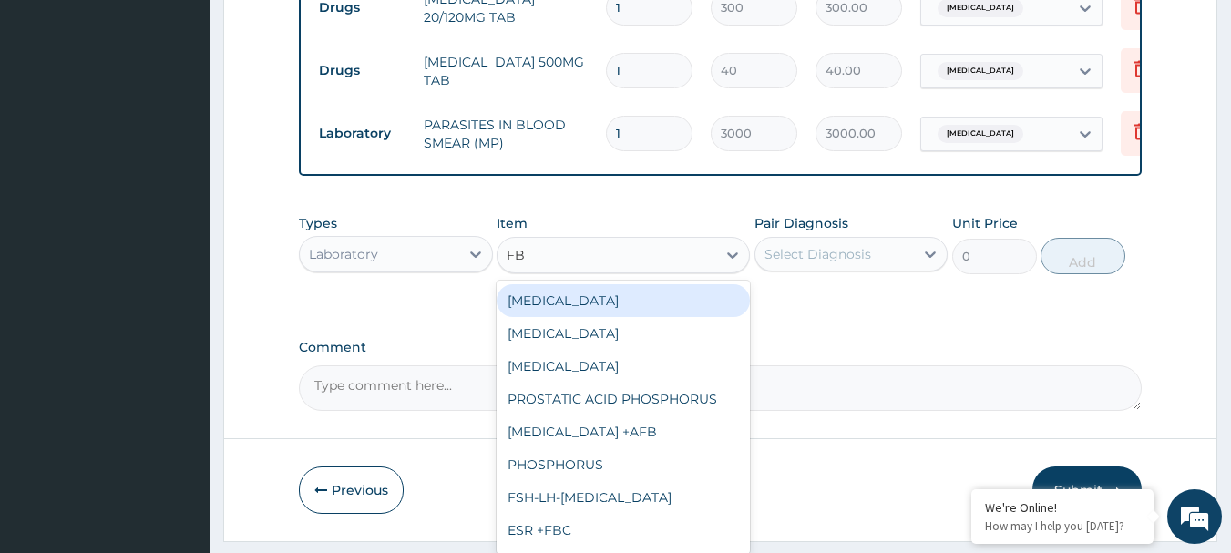
type input "FBC"
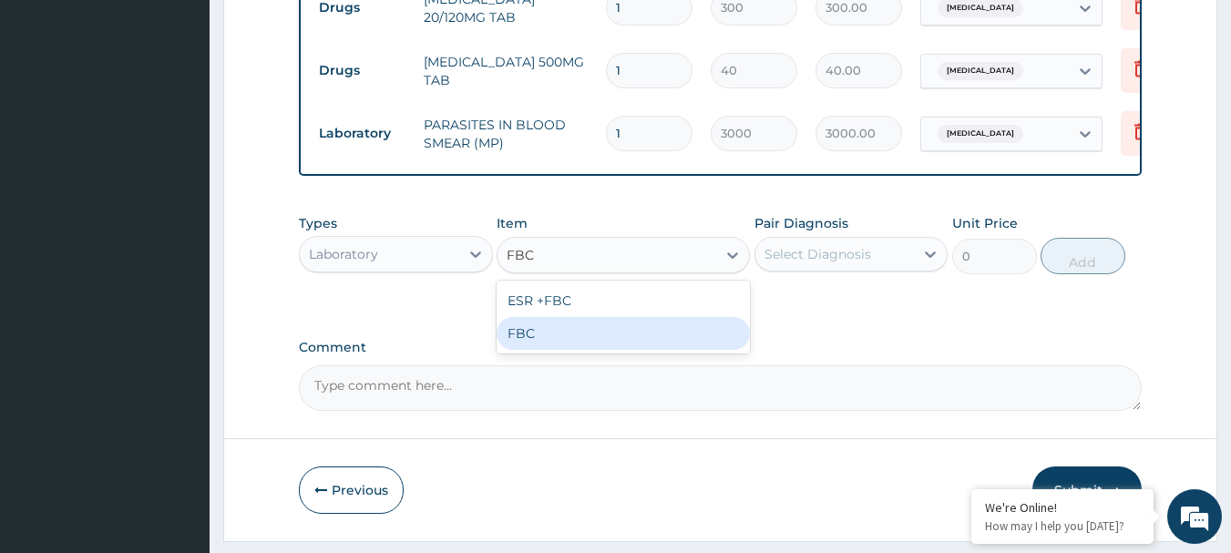
click at [508, 345] on div "FBC" at bounding box center [623, 333] width 253 height 33
type input "5000"
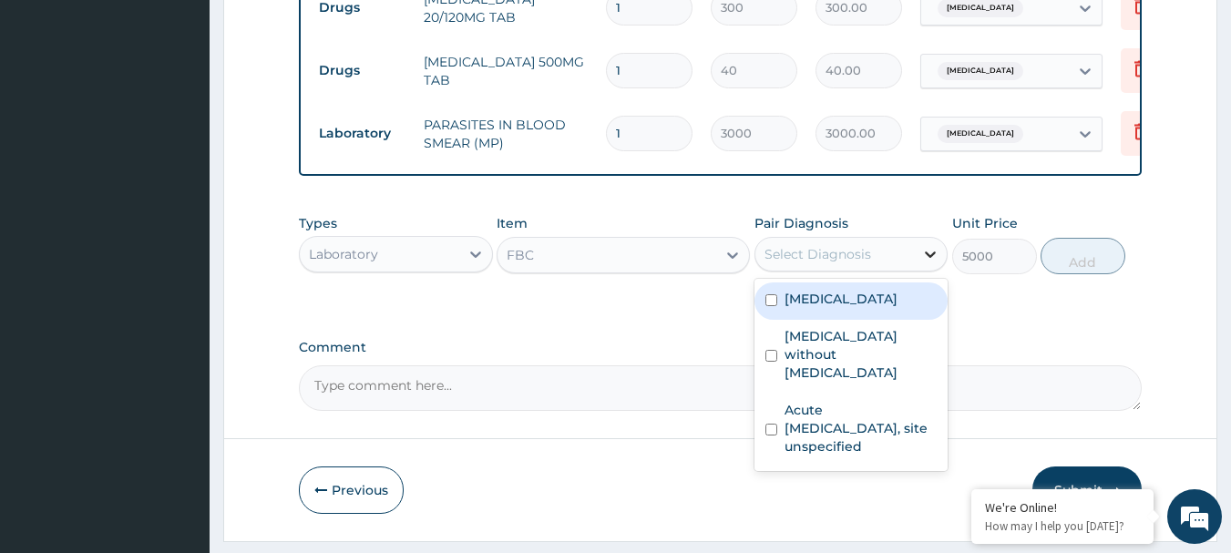
click at [923, 263] on icon at bounding box center [930, 254] width 18 height 18
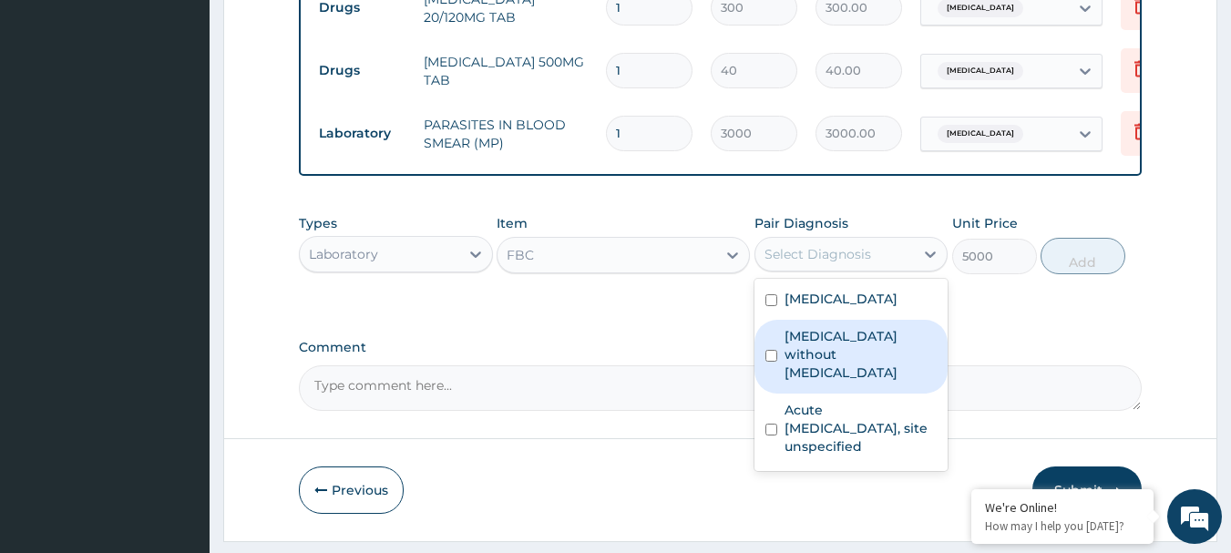
click at [760, 343] on div "Sepsis without septic shock" at bounding box center [852, 357] width 194 height 74
checkbox input "true"
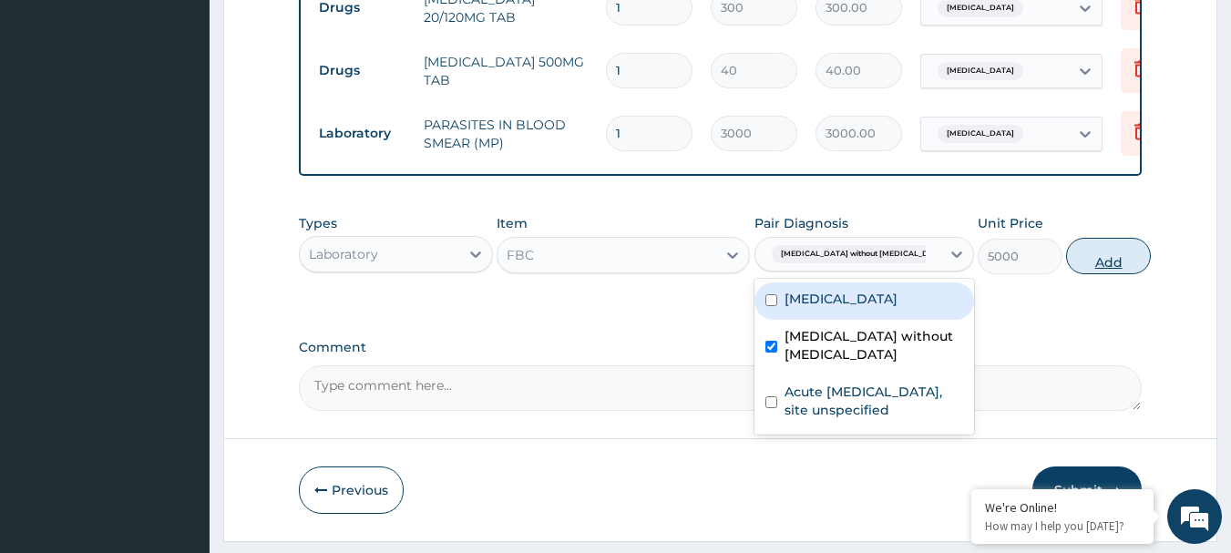
click at [1071, 273] on button "Add" at bounding box center [1108, 256] width 85 height 36
type input "0"
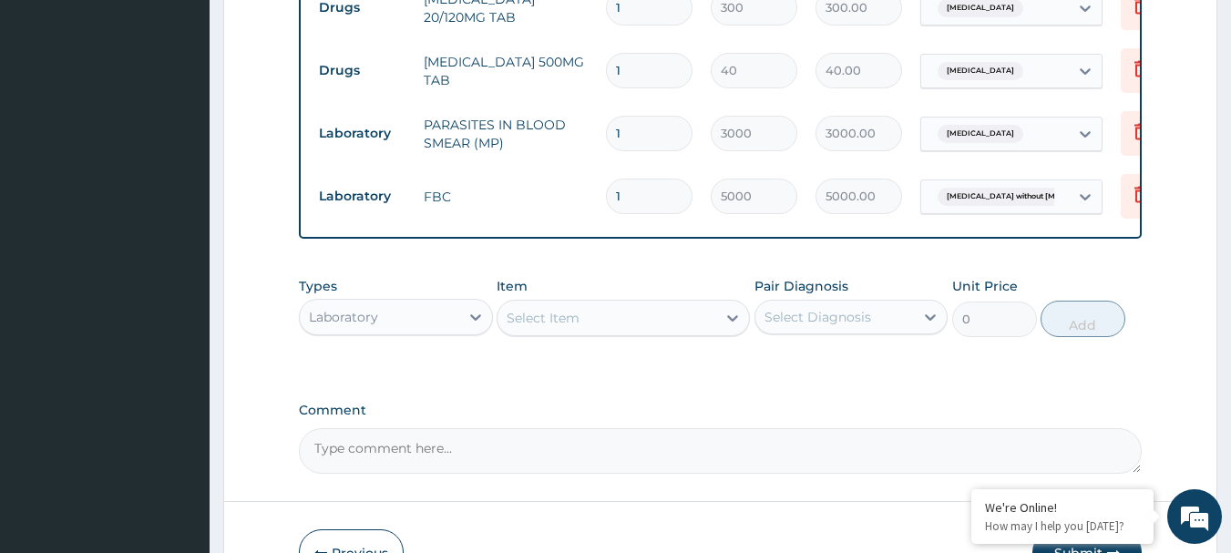
click at [632, 76] on input "1" at bounding box center [649, 71] width 87 height 36
type input "0.00"
type input "9"
type input "360.00"
type input "9"
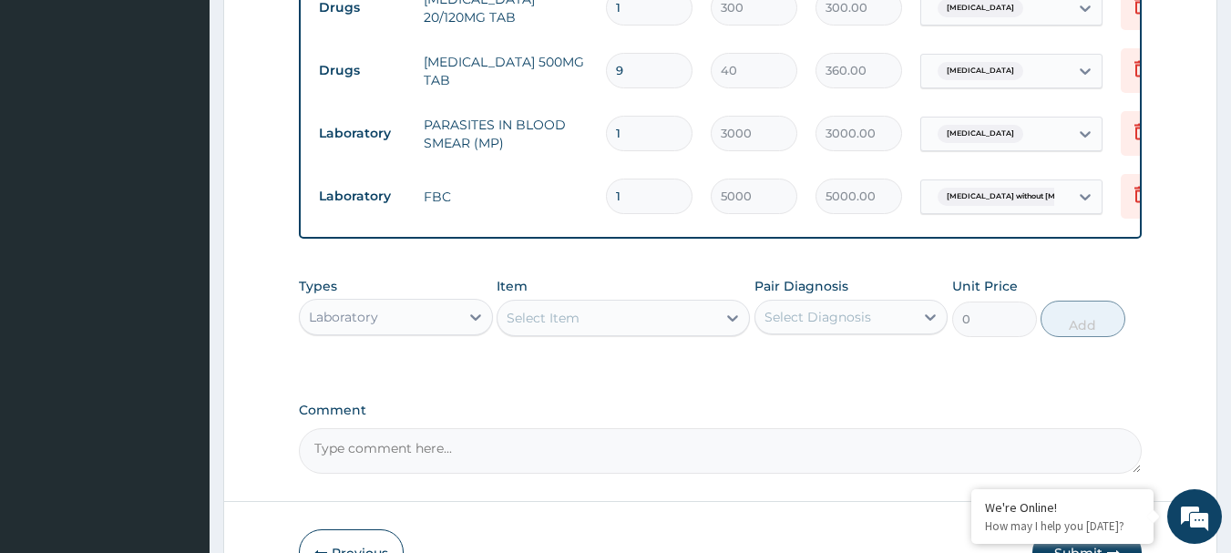
click at [628, 6] on input "1" at bounding box center [649, 8] width 87 height 36
type input "0.00"
type input "6"
type input "1800.00"
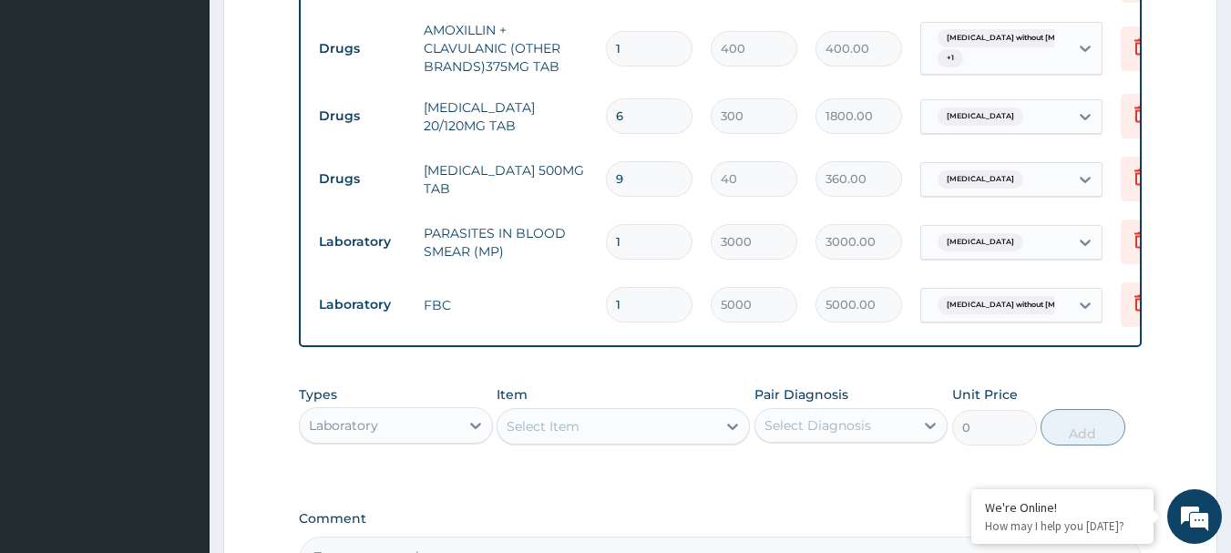
scroll to position [837, 0]
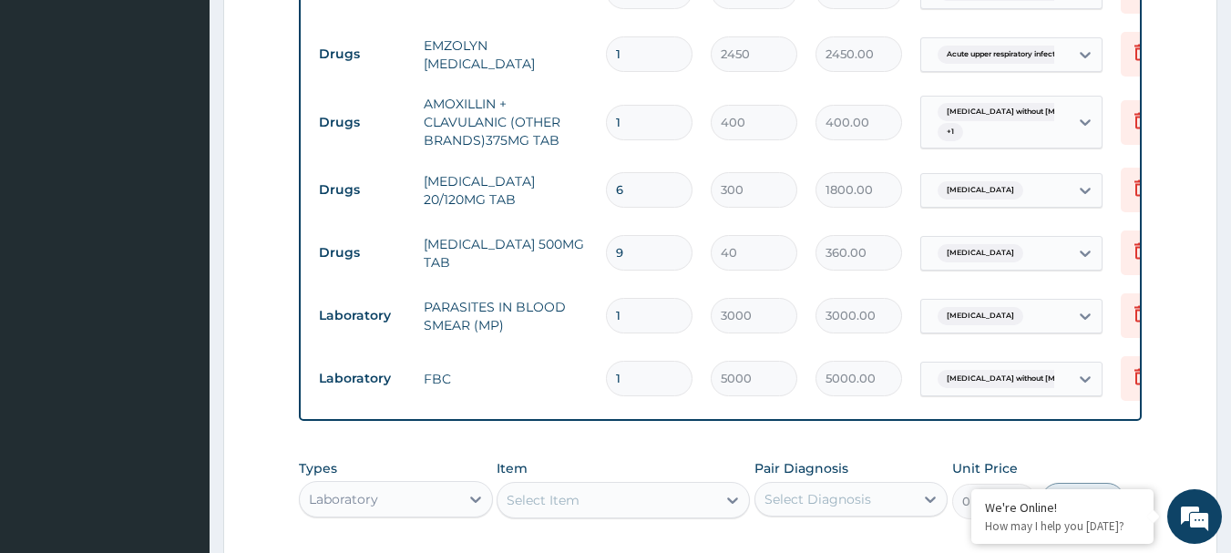
type input "6"
click at [645, 110] on input "1" at bounding box center [649, 123] width 87 height 36
type input "10"
type input "4000.00"
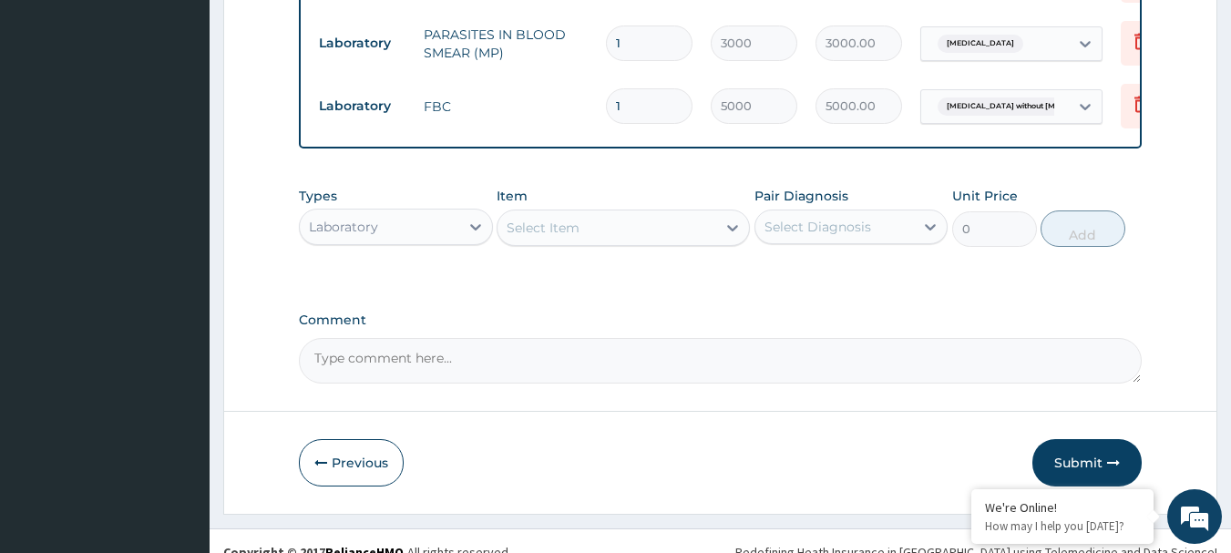
scroll to position [1145, 0]
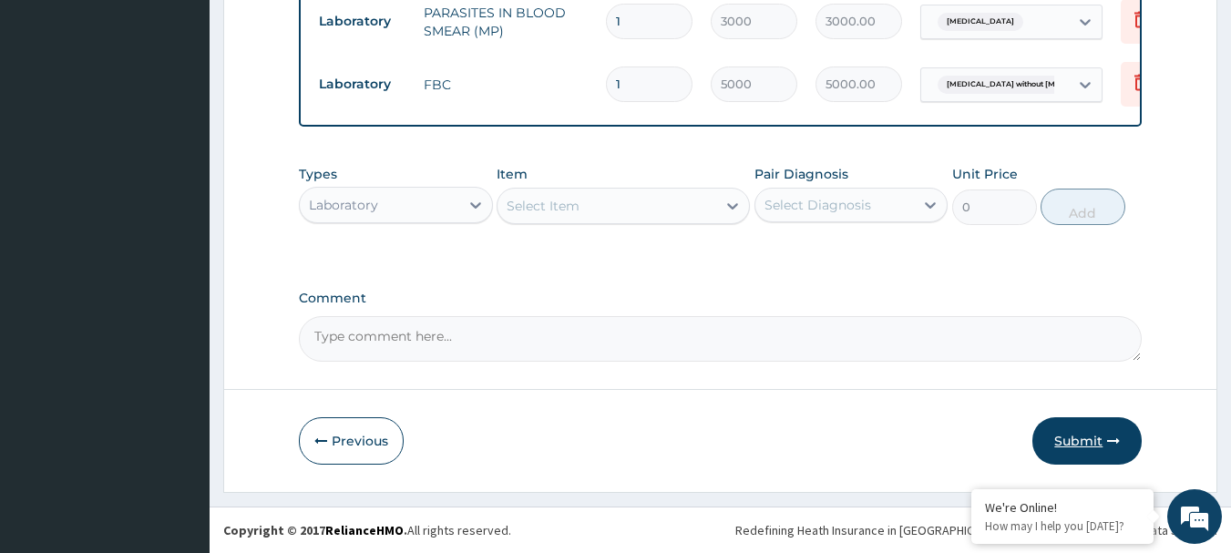
type input "10"
click at [1073, 431] on button "Submit" at bounding box center [1086, 440] width 109 height 47
click at [1055, 424] on button "Submit" at bounding box center [1086, 440] width 109 height 47
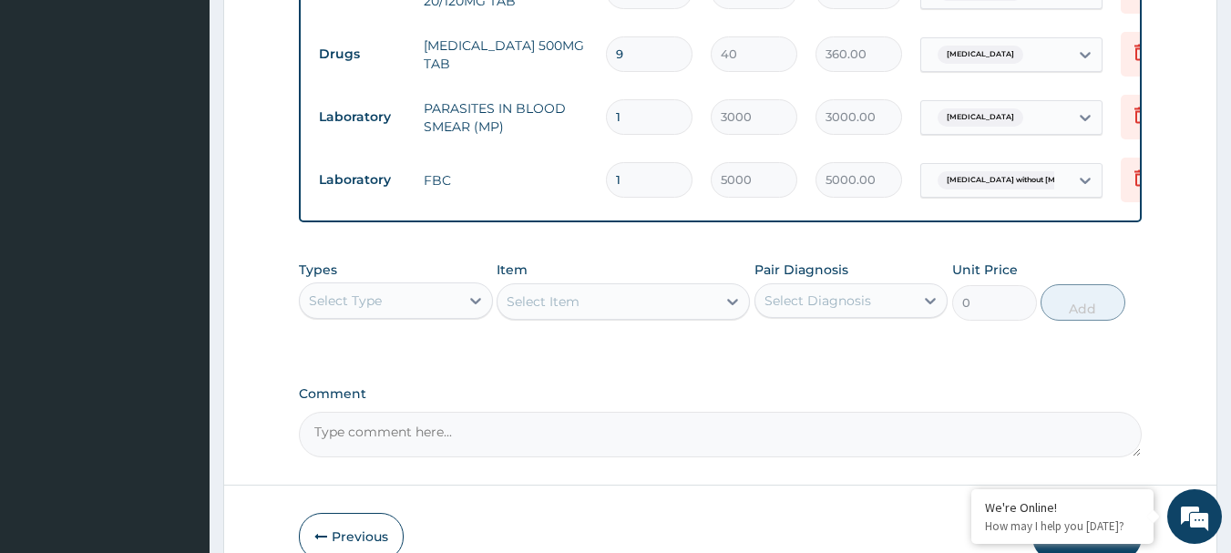
scroll to position [1054, 0]
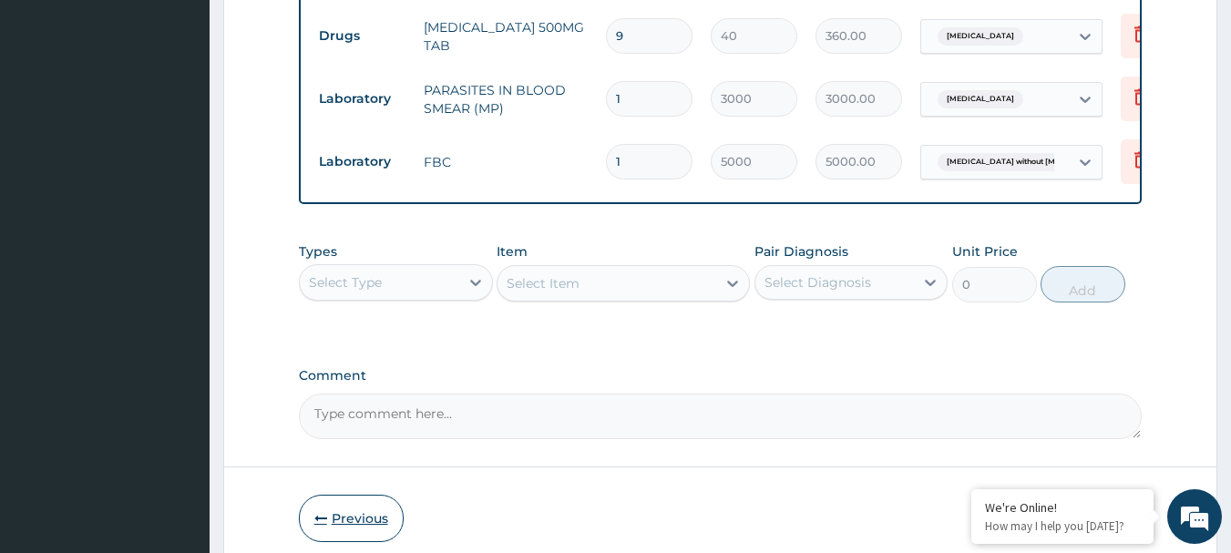
click at [347, 532] on button "Previous" at bounding box center [351, 518] width 105 height 47
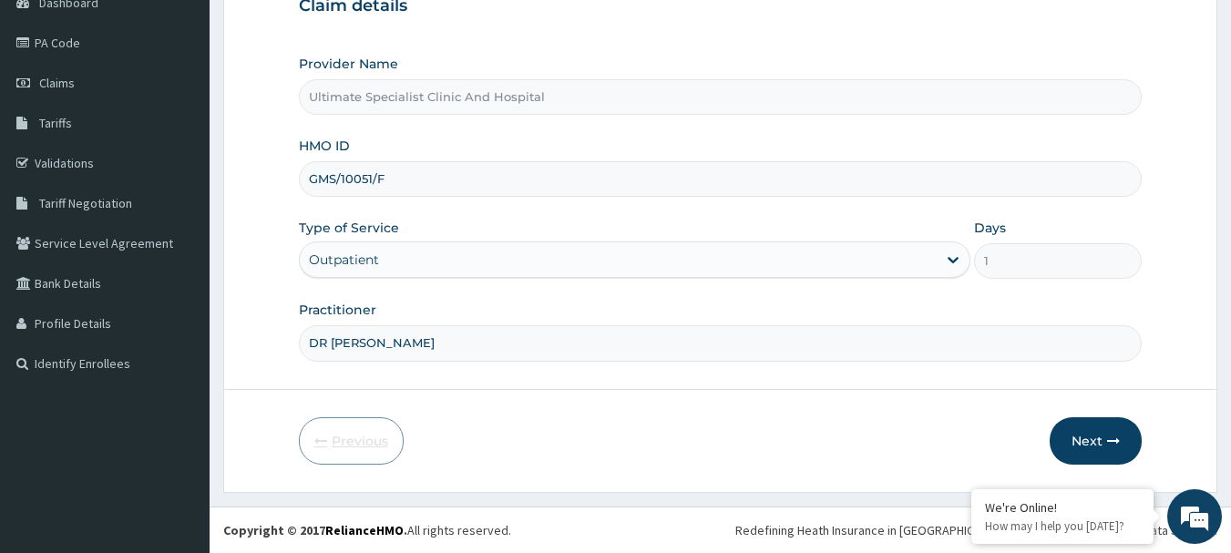
scroll to position [196, 0]
click at [411, 184] on input "GMS/10051/F" at bounding box center [721, 179] width 844 height 36
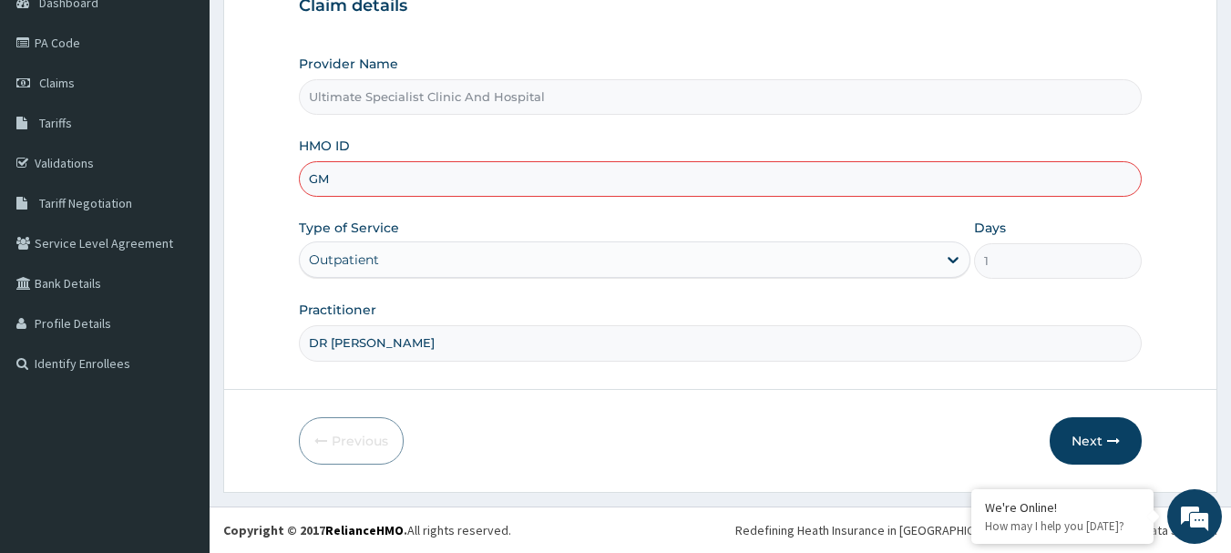
type input "G"
paste input "EMX/10006/A"
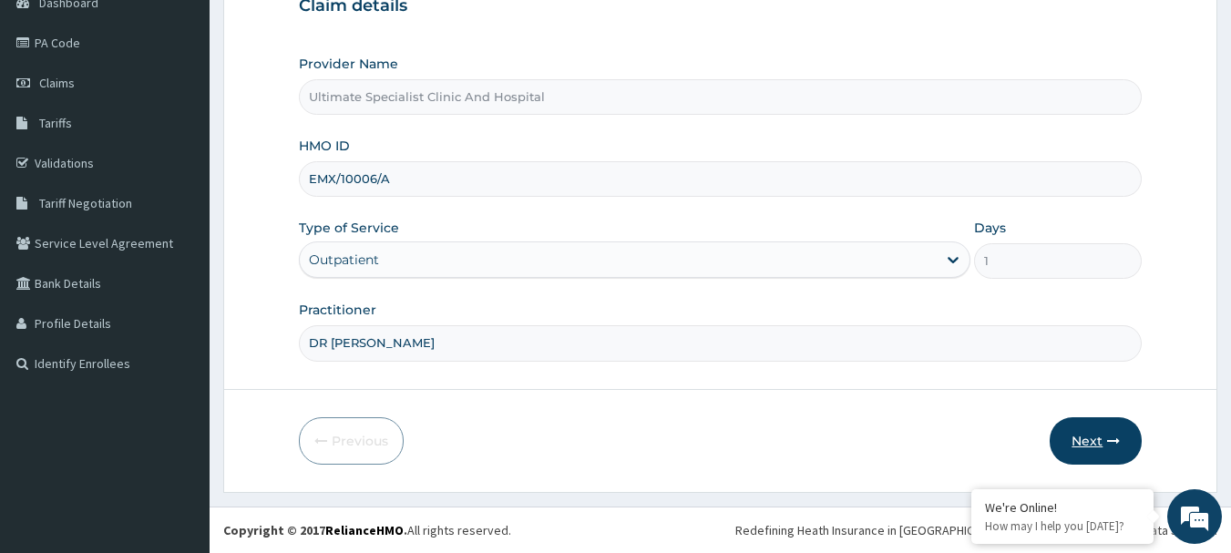
type input "EMX/10006/A"
click at [1100, 441] on button "Next" at bounding box center [1096, 440] width 92 height 47
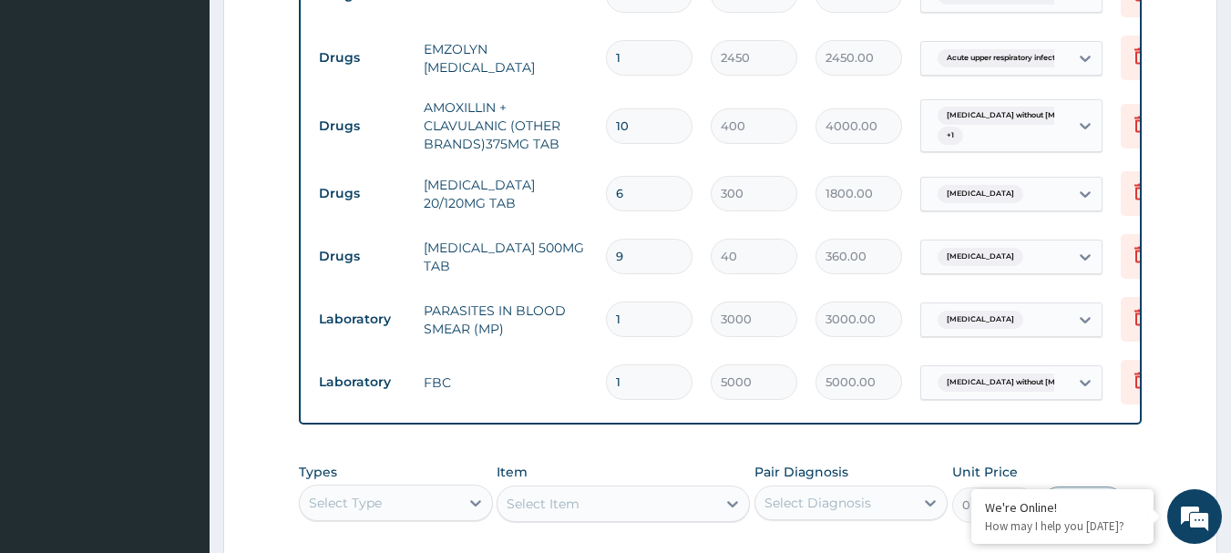
scroll to position [0, 71]
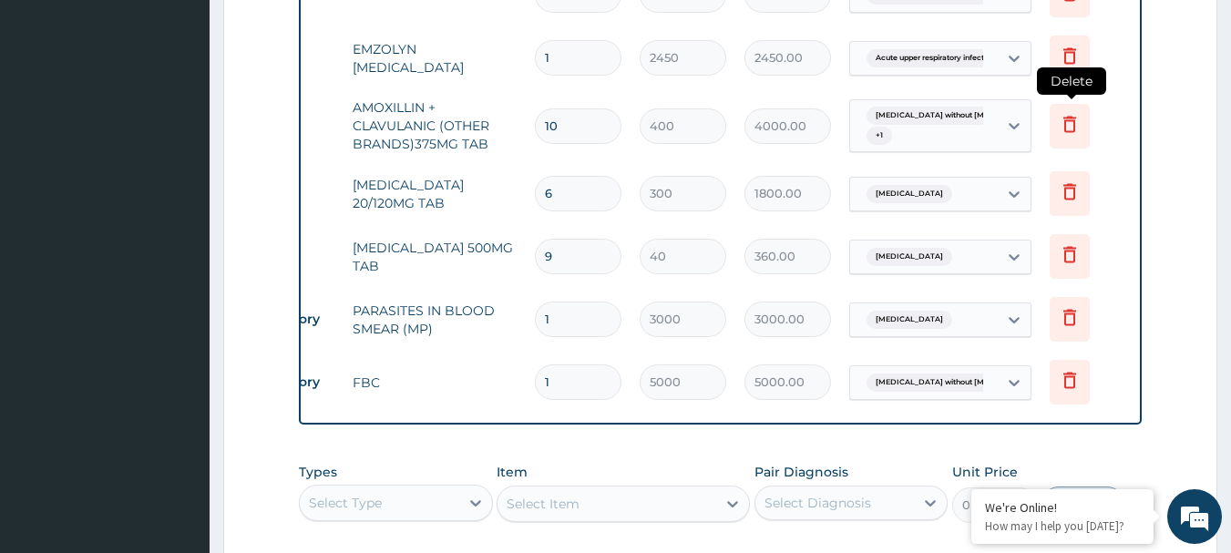
click at [1074, 114] on icon at bounding box center [1070, 124] width 22 height 22
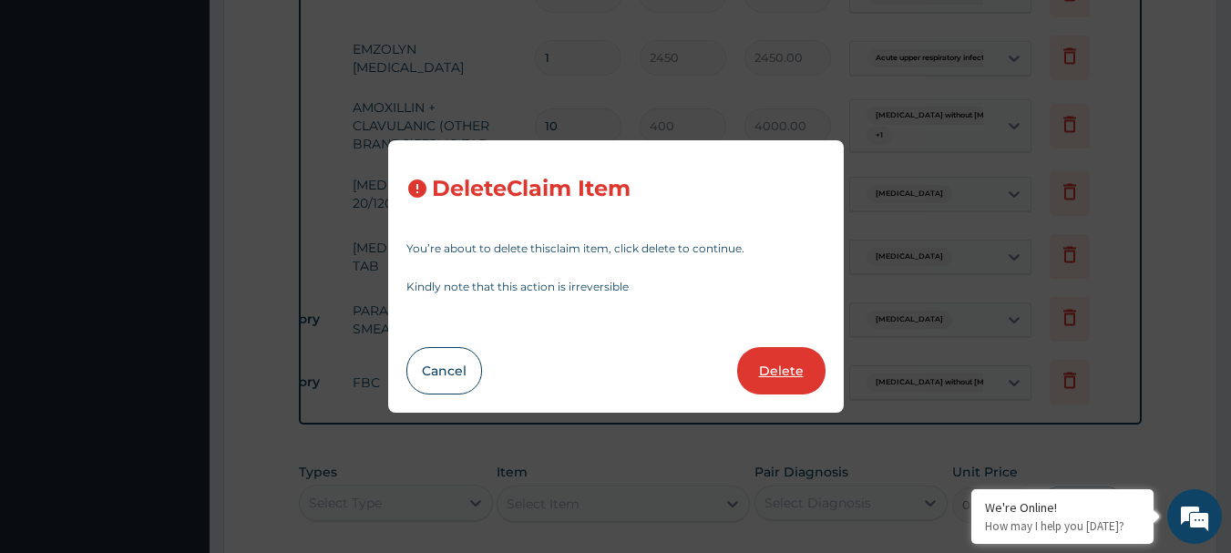
click at [781, 365] on button "Delete" at bounding box center [781, 370] width 88 height 47
type input "6"
type input "300"
type input "1800.00"
type input "9"
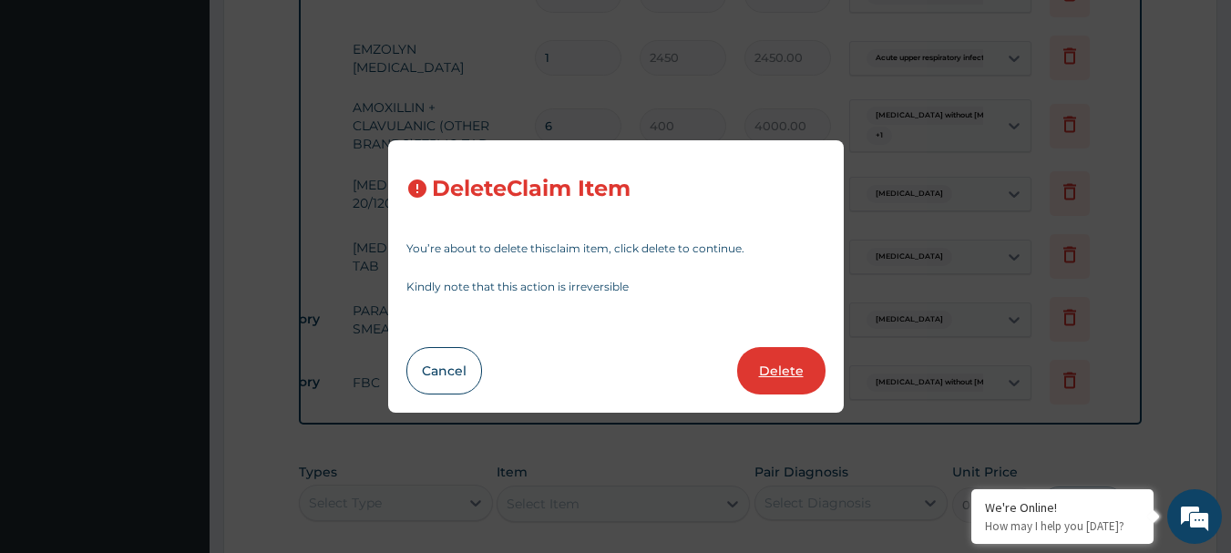
type input "40"
type input "360.00"
type input "1"
type input "3000"
type input "3000.00"
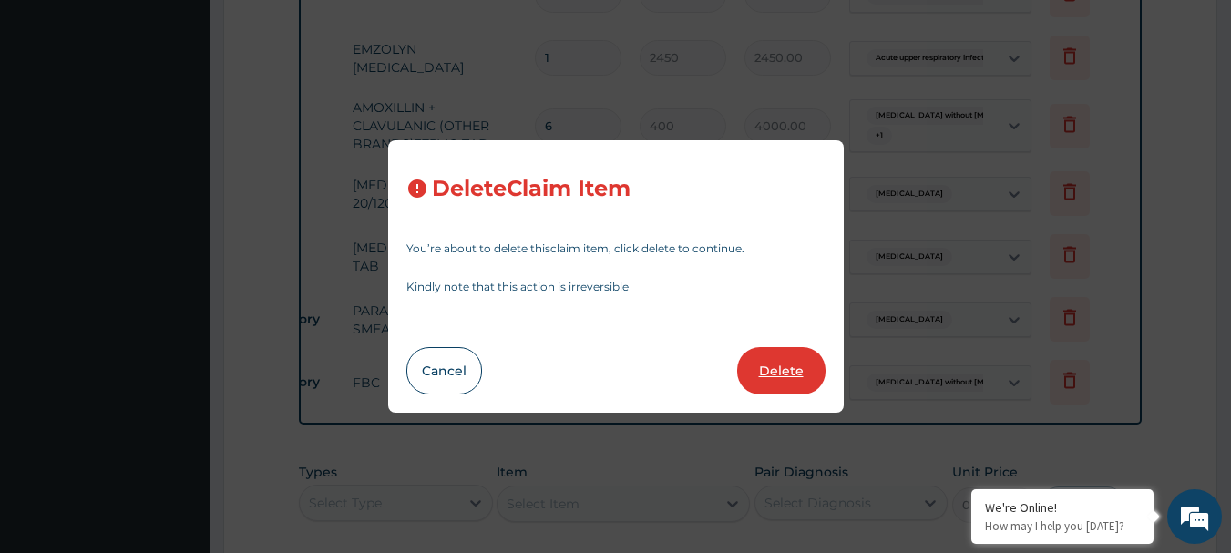
type input "5000"
type input "5000.00"
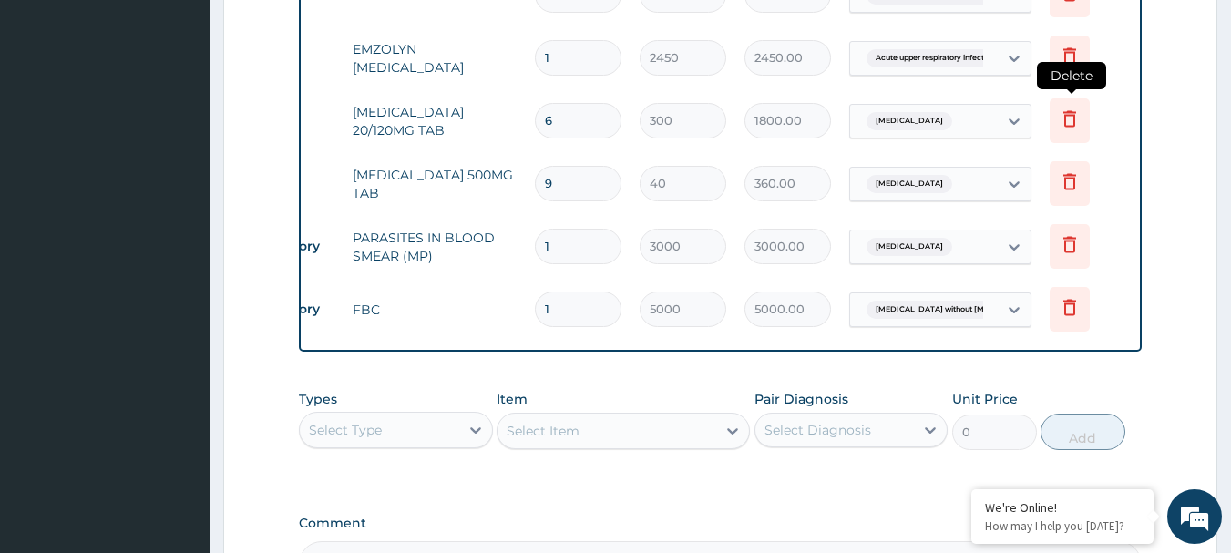
click at [1061, 122] on icon at bounding box center [1070, 119] width 22 height 22
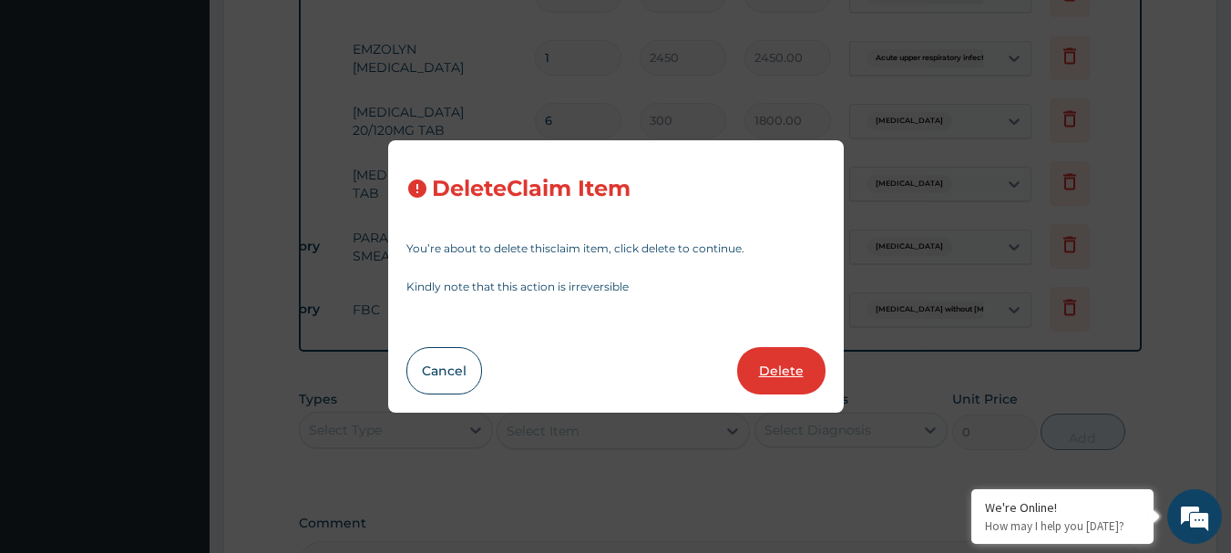
click at [775, 365] on button "Delete" at bounding box center [781, 370] width 88 height 47
type input "9"
type input "40"
type input "360.00"
type input "1"
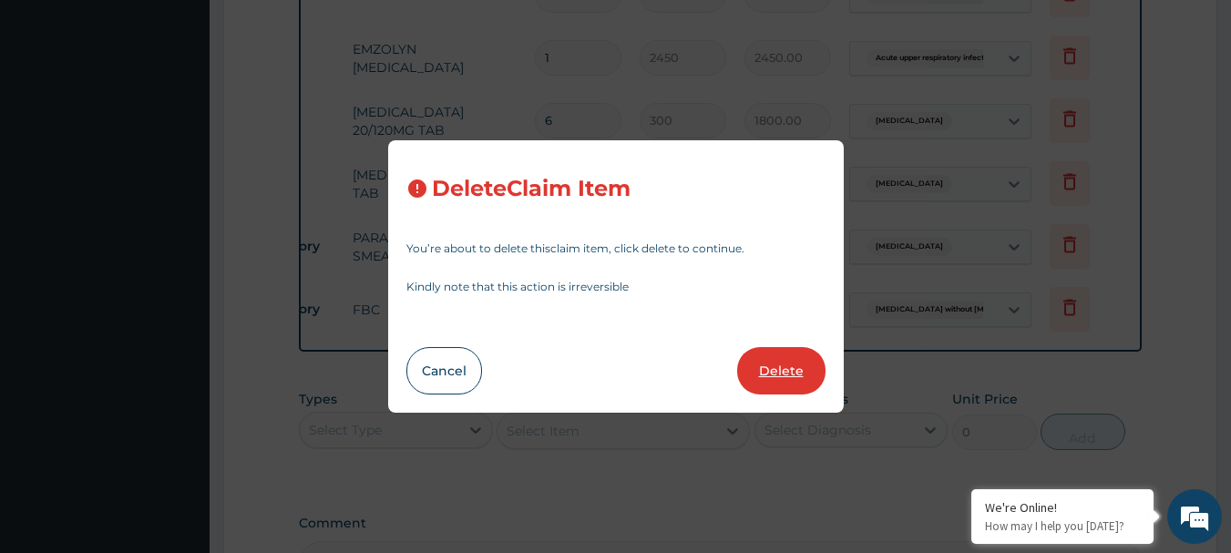
type input "3000"
type input "3000.00"
type input "5000"
type input "5000.00"
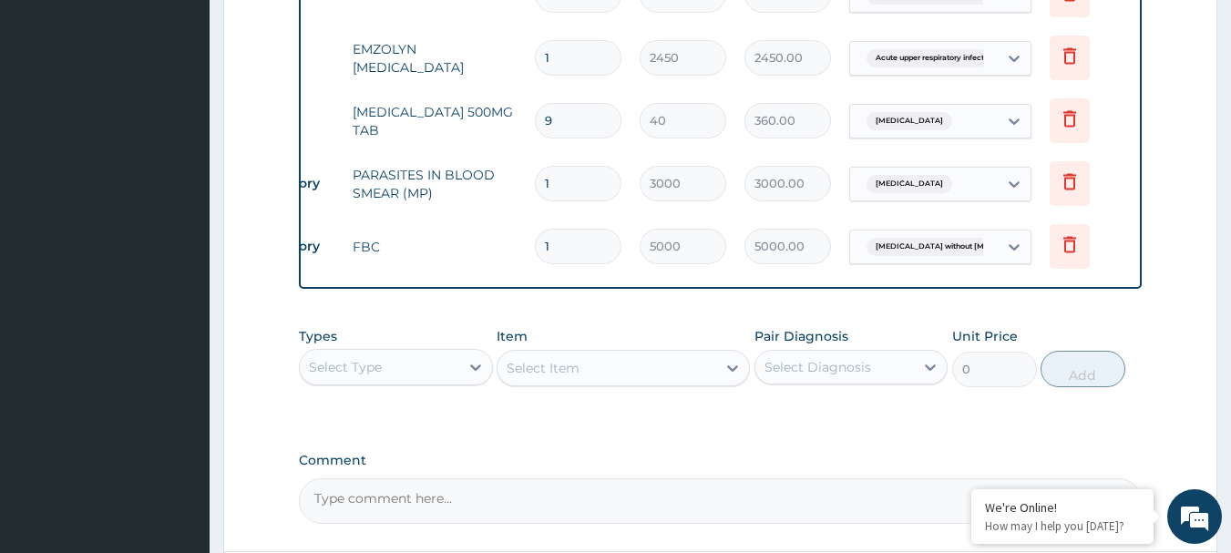
click at [573, 118] on input "9" at bounding box center [578, 121] width 87 height 36
type input "0.00"
type input "1"
type input "40.00"
type input "18"
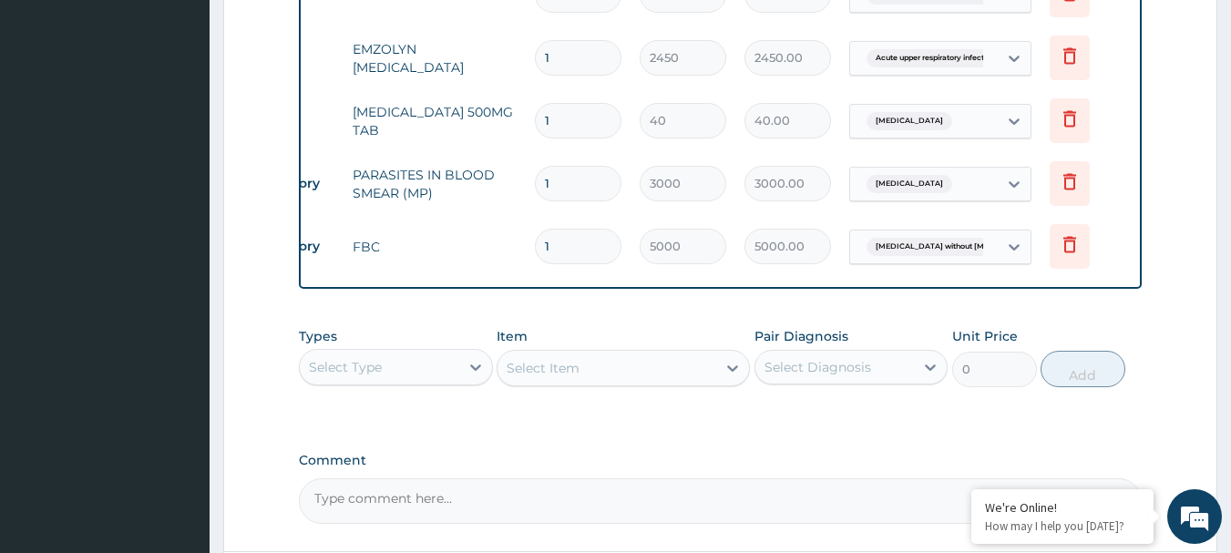
type input "720.00"
type input "19"
type input "760.00"
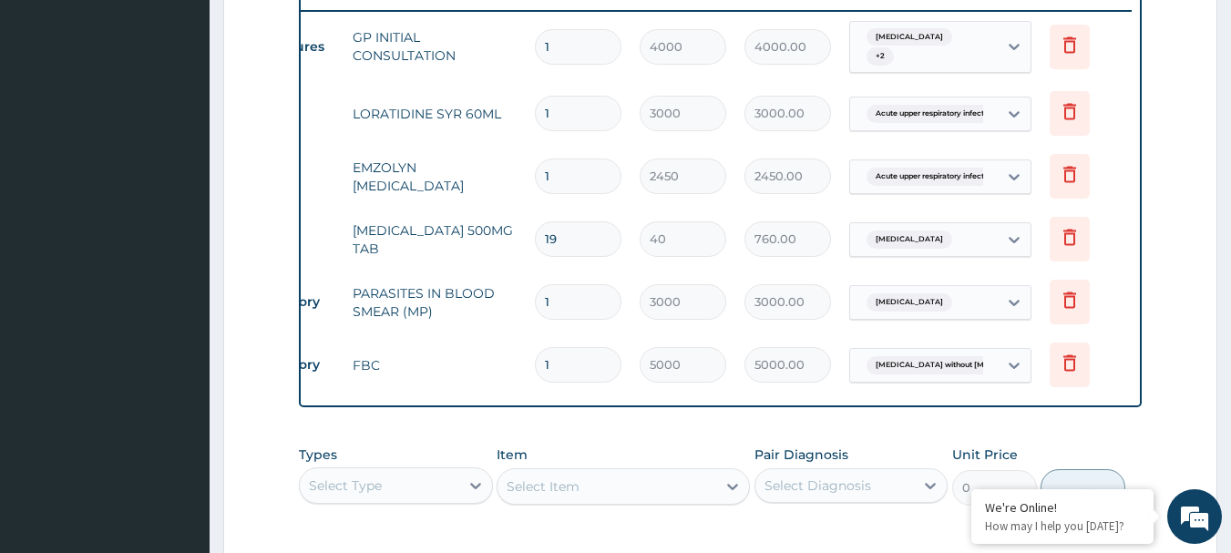
scroll to position [652, 0]
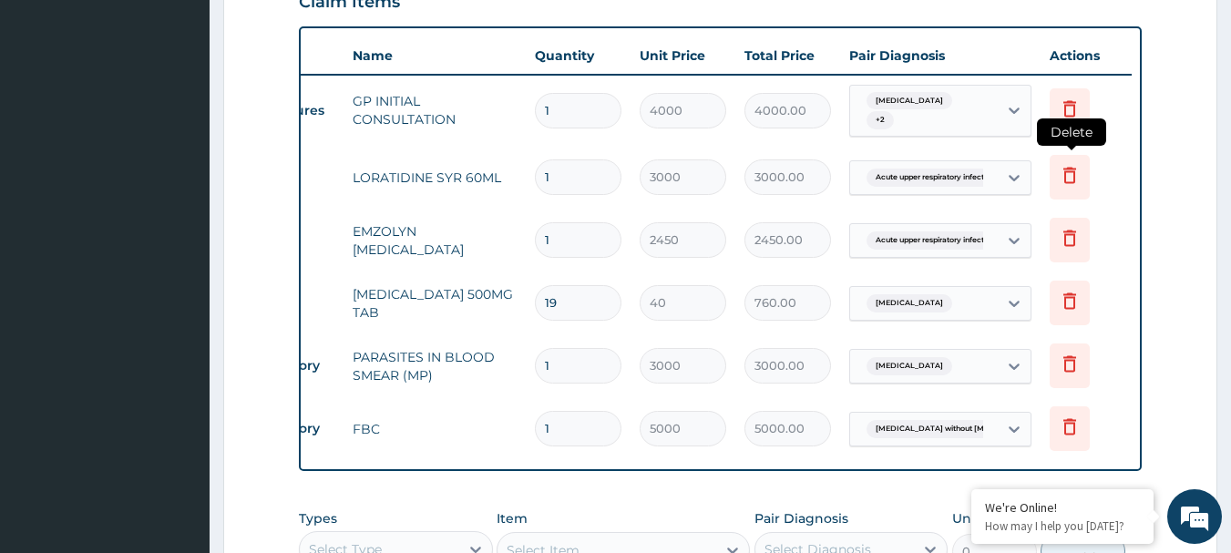
type input "19"
click at [1059, 167] on icon at bounding box center [1070, 175] width 22 height 22
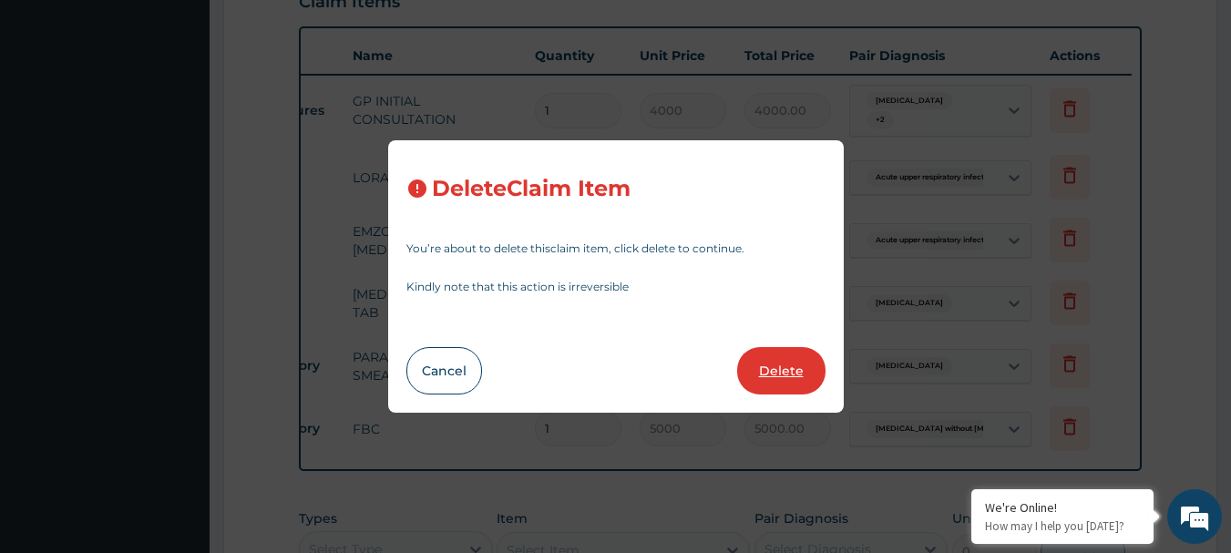
click at [808, 364] on button "Delete" at bounding box center [781, 370] width 88 height 47
type input "2450"
type input "2450.00"
type input "19"
type input "40"
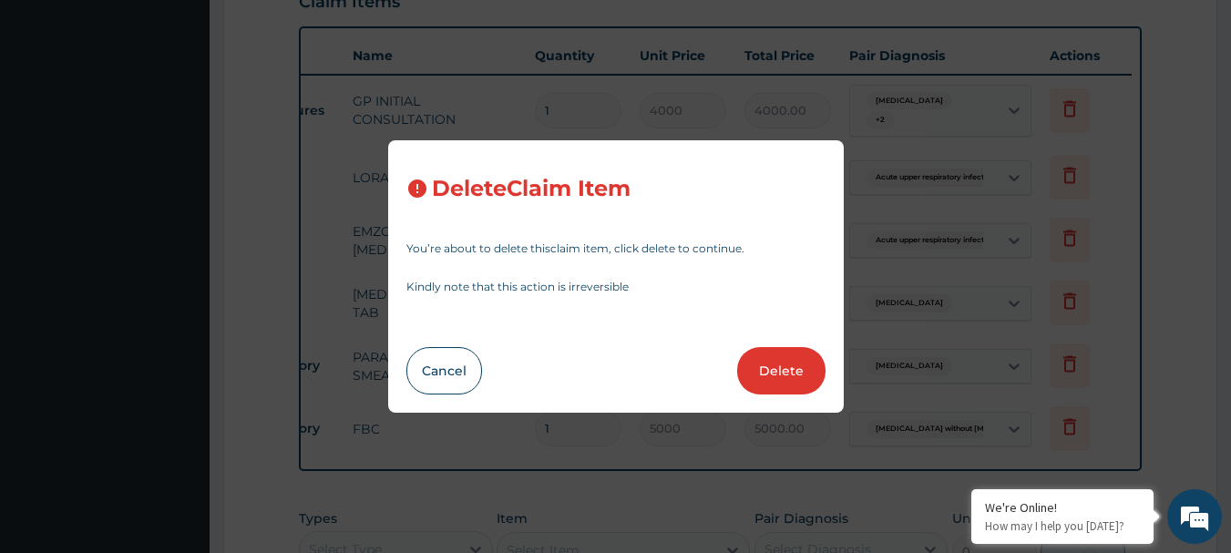
type input "760.00"
type input "1"
type input "3000"
type input "3000.00"
type input "5000"
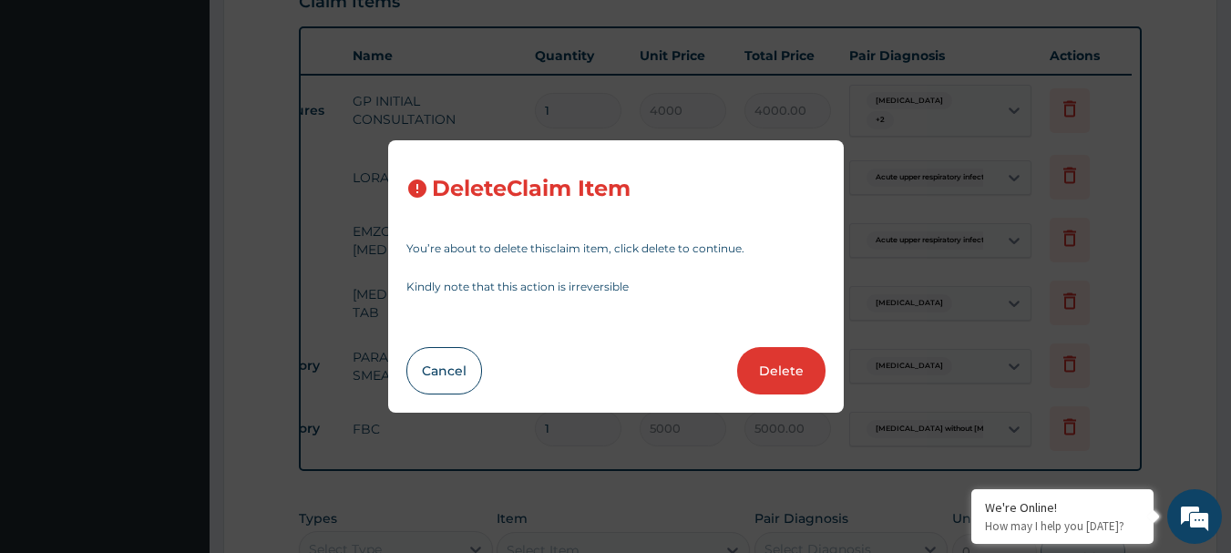
type input "5000.00"
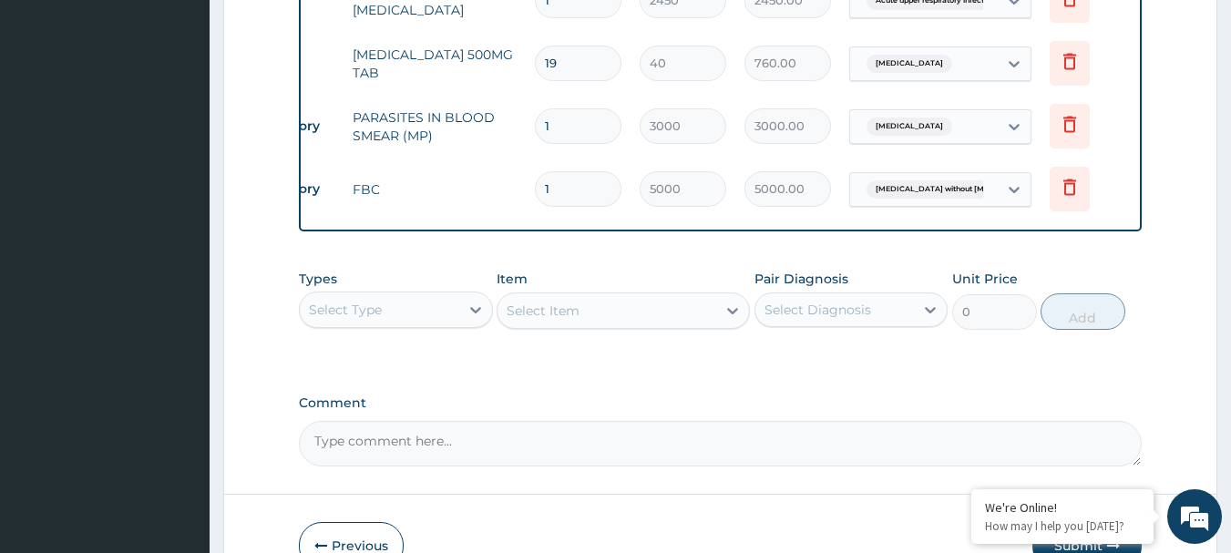
scroll to position [834, 0]
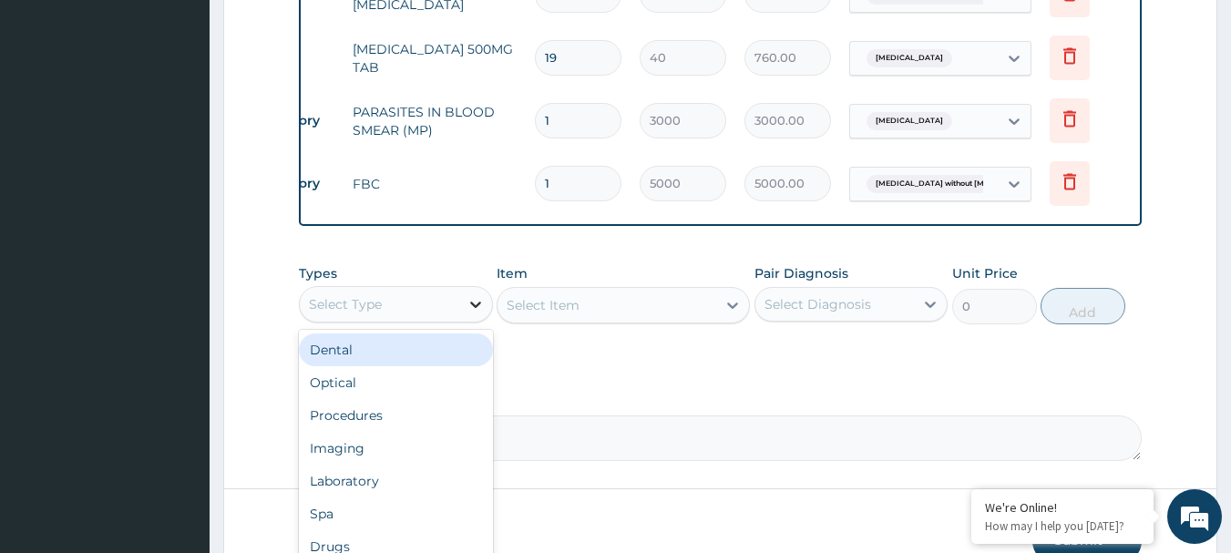
click at [477, 313] on icon at bounding box center [476, 304] width 18 height 18
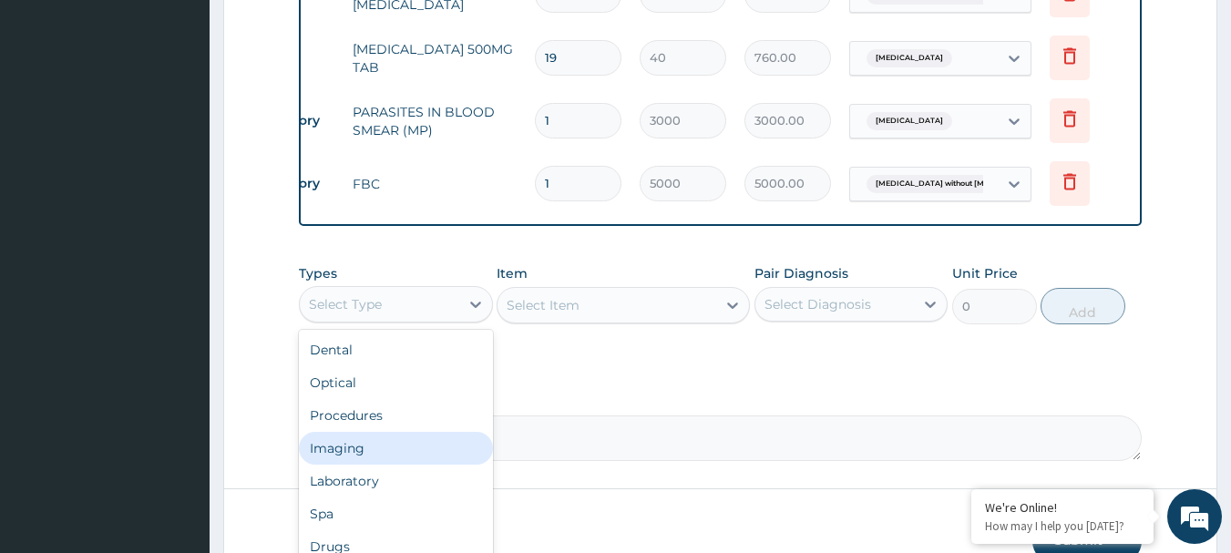
scroll to position [62, 0]
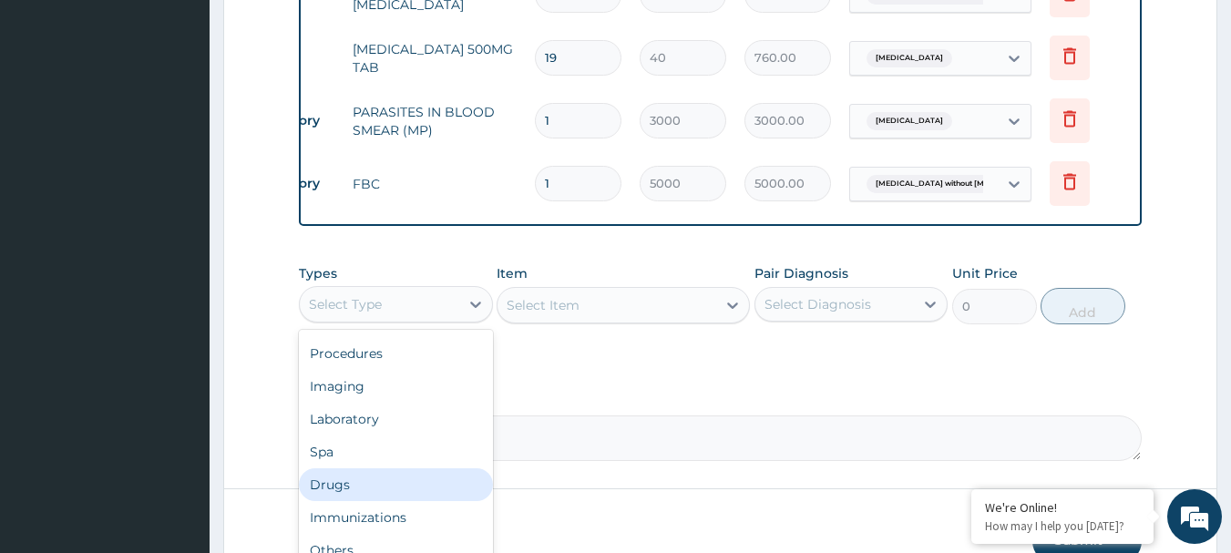
click at [342, 496] on div "Drugs" at bounding box center [396, 484] width 194 height 33
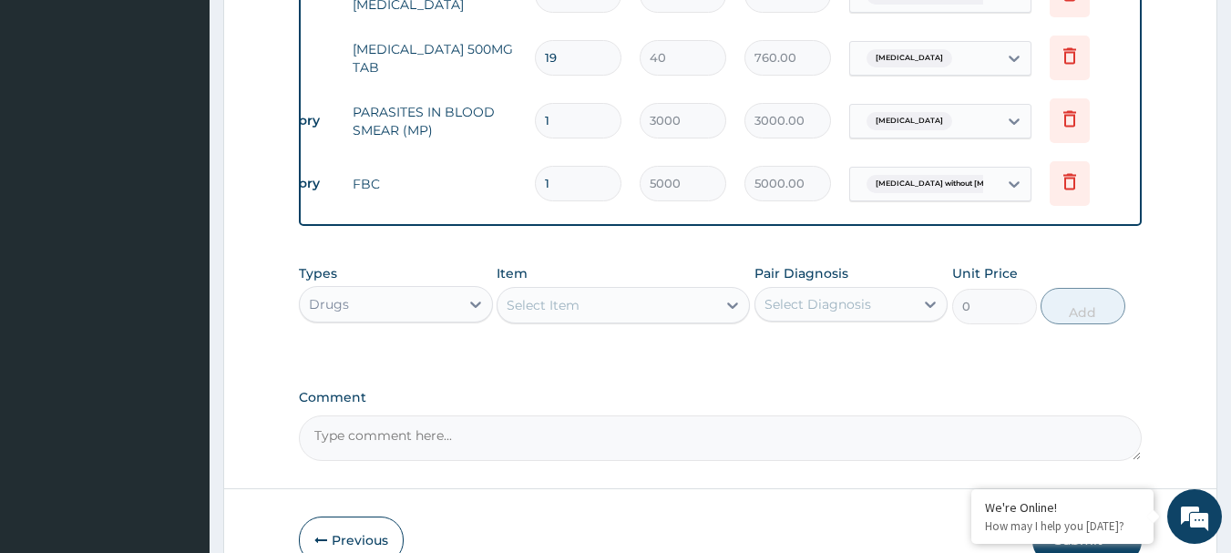
click at [733, 314] on icon at bounding box center [733, 305] width 18 height 18
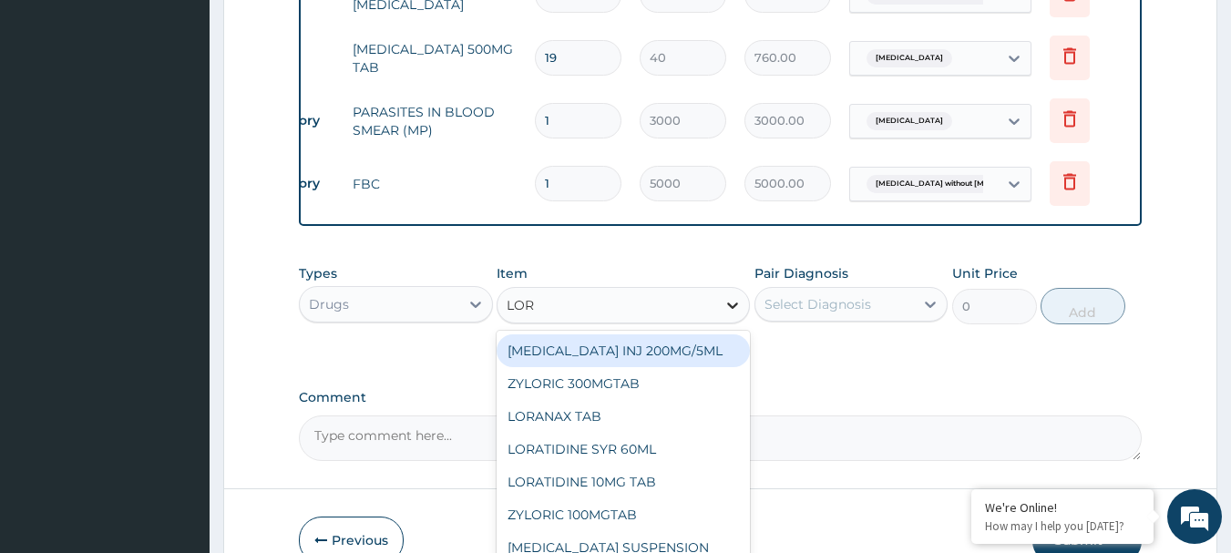
type input "LORA"
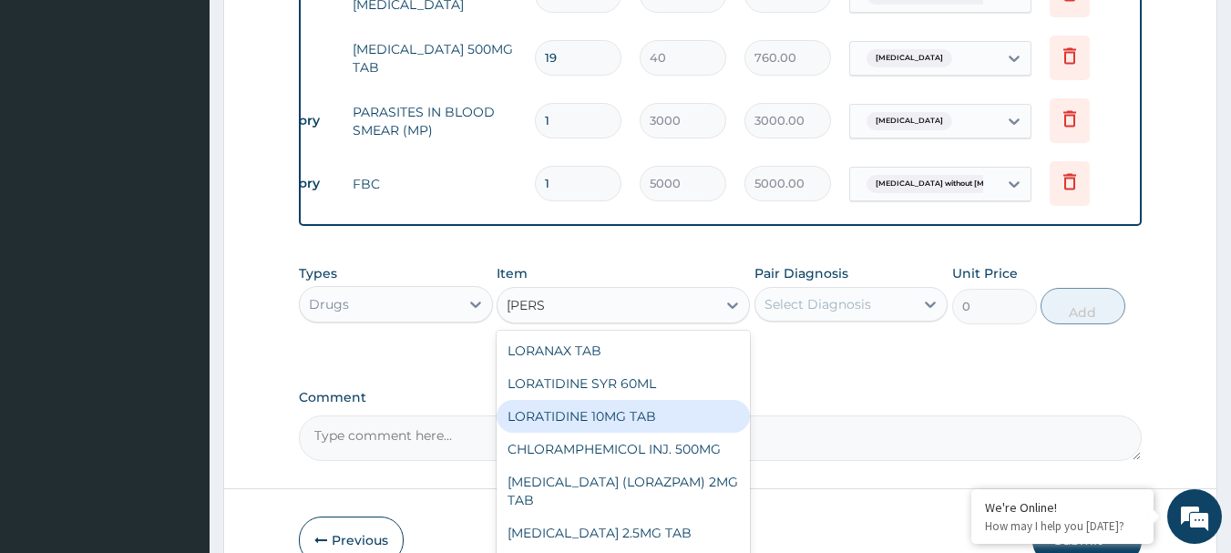
click at [612, 429] on div "LORATIDINE 10MG TAB" at bounding box center [623, 416] width 253 height 33
type input "100"
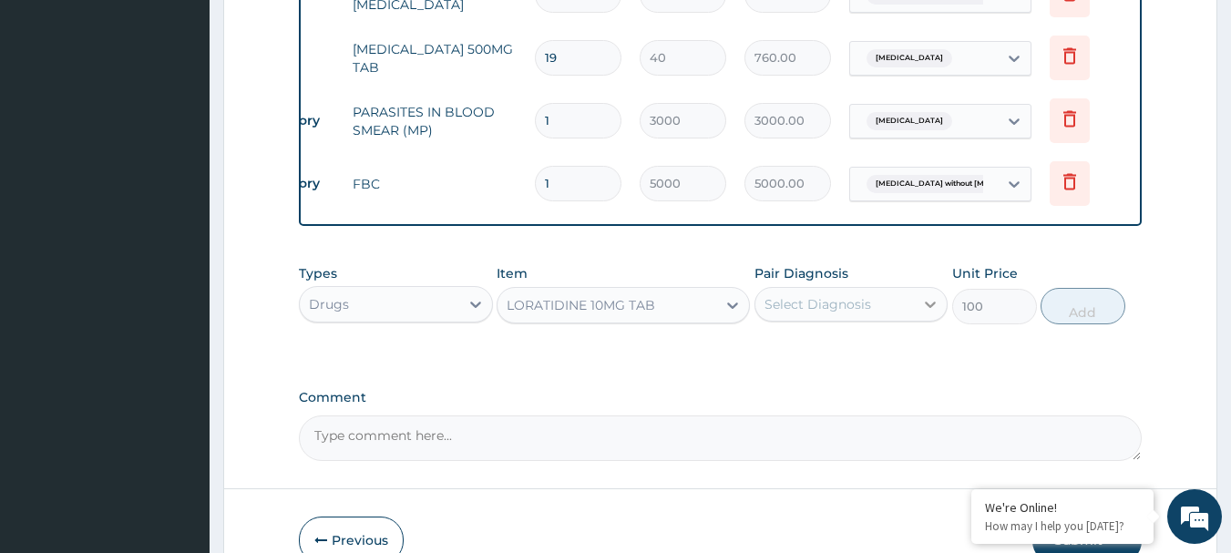
click at [932, 313] on icon at bounding box center [930, 304] width 18 height 18
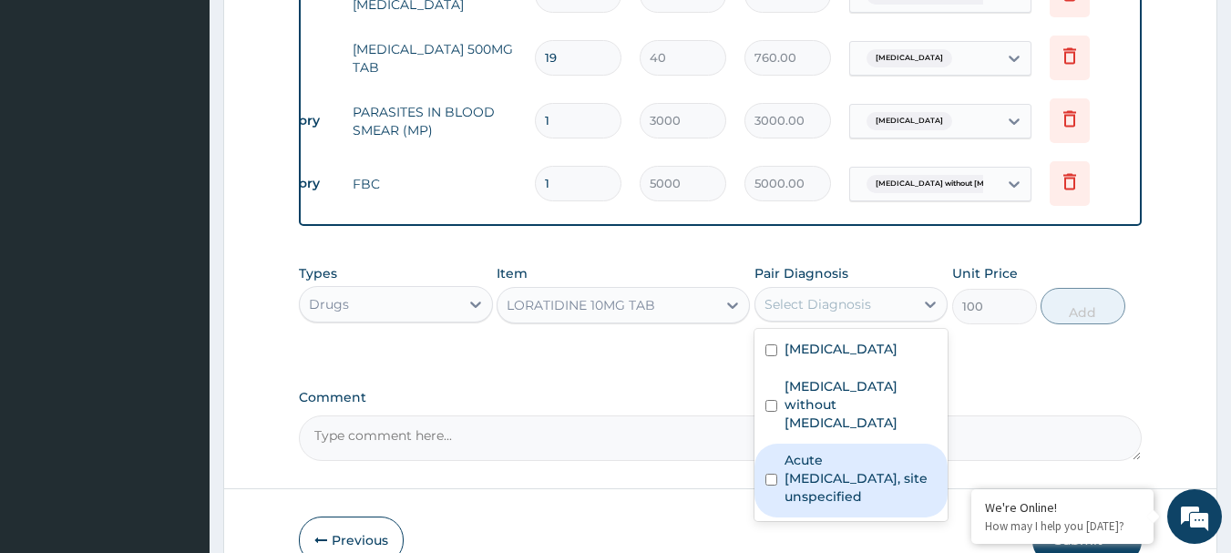
click at [777, 461] on div "Acute [MEDICAL_DATA], site unspecified" at bounding box center [852, 481] width 194 height 74
checkbox input "true"
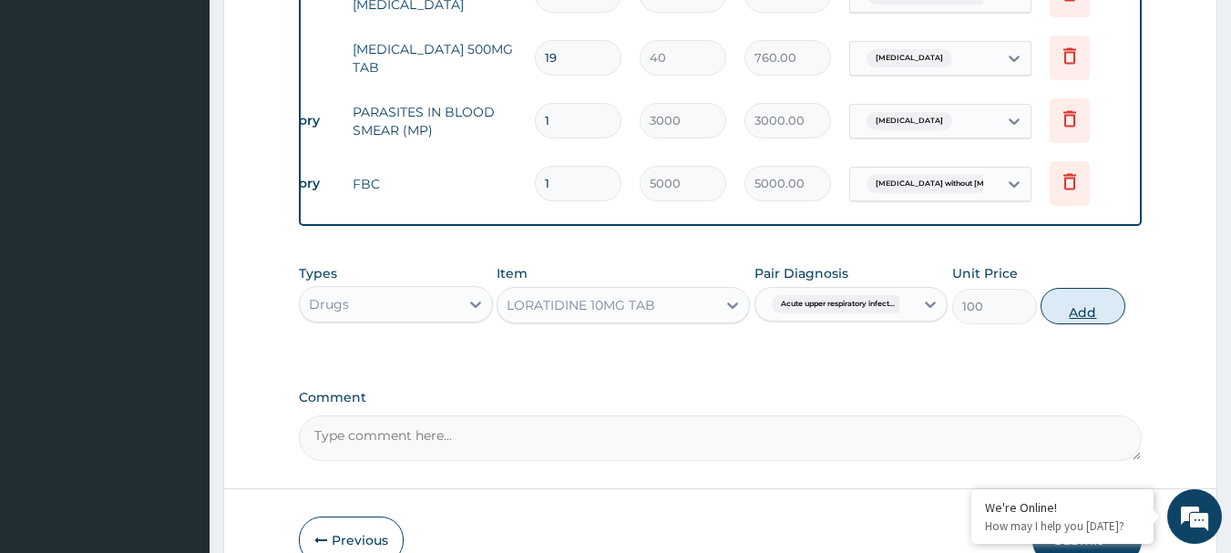
click at [1052, 313] on button "Add" at bounding box center [1083, 306] width 85 height 36
type input "0"
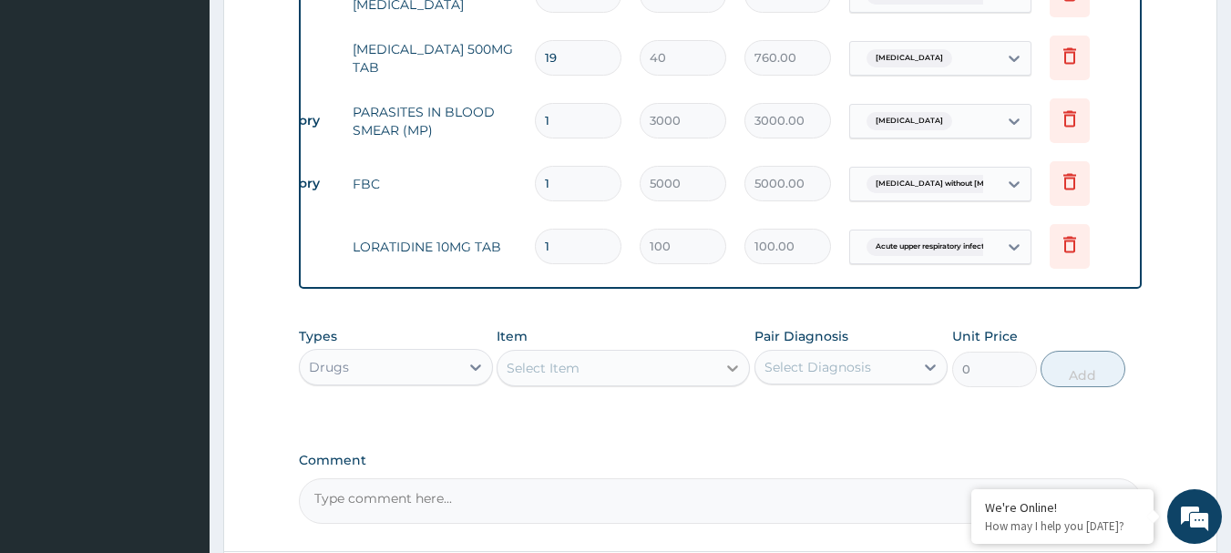
click at [734, 377] on icon at bounding box center [733, 368] width 18 height 18
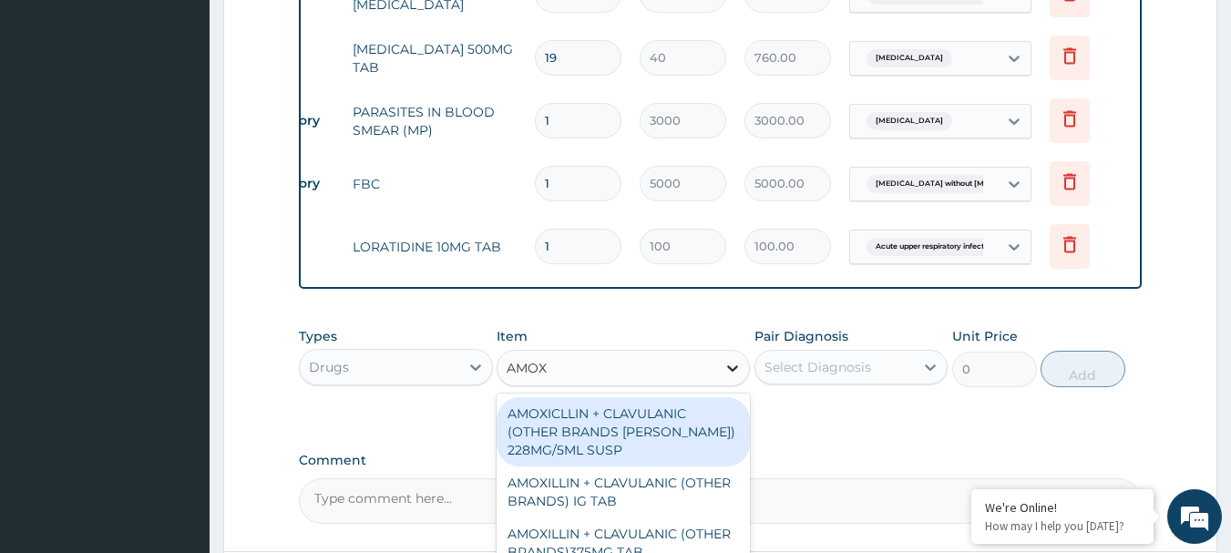
type input "AMOXI"
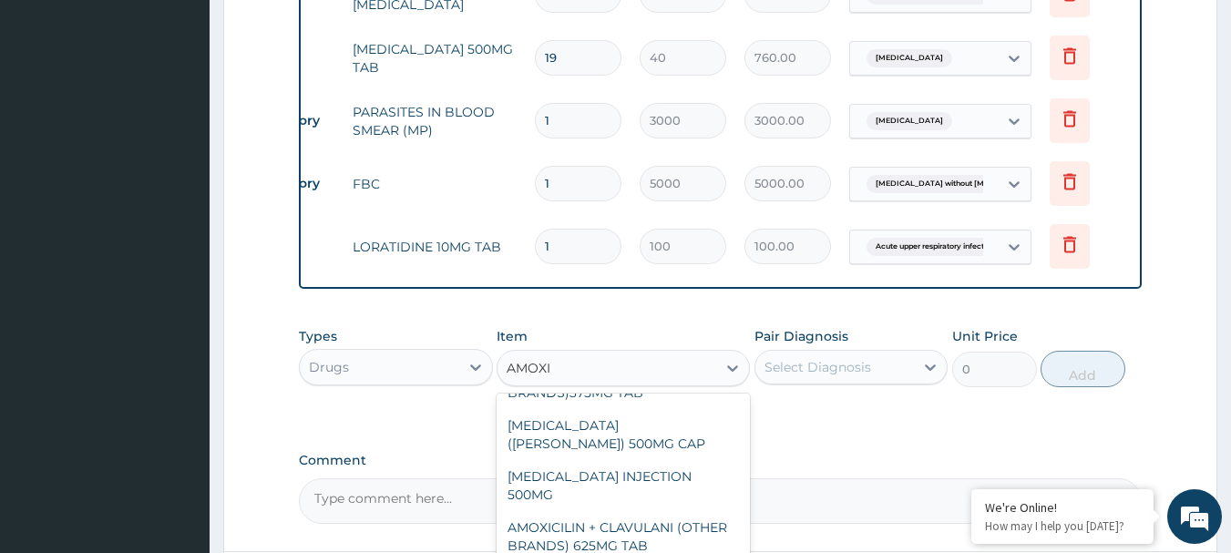
scroll to position [182, 0]
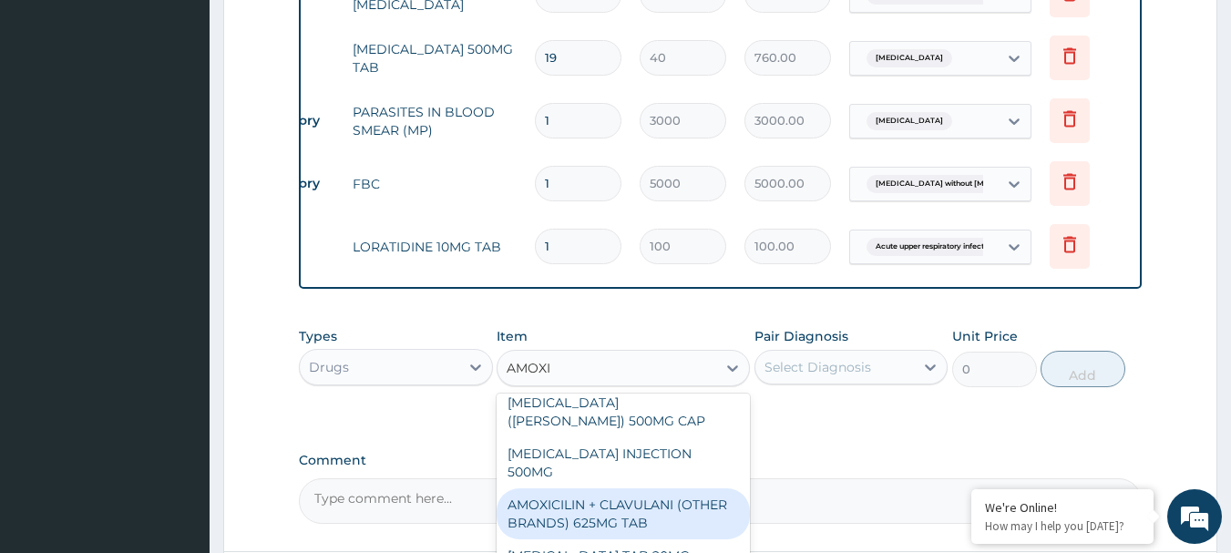
click at [548, 488] on div "AMOXICILIN + CLAVULANI (OTHER BRANDS) 625MG TAB" at bounding box center [623, 513] width 253 height 51
type input "500"
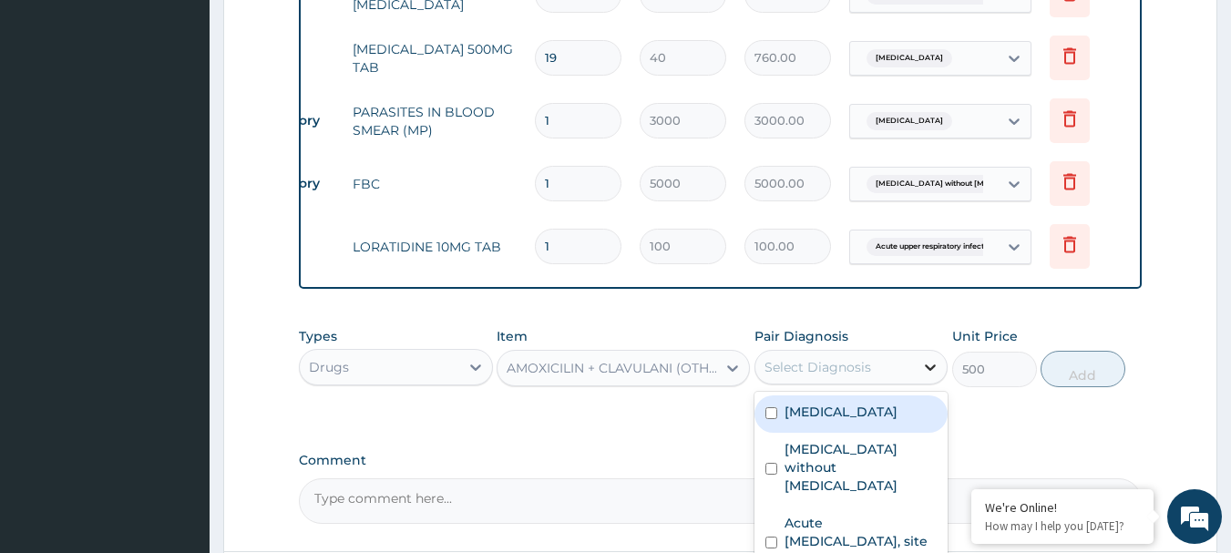
click at [925, 376] on icon at bounding box center [930, 367] width 18 height 18
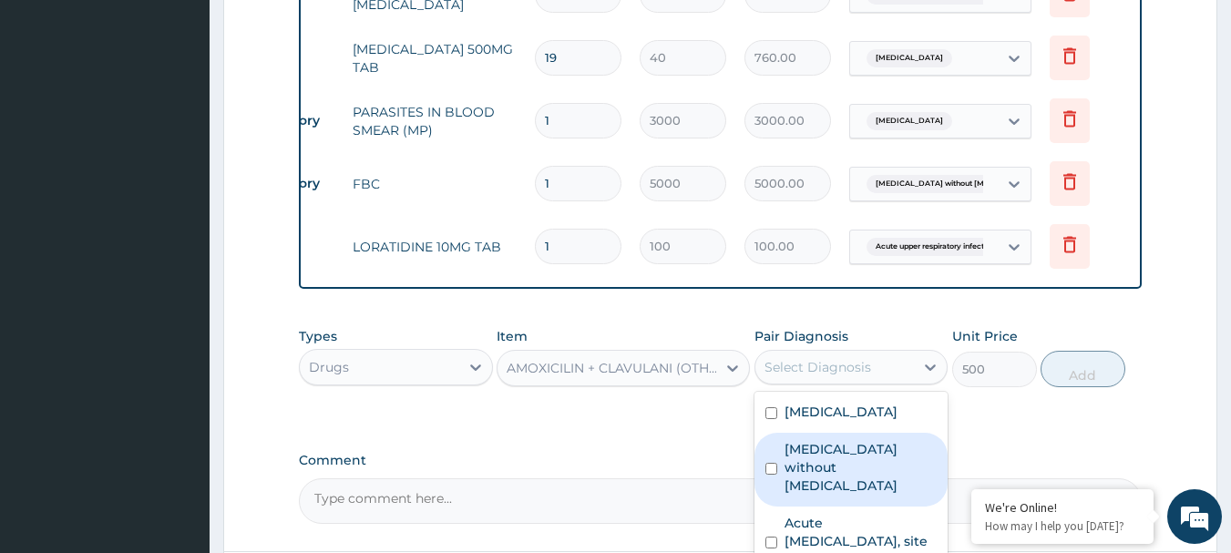
click at [787, 475] on label "Sepsis without septic shock" at bounding box center [861, 467] width 153 height 55
checkbox input "true"
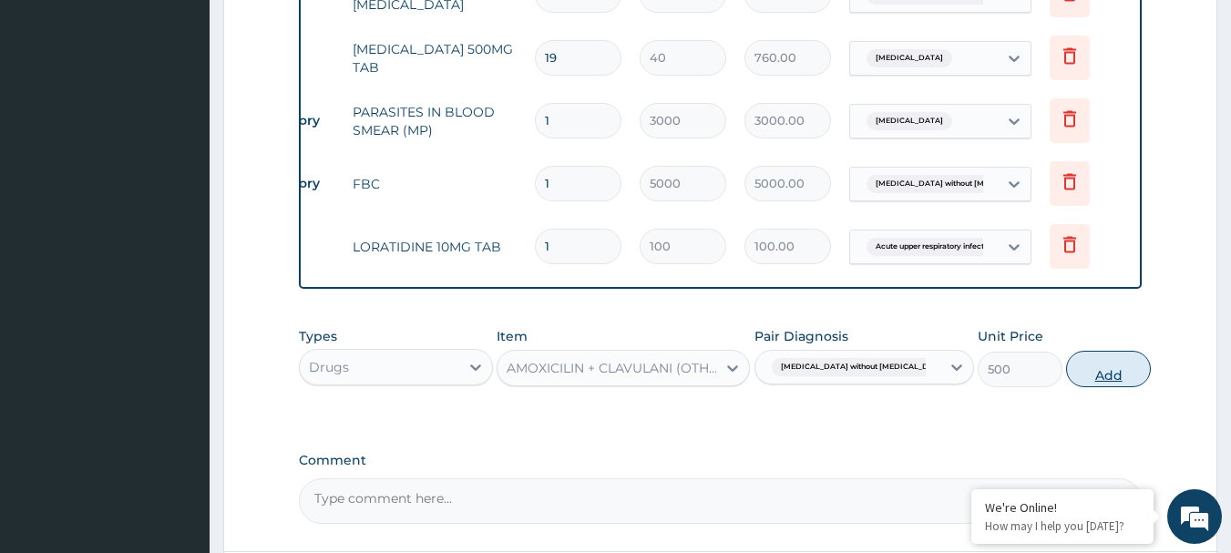
click at [1100, 378] on button "Add" at bounding box center [1108, 369] width 85 height 36
type input "0"
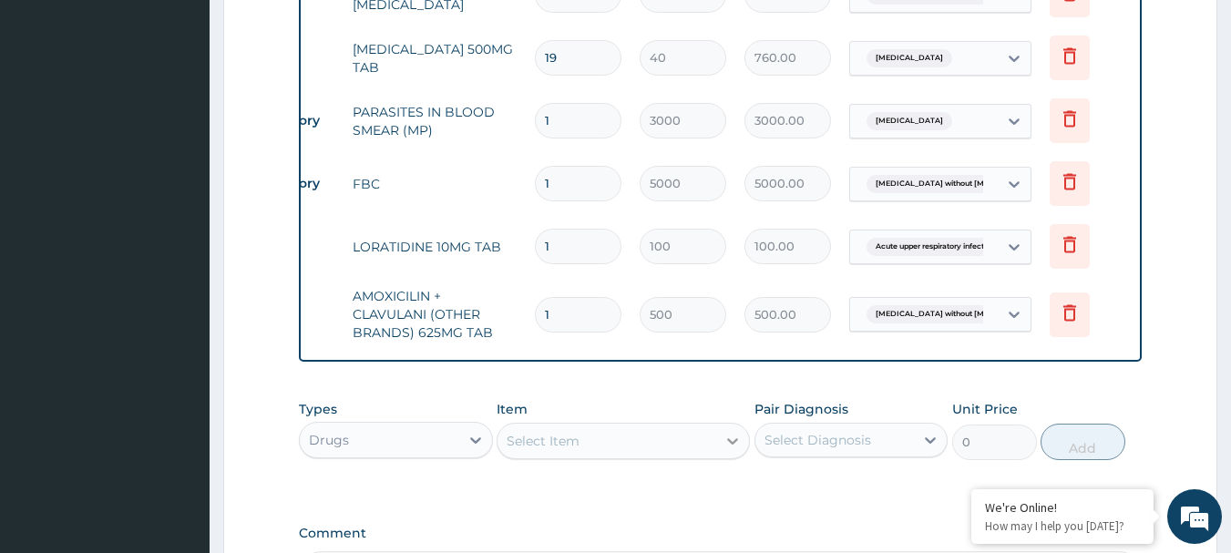
click at [728, 450] on icon at bounding box center [733, 441] width 18 height 18
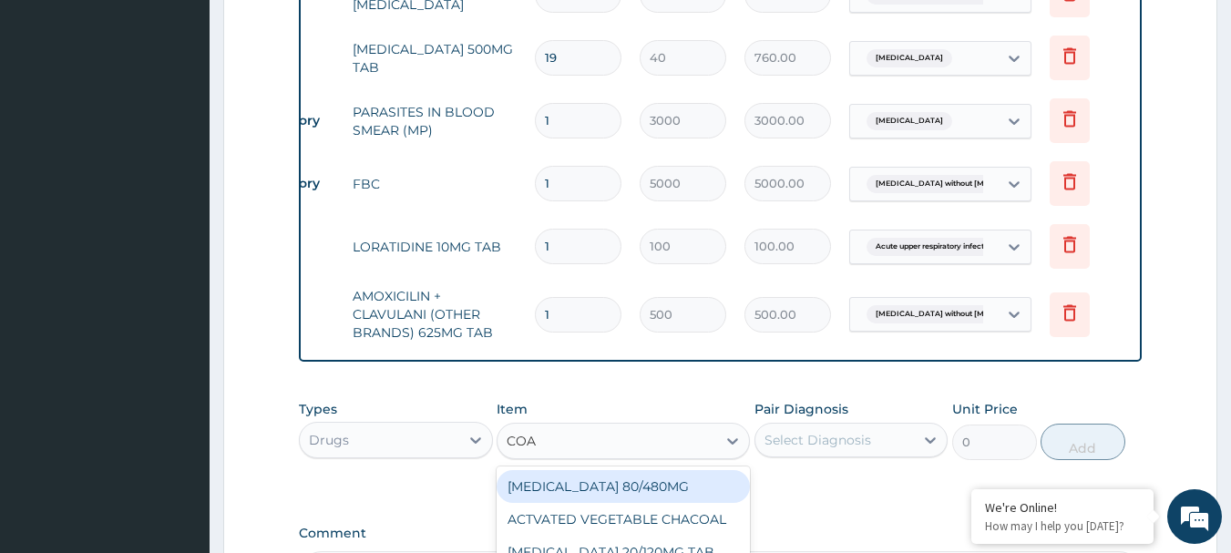
type input "COAR"
click at [569, 503] on div "[MEDICAL_DATA] 80/480MG" at bounding box center [623, 486] width 253 height 33
type input "4500"
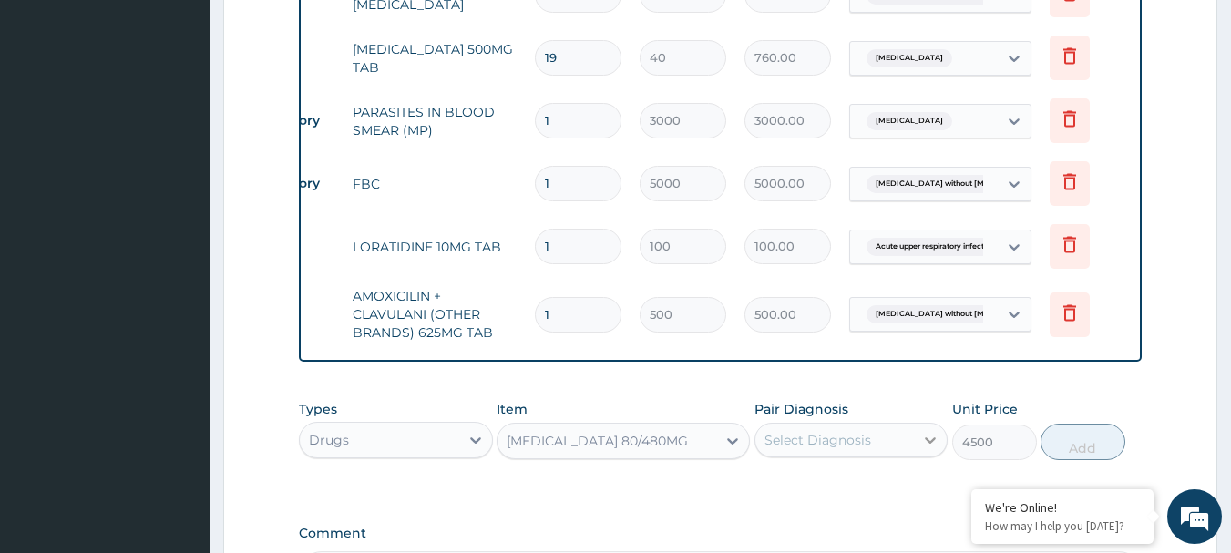
click at [924, 449] on icon at bounding box center [930, 440] width 18 height 18
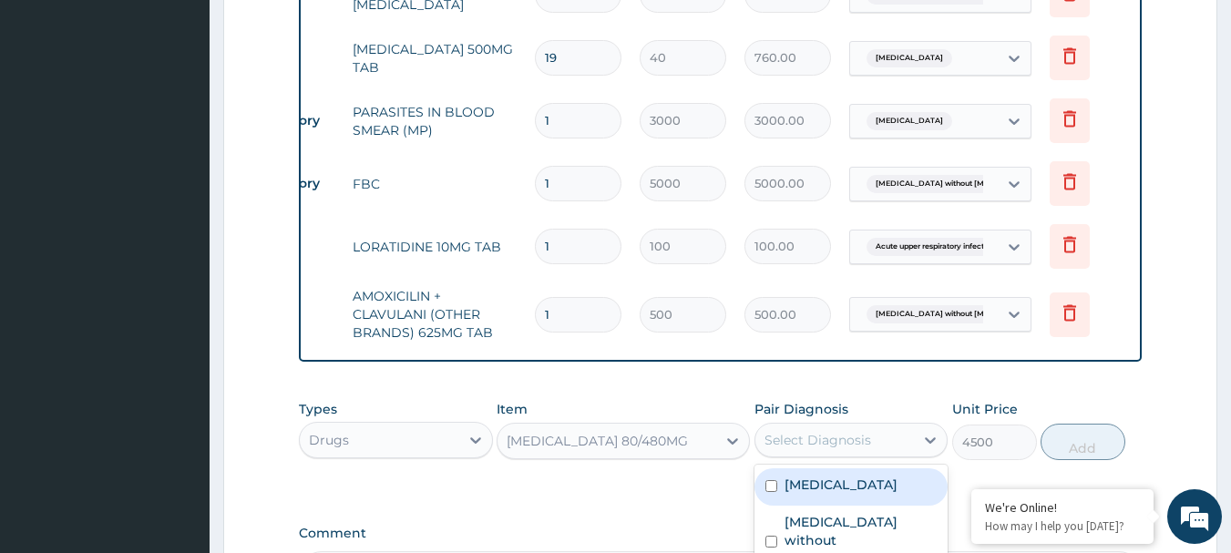
click at [786, 494] on label "Malaria, unspecified" at bounding box center [841, 485] width 113 height 18
checkbox input "true"
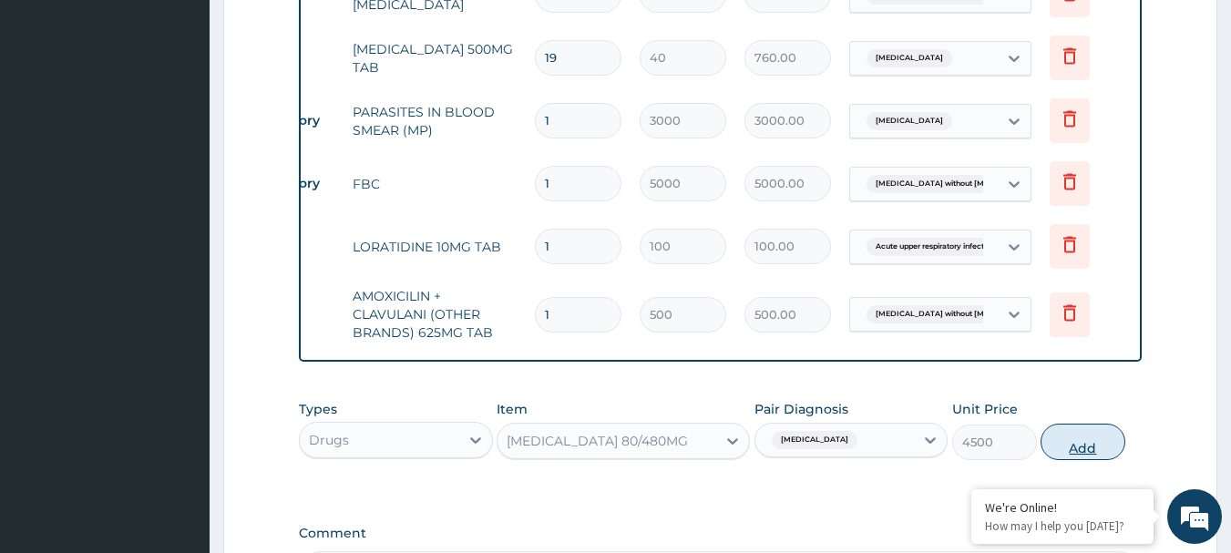
click at [1093, 460] on button "Add" at bounding box center [1083, 442] width 85 height 36
type input "0"
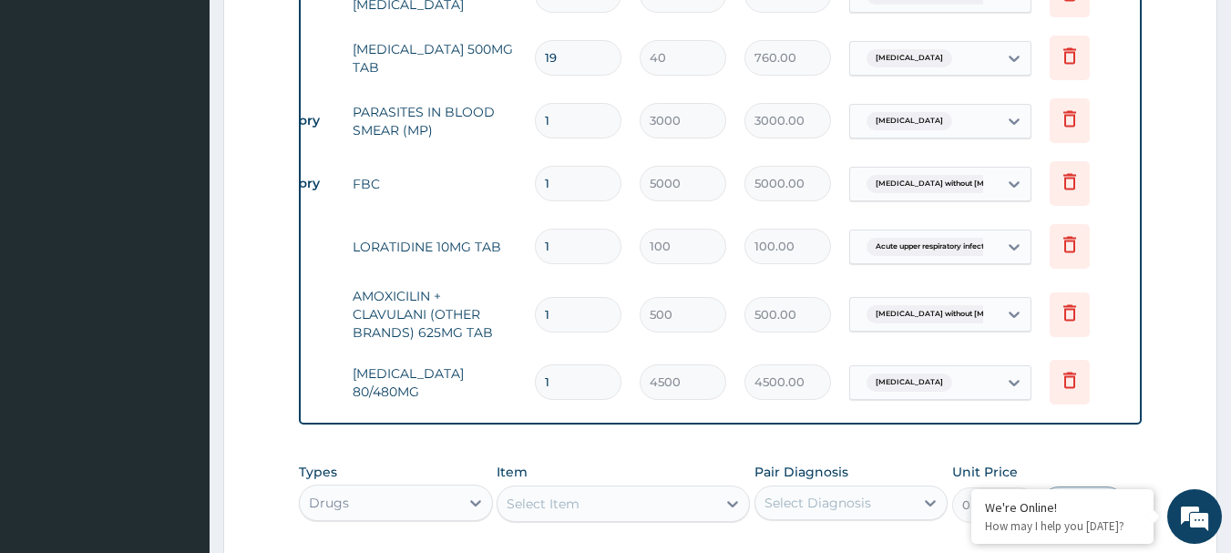
type input "0.00"
type input "6"
type input "27000.00"
type input "6"
click at [569, 309] on input "1" at bounding box center [578, 315] width 87 height 36
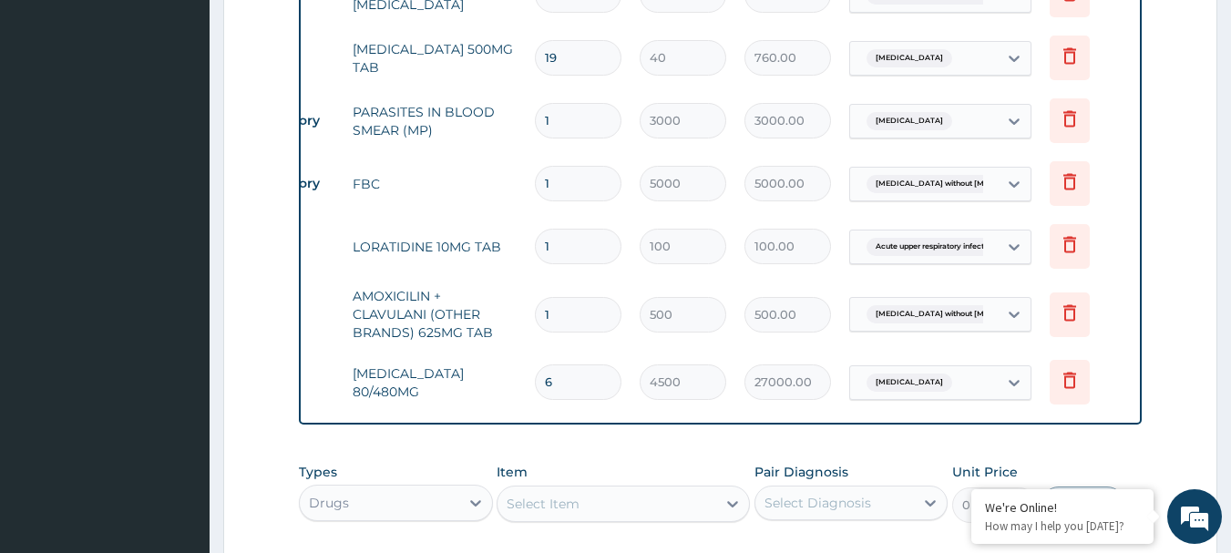
type input "10"
type input "5000.00"
type input "10"
click at [580, 243] on input "1" at bounding box center [578, 247] width 87 height 36
type input "0.00"
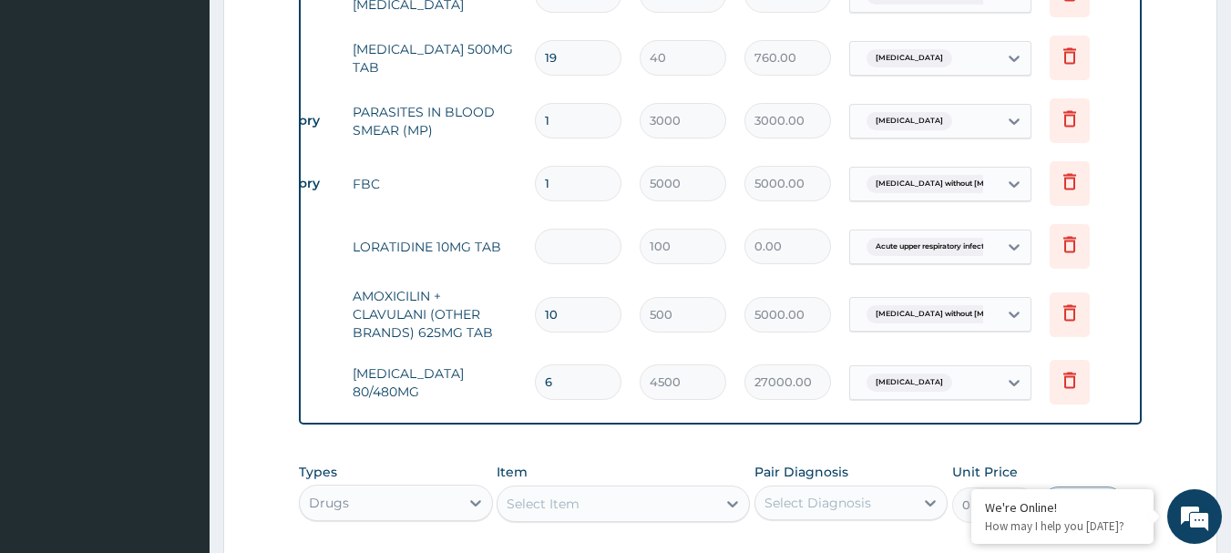
type input "5"
type input "500.00"
type input "5"
click at [572, 58] on input "19" at bounding box center [578, 58] width 87 height 36
type input "1"
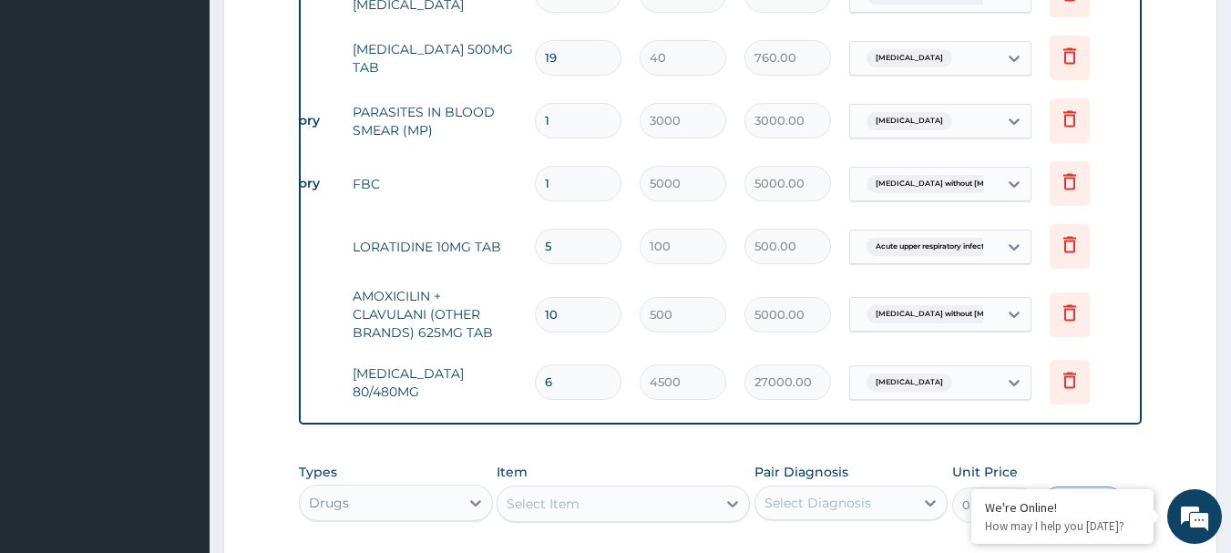
type input "40.00"
type input "18"
type input "720.00"
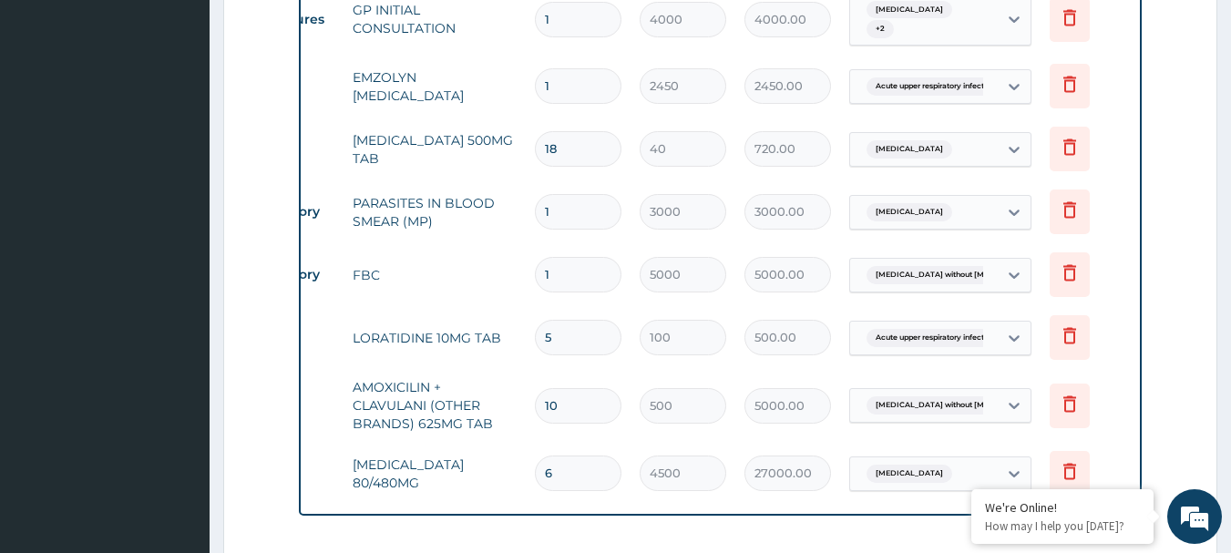
type input "17"
type input "680.00"
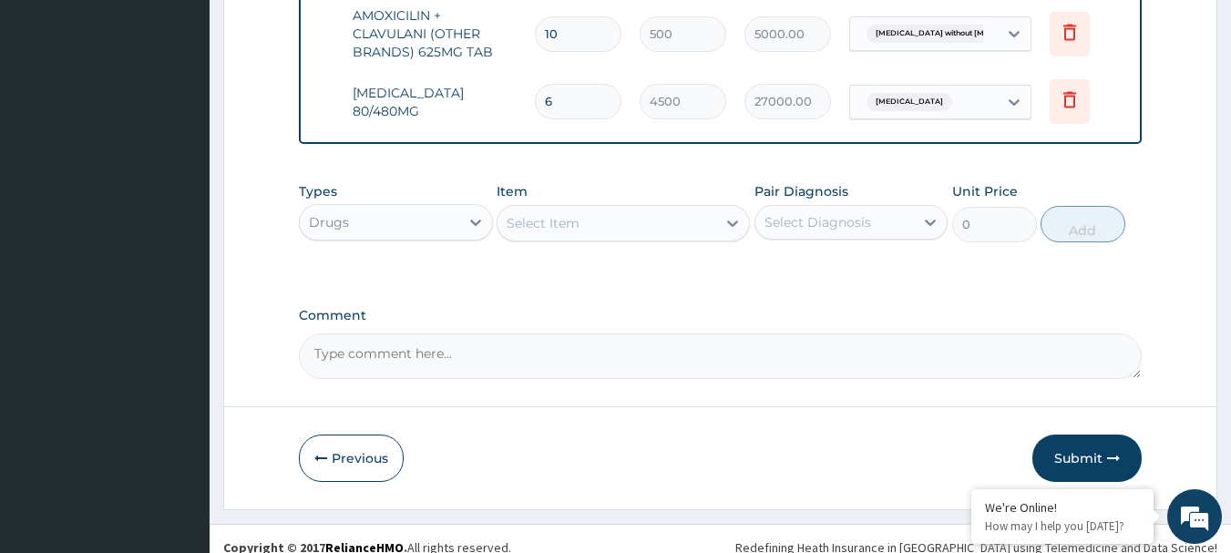
scroll to position [1145, 0]
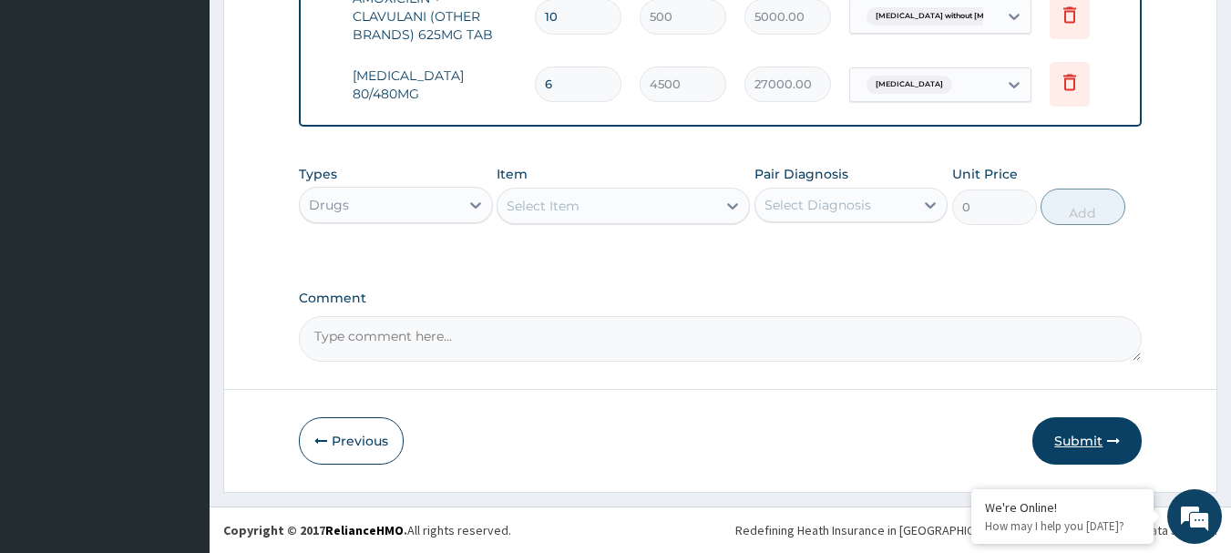
type input "17"
click at [1068, 441] on button "Submit" at bounding box center [1086, 440] width 109 height 47
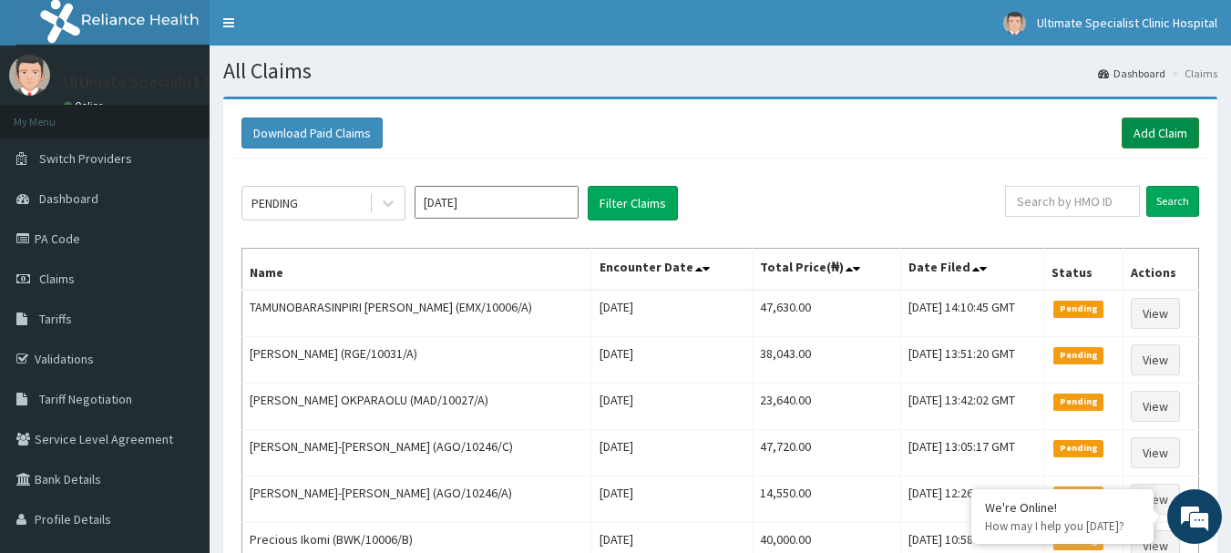
click at [1152, 127] on link "Add Claim" at bounding box center [1160, 133] width 77 height 31
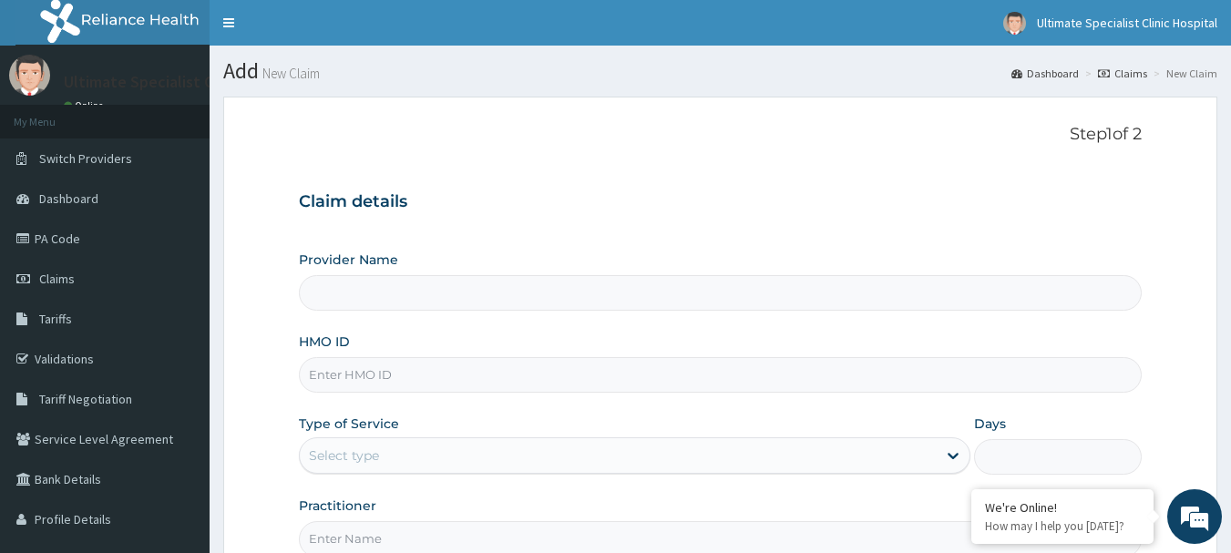
click at [453, 375] on input "HMO ID" at bounding box center [721, 375] width 844 height 36
type input "Ultimate Specialist Clinic And Hospital"
paste input "GMS/10051/B"
type input "GMS/10051/B"
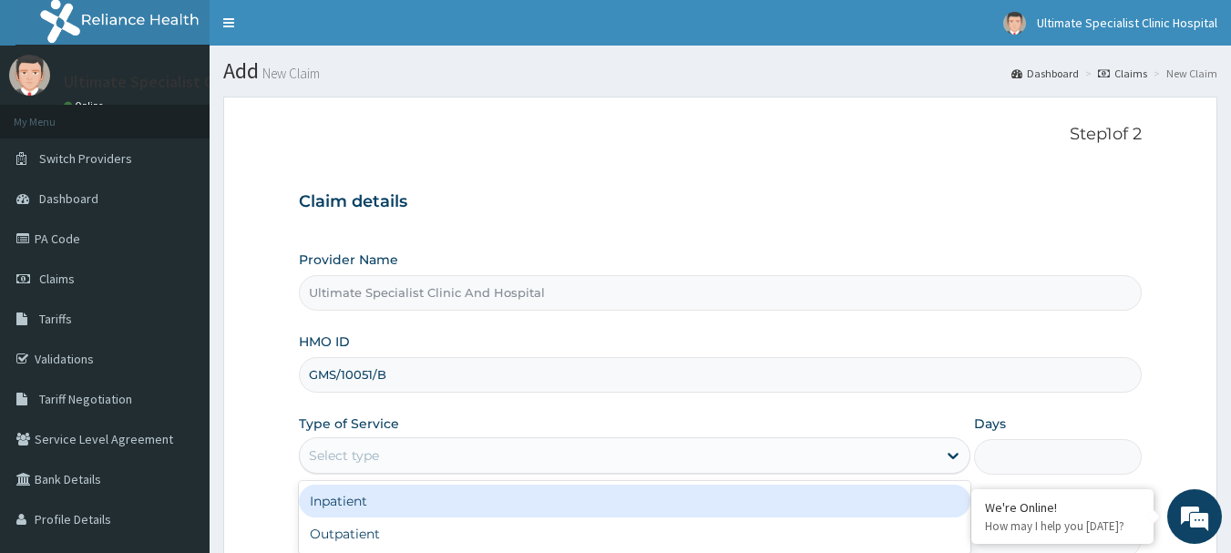
click at [444, 447] on div "Select type" at bounding box center [618, 455] width 637 height 29
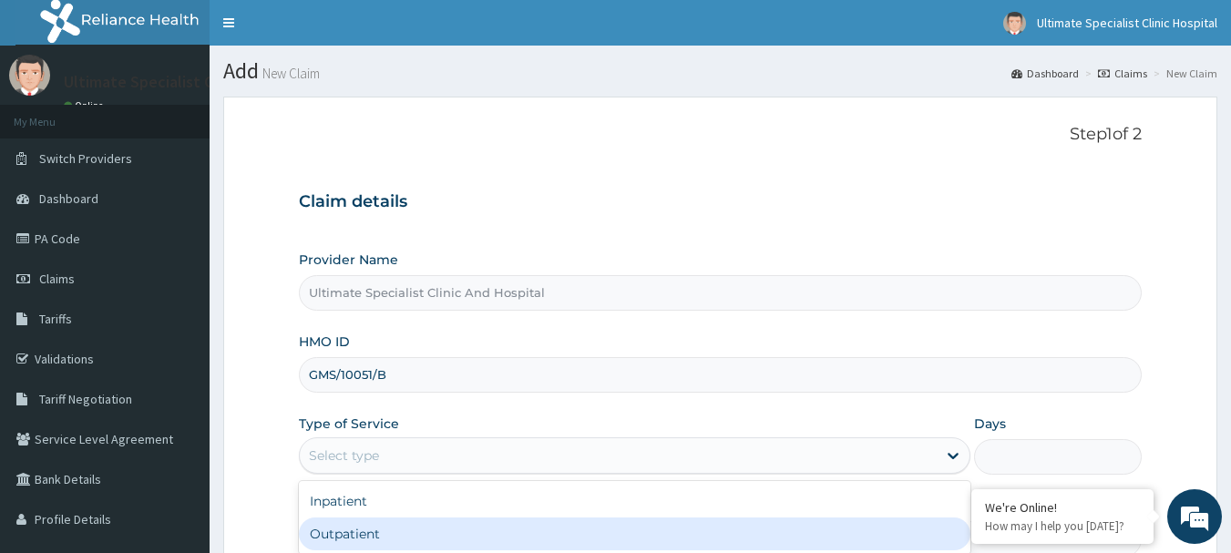
click at [369, 528] on div "Outpatient" at bounding box center [635, 534] width 672 height 33
type input "1"
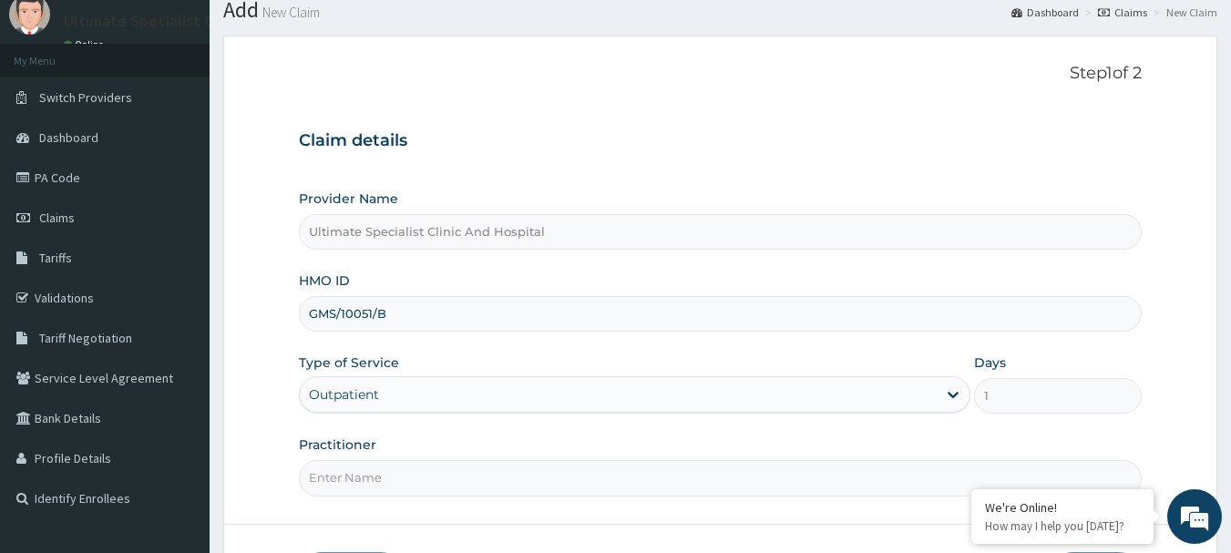
scroll to position [196, 0]
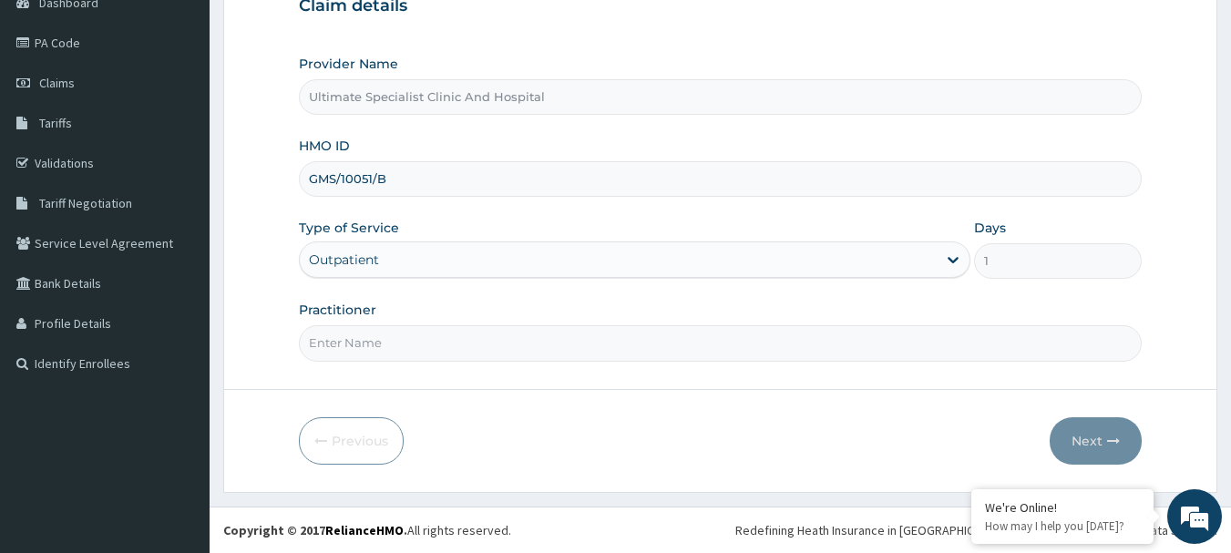
click at [383, 345] on input "Practitioner" at bounding box center [721, 343] width 844 height 36
type input "DR [PERSON_NAME]"
click at [1090, 433] on button "Next" at bounding box center [1096, 440] width 92 height 47
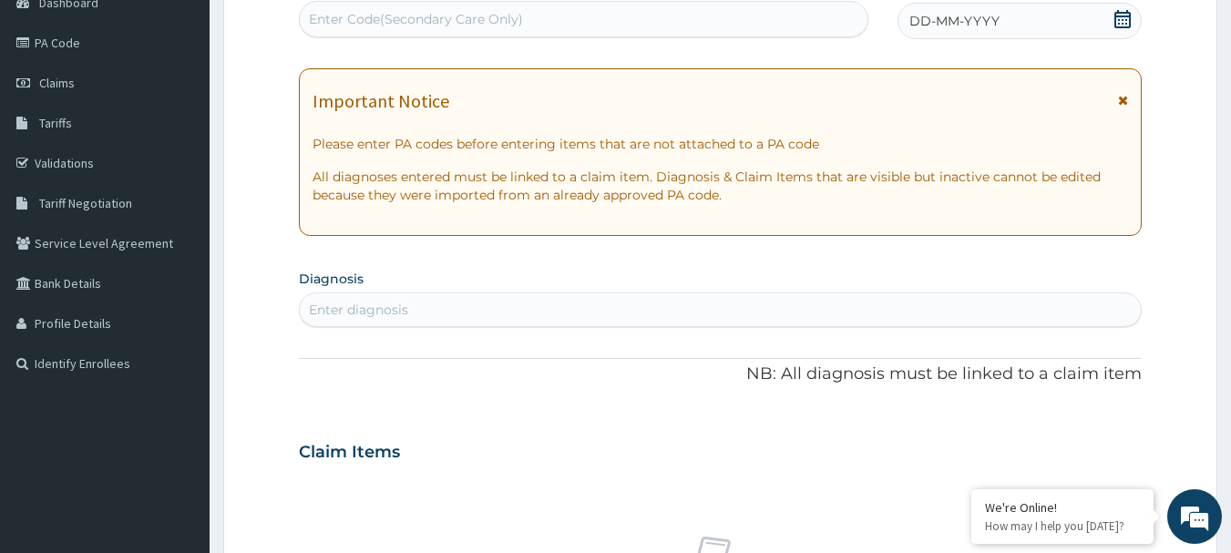
click at [1126, 17] on icon at bounding box center [1123, 19] width 18 height 18
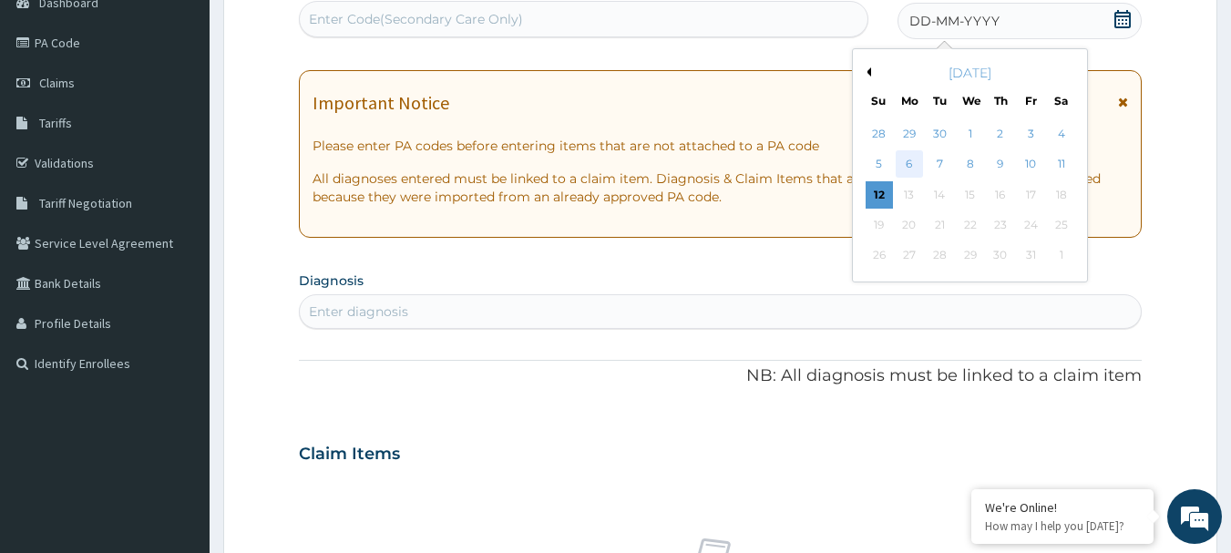
click at [916, 162] on div "6" at bounding box center [909, 164] width 27 height 27
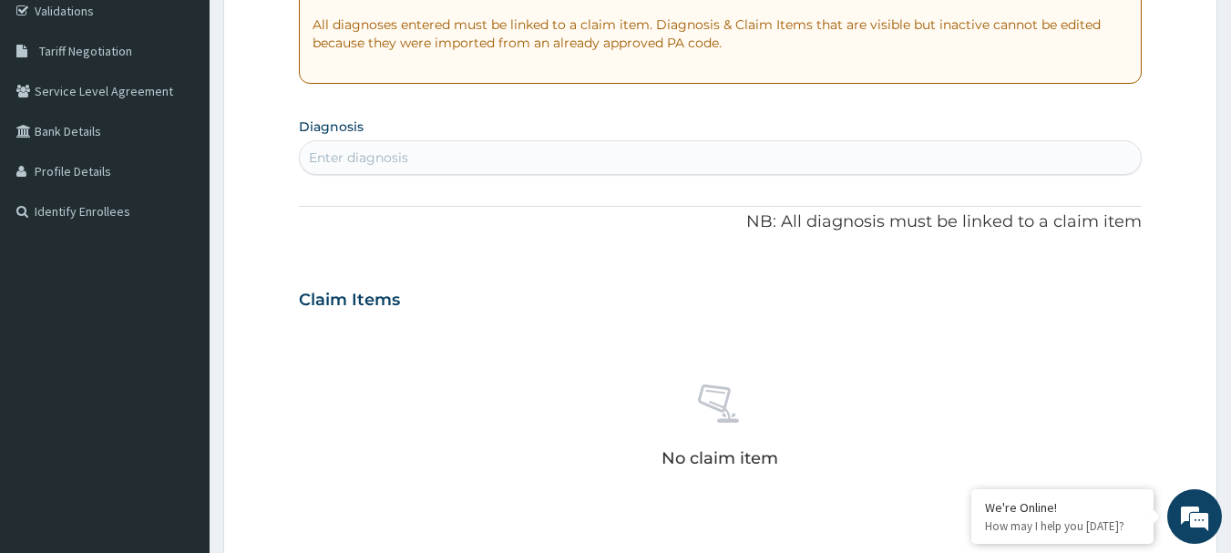
scroll to position [469, 0]
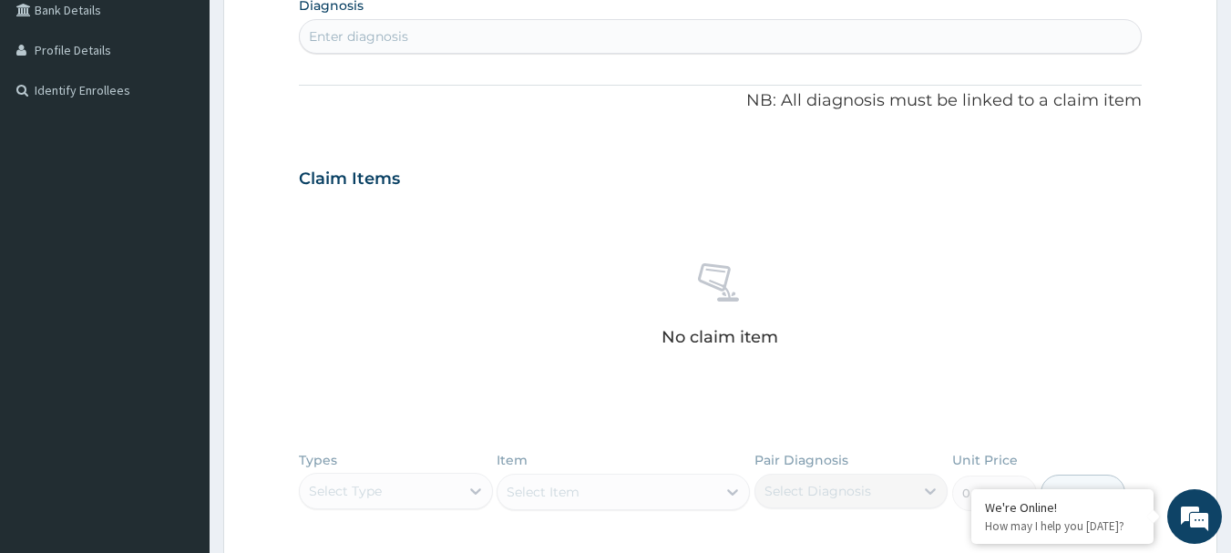
click at [467, 28] on div "Enter diagnosis" at bounding box center [721, 36] width 842 height 29
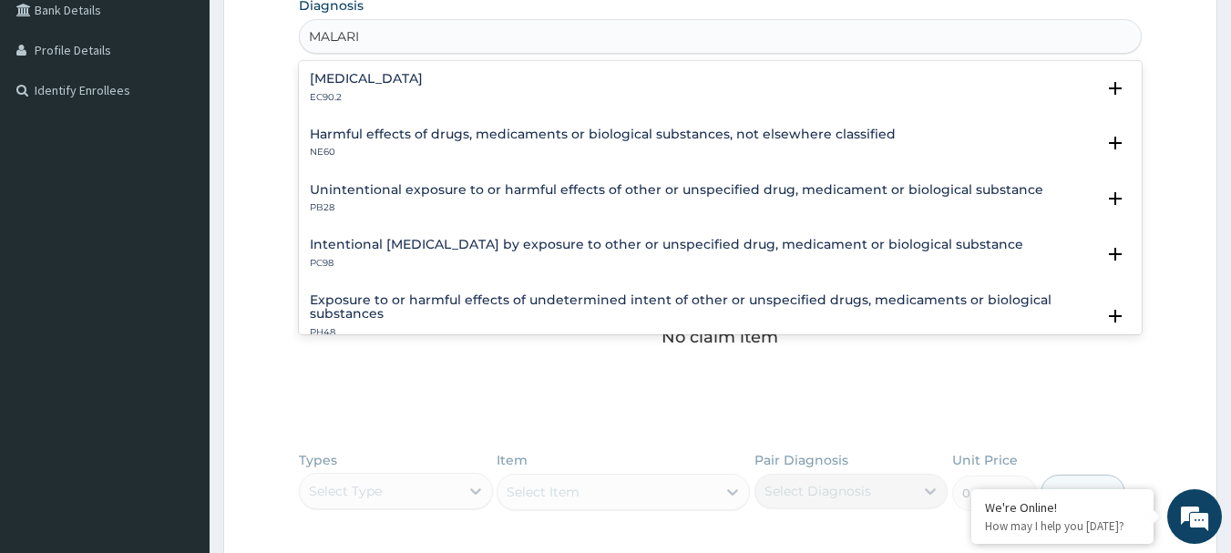
type input "MALARIA"
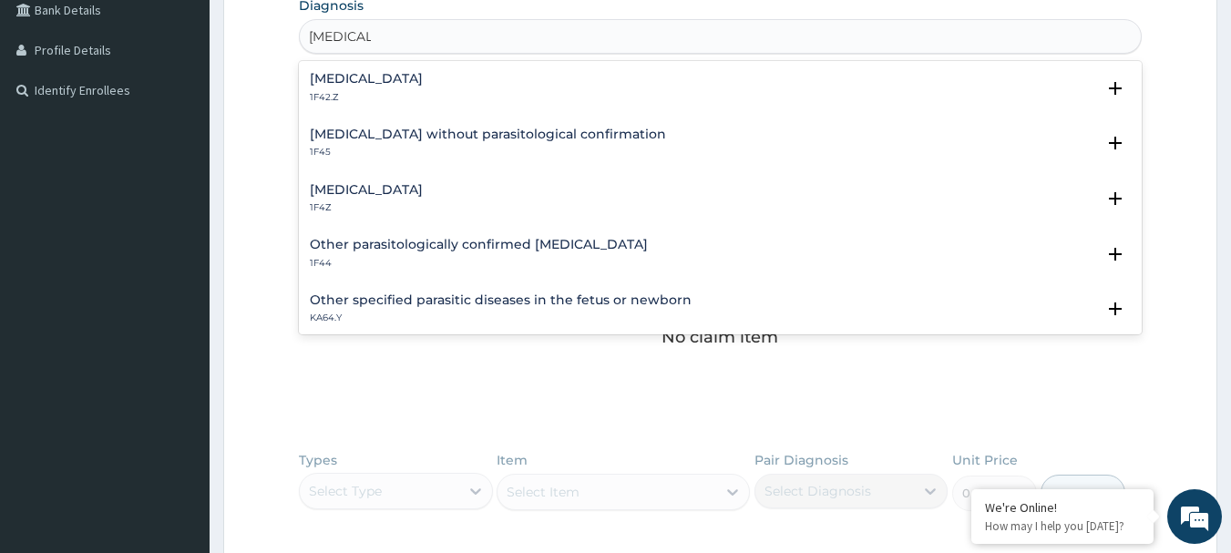
click at [351, 186] on h4 "Malaria, unspecified" at bounding box center [366, 190] width 113 height 14
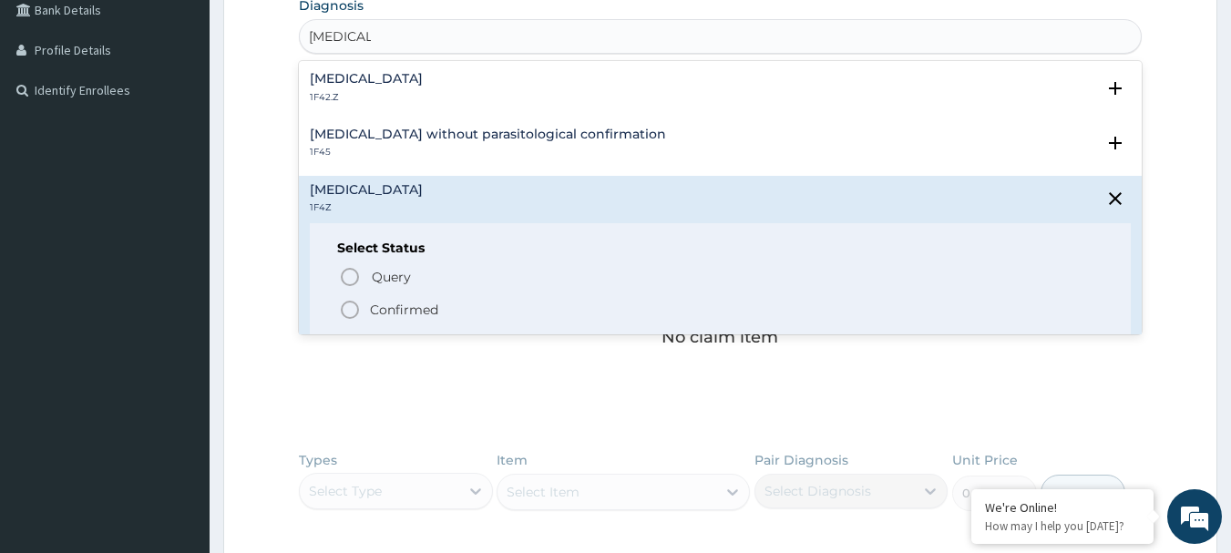
click at [339, 299] on icon "status option filled" at bounding box center [350, 310] width 22 height 22
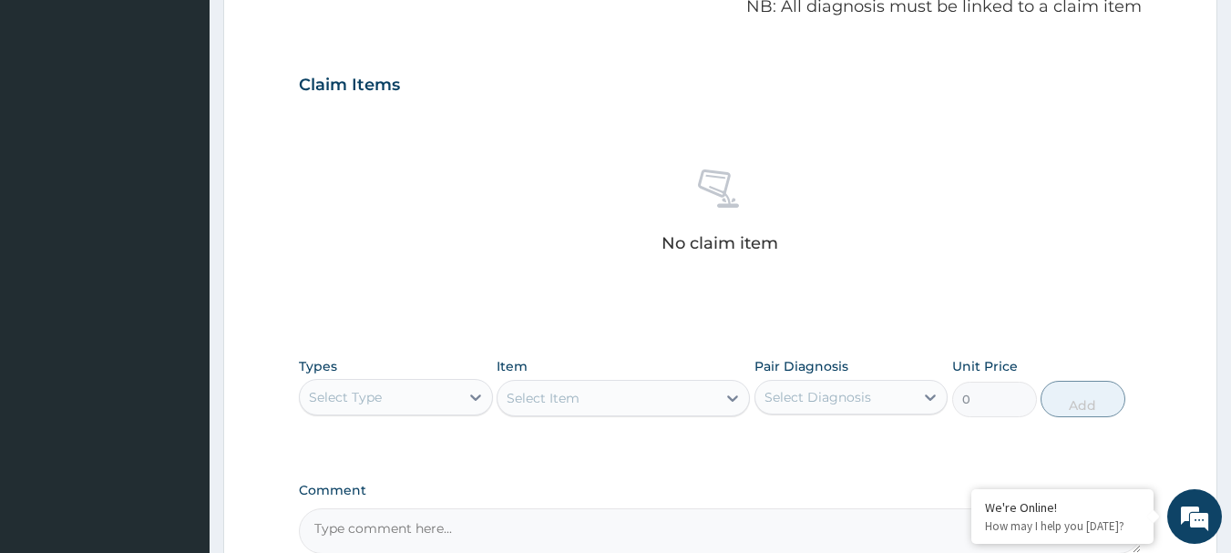
scroll to position [652, 0]
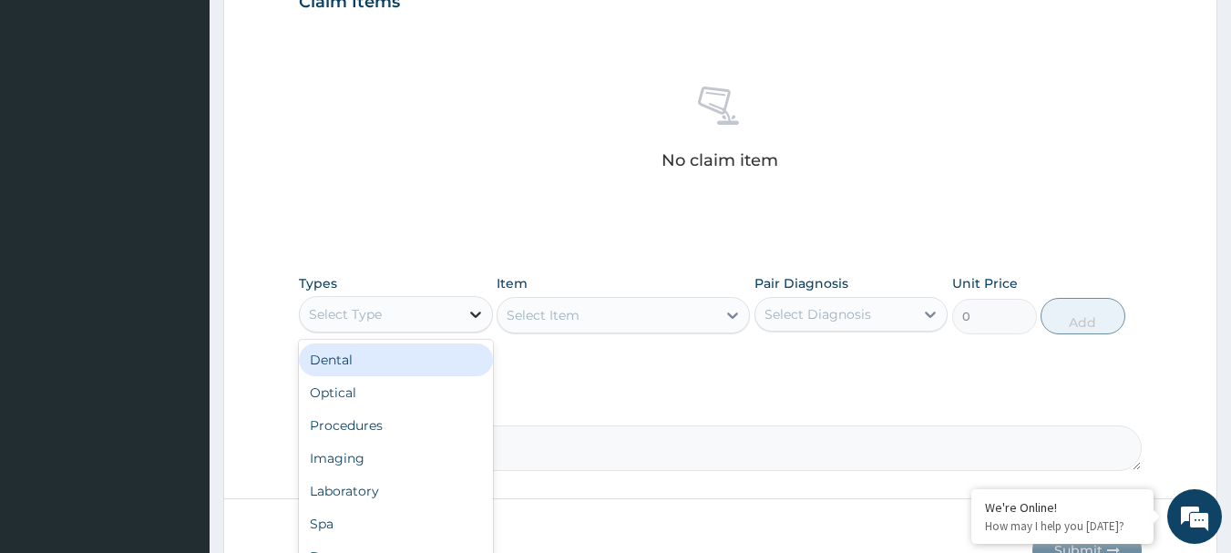
click at [470, 321] on icon at bounding box center [476, 314] width 18 height 18
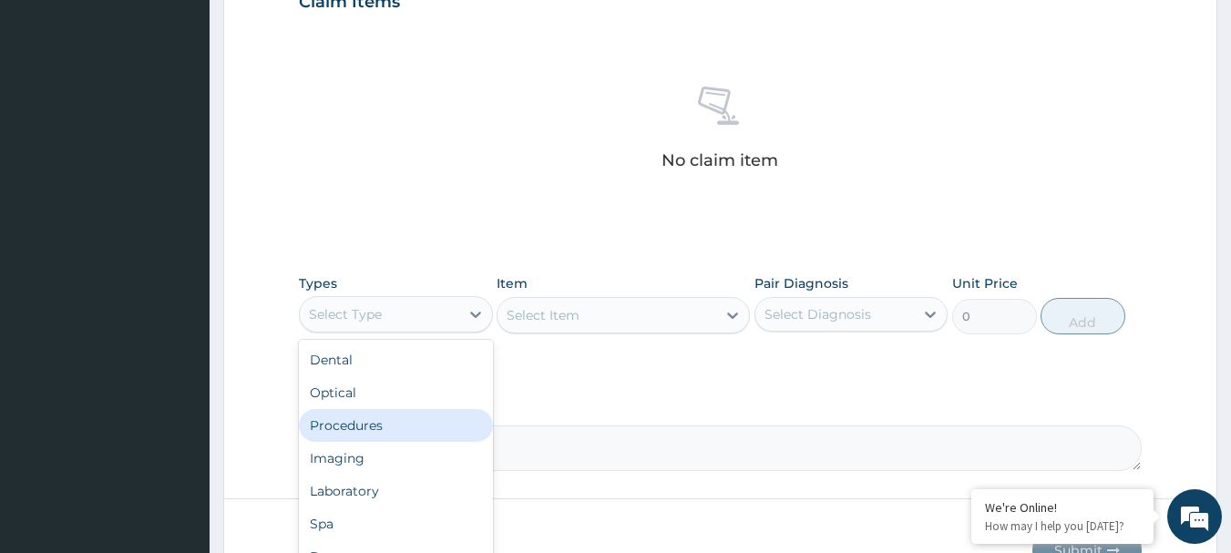
click at [342, 428] on div "Procedures" at bounding box center [396, 425] width 194 height 33
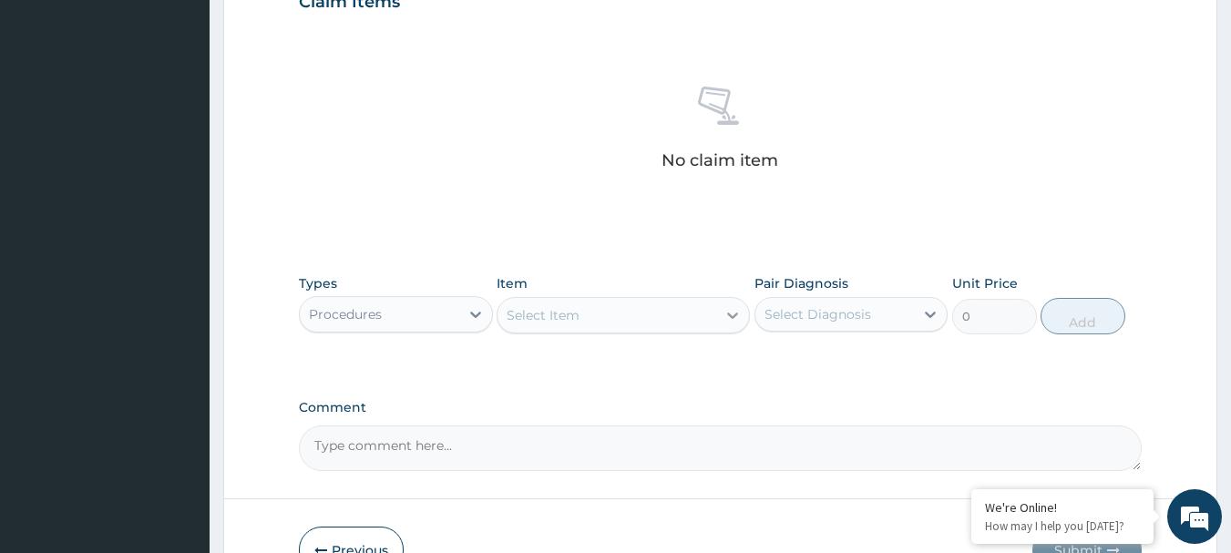
click at [731, 312] on icon at bounding box center [733, 315] width 18 height 18
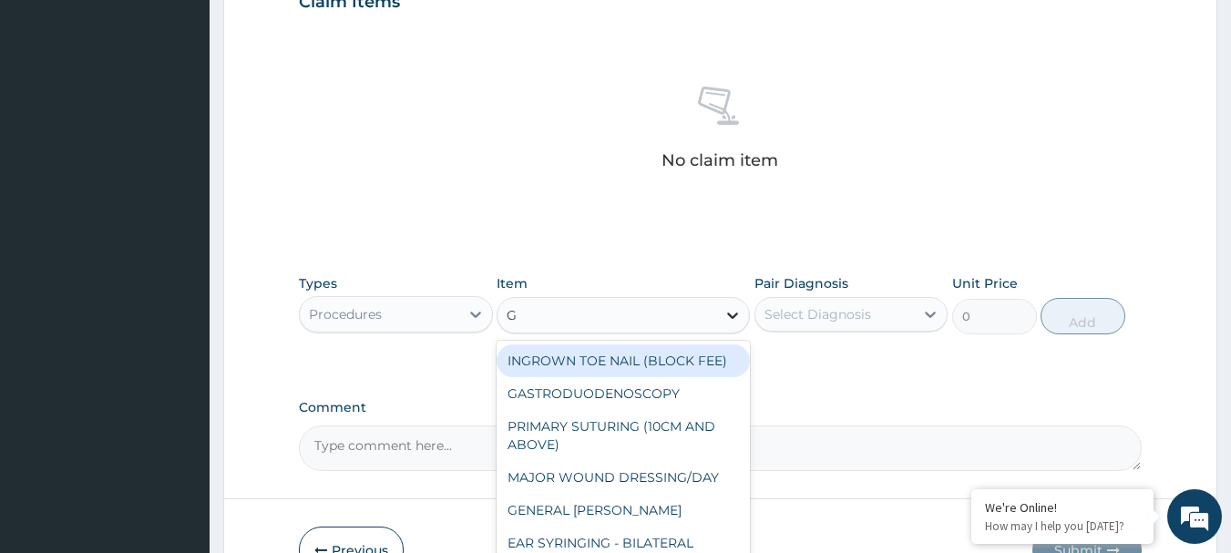
type input "GP"
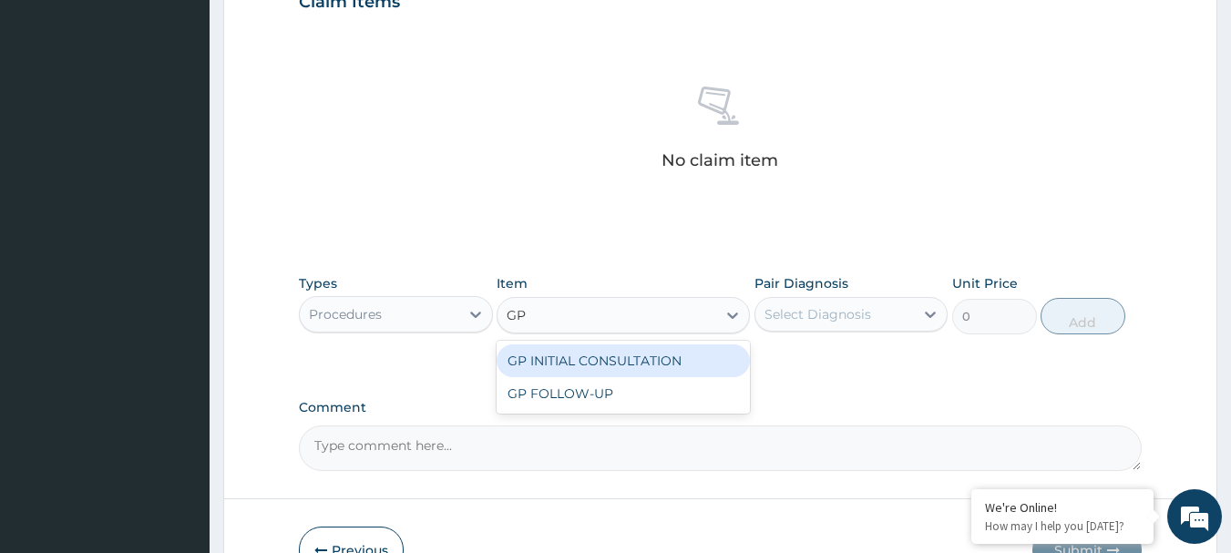
click at [698, 356] on div "GP INITIAL CONSULTATION" at bounding box center [623, 360] width 253 height 33
type input "4000"
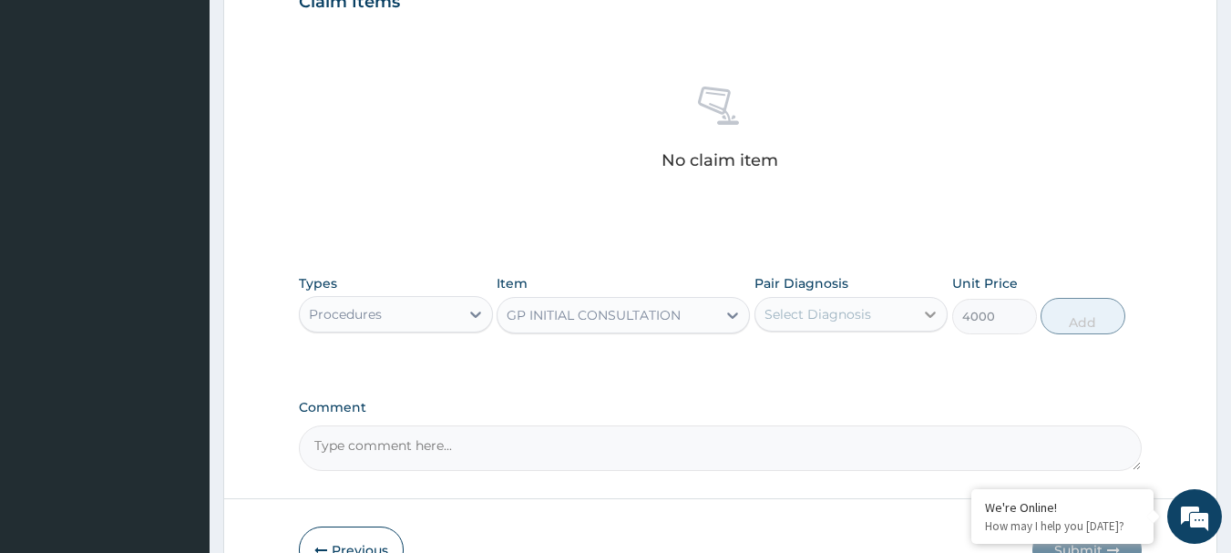
click at [922, 306] on icon at bounding box center [930, 314] width 18 height 18
click at [806, 354] on label "Malaria, unspecified" at bounding box center [841, 359] width 113 height 18
checkbox input "true"
click at [1100, 313] on button "Add" at bounding box center [1083, 316] width 85 height 36
type input "0"
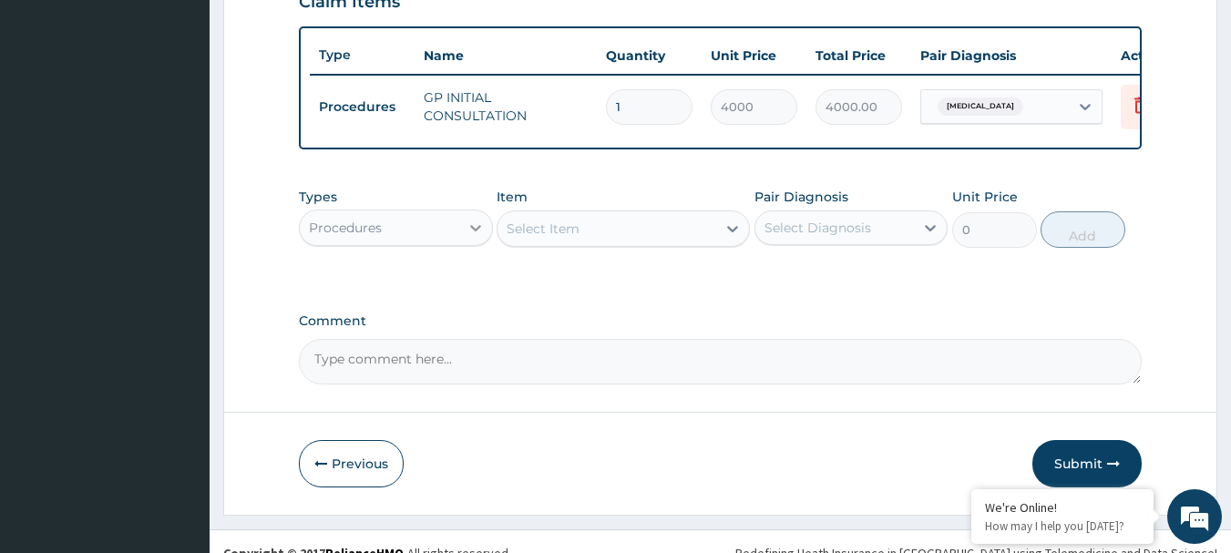
click at [469, 237] on icon at bounding box center [476, 228] width 18 height 18
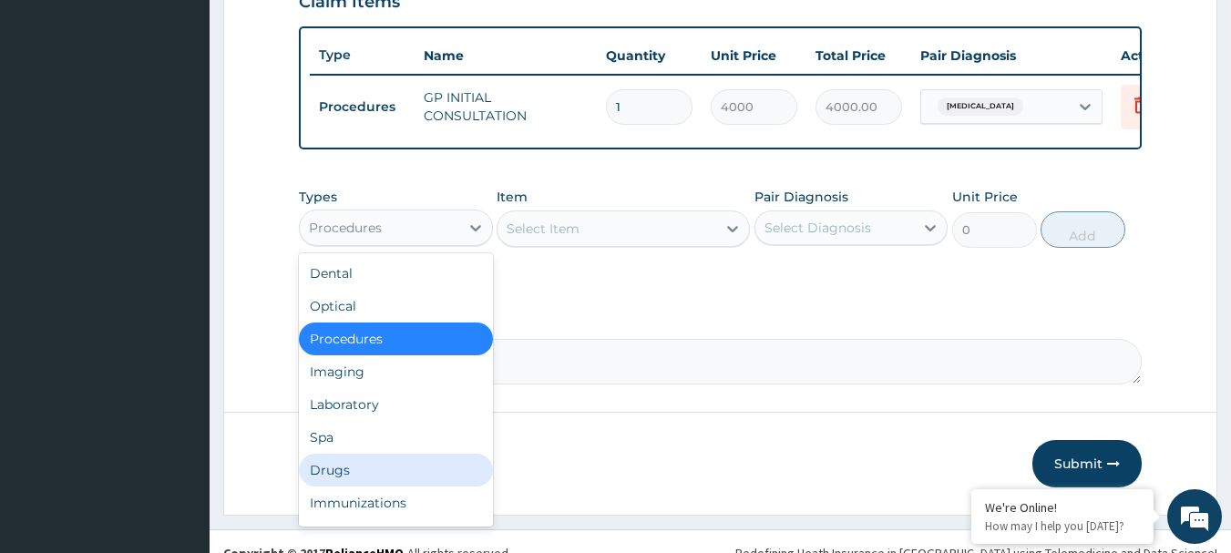
click at [354, 481] on div "Drugs" at bounding box center [396, 470] width 194 height 33
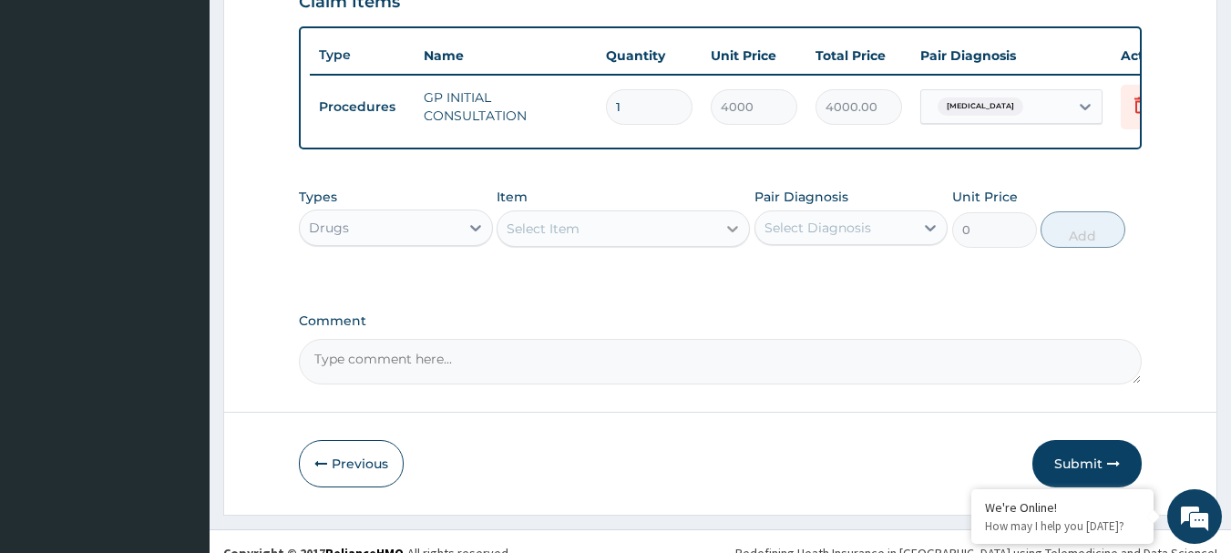
click at [731, 238] on icon at bounding box center [733, 229] width 18 height 18
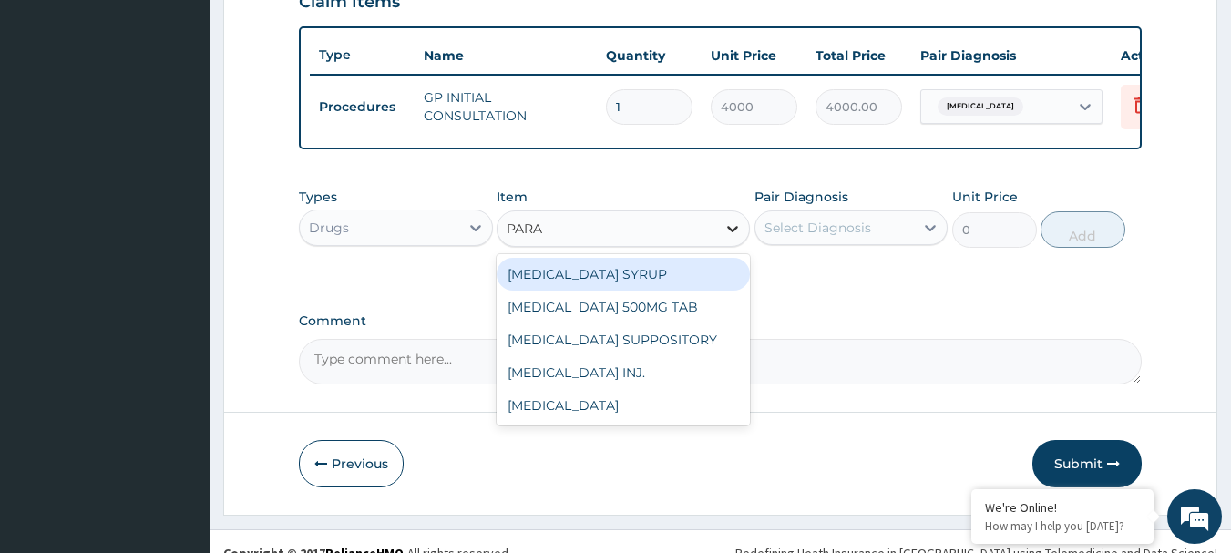
type input "PARAC"
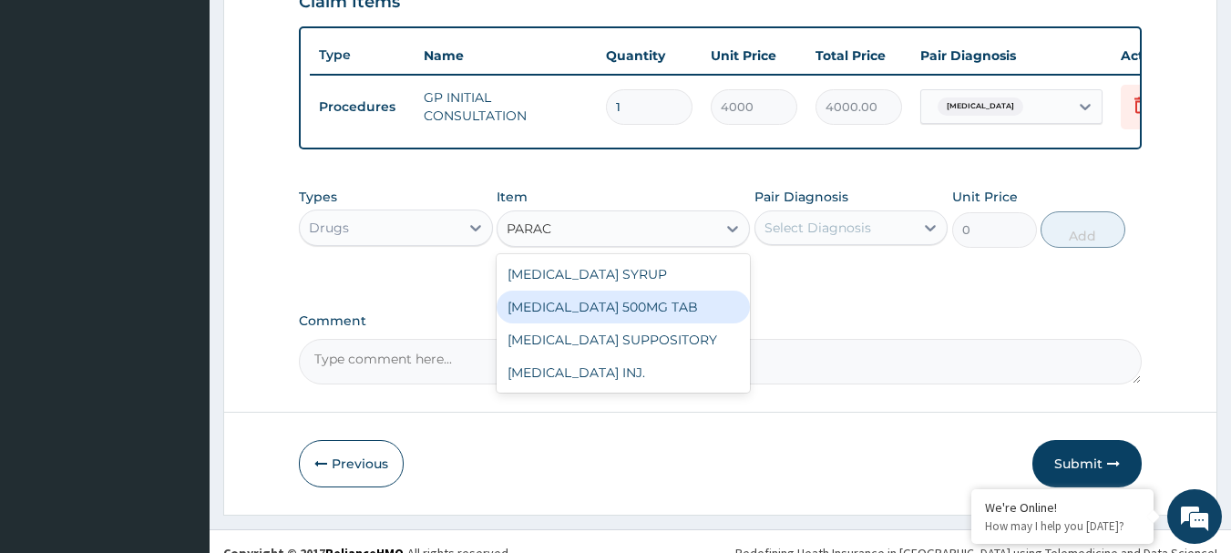
click at [652, 323] on div "PARACETAMOL 500MG TAB" at bounding box center [623, 307] width 253 height 33
type input "40"
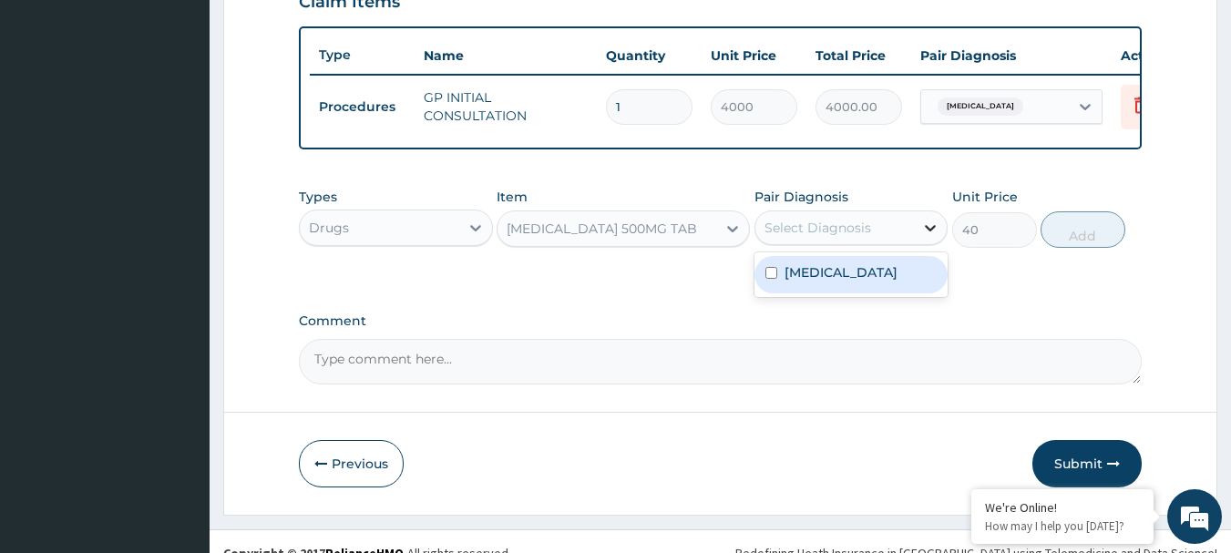
click at [930, 237] on icon at bounding box center [930, 228] width 18 height 18
click at [770, 279] on input "checkbox" at bounding box center [771, 273] width 12 height 12
checkbox input "true"
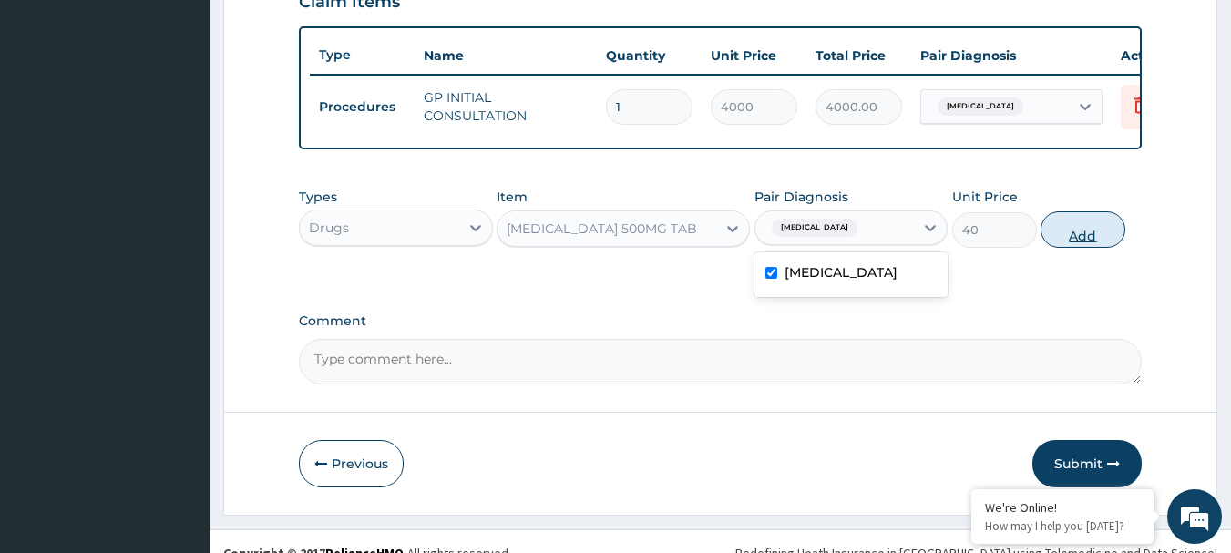
click at [1073, 244] on button "Add" at bounding box center [1083, 229] width 85 height 36
type input "0"
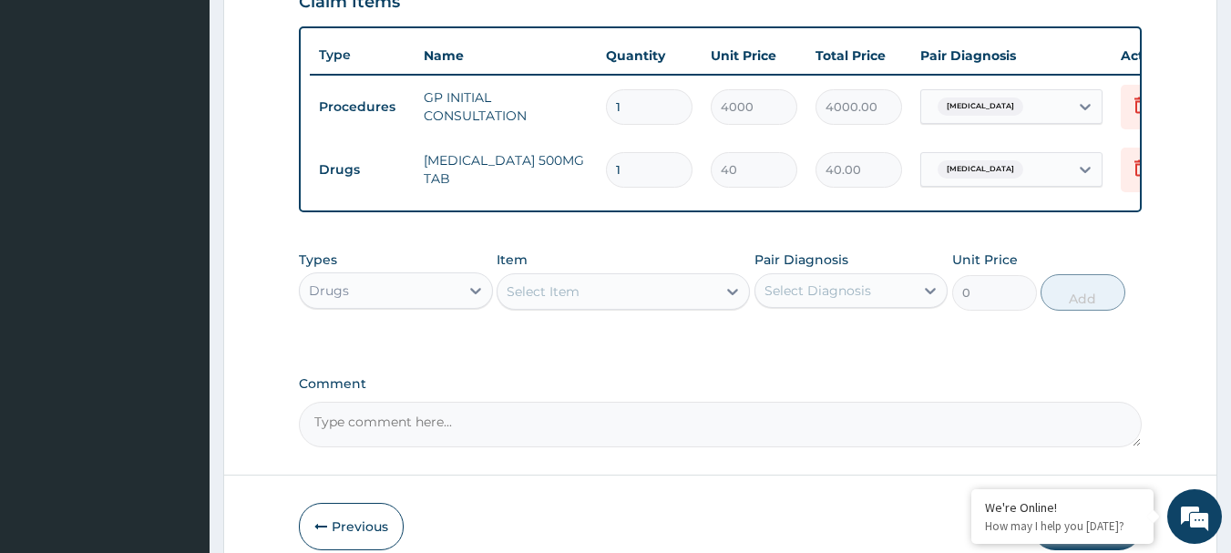
type input "18"
type input "720.00"
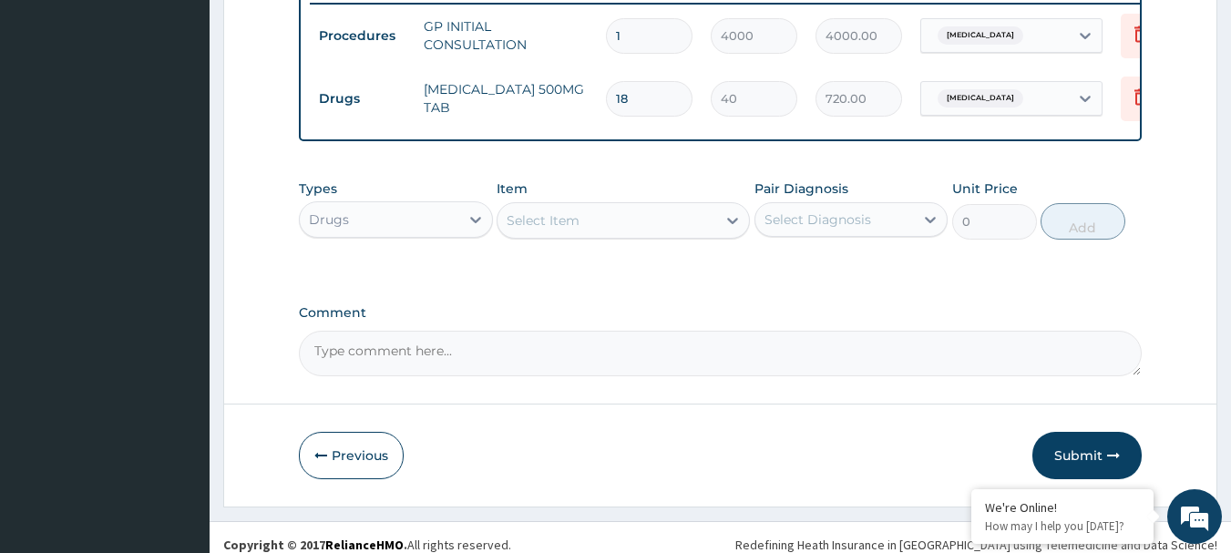
scroll to position [751, 0]
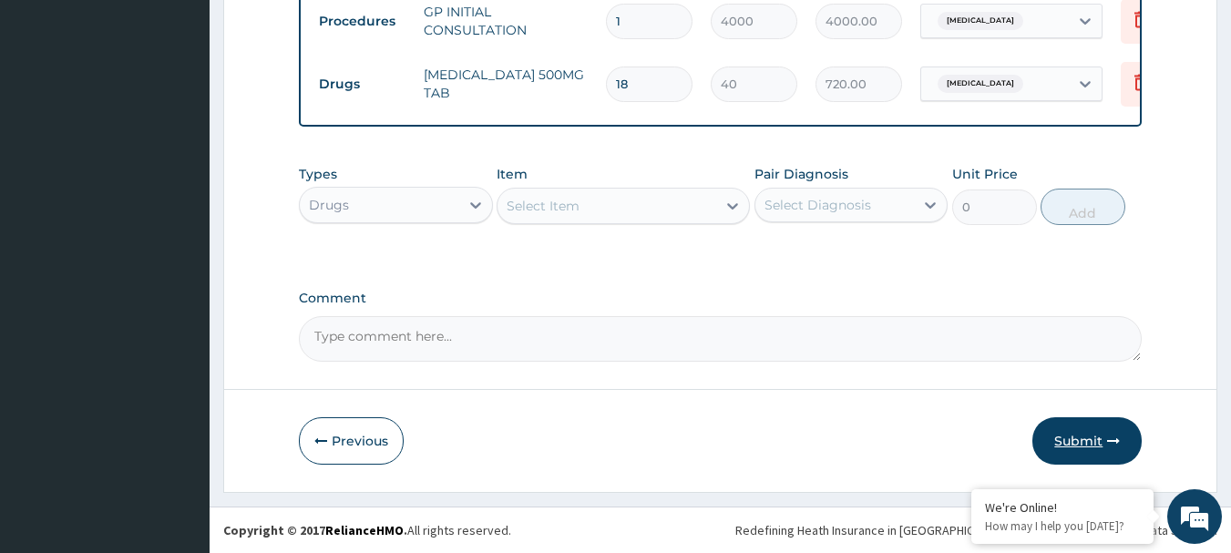
type input "18"
click at [1070, 436] on button "Submit" at bounding box center [1086, 440] width 109 height 47
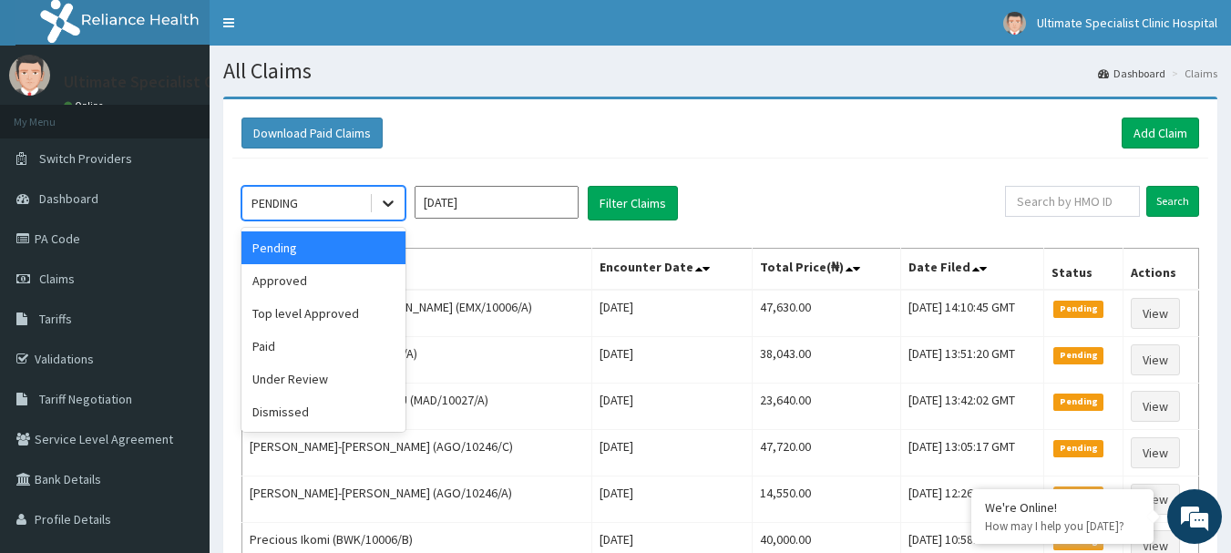
click at [390, 207] on icon at bounding box center [388, 203] width 18 height 18
click at [332, 286] on div "Approved" at bounding box center [323, 280] width 164 height 33
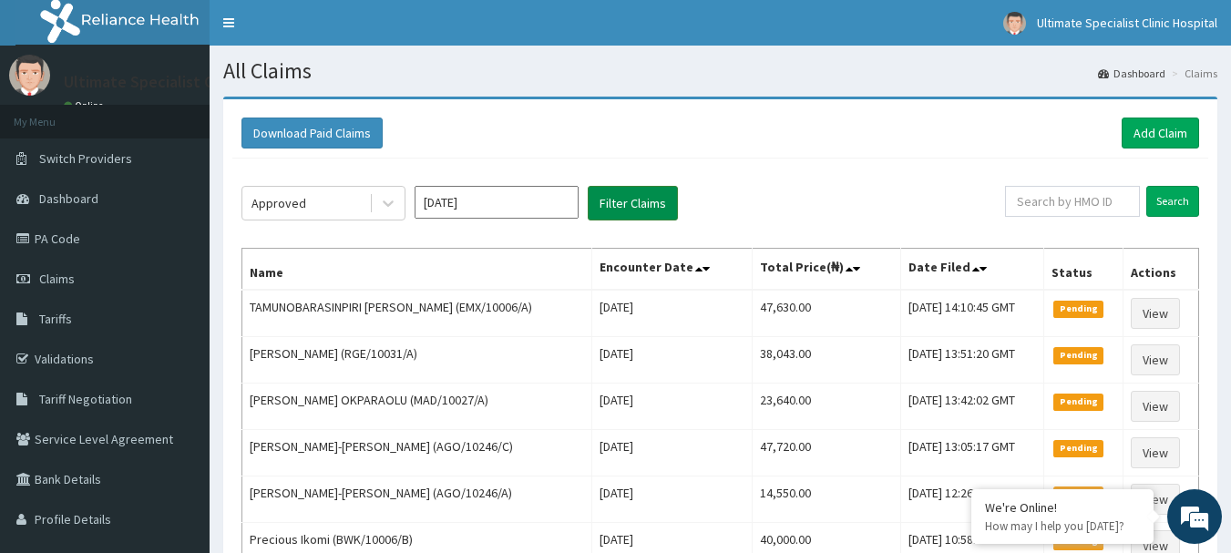
click at [656, 209] on button "Filter Claims" at bounding box center [633, 203] width 90 height 35
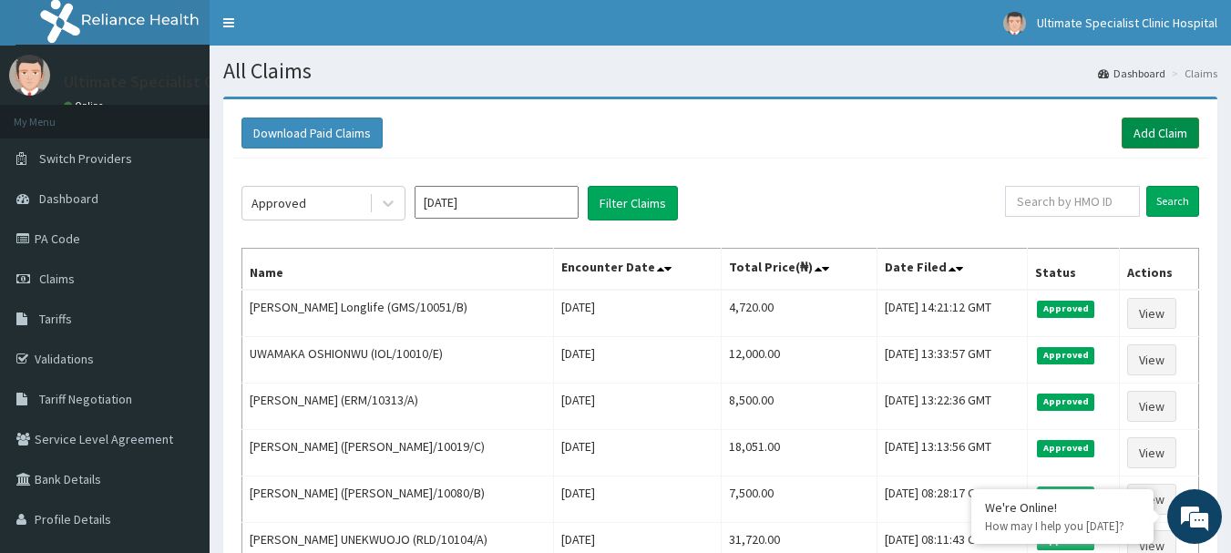
click at [1173, 127] on link "Add Claim" at bounding box center [1160, 133] width 77 height 31
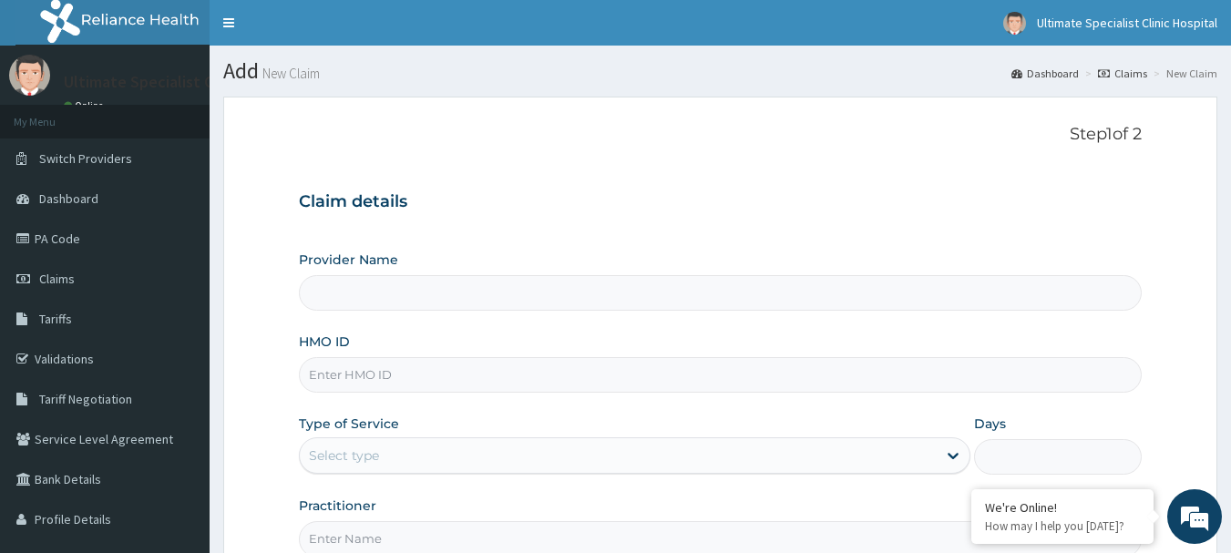
click at [356, 365] on input "HMO ID" at bounding box center [721, 375] width 844 height 36
type input "Ultimate Specialist Clinic And Hospital"
paste input "SFL/10460/B"
type input "SFL/10460/B"
click at [456, 457] on div "Select type" at bounding box center [618, 455] width 637 height 29
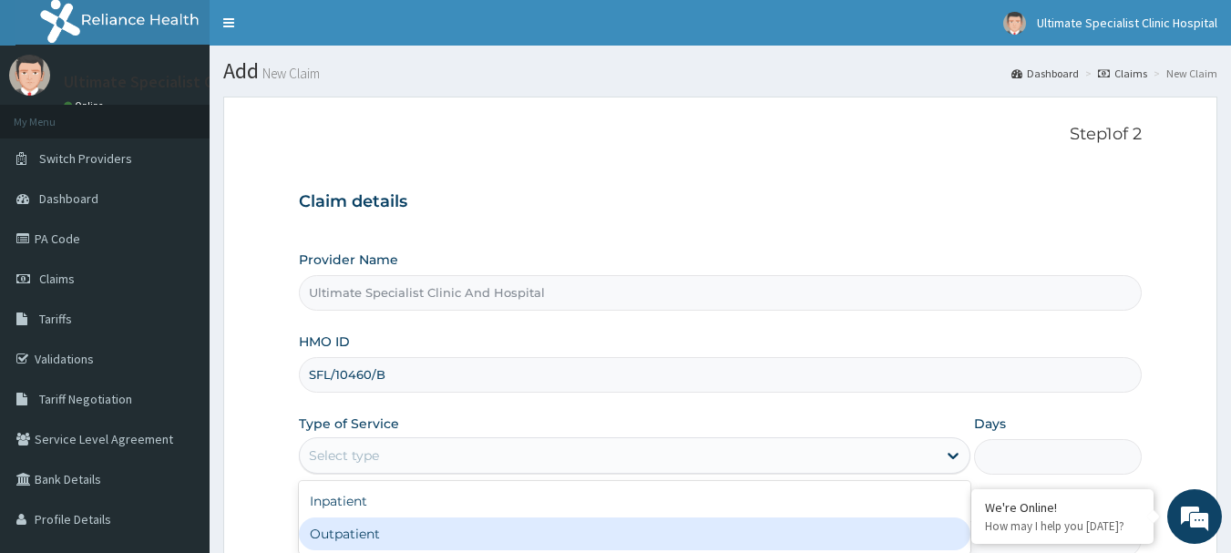
click at [353, 527] on div "Outpatient" at bounding box center [635, 534] width 672 height 33
type input "1"
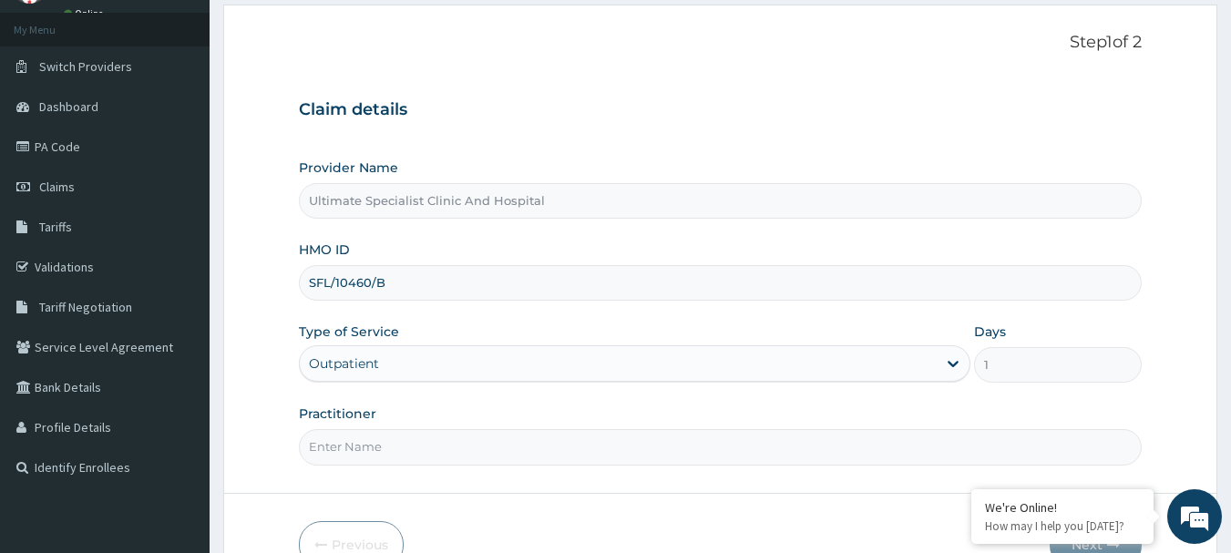
scroll to position [182, 0]
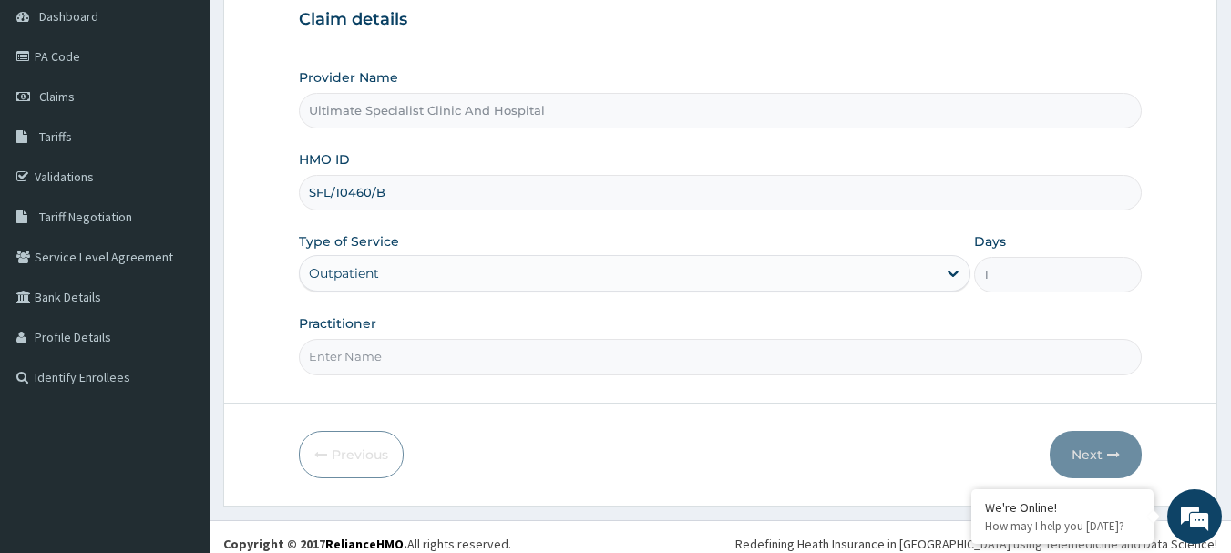
click at [348, 354] on input "Practitioner" at bounding box center [721, 357] width 844 height 36
type input "DR [PERSON_NAME]"
click at [1086, 448] on button "Next" at bounding box center [1096, 454] width 92 height 47
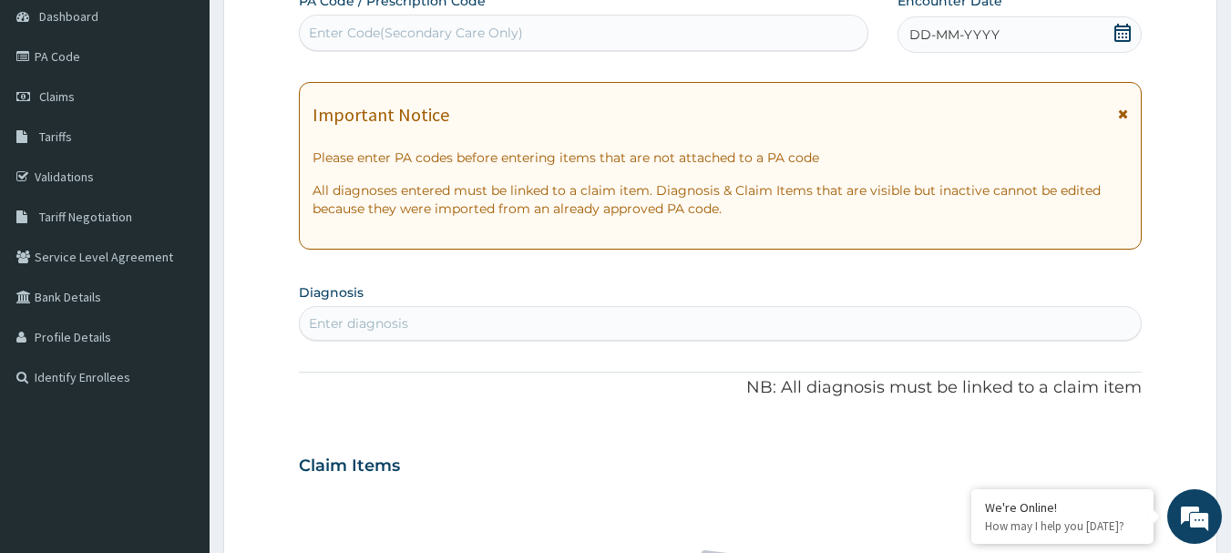
click at [1122, 18] on div "DD-MM-YYYY" at bounding box center [1020, 34] width 244 height 36
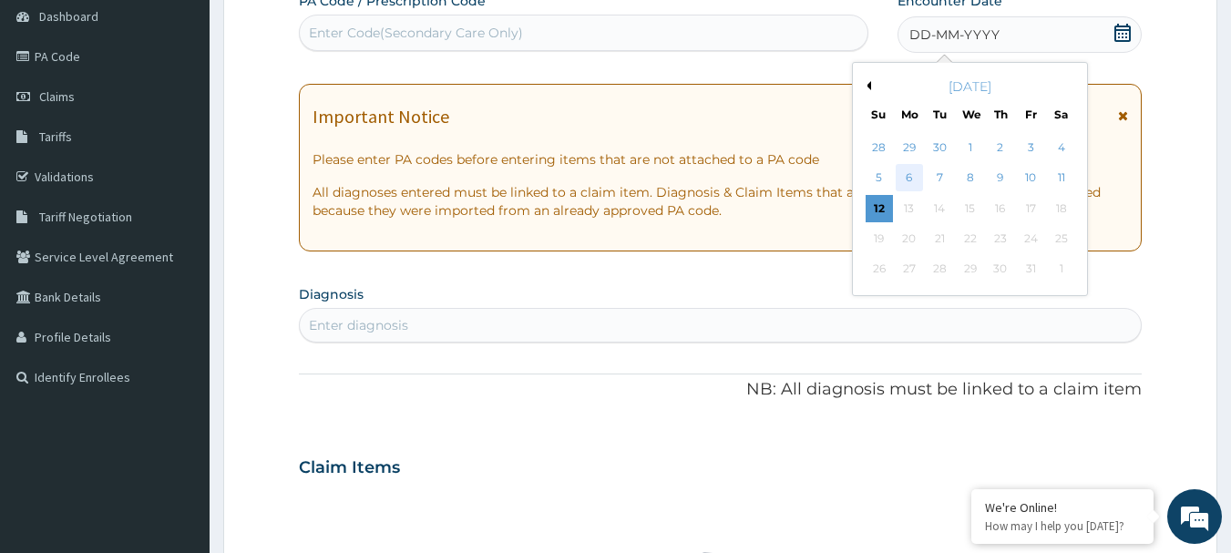
click at [917, 169] on div "6" at bounding box center [909, 178] width 27 height 27
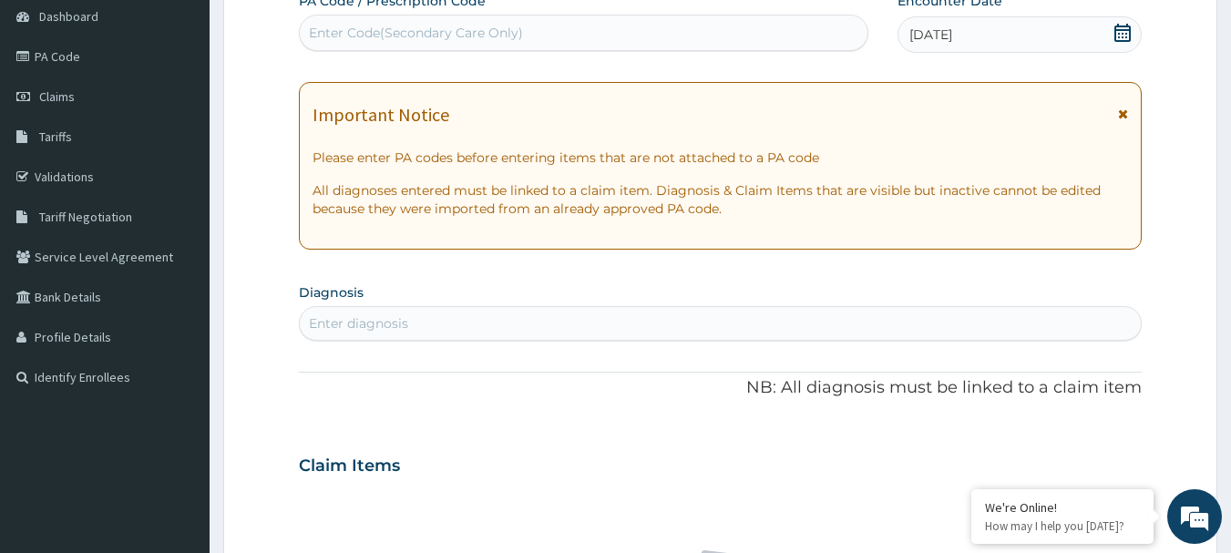
click at [505, 323] on div "Enter diagnosis" at bounding box center [721, 323] width 842 height 29
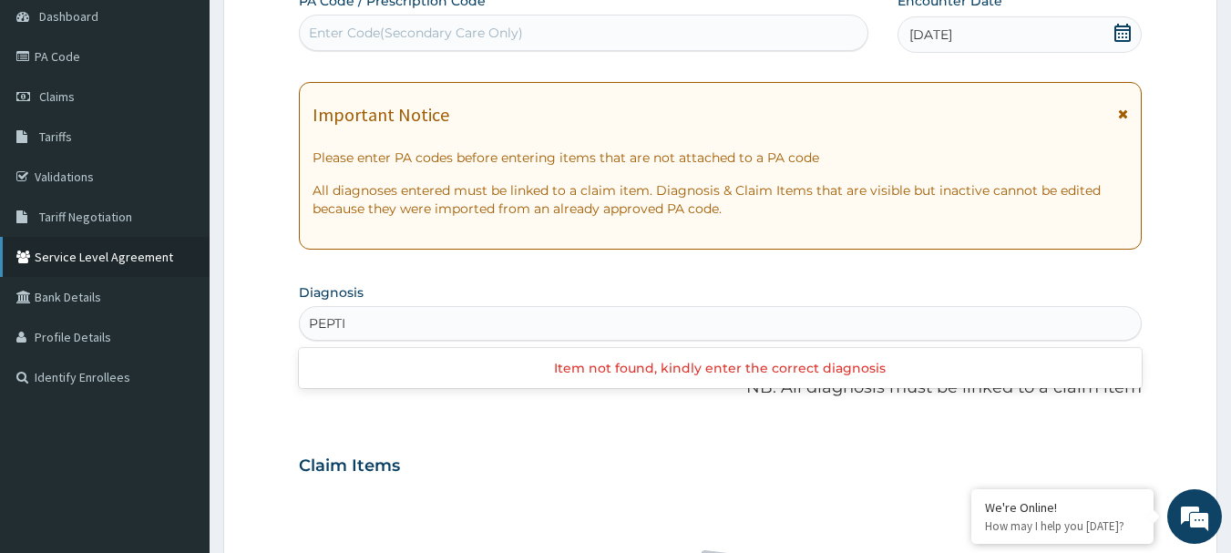
type input "PEPTIC"
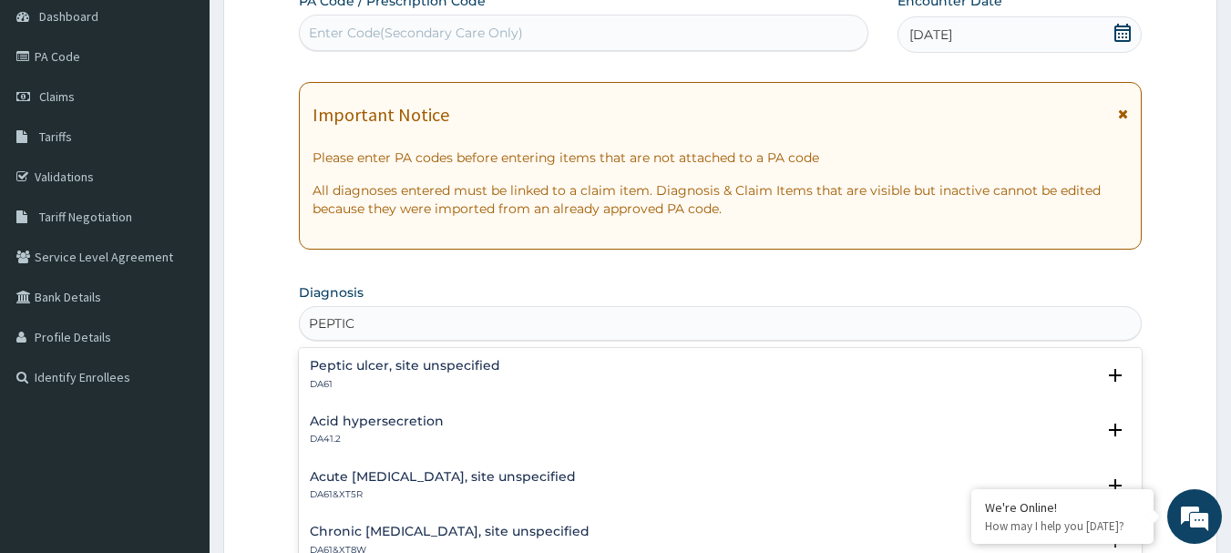
click at [338, 364] on h4 "Peptic ulcer, site unspecified" at bounding box center [405, 366] width 190 height 14
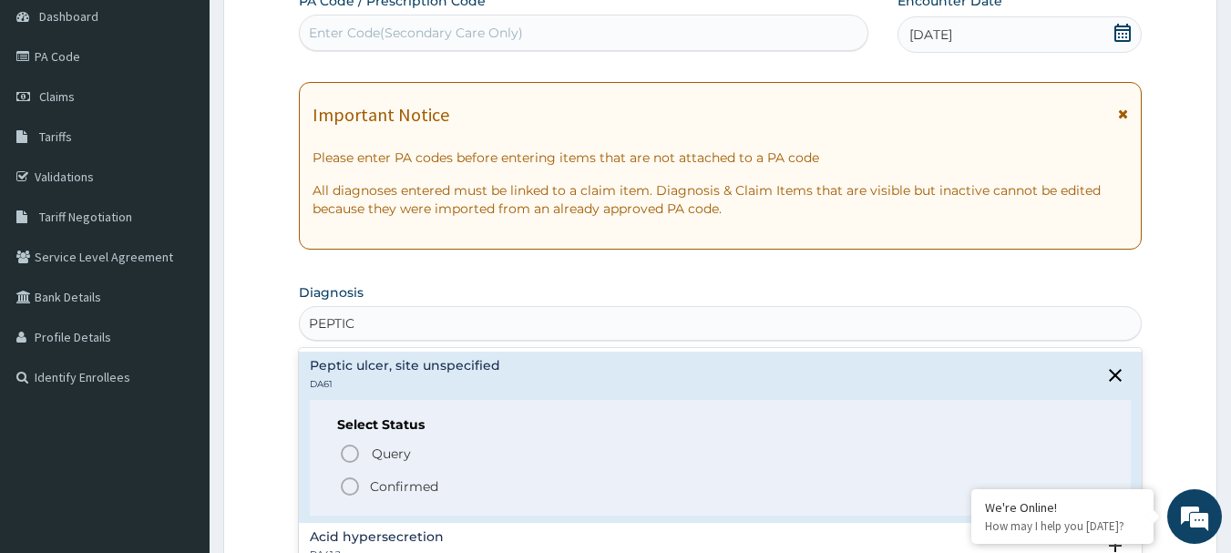
click at [343, 477] on icon "status option filled" at bounding box center [350, 487] width 22 height 22
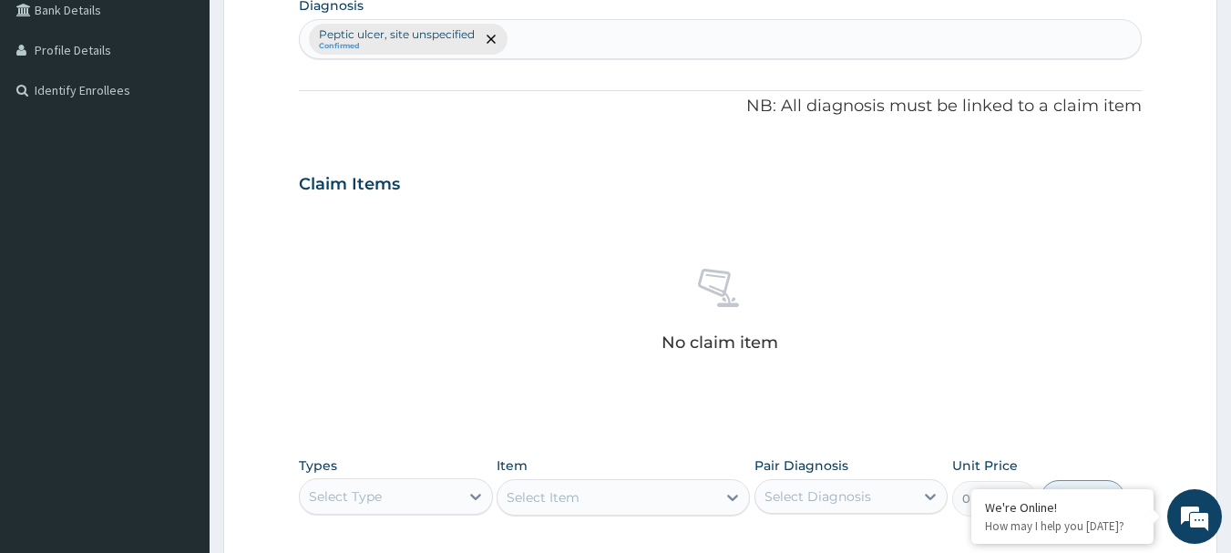
scroll to position [547, 0]
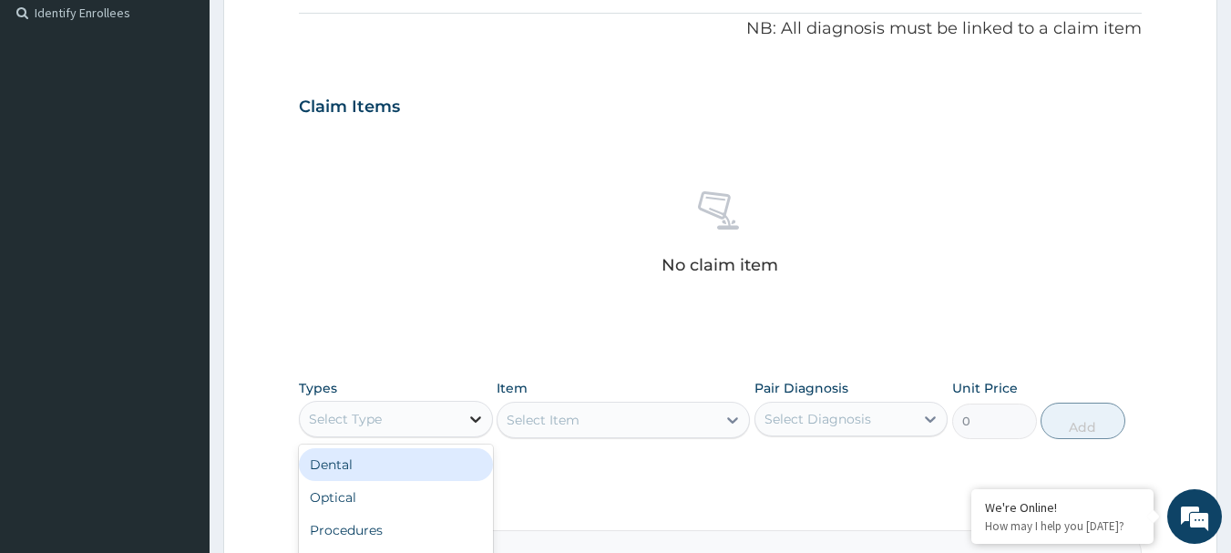
click at [474, 417] on icon at bounding box center [476, 419] width 18 height 18
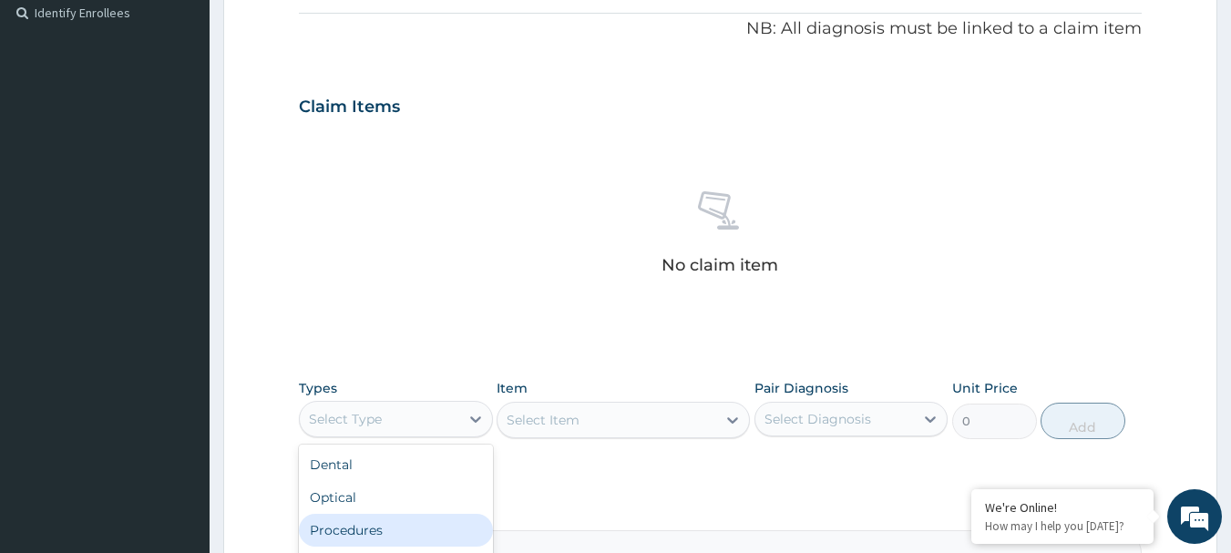
click at [346, 530] on div "Procedures" at bounding box center [396, 530] width 194 height 33
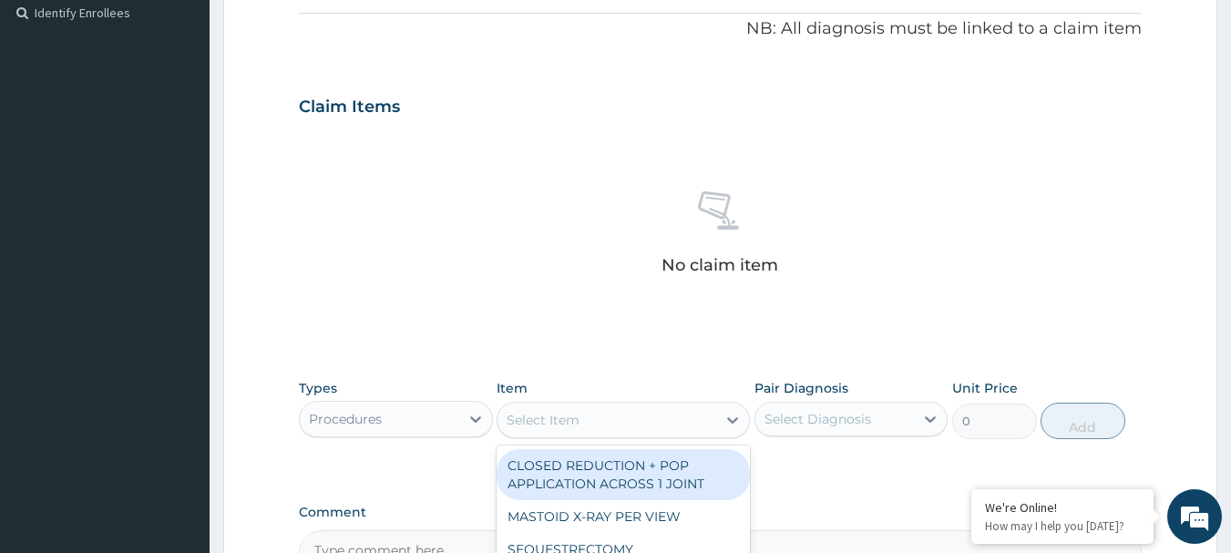
click at [729, 422] on icon at bounding box center [733, 420] width 18 height 18
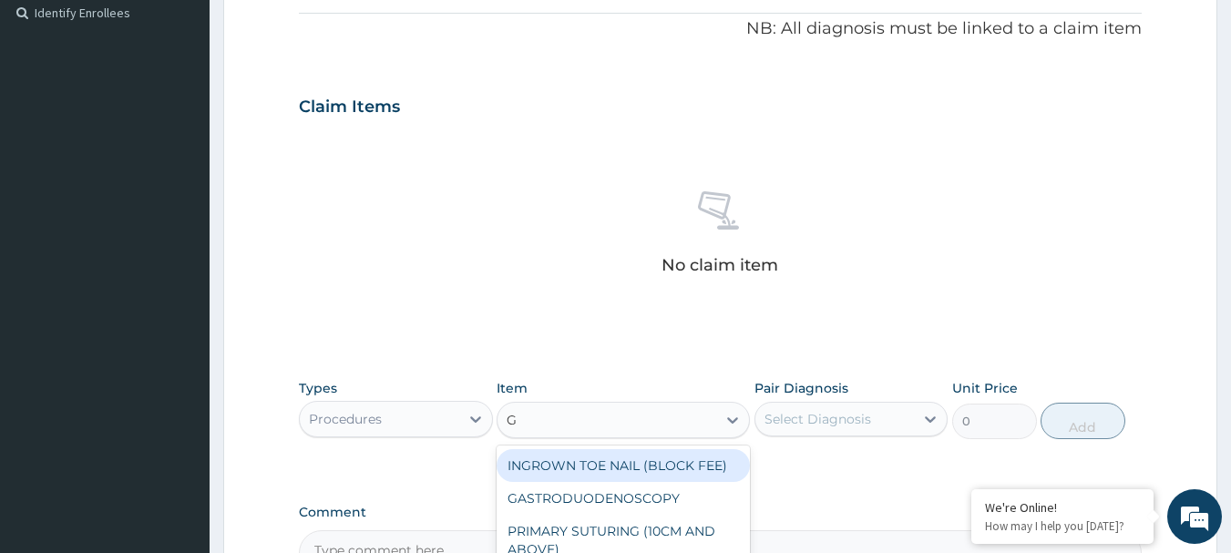
type input "GP"
click at [694, 458] on div "GP INITIAL CONSULTATION" at bounding box center [623, 465] width 253 height 33
type input "4000"
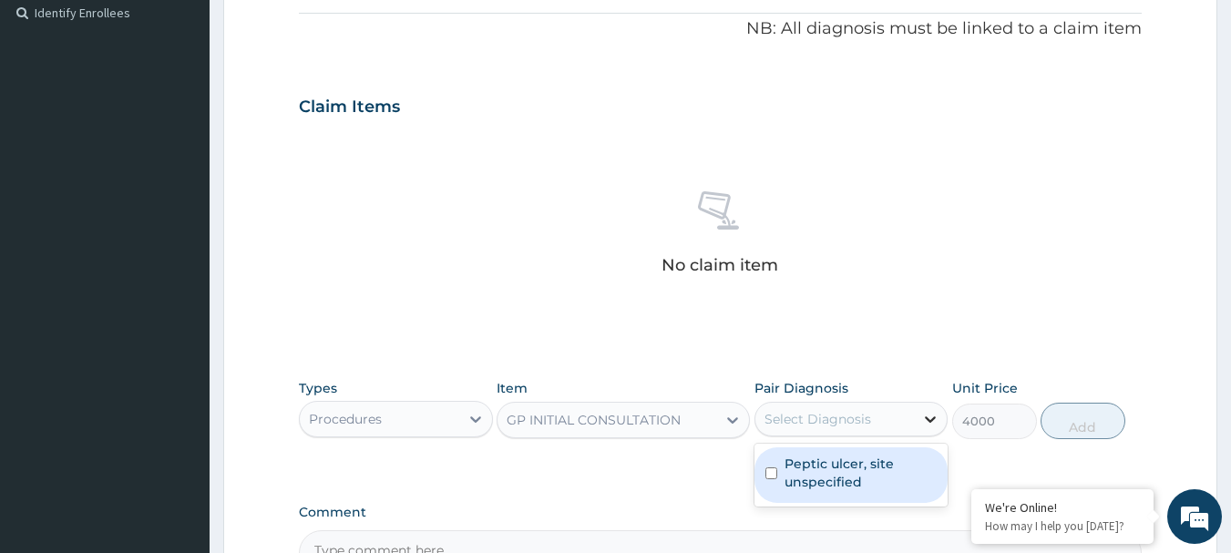
click at [932, 427] on icon at bounding box center [930, 419] width 18 height 18
click at [782, 478] on div "Peptic ulcer, site unspecified" at bounding box center [852, 475] width 194 height 56
checkbox input "true"
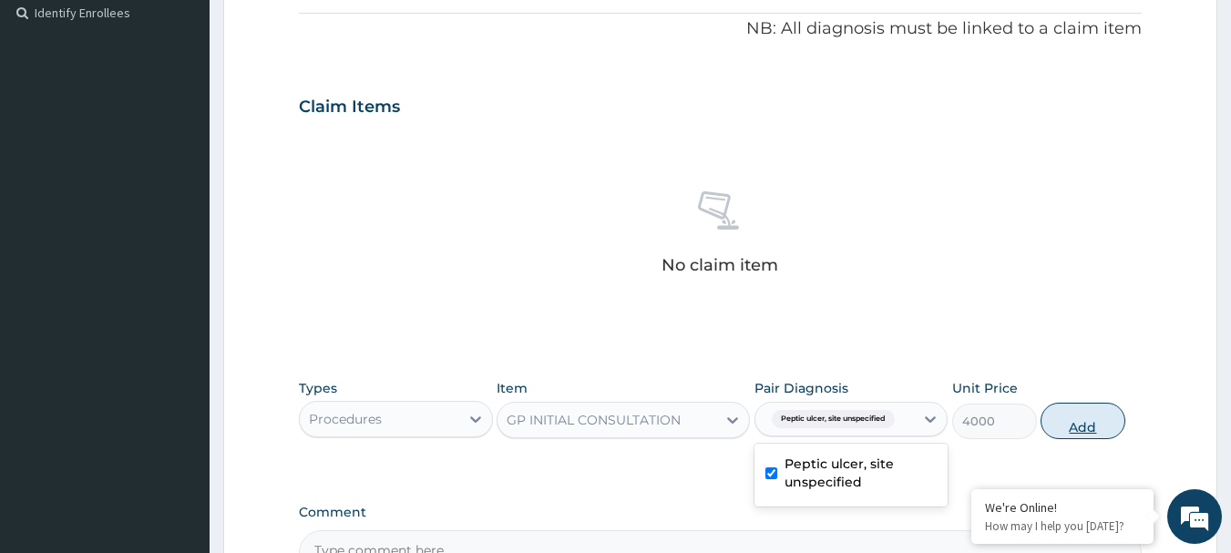
click at [1077, 416] on button "Add" at bounding box center [1083, 421] width 85 height 36
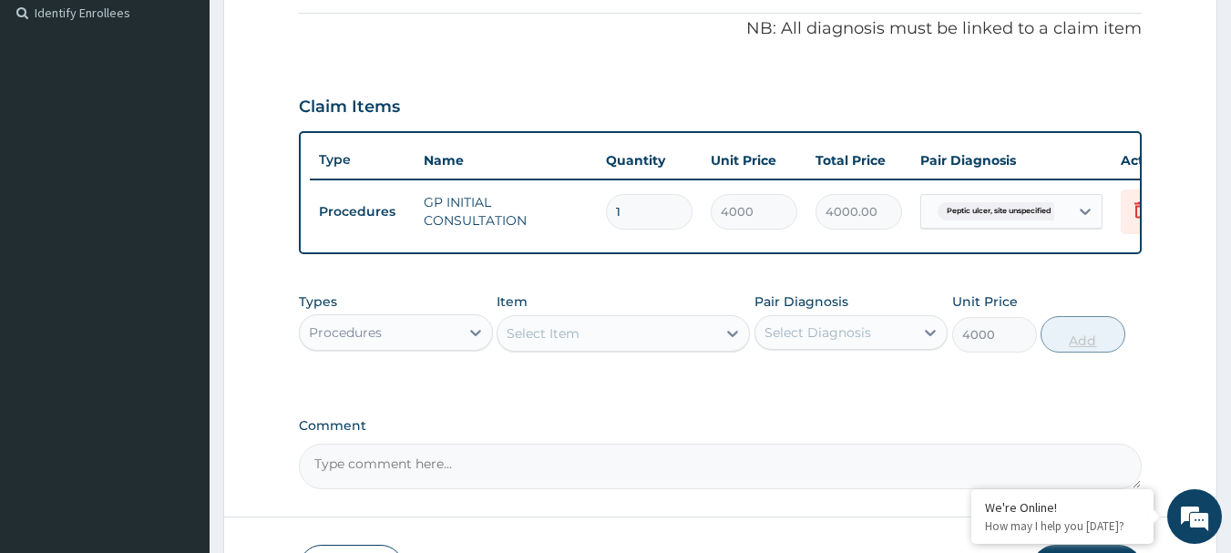
type input "0"
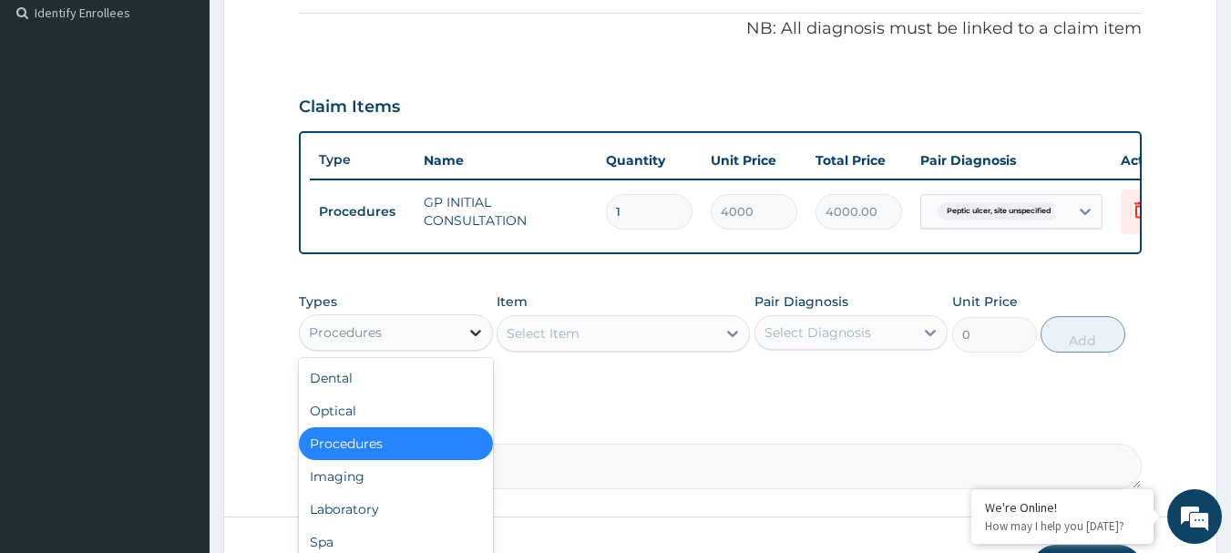
click at [482, 342] on icon at bounding box center [476, 332] width 18 height 18
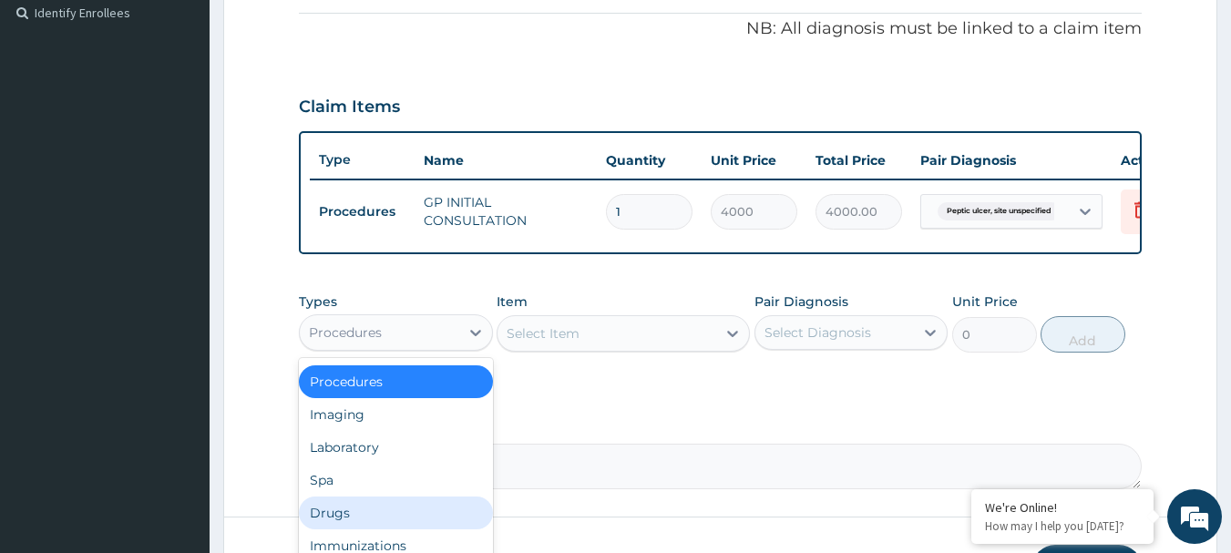
click at [358, 522] on div "Drugs" at bounding box center [396, 513] width 194 height 33
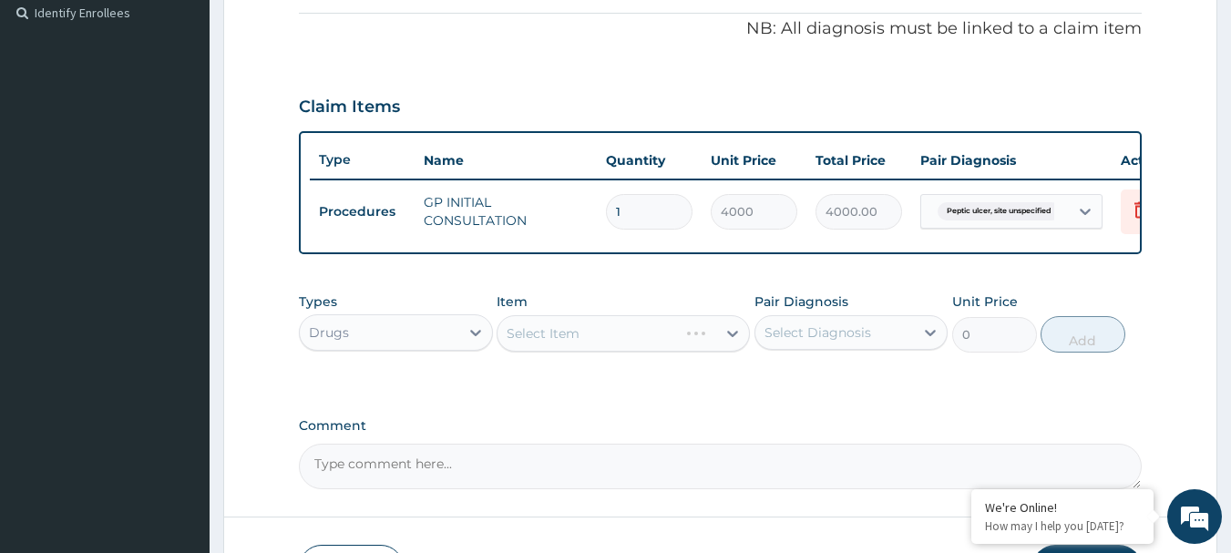
click at [725, 349] on div "Select Item" at bounding box center [623, 333] width 253 height 36
click at [725, 343] on icon at bounding box center [733, 333] width 18 height 18
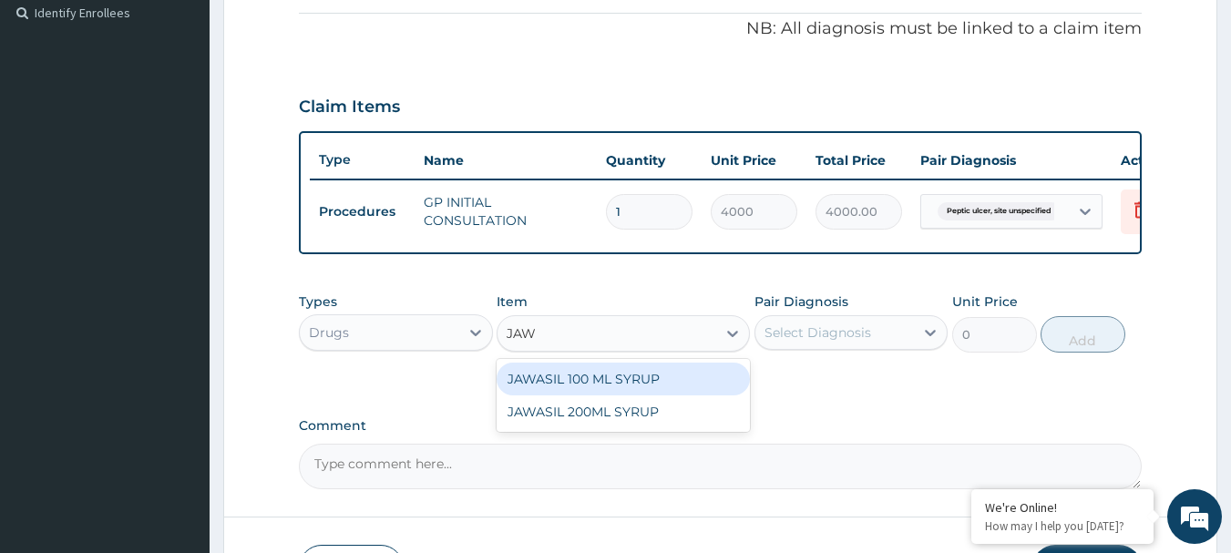
type input "JAWA"
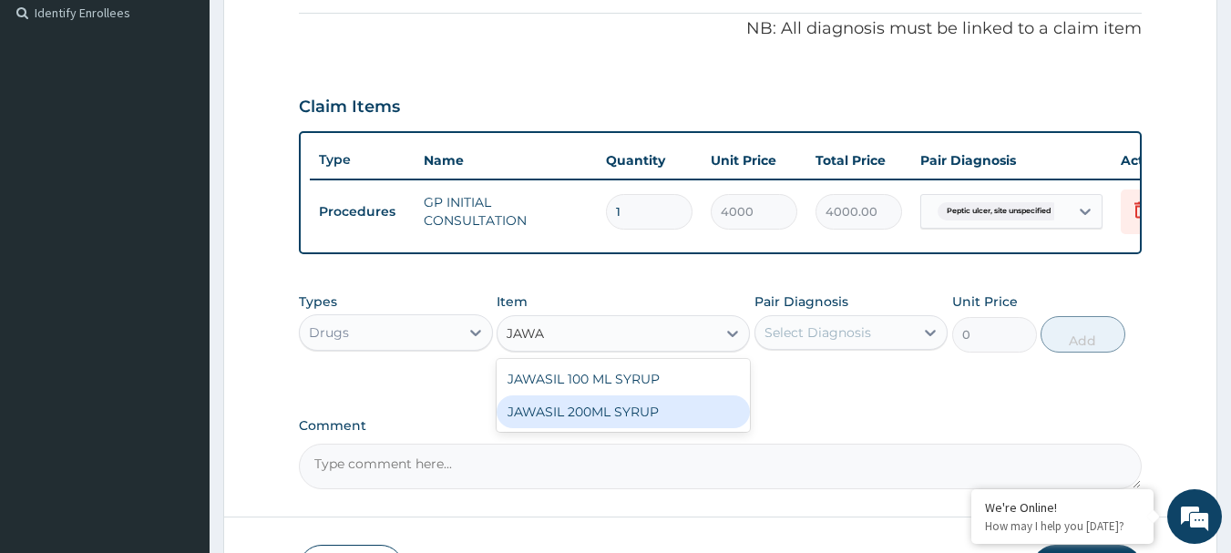
click at [660, 420] on div "JAWASIL 200ML SYRUP" at bounding box center [623, 411] width 253 height 33
type input "3500"
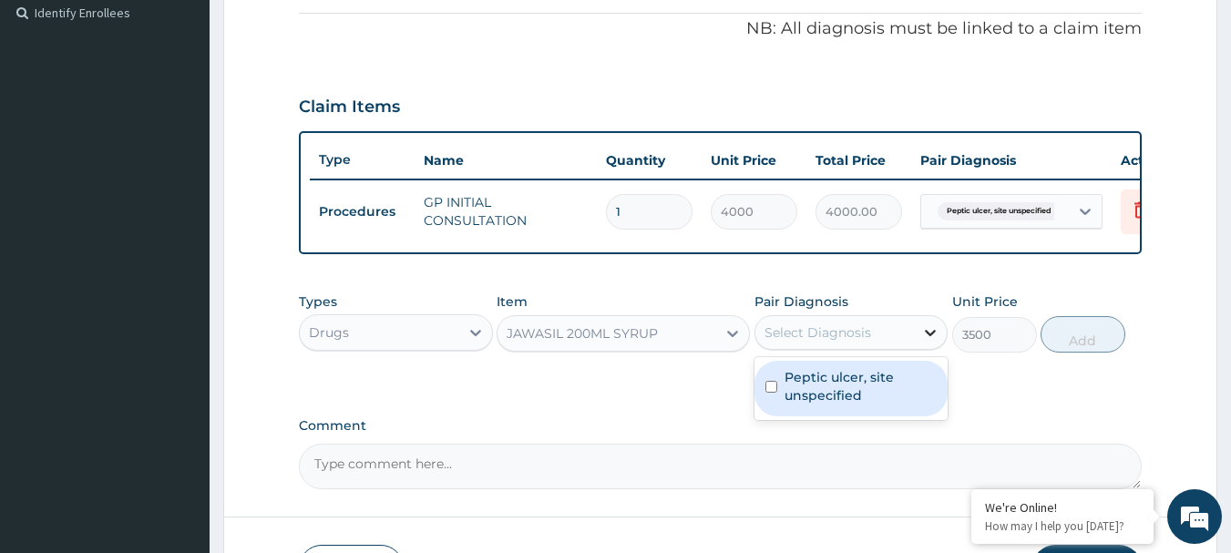
click at [924, 342] on icon at bounding box center [930, 332] width 18 height 18
click at [859, 391] on label "Peptic ulcer, site unspecified" at bounding box center [861, 386] width 153 height 36
checkbox input "true"
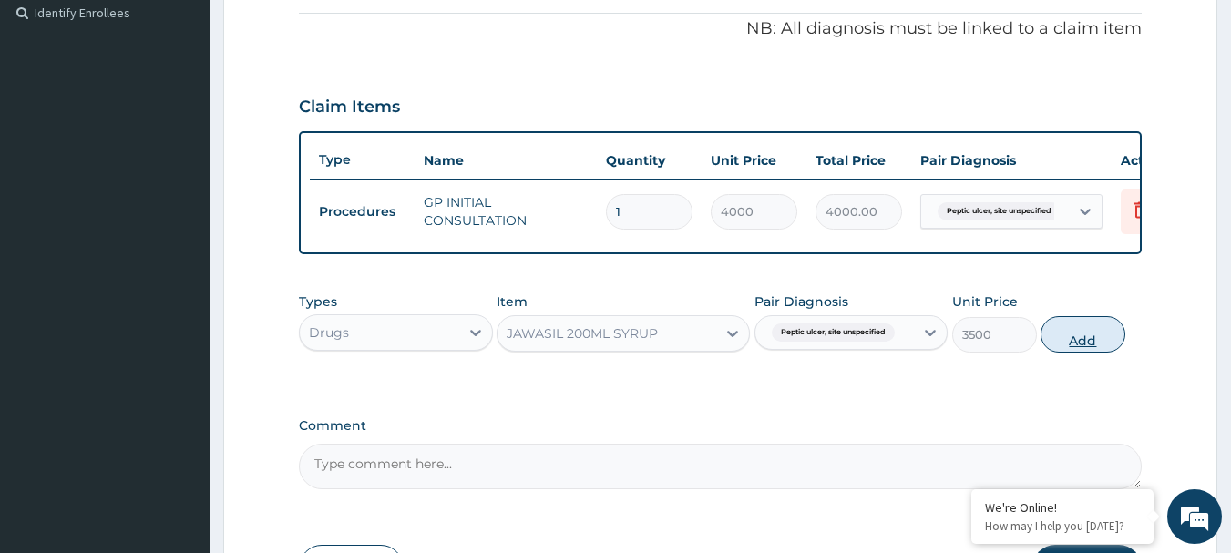
click at [1100, 343] on button "Add" at bounding box center [1083, 334] width 85 height 36
type input "0"
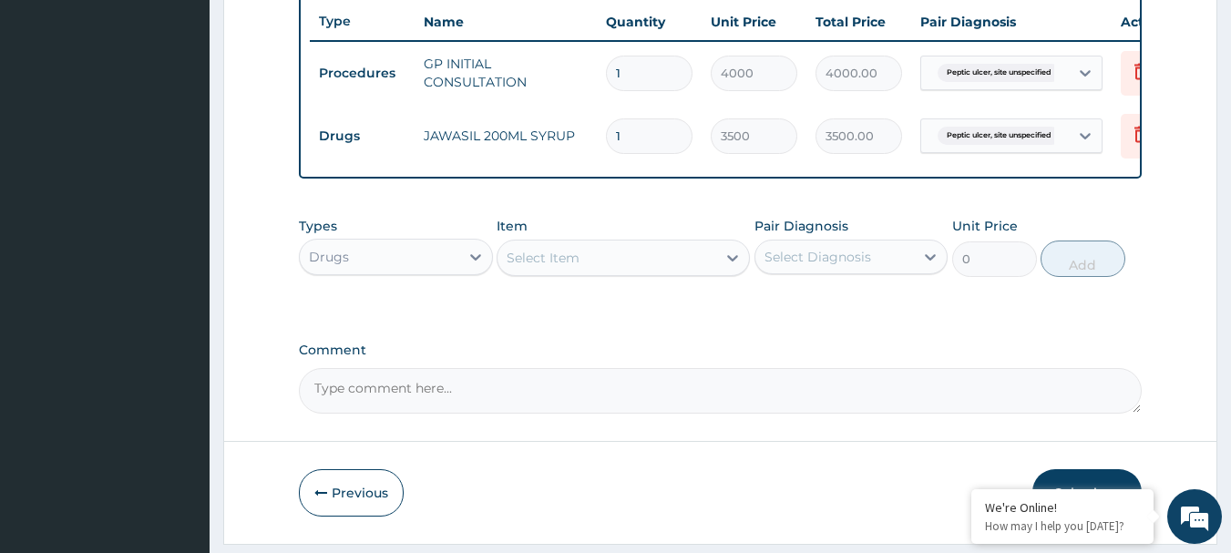
scroll to position [751, 0]
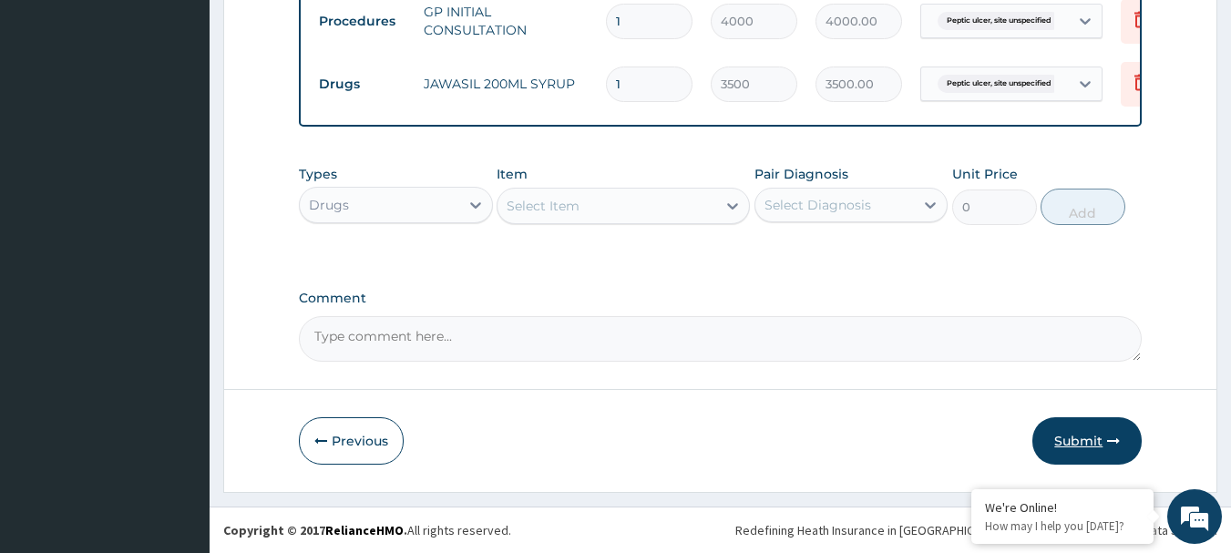
click at [1091, 447] on button "Submit" at bounding box center [1086, 440] width 109 height 47
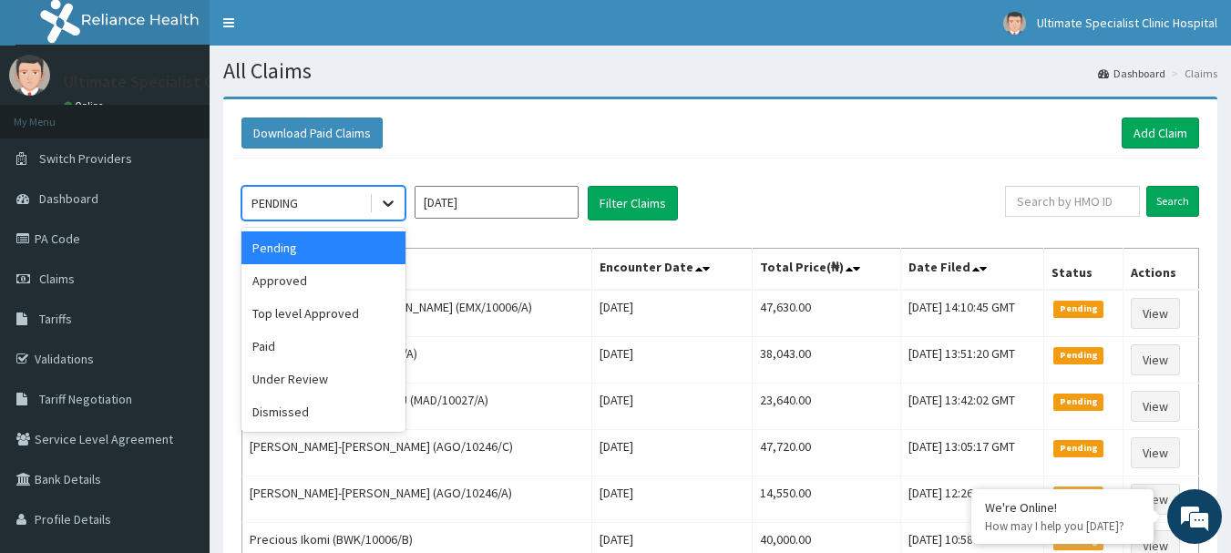
click at [392, 205] on icon at bounding box center [388, 203] width 18 height 18
click at [336, 281] on div "Approved" at bounding box center [323, 280] width 164 height 33
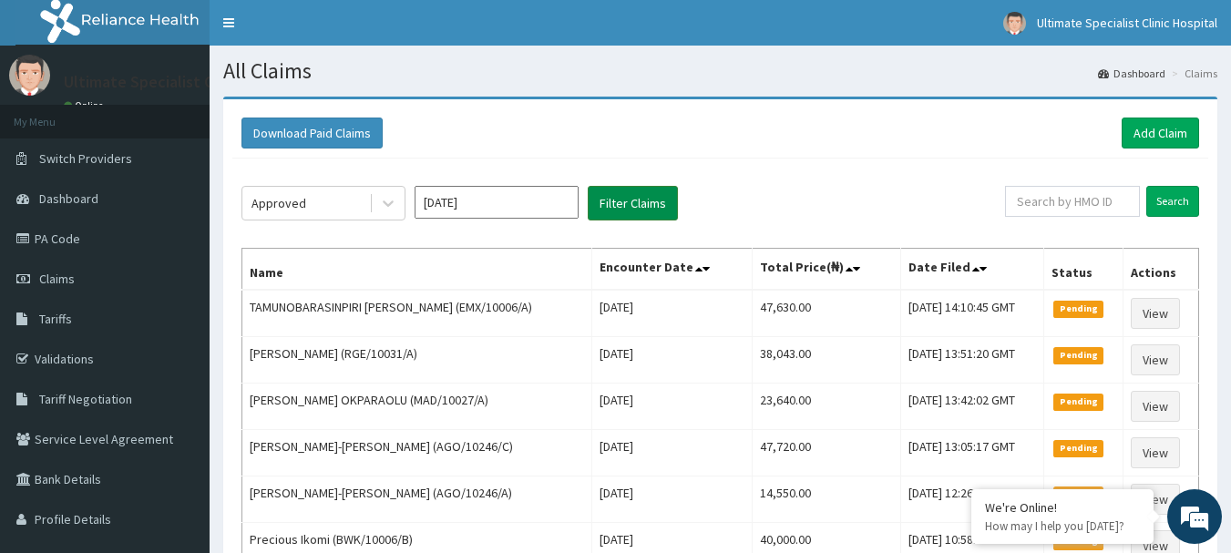
click at [616, 195] on button "Filter Claims" at bounding box center [633, 203] width 90 height 35
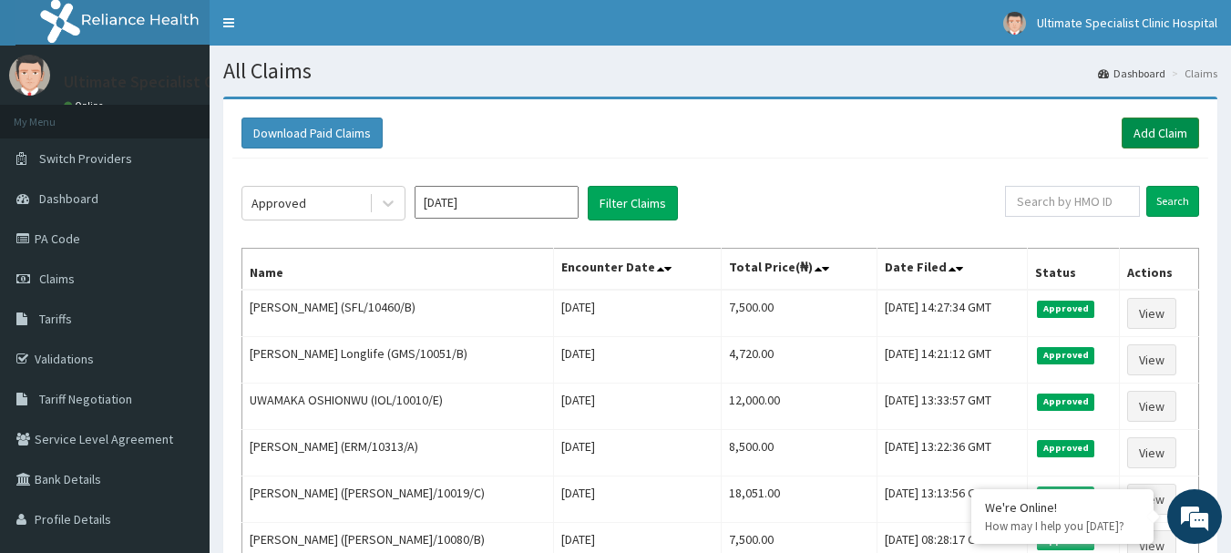
click at [1152, 136] on link "Add Claim" at bounding box center [1160, 133] width 77 height 31
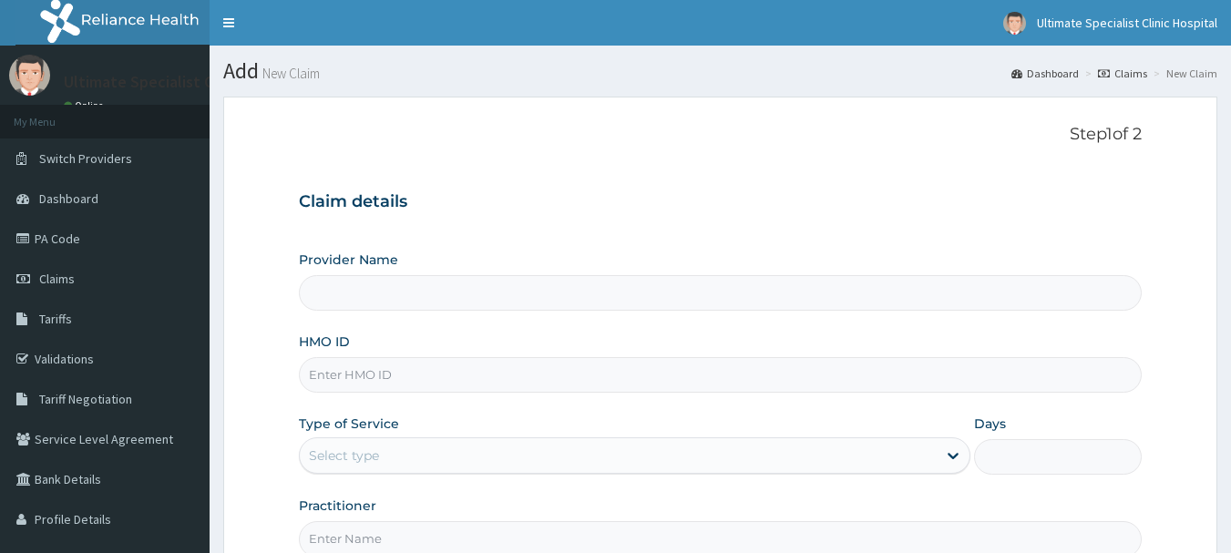
click at [409, 373] on input "HMO ID" at bounding box center [721, 375] width 844 height 36
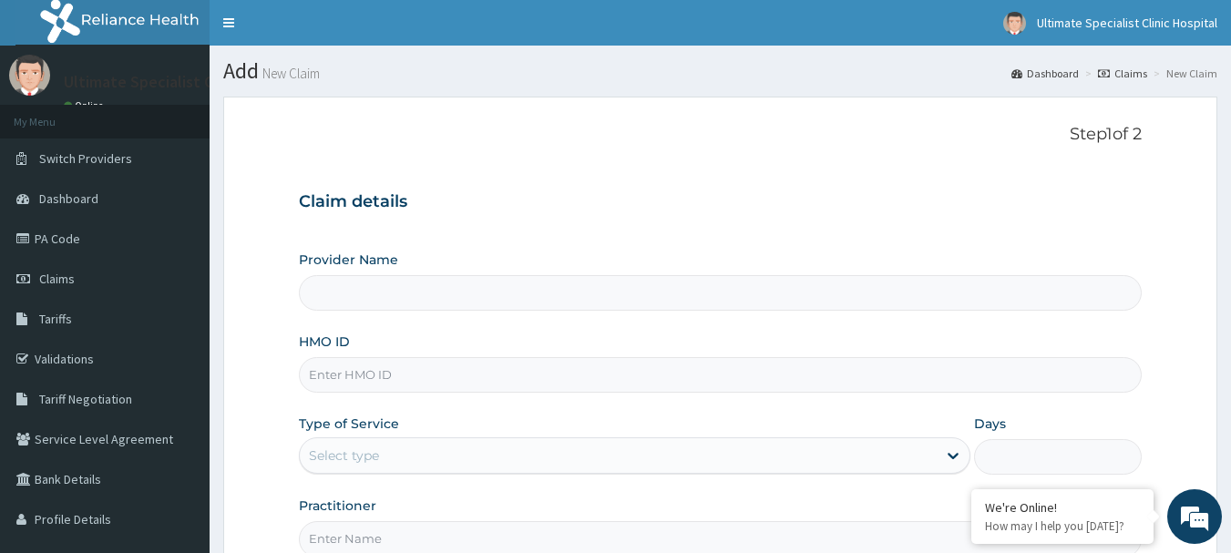
type input "Ultimate Specialist Clinic And Hospital"
paste input "RSM/10006/C"
type input "RSM/10006/C"
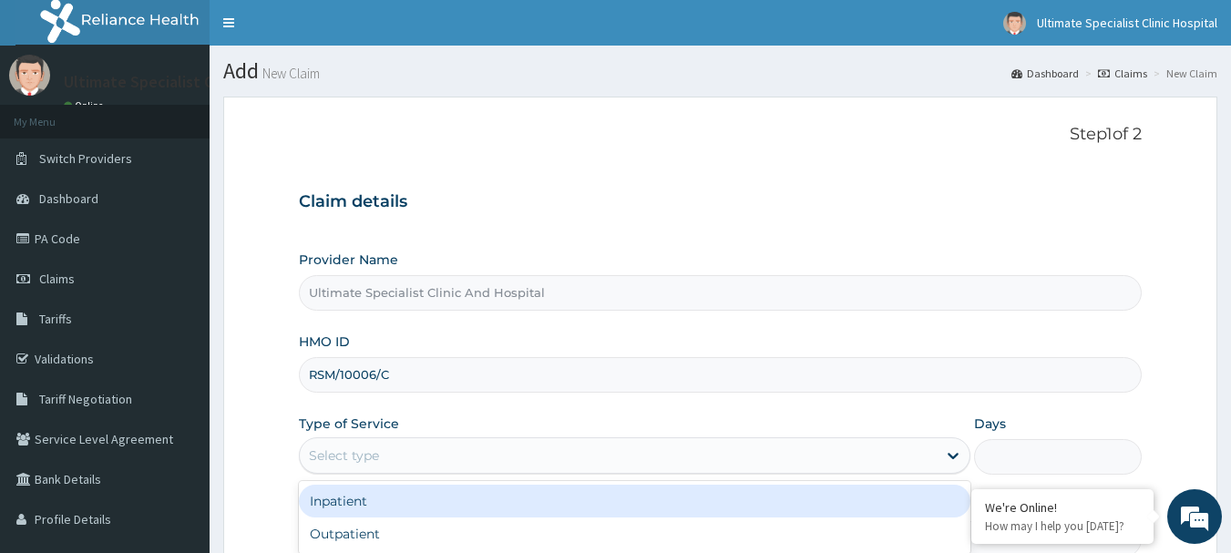
click at [471, 463] on div "Select type" at bounding box center [618, 455] width 637 height 29
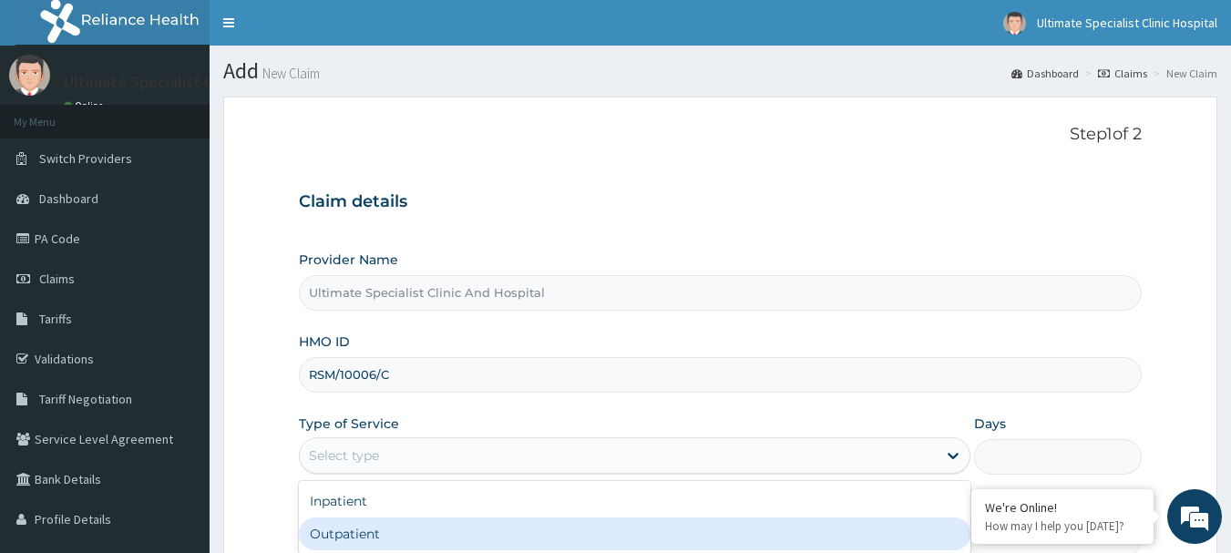
click at [373, 539] on div "Outpatient" at bounding box center [635, 534] width 672 height 33
type input "1"
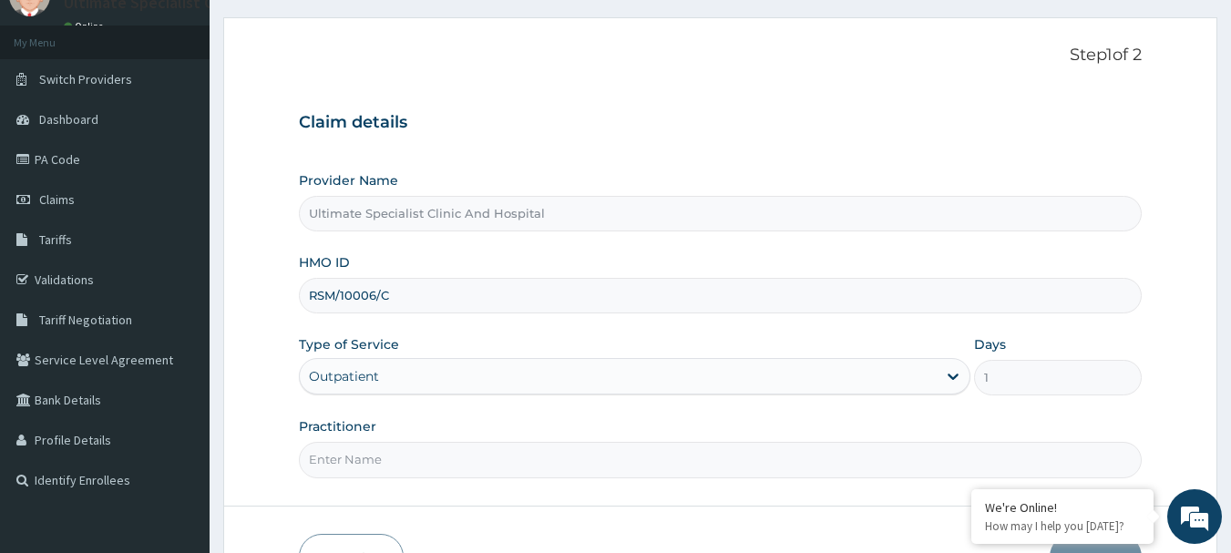
scroll to position [91, 0]
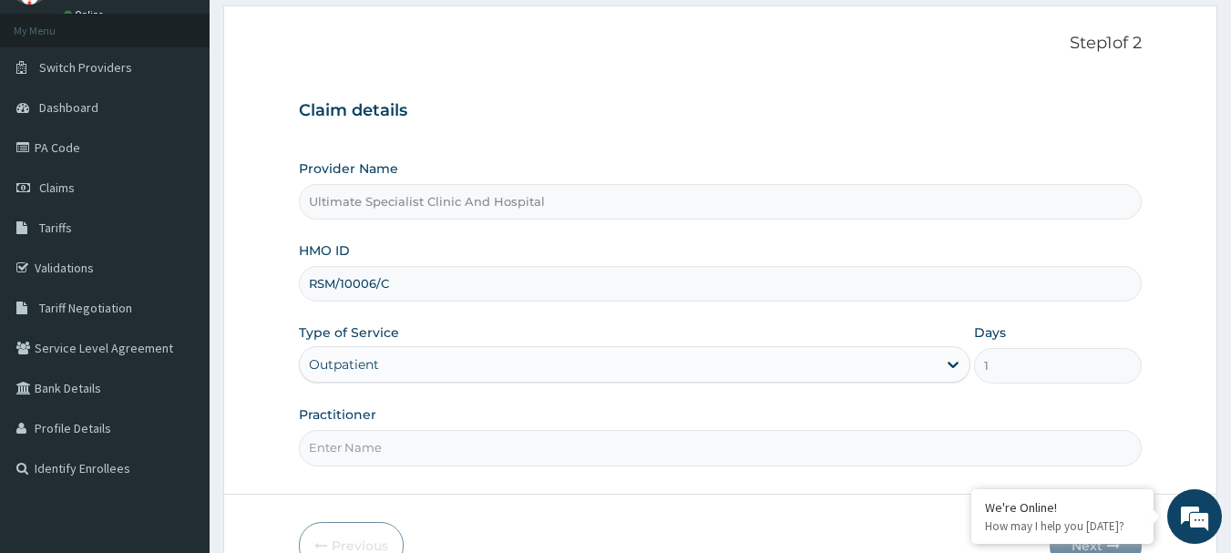
click at [375, 452] on input "Practitioner" at bounding box center [721, 448] width 844 height 36
type input "DR [PERSON_NAME]"
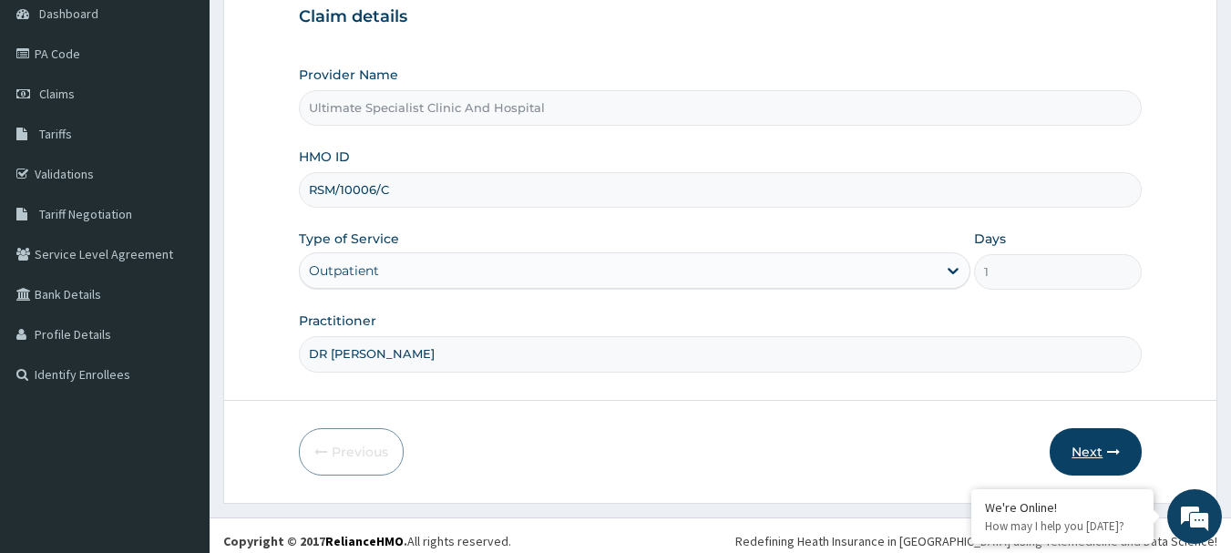
scroll to position [196, 0]
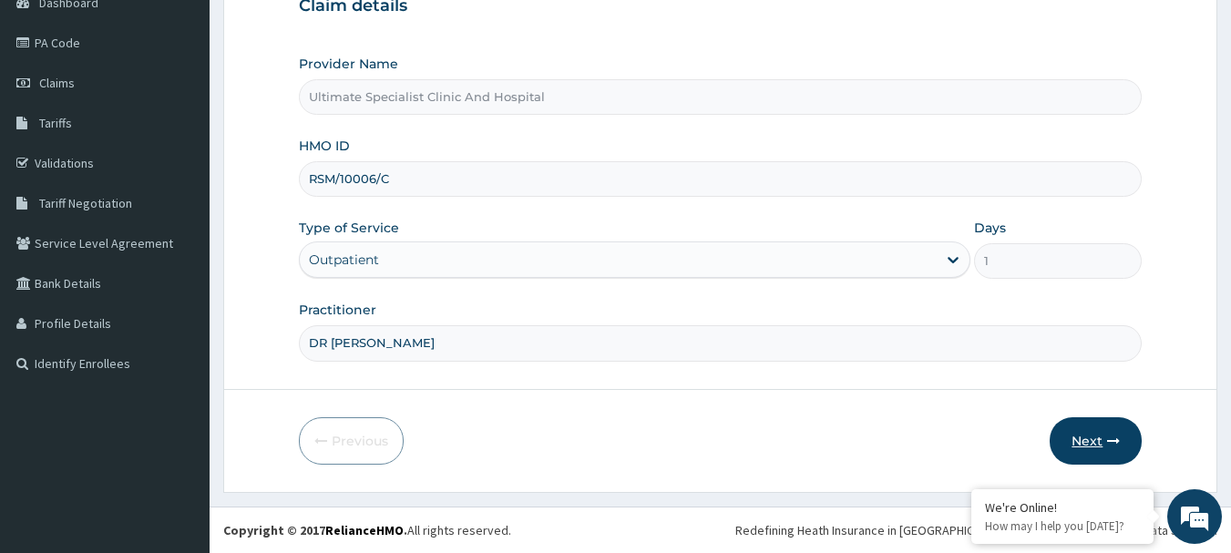
click at [1106, 443] on button "Next" at bounding box center [1096, 440] width 92 height 47
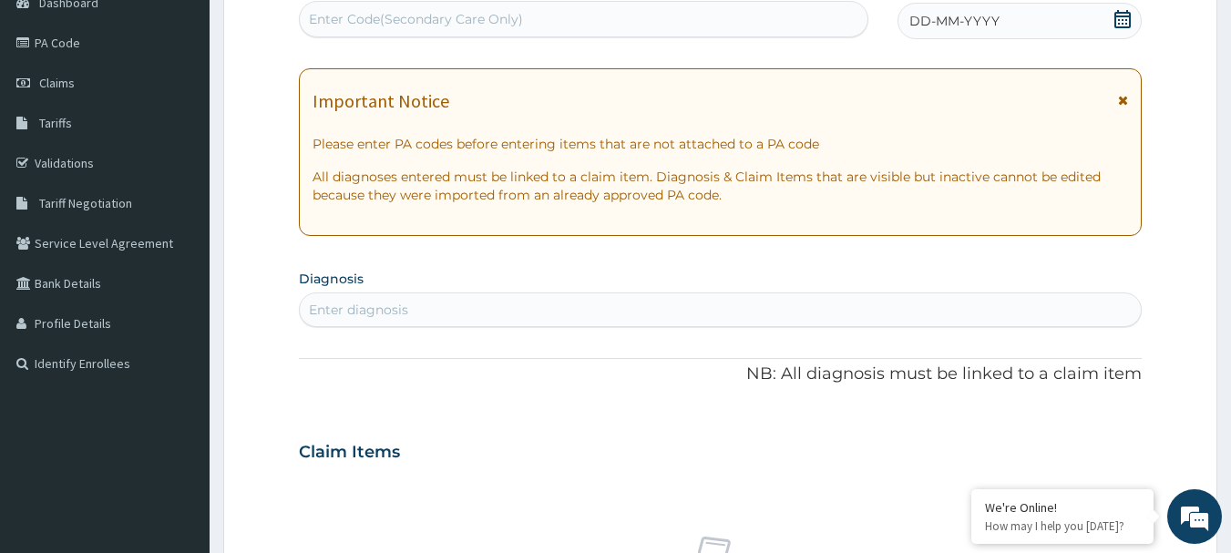
click at [1124, 18] on icon at bounding box center [1123, 19] width 18 height 18
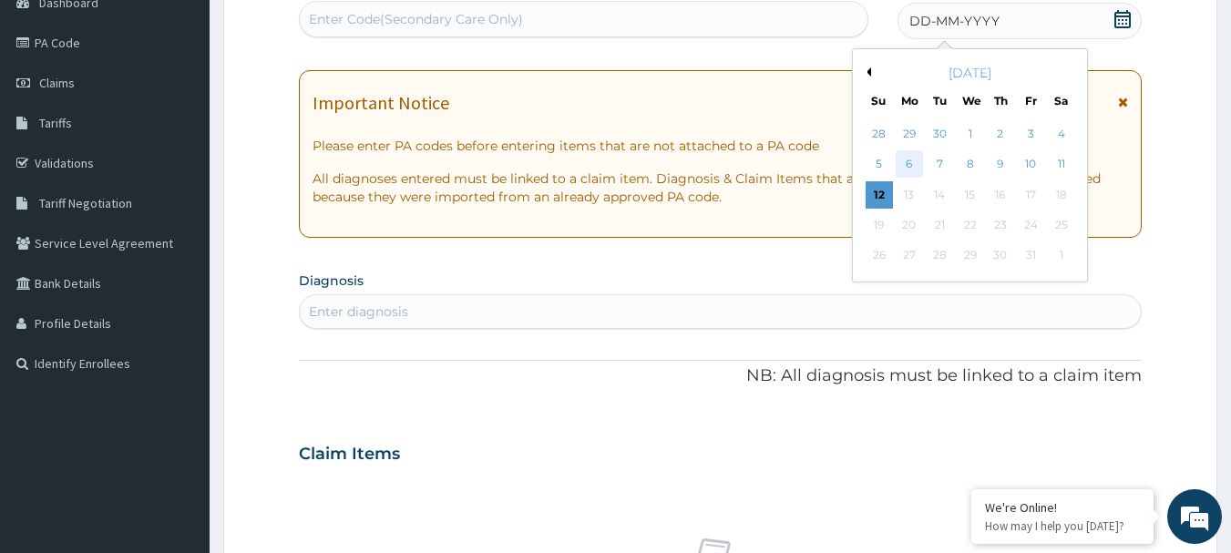
click at [902, 158] on div "6" at bounding box center [909, 164] width 27 height 27
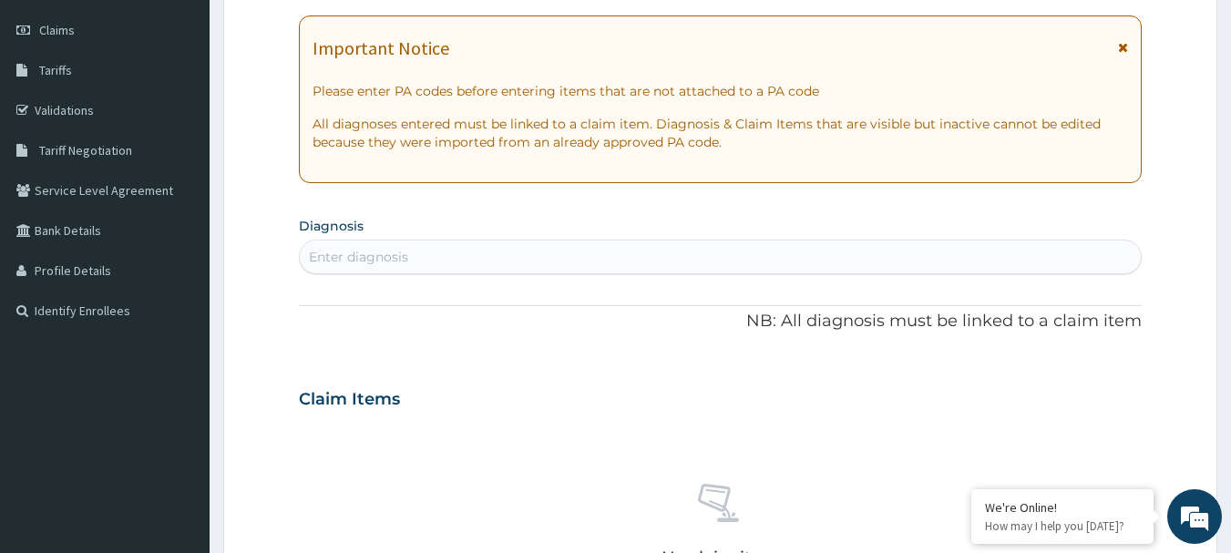
scroll to position [287, 0]
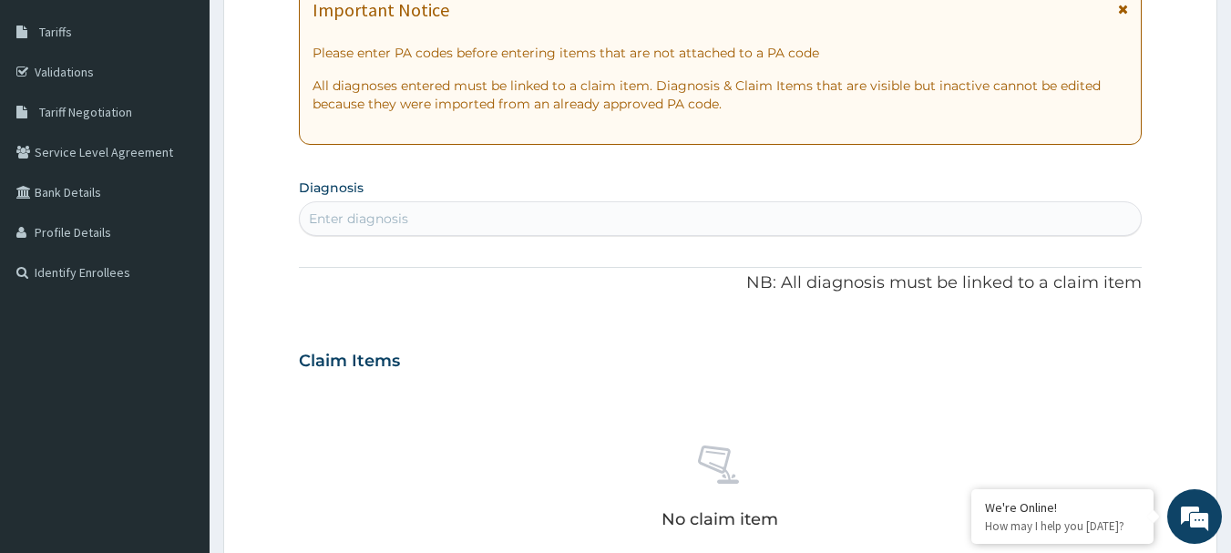
click at [440, 222] on div "Enter diagnosis" at bounding box center [721, 218] width 842 height 29
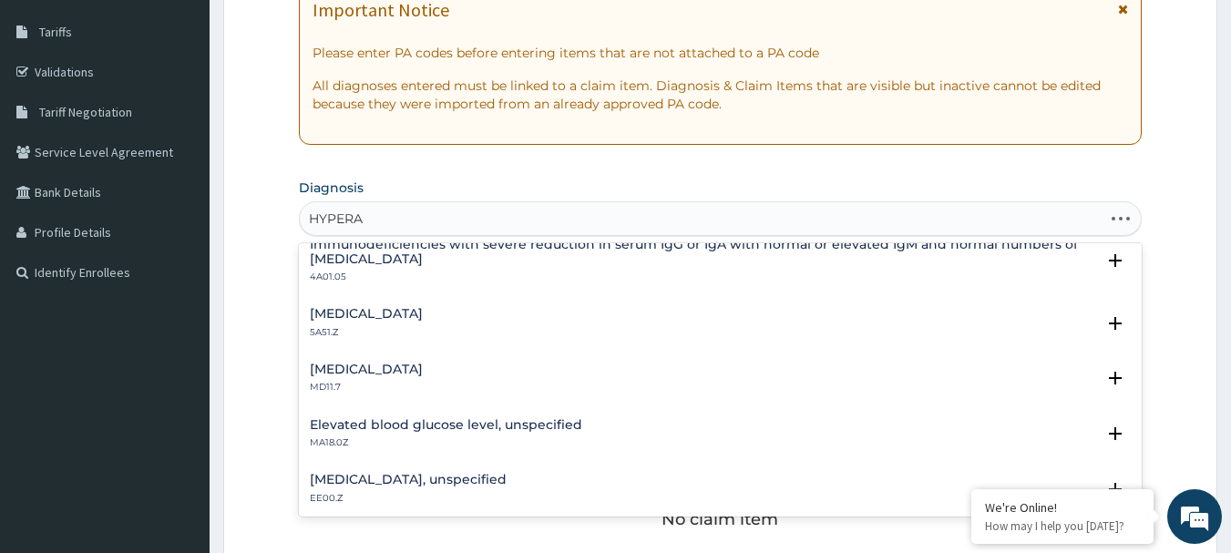
scroll to position [0, 0]
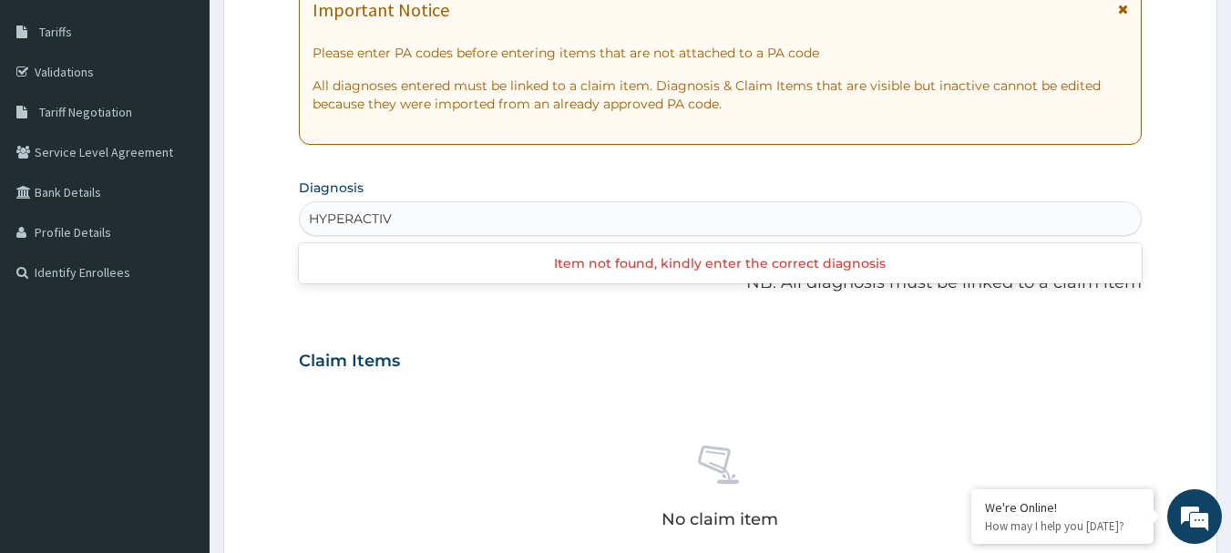
type input "HYPERACTIVE"
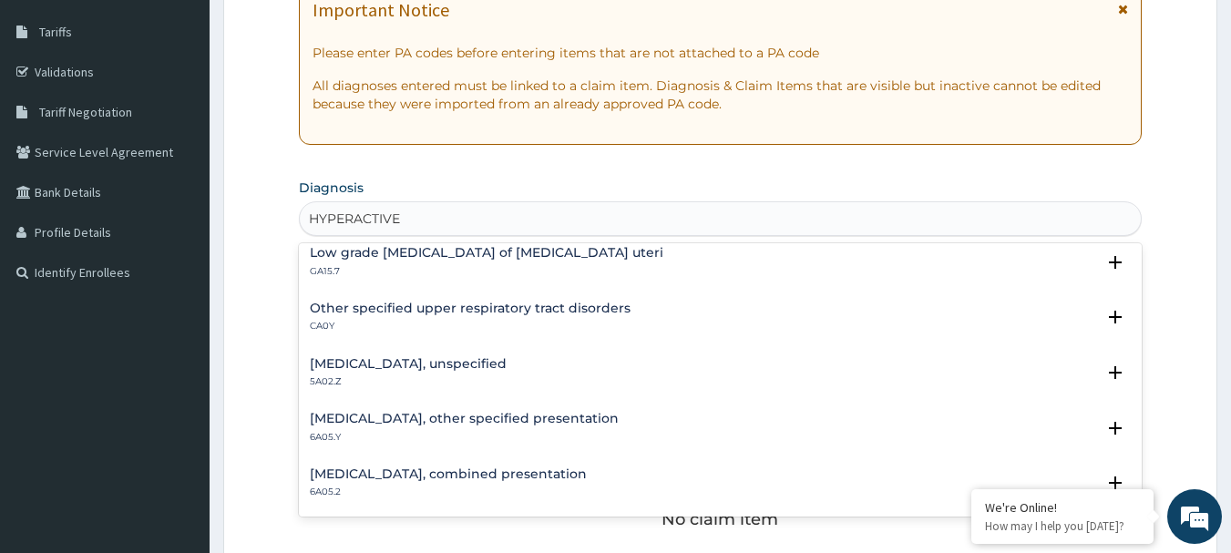
scroll to position [329, 0]
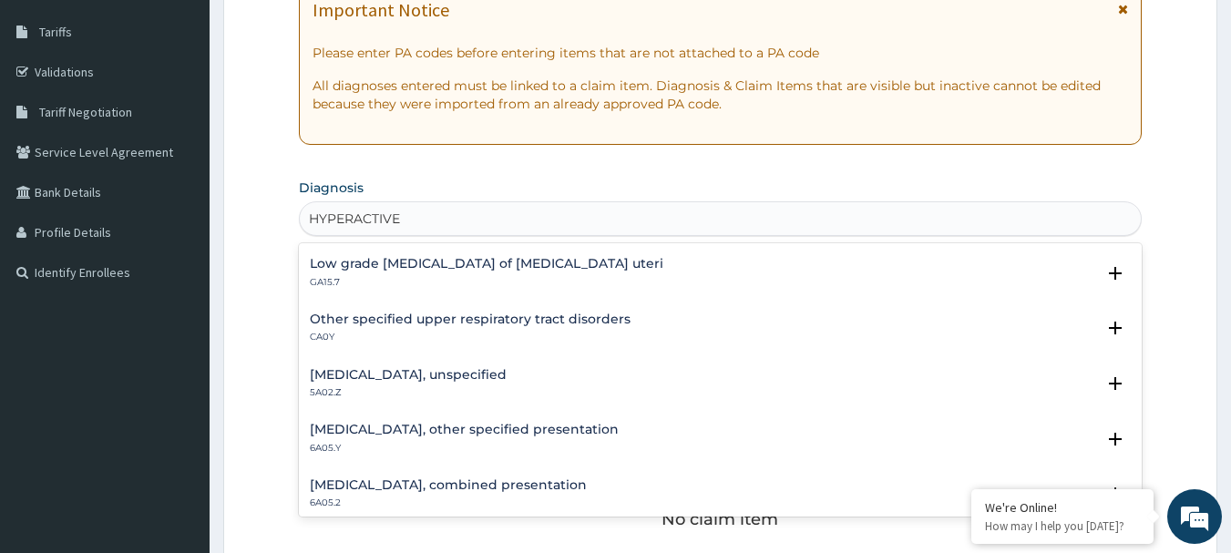
click at [452, 322] on h4 "Other specified upper respiratory tract disorders" at bounding box center [470, 320] width 321 height 14
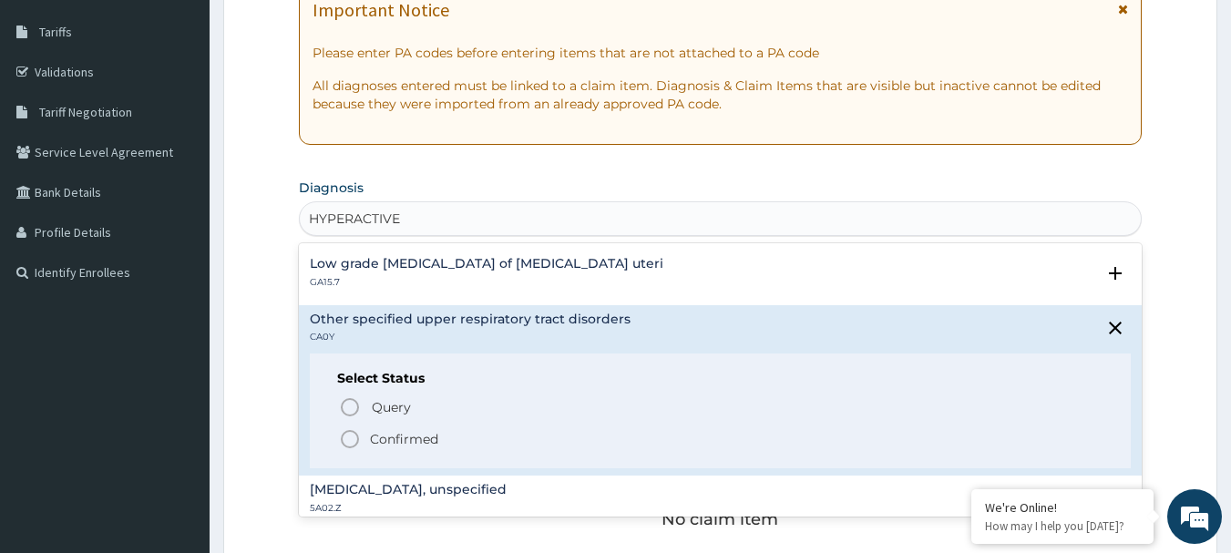
click at [353, 436] on icon "status option filled" at bounding box center [350, 439] width 22 height 22
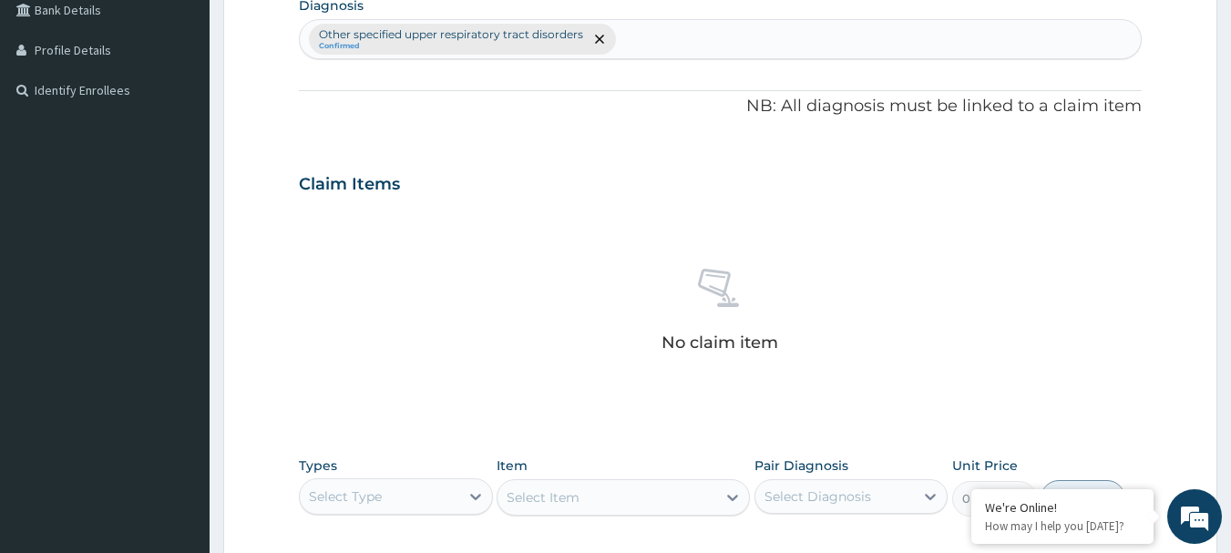
scroll to position [743, 0]
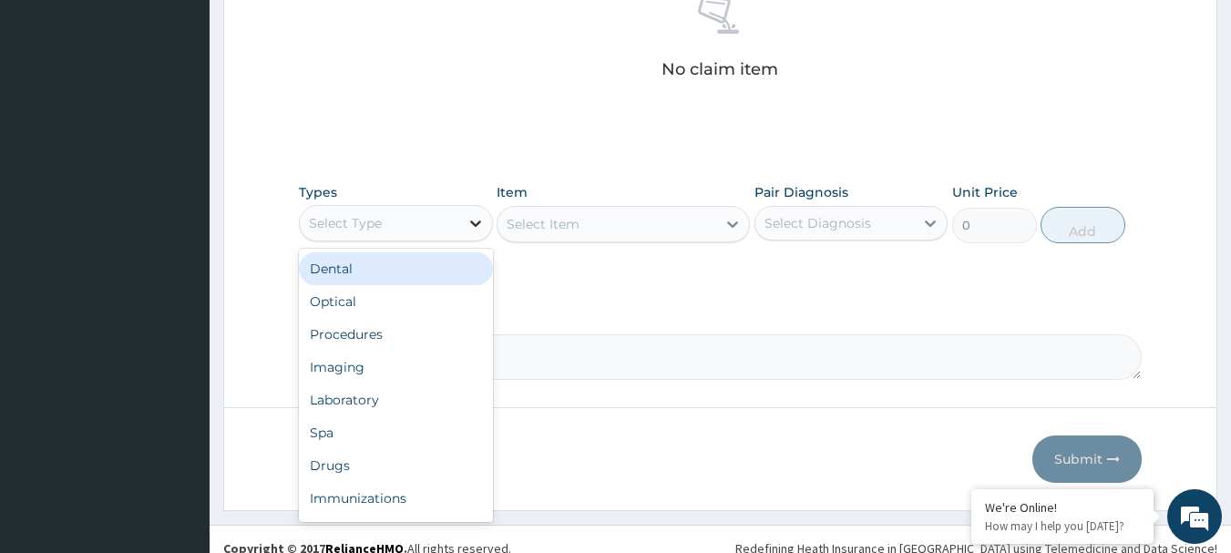
click at [470, 227] on icon at bounding box center [476, 223] width 18 height 18
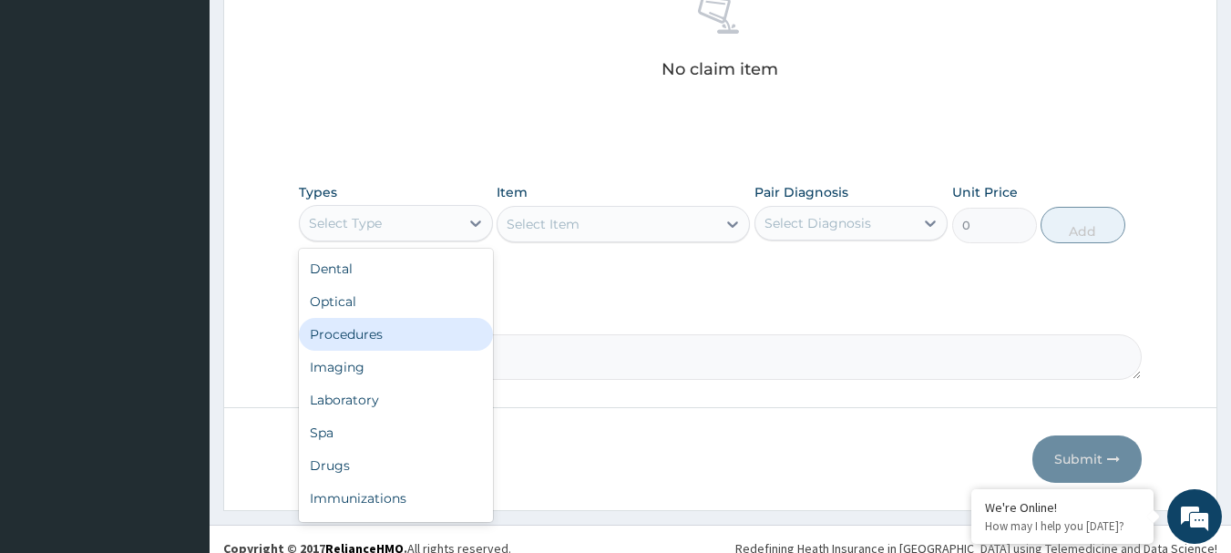
click at [359, 330] on div "Procedures" at bounding box center [396, 334] width 194 height 33
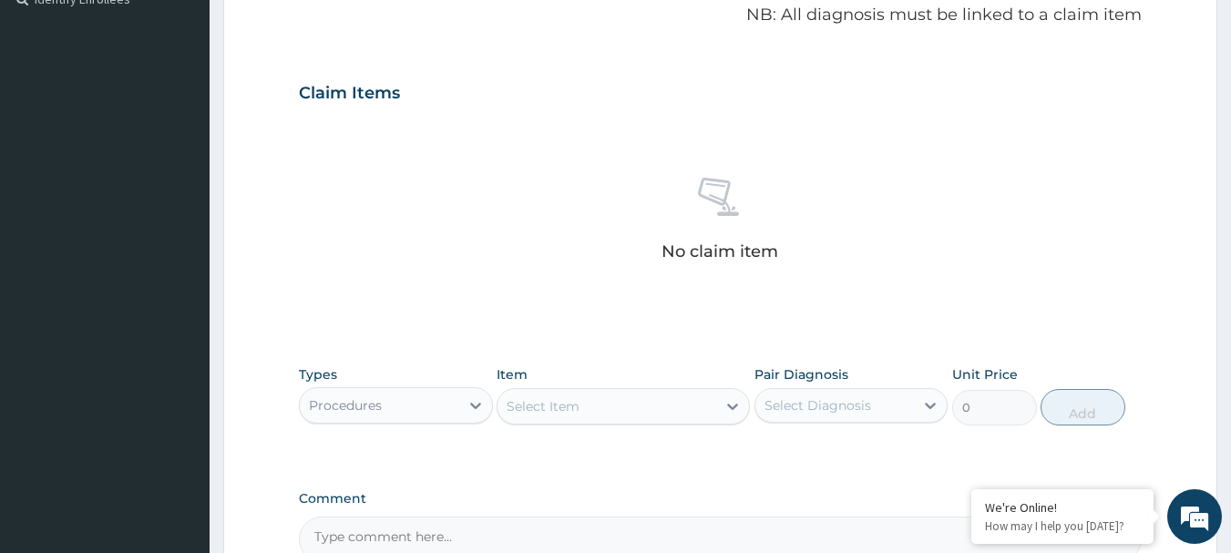
scroll to position [469, 0]
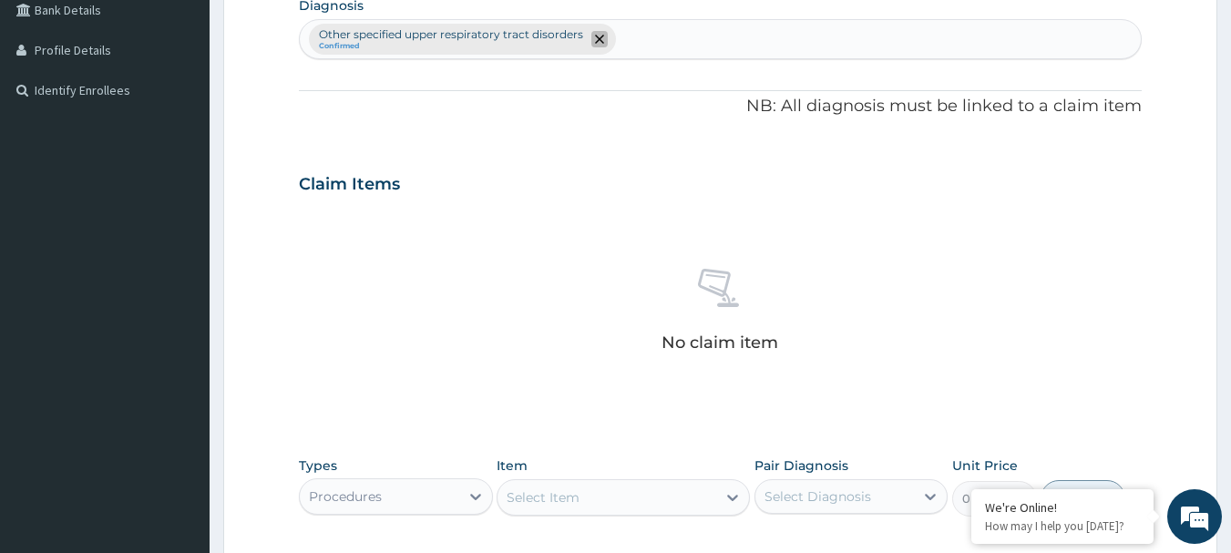
click at [602, 41] on icon "remove selection option" at bounding box center [599, 39] width 9 height 9
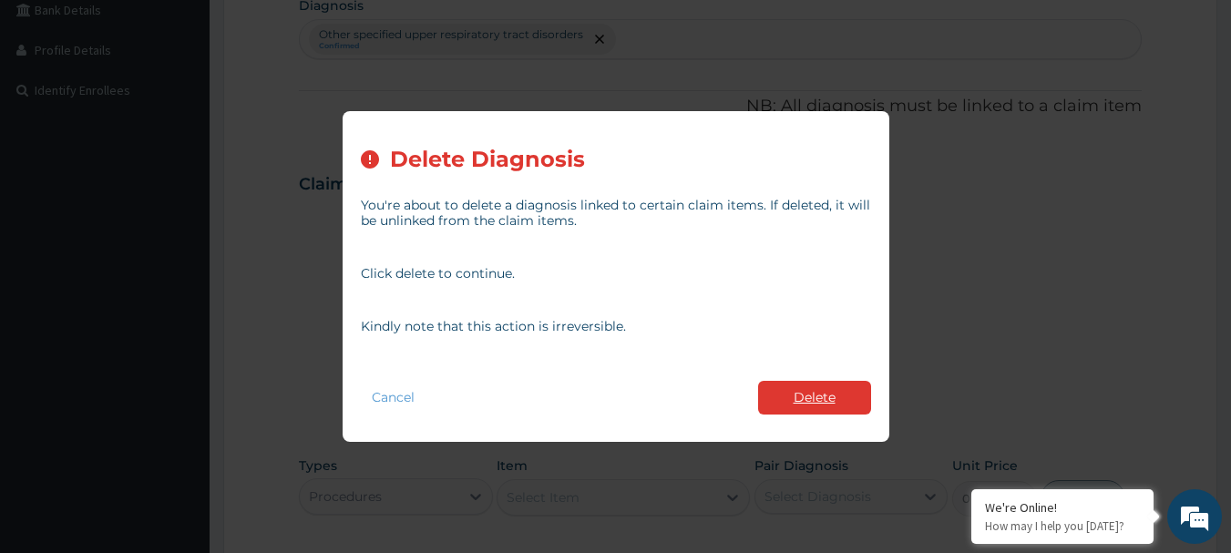
click at [810, 388] on button "Delete" at bounding box center [814, 398] width 113 height 34
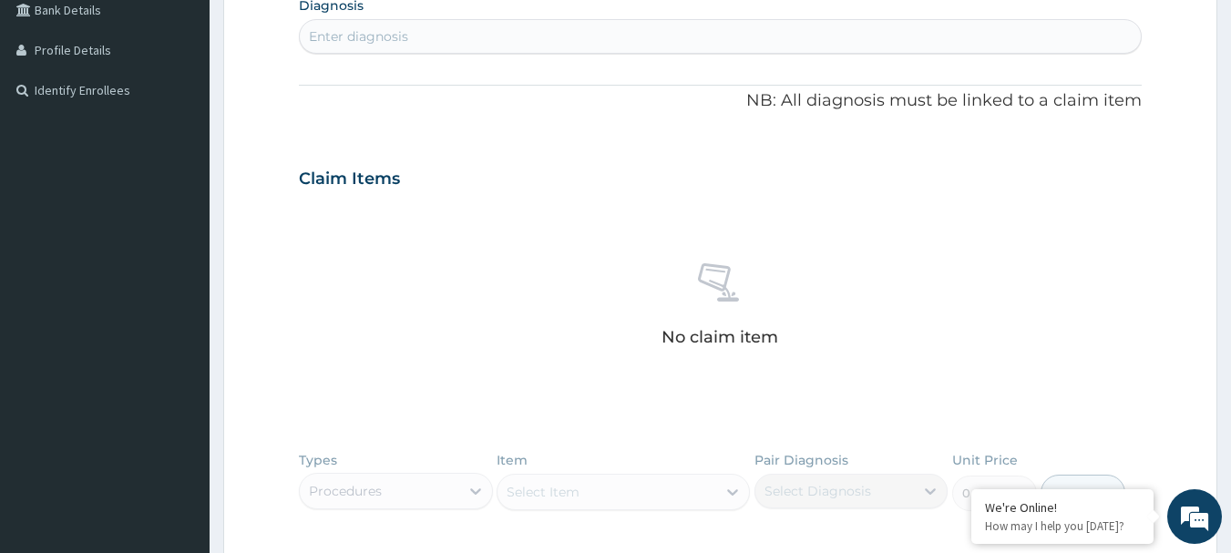
click at [482, 33] on div "Enter diagnosis" at bounding box center [721, 36] width 842 height 29
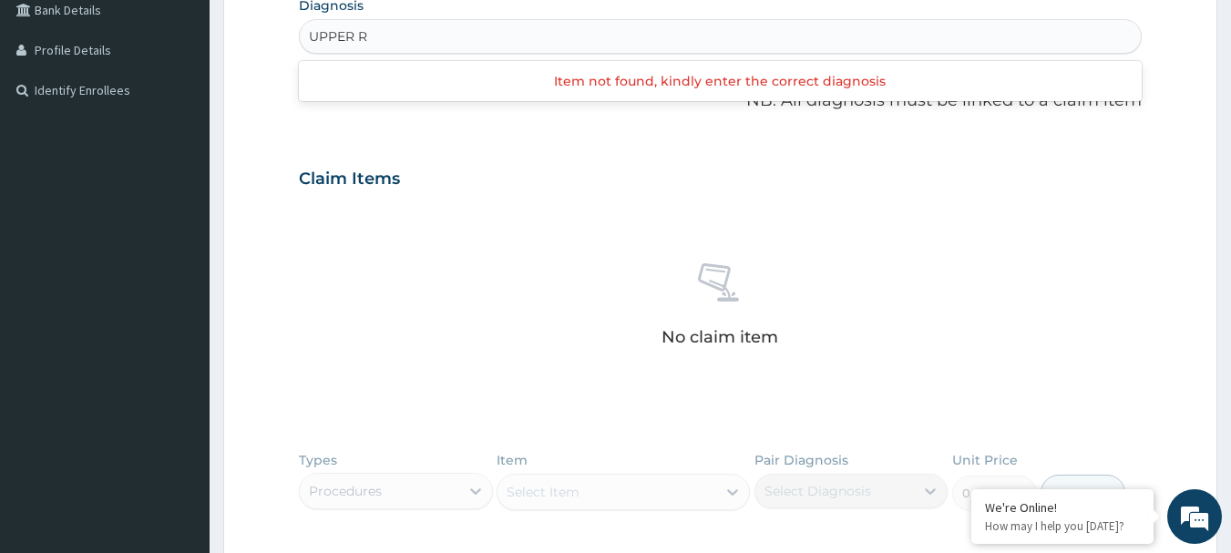
type input "UPPER"
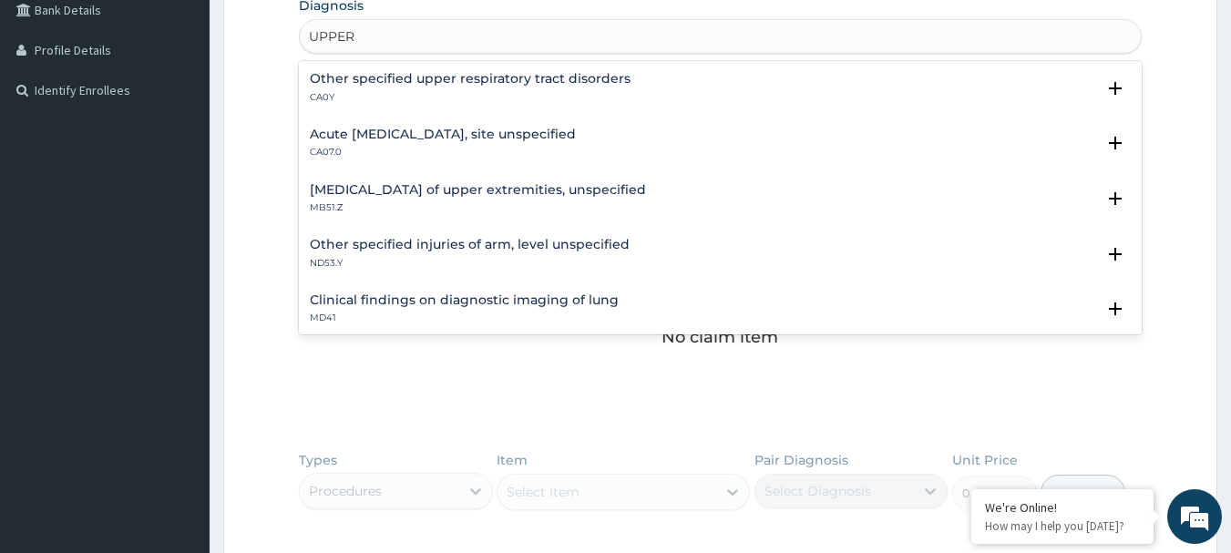
click at [410, 132] on h4 "Acute upper respiratory infection, site unspecified" at bounding box center [443, 135] width 266 height 14
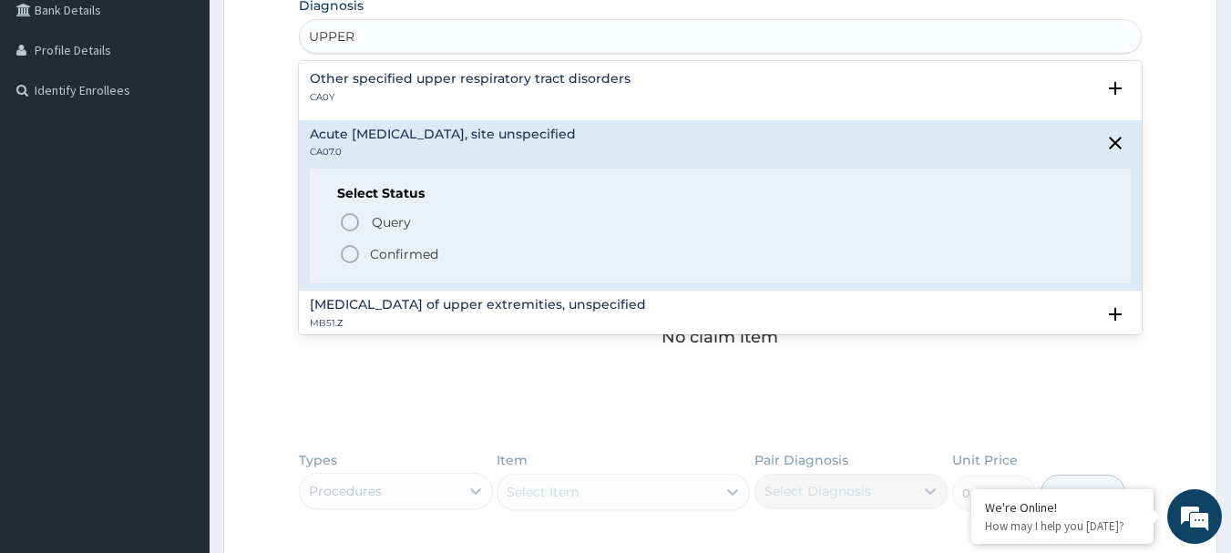
click at [351, 249] on icon "status option filled" at bounding box center [350, 254] width 22 height 22
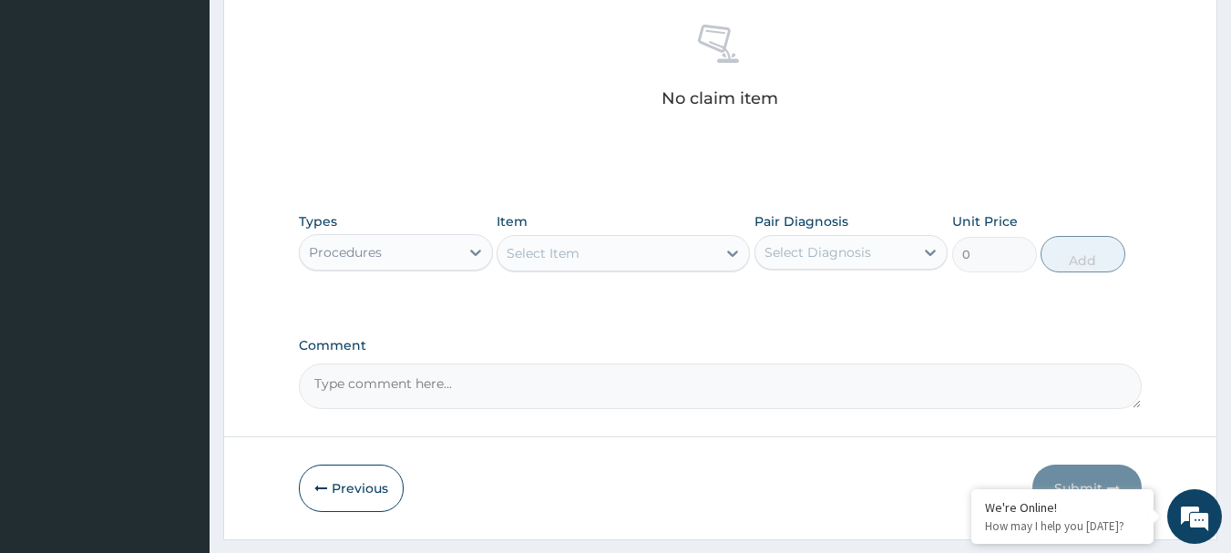
scroll to position [761, 0]
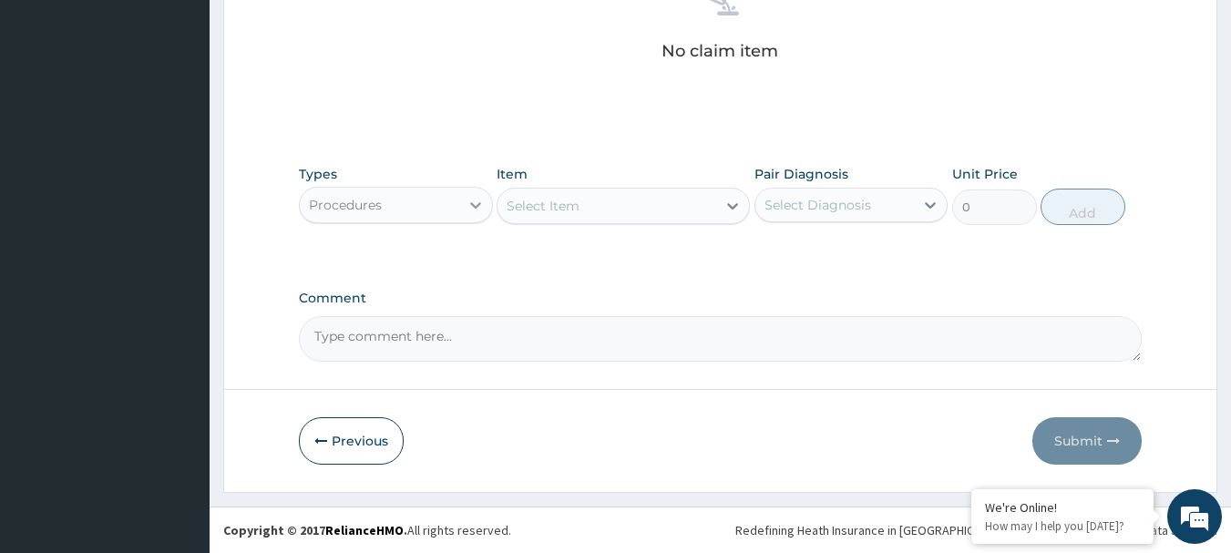
click at [471, 202] on icon at bounding box center [475, 205] width 11 height 6
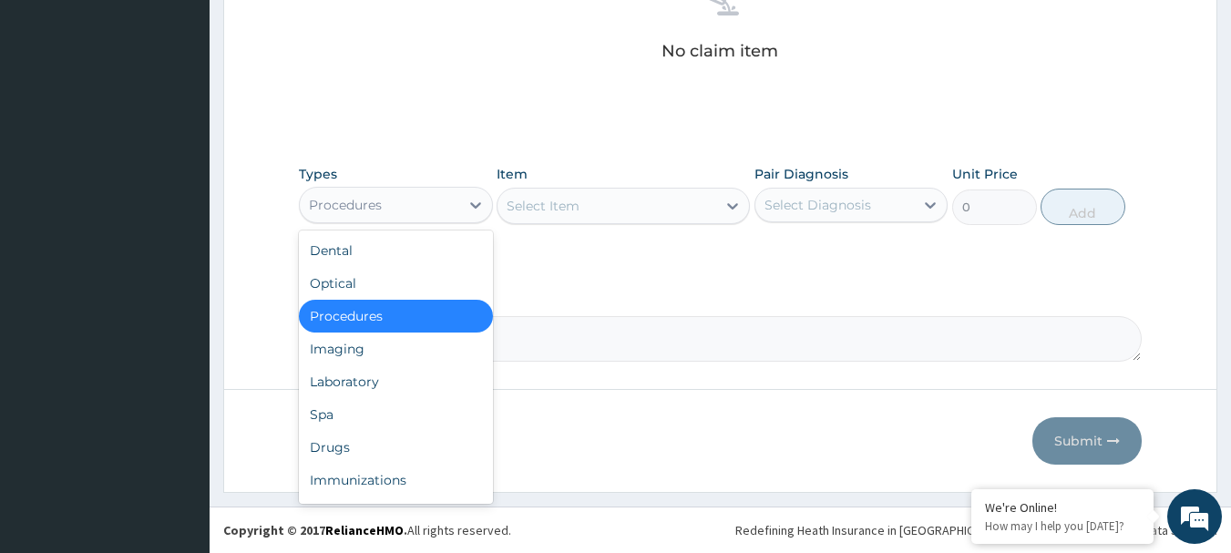
click at [358, 316] on div "Procedures" at bounding box center [396, 316] width 194 height 33
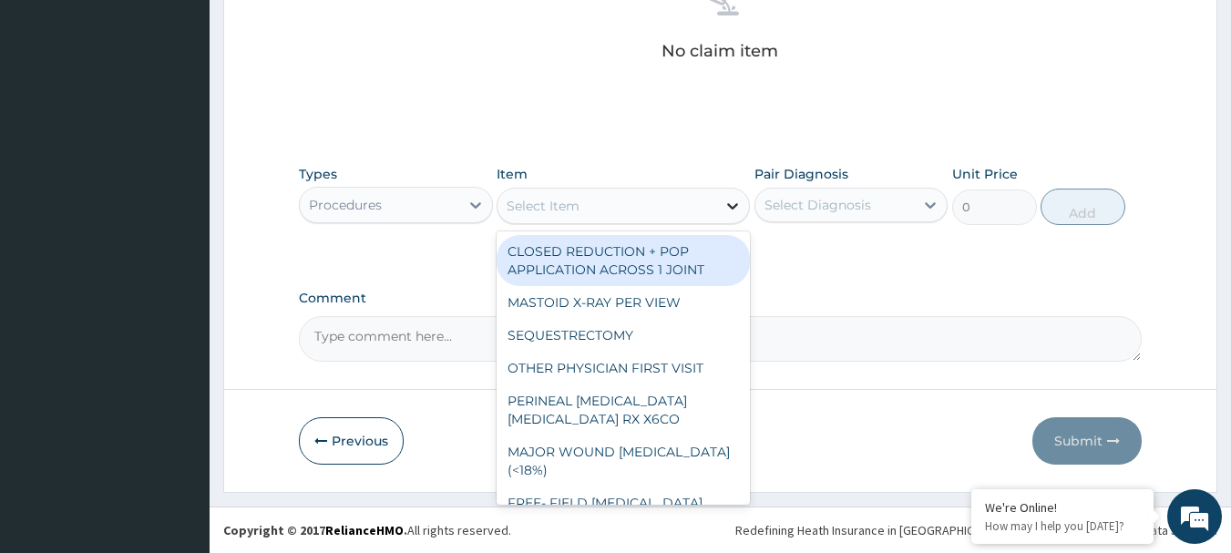
click at [740, 204] on icon at bounding box center [733, 206] width 18 height 18
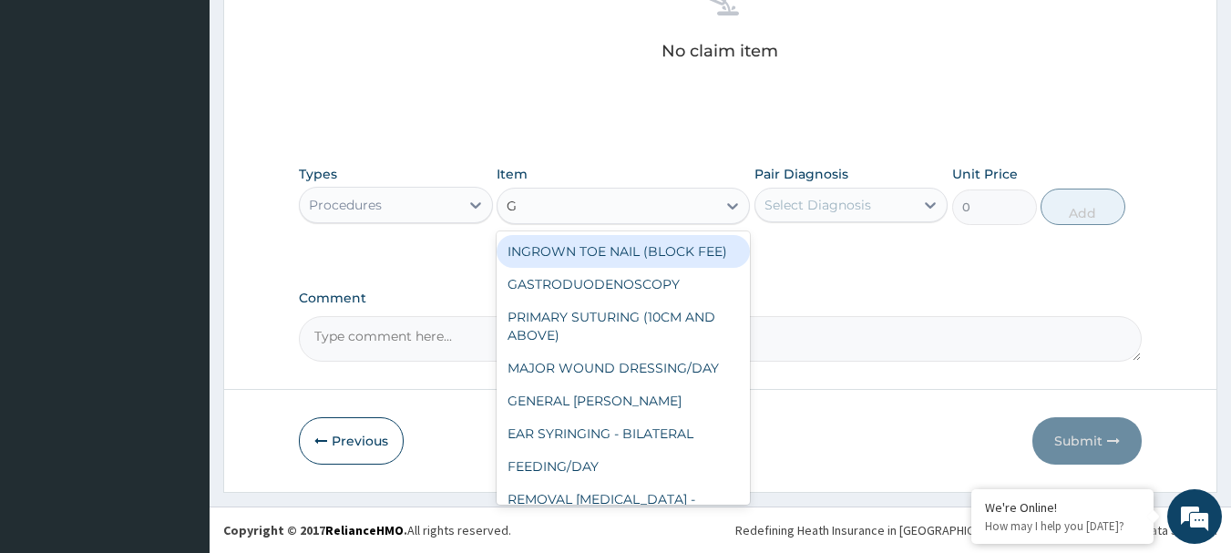
type input "GP"
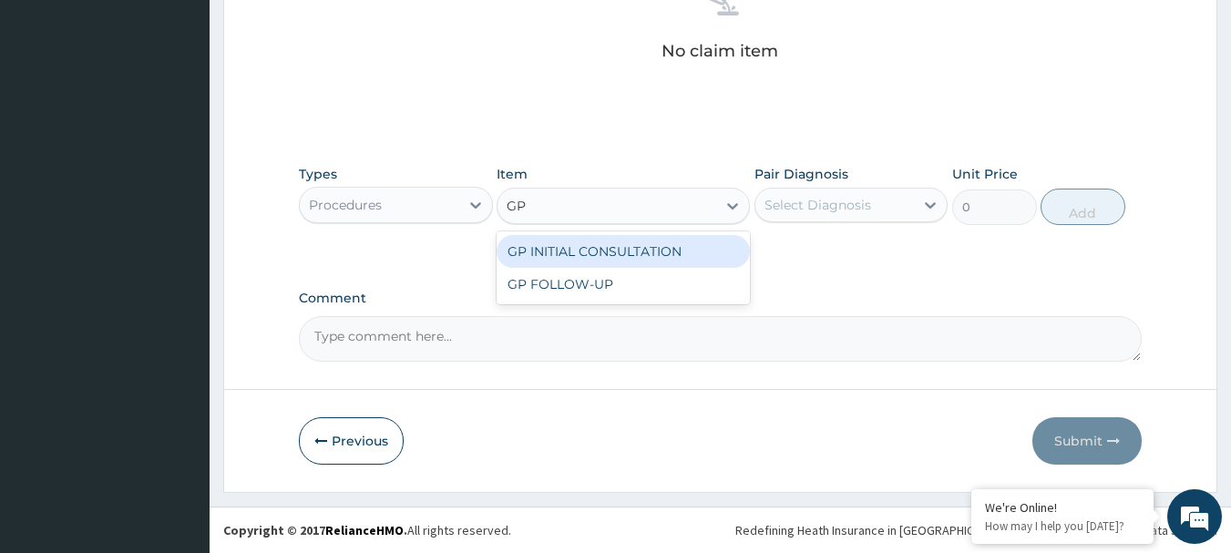
click at [653, 239] on div "GP INITIAL CONSULTATION" at bounding box center [623, 251] width 253 height 33
type input "4000"
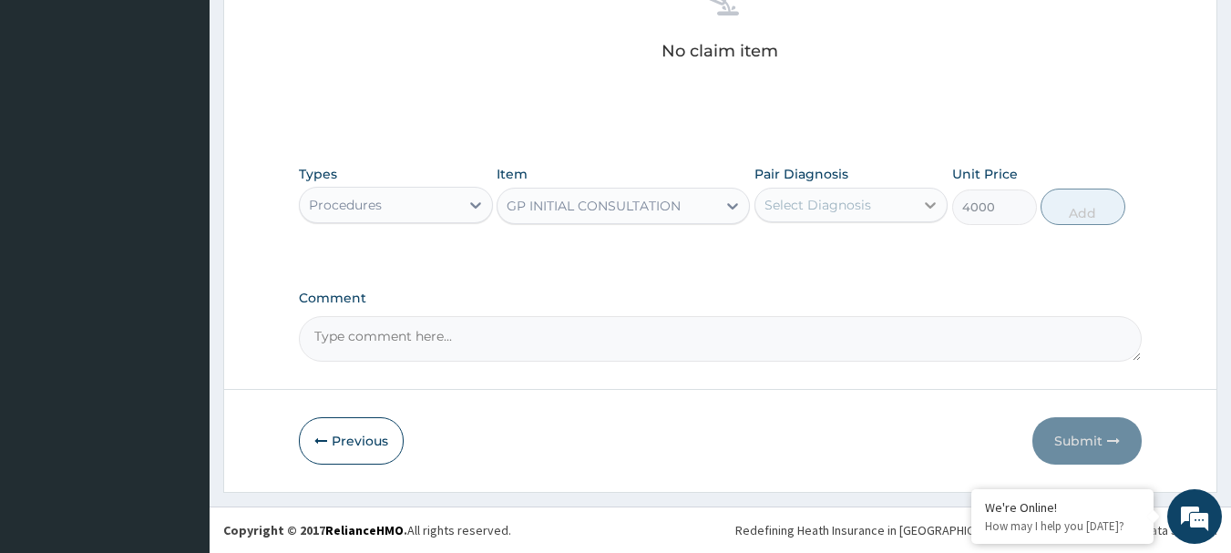
click at [937, 201] on icon at bounding box center [930, 205] width 18 height 18
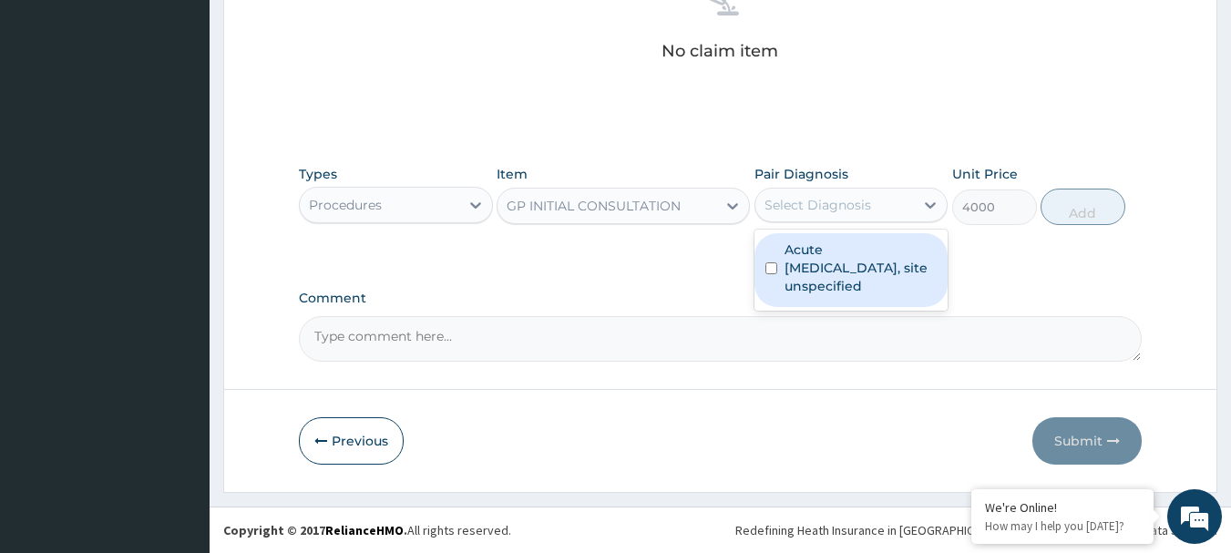
click at [791, 265] on label "Acute upper respiratory infection, site unspecified" at bounding box center [861, 268] width 153 height 55
checkbox input "true"
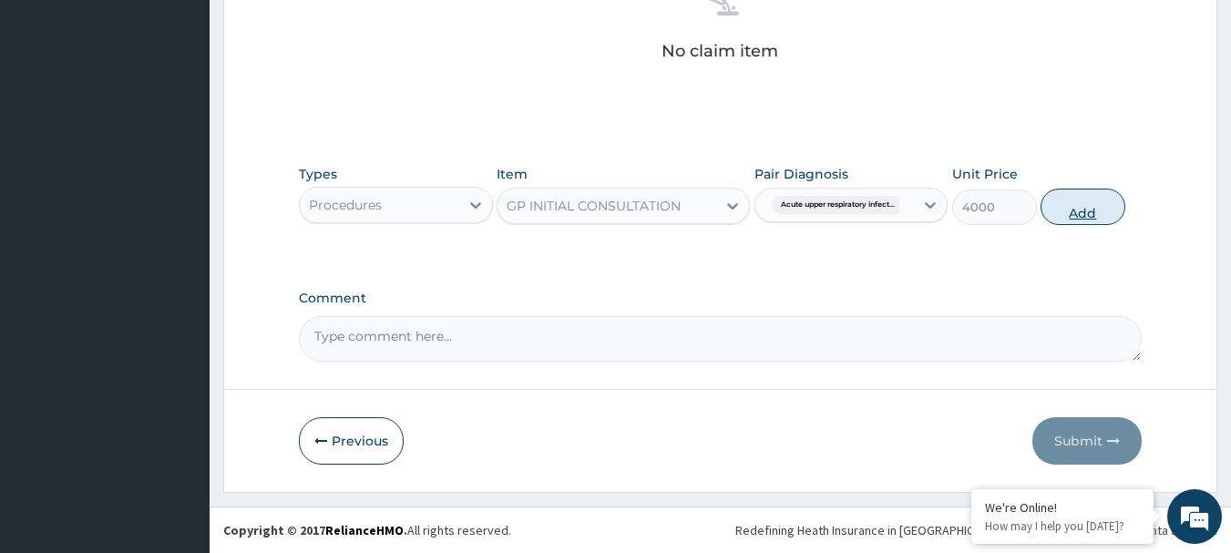
click at [1073, 200] on button "Add" at bounding box center [1083, 207] width 85 height 36
type input "0"
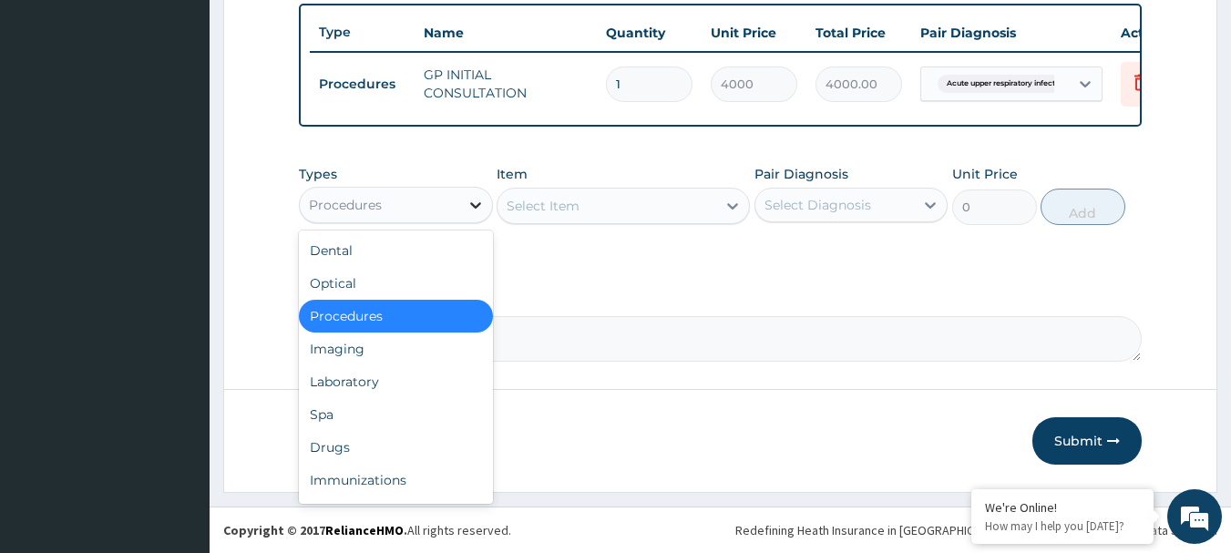
click at [479, 201] on icon at bounding box center [476, 205] width 18 height 18
drag, startPoint x: 329, startPoint y: 445, endPoint x: 341, endPoint y: 442, distance: 12.2
click at [341, 444] on div "Drugs" at bounding box center [396, 447] width 194 height 33
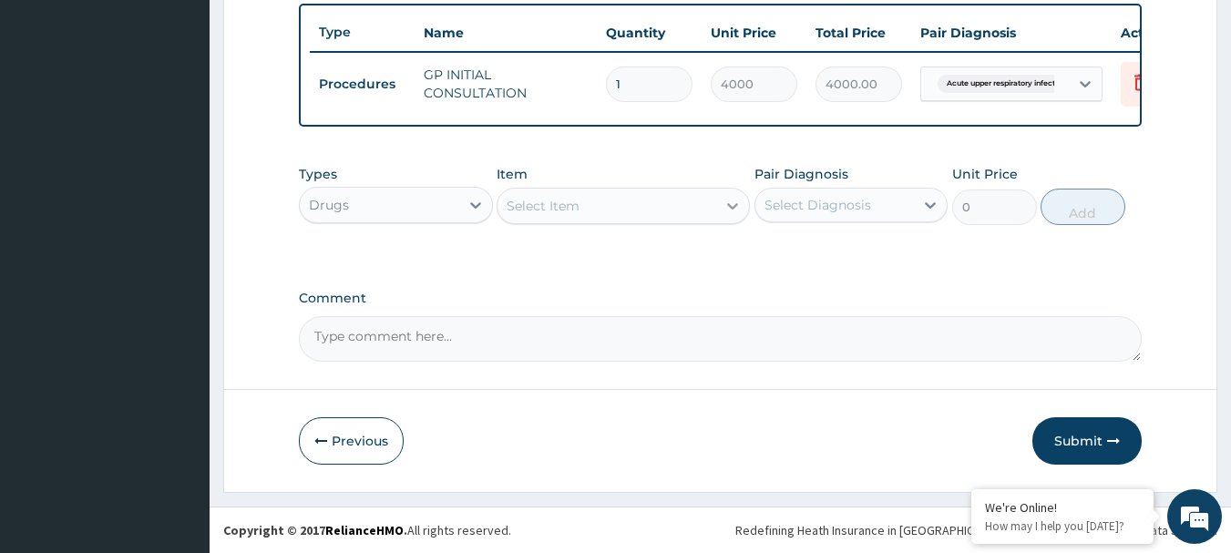
click at [727, 205] on icon at bounding box center [733, 206] width 18 height 18
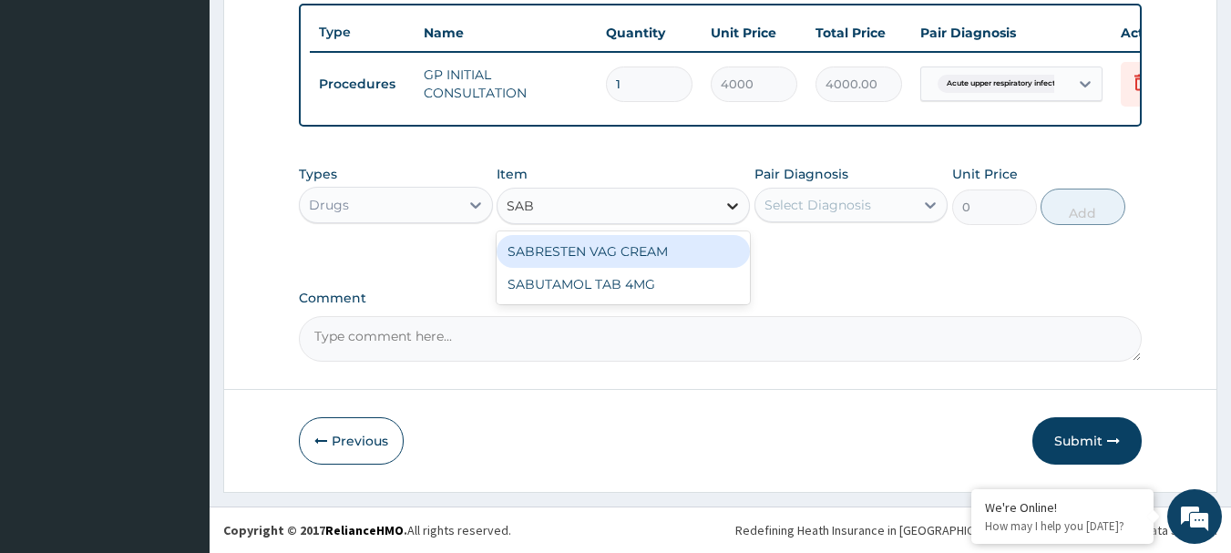
type input "SABU"
click at [631, 258] on div "SABUTAMOL TAB 4MG" at bounding box center [623, 251] width 253 height 33
type input "90"
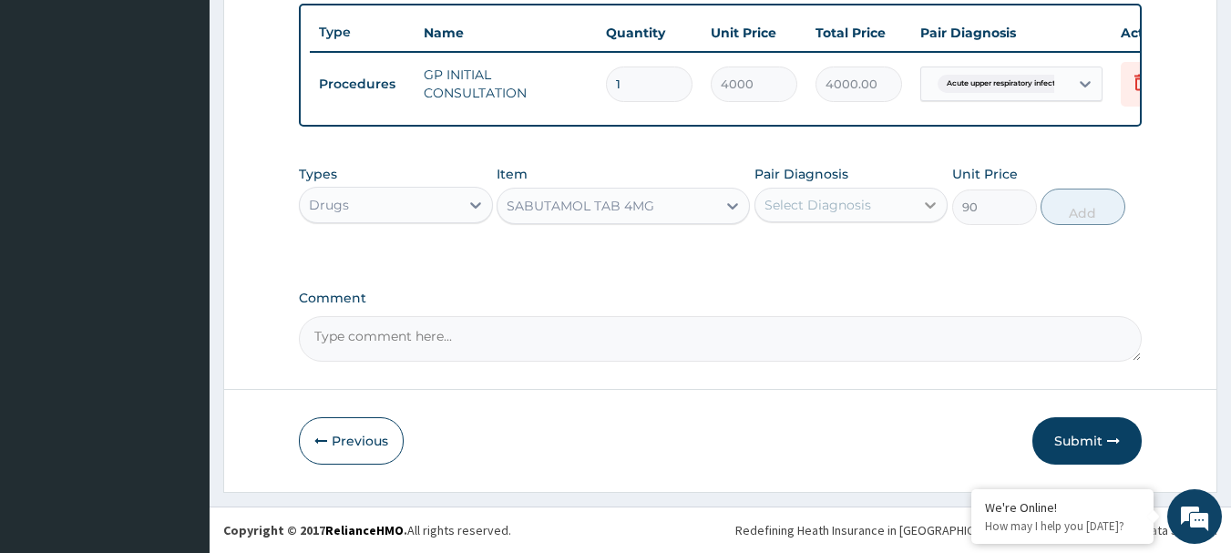
click at [928, 209] on icon at bounding box center [930, 205] width 18 height 18
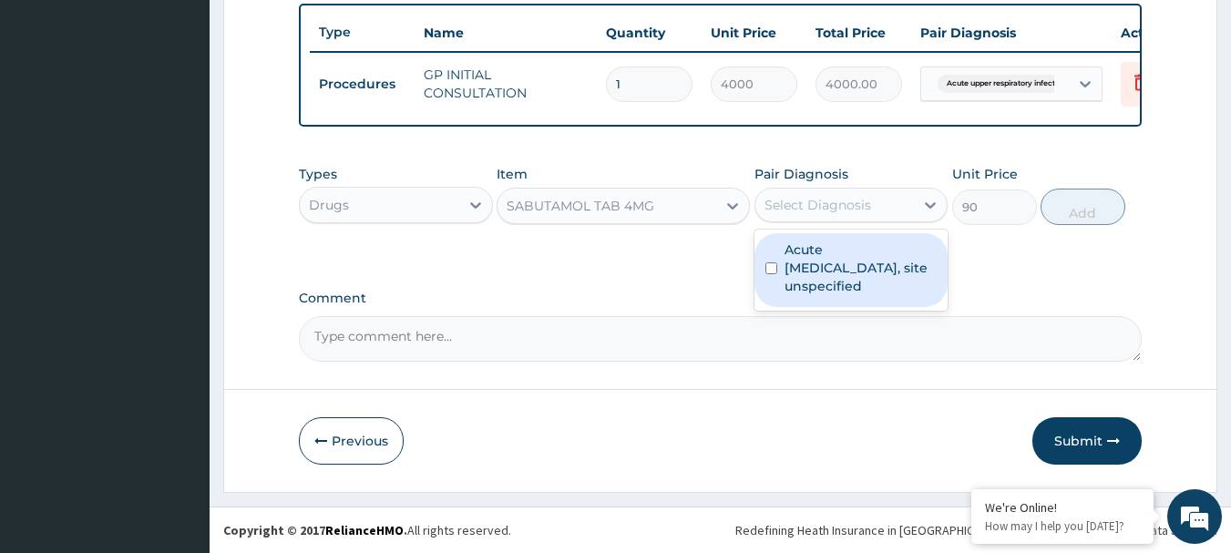
click at [775, 277] on div "Acute upper respiratory infection, site unspecified" at bounding box center [852, 270] width 194 height 74
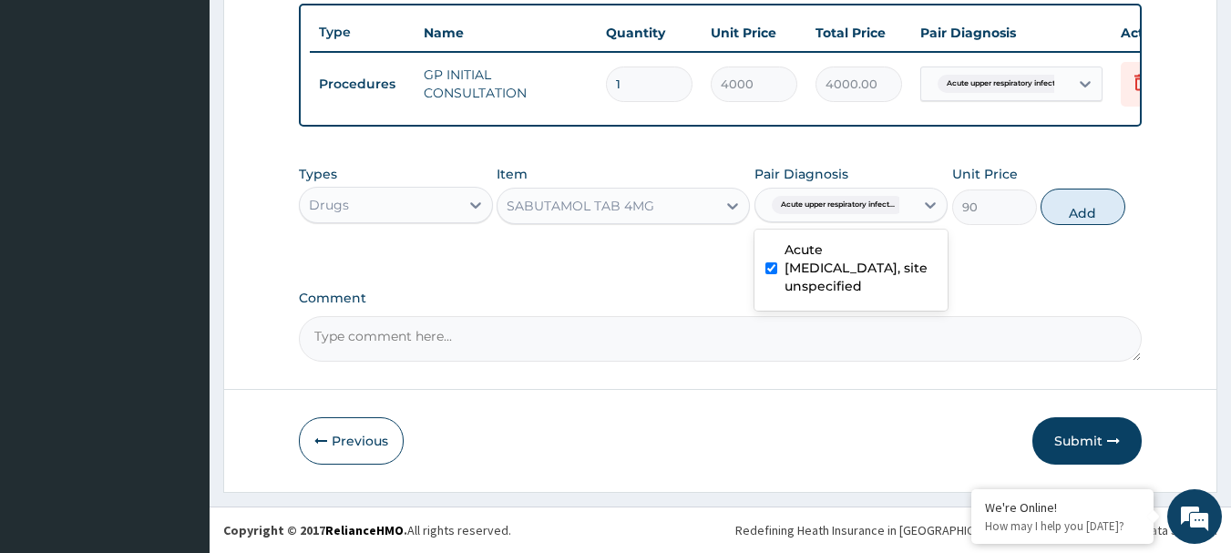
checkbox input "true"
click at [1077, 206] on button "Add" at bounding box center [1083, 207] width 85 height 36
type input "0"
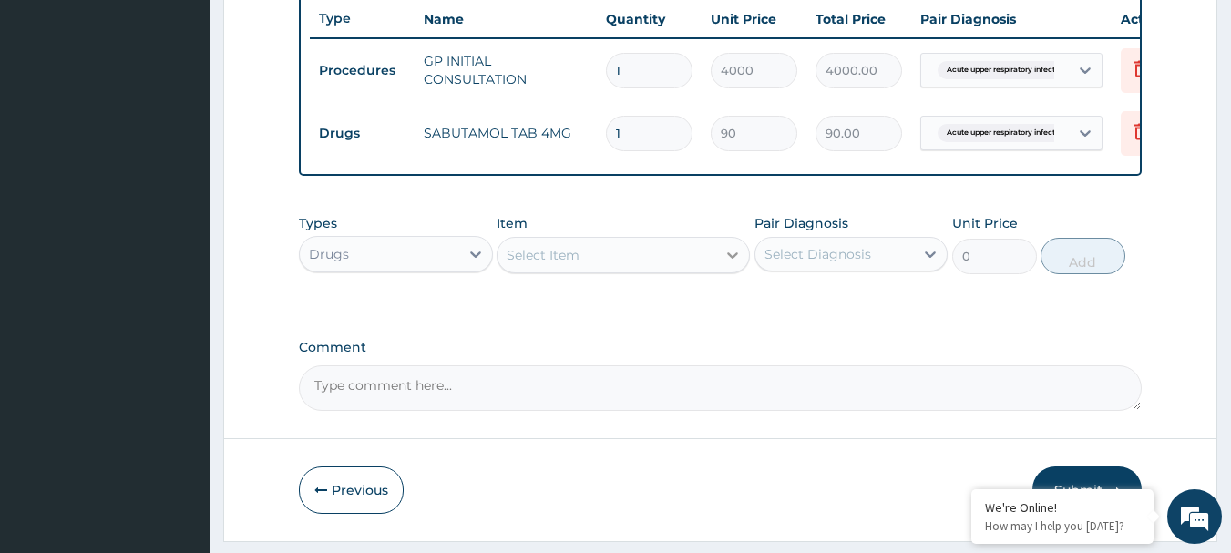
click at [732, 264] on icon at bounding box center [733, 255] width 18 height 18
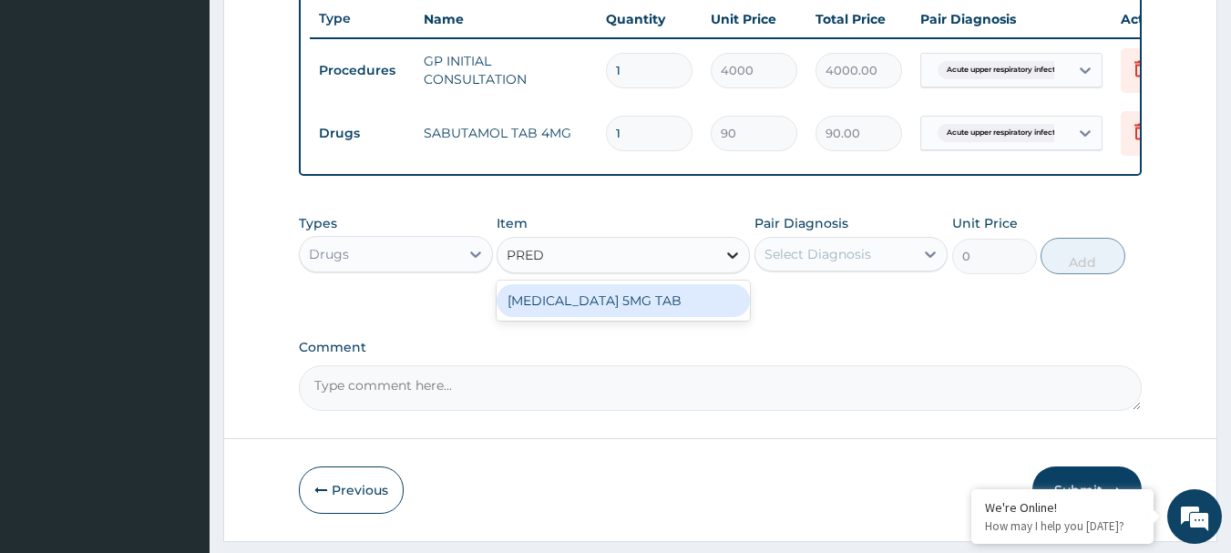
type input "PREDN"
click at [612, 305] on div "PREDNISOLONE 5MG TAB" at bounding box center [623, 300] width 253 height 33
type input "80"
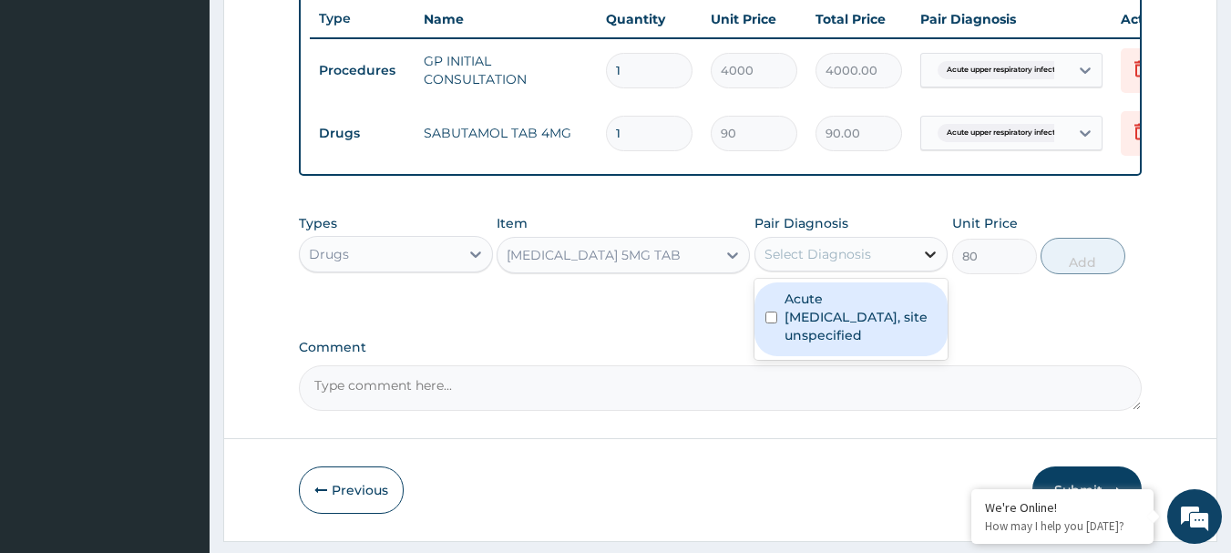
click at [929, 263] on icon at bounding box center [930, 254] width 18 height 18
click at [806, 320] on label "Acute upper respiratory infection, site unspecified" at bounding box center [861, 317] width 153 height 55
checkbox input "true"
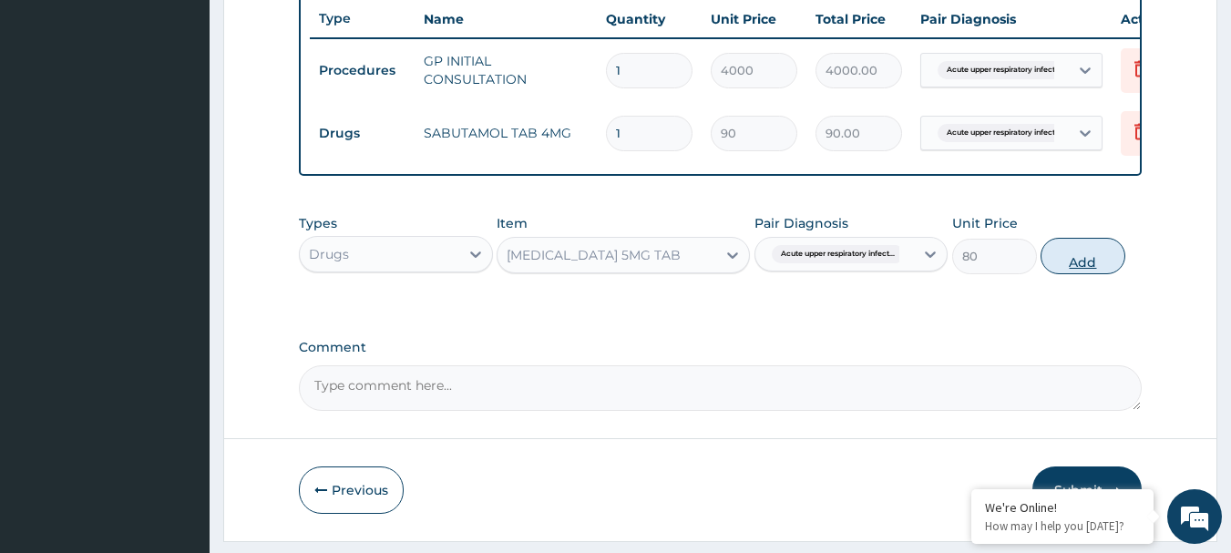
click at [1086, 254] on button "Add" at bounding box center [1083, 256] width 85 height 36
type input "0"
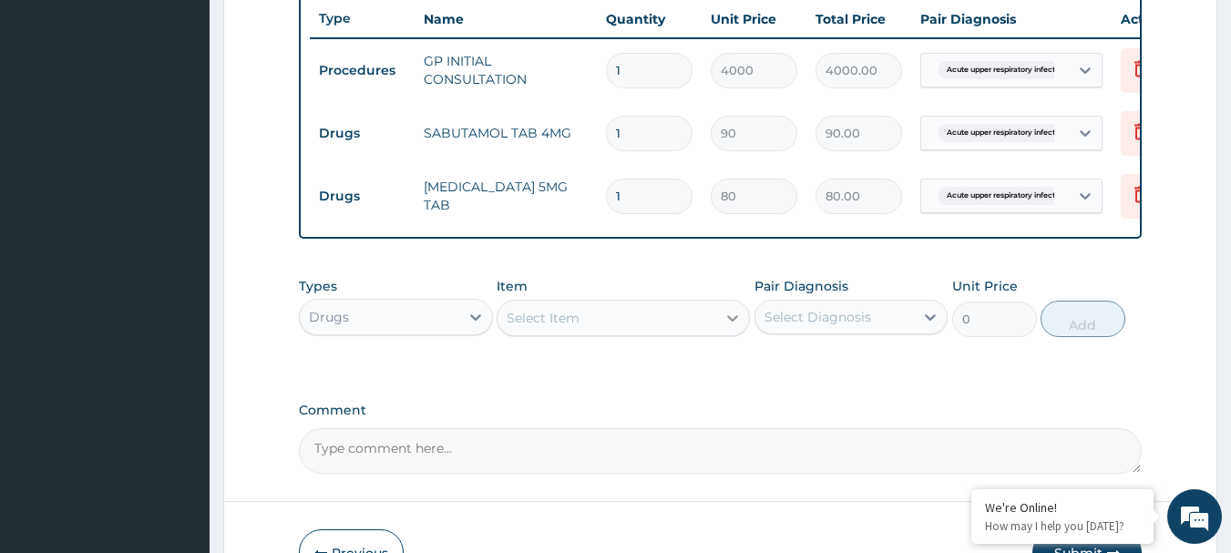
click at [735, 316] on div at bounding box center [732, 318] width 33 height 33
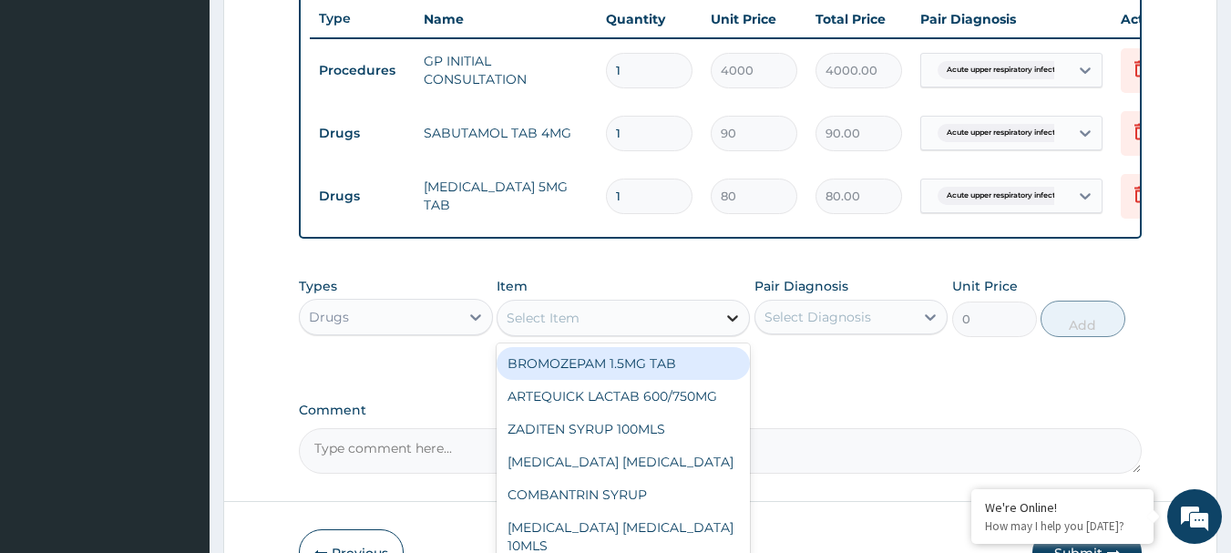
type input "X"
type input "EXPEC"
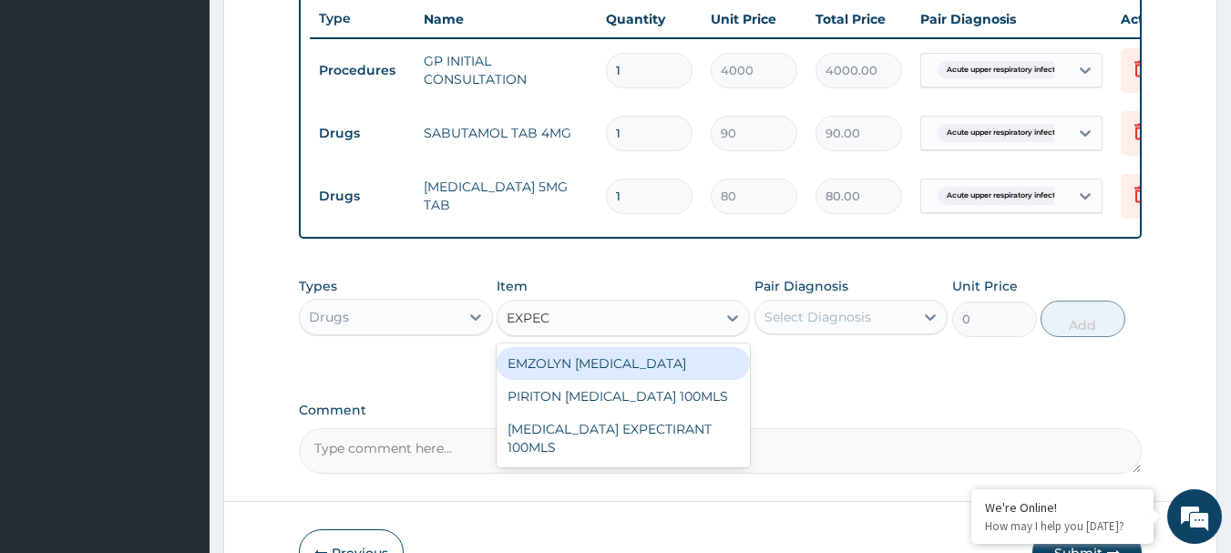
click at [645, 367] on div "EMZOLYN EXPECTORANT" at bounding box center [623, 363] width 253 height 33
type input "2450"
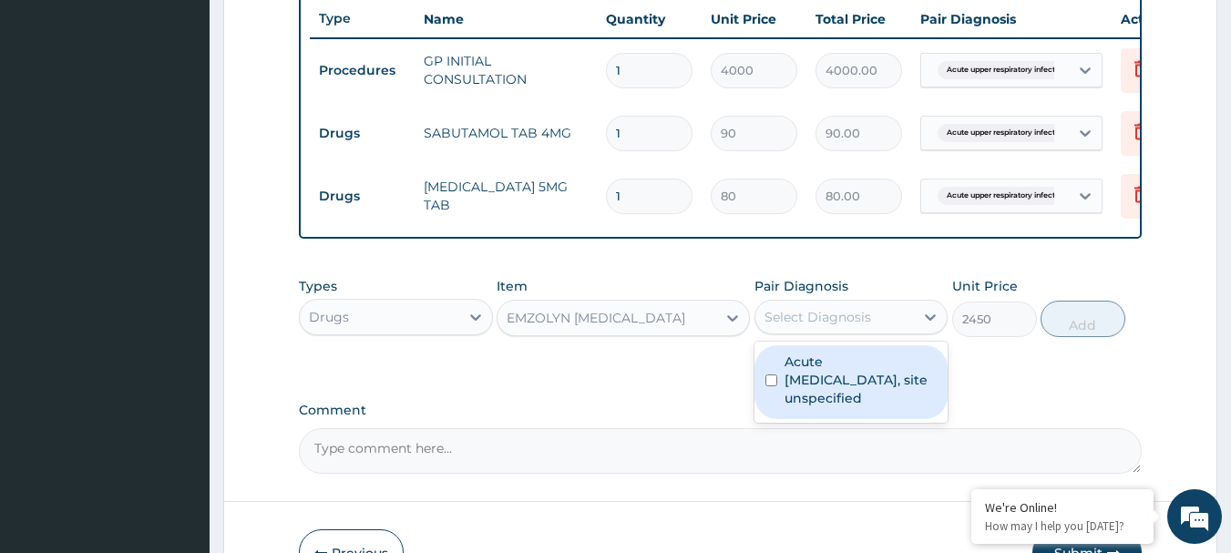
click at [900, 332] on div "Select Diagnosis" at bounding box center [834, 317] width 159 height 29
click at [796, 400] on label "Acute upper respiratory infection, site unspecified" at bounding box center [861, 380] width 153 height 55
checkbox input "true"
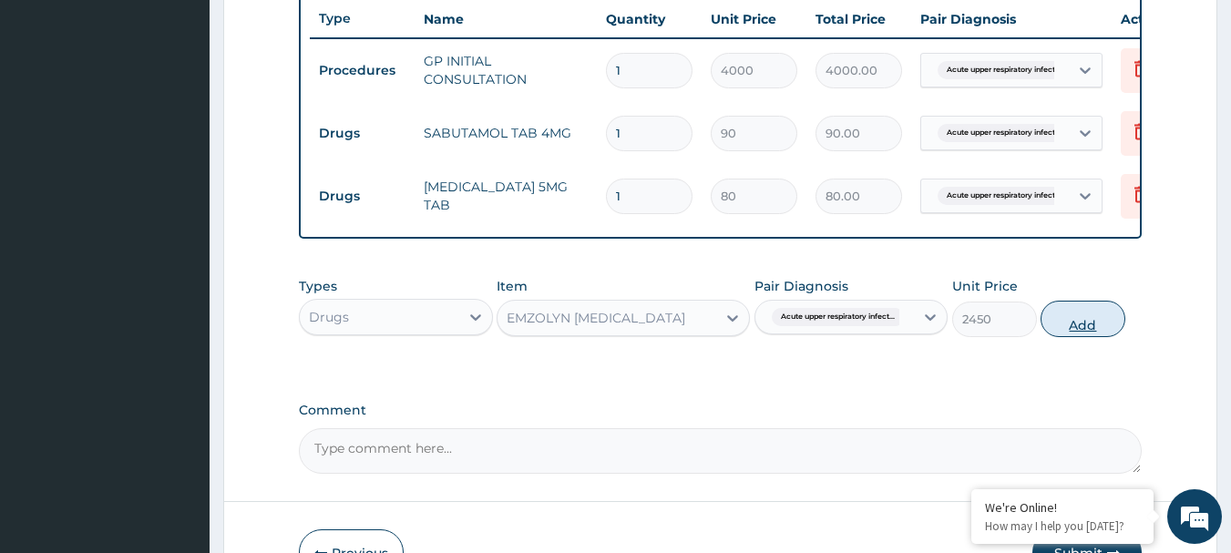
click at [1109, 324] on button "Add" at bounding box center [1083, 319] width 85 height 36
type input "0"
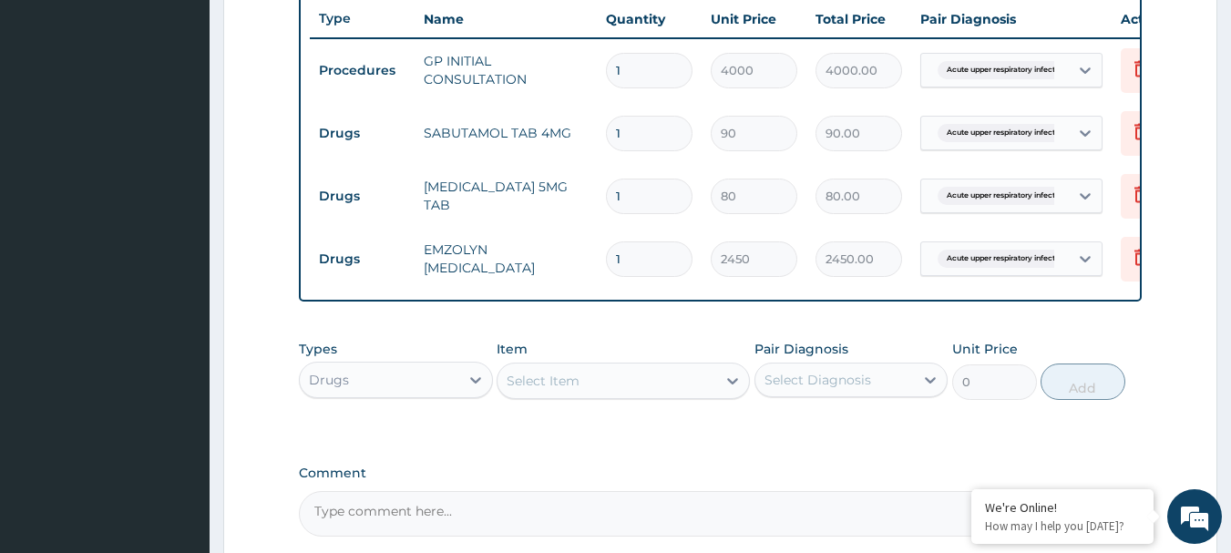
click at [574, 390] on div "Select Item" at bounding box center [543, 381] width 73 height 18
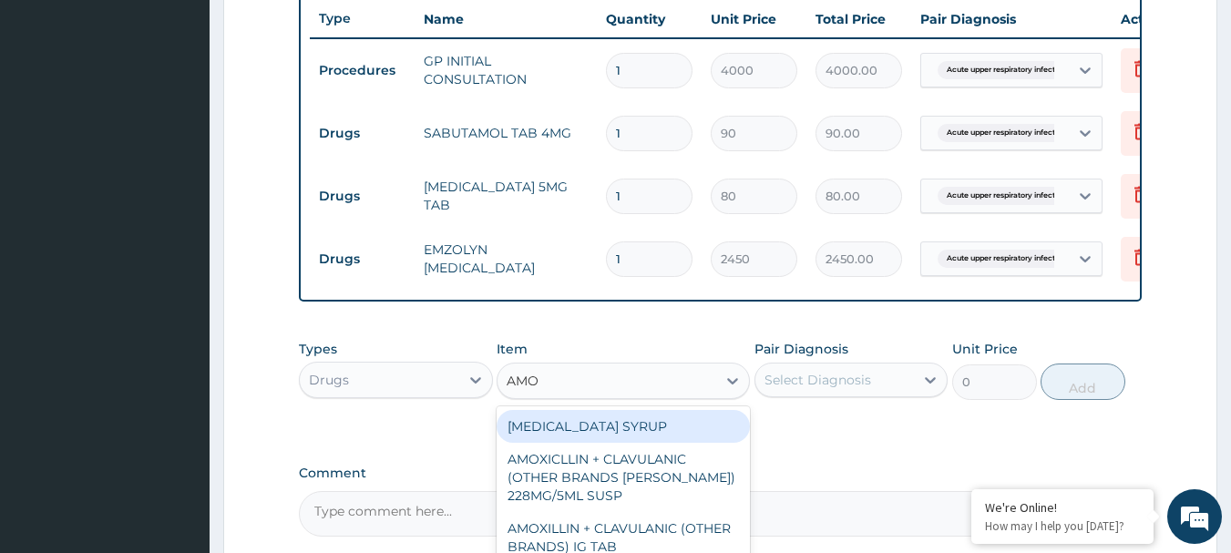
type input "AMOX"
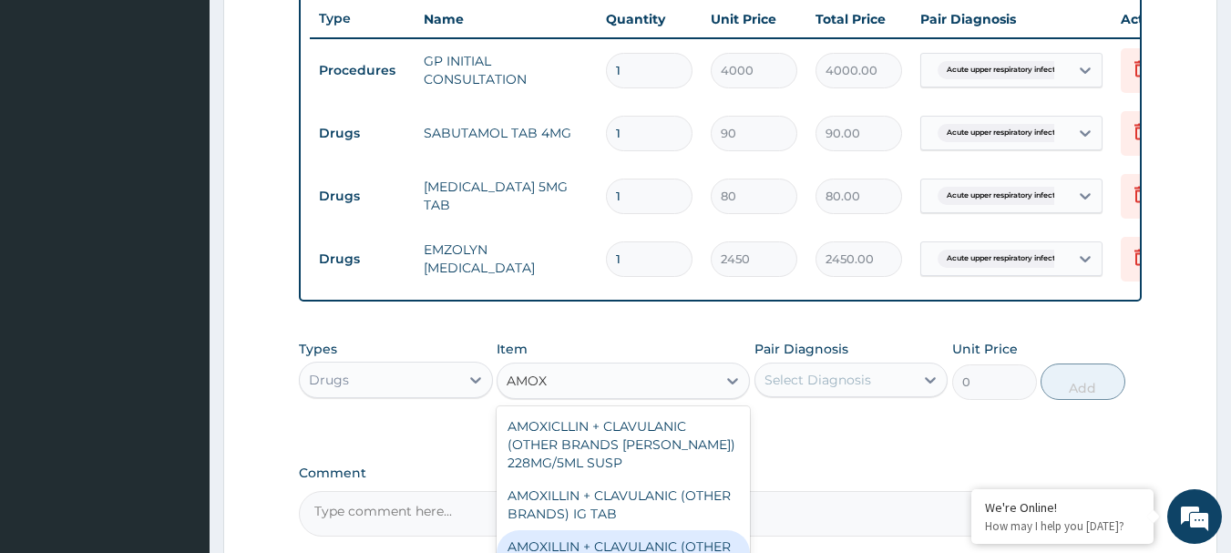
scroll to position [273, 0]
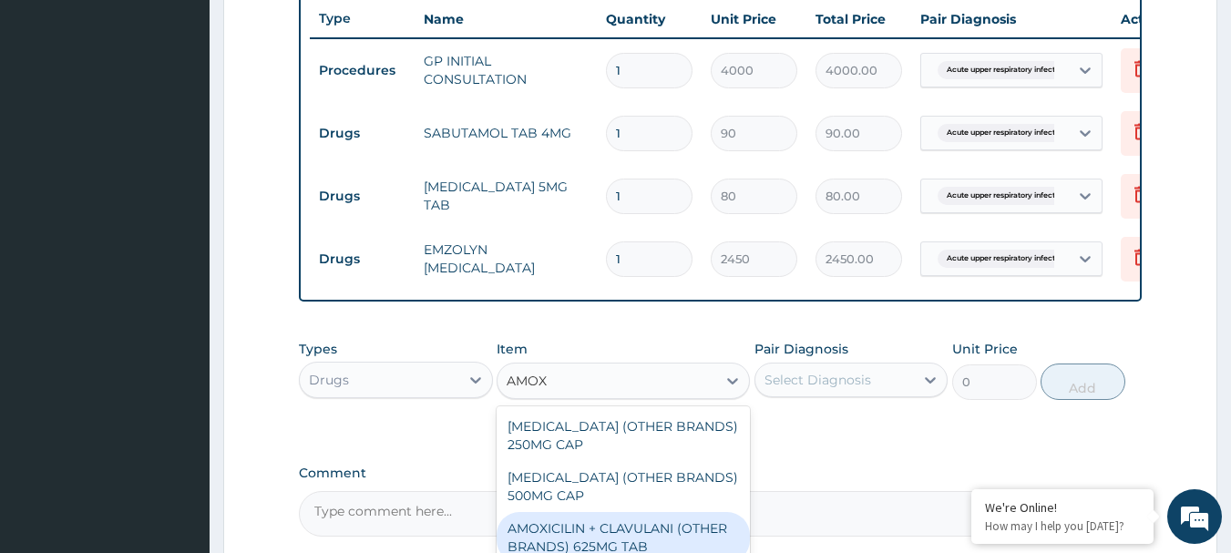
click at [608, 513] on div "AMOXICILIN + CLAVULANI (OTHER BRANDS) 625MG TAB" at bounding box center [623, 537] width 253 height 51
type input "500"
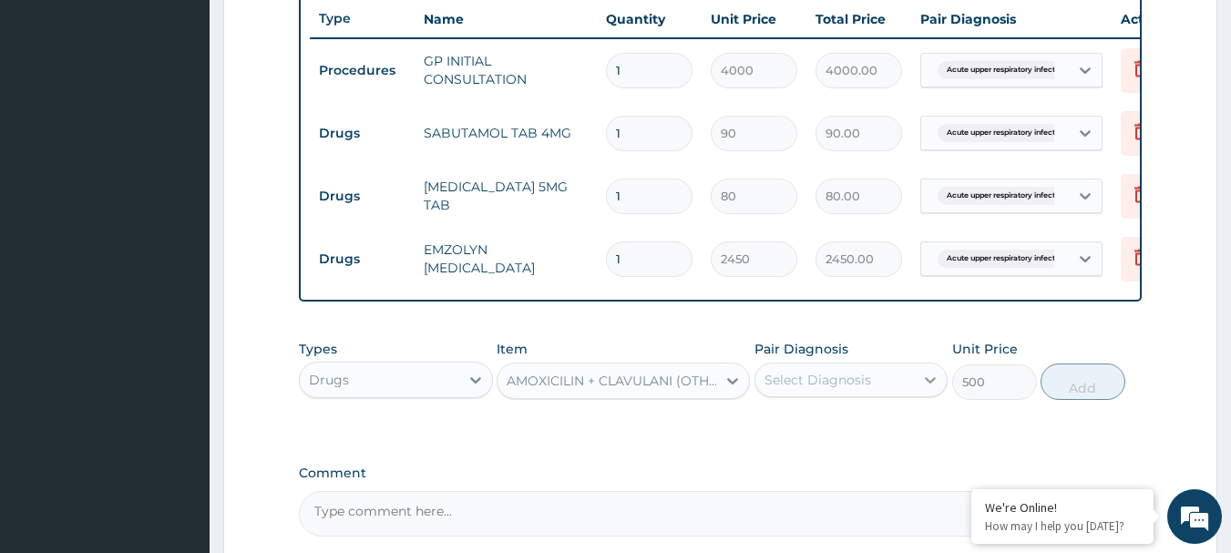
click at [939, 389] on icon at bounding box center [930, 380] width 18 height 18
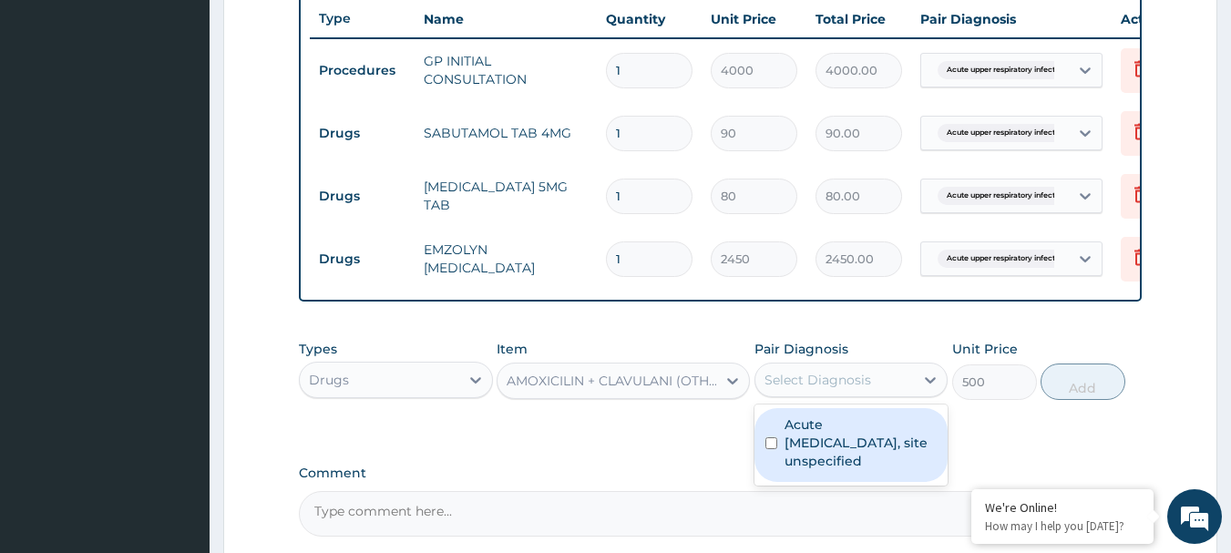
click at [848, 459] on label "Acute upper respiratory infection, site unspecified" at bounding box center [861, 443] width 153 height 55
checkbox input "true"
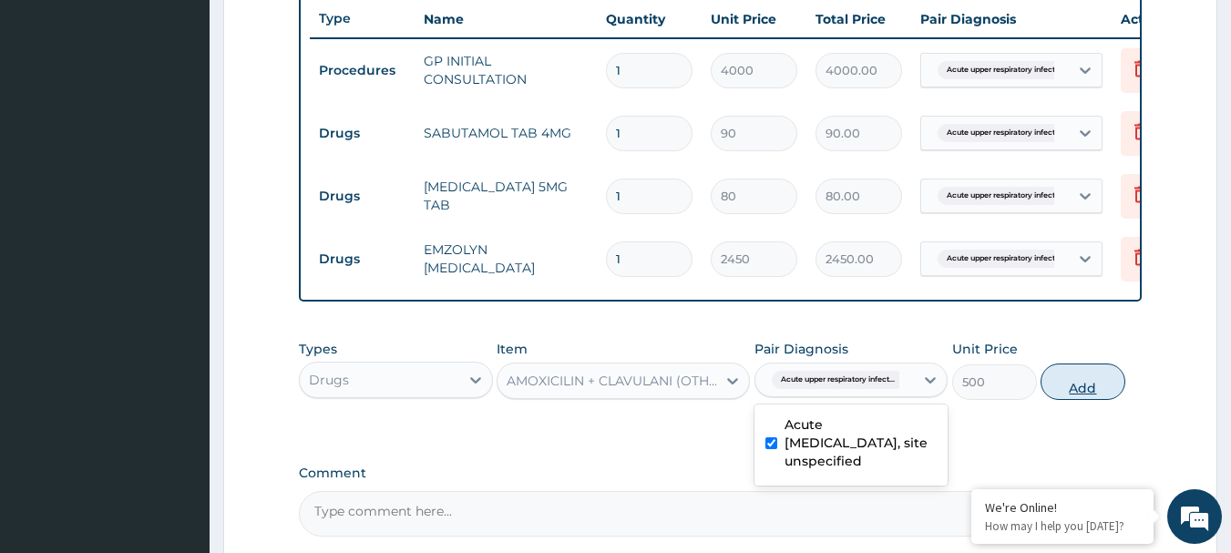
click at [1085, 394] on button "Add" at bounding box center [1083, 382] width 85 height 36
type input "0"
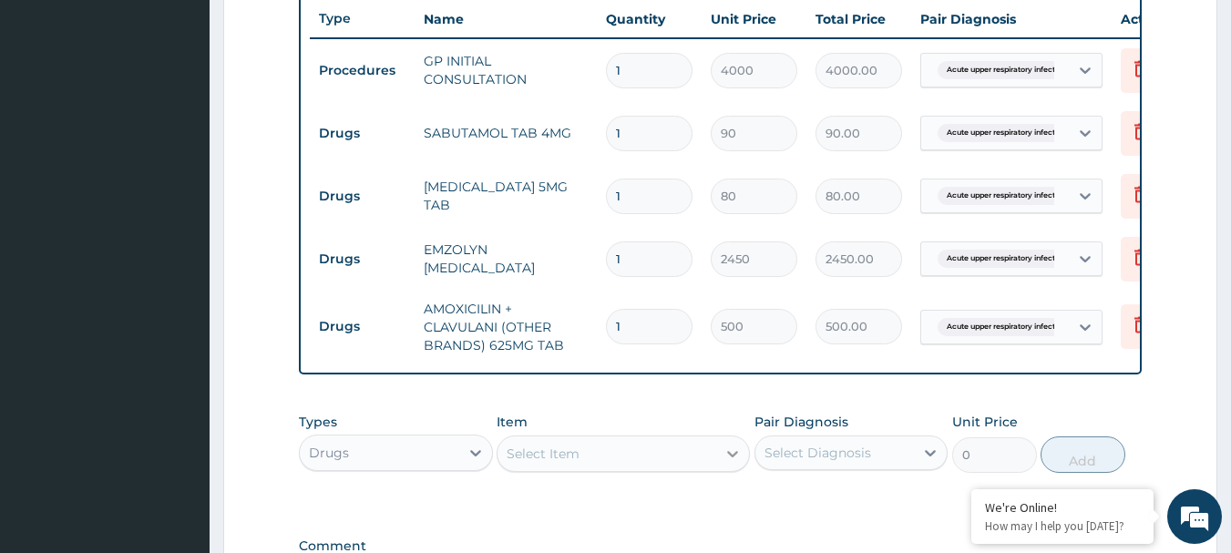
click at [722, 470] on div at bounding box center [732, 453] width 33 height 33
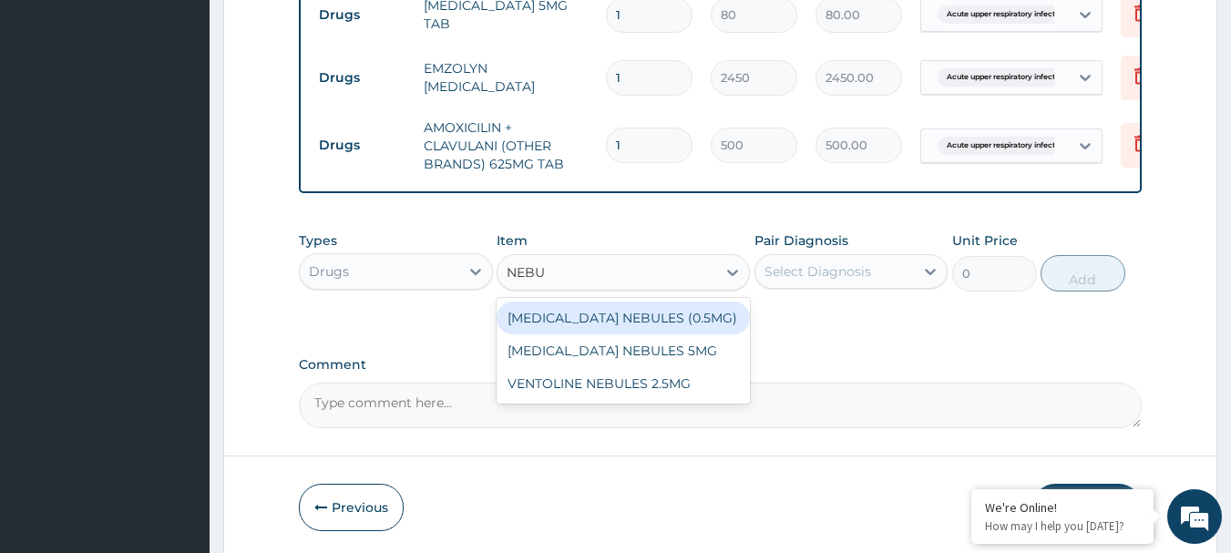
scroll to position [870, 0]
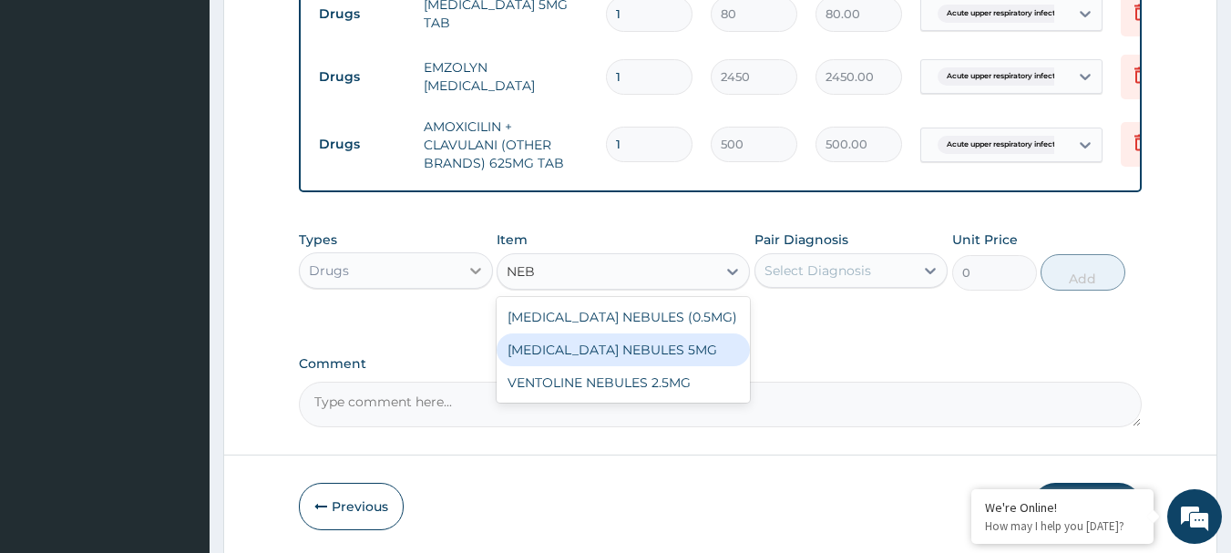
type input "NEB"
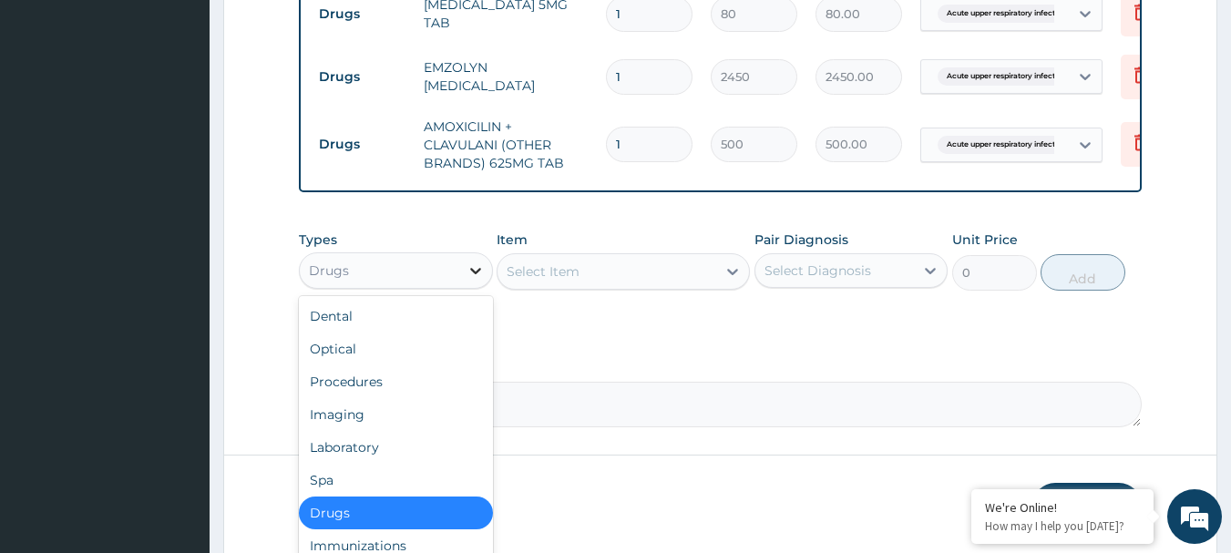
click at [480, 280] on icon at bounding box center [476, 271] width 18 height 18
click at [365, 392] on div "Procedures" at bounding box center [396, 381] width 194 height 33
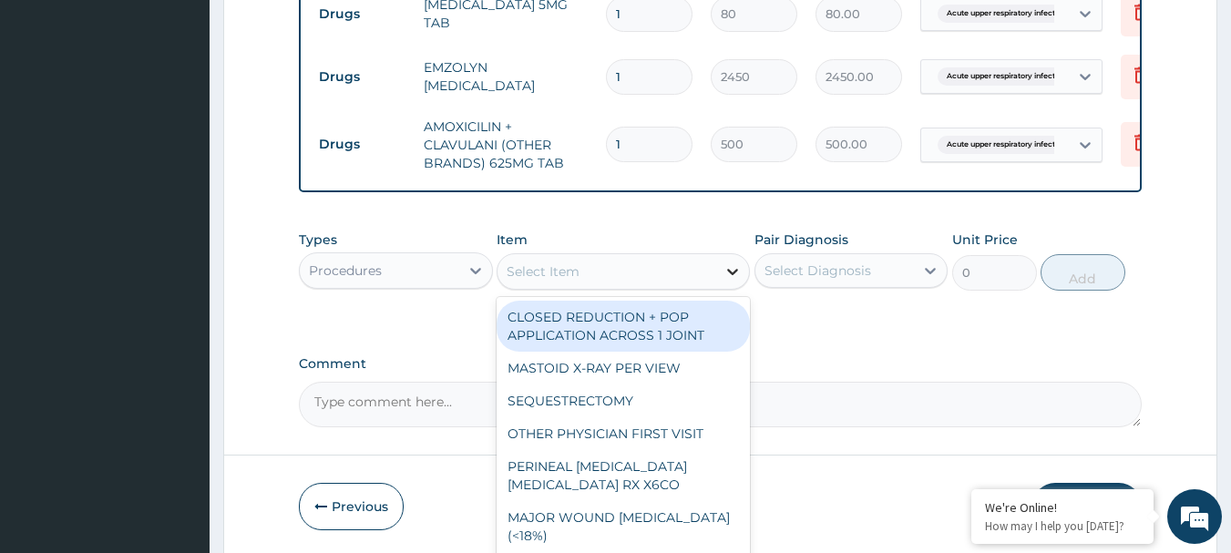
click at [725, 281] on icon at bounding box center [733, 271] width 18 height 18
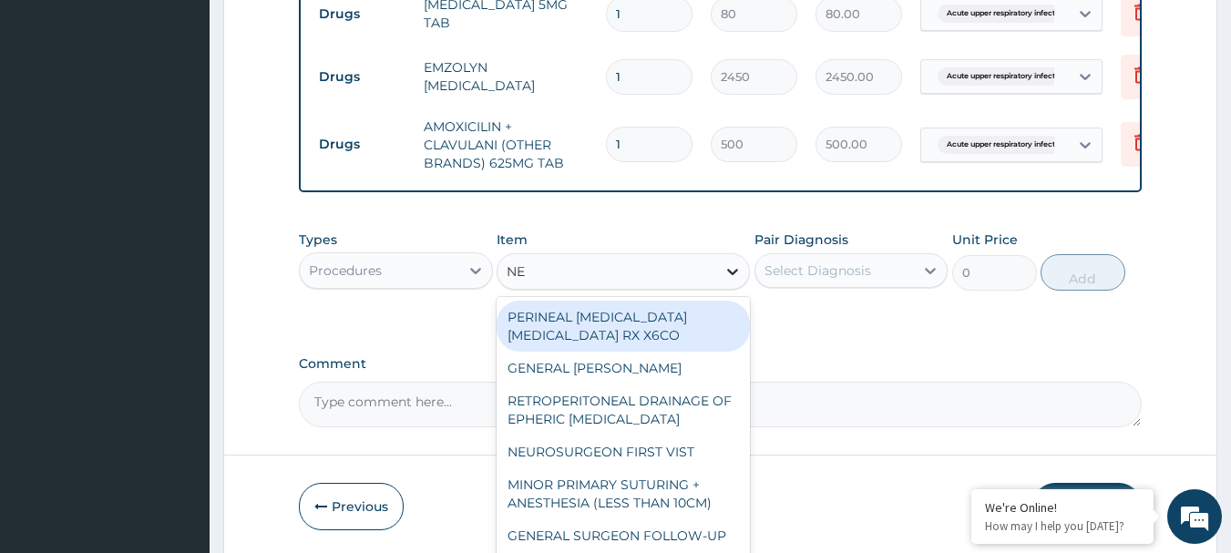
type input "NEB"
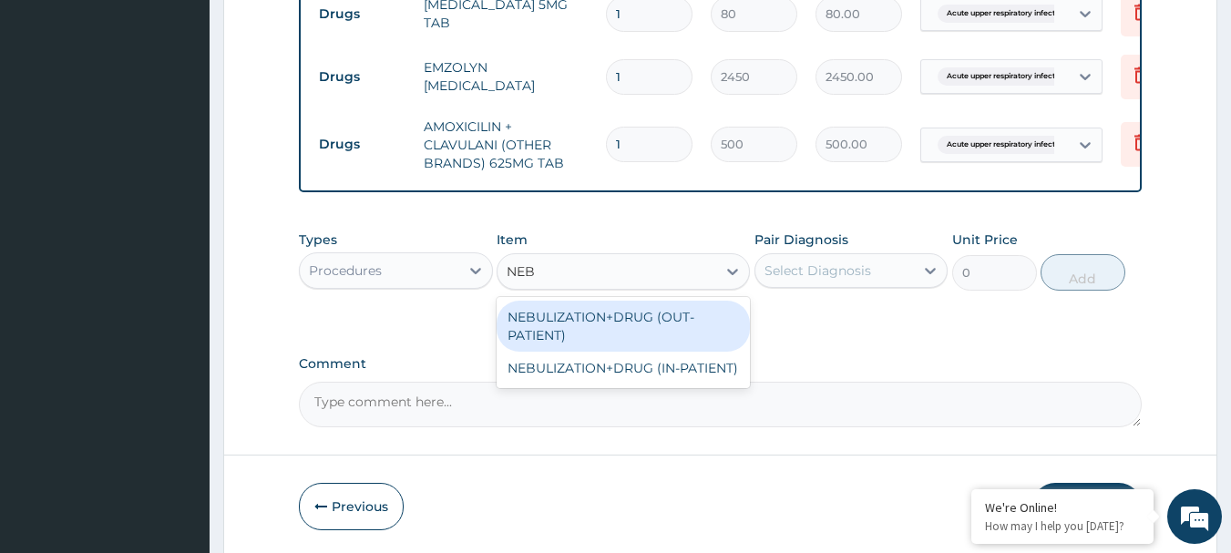
click at [658, 344] on div "NEBULIZATION+DRUG (OUT-PATIENT)" at bounding box center [623, 326] width 253 height 51
type input "15000"
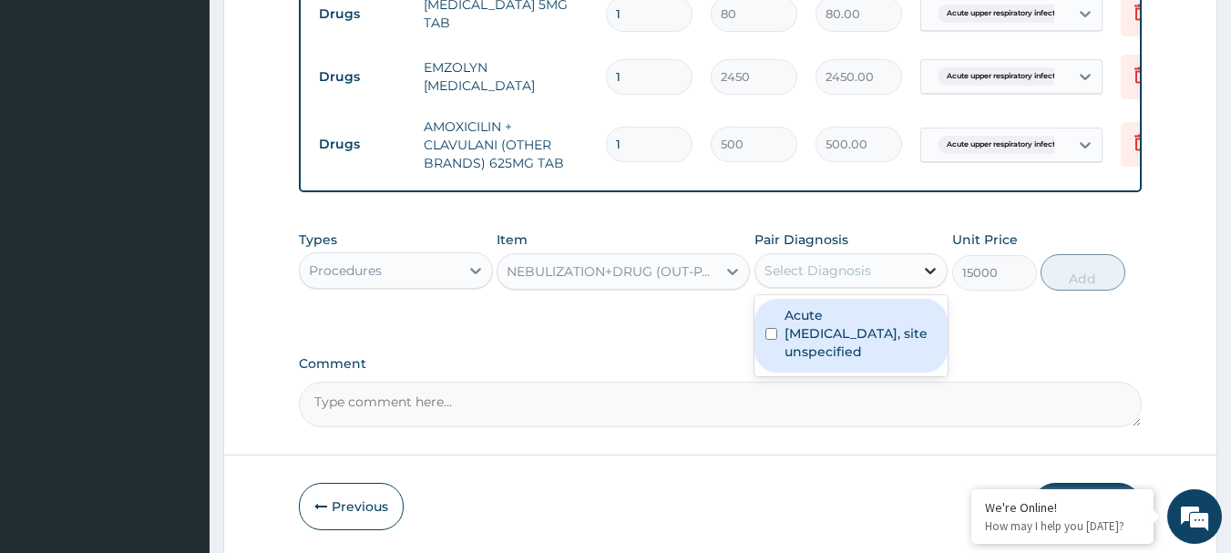
click at [925, 280] on icon at bounding box center [930, 271] width 18 height 18
click at [795, 354] on label "Acute upper respiratory infection, site unspecified" at bounding box center [861, 333] width 153 height 55
checkbox input "true"
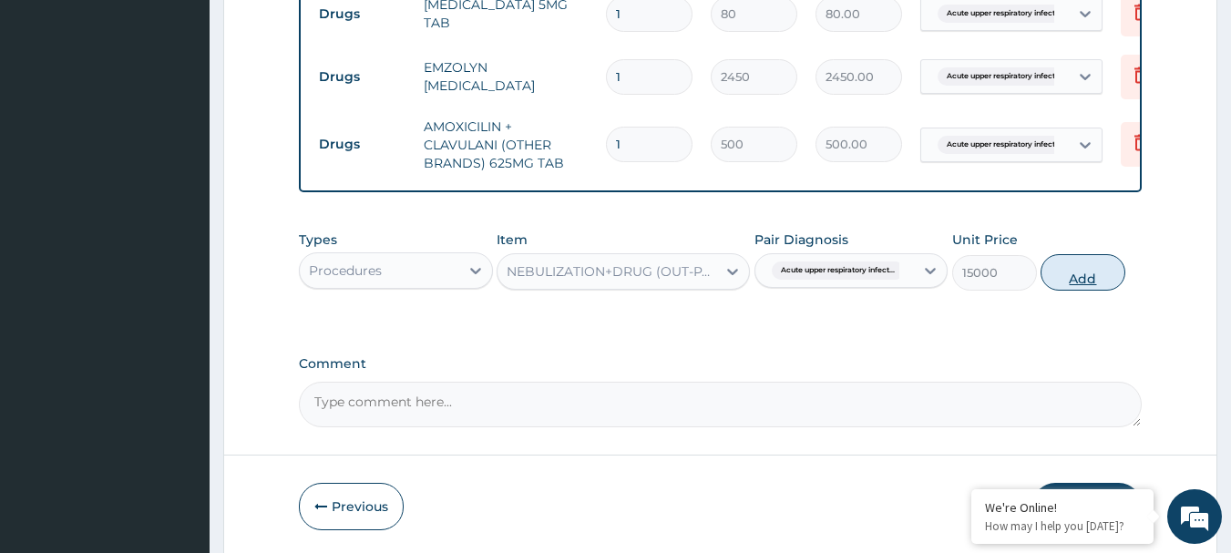
click at [1083, 288] on button "Add" at bounding box center [1083, 272] width 85 height 36
type input "0"
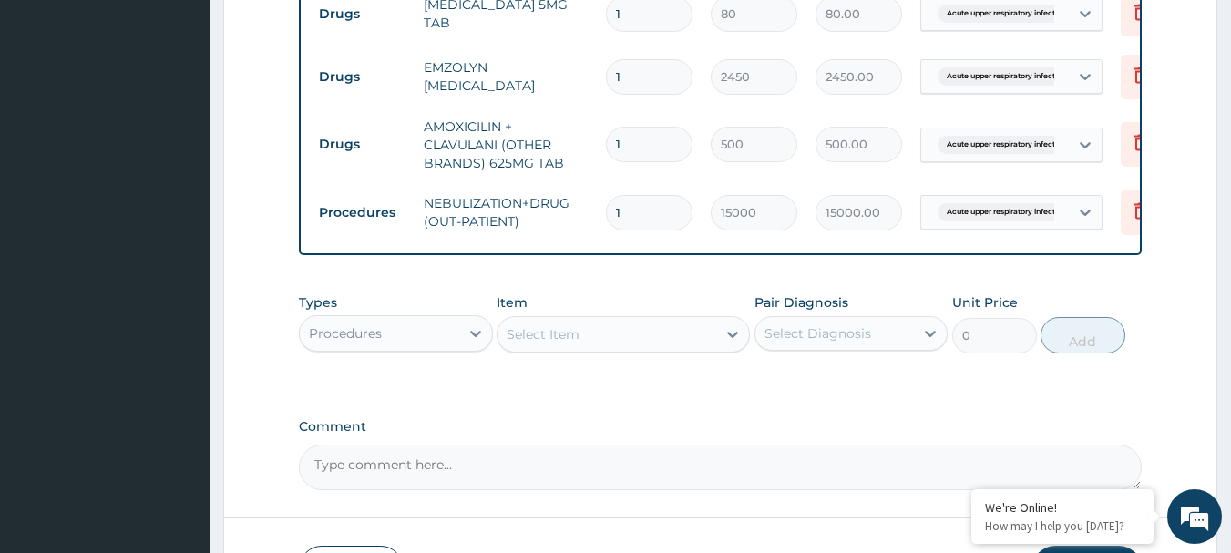
click at [664, 148] on input "1" at bounding box center [649, 145] width 87 height 36
type input "10"
type input "5000.00"
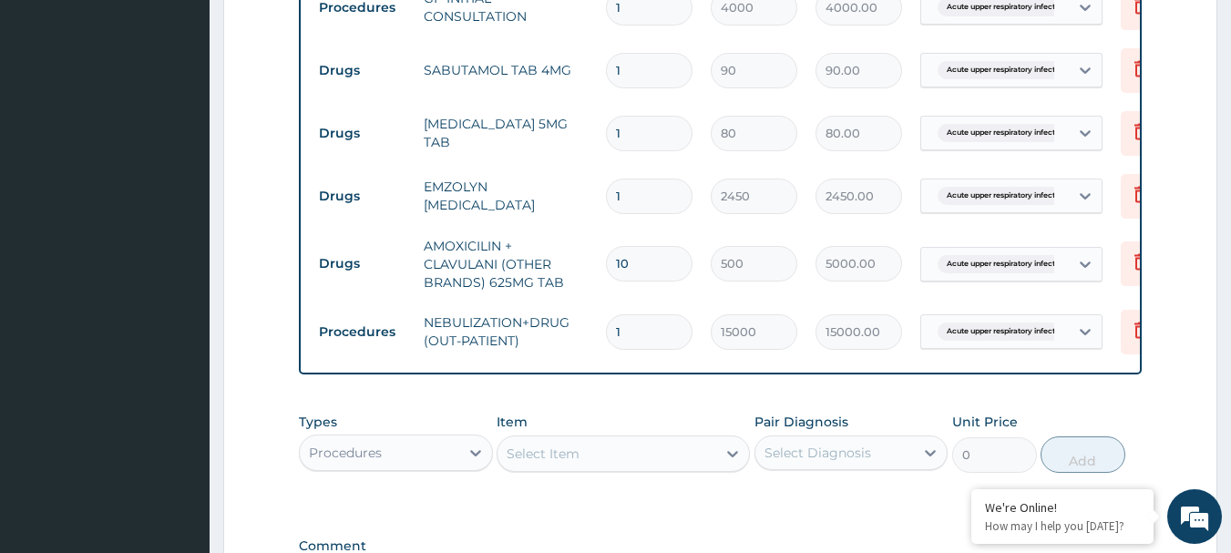
scroll to position [688, 0]
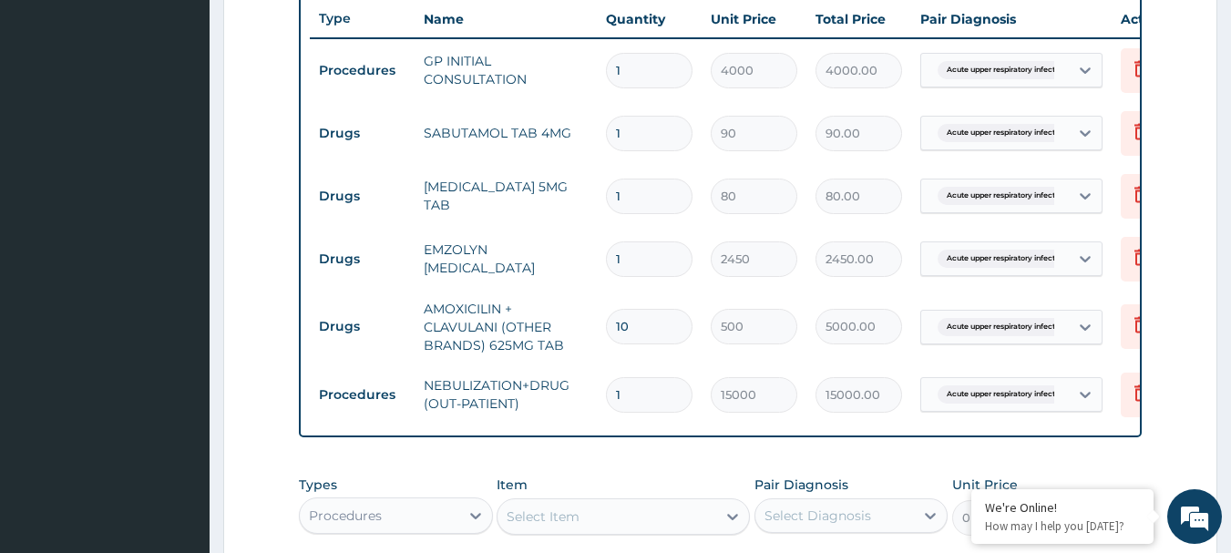
type input "10"
click at [640, 198] on input "1" at bounding box center [649, 197] width 87 height 36
type input "15"
type input "1200.00"
type input "15"
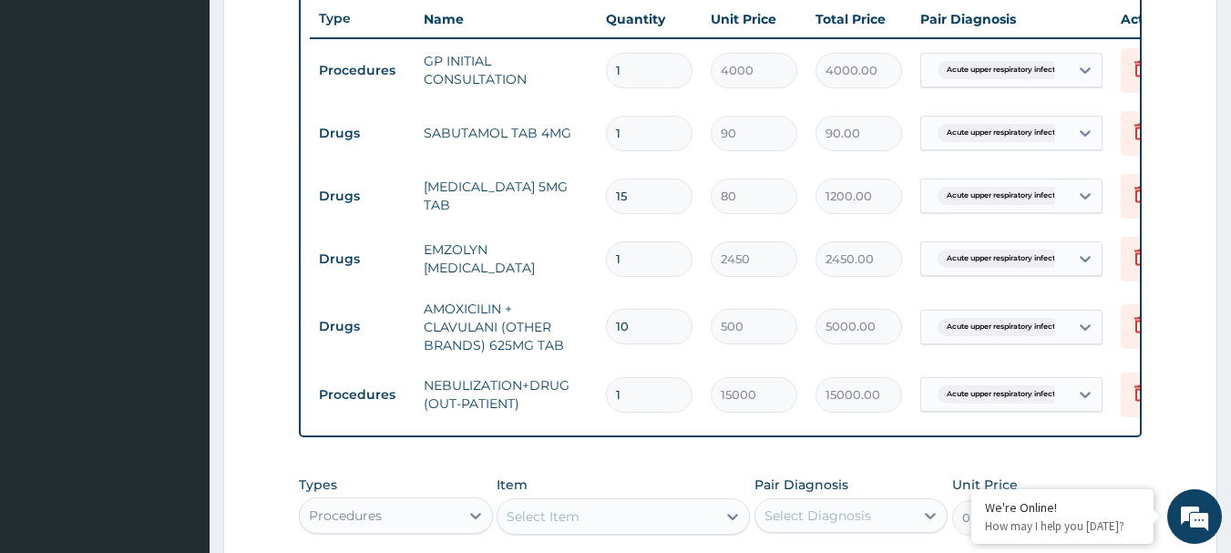
click at [666, 128] on input "1" at bounding box center [649, 134] width 87 height 36
type input "0.00"
type input "7"
type input "630.00"
type input "5"
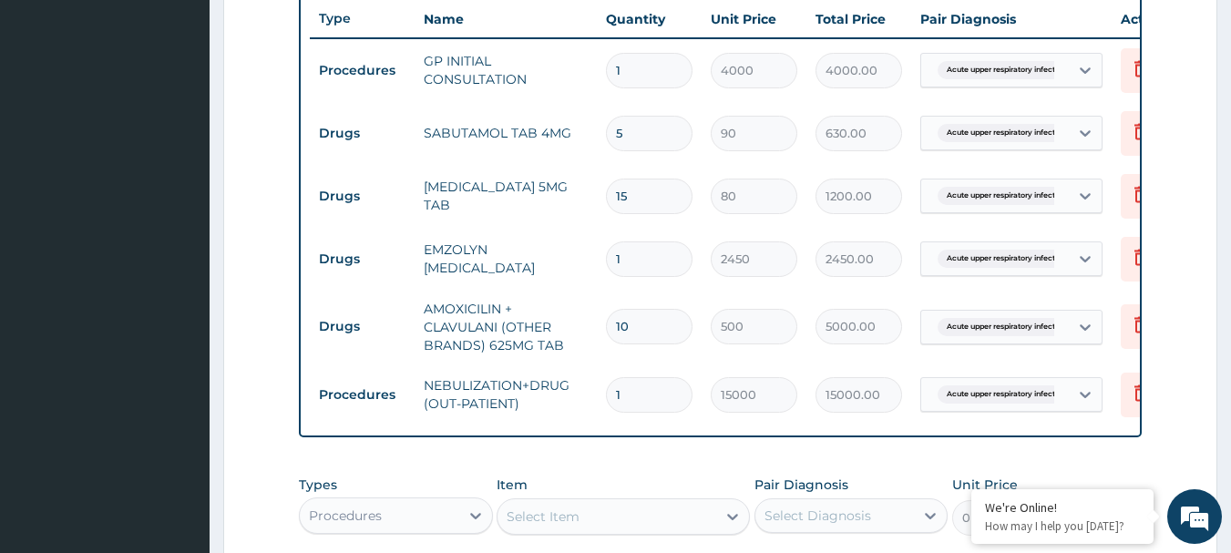
type input "450.00"
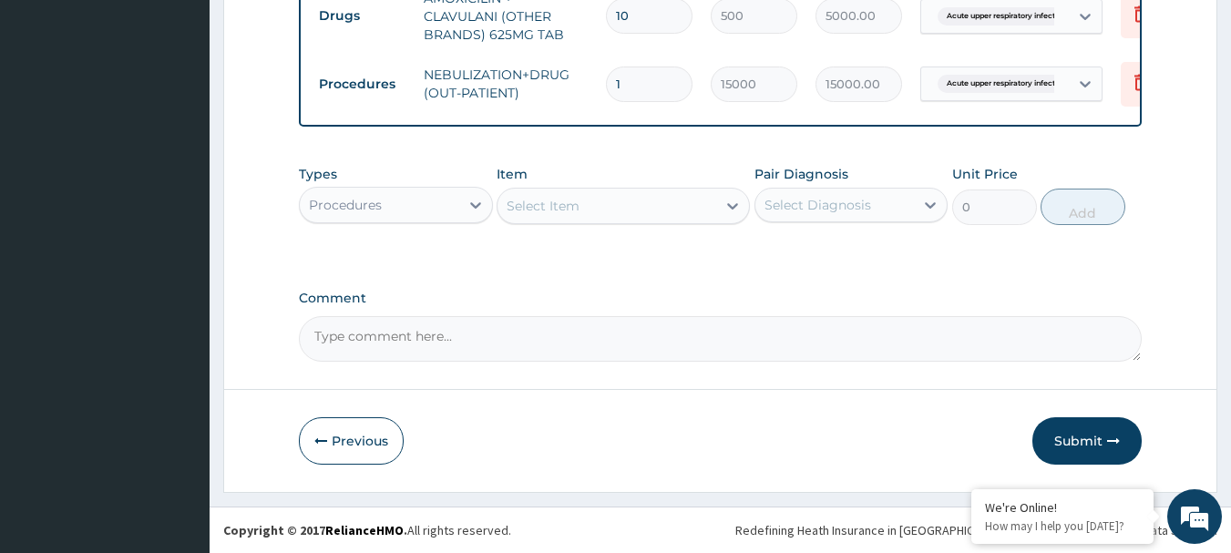
scroll to position [1012, 0]
type input "5"
click at [1079, 430] on button "Submit" at bounding box center [1086, 440] width 109 height 47
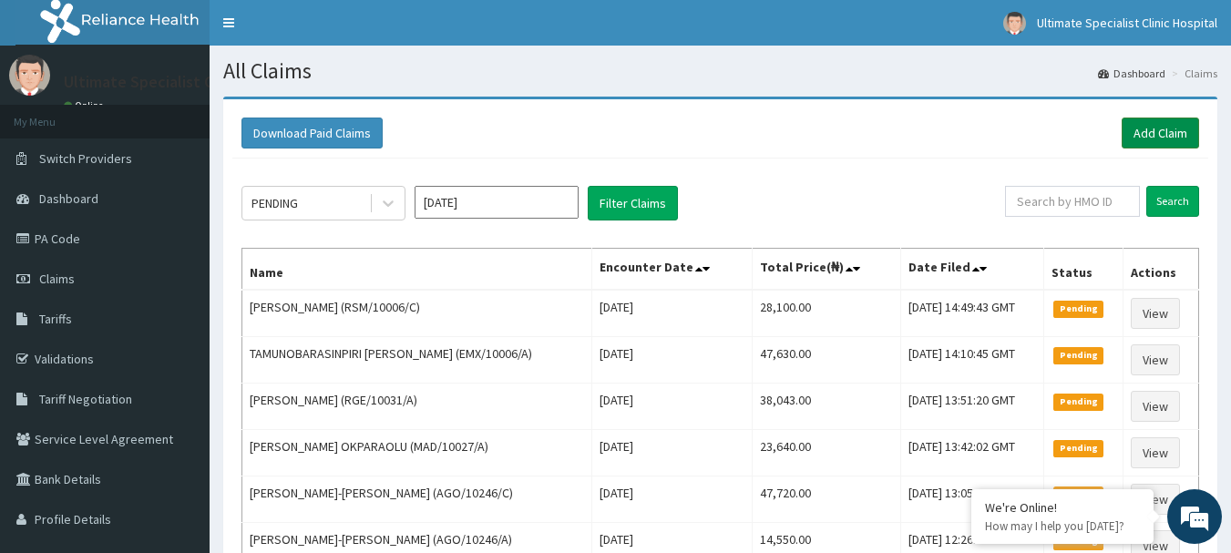
click at [1175, 128] on link "Add Claim" at bounding box center [1160, 133] width 77 height 31
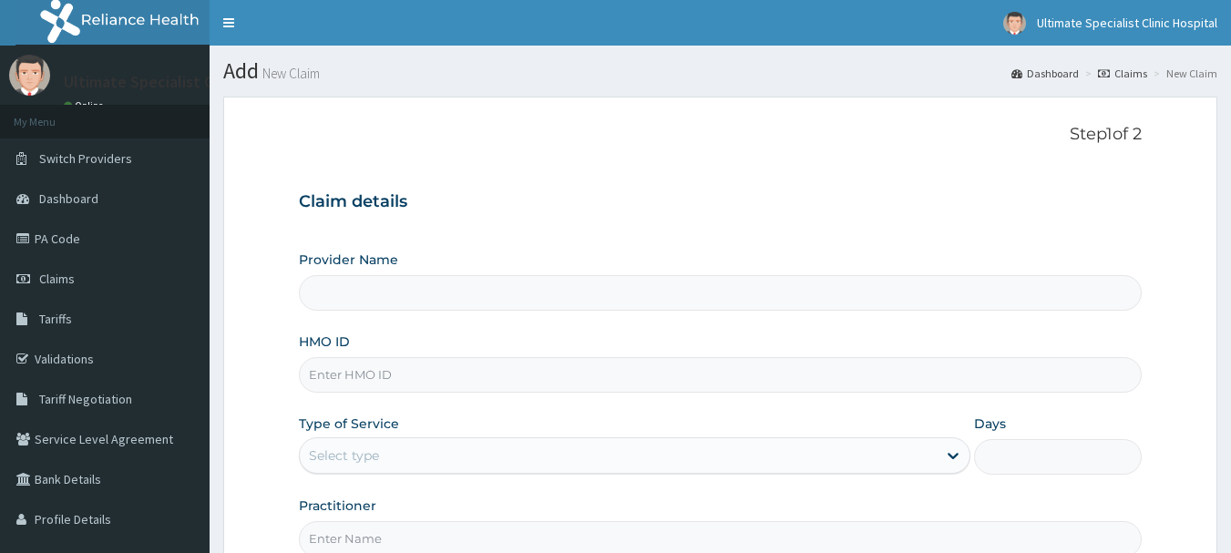
click at [421, 380] on input "HMO ID" at bounding box center [721, 375] width 844 height 36
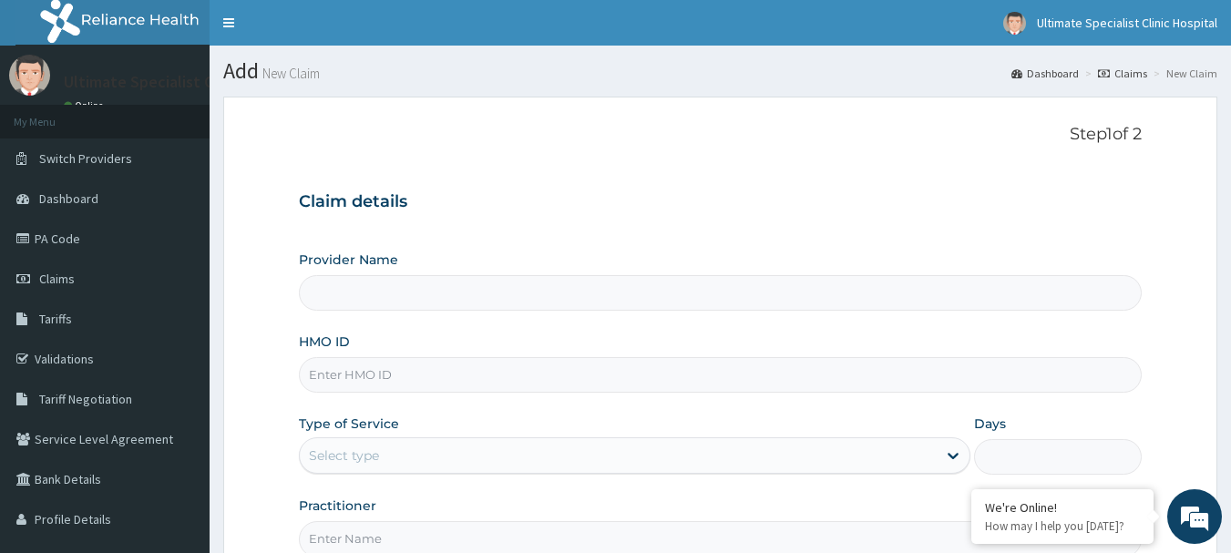
type input "Ultimate Specialist Clinic And Hospital"
paste input "SKN/10362/A"
type input "SKN/10362/A"
click at [380, 438] on div "Select type" at bounding box center [635, 455] width 672 height 36
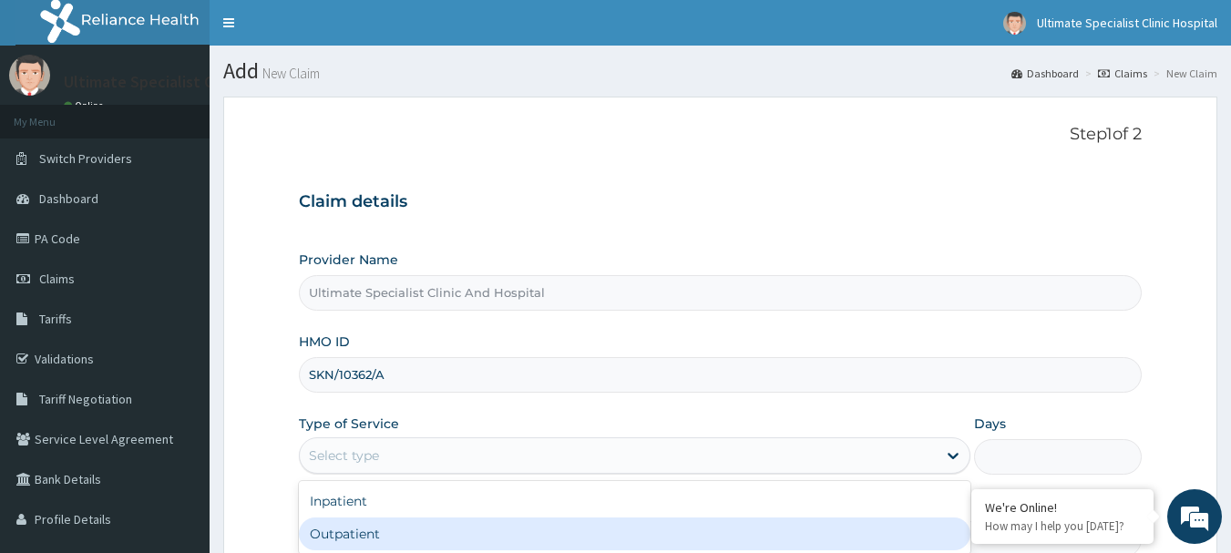
click at [345, 534] on div "Outpatient" at bounding box center [635, 534] width 672 height 33
type input "1"
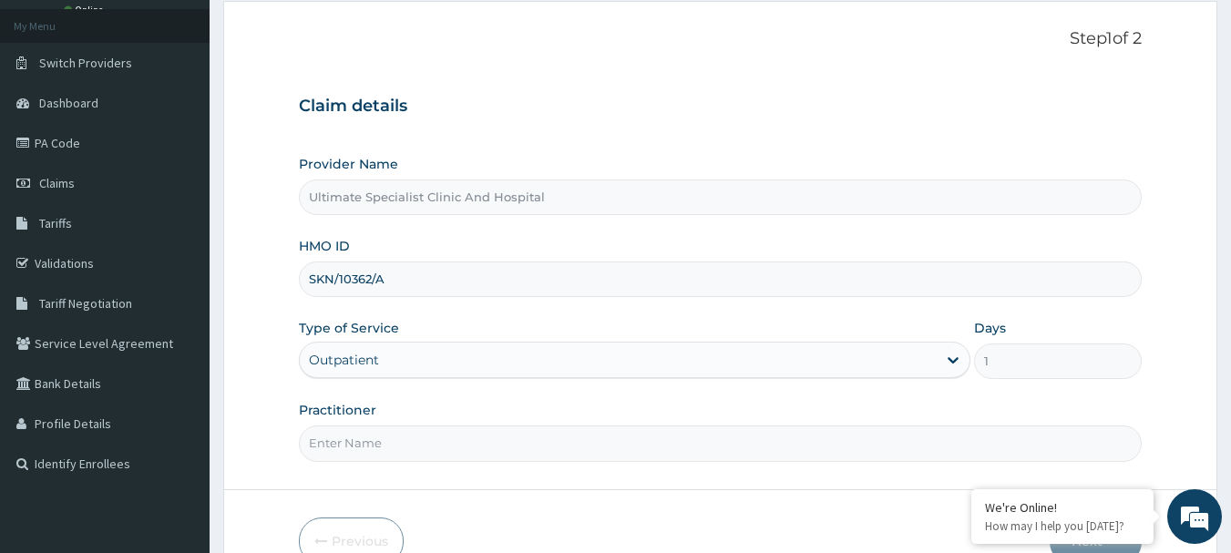
scroll to position [182, 0]
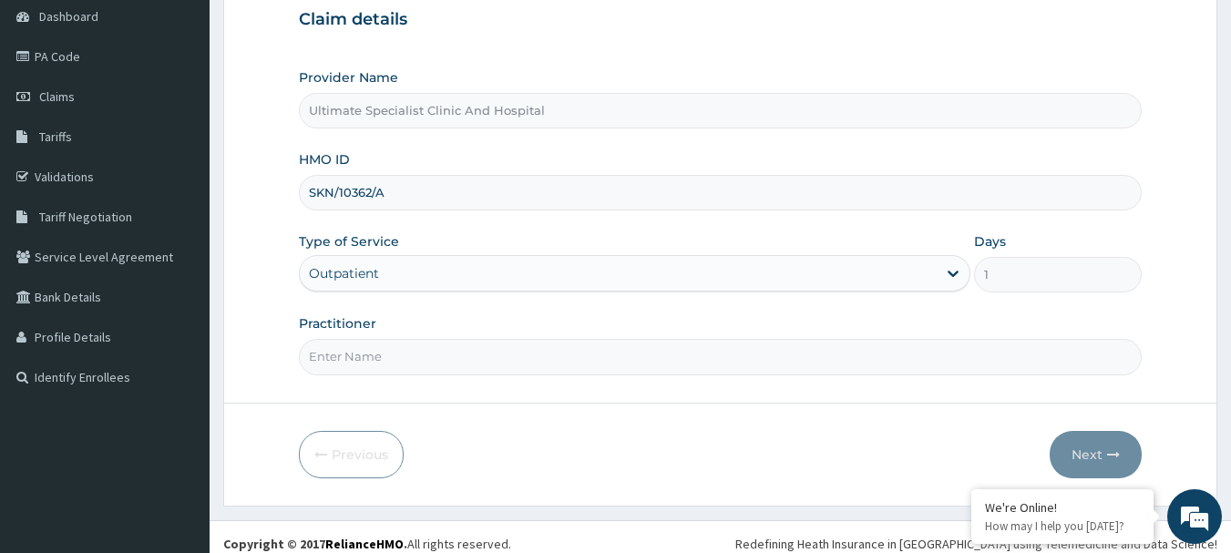
click at [374, 354] on input "Practitioner" at bounding box center [721, 357] width 844 height 36
type input "DR [PERSON_NAME]"
click at [1060, 439] on button "Next" at bounding box center [1096, 454] width 92 height 47
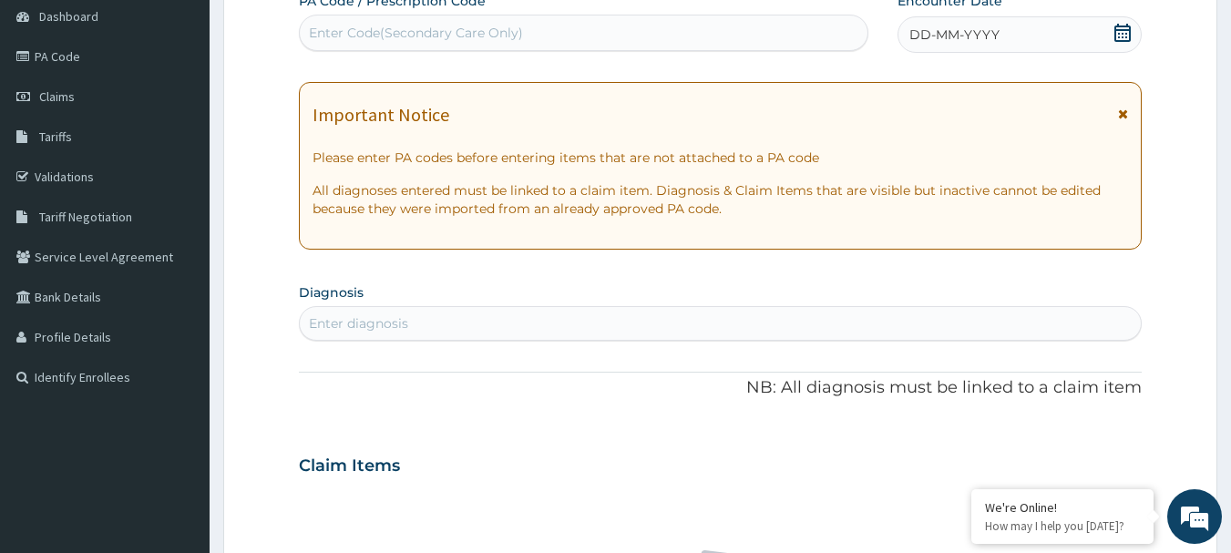
click at [1115, 28] on icon at bounding box center [1122, 33] width 16 height 18
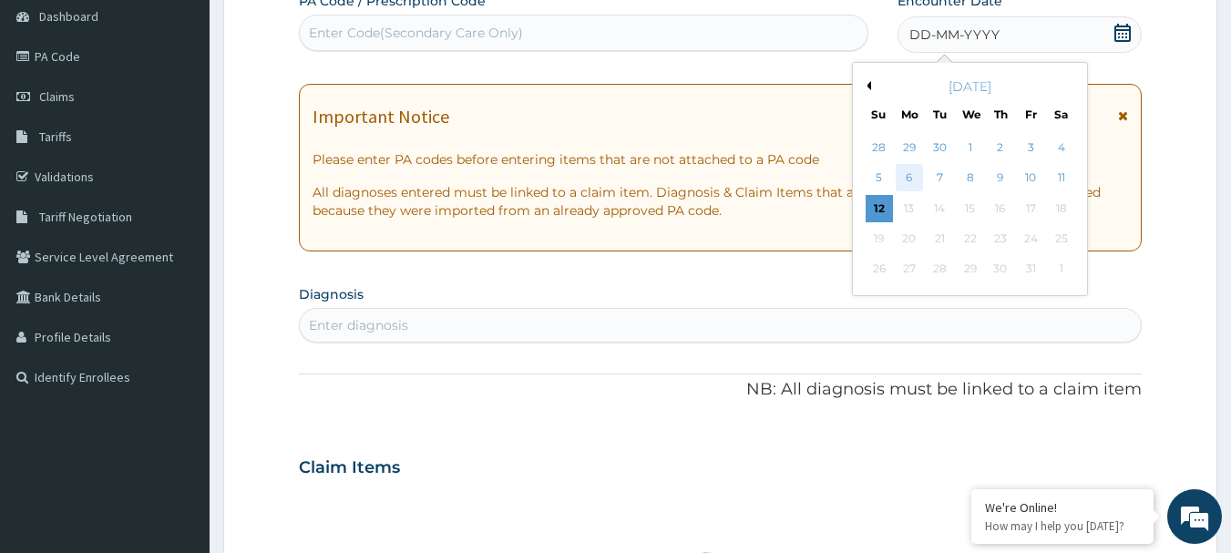
click at [914, 178] on div "6" at bounding box center [909, 178] width 27 height 27
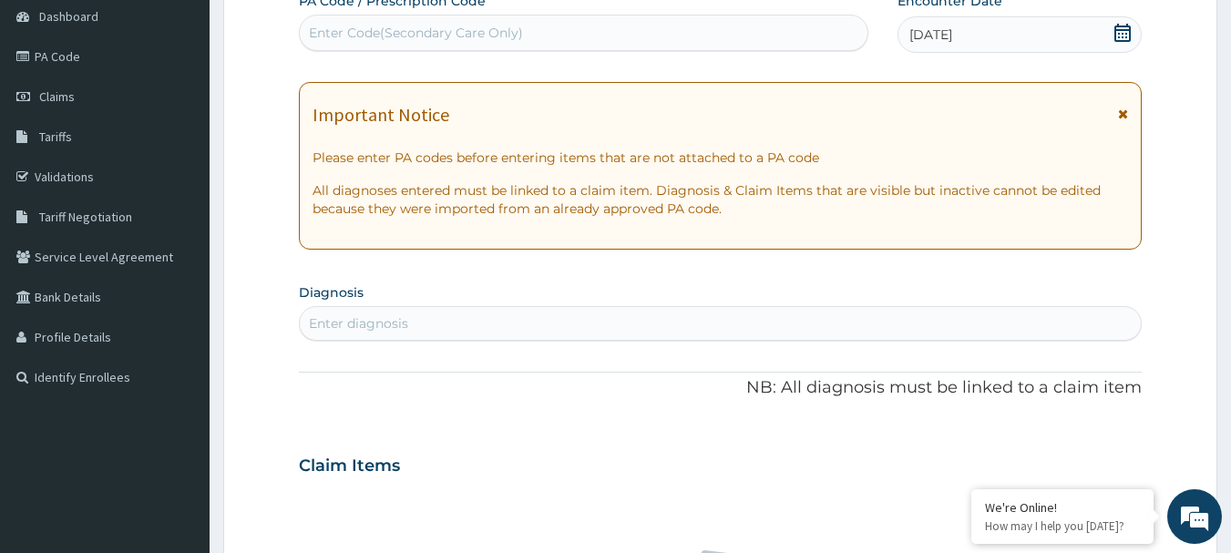
click at [508, 317] on div "Enter diagnosis" at bounding box center [721, 323] width 842 height 29
type input "DISLOC"
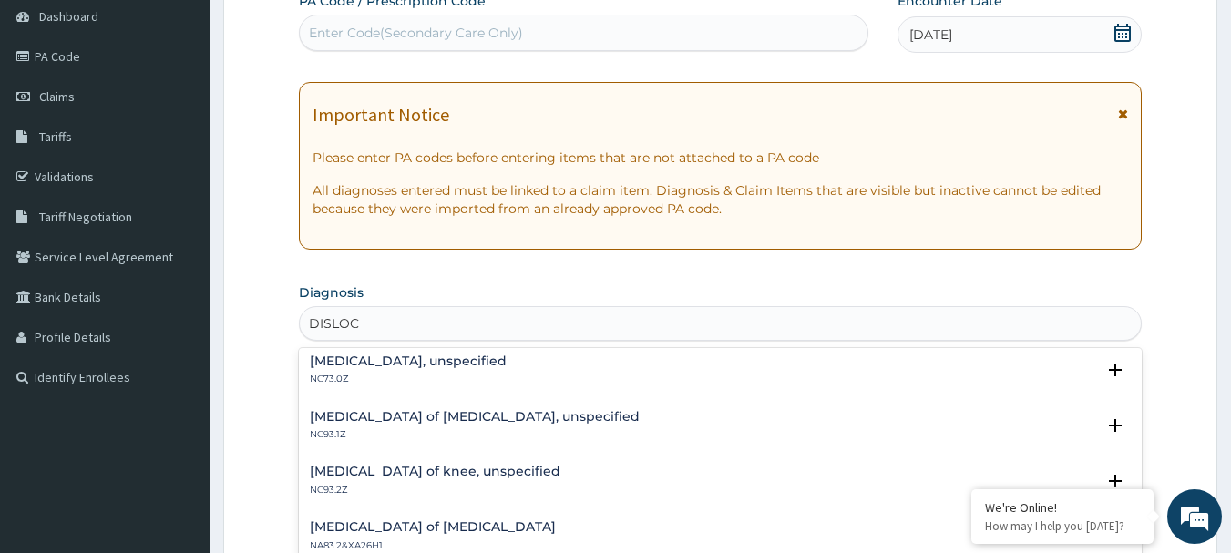
scroll to position [1185, 0]
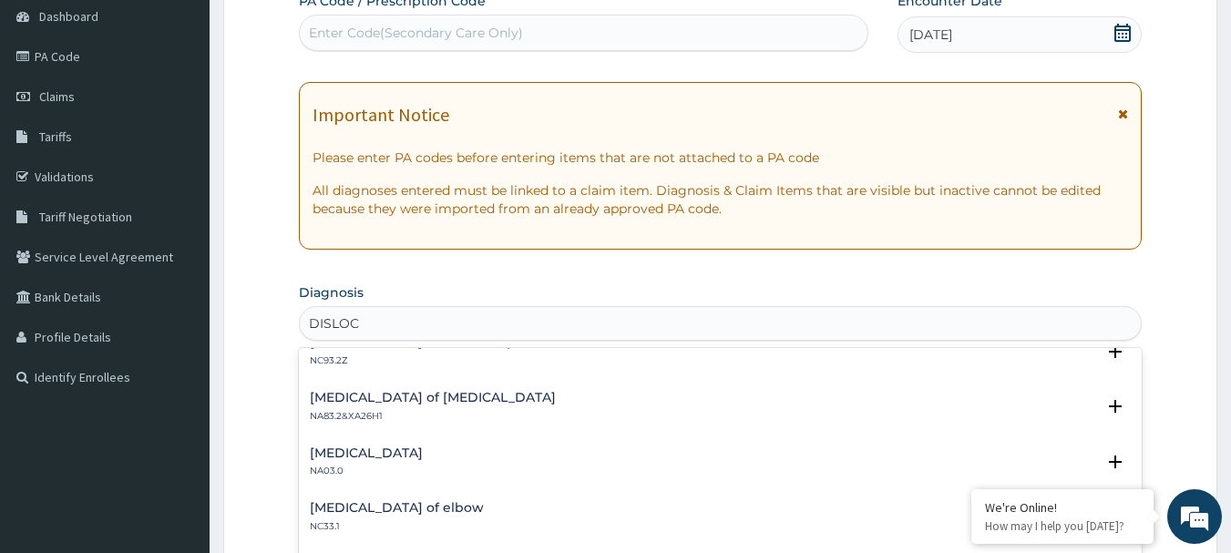
click at [423, 505] on h4 "Dislocation of elbow" at bounding box center [397, 508] width 174 height 14
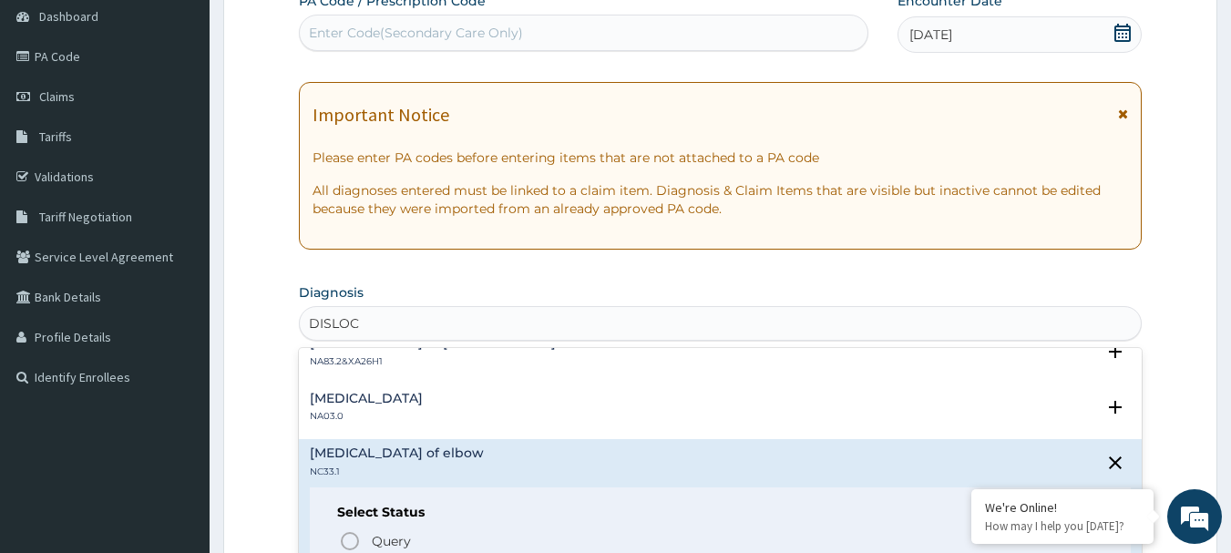
scroll to position [1276, 0]
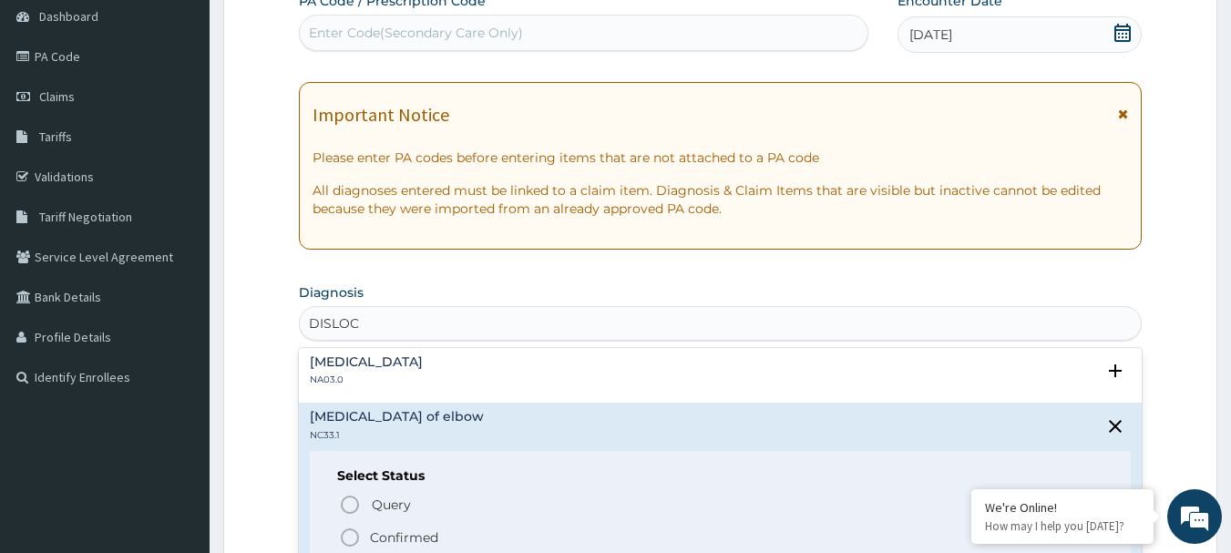
click at [356, 537] on icon "status option filled" at bounding box center [350, 538] width 22 height 22
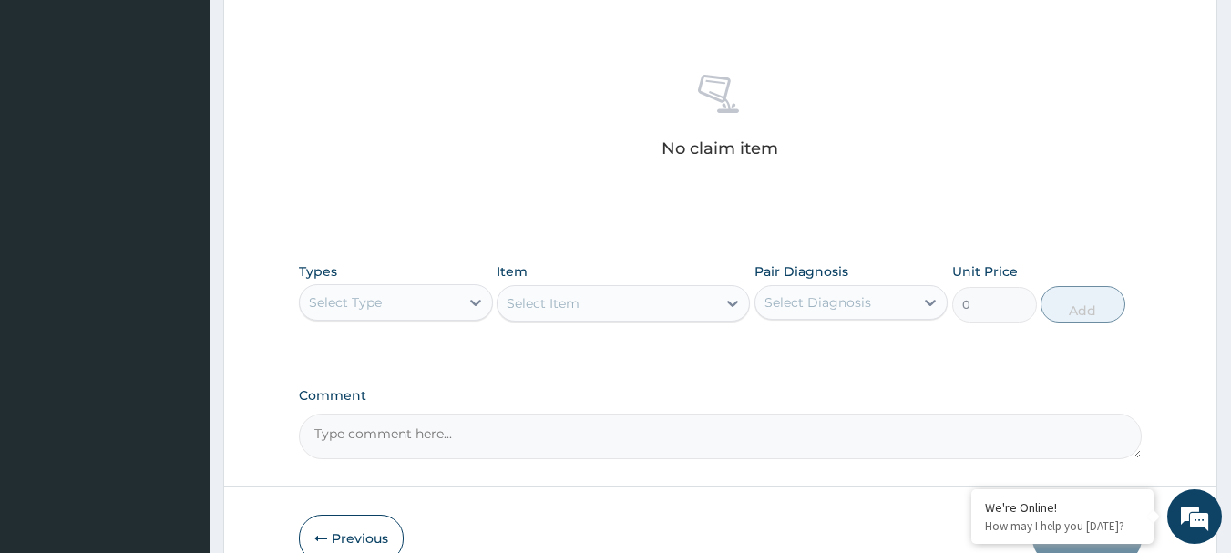
scroll to position [729, 0]
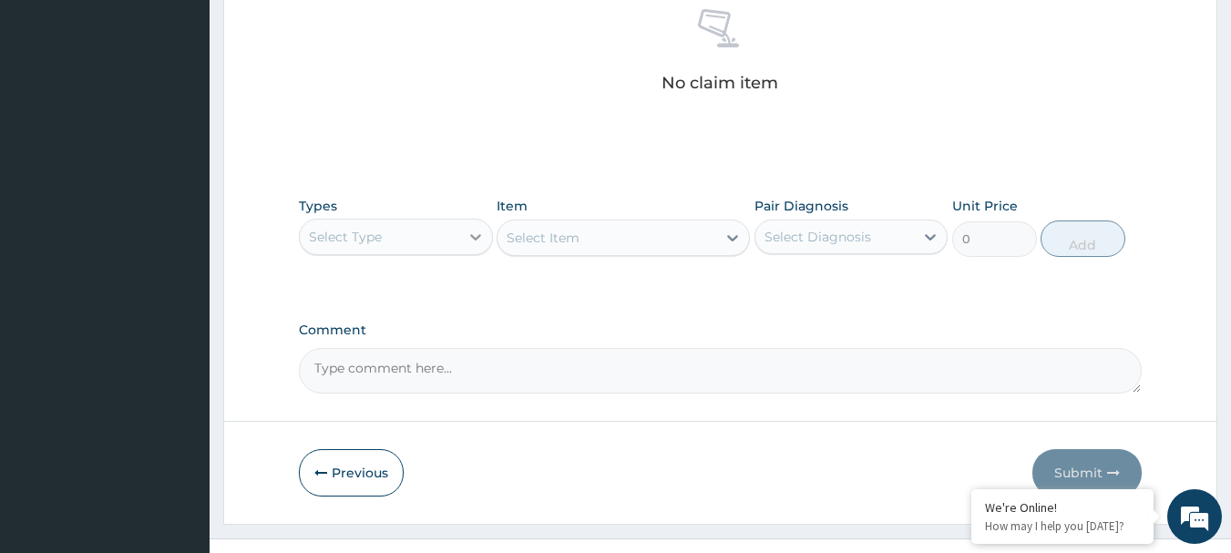
click at [479, 239] on icon at bounding box center [476, 237] width 18 height 18
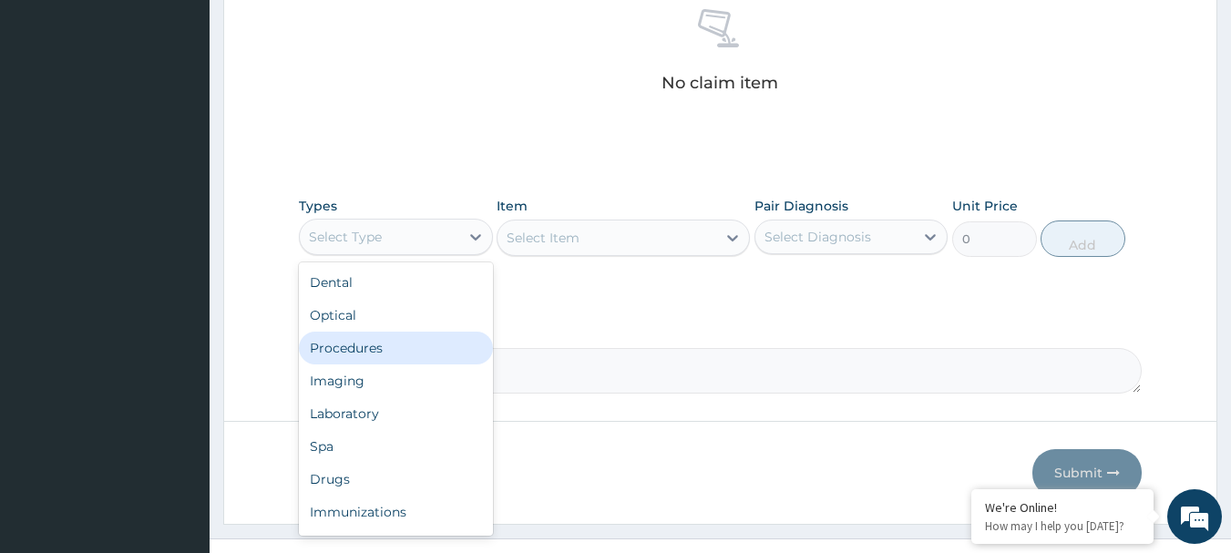
click at [370, 349] on div "Procedures" at bounding box center [396, 348] width 194 height 33
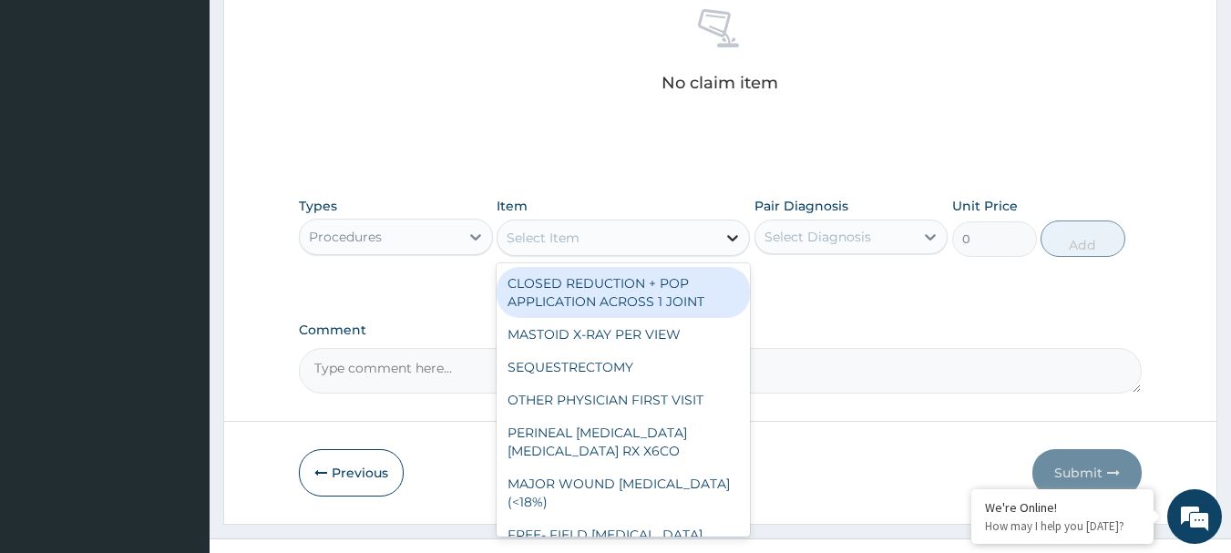
click at [719, 232] on div at bounding box center [732, 237] width 33 height 33
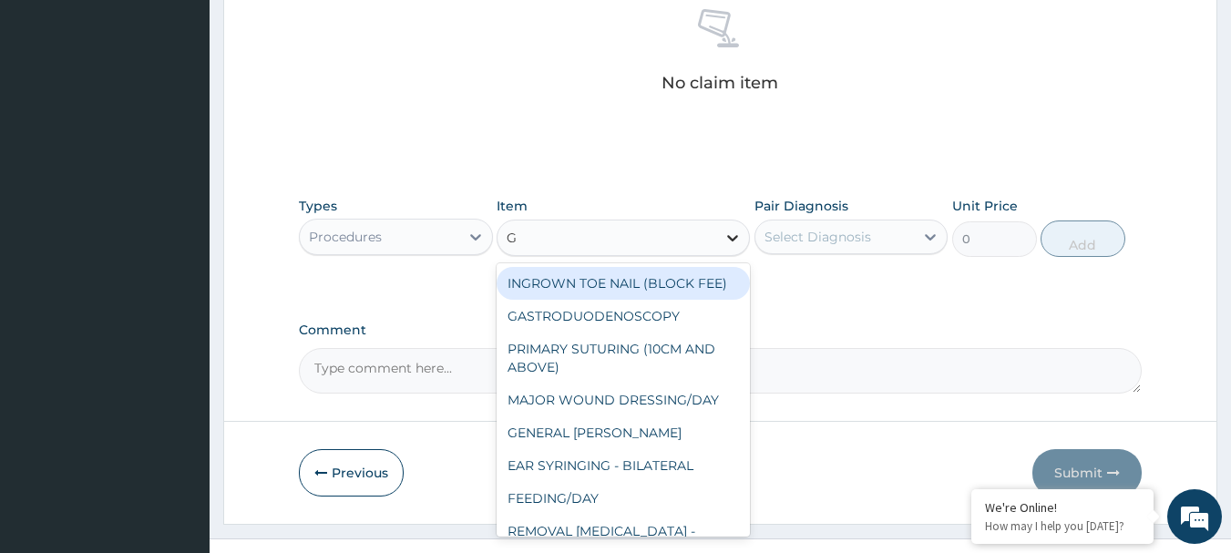
type input "GP"
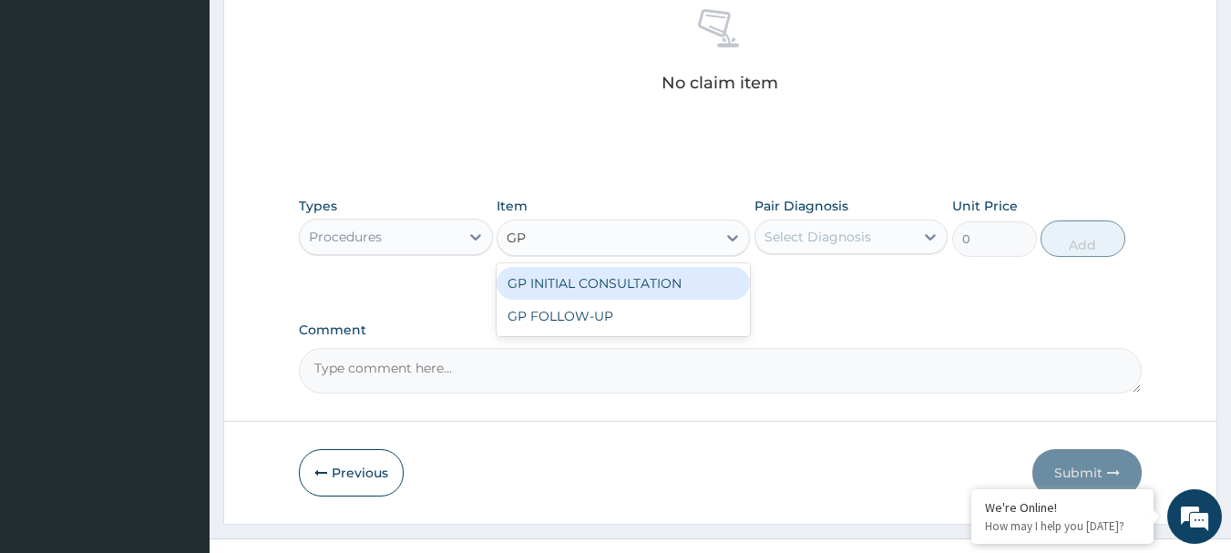
click at [704, 272] on div "GP INITIAL CONSULTATION" at bounding box center [623, 283] width 253 height 33
type input "4000"
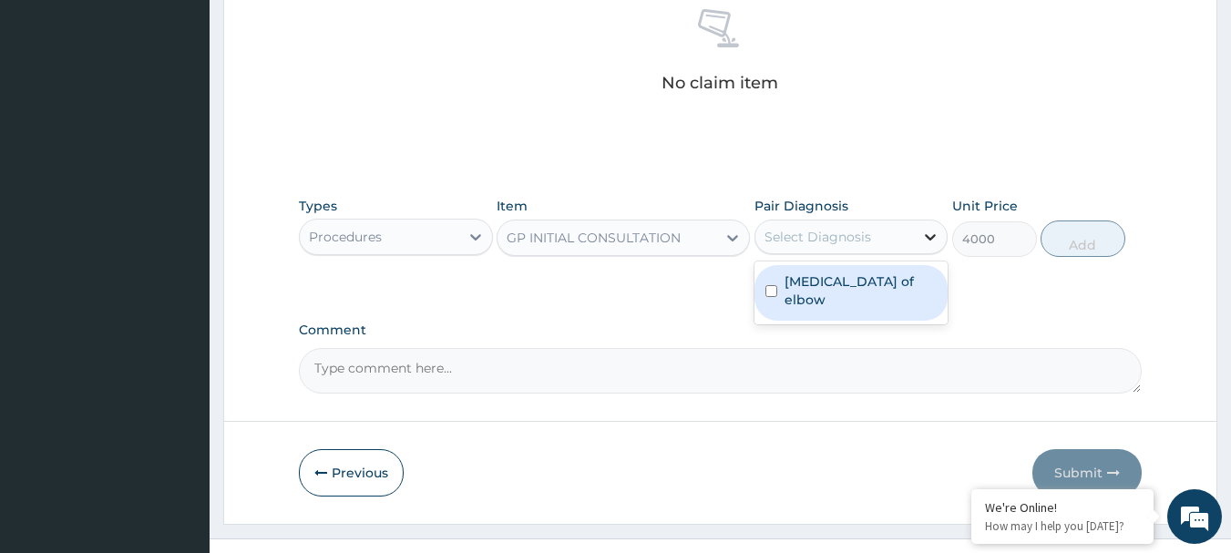
click at [936, 233] on icon at bounding box center [930, 237] width 18 height 18
click at [790, 288] on label "Dislocation of elbow" at bounding box center [861, 290] width 153 height 36
checkbox input "true"
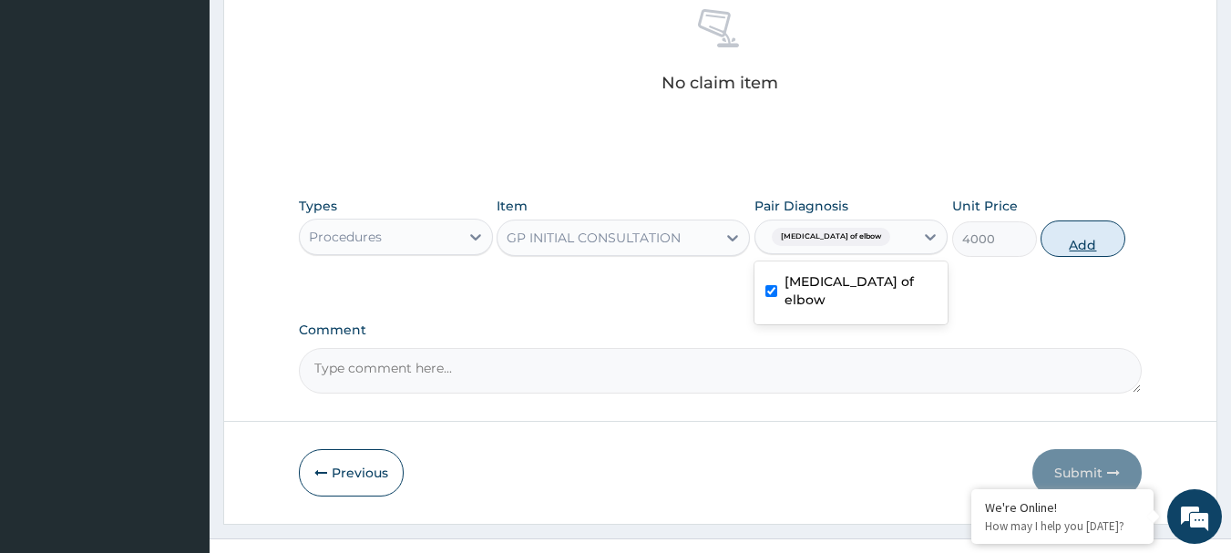
click at [1071, 237] on button "Add" at bounding box center [1083, 239] width 85 height 36
type input "0"
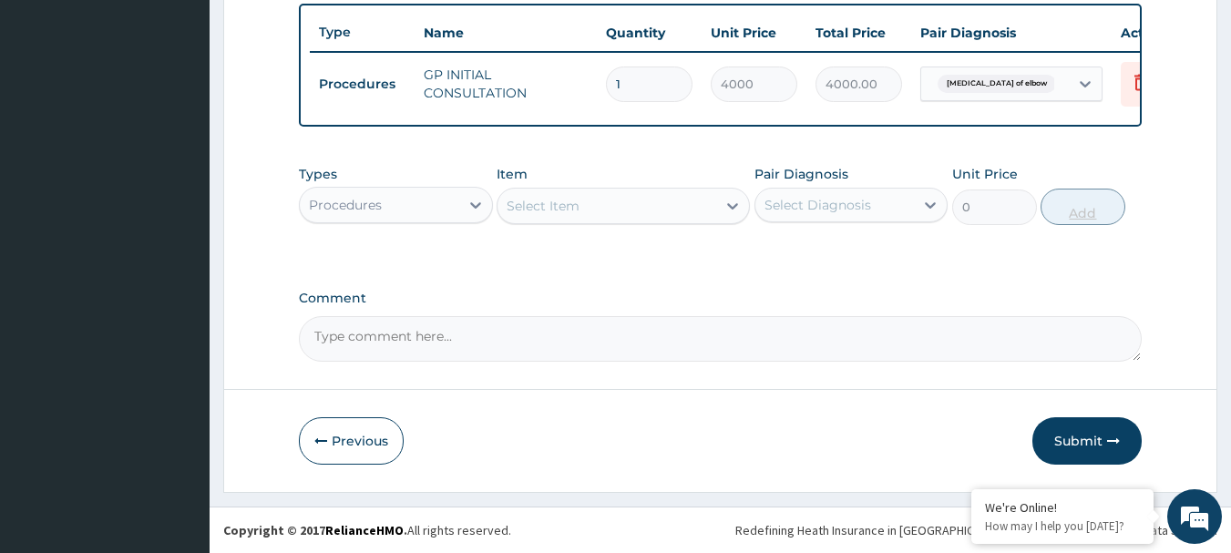
scroll to position [688, 0]
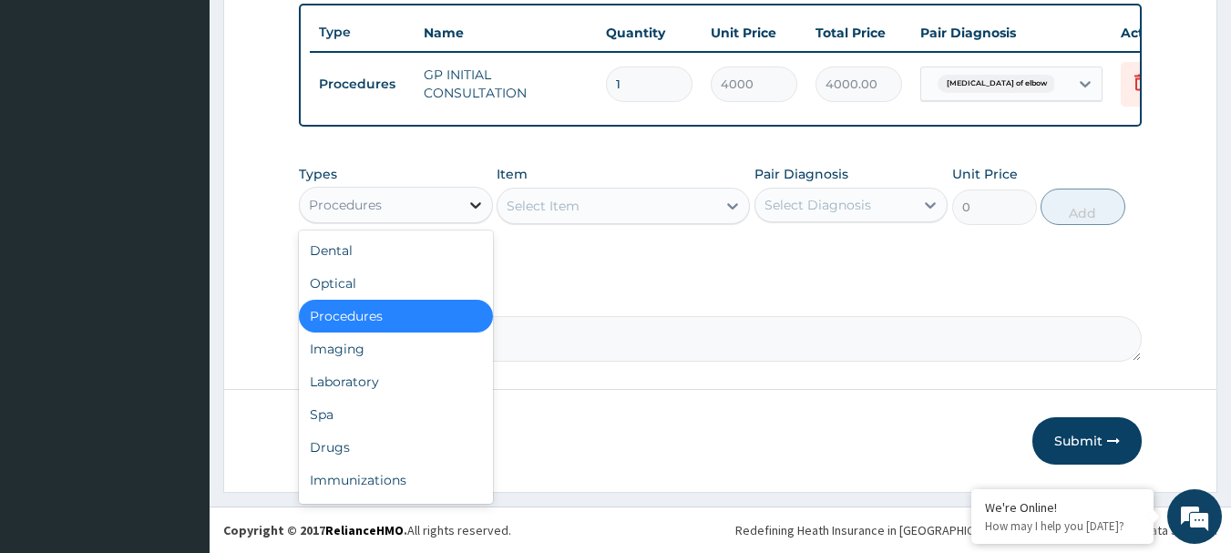
click at [481, 203] on icon at bounding box center [476, 205] width 18 height 18
click at [362, 460] on div "Drugs" at bounding box center [396, 447] width 194 height 33
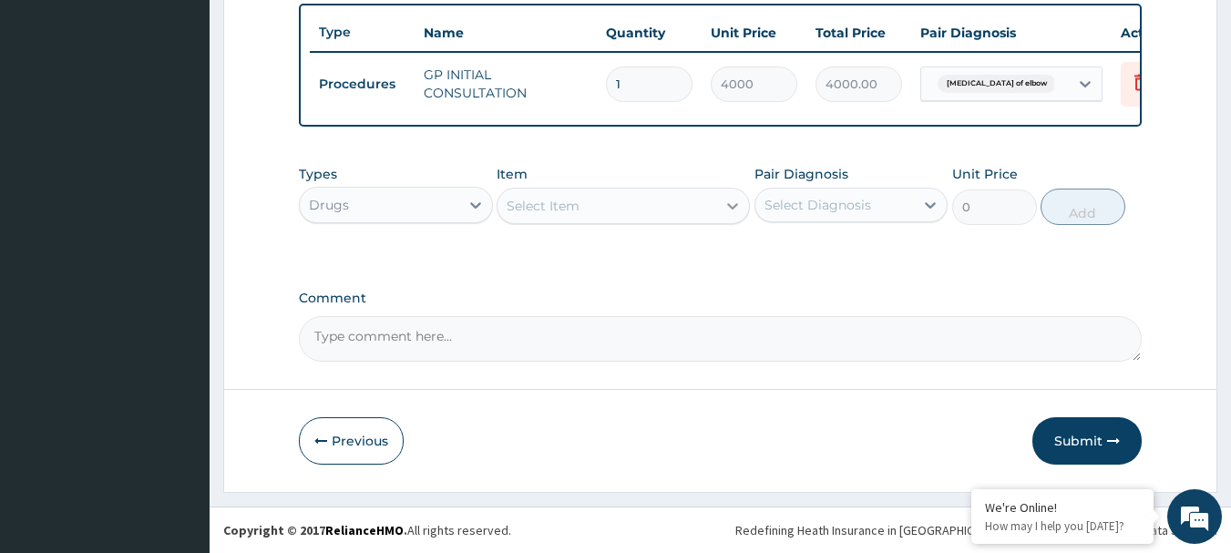
click at [718, 206] on div at bounding box center [732, 206] width 33 height 33
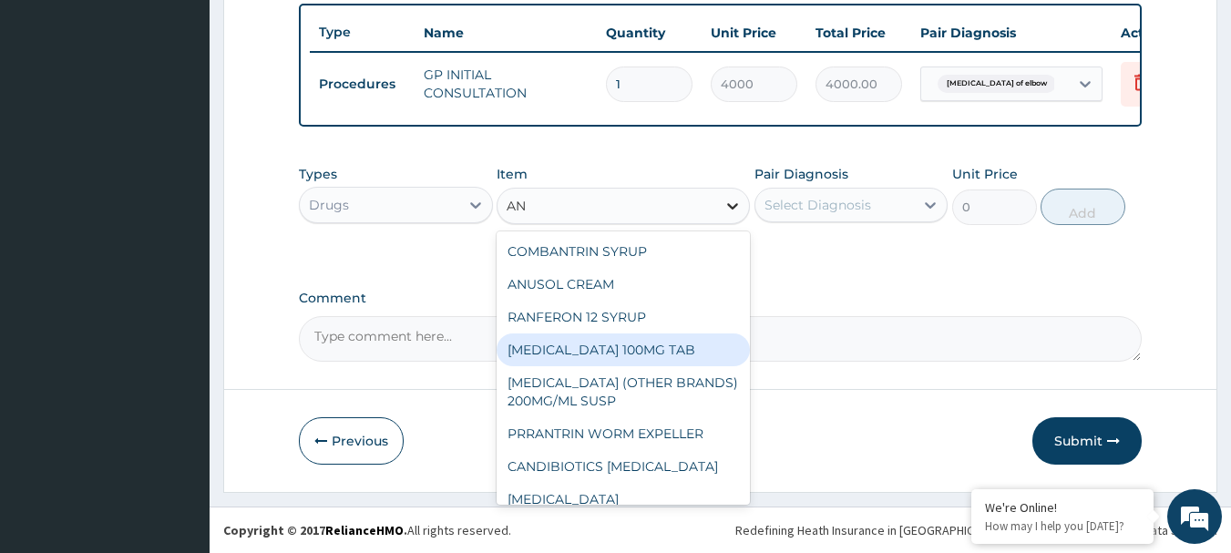
type input "A"
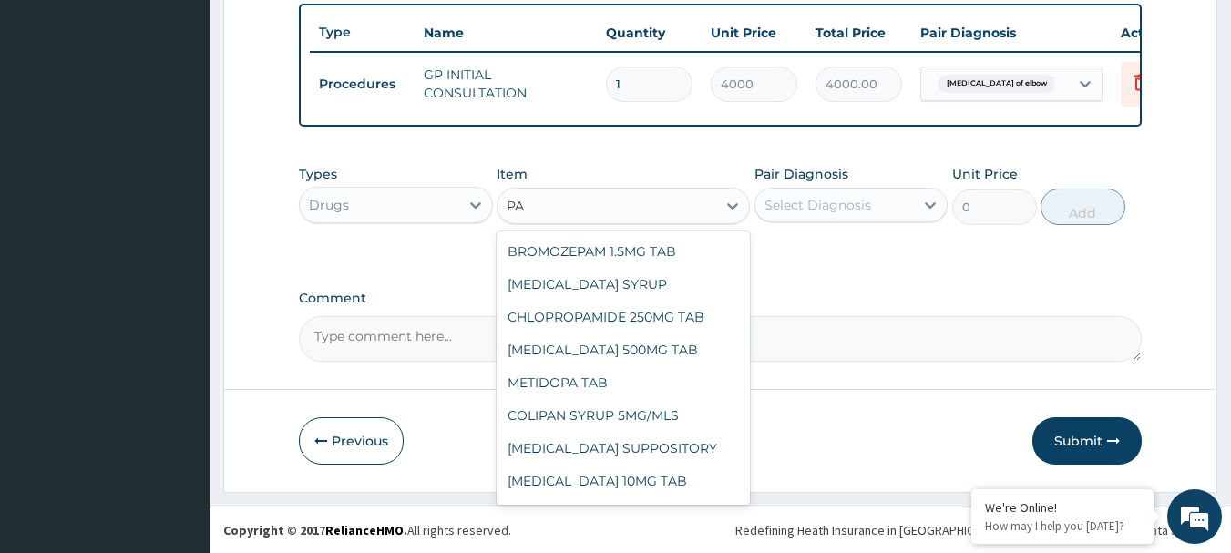
type input "P"
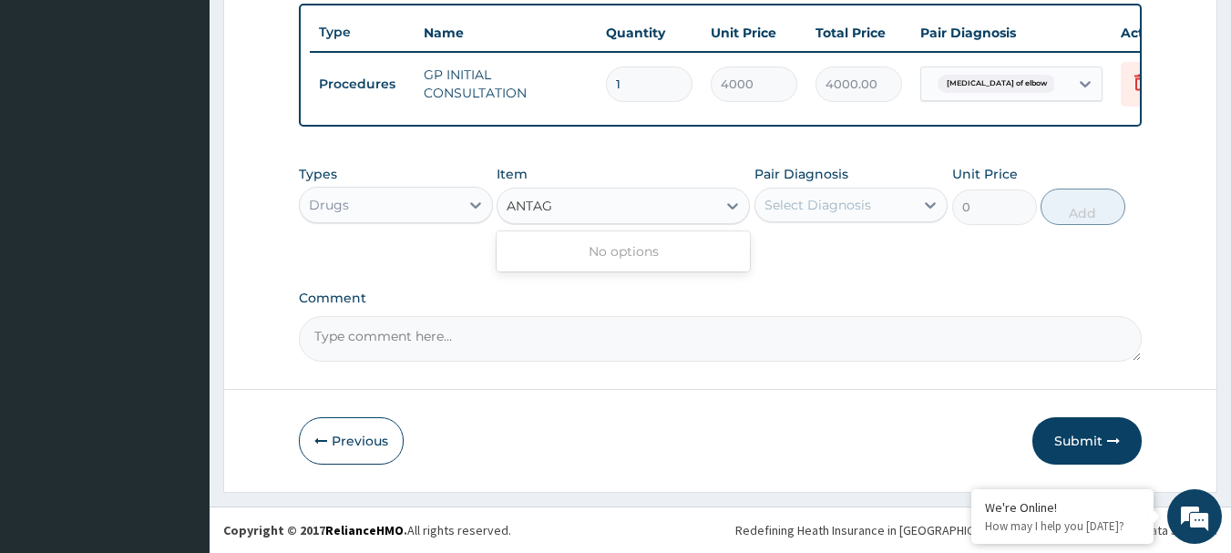
scroll to position [0, 0]
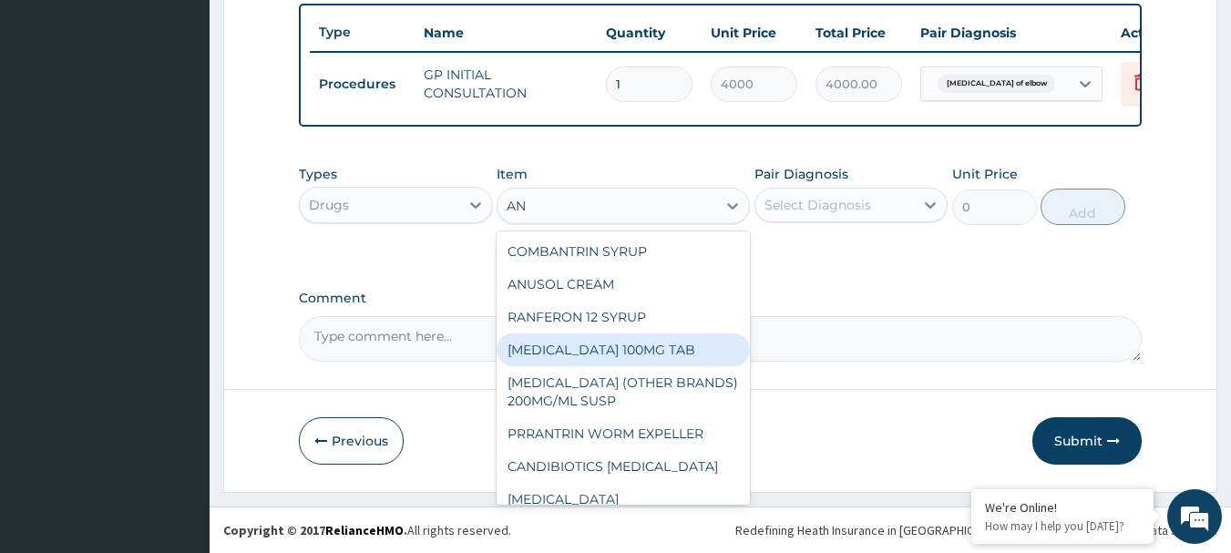
type input "A"
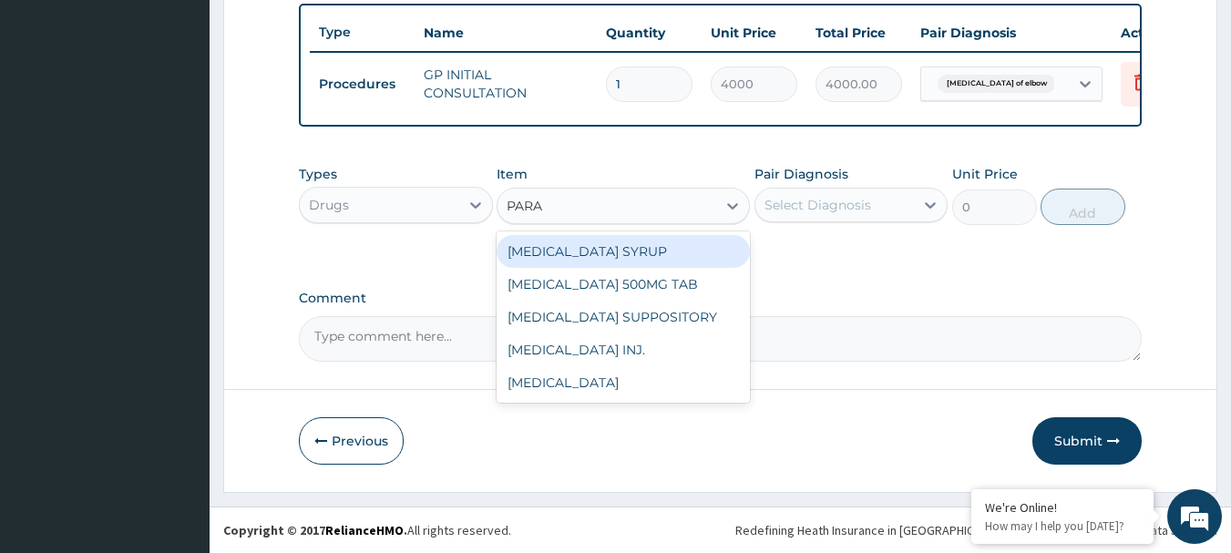
type input "PARAC"
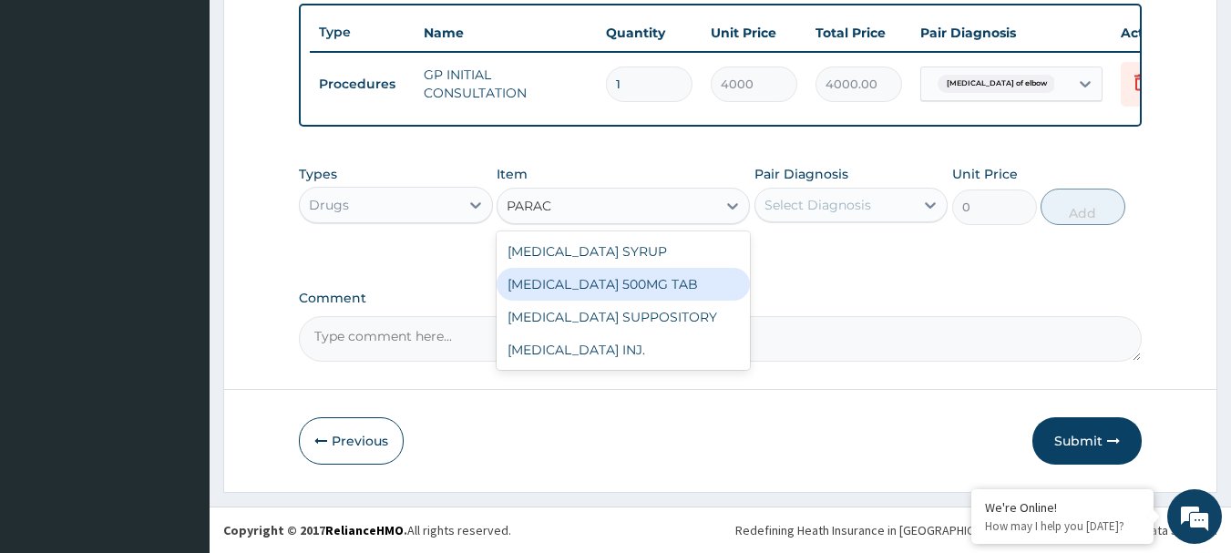
click at [673, 280] on div "[MEDICAL_DATA] 500MG TAB" at bounding box center [623, 284] width 253 height 33
type input "40"
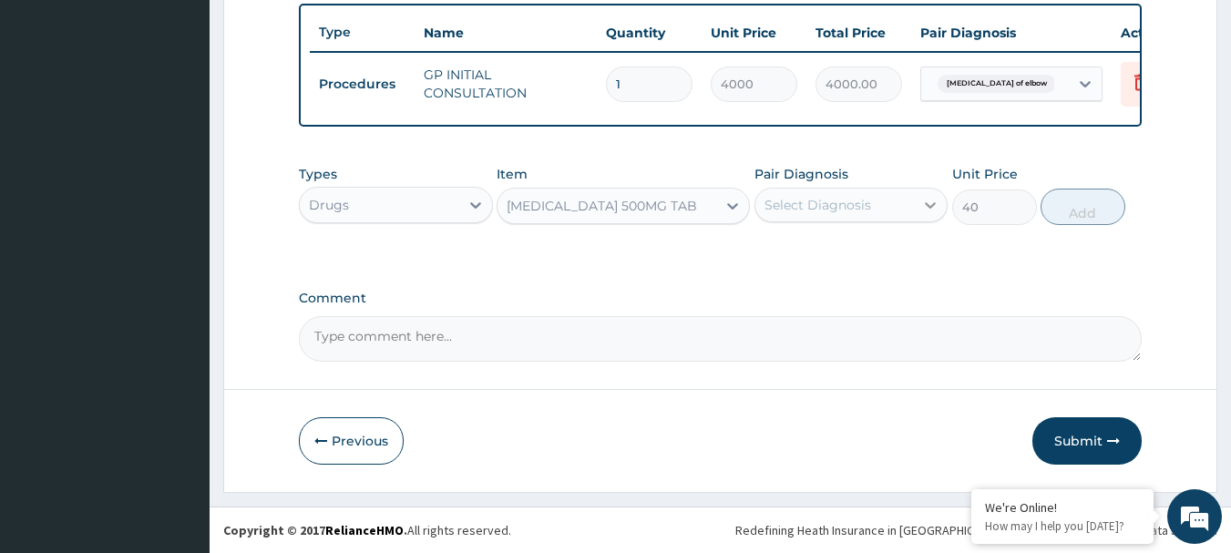
click at [938, 201] on icon at bounding box center [930, 205] width 18 height 18
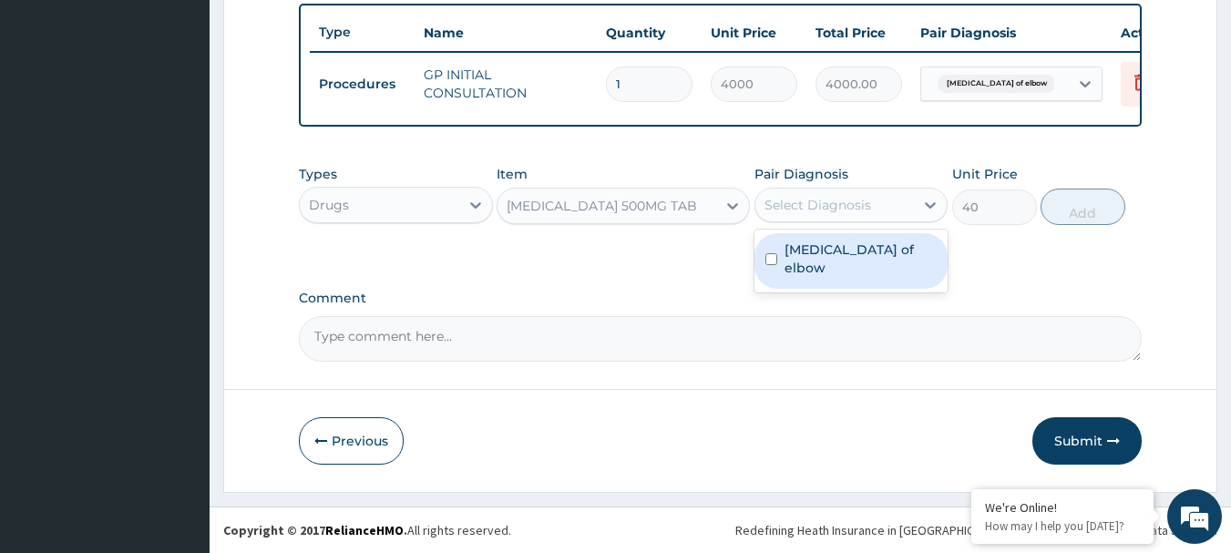
click at [794, 252] on label "Dislocation of elbow" at bounding box center [861, 259] width 153 height 36
checkbox input "true"
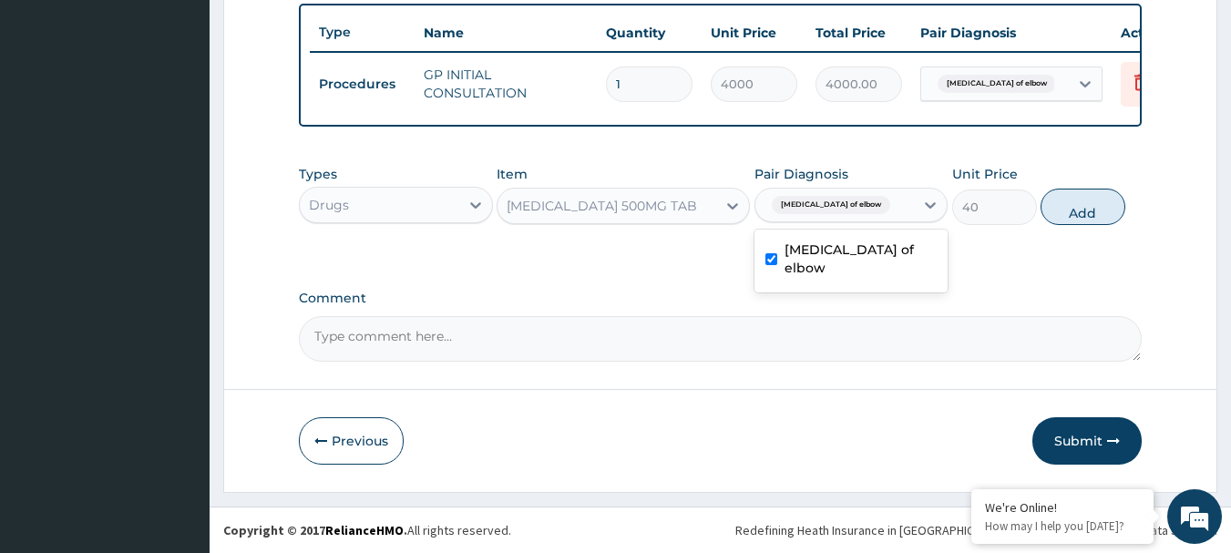
click at [1094, 202] on button "Add" at bounding box center [1083, 207] width 85 height 36
type input "0"
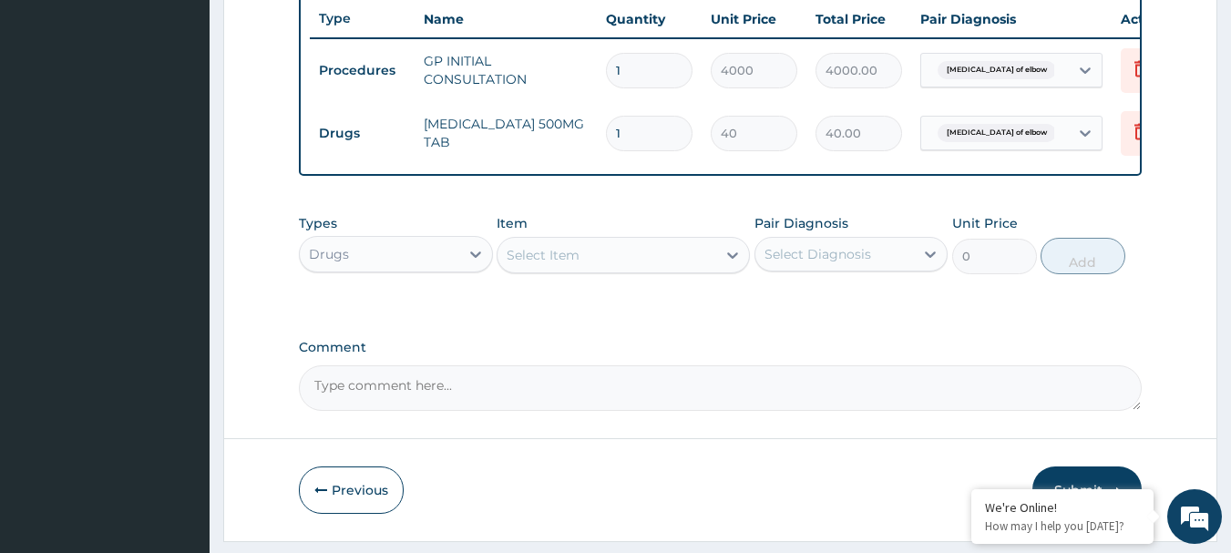
type input "18"
type input "720.00"
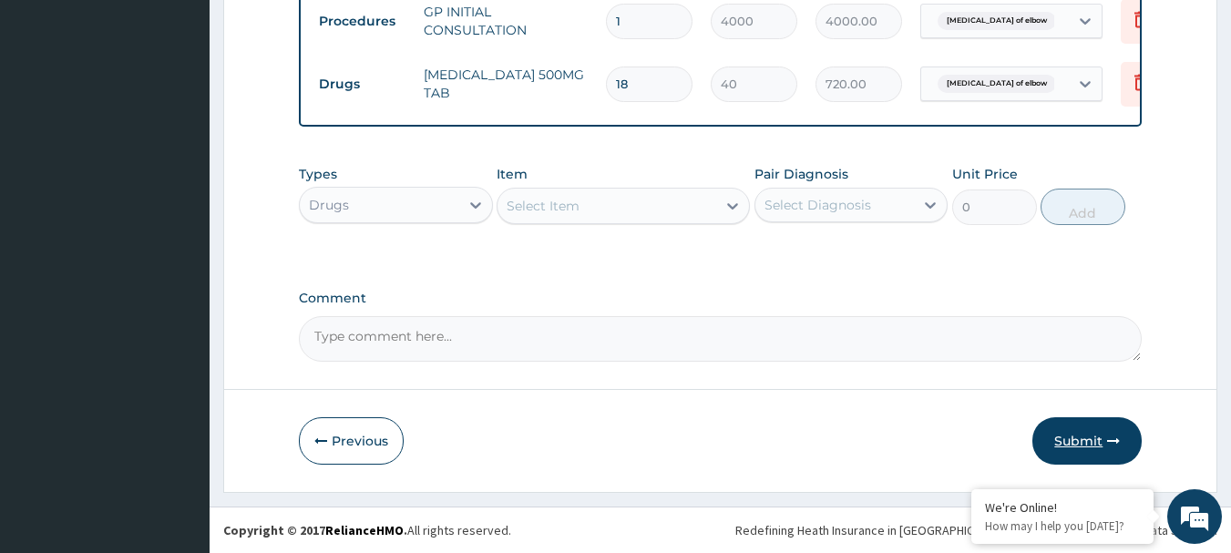
type input "18"
click at [1051, 428] on button "Submit" at bounding box center [1086, 440] width 109 height 47
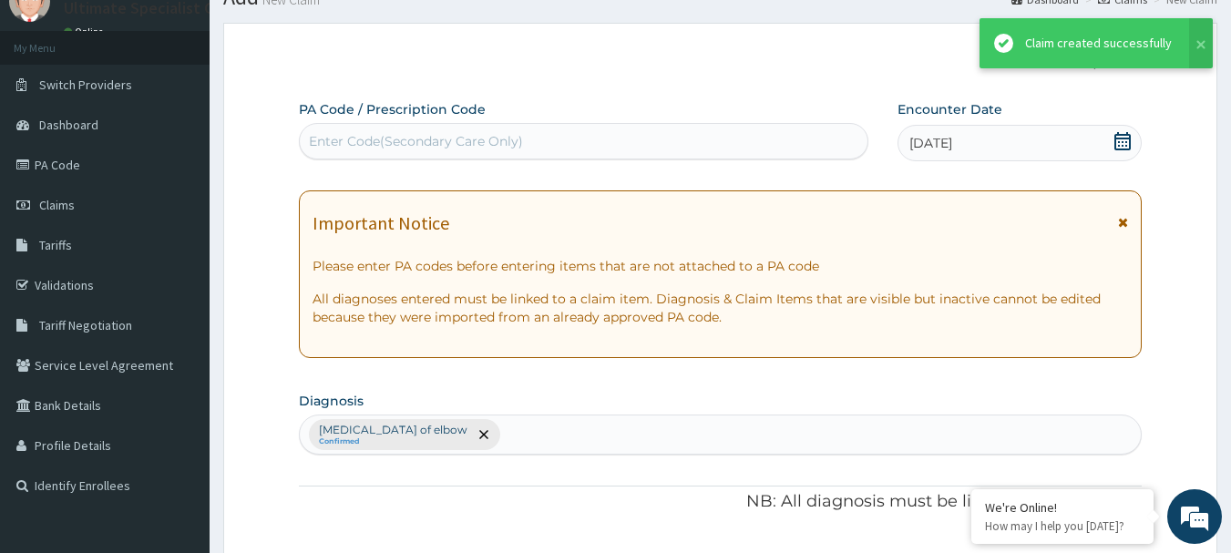
scroll to position [751, 0]
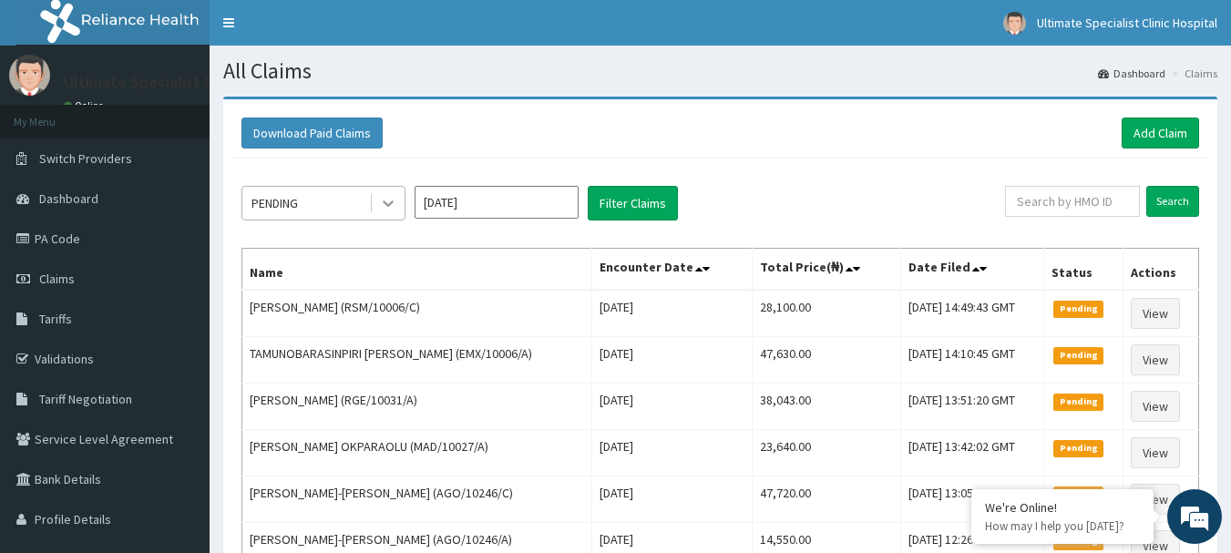
click at [393, 193] on div at bounding box center [388, 203] width 33 height 33
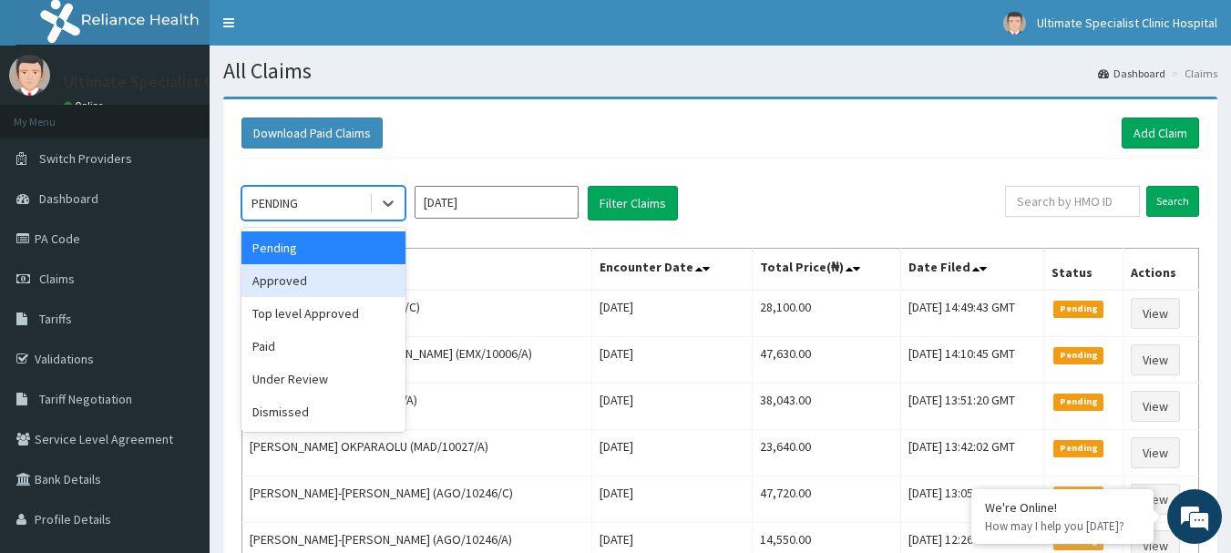
click at [295, 275] on div "Approved" at bounding box center [323, 280] width 164 height 33
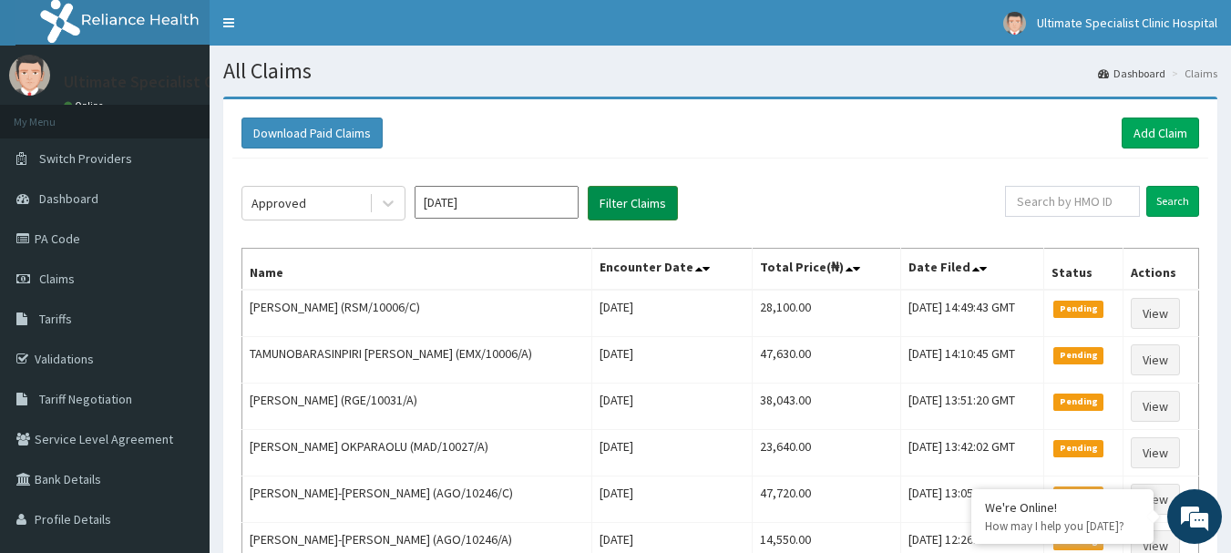
click at [652, 193] on button "Filter Claims" at bounding box center [633, 203] width 90 height 35
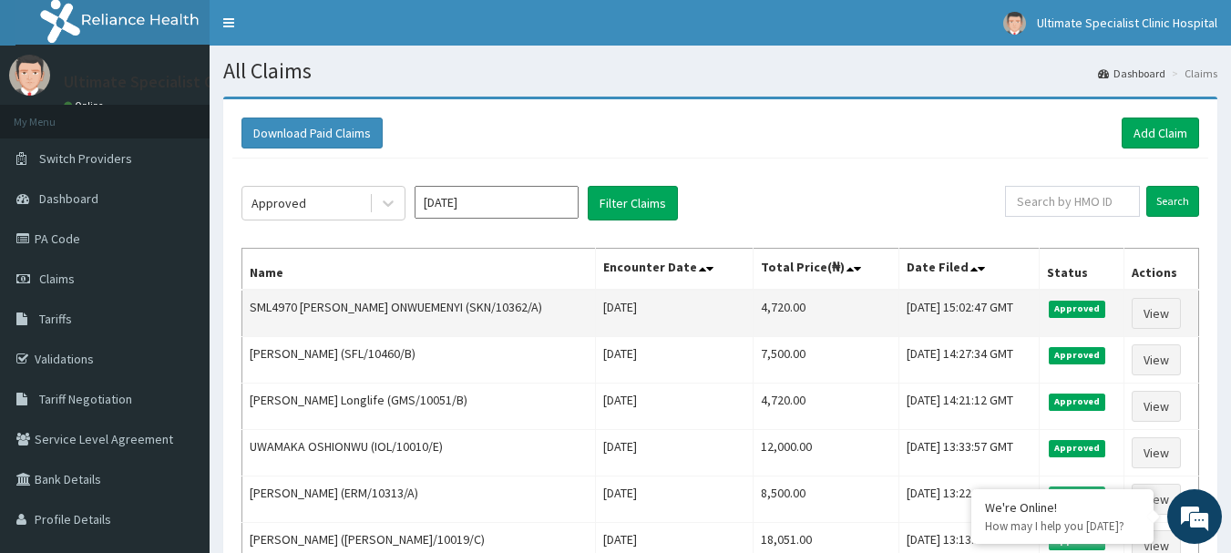
drag, startPoint x: 503, startPoint y: 303, endPoint x: 586, endPoint y: 312, distance: 83.4
click at [586, 312] on td "SML4970 [PERSON_NAME] ONWUEMENYI (SKN/10362/A)" at bounding box center [419, 313] width 354 height 47
copy td "(SKN/10362/A)"
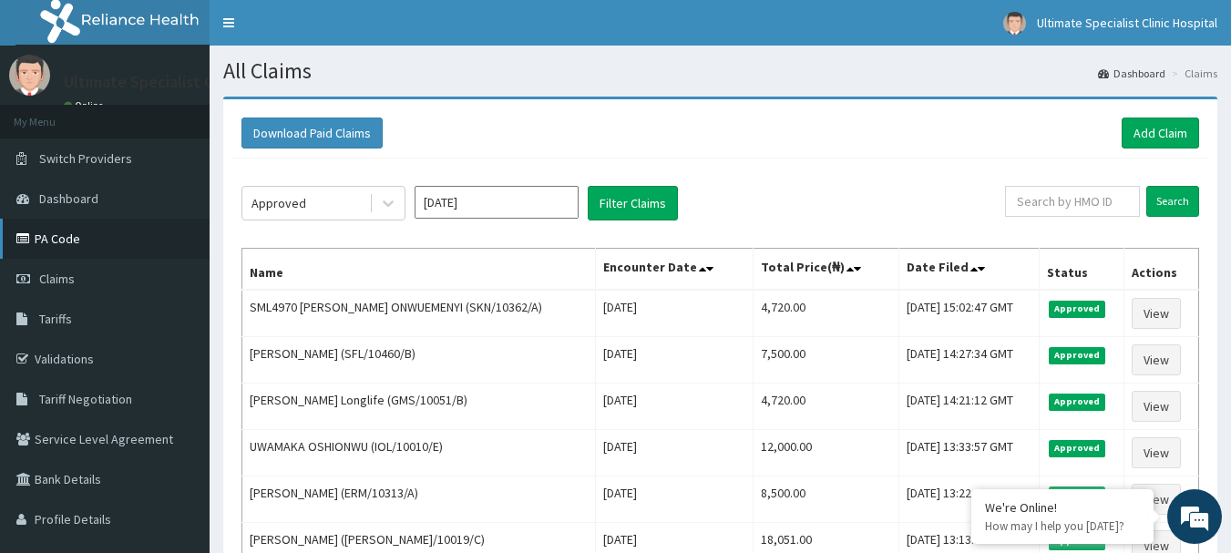
click at [71, 231] on link "PA Code" at bounding box center [105, 239] width 210 height 40
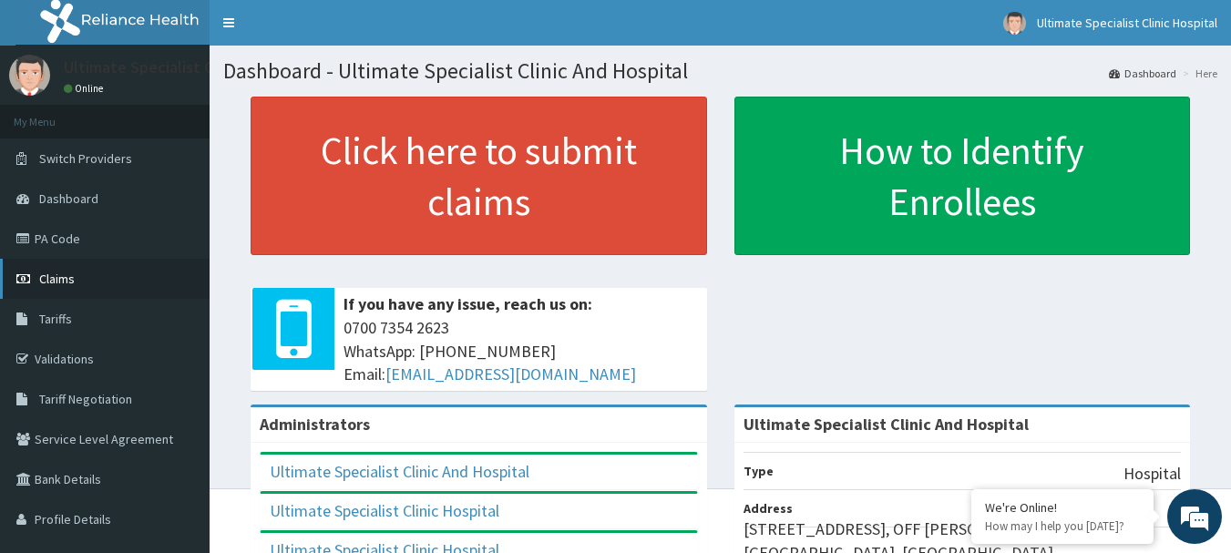
click at [56, 280] on span "Claims" at bounding box center [57, 279] width 36 height 16
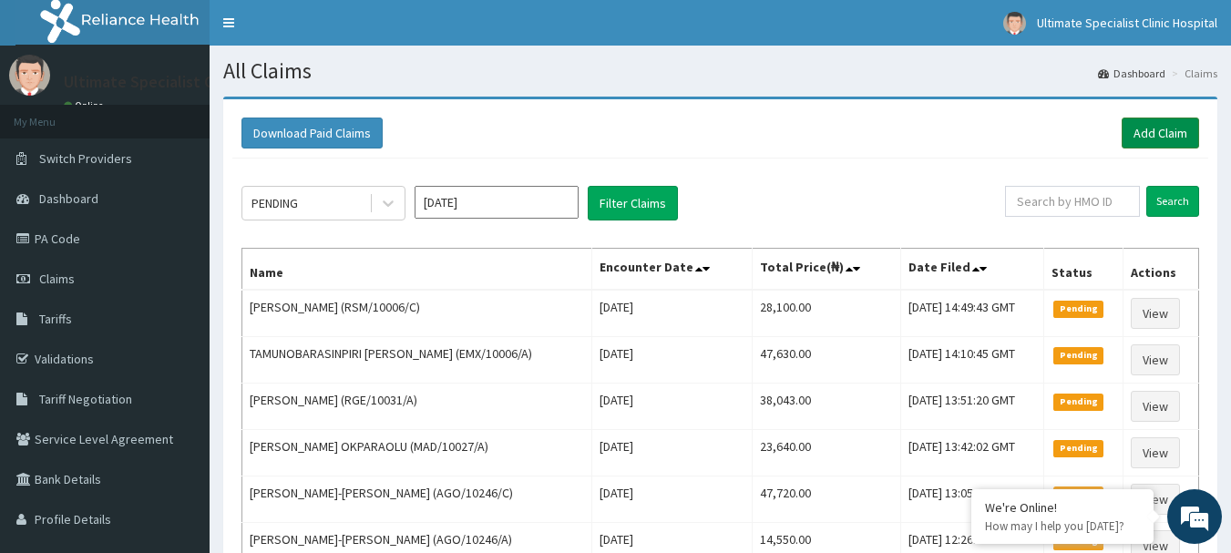
click at [1172, 128] on link "Add Claim" at bounding box center [1160, 133] width 77 height 31
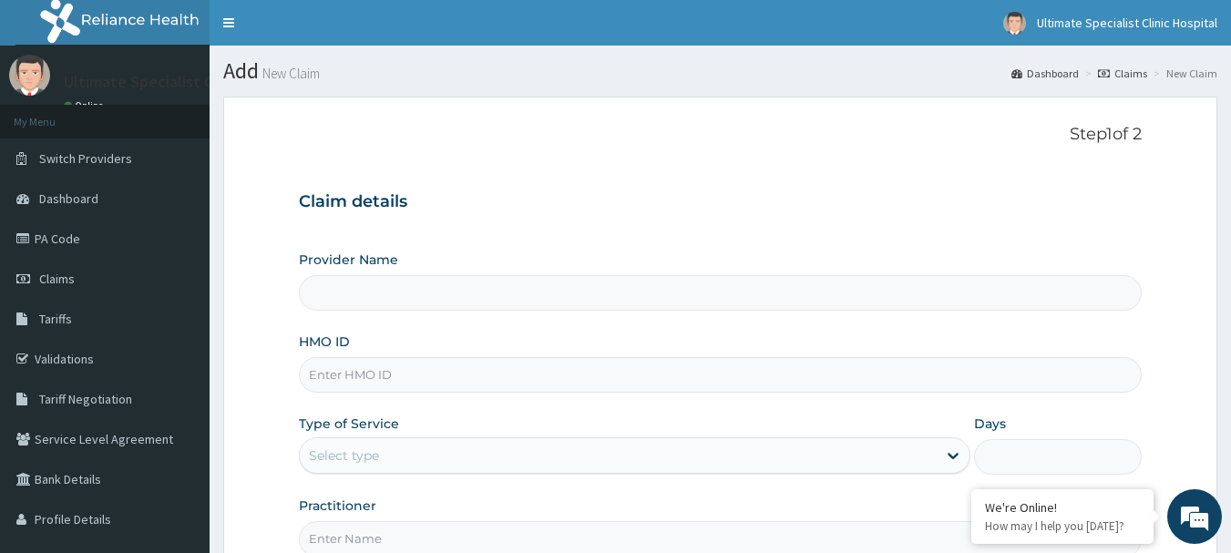
click at [349, 384] on input "HMO ID" at bounding box center [721, 375] width 844 height 36
type input "Ultimate Specialist Clinic And Hospital"
paste input "STZ/10001/A"
type input "STZ/10001/A"
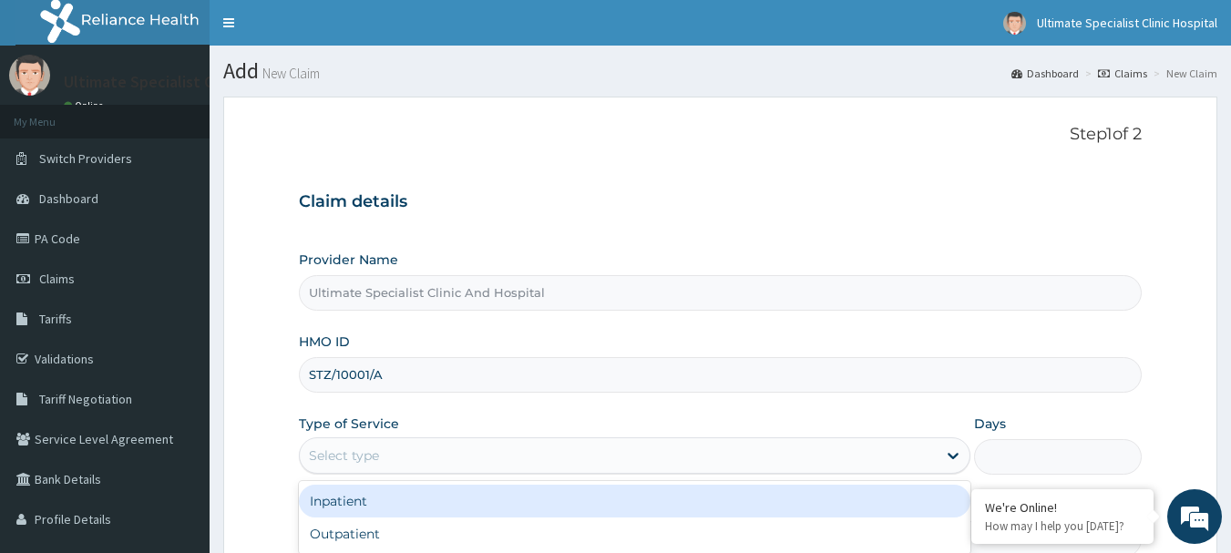
click at [445, 460] on div "Select type" at bounding box center [618, 455] width 637 height 29
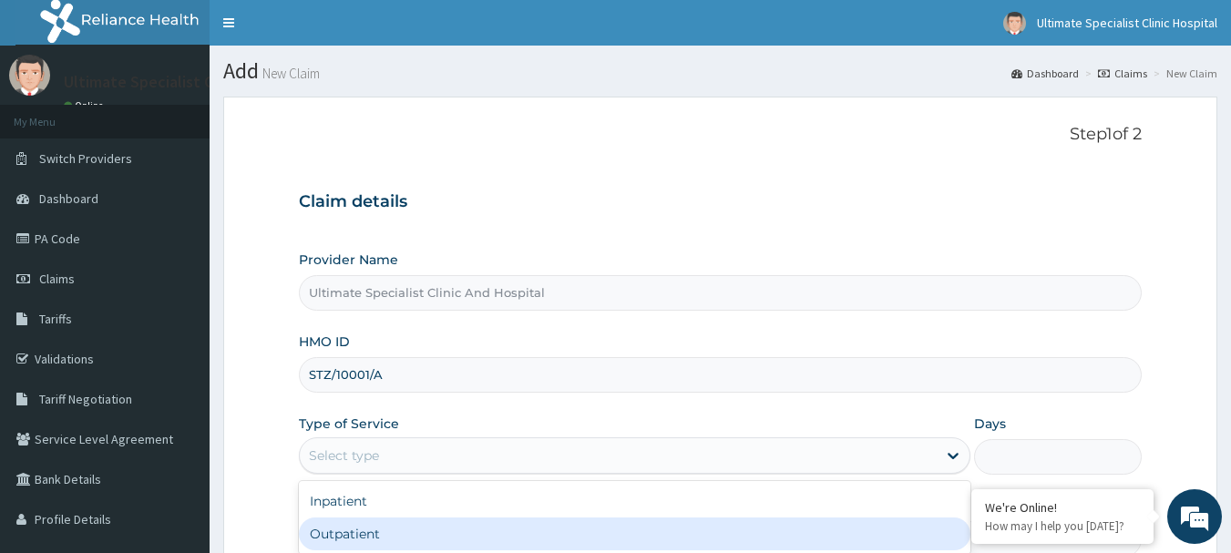
click at [391, 529] on div "Outpatient" at bounding box center [635, 534] width 672 height 33
type input "1"
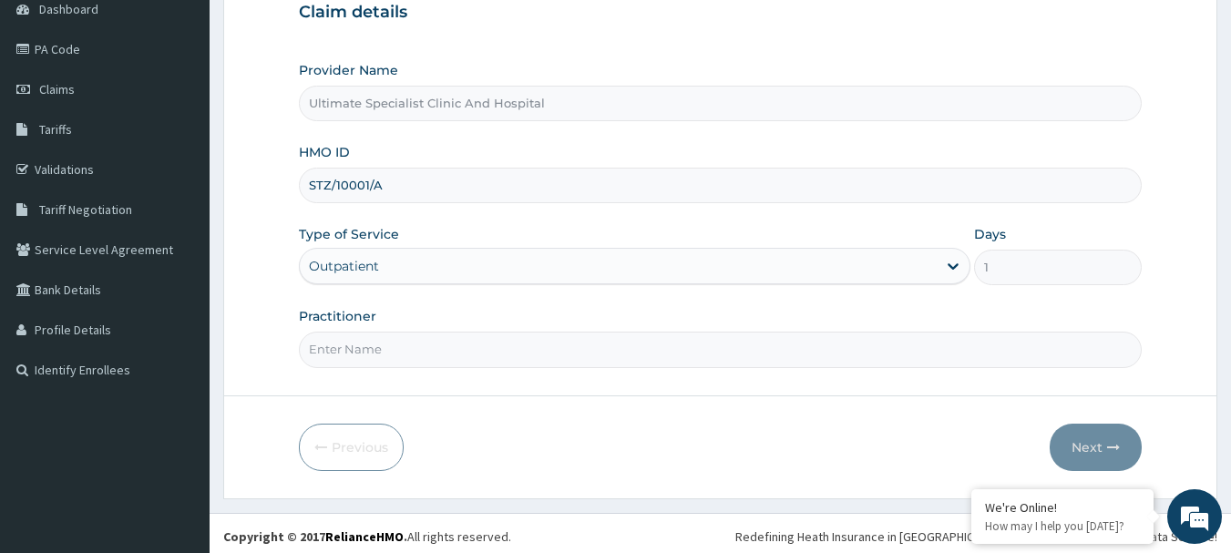
scroll to position [196, 0]
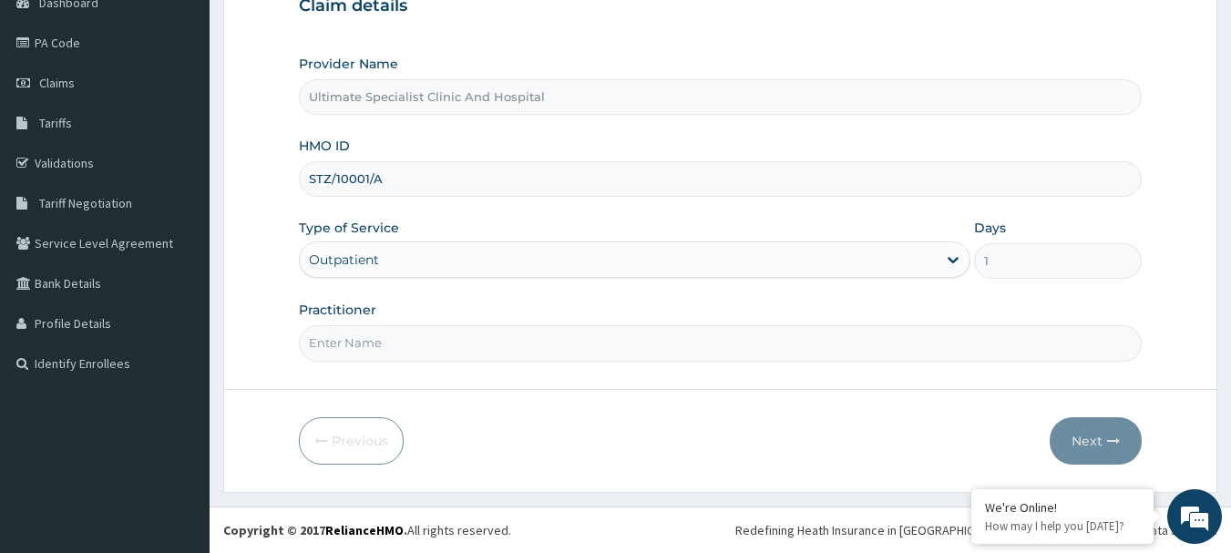
click at [405, 352] on input "Practitioner" at bounding box center [721, 343] width 844 height 36
type input "DR [PERSON_NAME]"
click at [1085, 434] on button "Next" at bounding box center [1096, 440] width 92 height 47
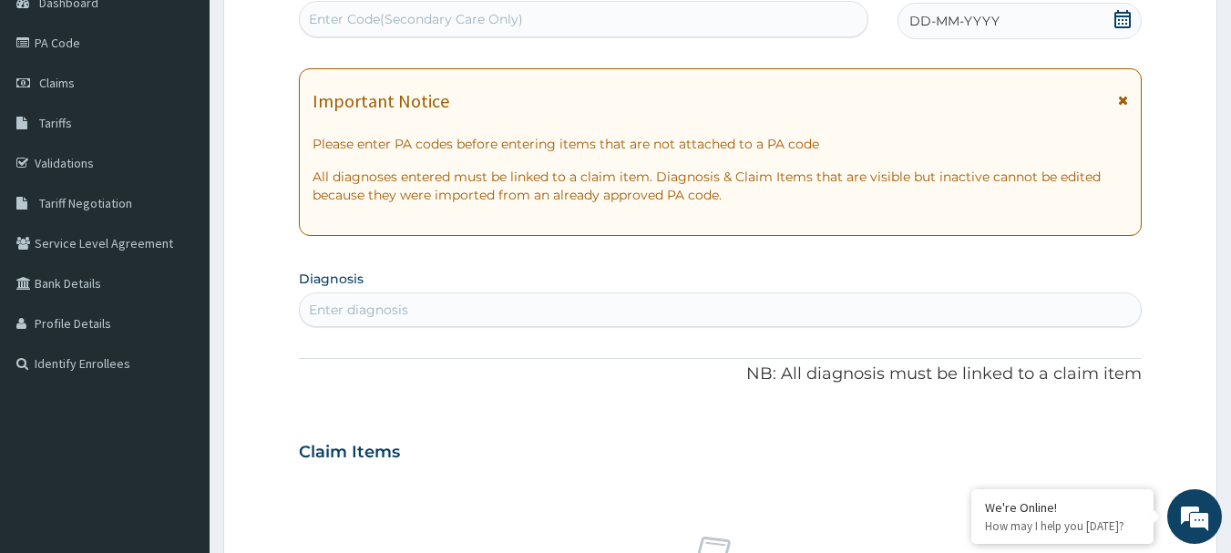
click at [1114, 20] on icon at bounding box center [1123, 19] width 18 height 18
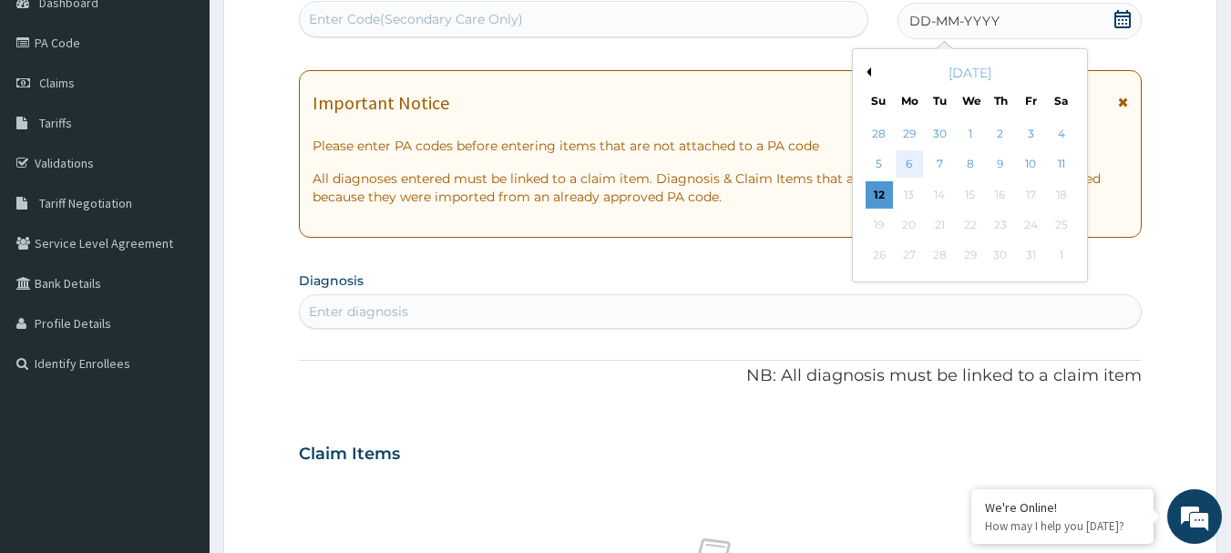
click at [909, 162] on div "6" at bounding box center [909, 164] width 27 height 27
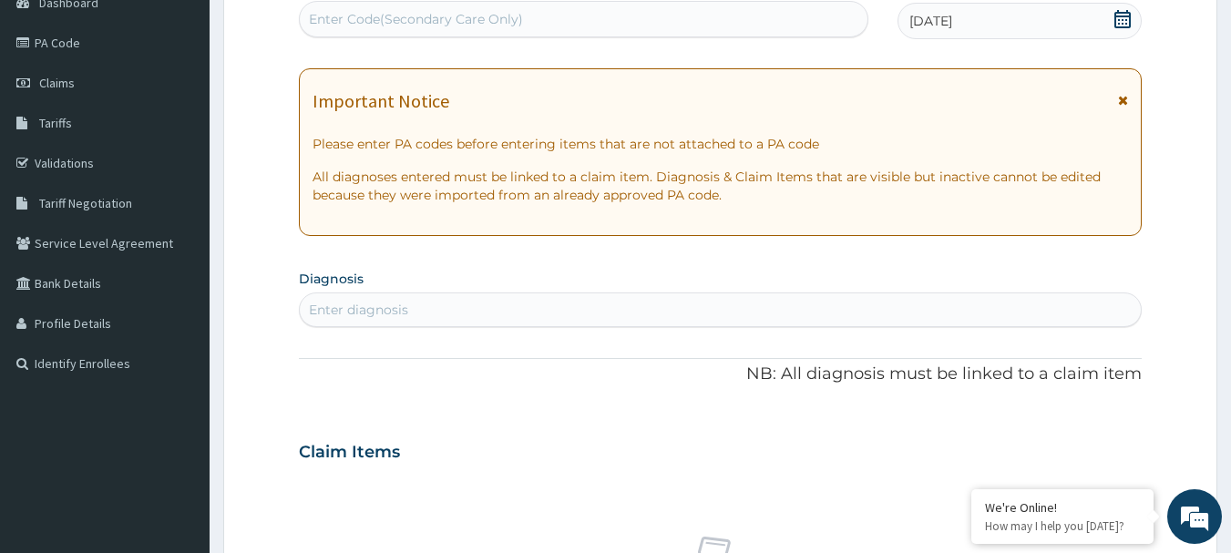
click at [479, 304] on div "Enter diagnosis" at bounding box center [721, 309] width 842 height 29
type input "PEPTIC"
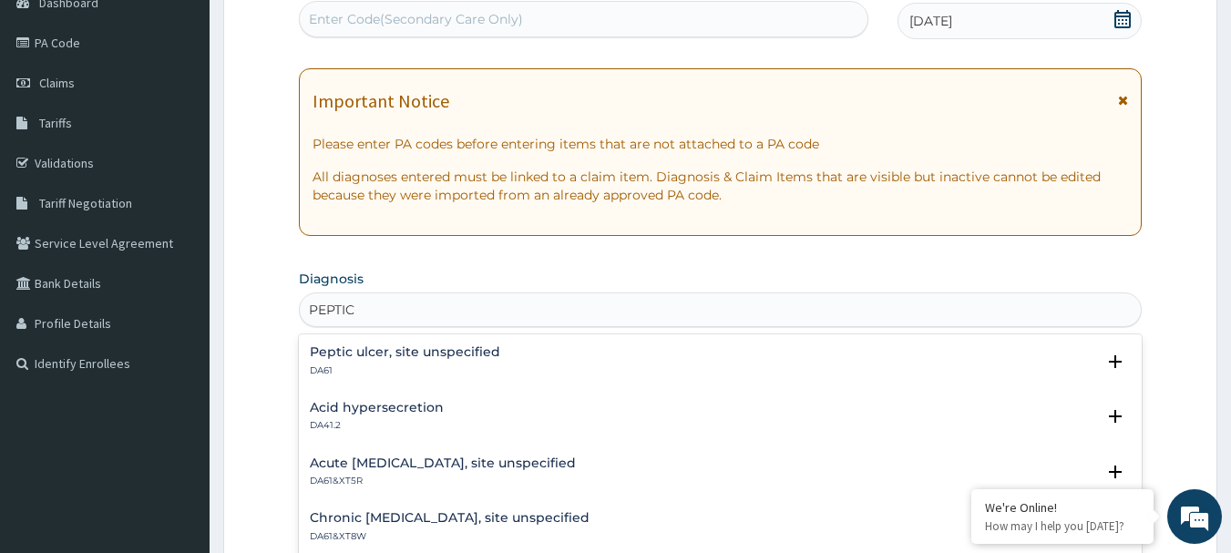
click at [457, 361] on div "Peptic ulcer, site unspecified DA61" at bounding box center [405, 361] width 190 height 32
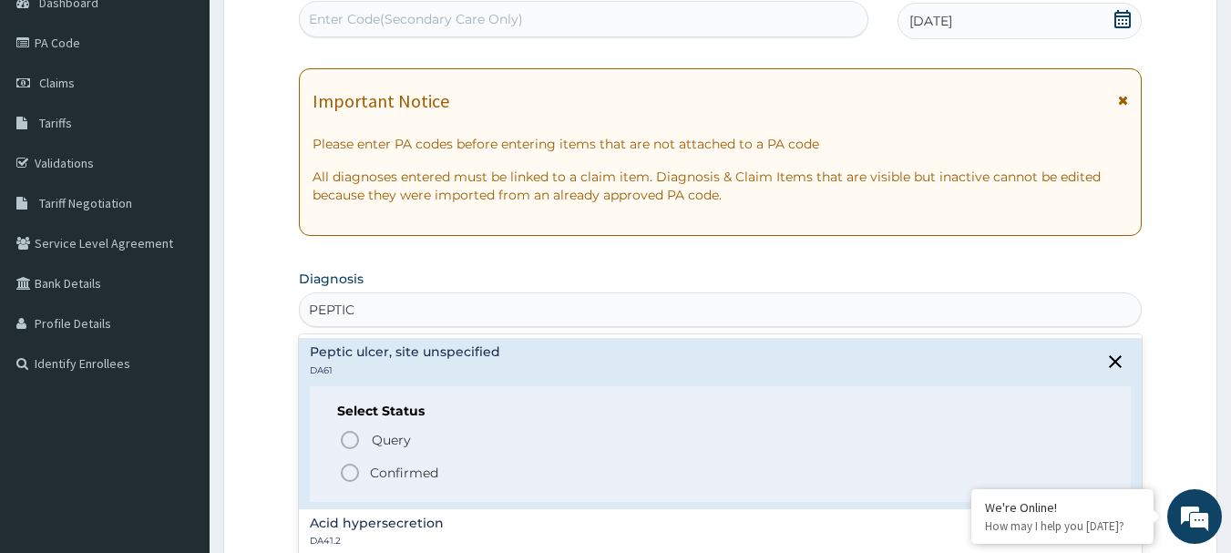
click at [337, 471] on div "Query Query covers suspected (?), Keep in view (kiv), Ruled out (r/o) Confirmed" at bounding box center [720, 455] width 767 height 56
click at [354, 467] on icon "status option filled" at bounding box center [350, 473] width 22 height 22
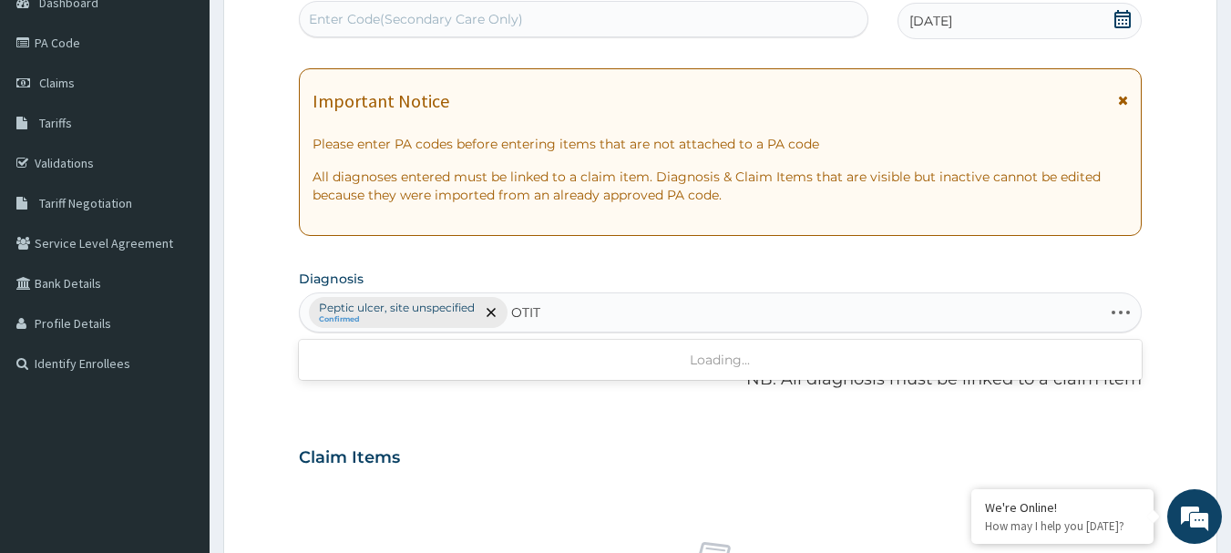
type input "OTITI"
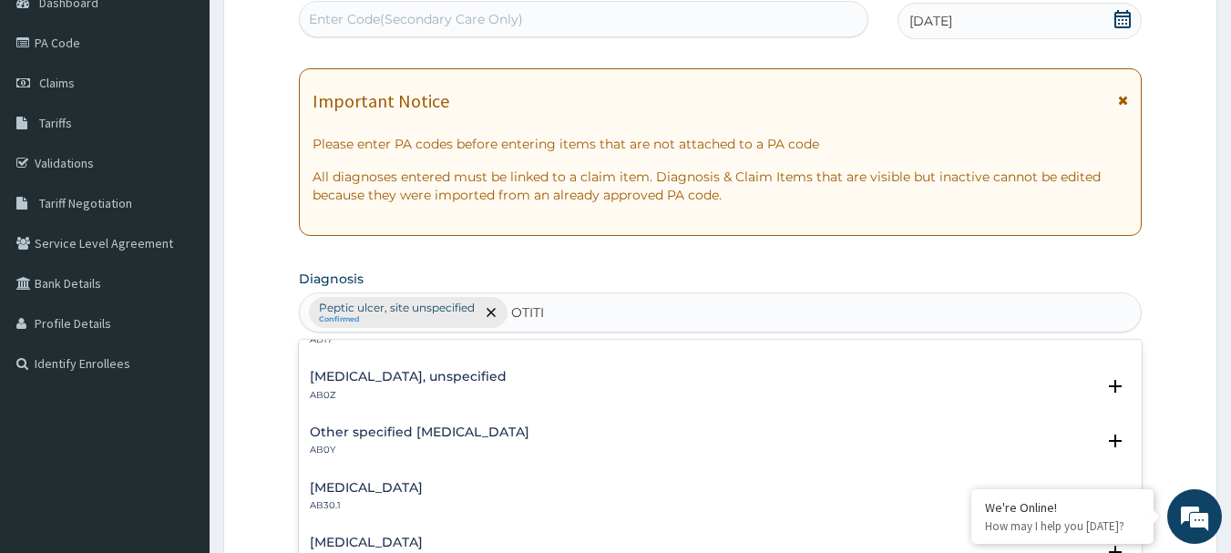
scroll to position [273, 0]
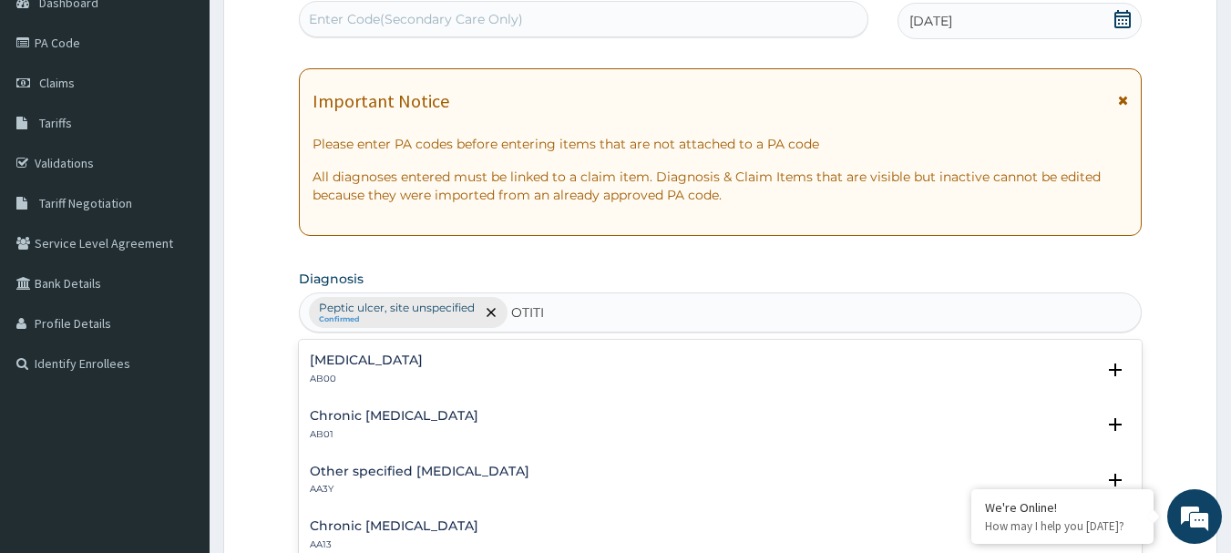
click at [417, 526] on h4 "Chronic otitis externa" at bounding box center [394, 526] width 169 height 14
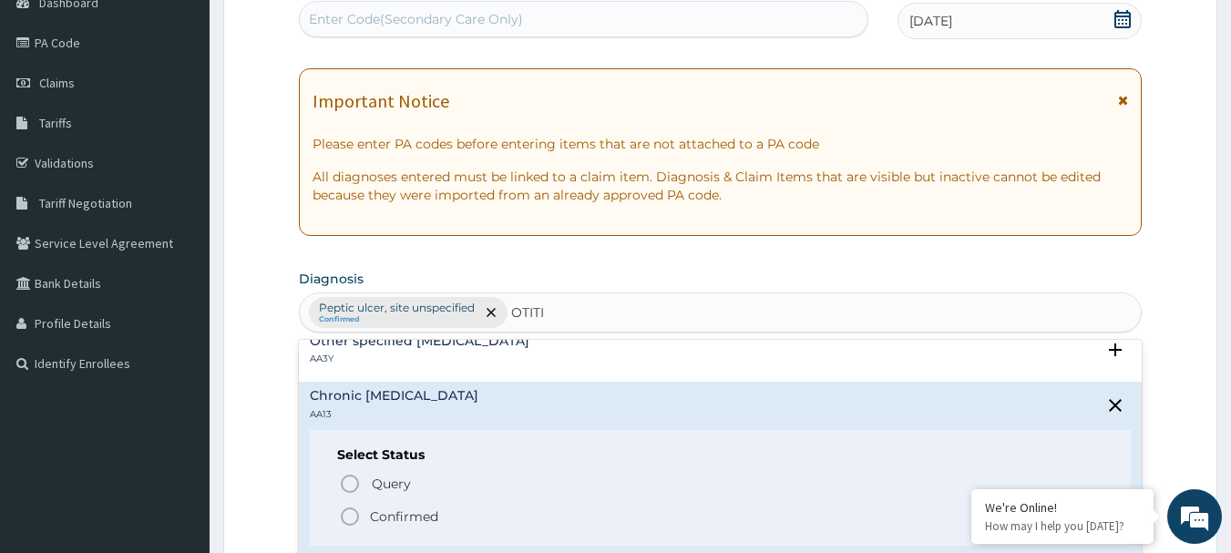
scroll to position [456, 0]
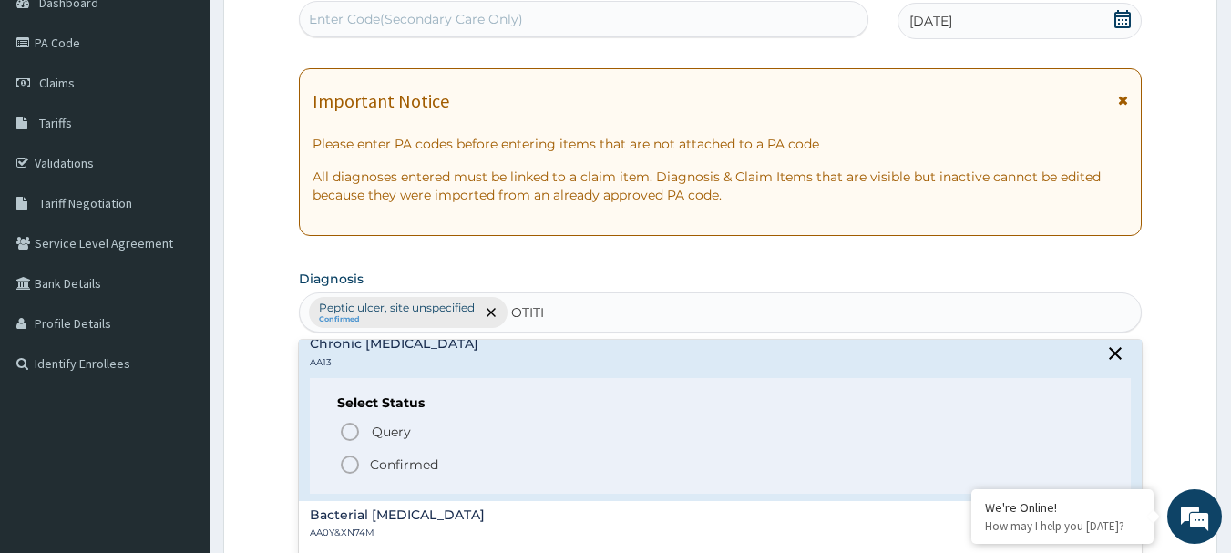
click at [354, 468] on icon "status option filled" at bounding box center [350, 465] width 22 height 22
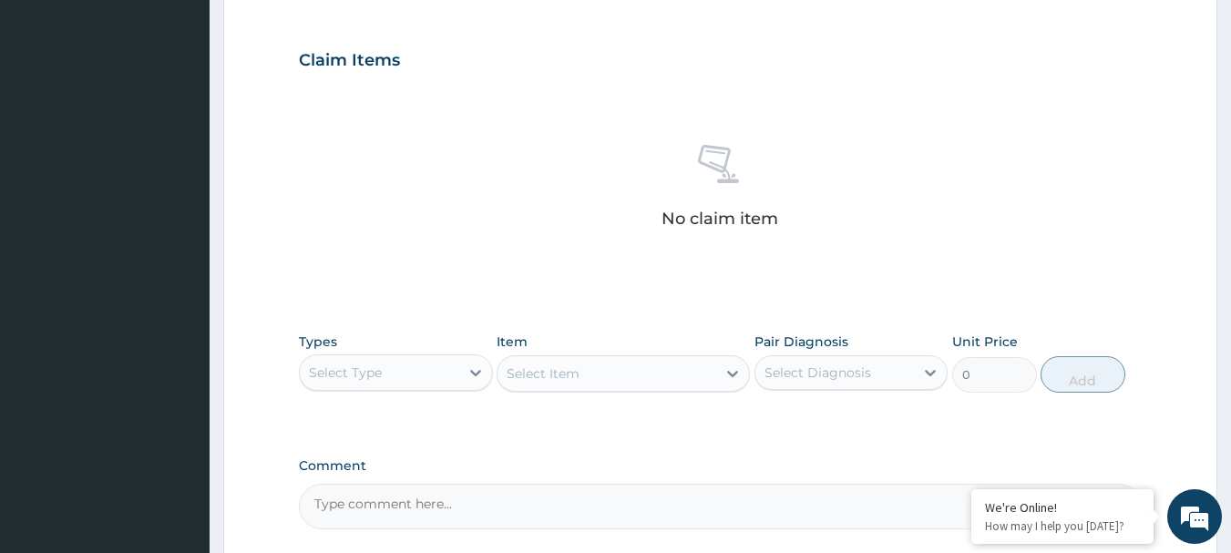
scroll to position [652, 0]
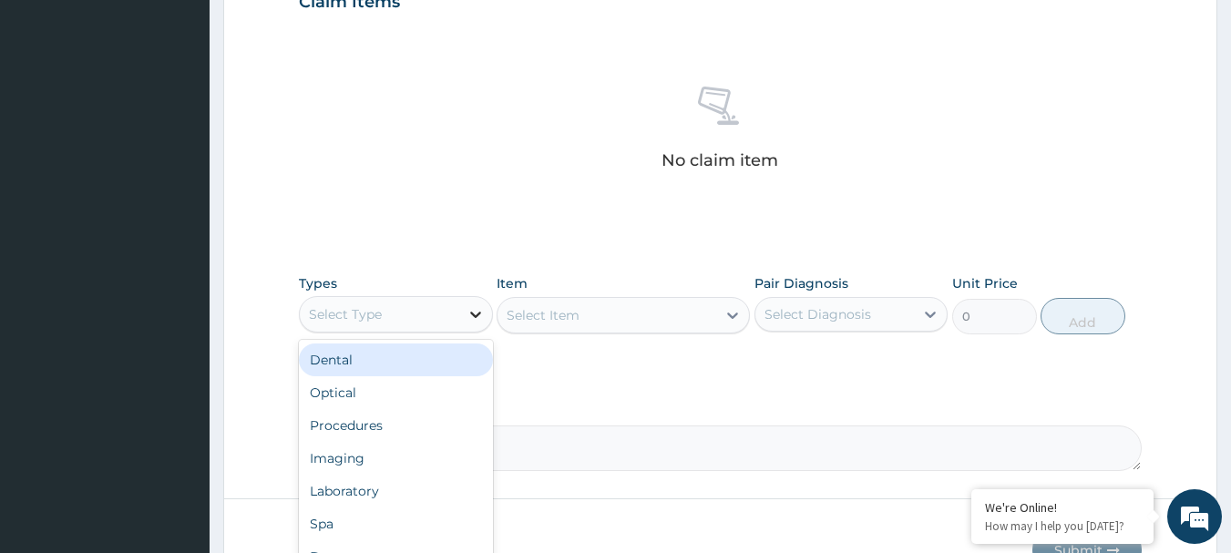
click at [479, 315] on icon at bounding box center [476, 314] width 18 height 18
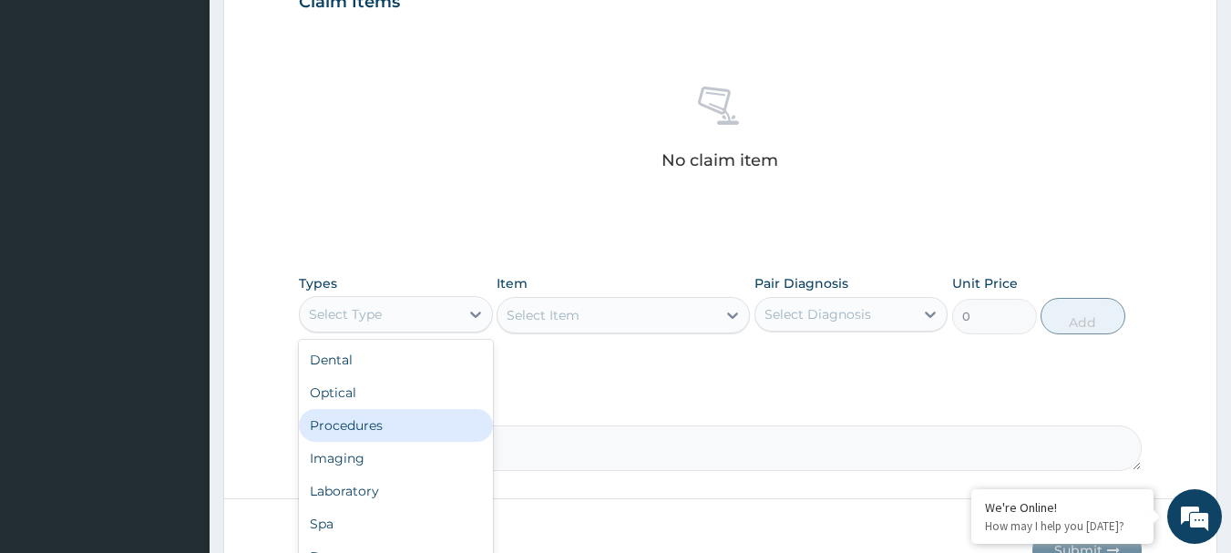
click at [368, 427] on div "Procedures" at bounding box center [396, 425] width 194 height 33
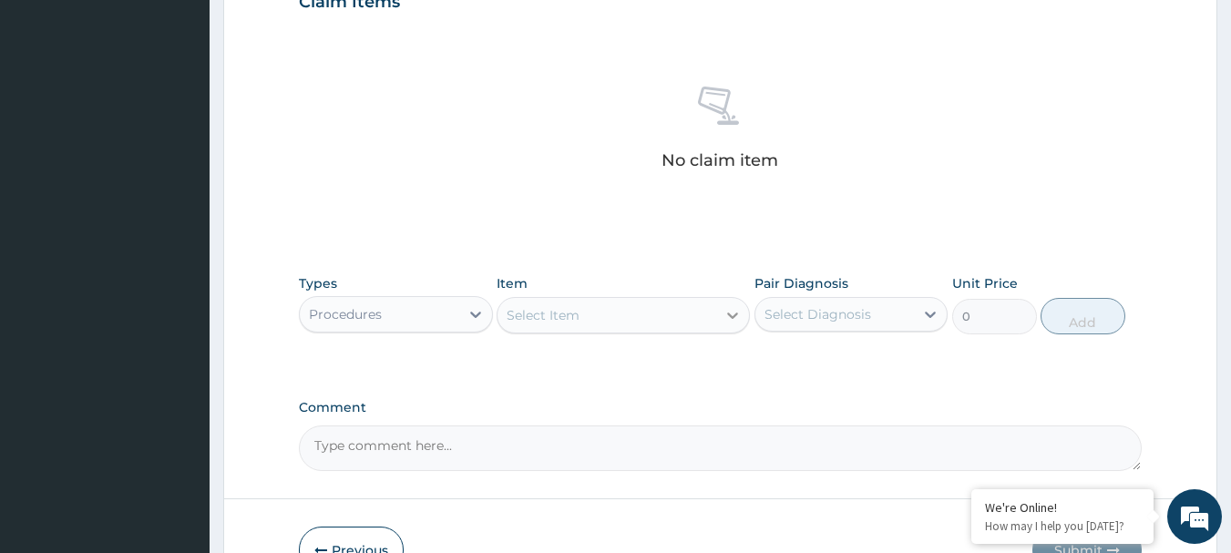
click at [731, 313] on icon at bounding box center [733, 315] width 18 height 18
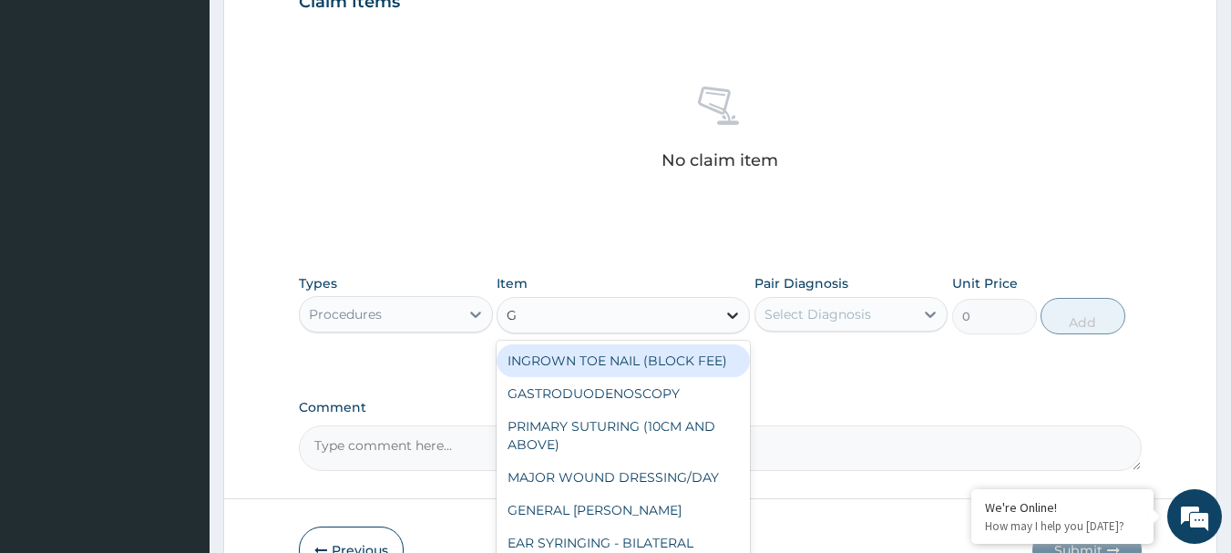
type input "GP"
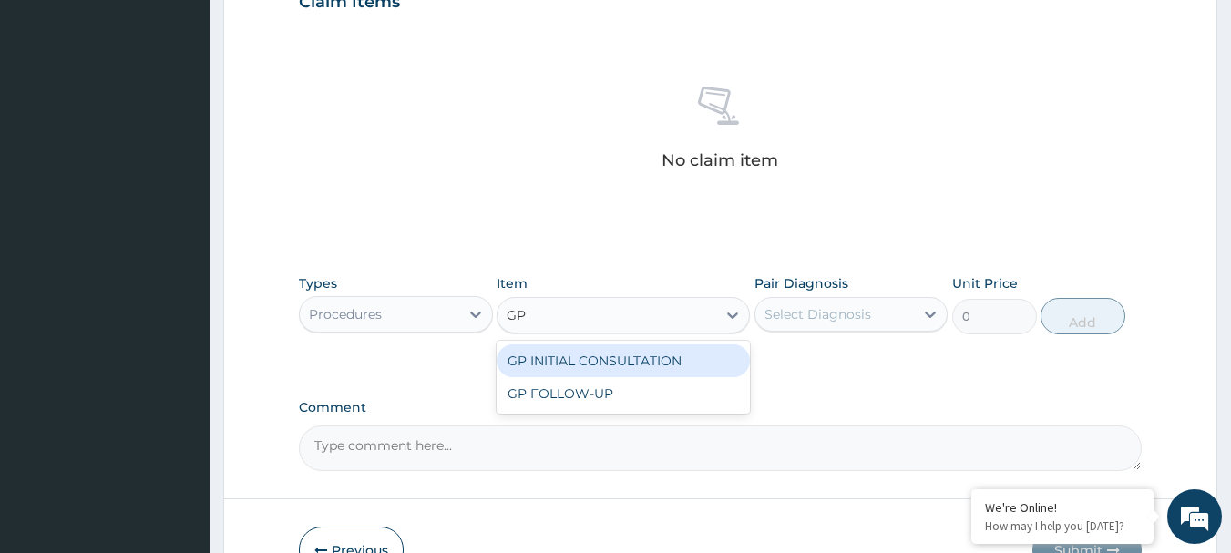
click at [625, 364] on div "GP INITIAL CONSULTATION" at bounding box center [623, 360] width 253 height 33
type input "4000"
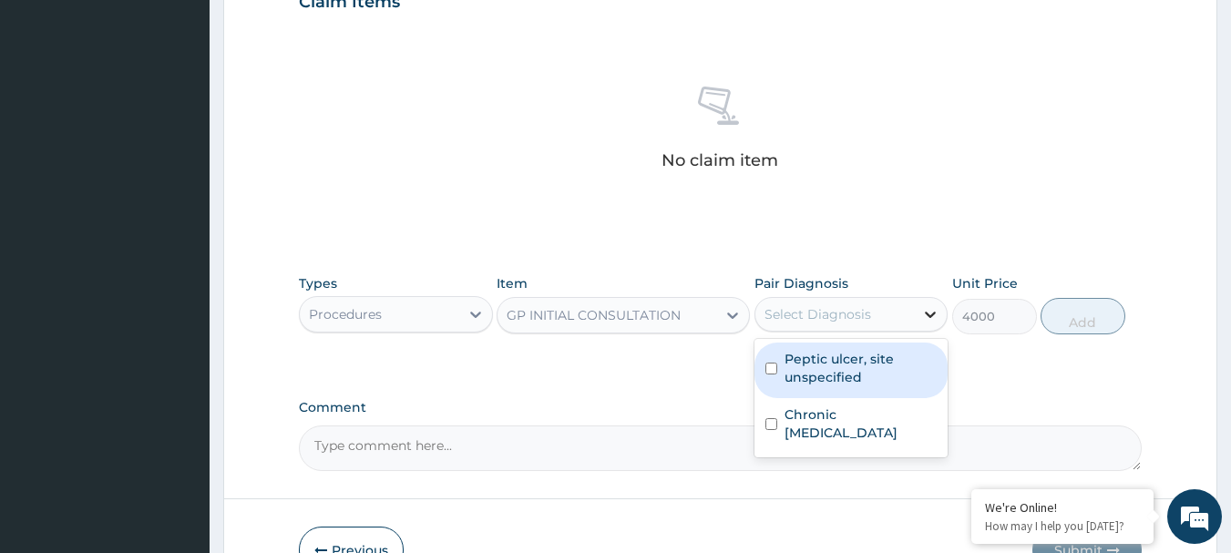
click at [927, 313] on icon at bounding box center [931, 315] width 11 height 6
click at [769, 369] on input "checkbox" at bounding box center [771, 369] width 12 height 12
checkbox input "true"
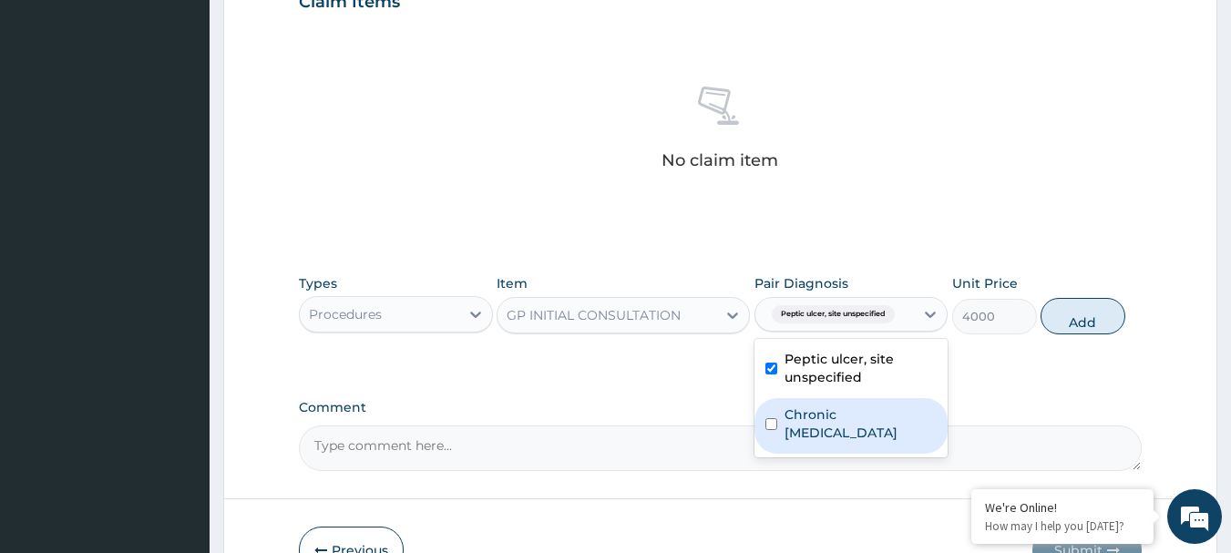
click at [761, 412] on div "Chronic otitis externa" at bounding box center [852, 426] width 194 height 56
checkbox input "true"
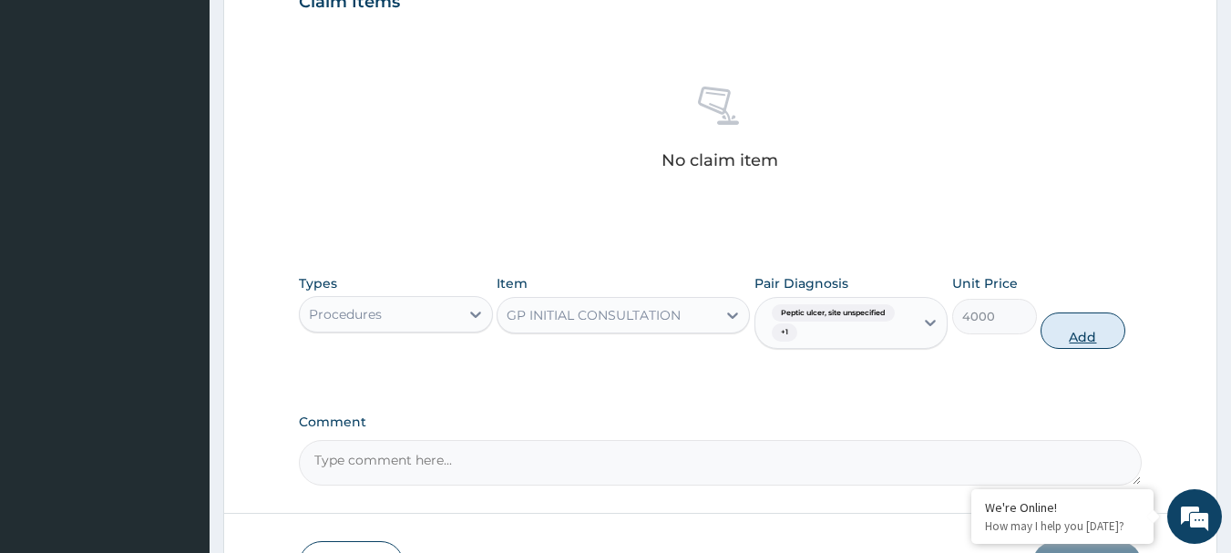
click at [1065, 332] on button "Add" at bounding box center [1083, 331] width 85 height 36
type input "0"
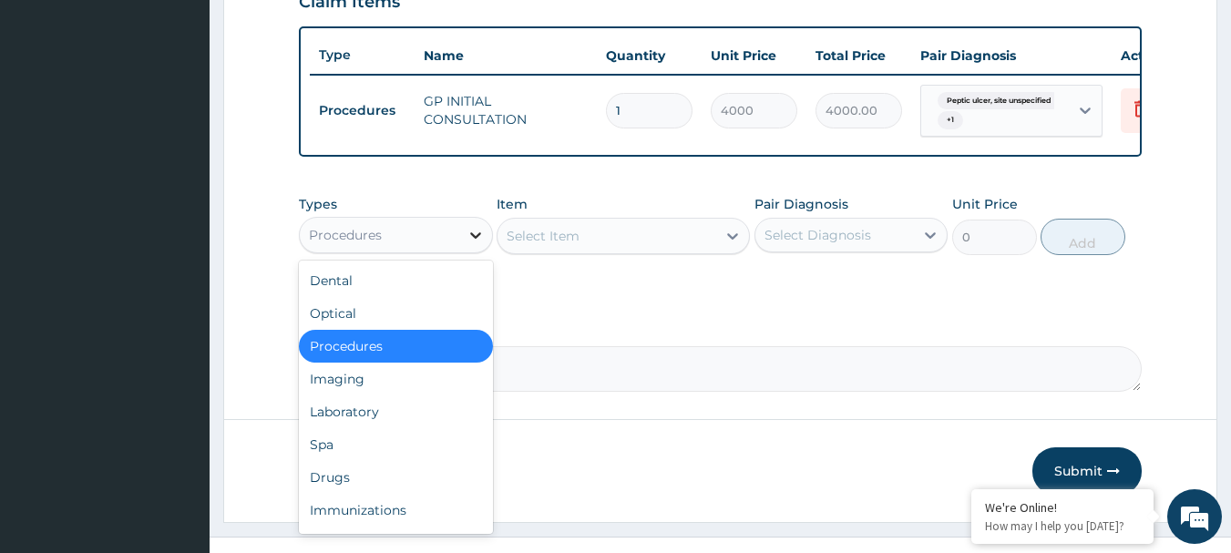
click at [469, 244] on icon at bounding box center [476, 235] width 18 height 18
click at [379, 488] on div "Drugs" at bounding box center [396, 477] width 194 height 33
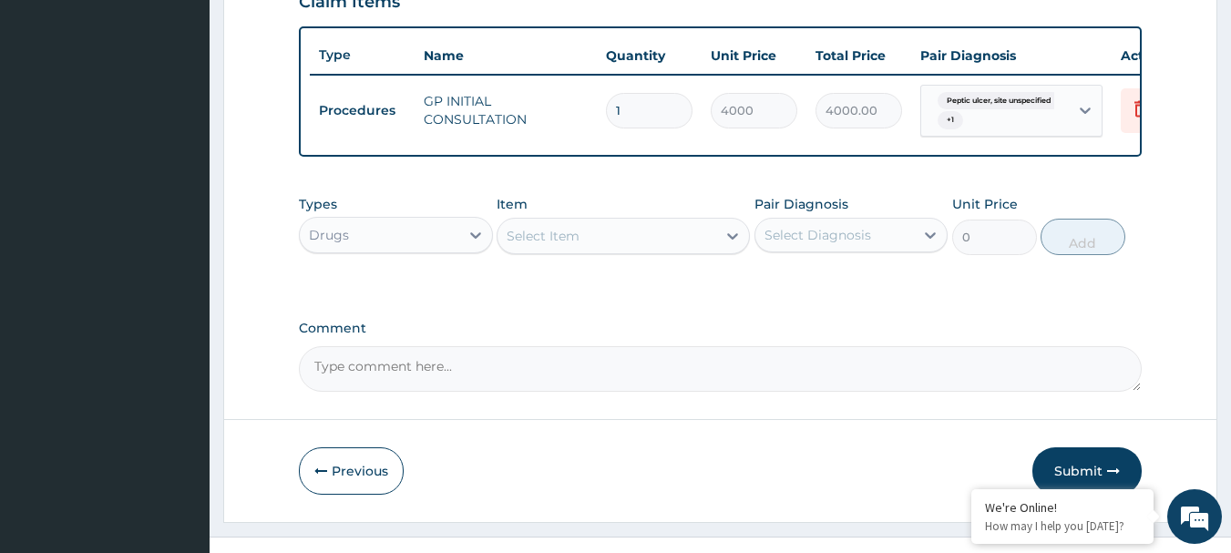
click at [735, 240] on icon at bounding box center [732, 236] width 11 height 6
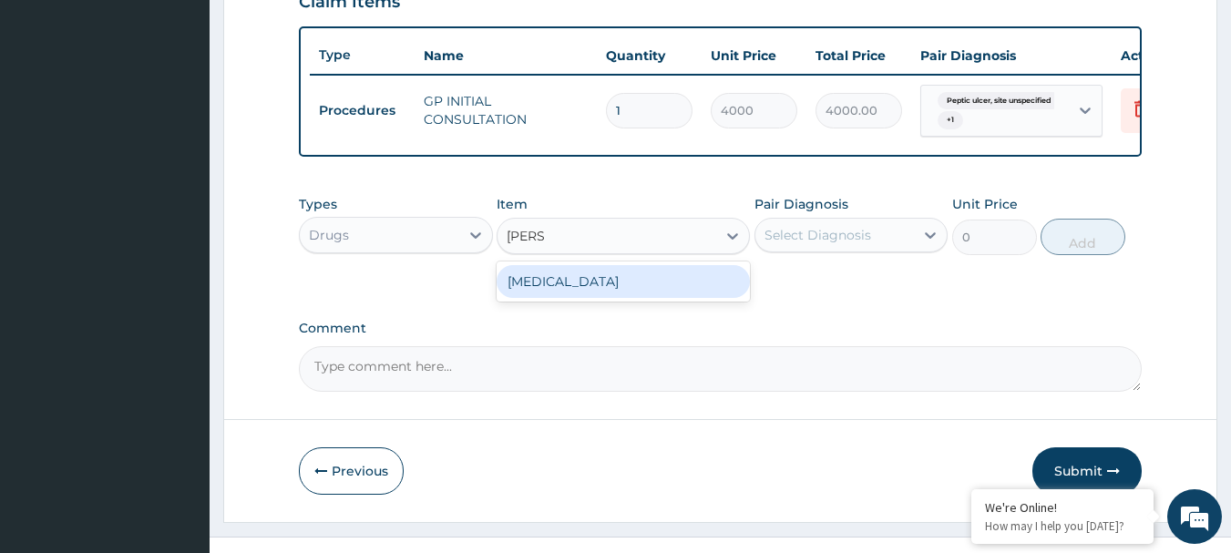
type input "RABEP"
click at [592, 298] on div "[MEDICAL_DATA]" at bounding box center [623, 281] width 253 height 33
type input "450"
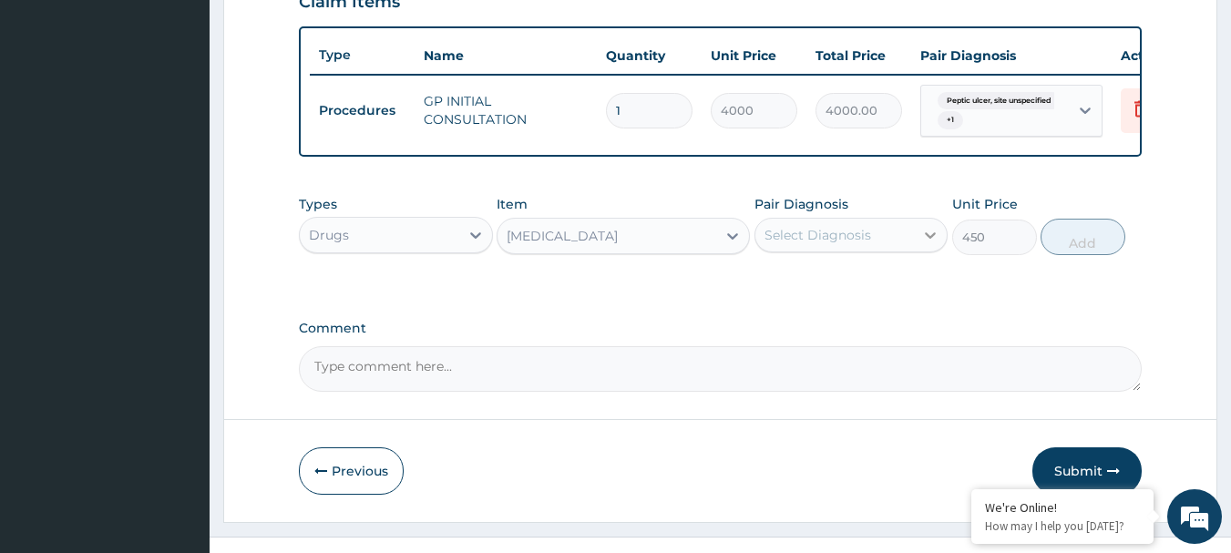
click at [938, 244] on icon at bounding box center [930, 235] width 18 height 18
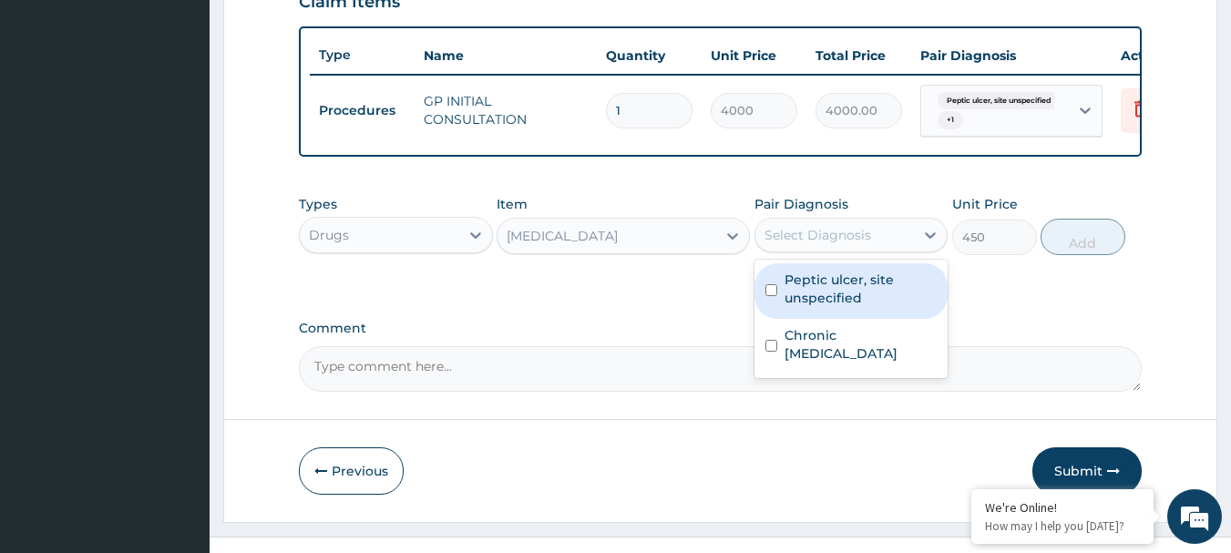
click at [787, 296] on label "Peptic ulcer, site unspecified" at bounding box center [861, 289] width 153 height 36
checkbox input "true"
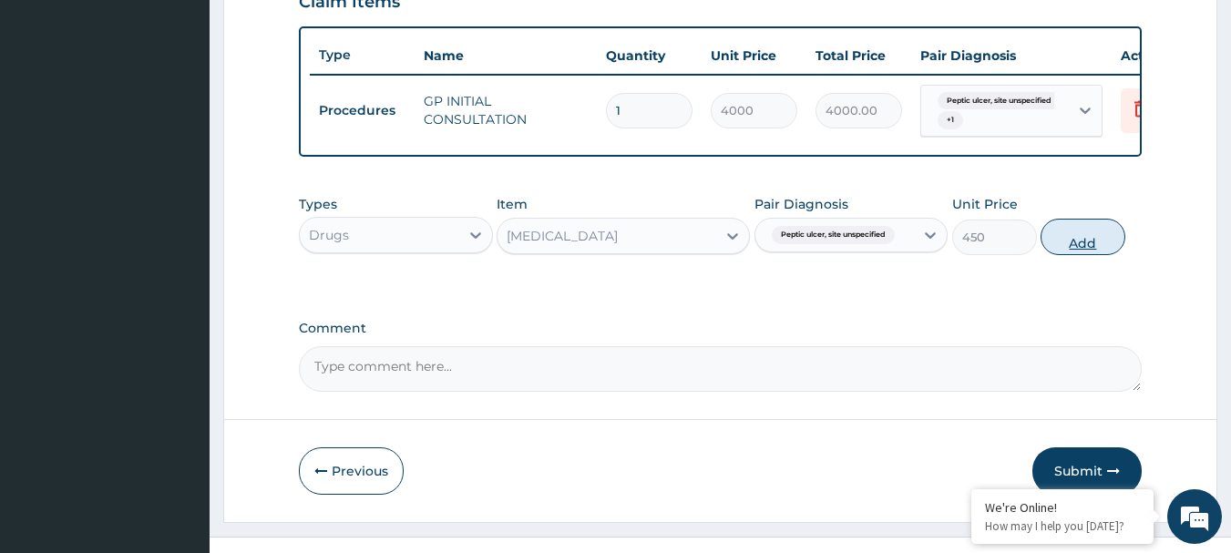
click at [1090, 241] on button "Add" at bounding box center [1083, 237] width 85 height 36
type input "0"
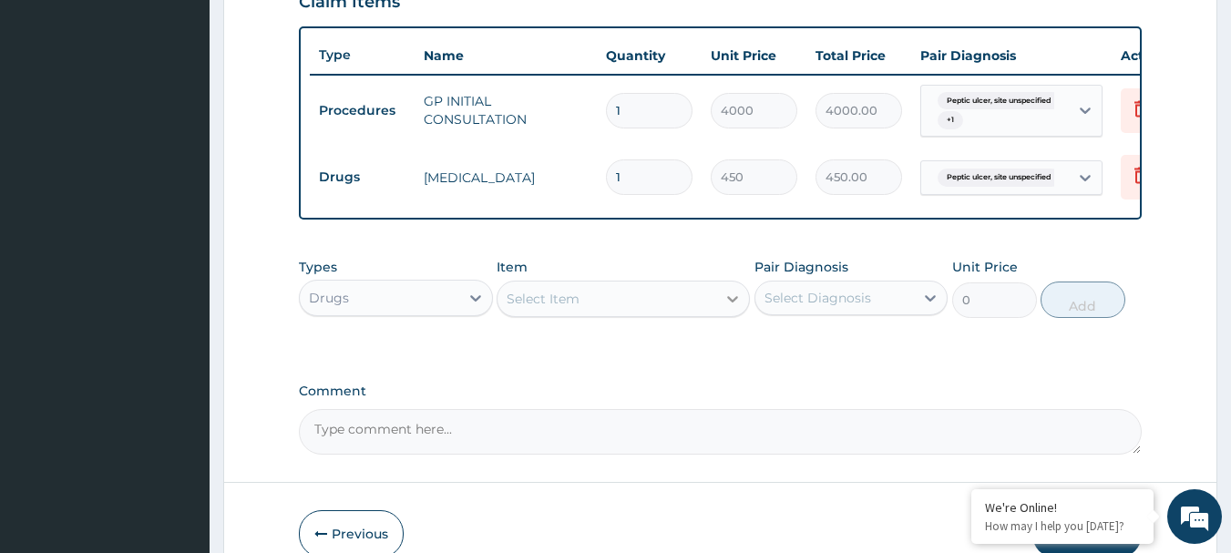
click at [719, 304] on div at bounding box center [732, 298] width 33 height 33
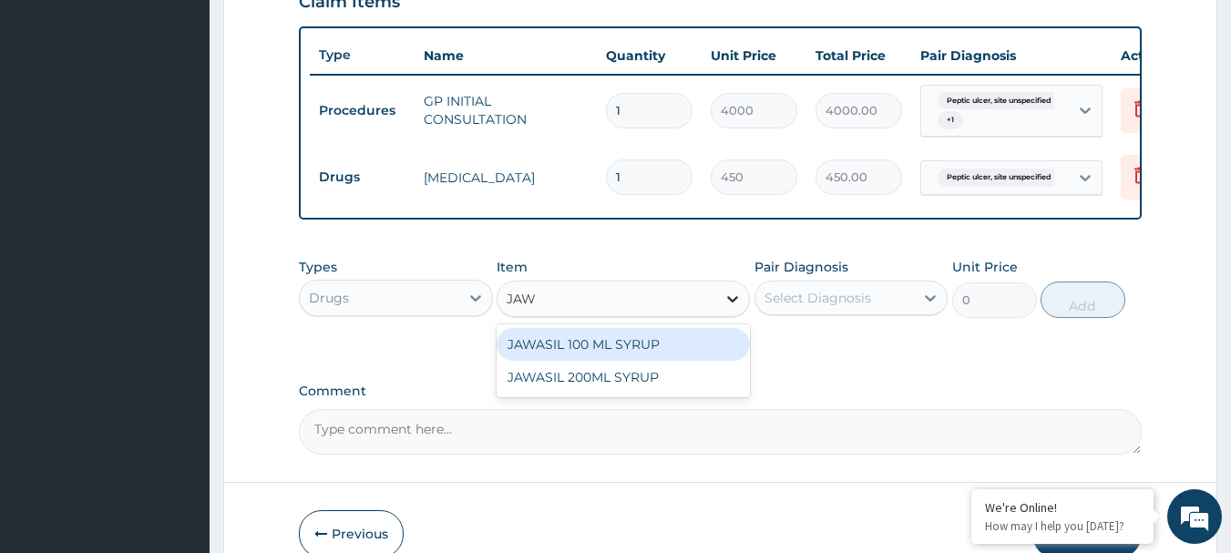
type input "JAWA"
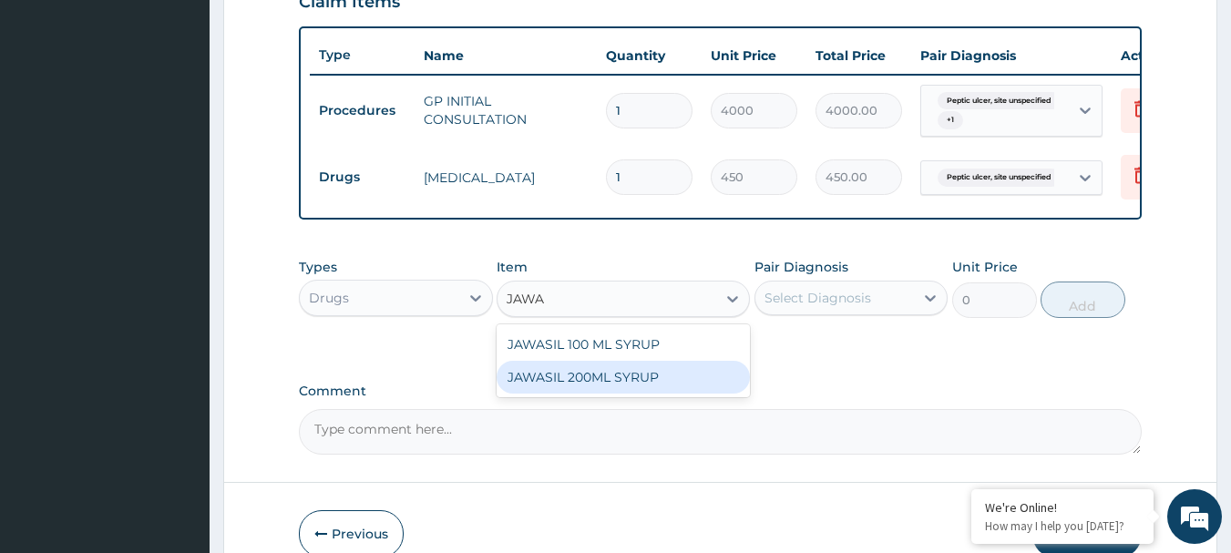
click at [682, 387] on div "JAWASIL 200ML SYRUP" at bounding box center [623, 377] width 253 height 33
type input "3500"
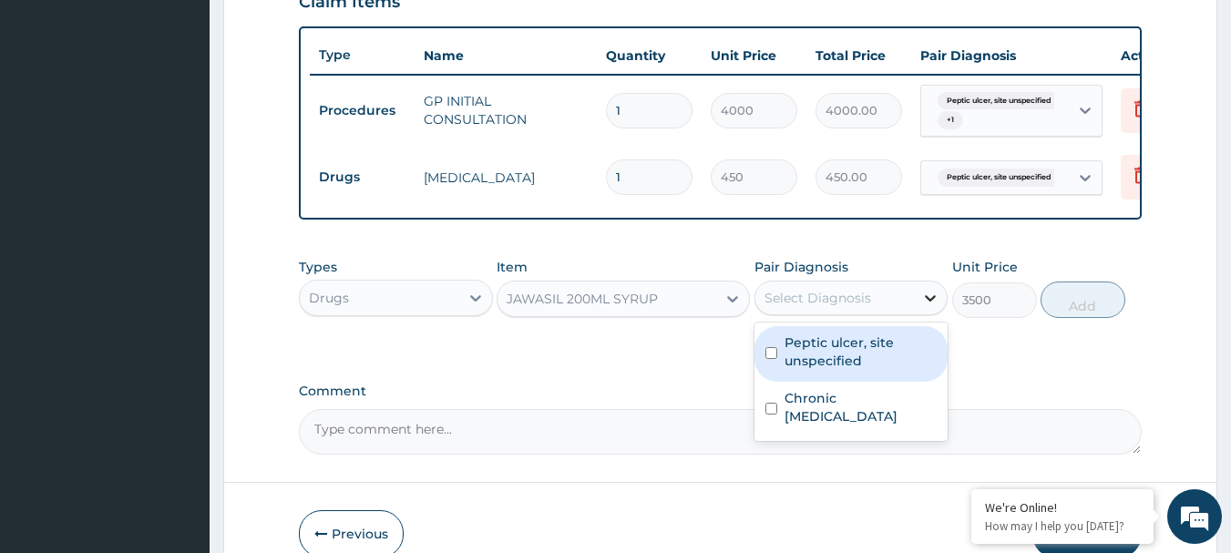
click at [932, 304] on icon at bounding box center [930, 298] width 18 height 18
click at [801, 349] on label "Peptic ulcer, site unspecified" at bounding box center [861, 352] width 153 height 36
checkbox input "true"
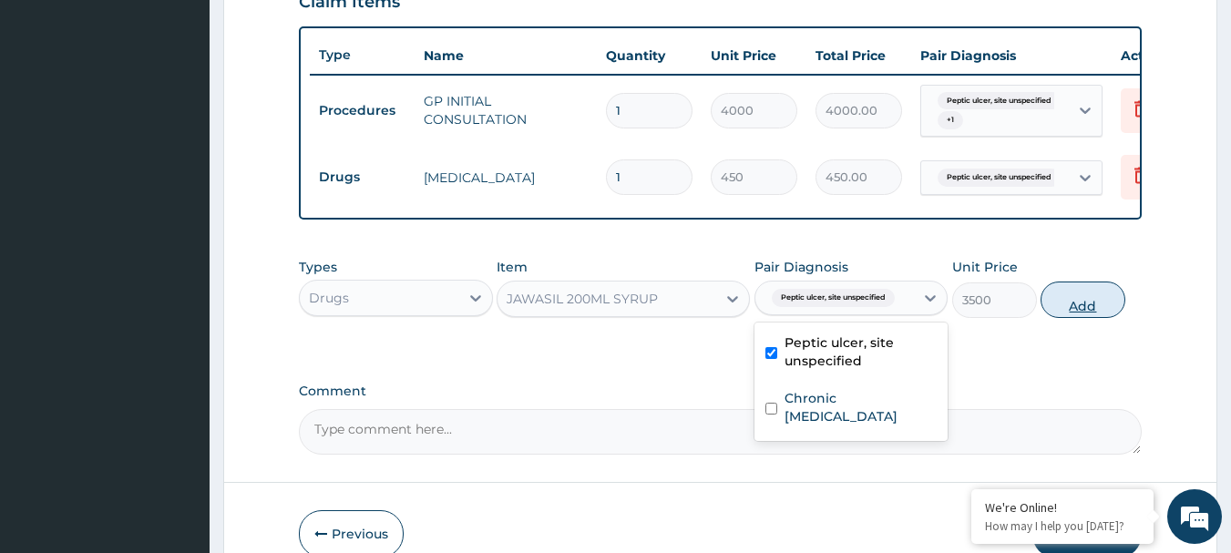
click at [1055, 311] on button "Add" at bounding box center [1083, 300] width 85 height 36
type input "0"
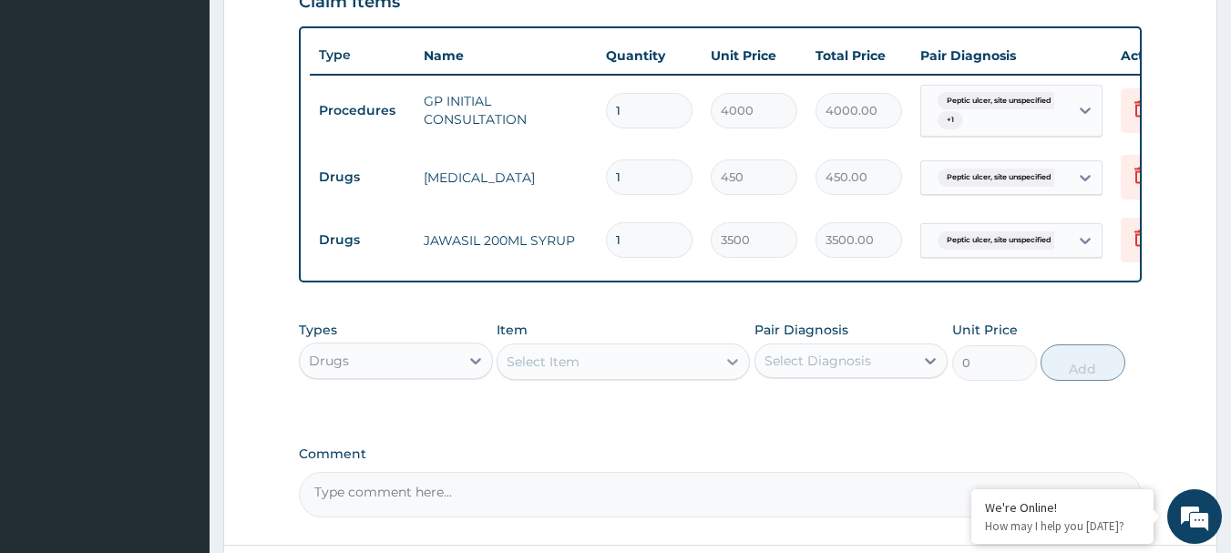
click at [729, 371] on icon at bounding box center [733, 362] width 18 height 18
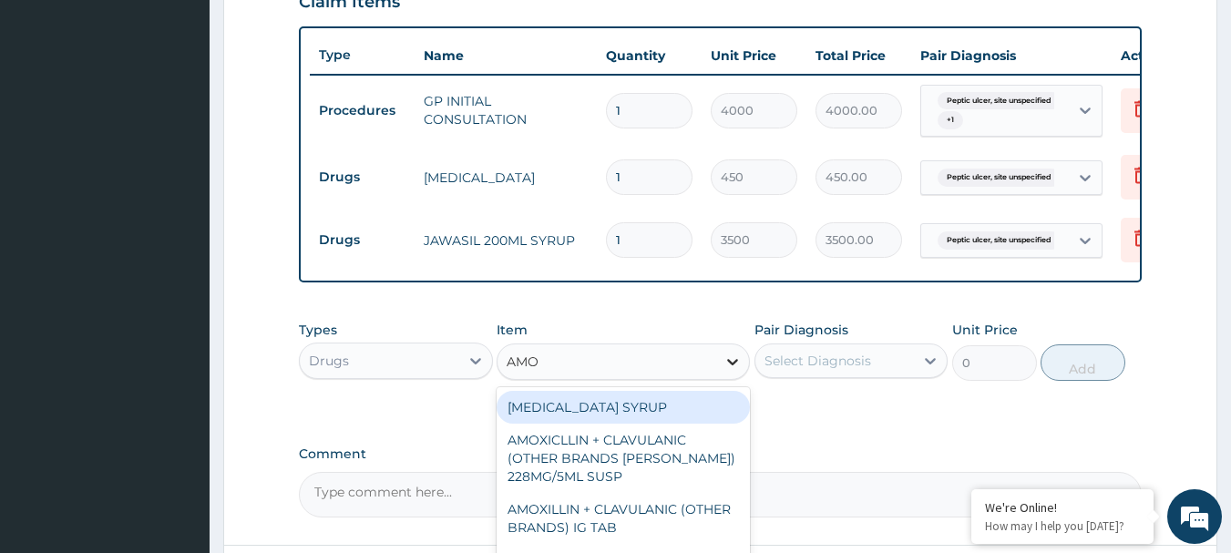
type input "AMOX"
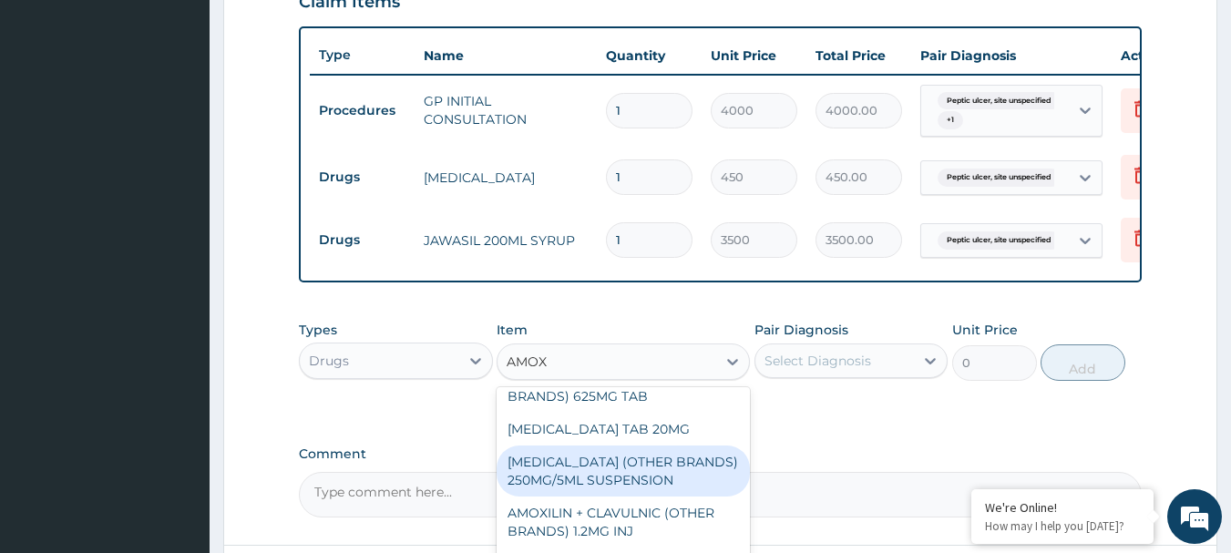
scroll to position [313, 0]
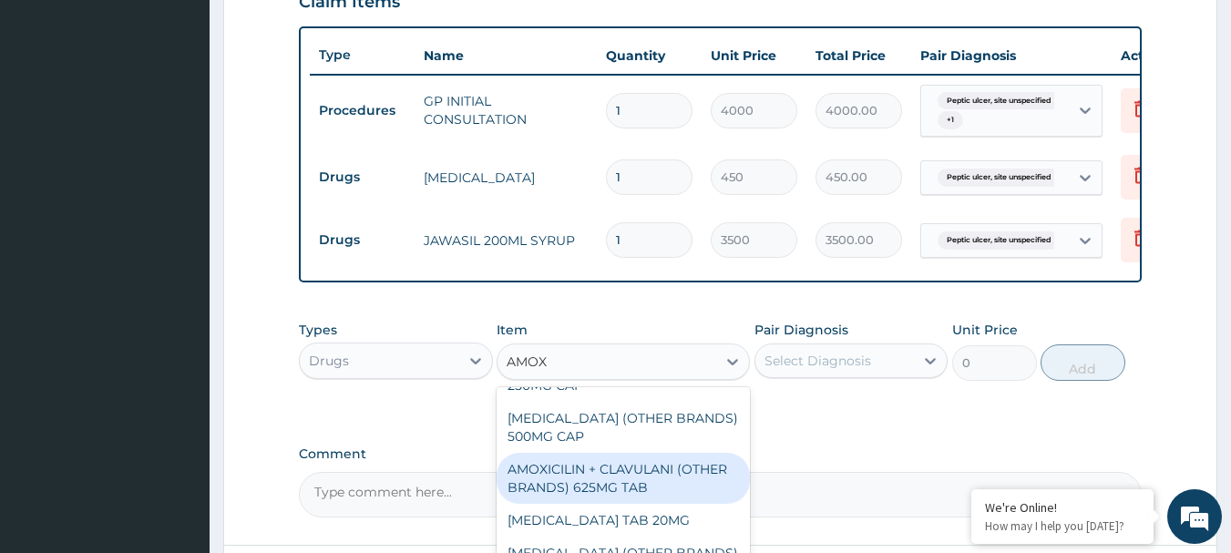
click at [634, 462] on div "AMOXICILIN + CLAVULANI (OTHER BRANDS) 625MG TAB" at bounding box center [623, 478] width 253 height 51
type input "500"
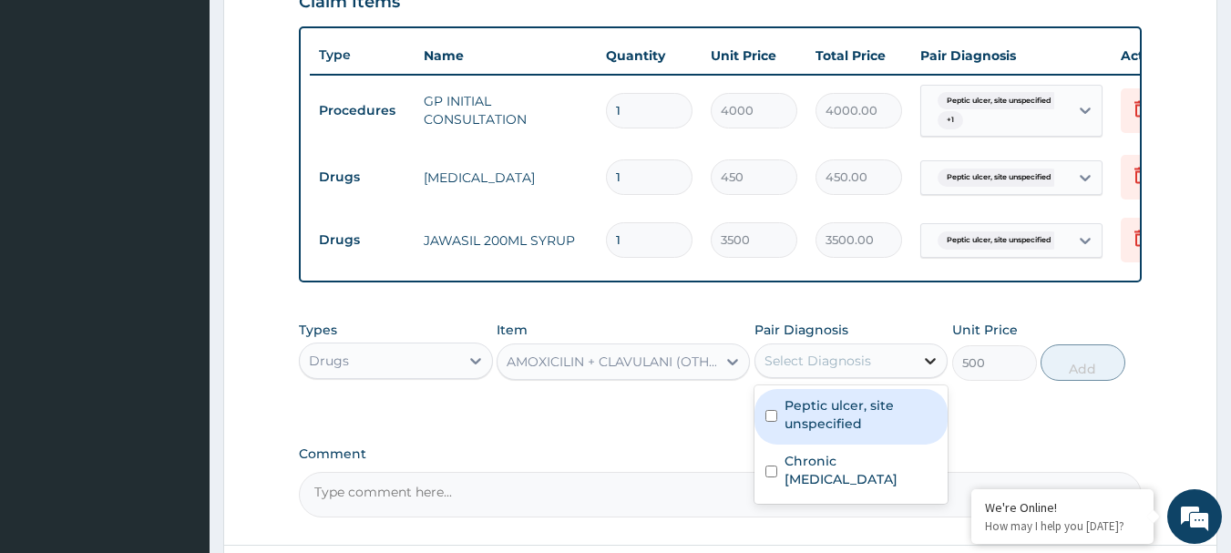
click at [939, 370] on icon at bounding box center [930, 361] width 18 height 18
click at [797, 433] on label "Peptic ulcer, site unspecified" at bounding box center [861, 414] width 153 height 36
checkbox input "true"
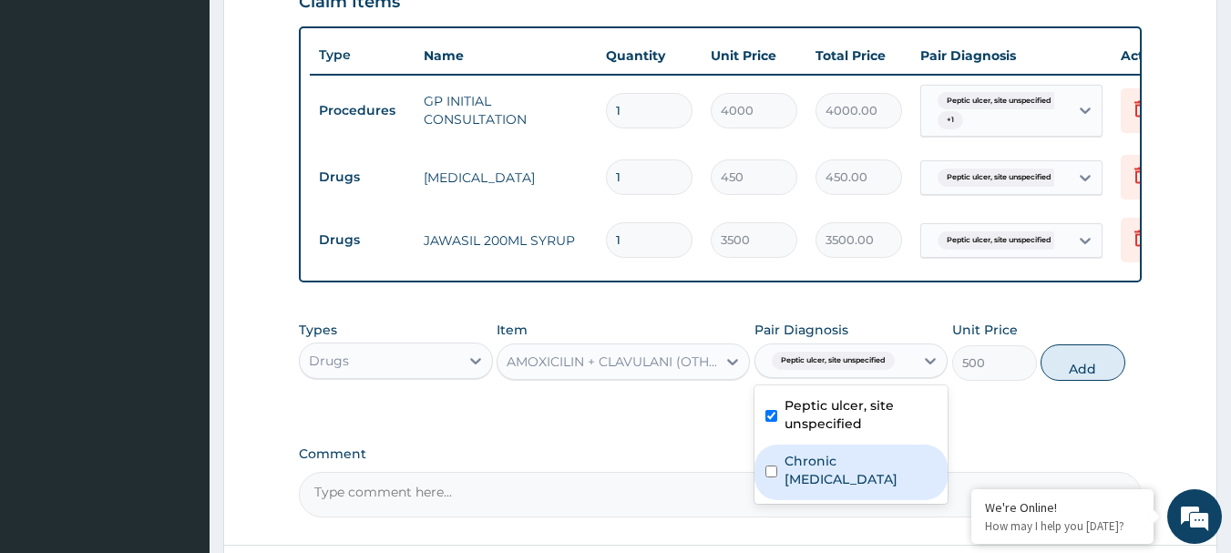
click at [789, 478] on label "Chronic otitis externa" at bounding box center [861, 470] width 153 height 36
checkbox input "true"
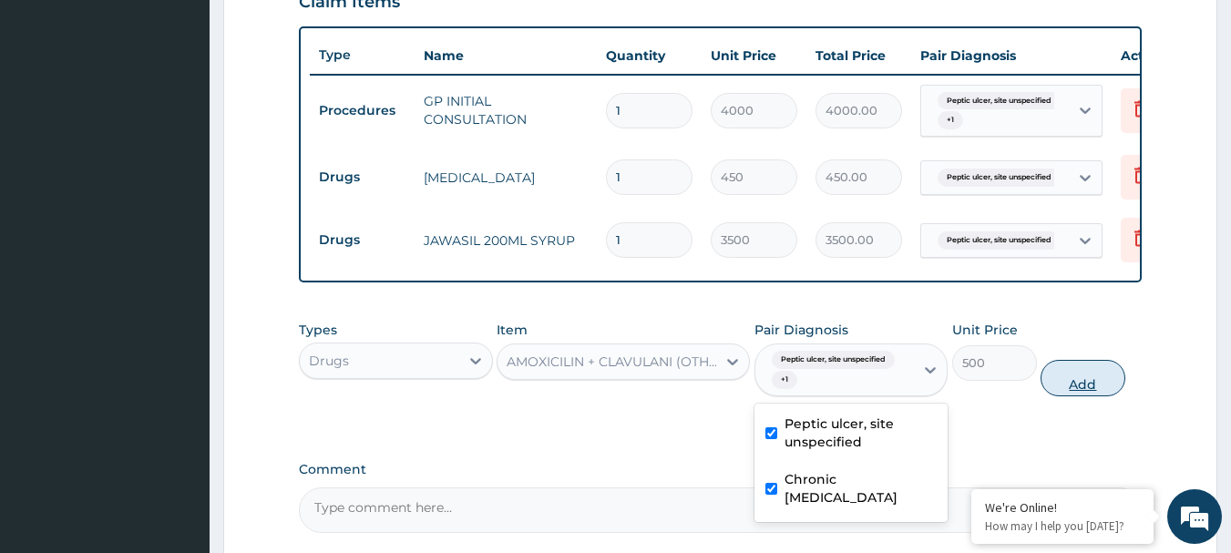
click at [1065, 396] on button "Add" at bounding box center [1083, 378] width 85 height 36
type input "0"
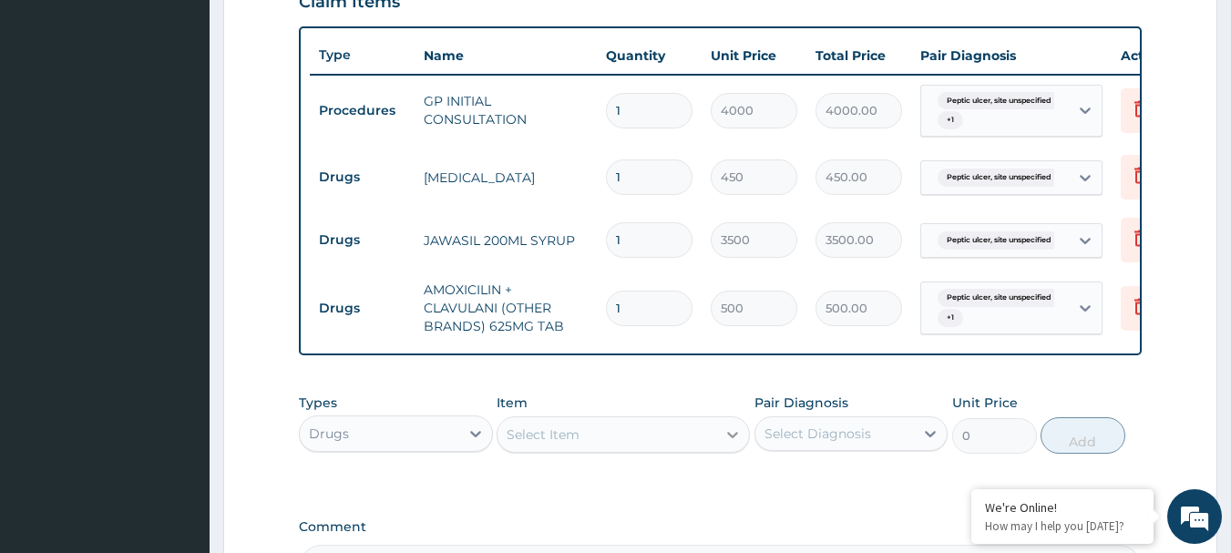
click at [735, 444] on icon at bounding box center [733, 435] width 18 height 18
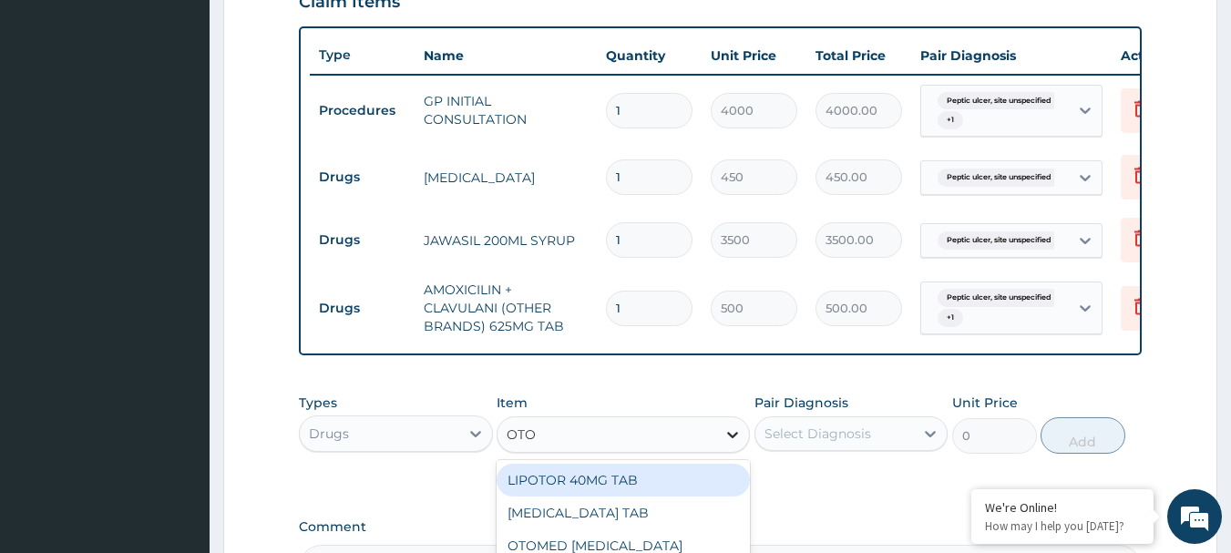
type input "OTOM"
click at [626, 497] on div "OTOMED [MEDICAL_DATA]" at bounding box center [623, 480] width 253 height 33
type input "742.5"
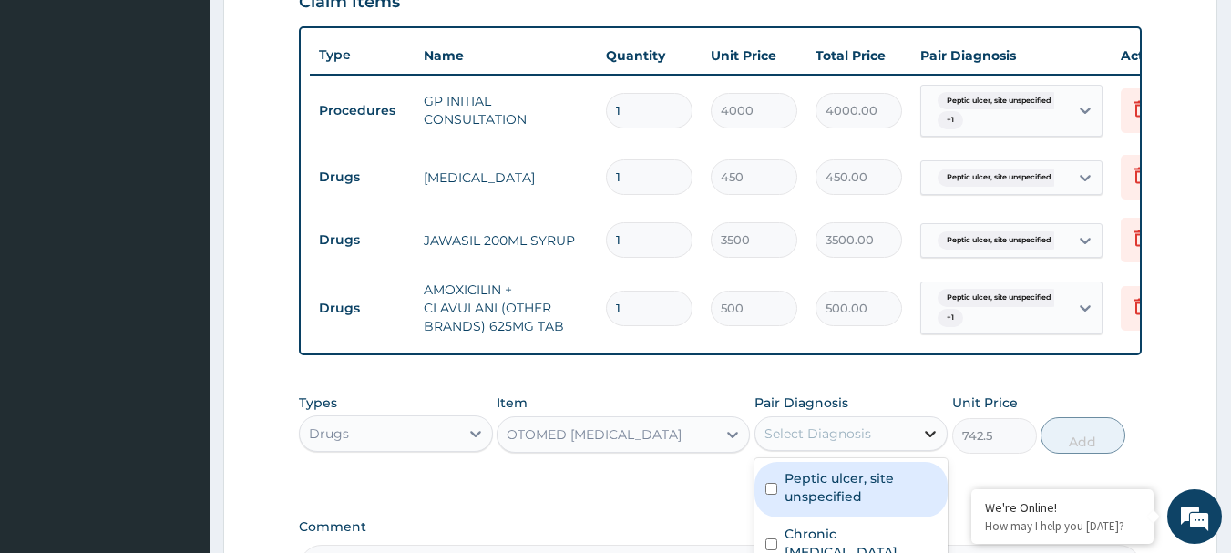
click at [919, 441] on div at bounding box center [930, 433] width 33 height 33
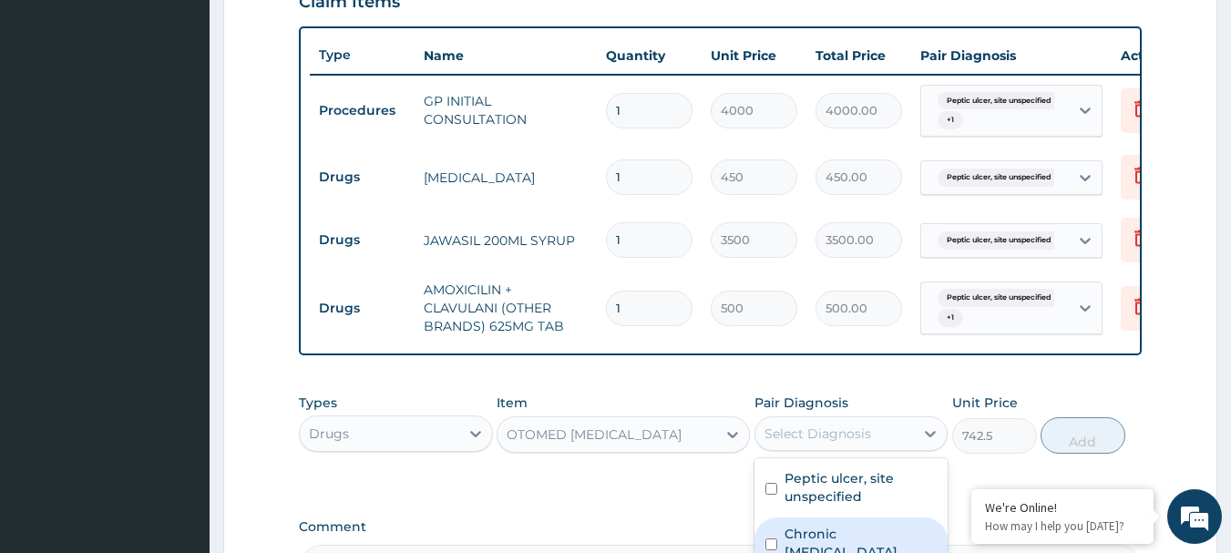
click at [795, 539] on label "Chronic otitis externa" at bounding box center [861, 543] width 153 height 36
checkbox input "true"
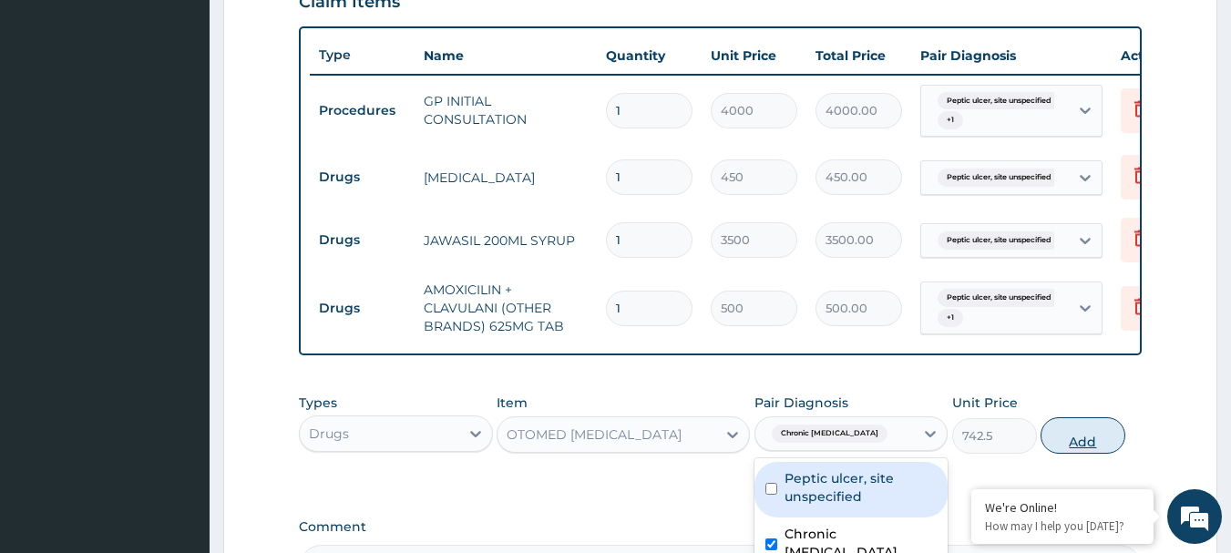
click at [1093, 453] on button "Add" at bounding box center [1083, 435] width 85 height 36
type input "0"
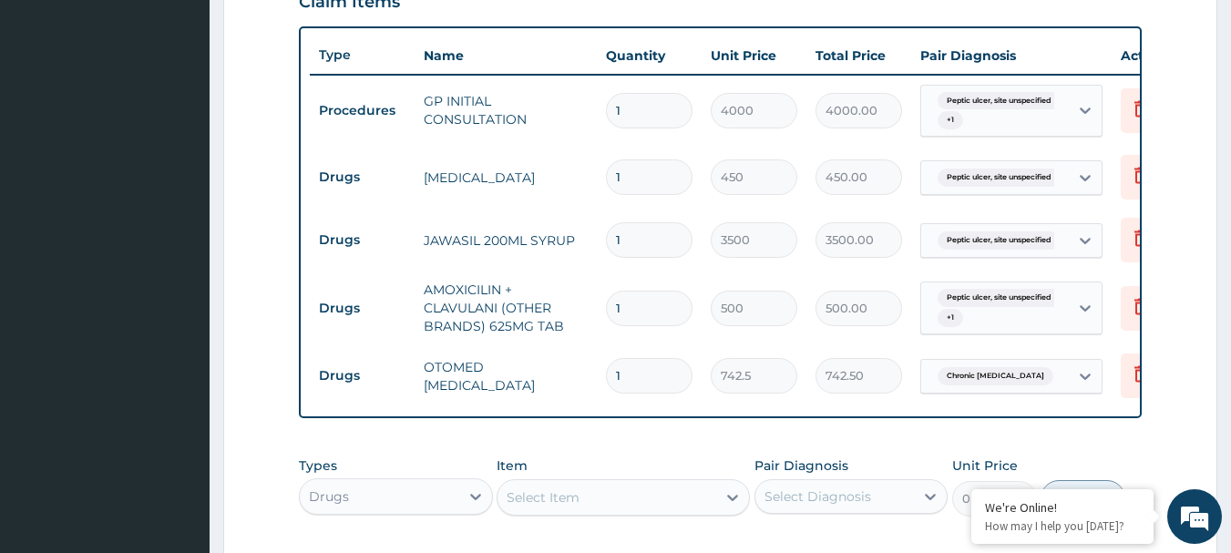
click at [668, 180] on input "1" at bounding box center [649, 177] width 87 height 36
type input "14"
type input "6300.00"
type input "14"
click at [667, 313] on input "1" at bounding box center [649, 309] width 87 height 36
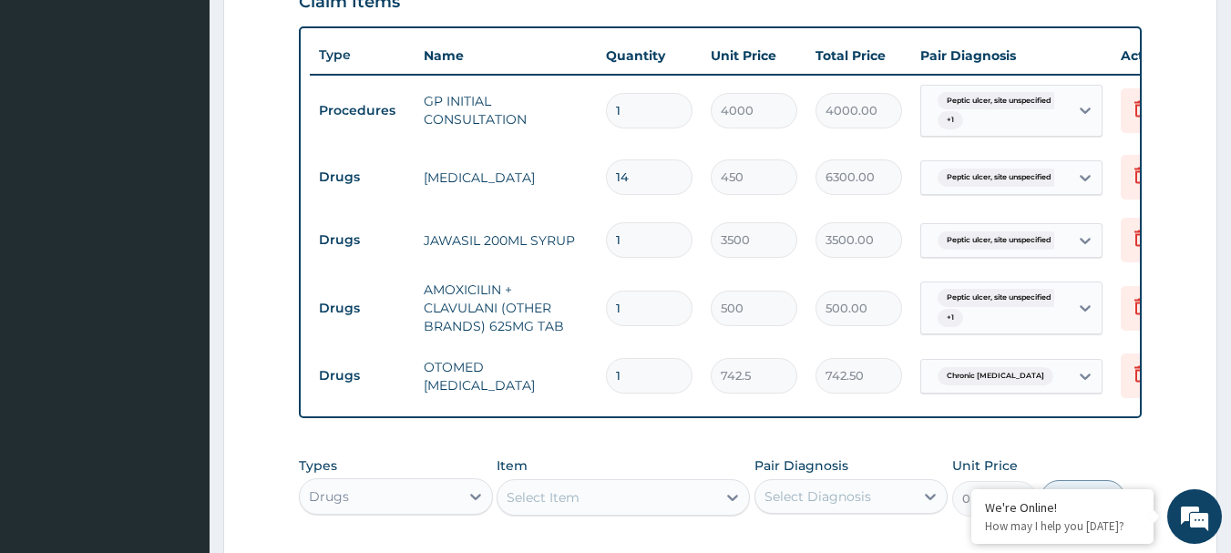
type input "10"
type input "5000.00"
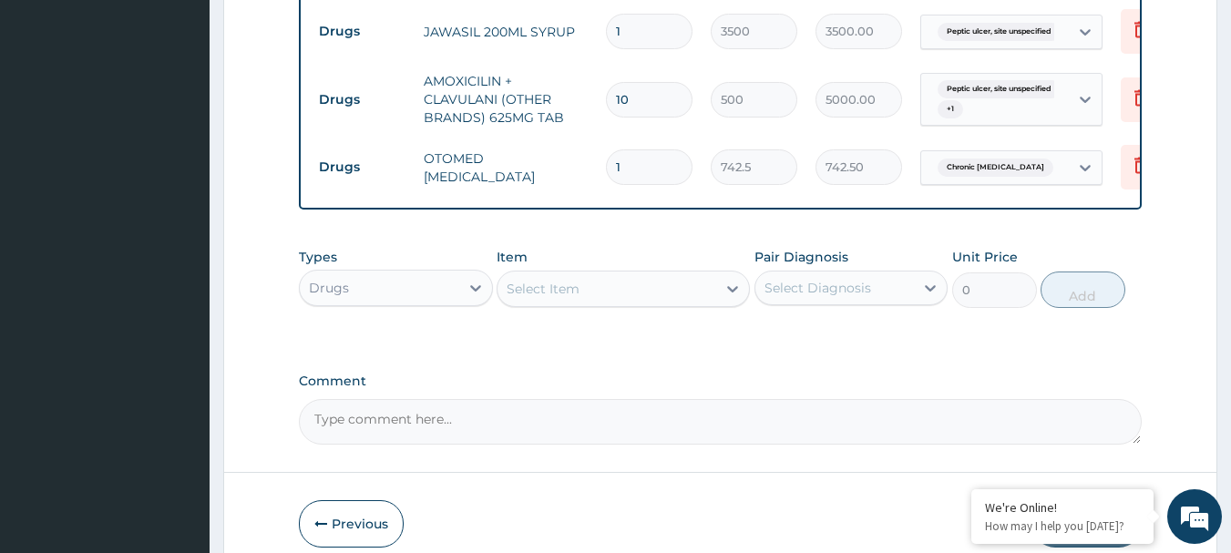
scroll to position [925, 0]
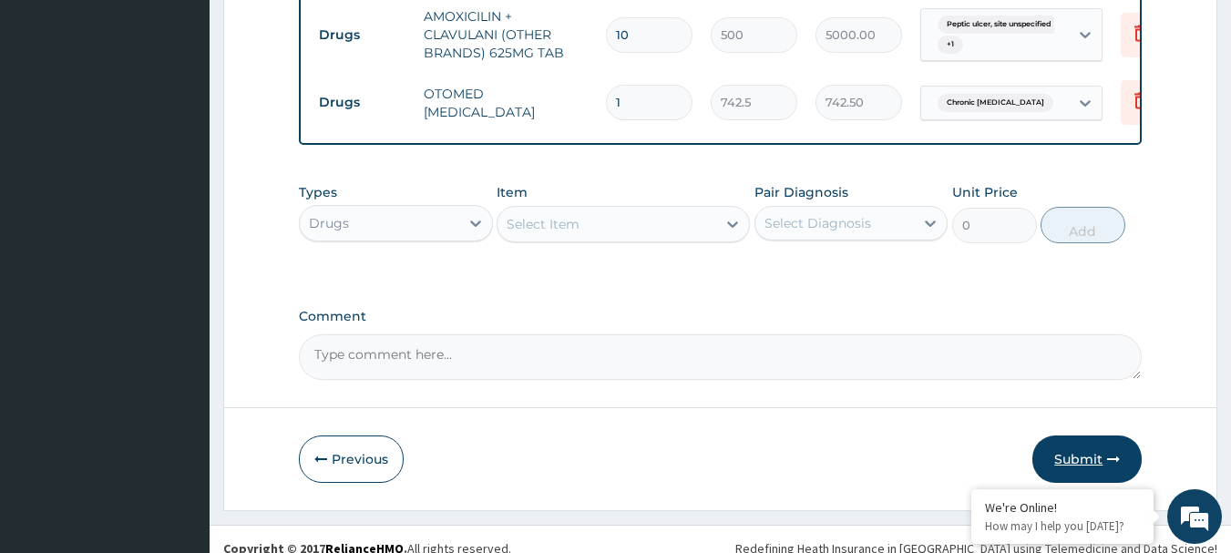
type input "10"
click at [1104, 465] on button "Submit" at bounding box center [1086, 459] width 109 height 47
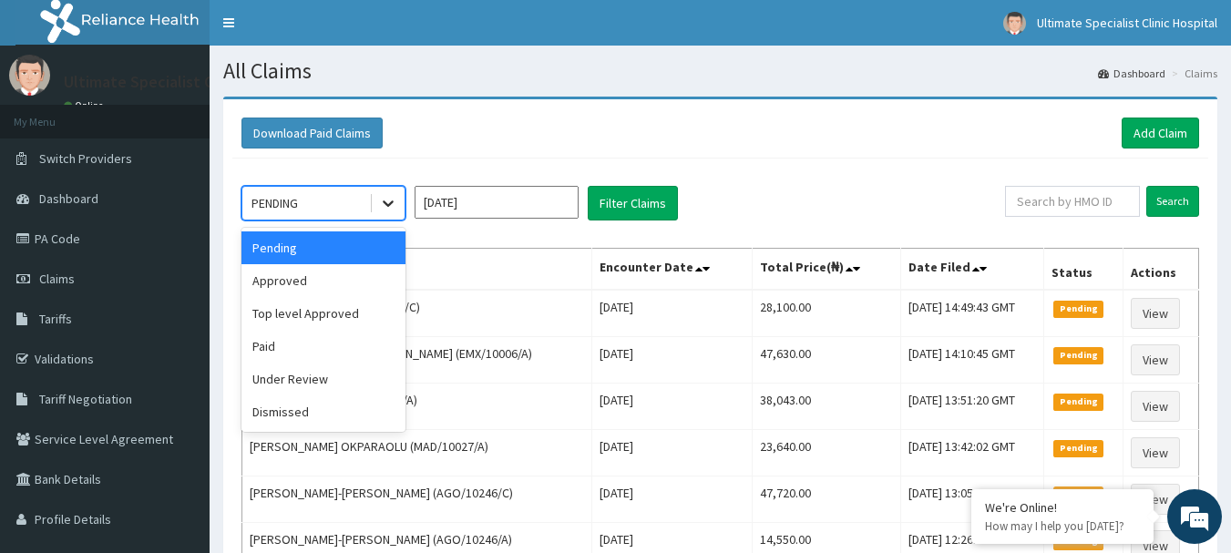
click at [387, 204] on icon at bounding box center [388, 204] width 11 height 6
click at [323, 276] on div "Approved" at bounding box center [323, 280] width 164 height 33
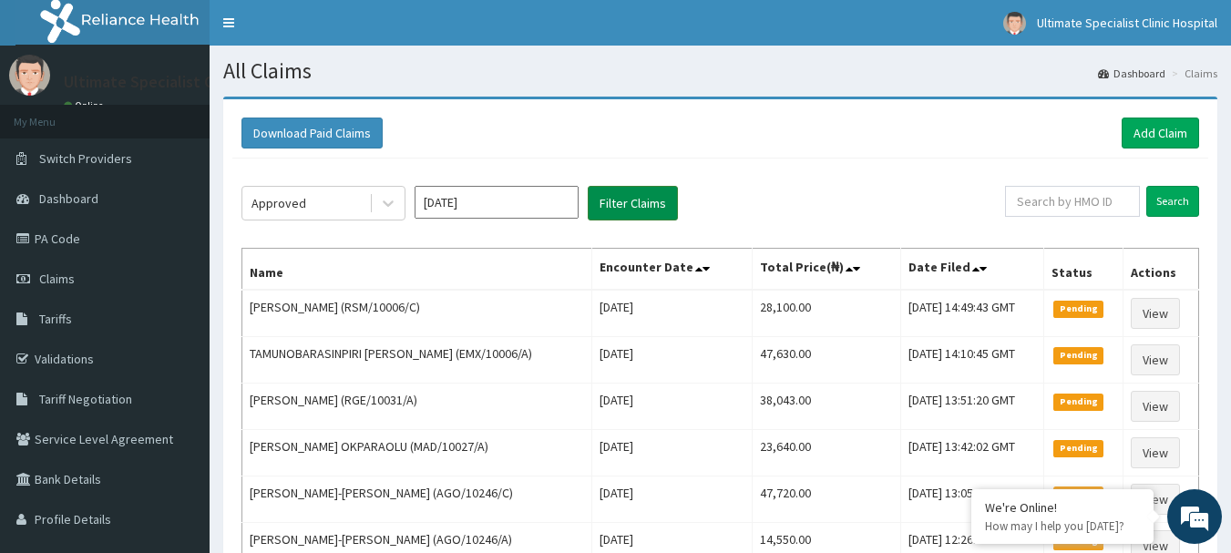
click at [634, 195] on button "Filter Claims" at bounding box center [633, 203] width 90 height 35
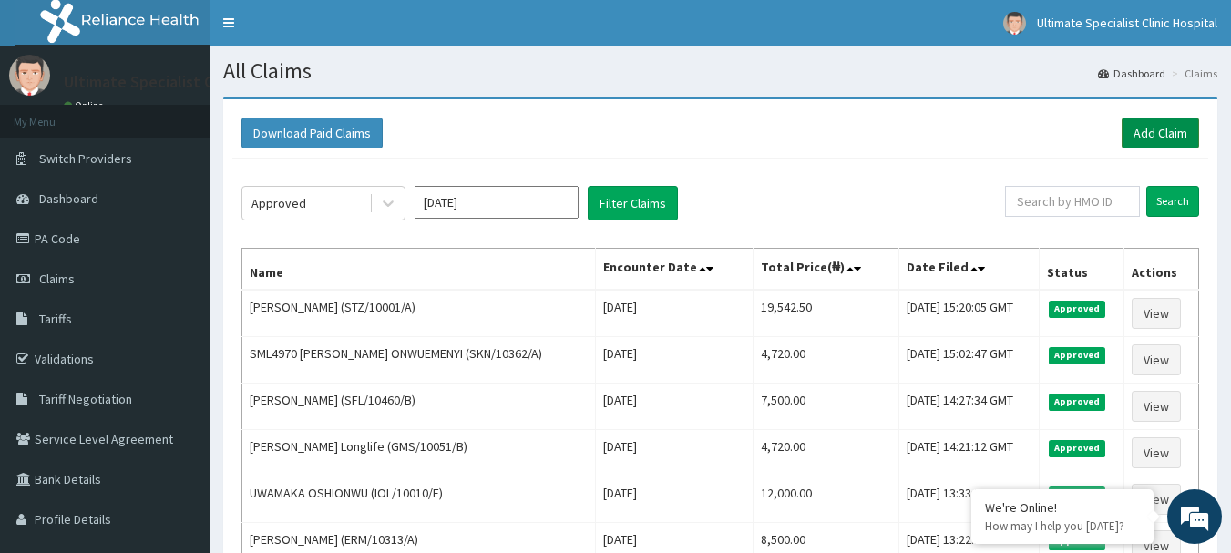
click at [1132, 124] on link "Add Claim" at bounding box center [1160, 133] width 77 height 31
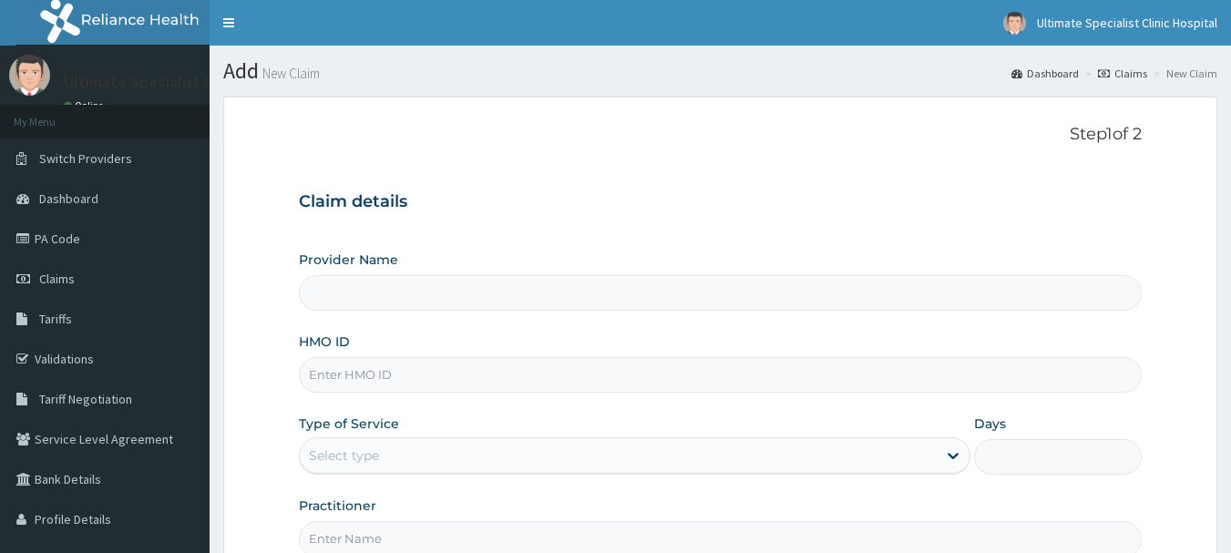
click at [427, 380] on input "HMO ID" at bounding box center [721, 375] width 844 height 36
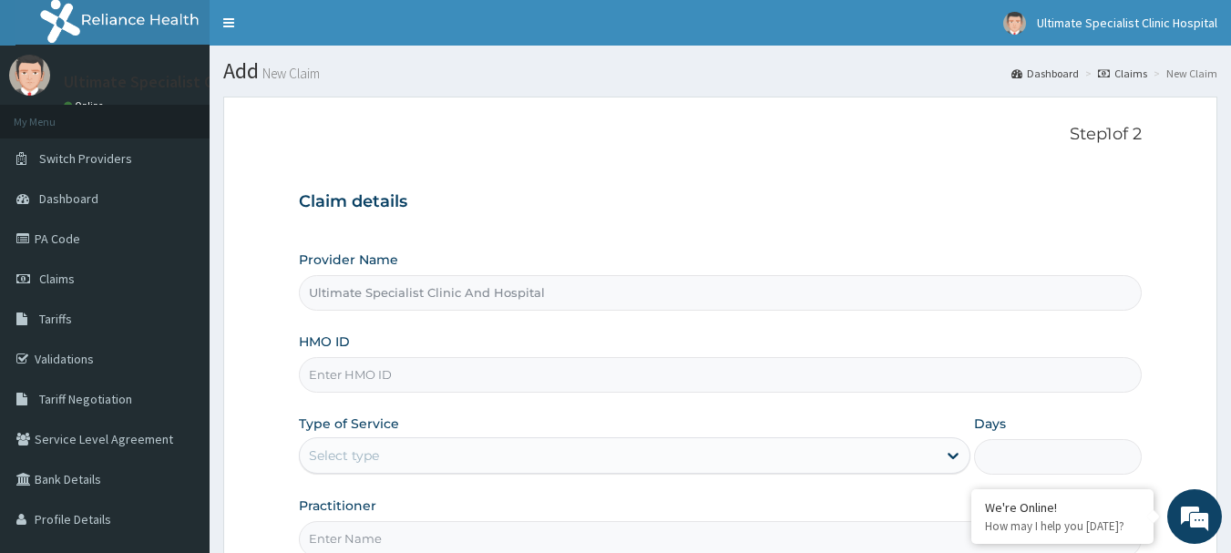
type input "Ultimate Specialist Clinic And Hospital"
paste input "GPP/10065/B"
type input "GPP/10065/B"
click at [382, 457] on div "Select type" at bounding box center [618, 455] width 637 height 29
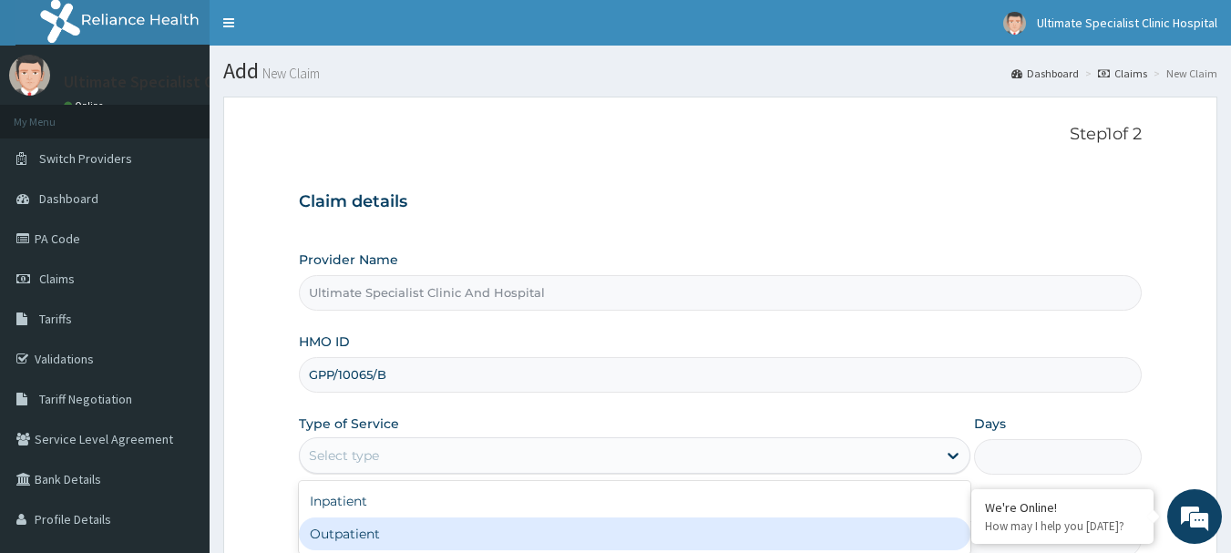
drag, startPoint x: 341, startPoint y: 525, endPoint x: 410, endPoint y: 437, distance: 111.6
click at [342, 526] on div "Outpatient" at bounding box center [635, 534] width 672 height 33
type input "1"
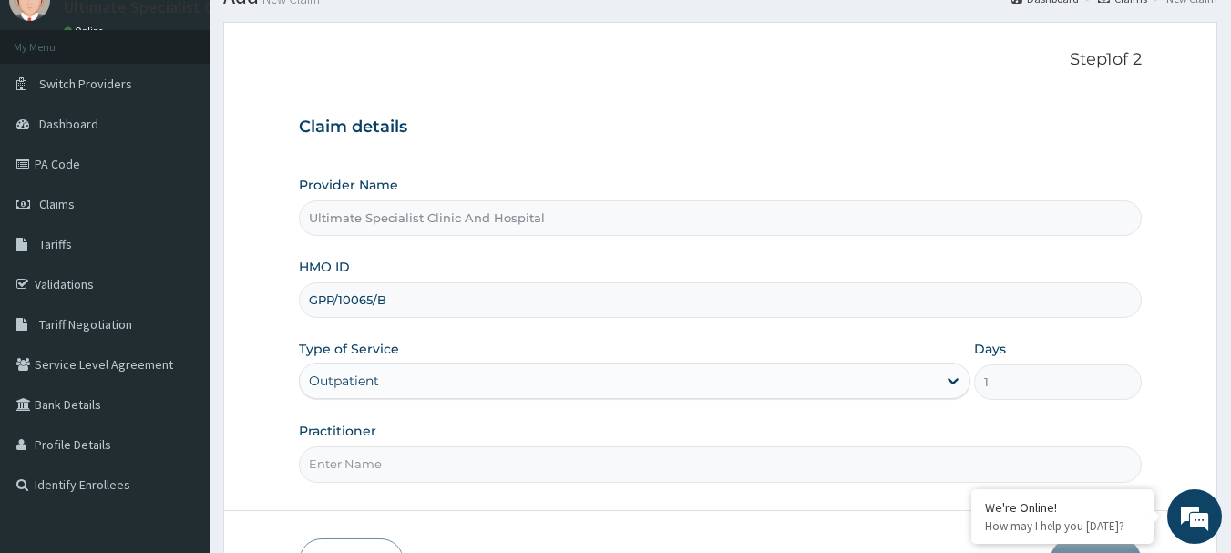
scroll to position [196, 0]
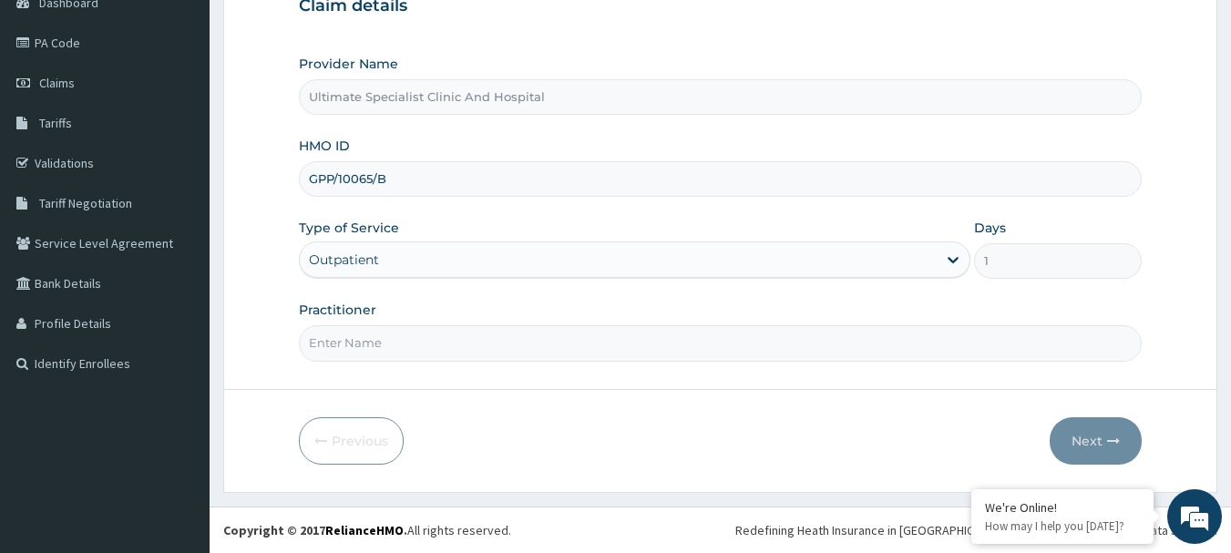
click at [399, 336] on input "Practitioner" at bounding box center [721, 343] width 844 height 36
type input "[PERSON_NAME]"
click at [1091, 429] on button "Next" at bounding box center [1096, 440] width 92 height 47
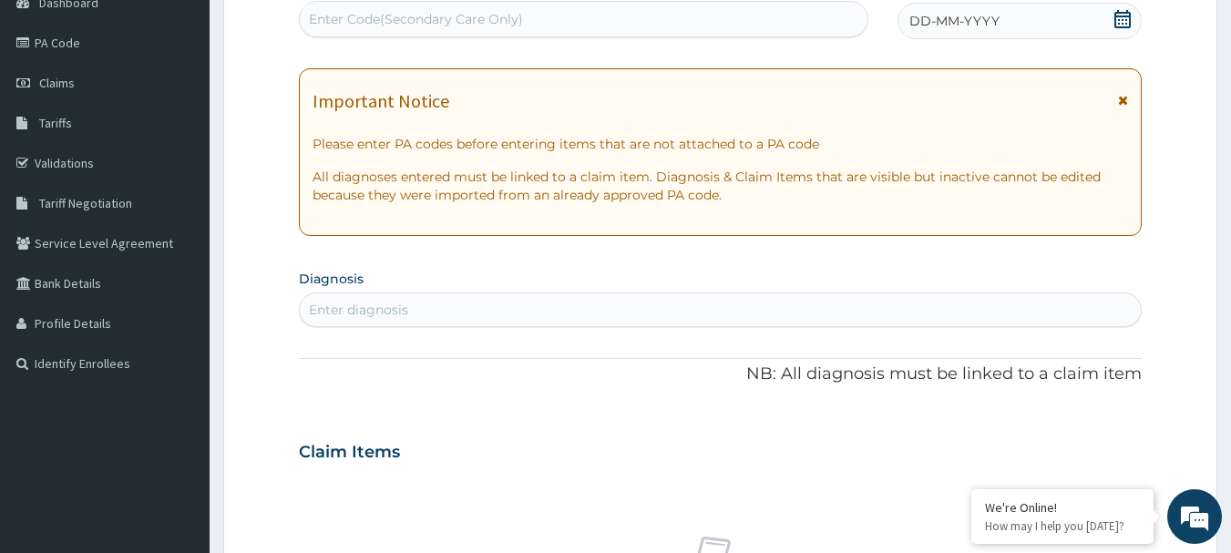
click at [1125, 19] on icon at bounding box center [1123, 19] width 18 height 18
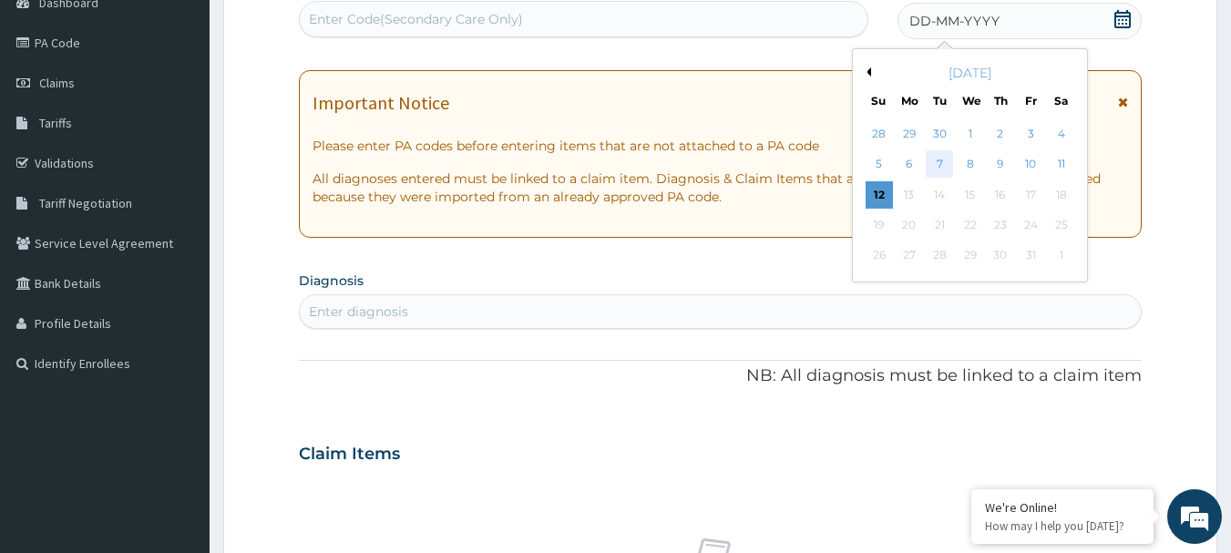
click at [940, 156] on div "7" at bounding box center [940, 164] width 27 height 27
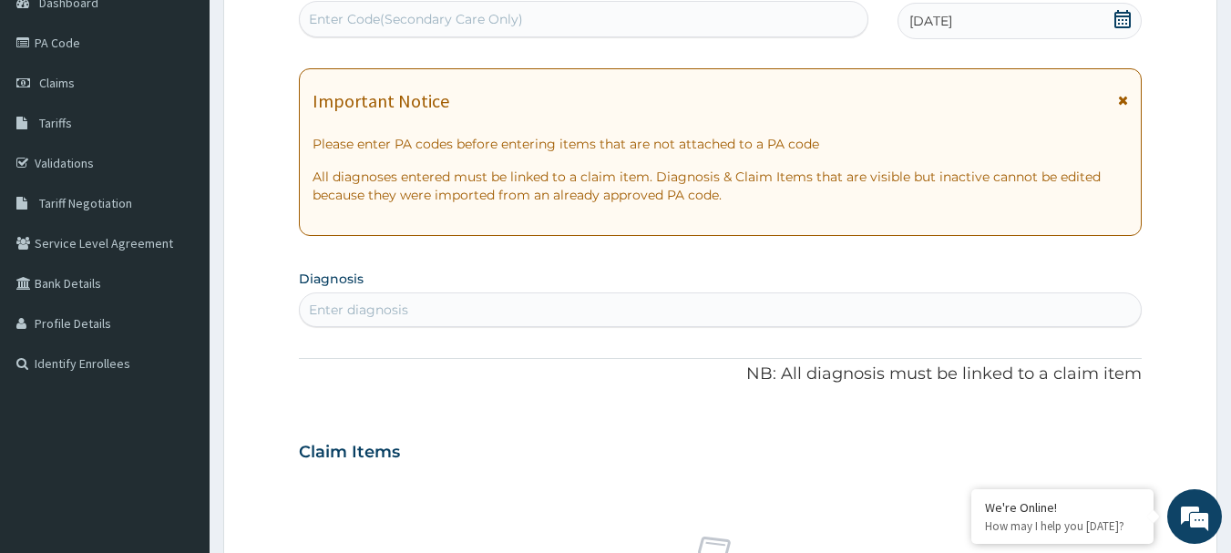
click at [558, 307] on div "Enter diagnosis" at bounding box center [721, 309] width 842 height 29
type input "D"
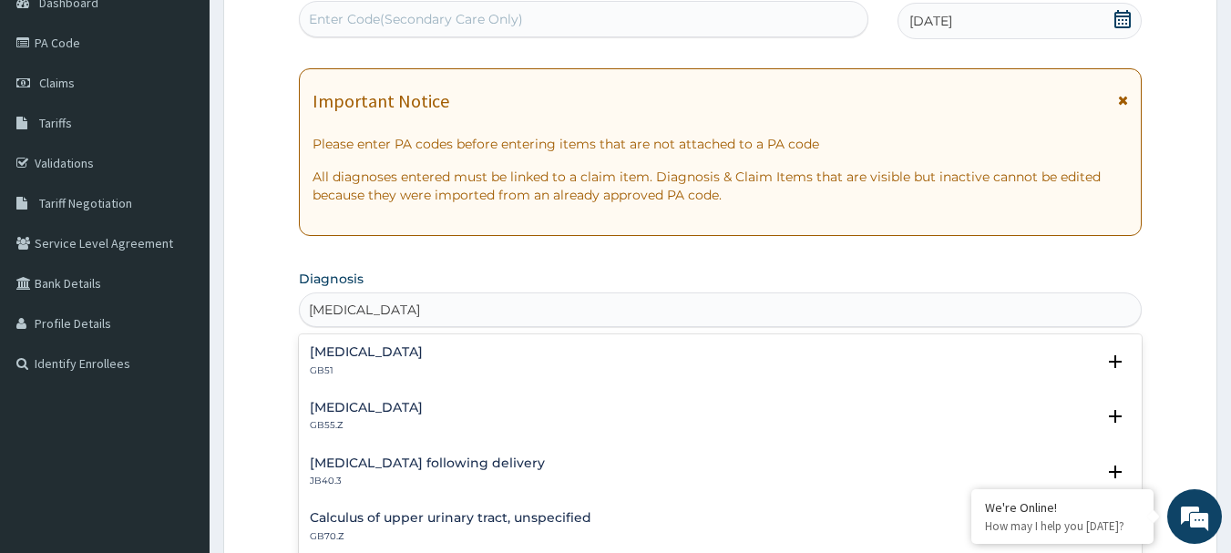
click at [378, 306] on input "[MEDICAL_DATA]" at bounding box center [367, 310] width 116 height 18
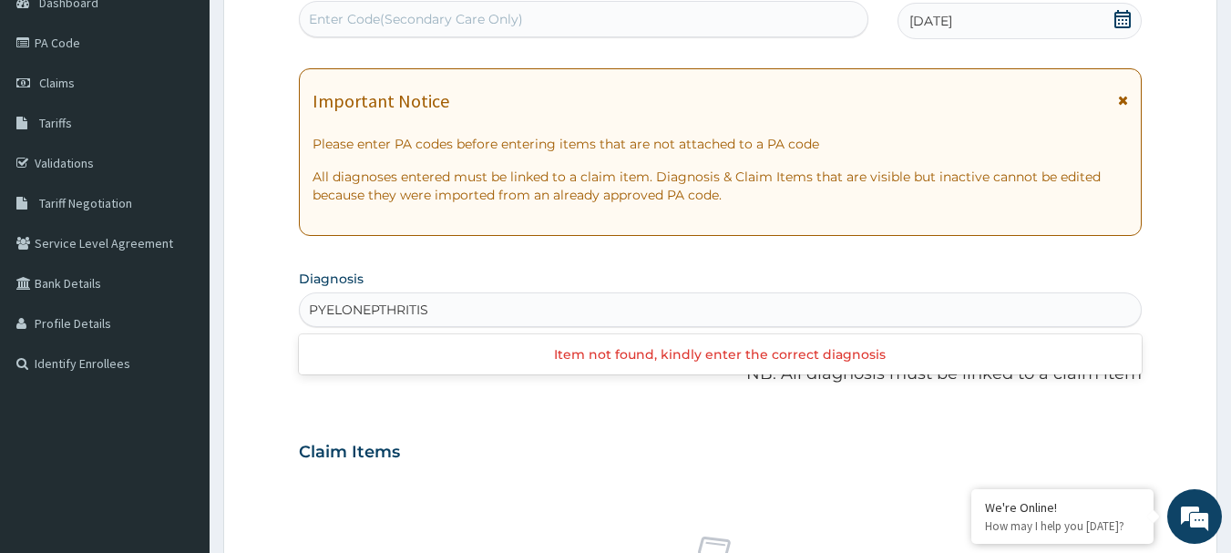
type input "[MEDICAL_DATA]"
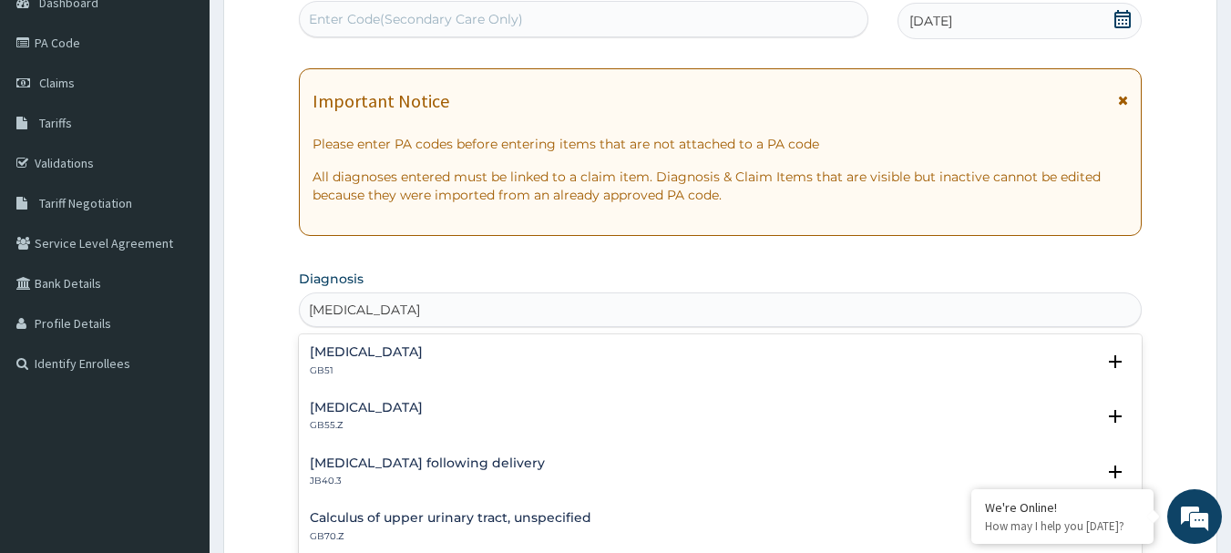
click at [423, 354] on h4 "[MEDICAL_DATA]" at bounding box center [366, 352] width 113 height 14
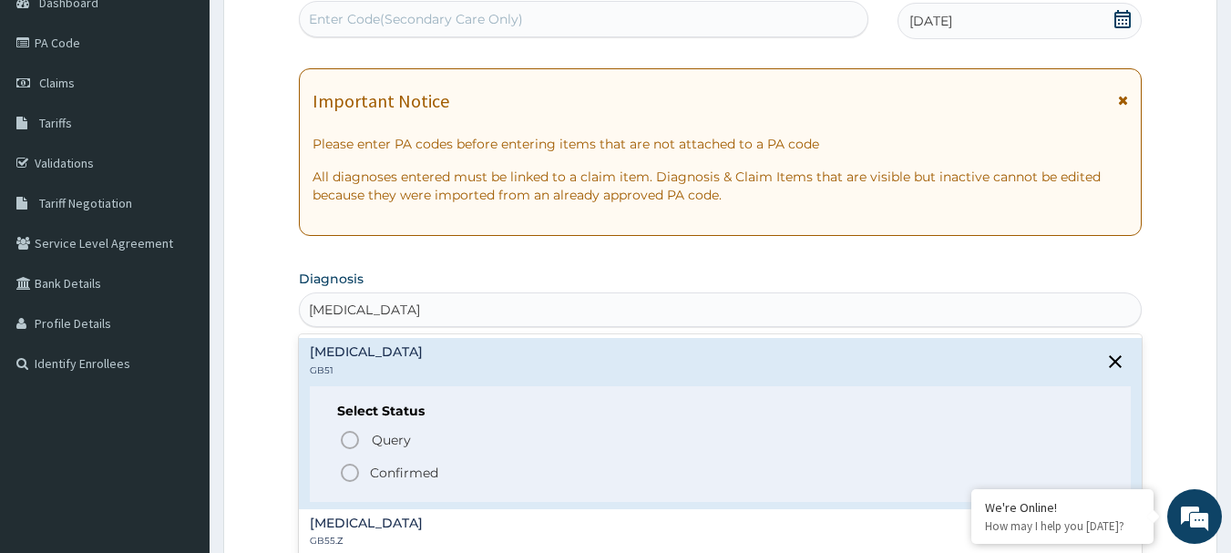
click at [342, 472] on circle "status option filled" at bounding box center [350, 473] width 16 height 16
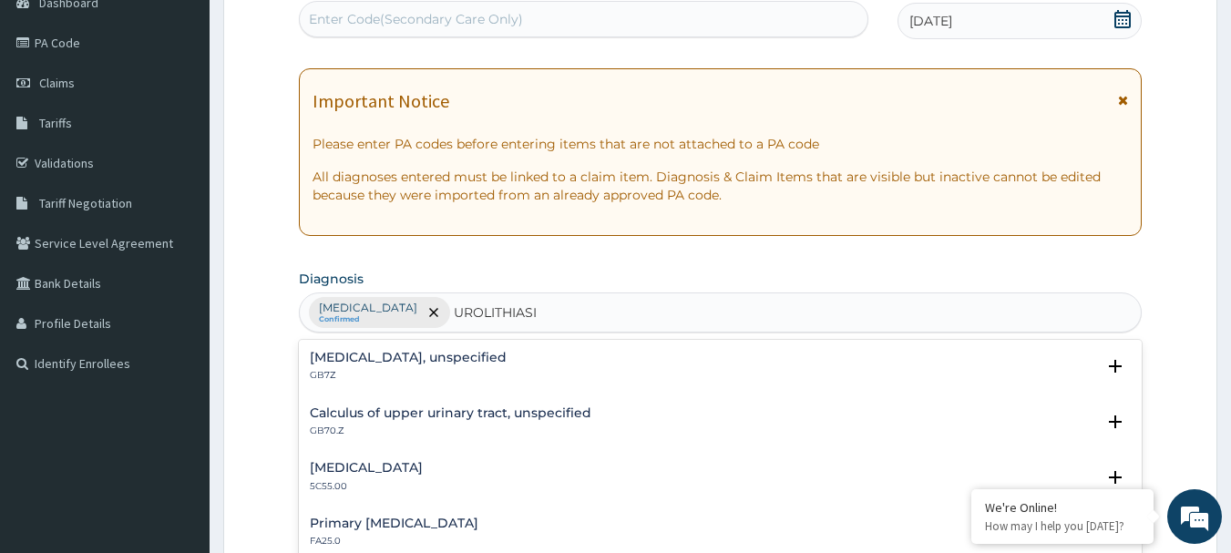
type input "[MEDICAL_DATA]"
click at [383, 354] on h4 "[MEDICAL_DATA], unspecified" at bounding box center [408, 358] width 197 height 14
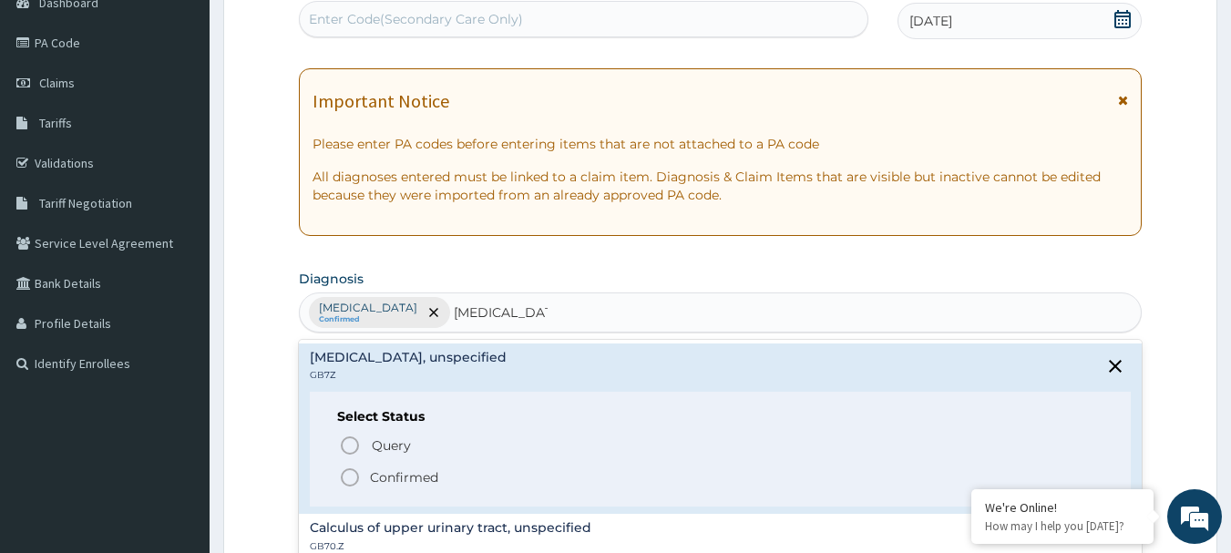
click at [358, 471] on icon "status option filled" at bounding box center [350, 478] width 22 height 22
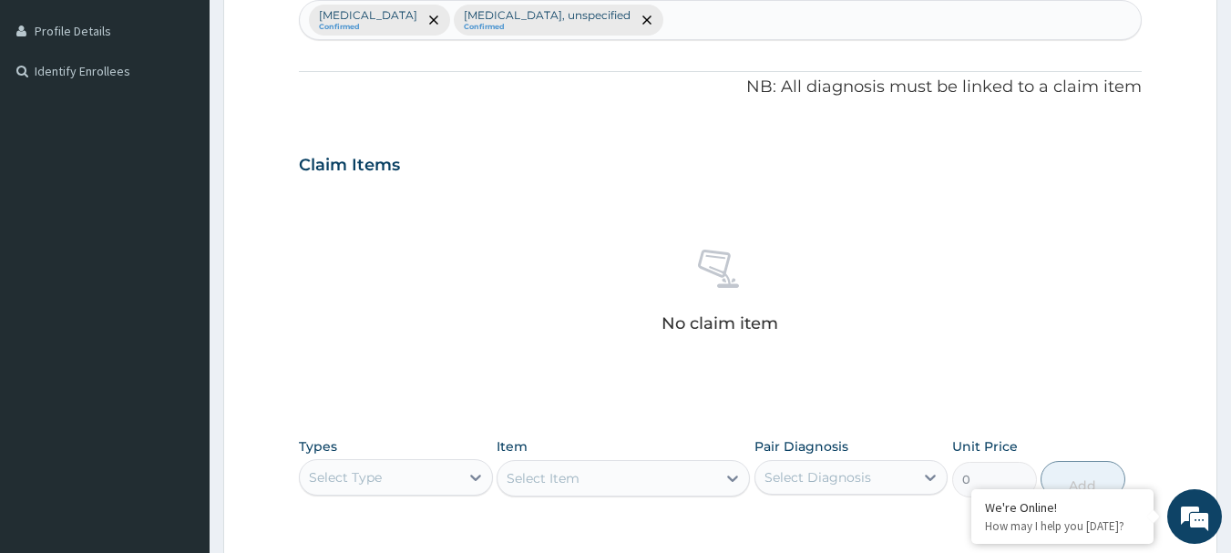
scroll to position [560, 0]
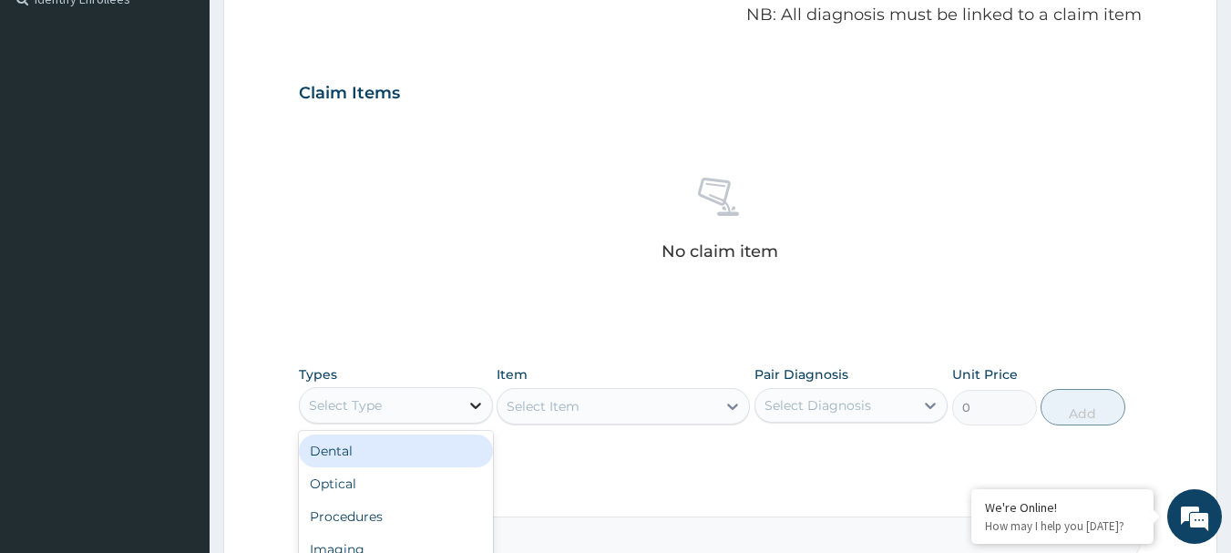
click at [475, 402] on icon at bounding box center [476, 405] width 18 height 18
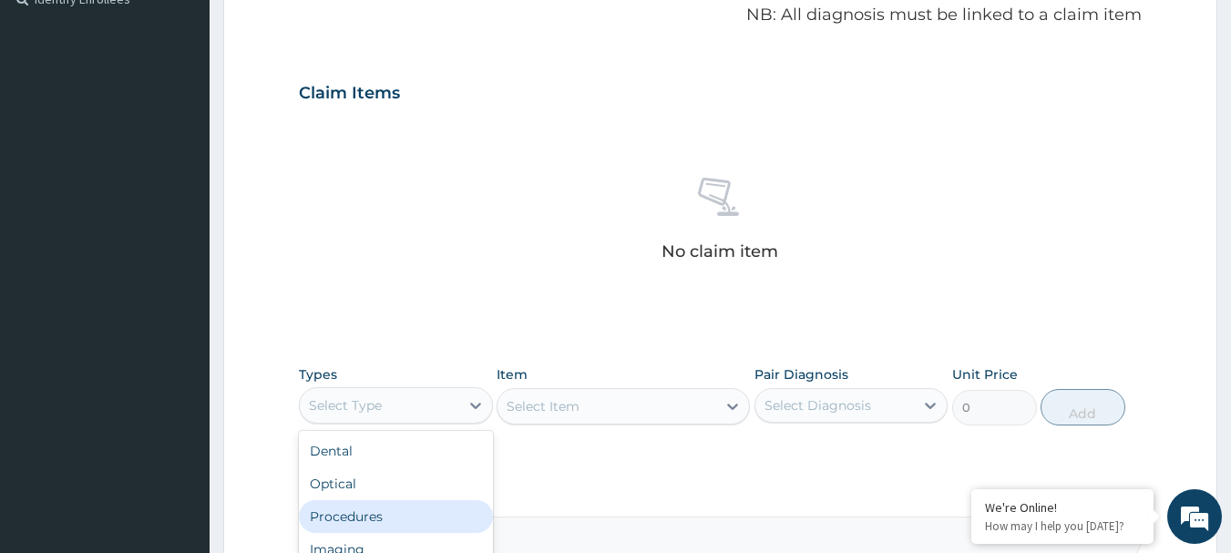
click at [371, 528] on div "Procedures" at bounding box center [396, 516] width 194 height 33
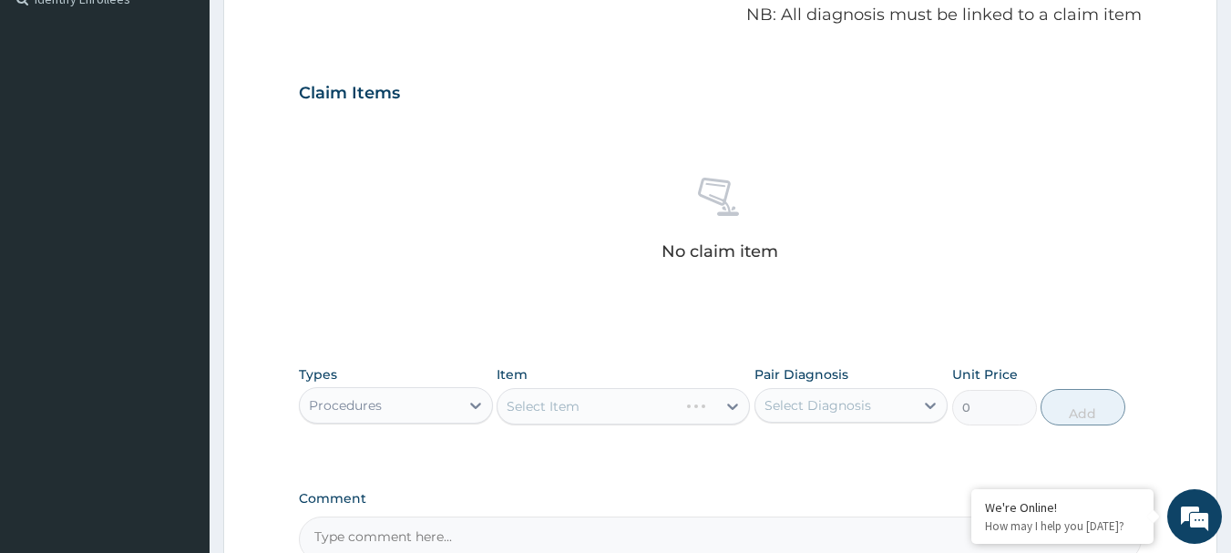
click at [737, 406] on div "Select Item" at bounding box center [623, 406] width 253 height 36
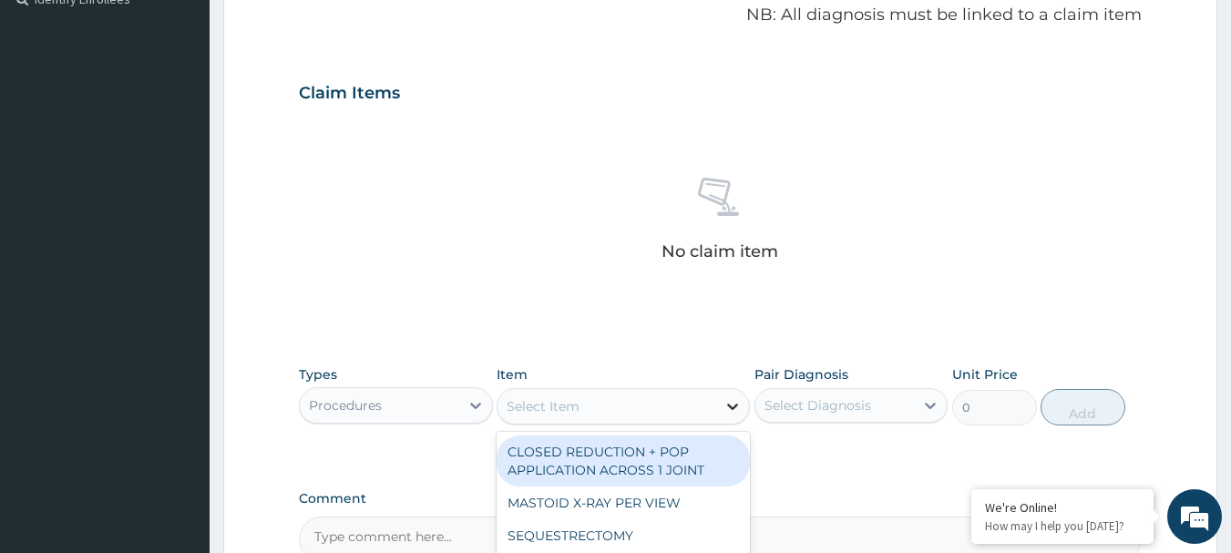
click at [721, 402] on div at bounding box center [732, 406] width 33 height 33
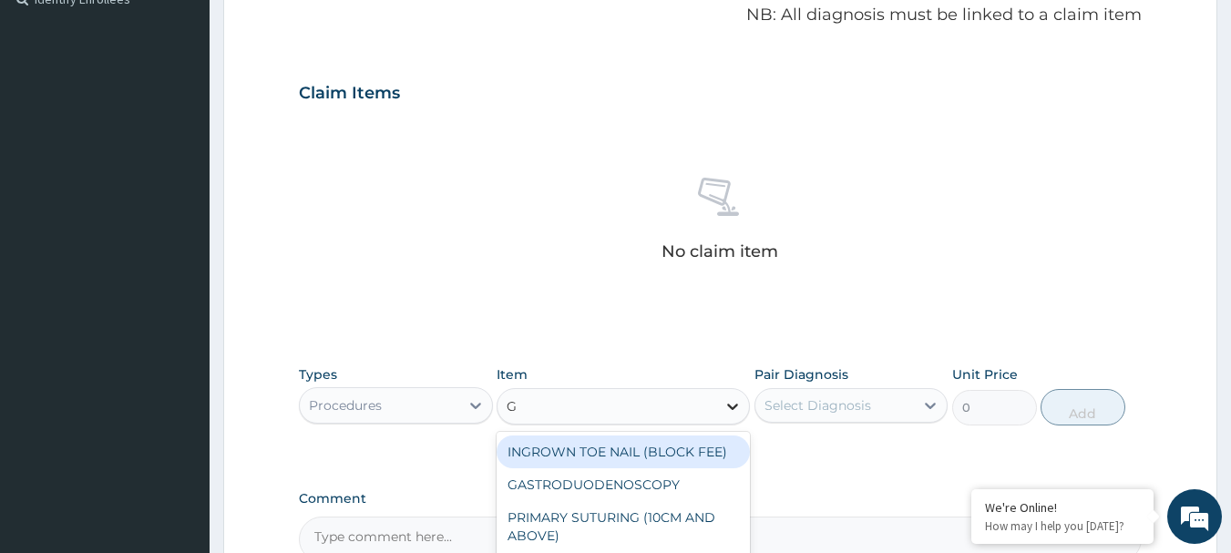
type input "GP"
click at [695, 446] on div "GP INITIAL CONSULTATION" at bounding box center [623, 452] width 253 height 33
type input "4000"
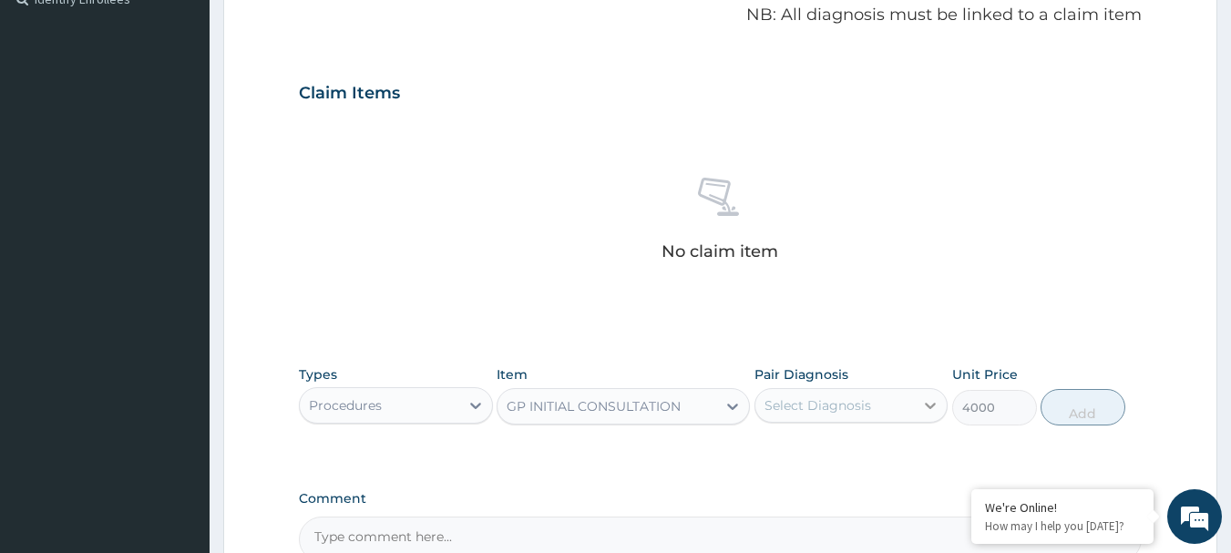
click at [927, 404] on icon at bounding box center [931, 406] width 11 height 6
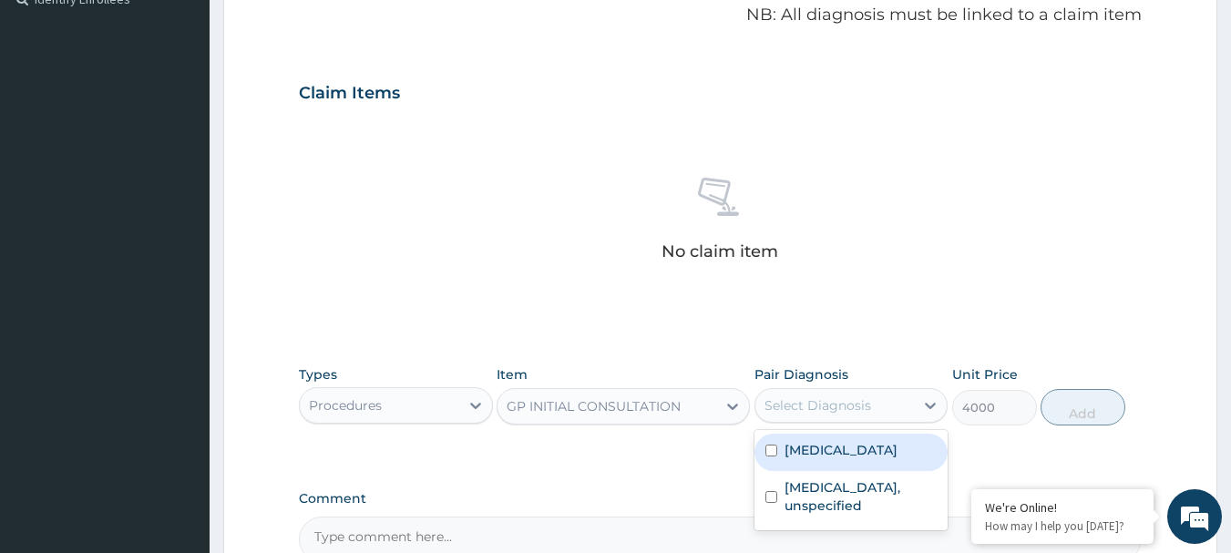
click at [814, 446] on label "[MEDICAL_DATA]" at bounding box center [841, 450] width 113 height 18
checkbox input "true"
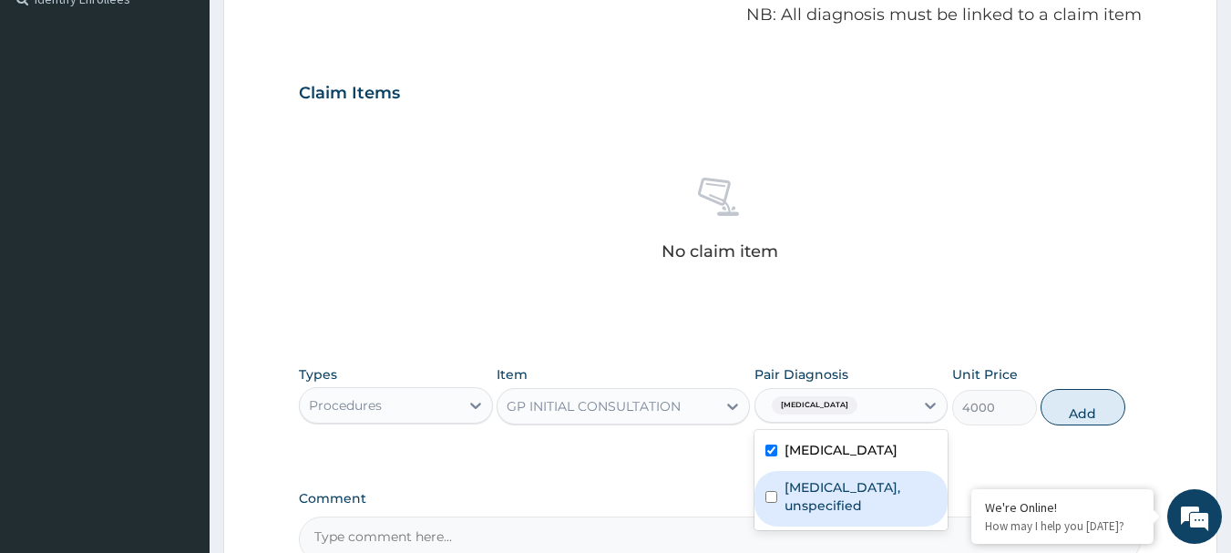
click at [769, 505] on div "[MEDICAL_DATA], unspecified" at bounding box center [852, 499] width 194 height 56
checkbox input "true"
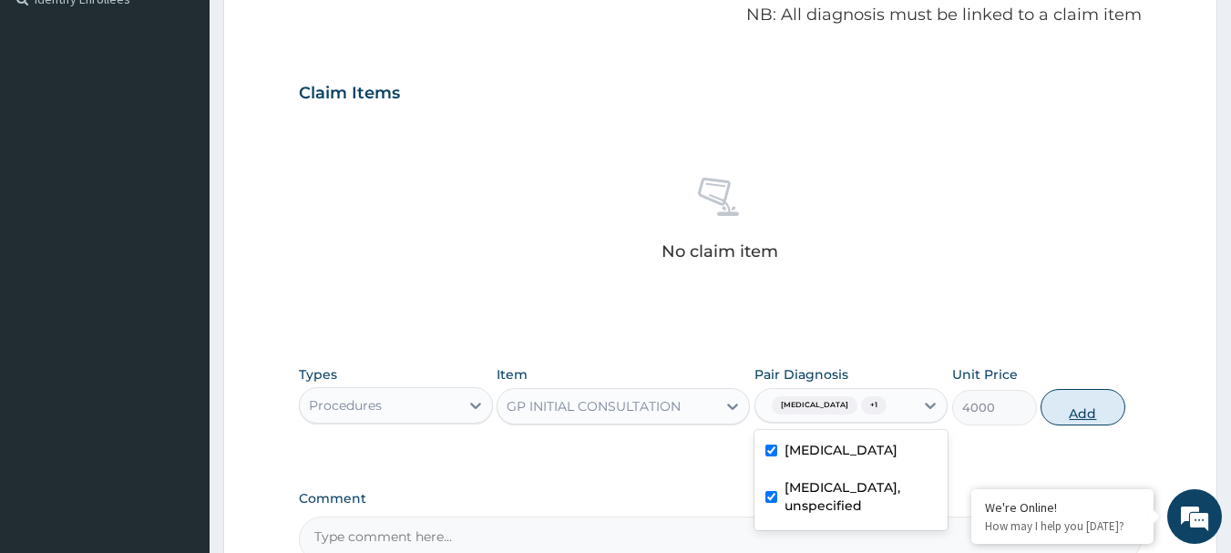
click at [1093, 406] on button "Add" at bounding box center [1083, 407] width 85 height 36
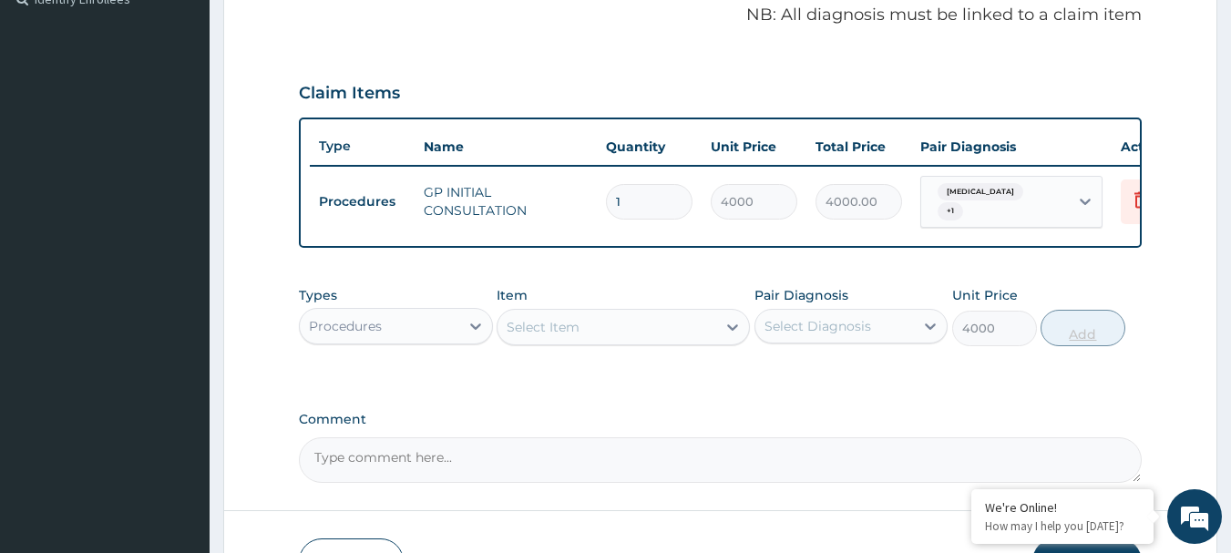
type input "0"
click at [477, 335] on icon at bounding box center [476, 326] width 18 height 18
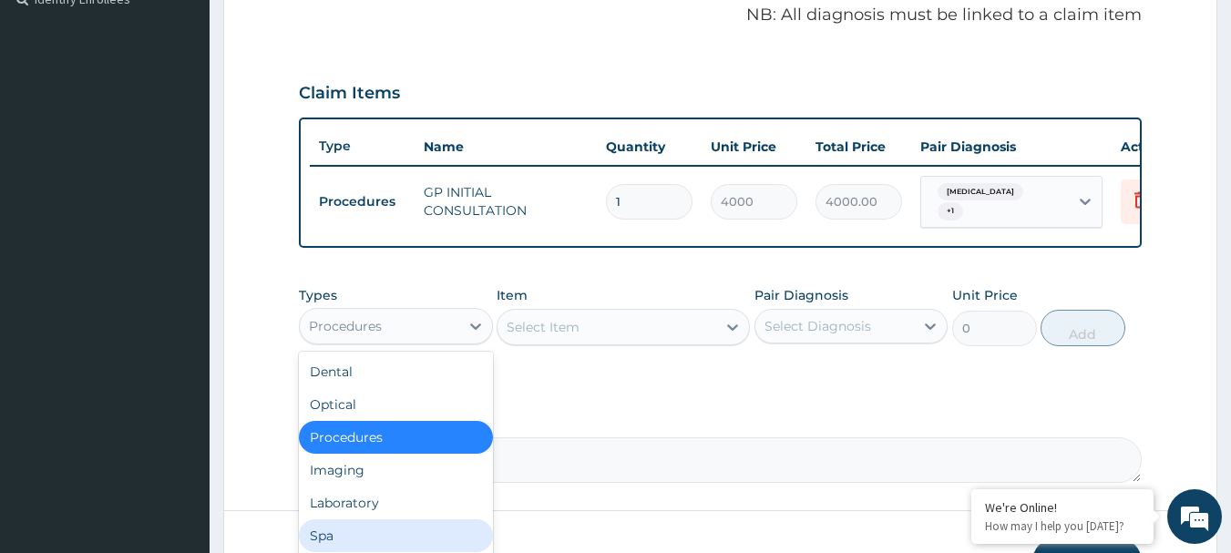
scroll to position [62, 0]
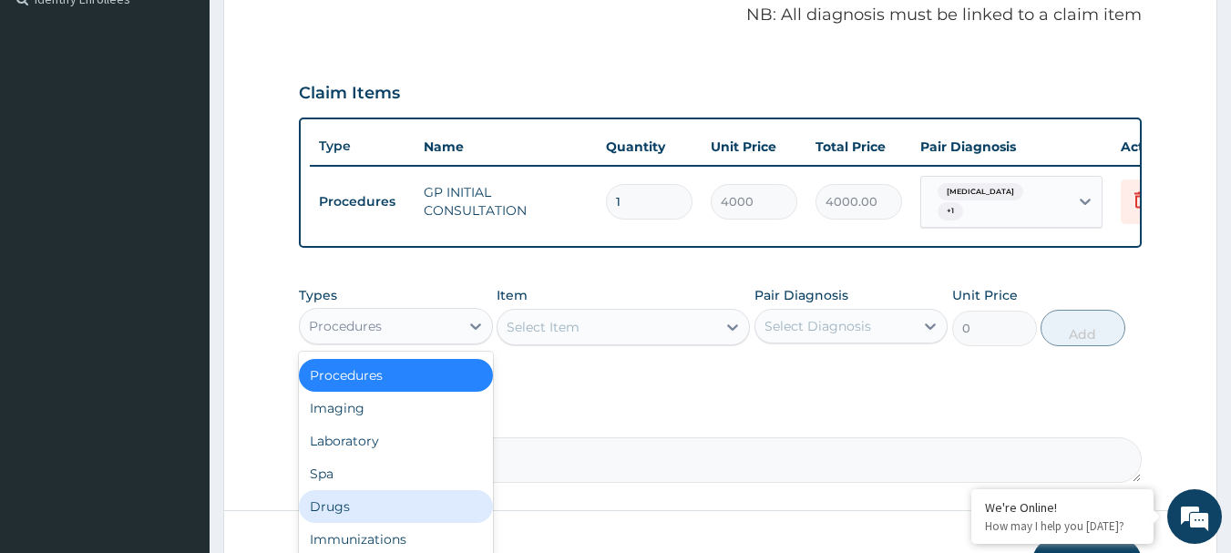
click at [334, 512] on div "Drugs" at bounding box center [396, 506] width 194 height 33
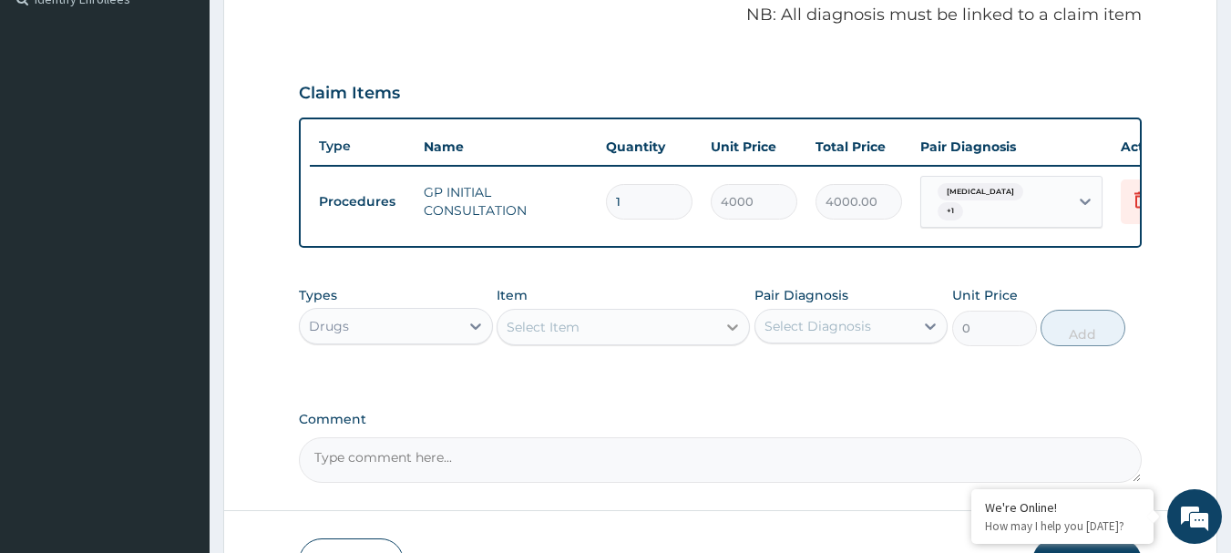
click at [719, 338] on div at bounding box center [732, 327] width 33 height 33
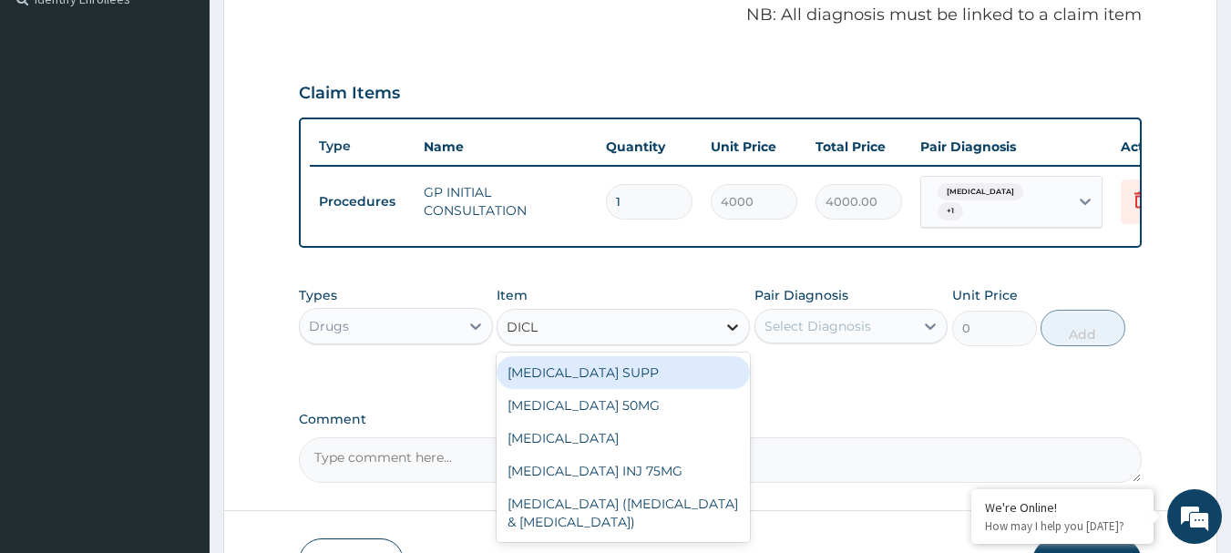
type input "DICLO"
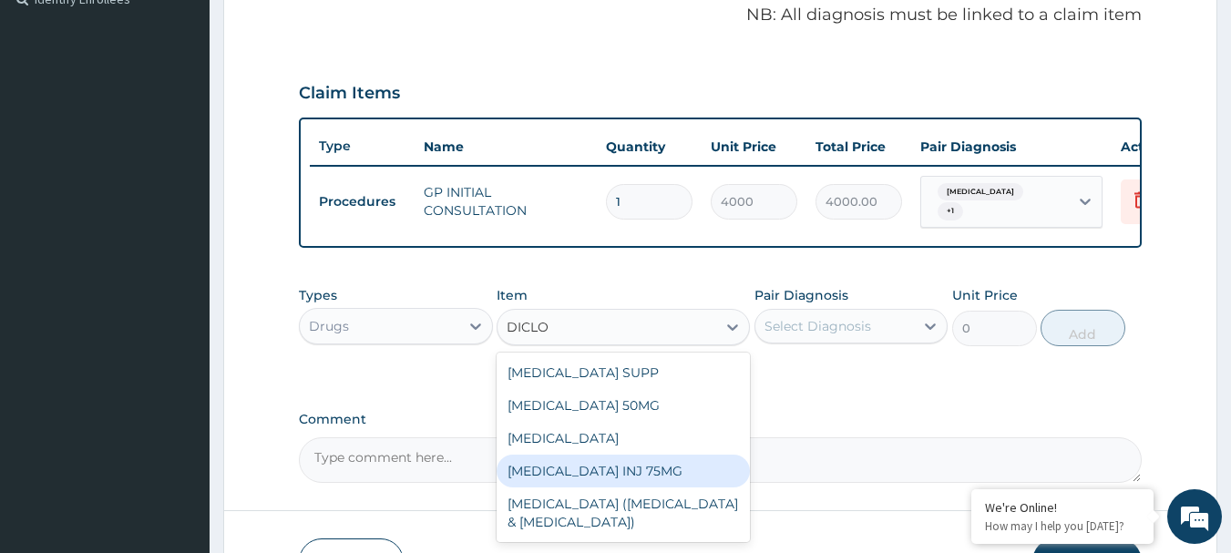
click at [624, 482] on div "[MEDICAL_DATA] INJ 75MG" at bounding box center [623, 471] width 253 height 33
type input "800"
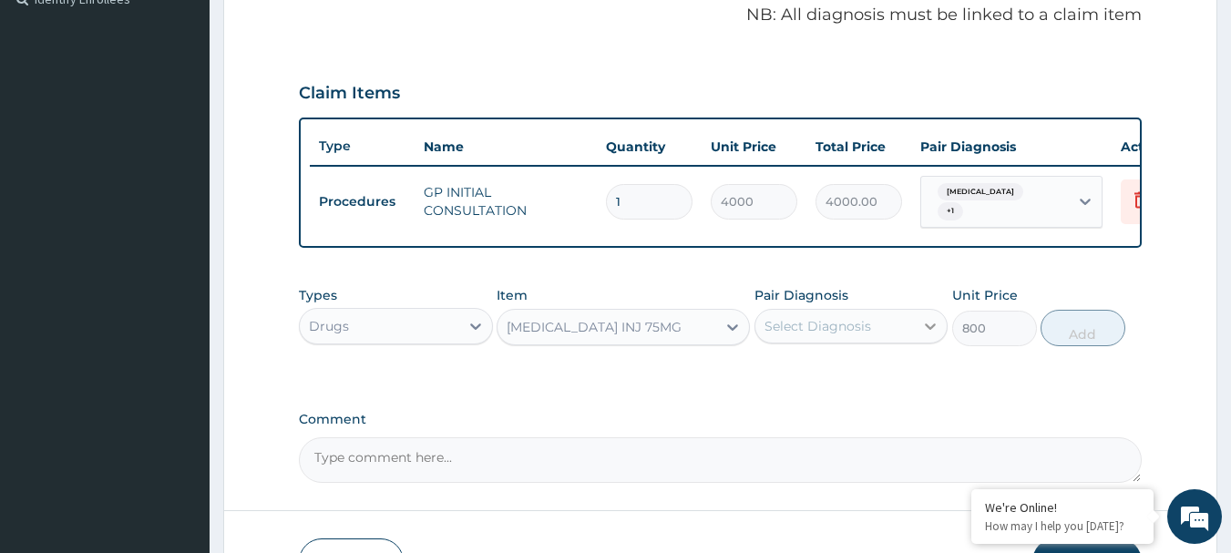
click at [926, 335] on icon at bounding box center [930, 326] width 18 height 18
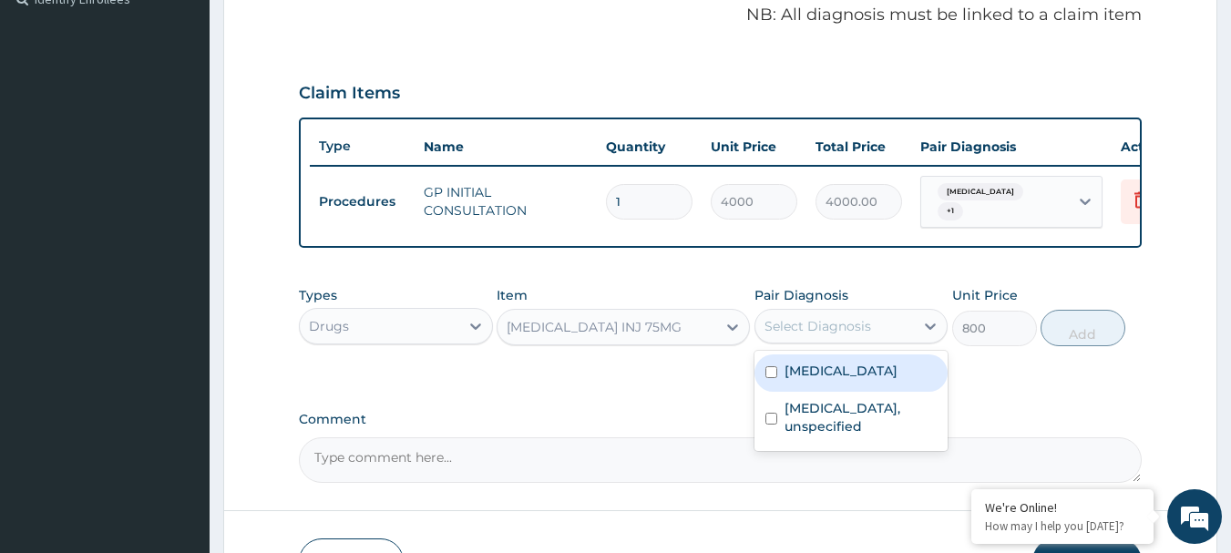
click at [785, 380] on label "[MEDICAL_DATA]" at bounding box center [841, 371] width 113 height 18
checkbox input "true"
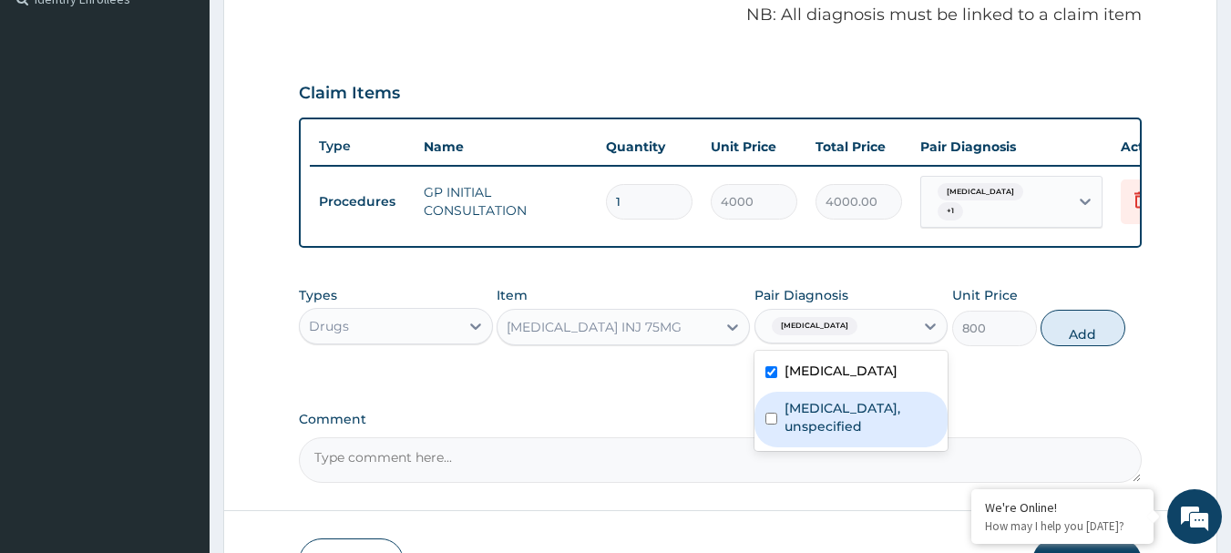
click at [778, 422] on div "[MEDICAL_DATA], unspecified" at bounding box center [852, 420] width 194 height 56
checkbox input "true"
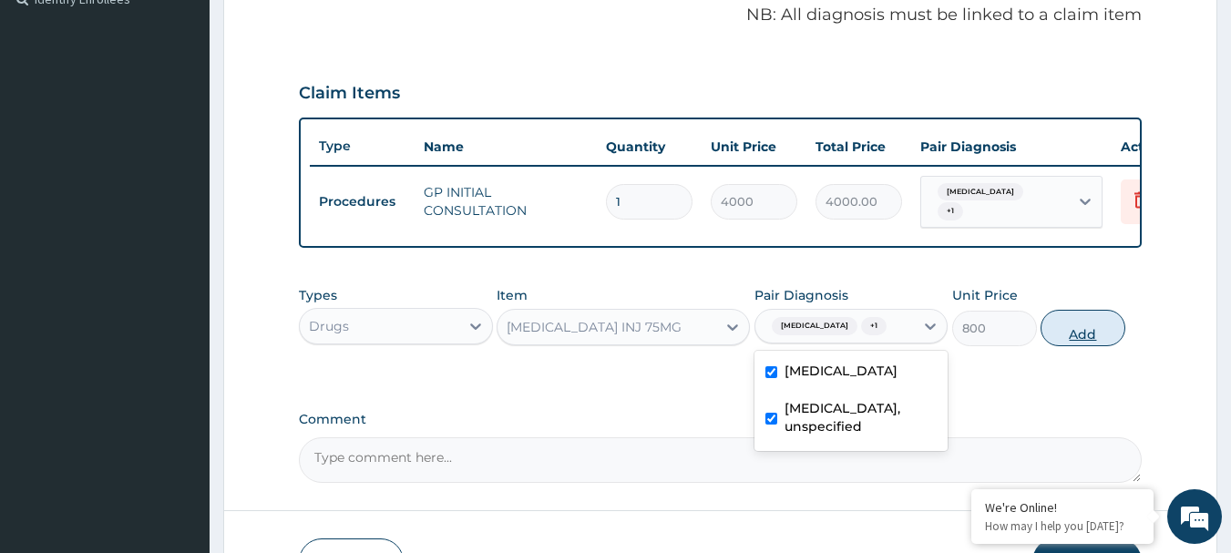
click at [1083, 343] on button "Add" at bounding box center [1083, 328] width 85 height 36
type input "0"
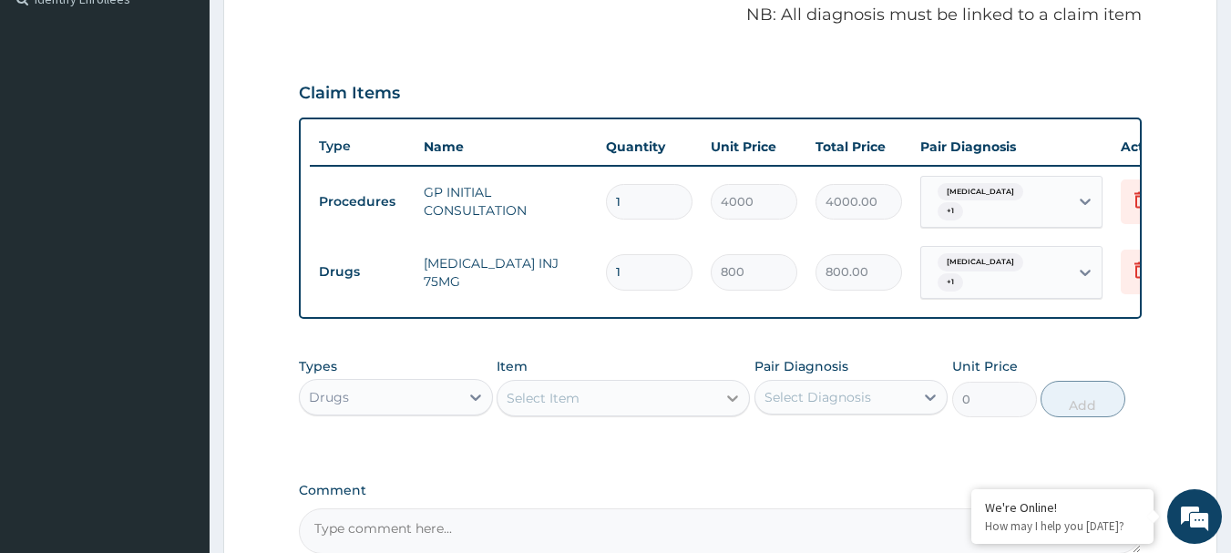
click at [744, 415] on div at bounding box center [732, 398] width 33 height 33
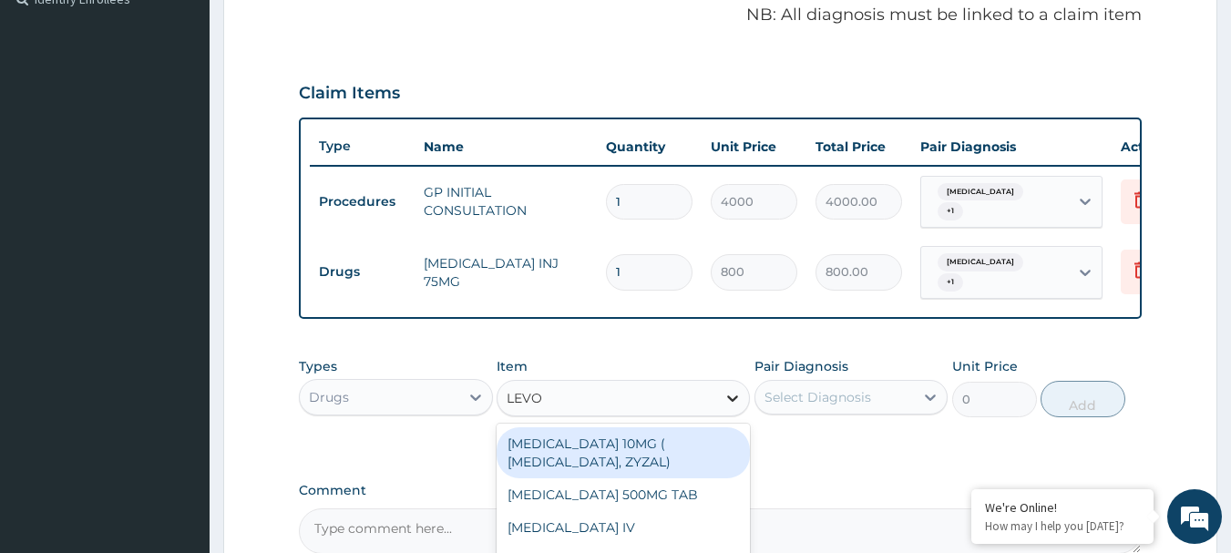
type input "LEVOF"
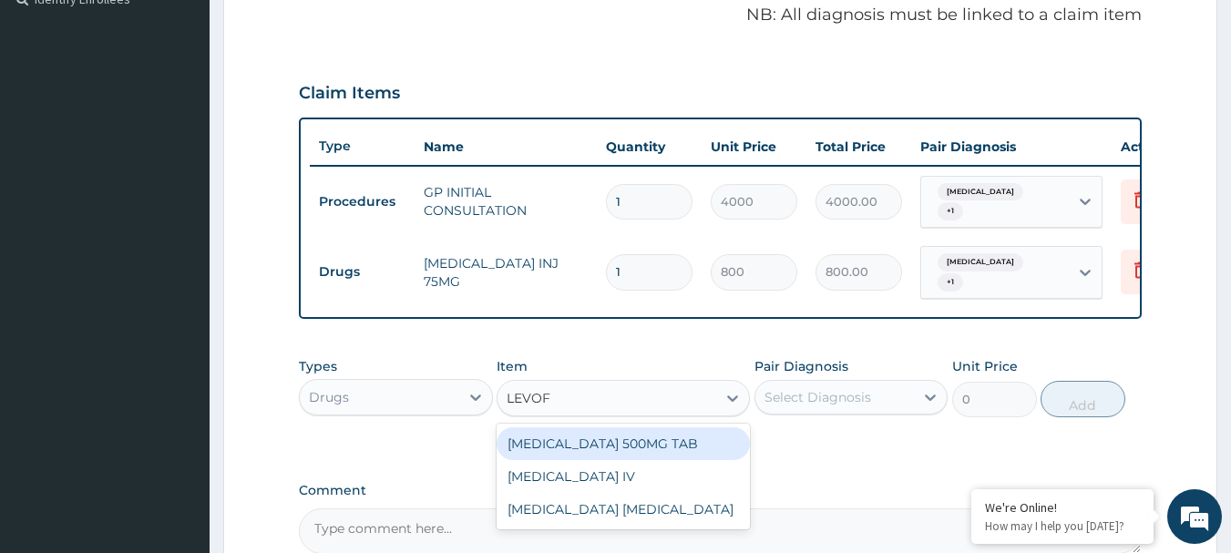
click at [640, 457] on div "[MEDICAL_DATA] 500MG TAB" at bounding box center [623, 443] width 253 height 33
type input "189"
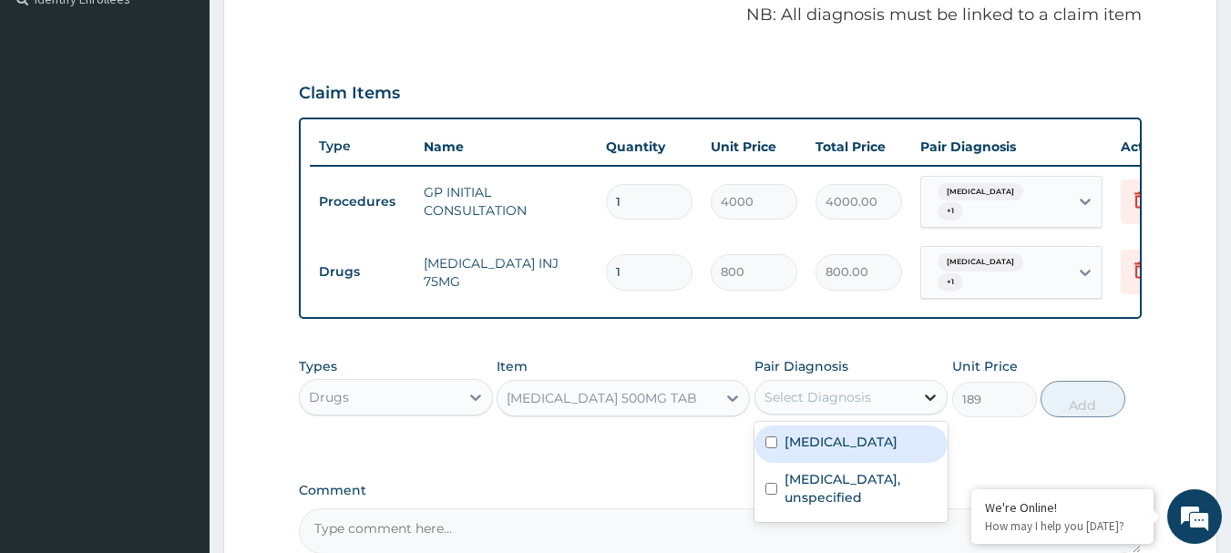
click at [929, 404] on icon at bounding box center [930, 397] width 18 height 18
click at [805, 451] on label "[MEDICAL_DATA]" at bounding box center [841, 442] width 113 height 18
checkbox input "true"
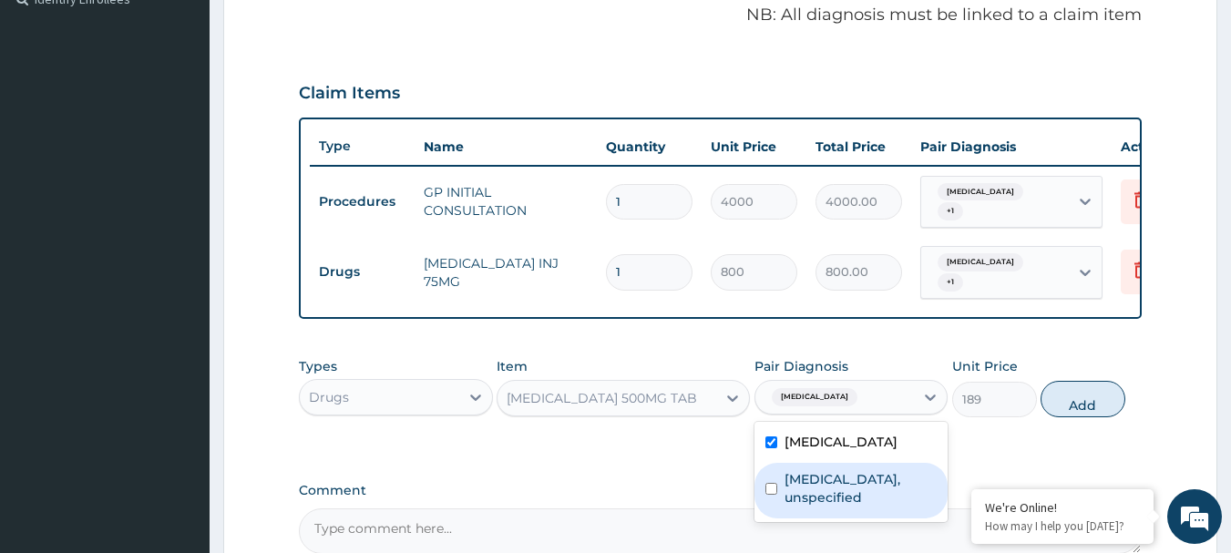
click at [782, 501] on div "[MEDICAL_DATA], unspecified" at bounding box center [852, 491] width 194 height 56
checkbox input "true"
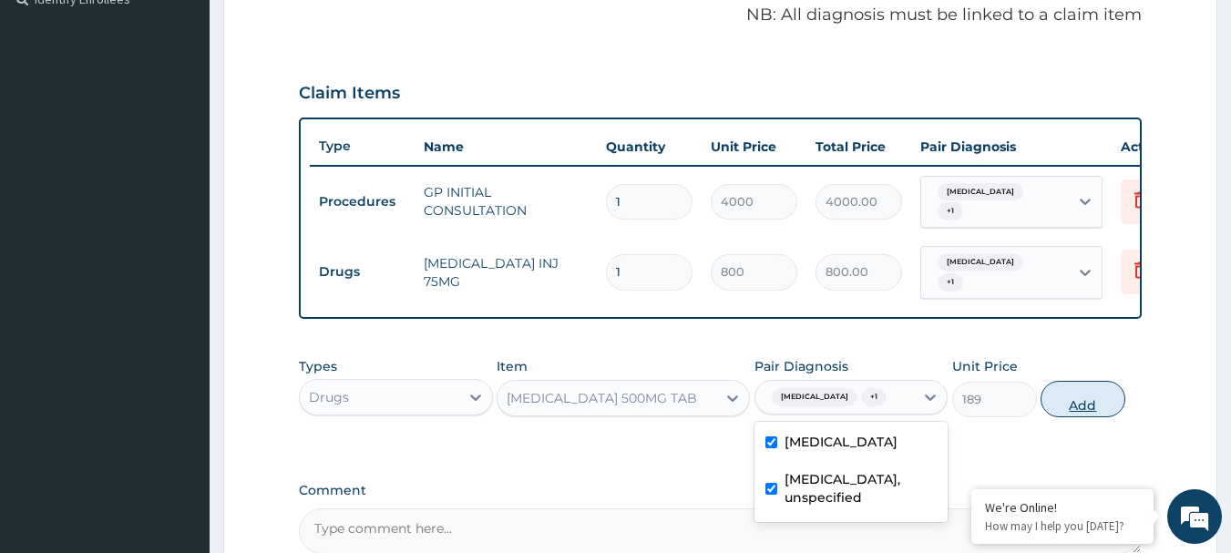
click at [1110, 412] on button "Add" at bounding box center [1083, 399] width 85 height 36
type input "0"
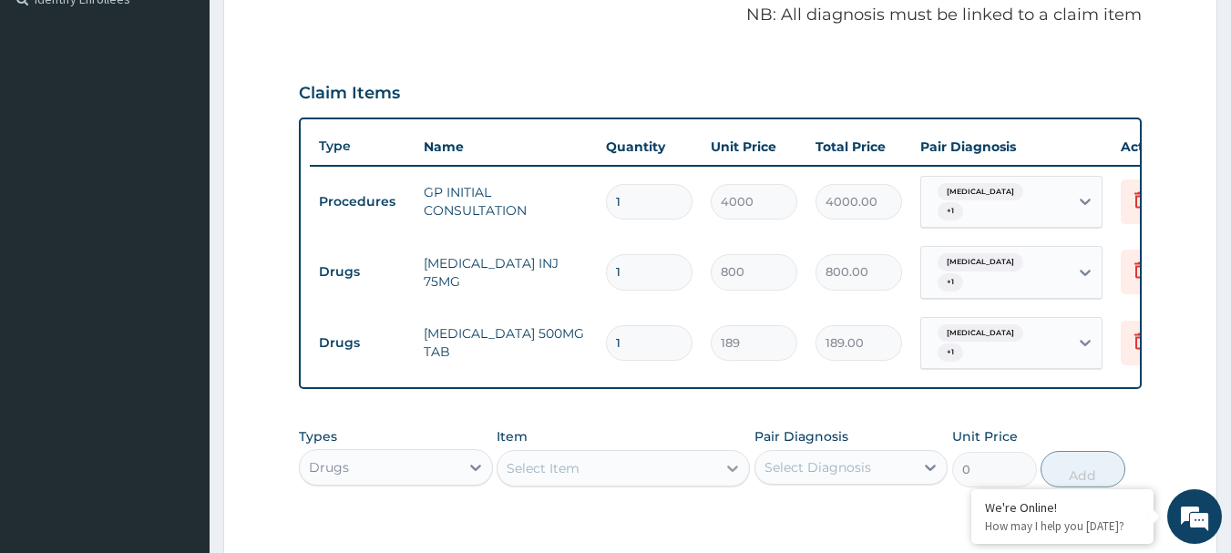
drag, startPoint x: 728, startPoint y: 493, endPoint x: 721, endPoint y: 466, distance: 28.3
click at [729, 485] on div at bounding box center [732, 468] width 33 height 33
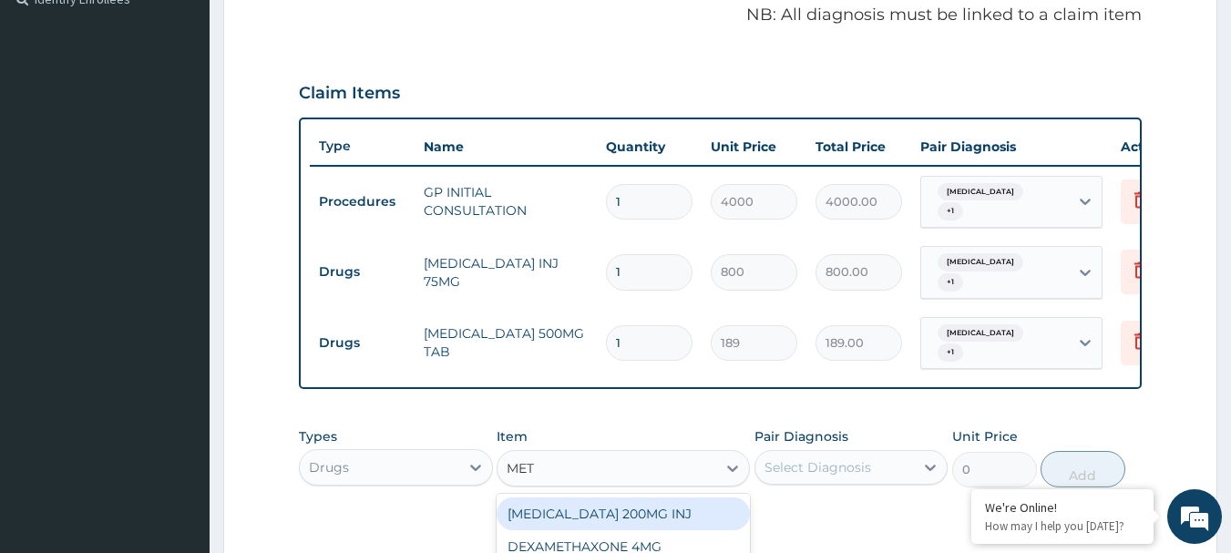
type input "METR"
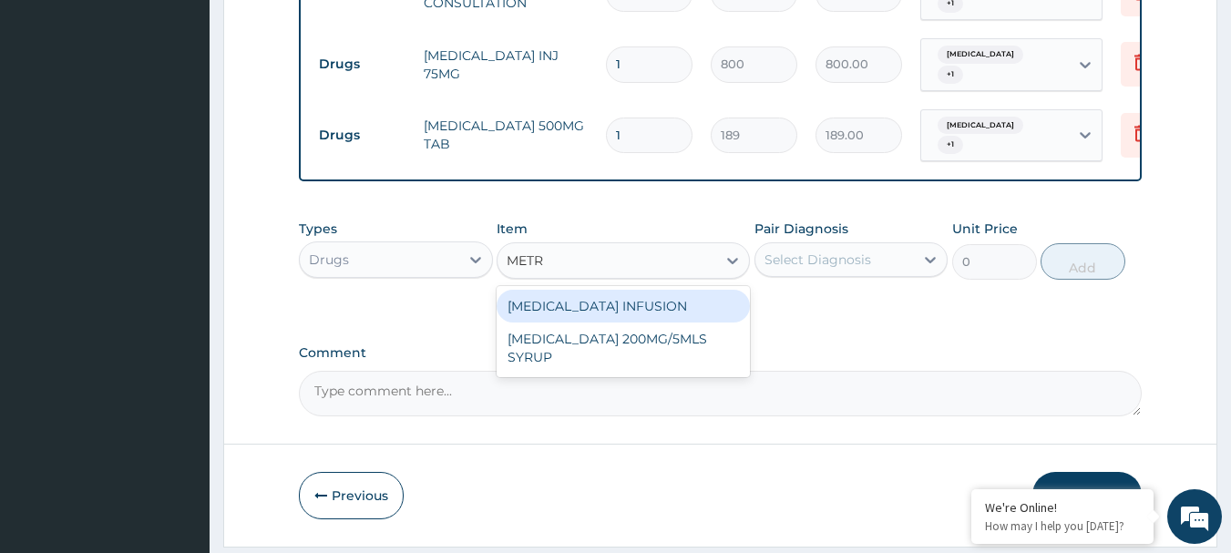
scroll to position [837, 0]
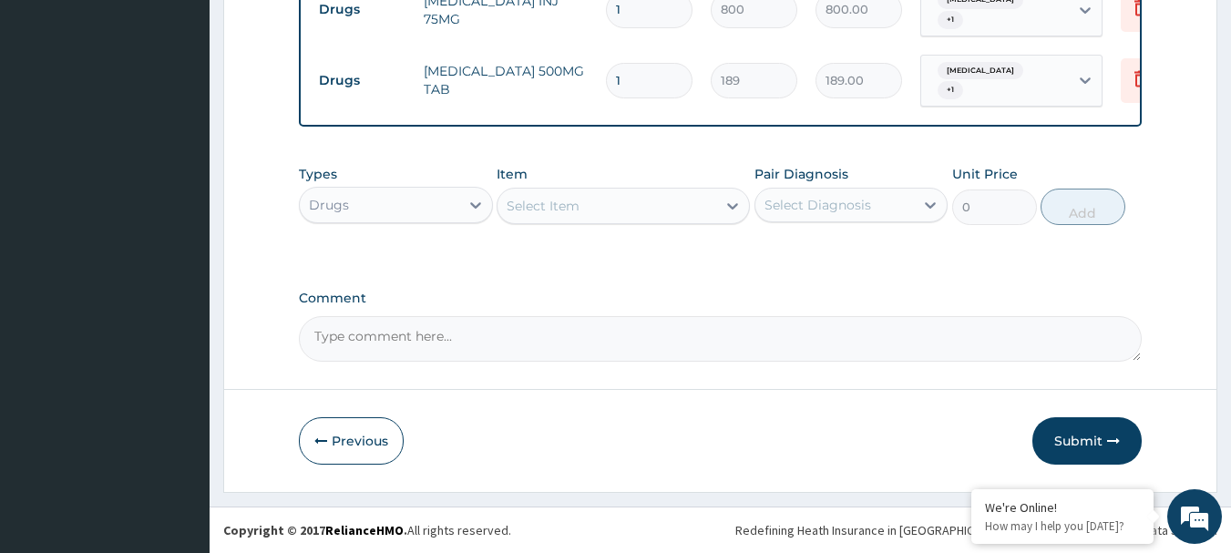
click at [608, 198] on div "Select Item" at bounding box center [607, 205] width 219 height 29
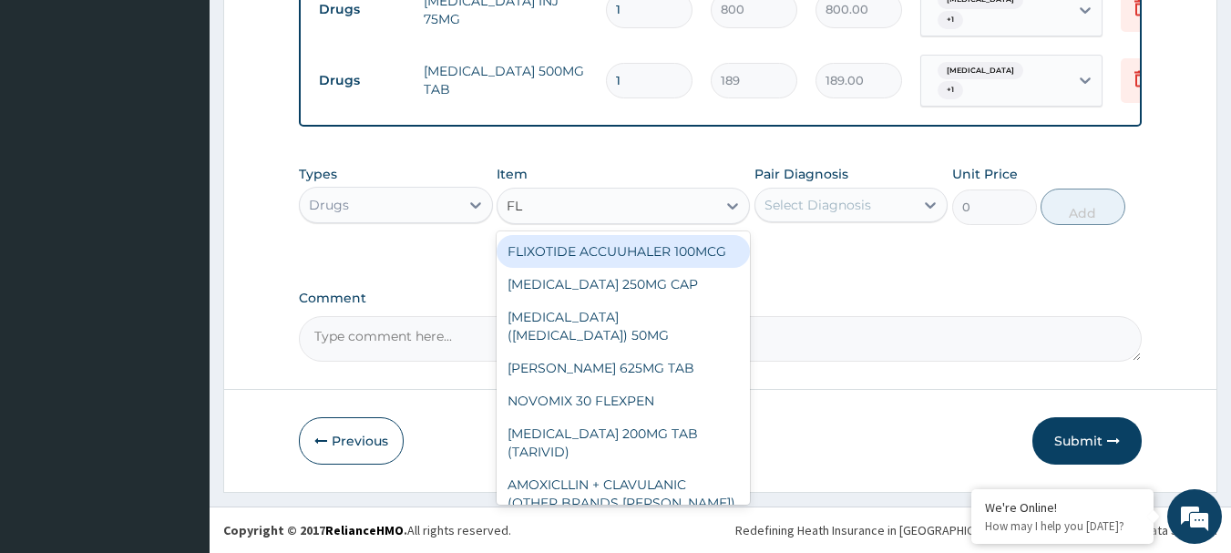
type input "FLA"
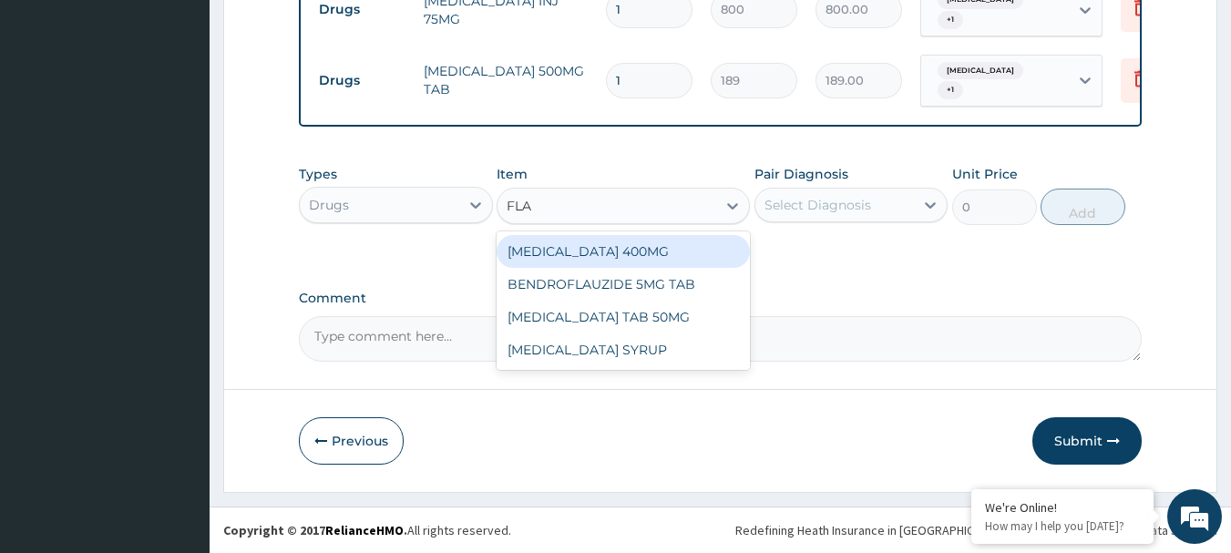
click at [604, 248] on div "[MEDICAL_DATA] 400MG" at bounding box center [623, 251] width 253 height 33
type input "140"
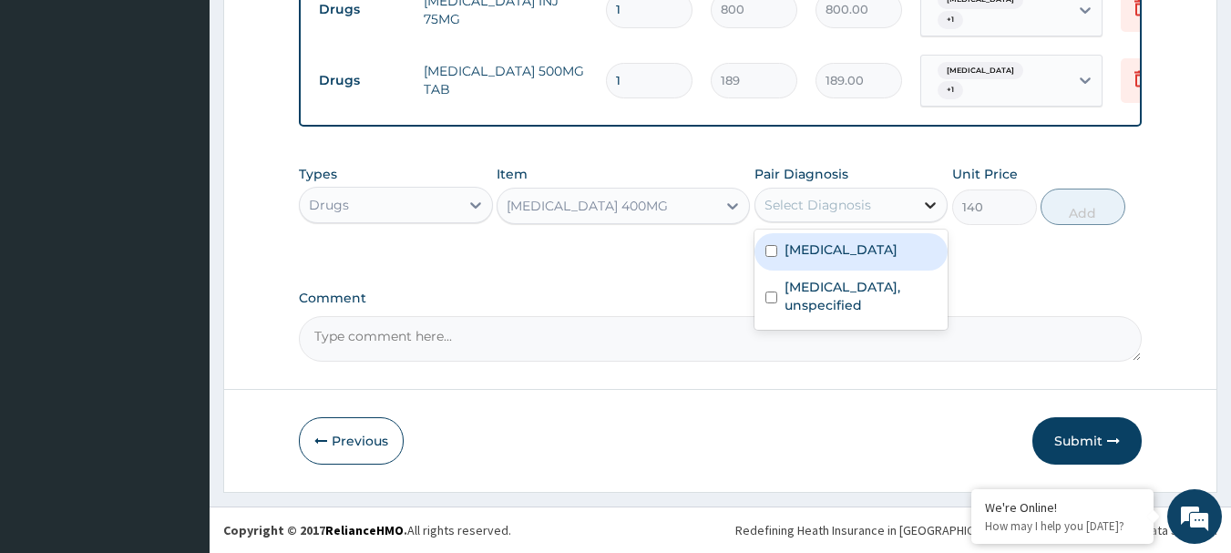
click at [919, 202] on div at bounding box center [930, 205] width 33 height 33
click at [810, 247] on label "[MEDICAL_DATA]" at bounding box center [841, 250] width 113 height 18
checkbox input "true"
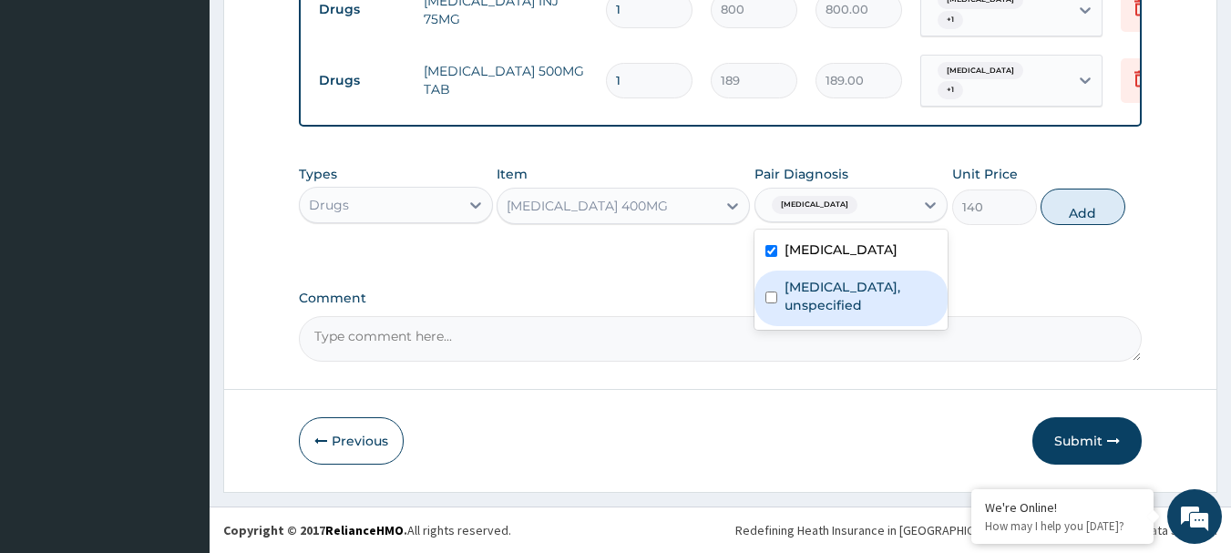
click at [793, 304] on label "[MEDICAL_DATA], unspecified" at bounding box center [861, 296] width 153 height 36
checkbox input "true"
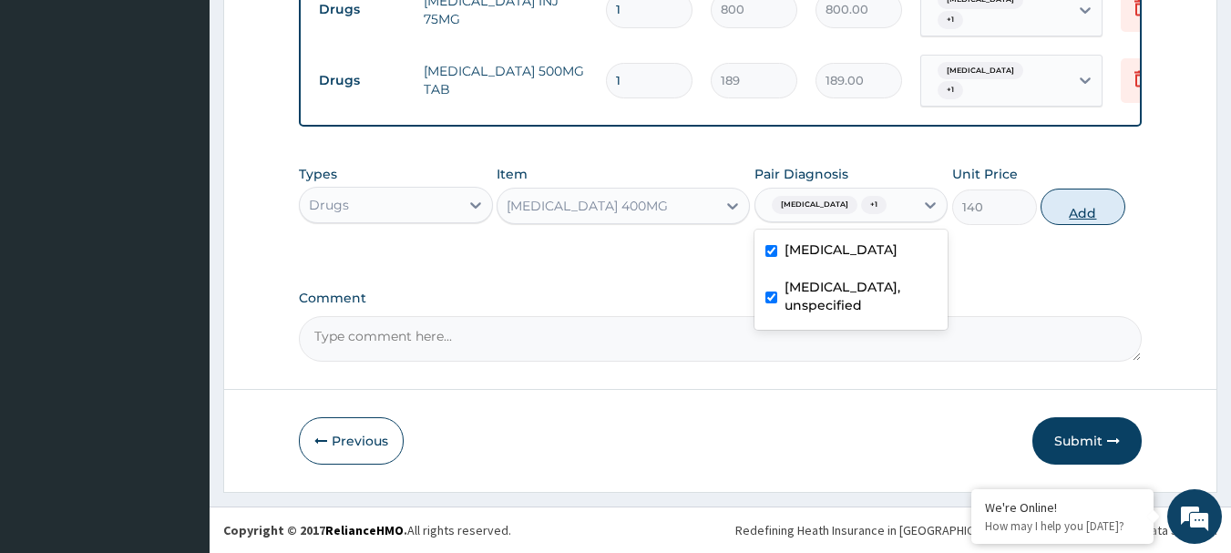
click at [1069, 207] on button "Add" at bounding box center [1083, 207] width 85 height 36
type input "0"
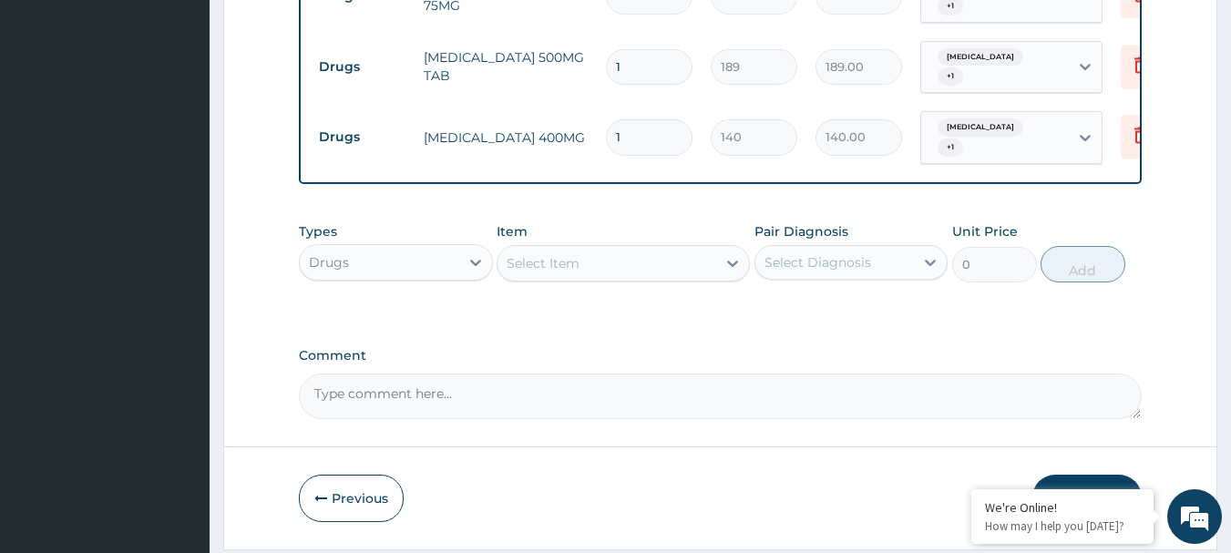
click at [611, 143] on input "1" at bounding box center [649, 137] width 87 height 36
type input "21"
type input "2940.00"
type input "21"
click at [650, 60] on input "1" at bounding box center [649, 67] width 87 height 36
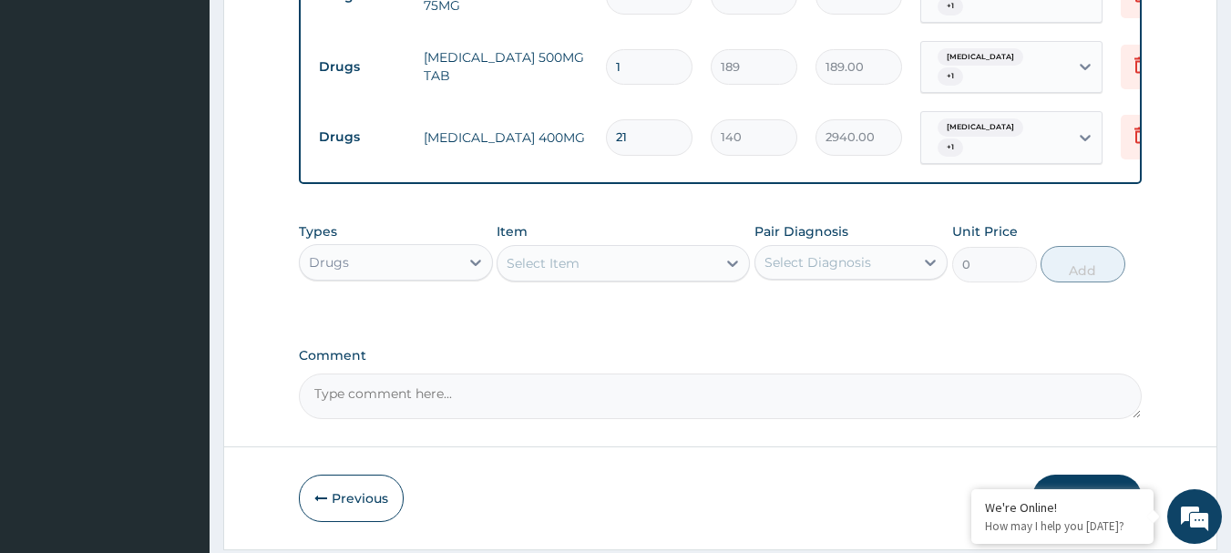
type input "0.00"
type input "7"
type input "1323.00"
type input "9"
type input "1701.00"
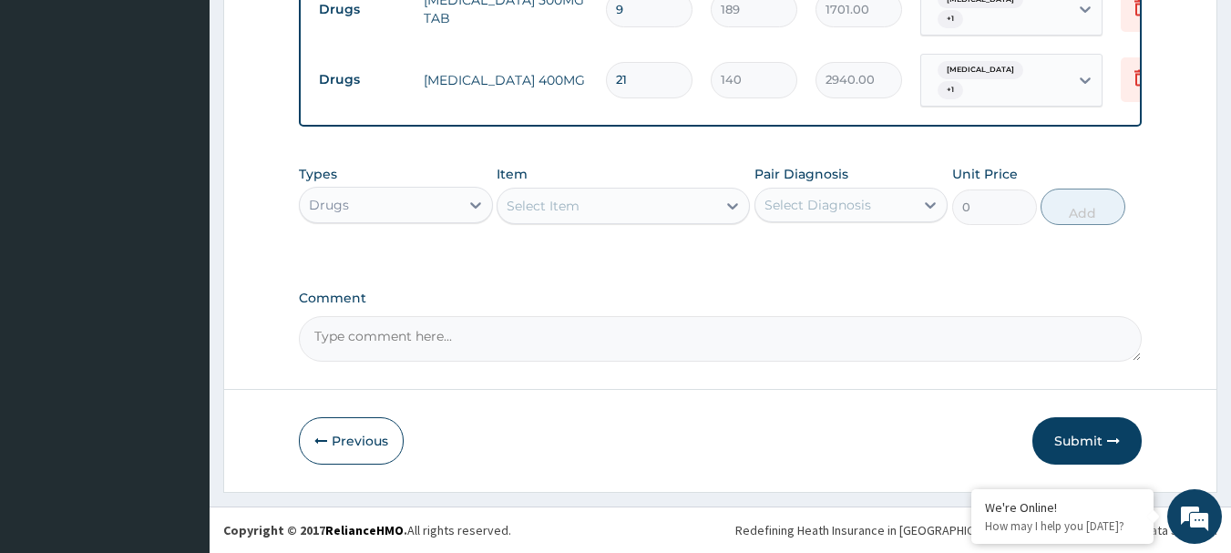
scroll to position [908, 0]
type input "9"
click at [1098, 431] on button "Submit" at bounding box center [1086, 440] width 109 height 47
